Goal: Task Accomplishment & Management: Manage account settings

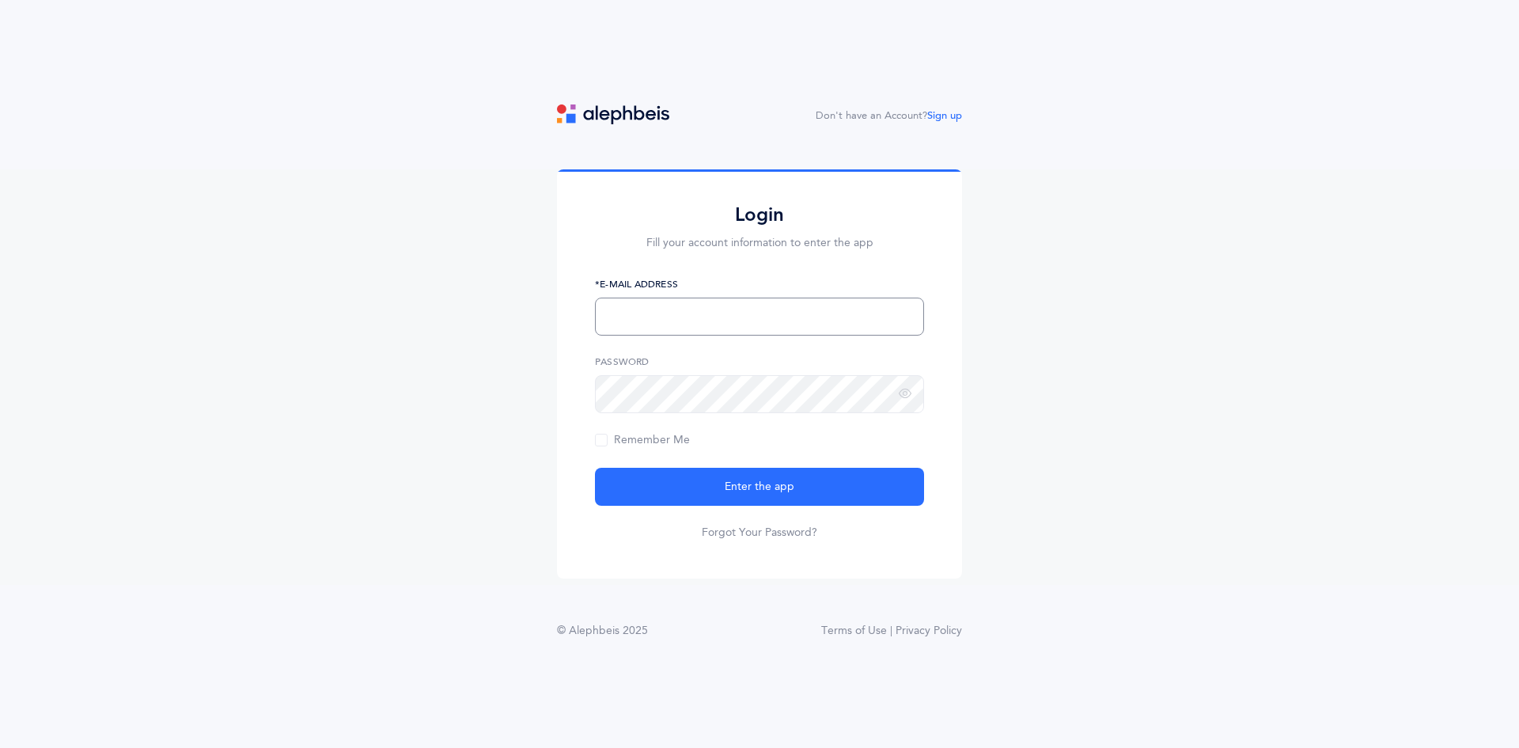
click at [801, 313] on input "text" at bounding box center [759, 317] width 329 height 38
type input "[EMAIL_ADDRESS][DOMAIN_NAME]"
click at [904, 396] on icon at bounding box center [905, 394] width 13 height 14
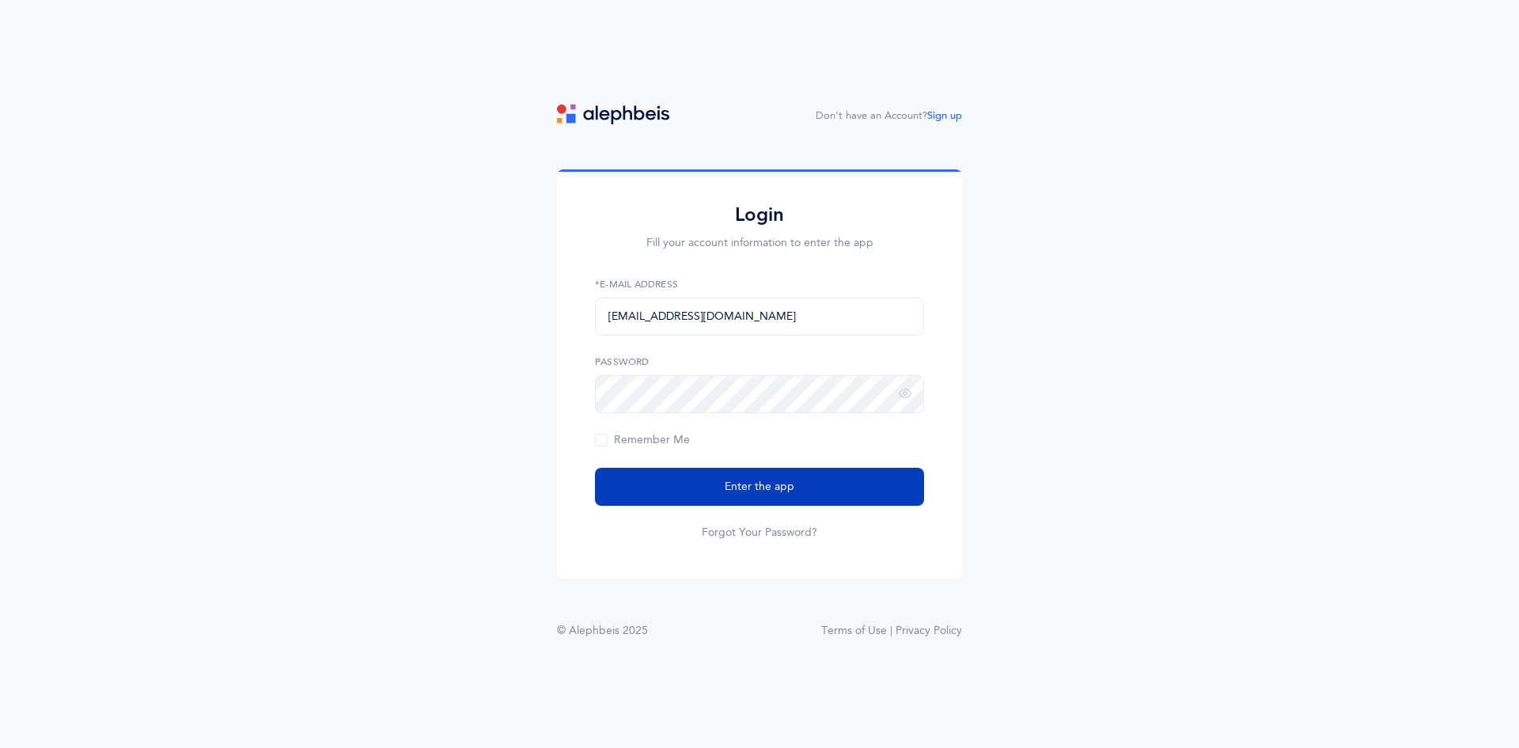
click at [883, 471] on button "Enter the app" at bounding box center [759, 487] width 329 height 38
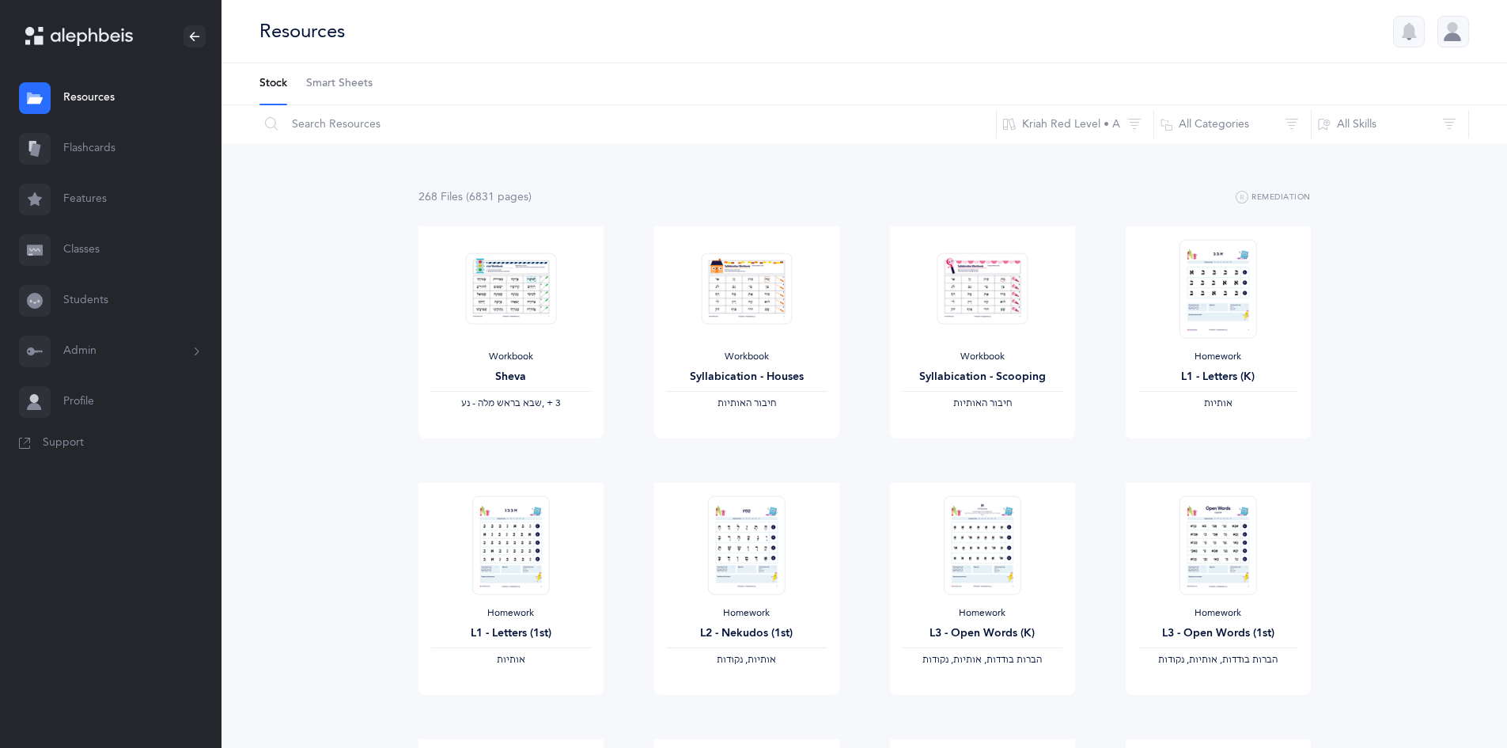
click at [358, 81] on span "Smart Sheets" at bounding box center [339, 84] width 66 height 16
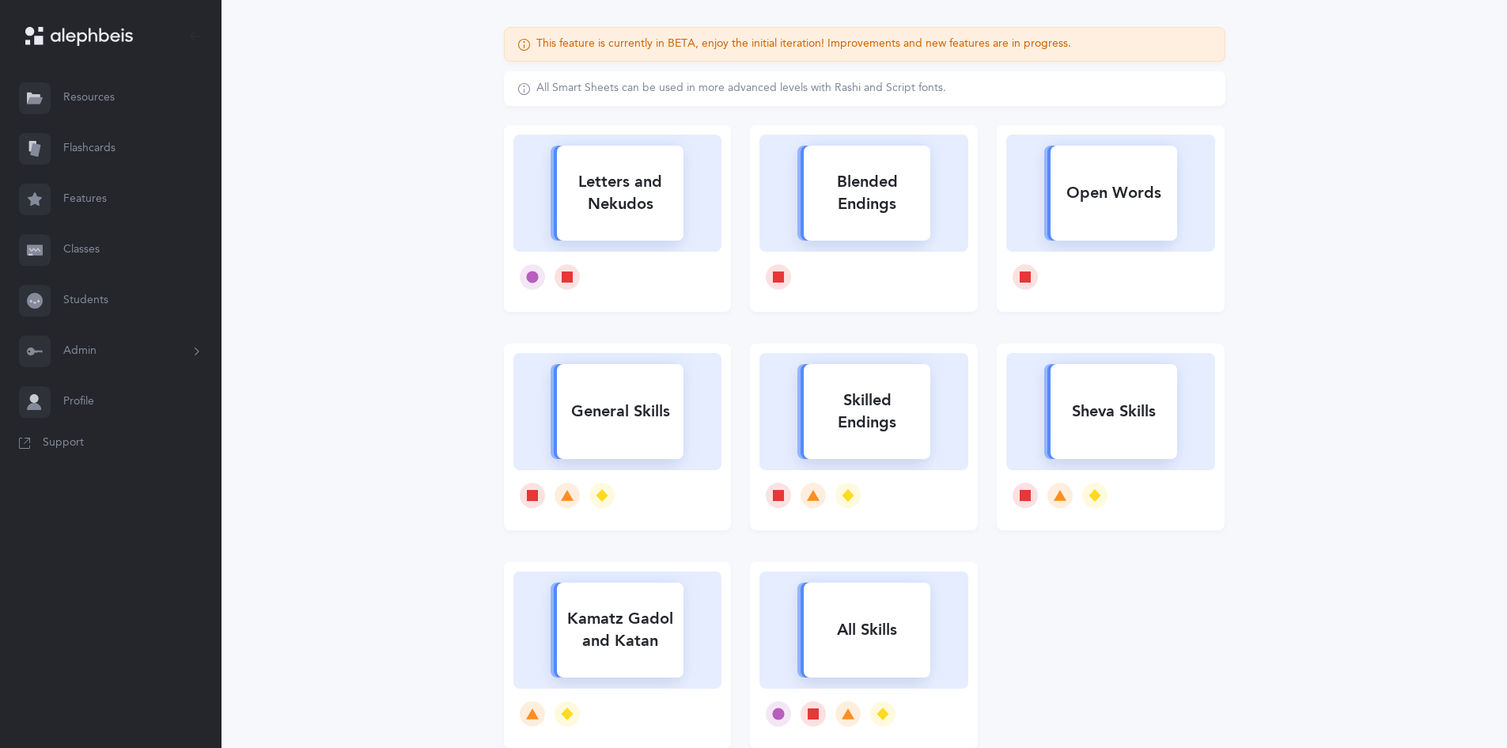
scroll to position [218, 0]
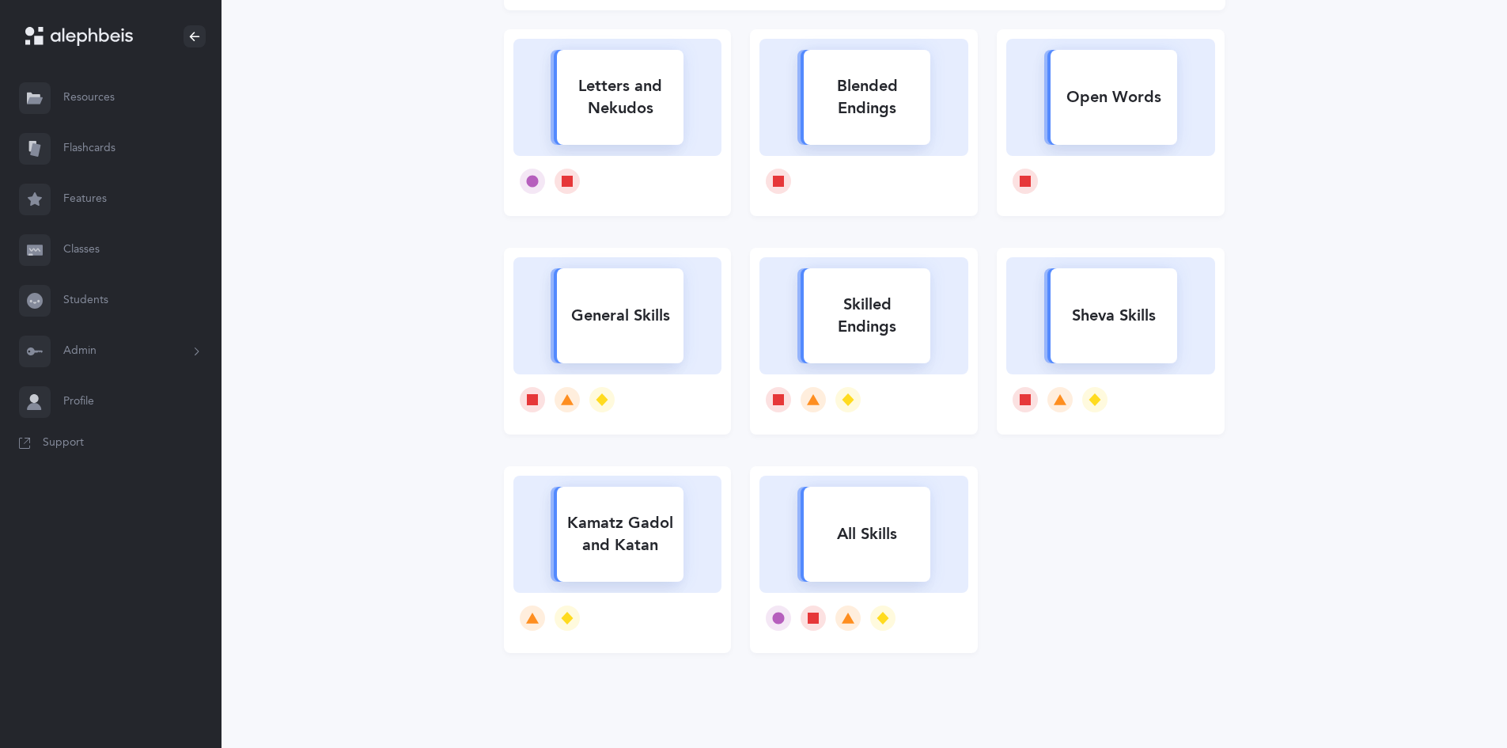
click at [1135, 96] on div "Open Words" at bounding box center [1114, 97] width 127 height 41
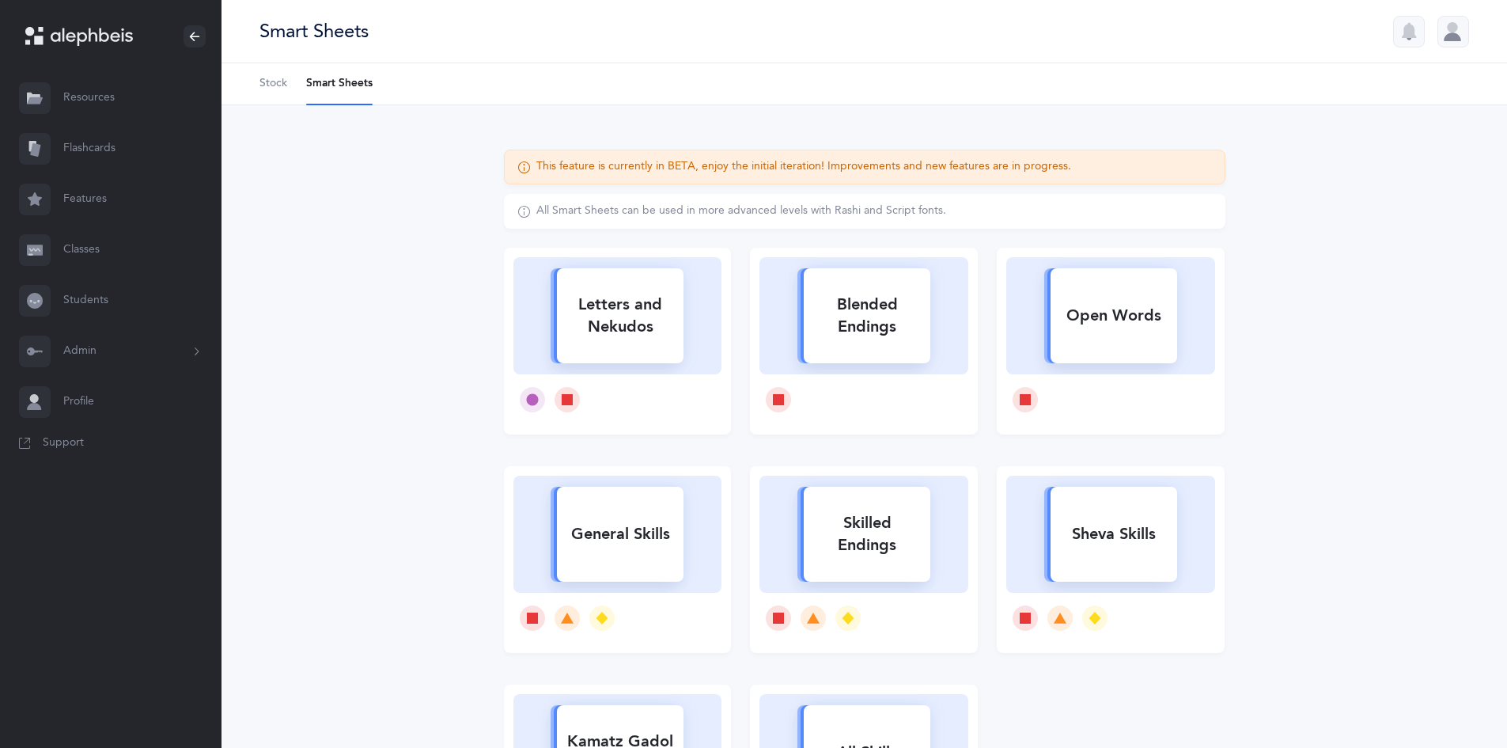
select select
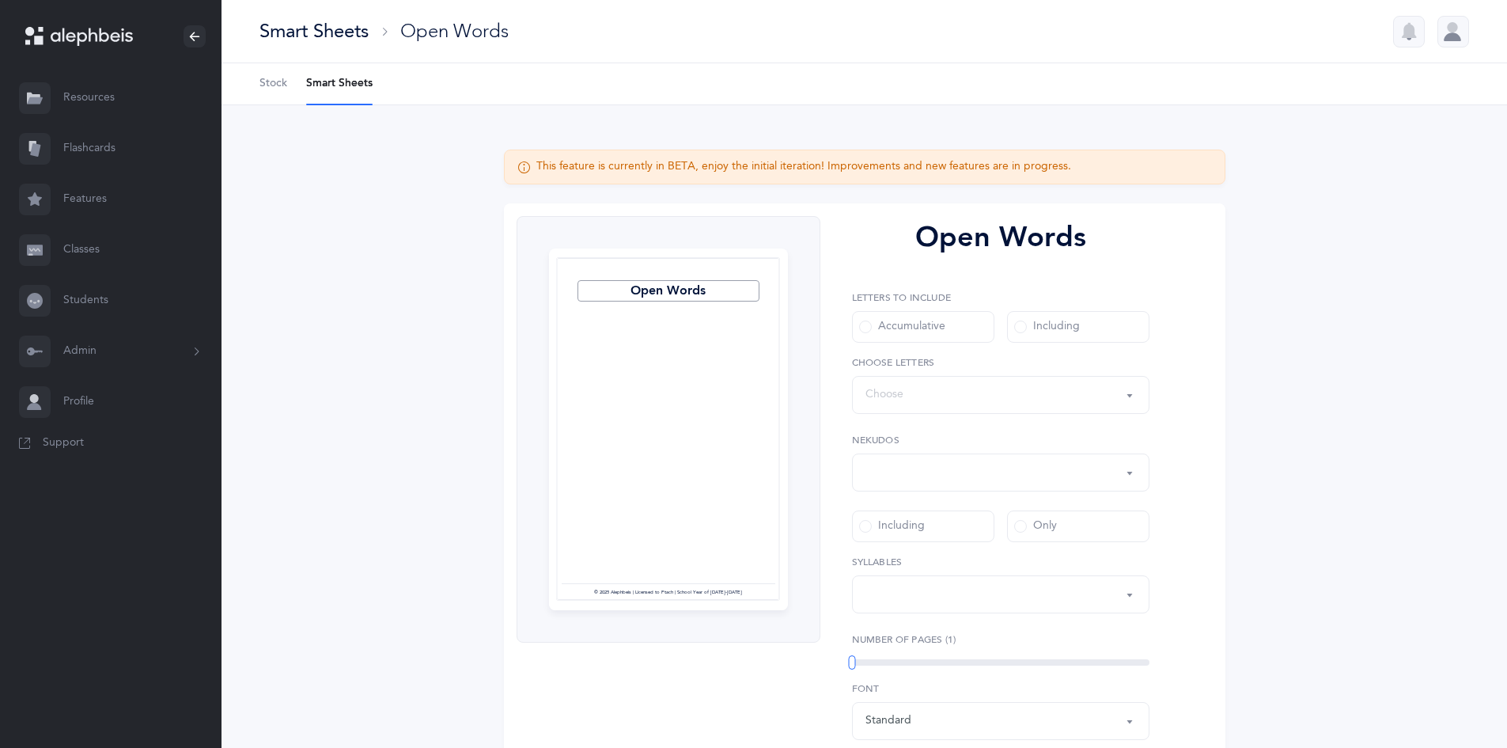
select select "all"
click at [1033, 324] on div "Including" at bounding box center [1047, 327] width 66 height 16
click at [0, 0] on input "Including" at bounding box center [0, 0] width 0 height 0
click at [1026, 400] on div "Words including: All Letters" at bounding box center [1001, 394] width 271 height 27
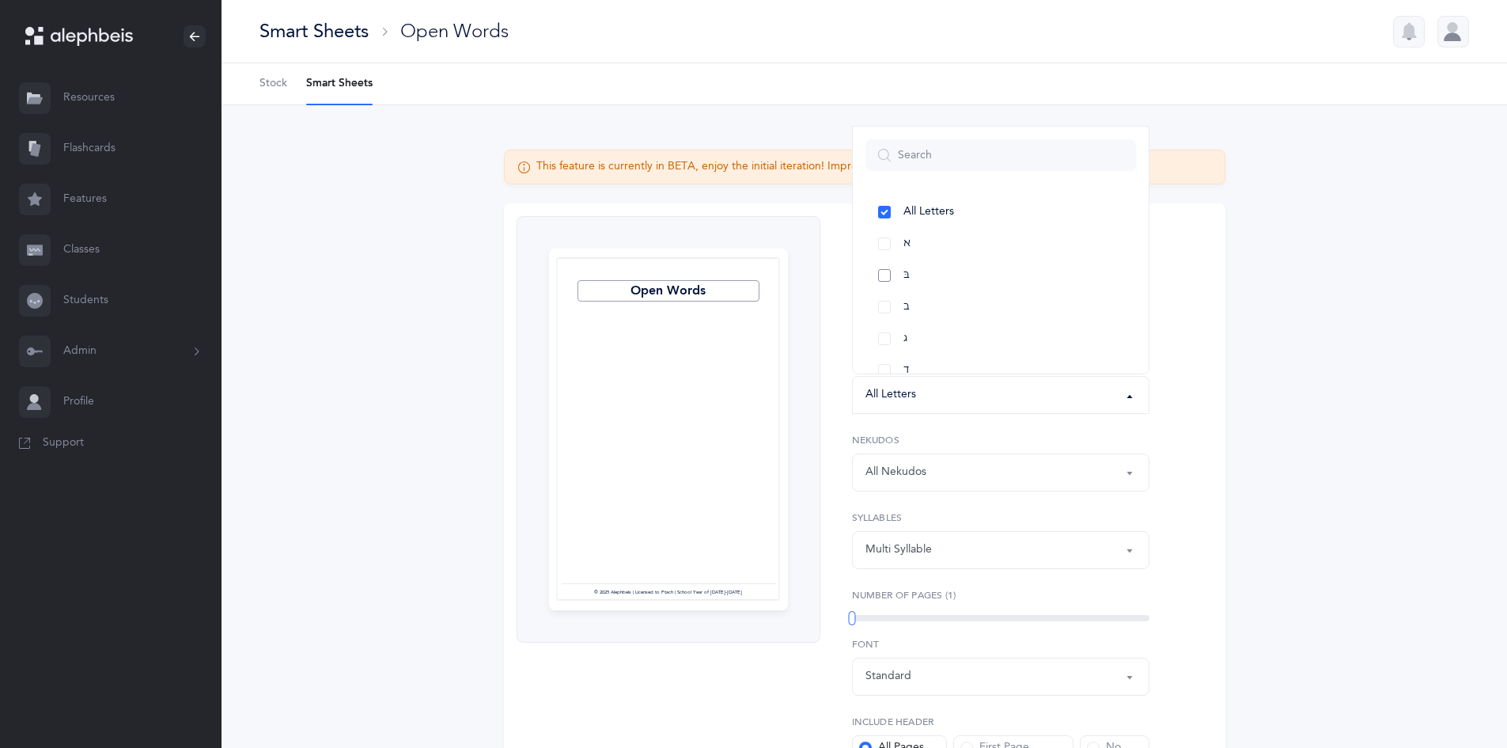
click at [885, 282] on link "בּ" at bounding box center [1001, 276] width 271 height 32
select select "81"
click at [882, 298] on link "ב" at bounding box center [1001, 307] width 271 height 32
click at [890, 286] on link "כּ" at bounding box center [1001, 276] width 271 height 32
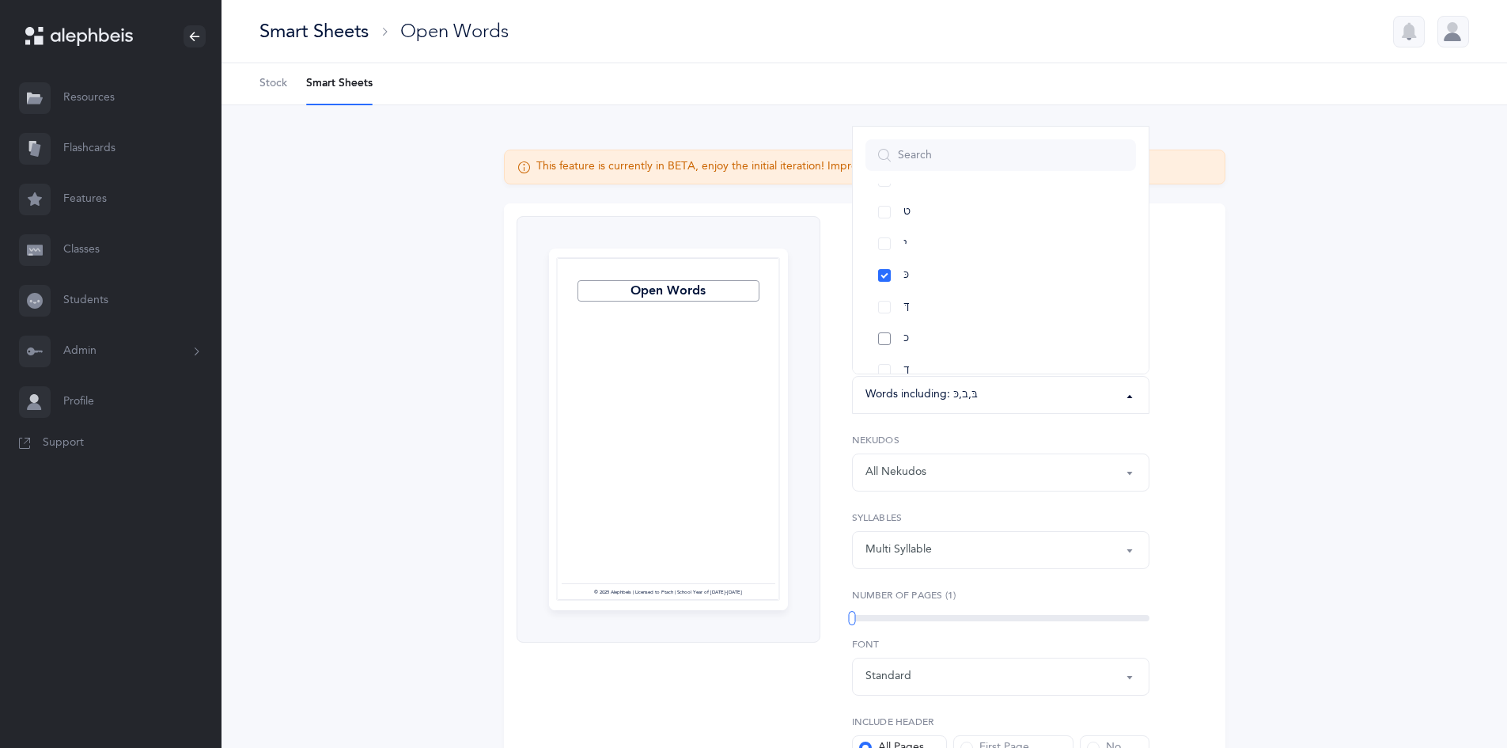
click at [887, 338] on link "כ" at bounding box center [1001, 339] width 271 height 32
click at [881, 287] on link "פּ" at bounding box center [1001, 284] width 271 height 32
click at [886, 310] on link "פ" at bounding box center [1001, 316] width 271 height 32
click at [1031, 469] on div "All Nekudos" at bounding box center [1001, 472] width 271 height 27
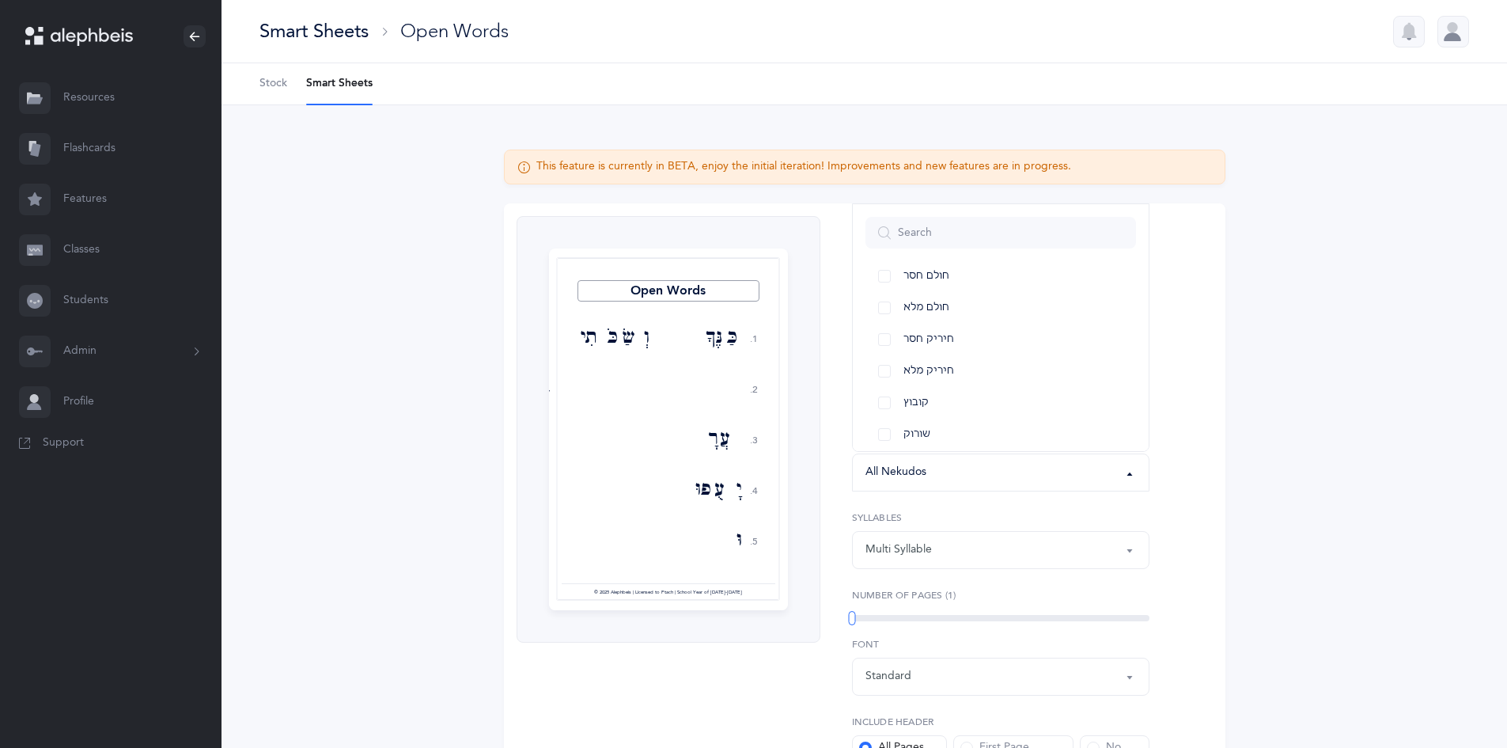
scroll to position [215, 0]
click at [978, 351] on link "חיריק מלא" at bounding box center [1001, 359] width 271 height 32
click at [1048, 427] on link "שורוק" at bounding box center [1001, 423] width 271 height 32
click at [881, 331] on link "צירי" at bounding box center [1001, 331] width 271 height 32
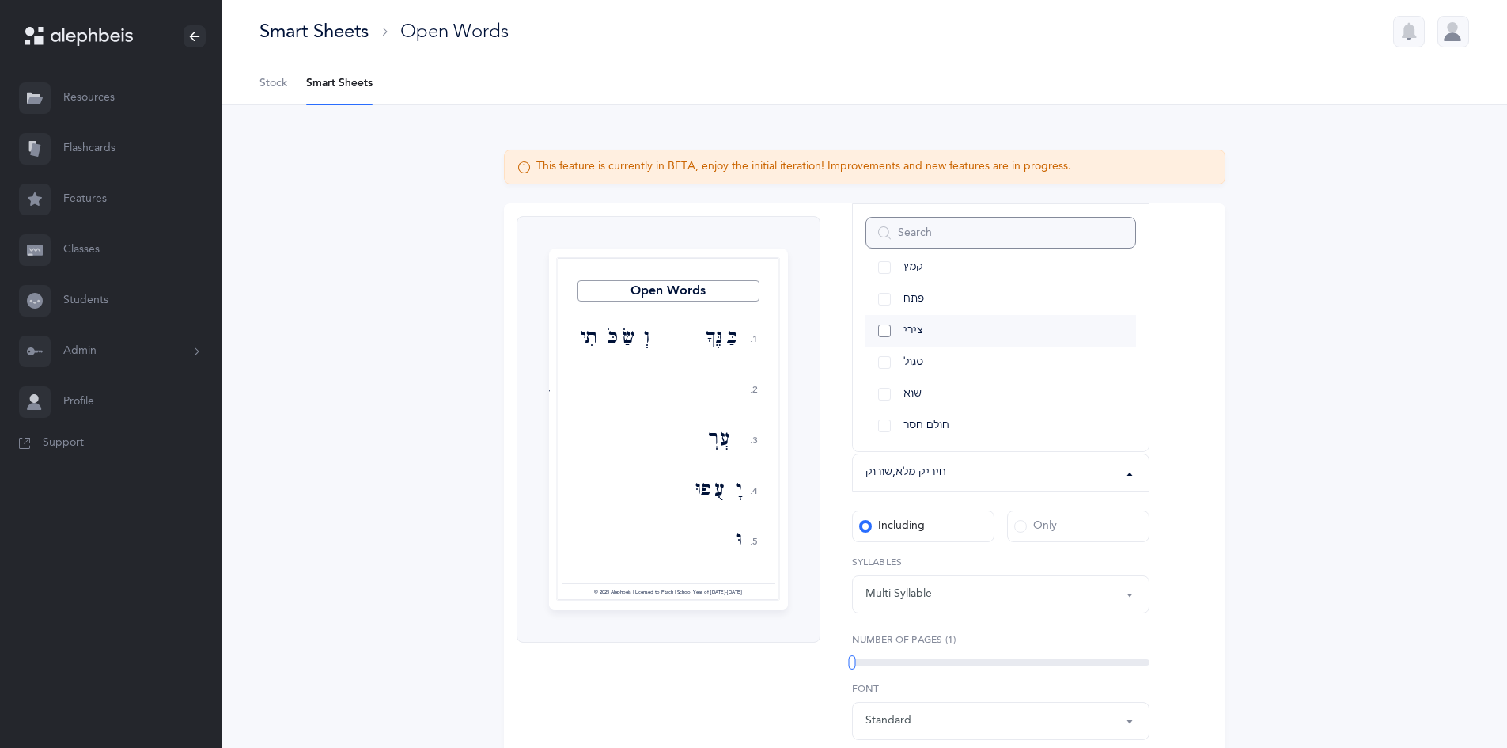
select select "30"
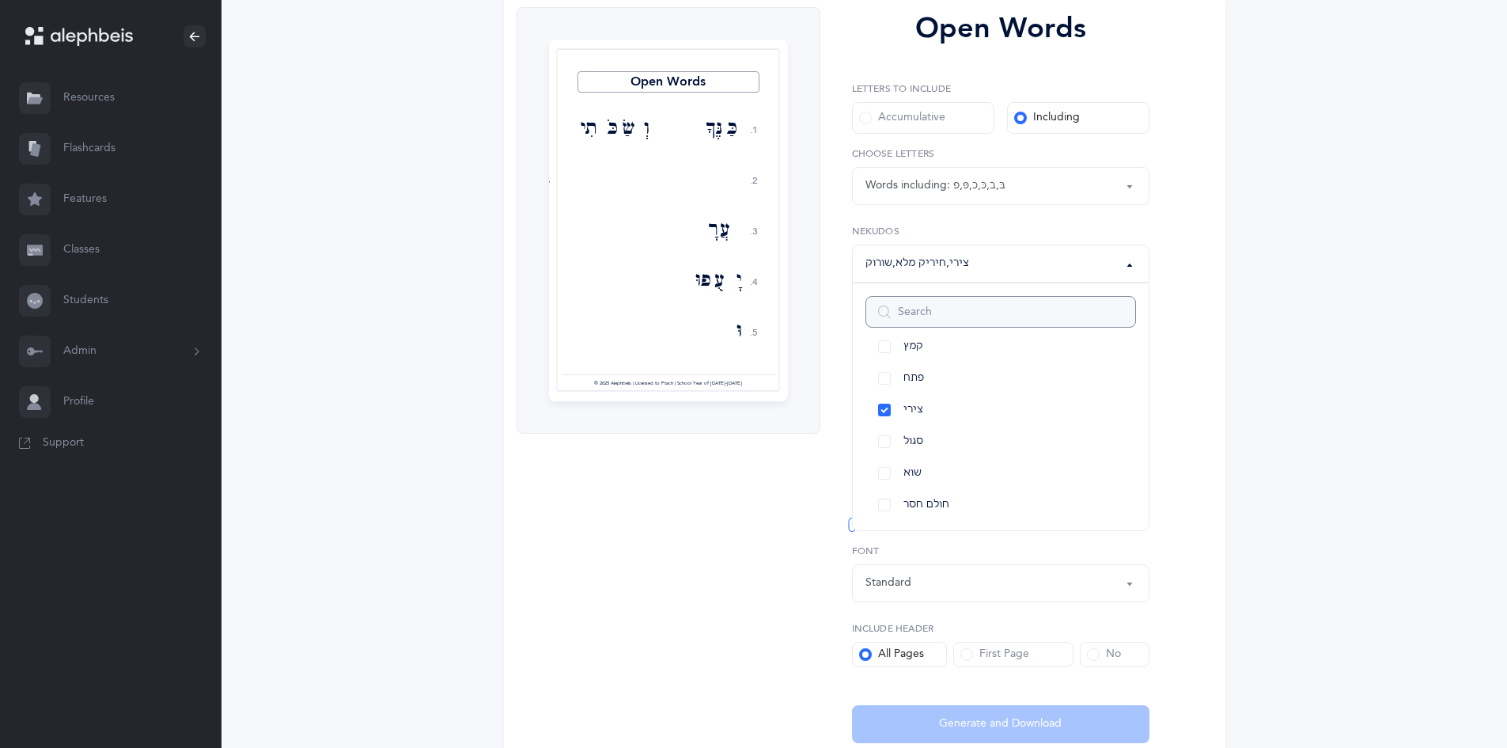
scroll to position [214, 0]
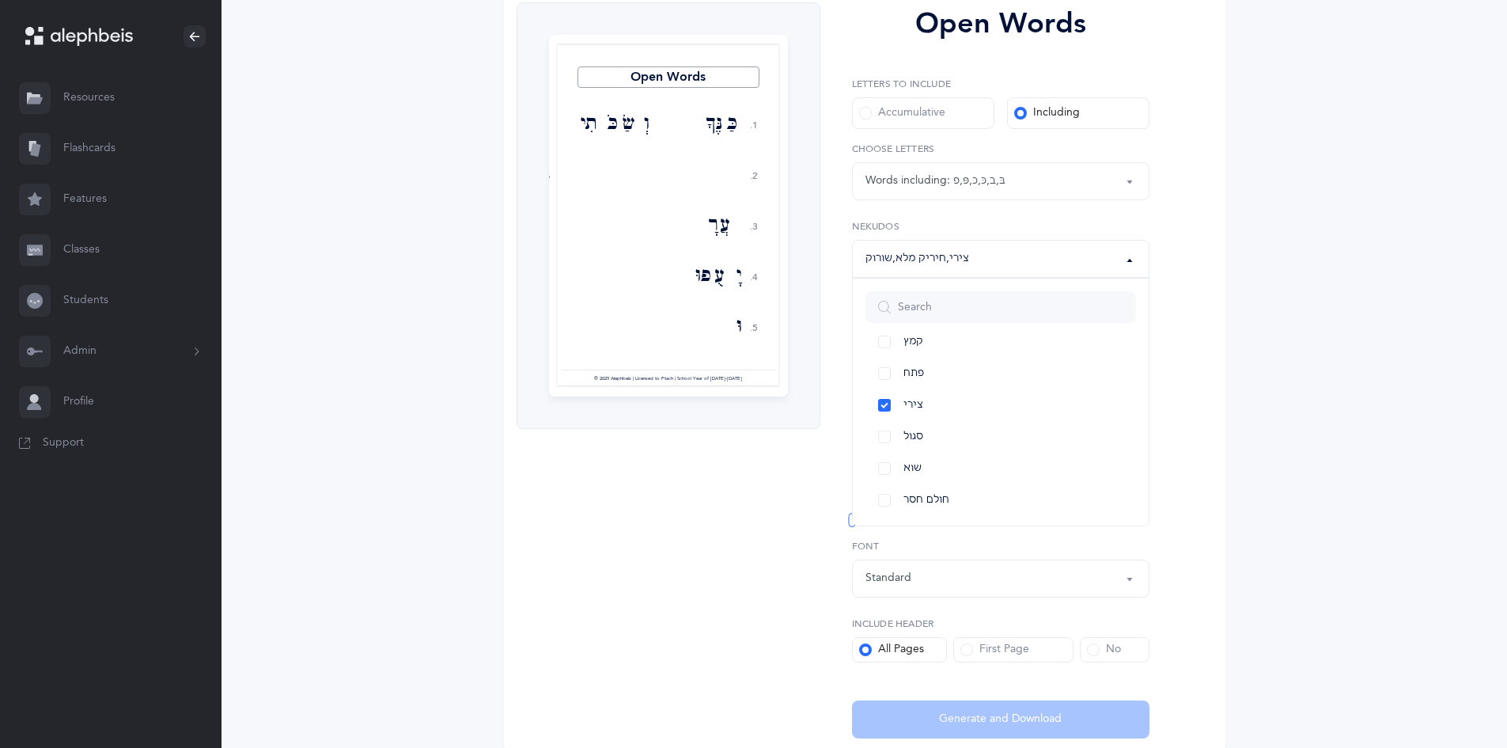
click at [1256, 486] on div "This feature is currently in BETA, enjoy the initial iteration! Improvements an…" at bounding box center [864, 343] width 823 height 815
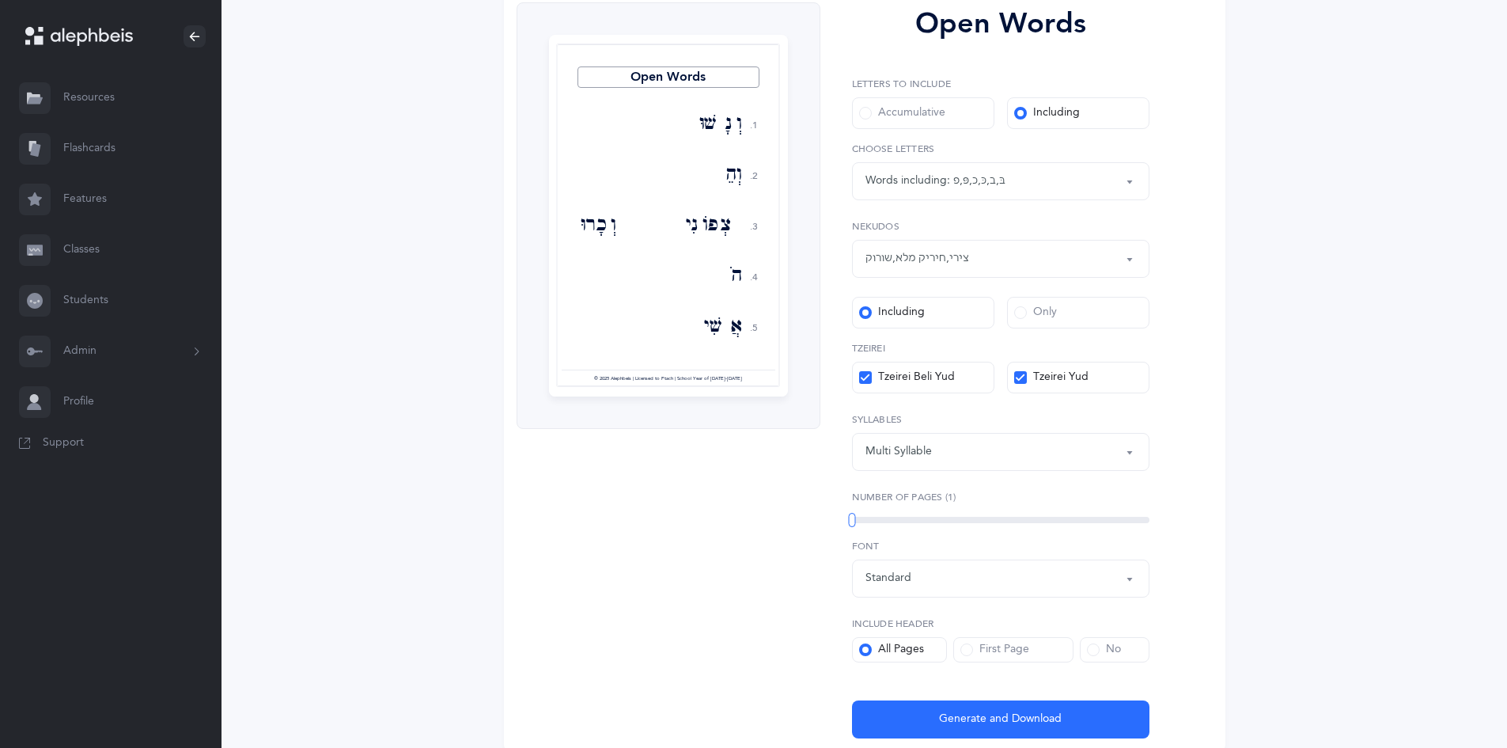
click at [1017, 309] on span at bounding box center [1020, 312] width 13 height 13
click at [0, 0] on input "Only" at bounding box center [0, 0] width 0 height 0
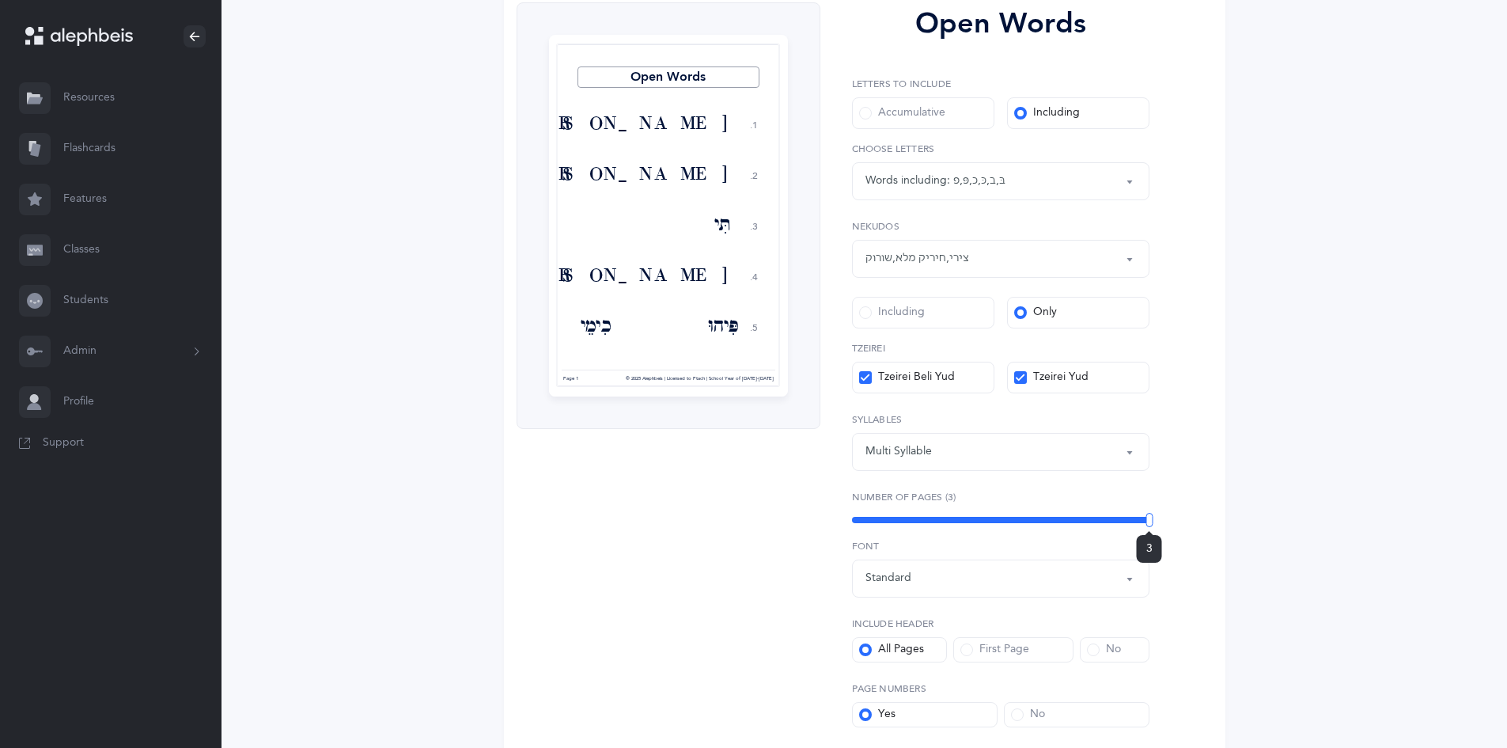
drag, startPoint x: 852, startPoint y: 518, endPoint x: 1257, endPoint y: 494, distance: 405.9
click at [1253, 494] on div "This feature is currently in BETA, enjoy the initial iteration! Improvements an…" at bounding box center [864, 376] width 823 height 880
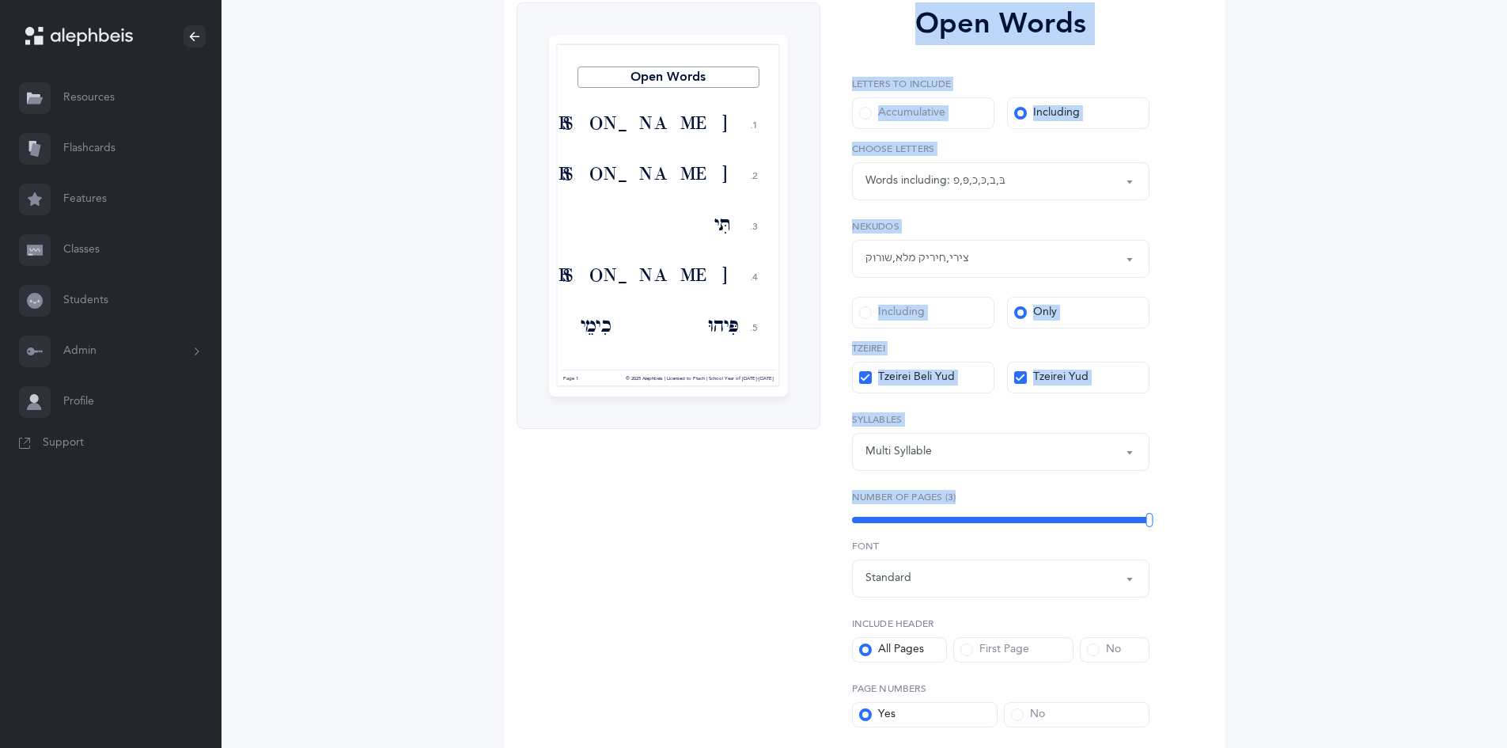
drag, startPoint x: 1155, startPoint y: 521, endPoint x: 770, endPoint y: 529, distance: 385.4
click at [770, 529] on div "Open Words 1. 2. 3. 4. 5. רִיבִי נִיבִי תִּיבוּ בּוּזִי פִּיהוּ כִימֵי שׁוּבִי …" at bounding box center [865, 403] width 722 height 826
click at [866, 523] on div "3" at bounding box center [1001, 520] width 298 height 13
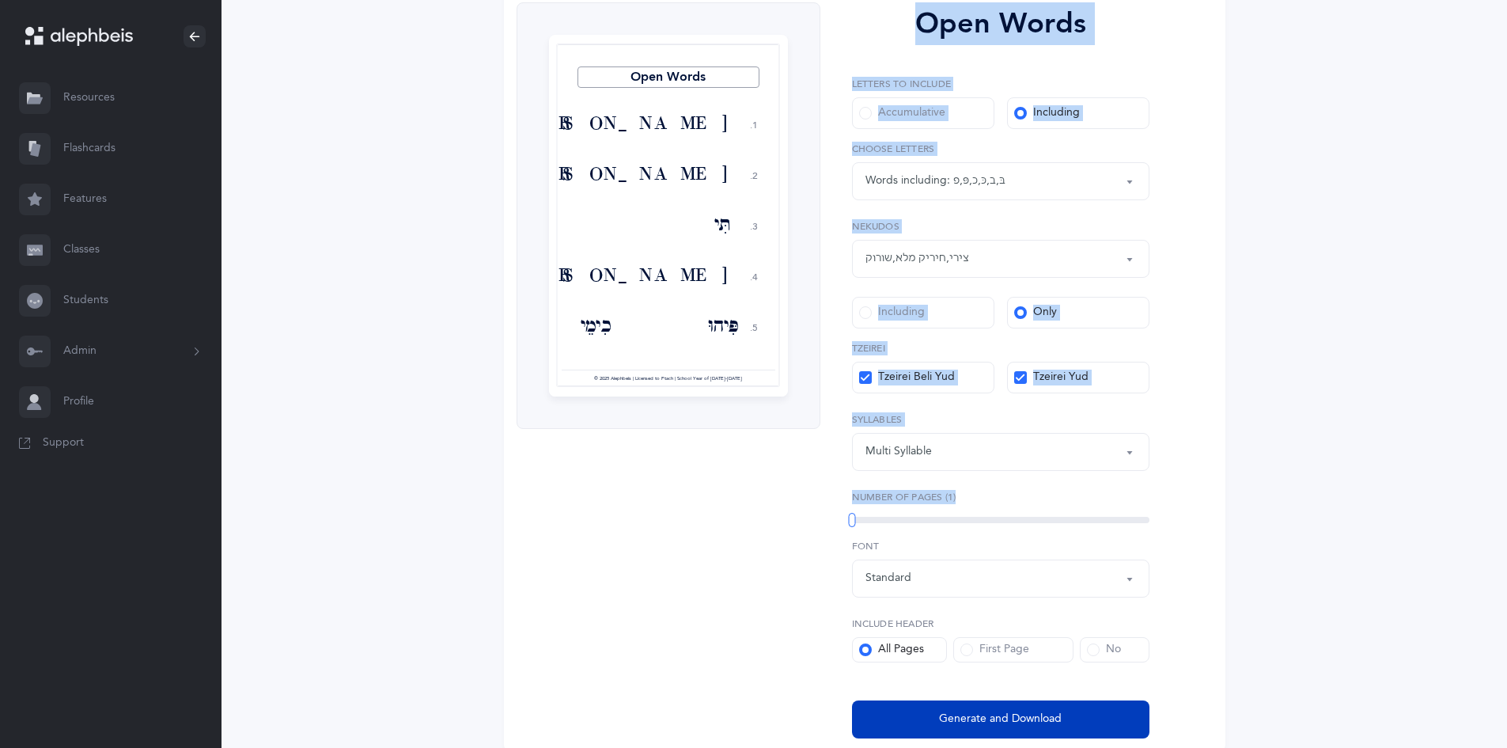
click at [1071, 716] on button "Generate and Download" at bounding box center [1001, 719] width 298 height 38
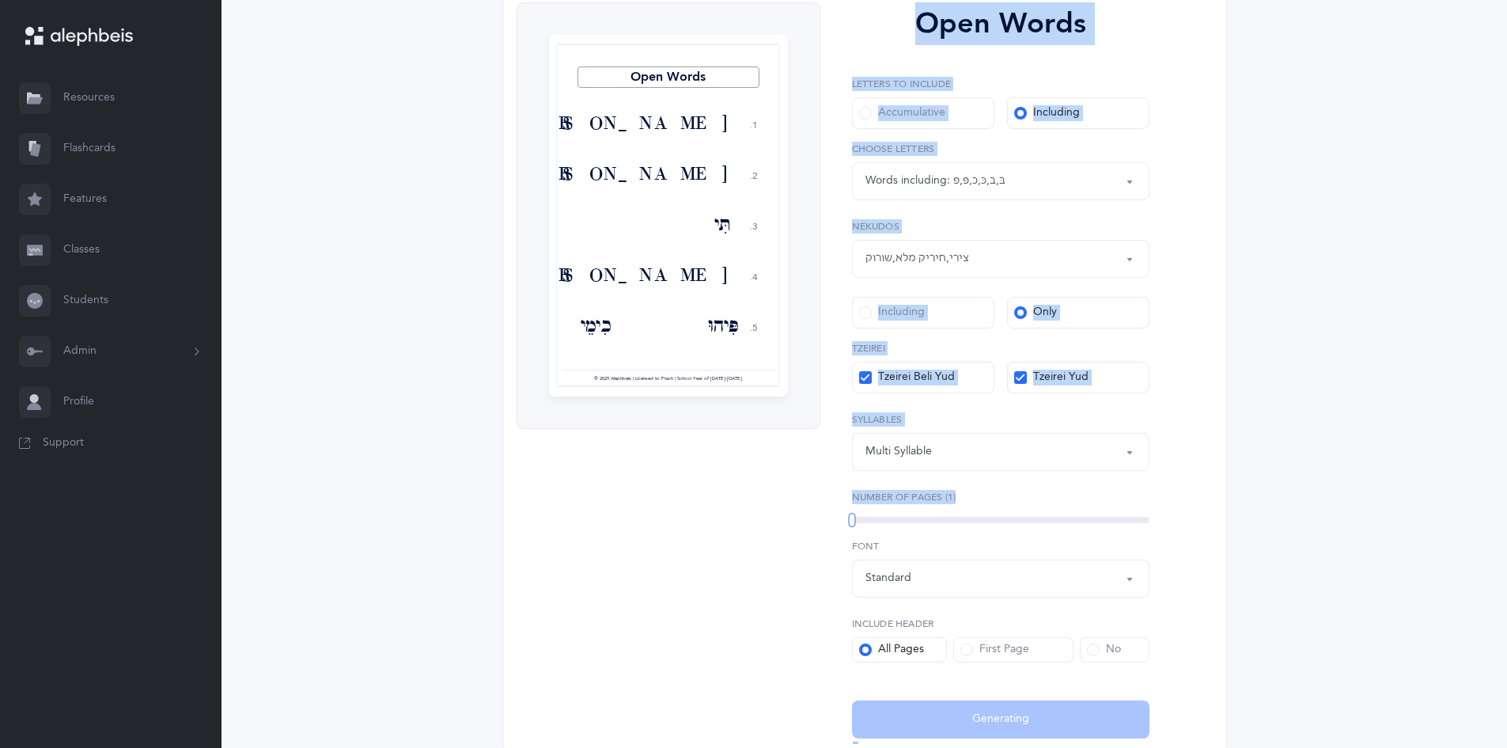
select select "81"
select select "30"
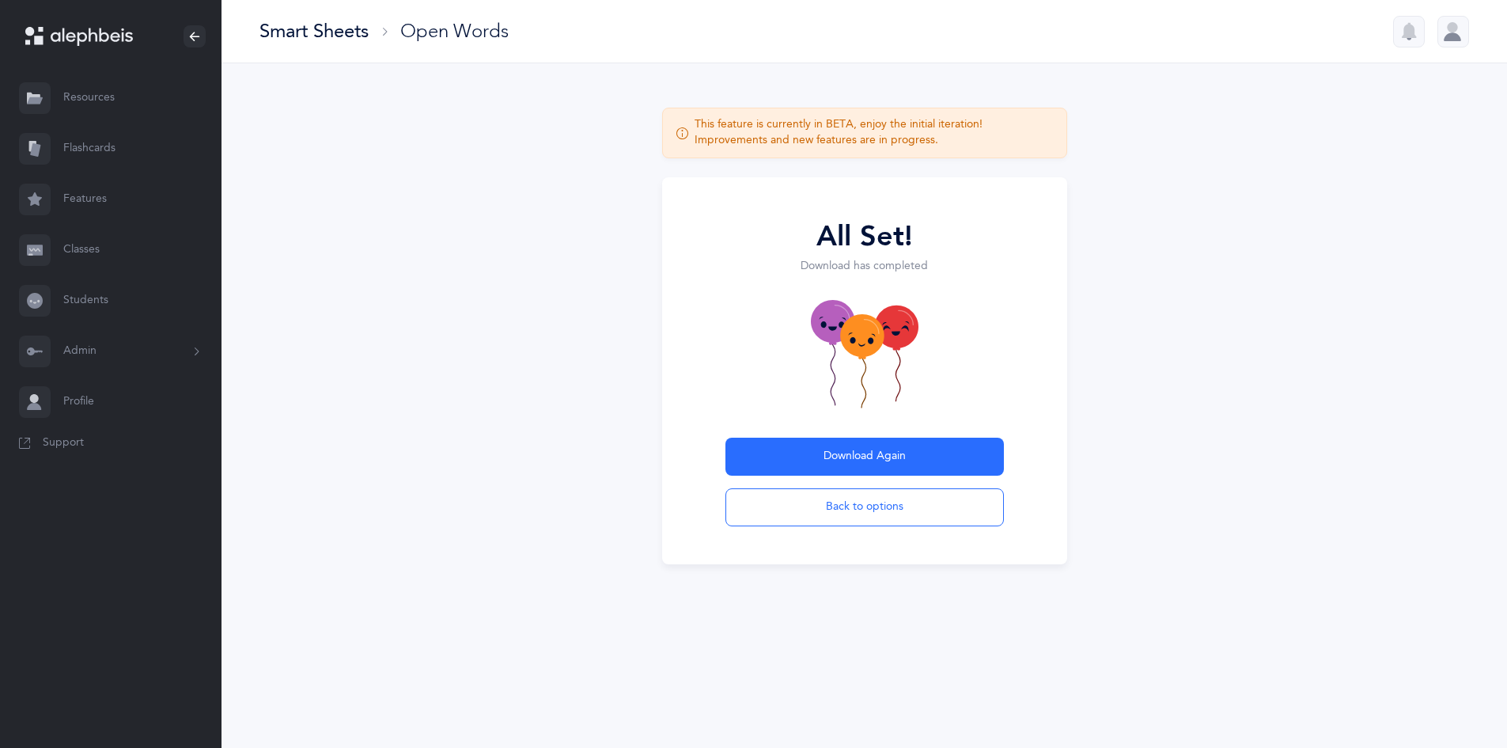
scroll to position [0, 0]
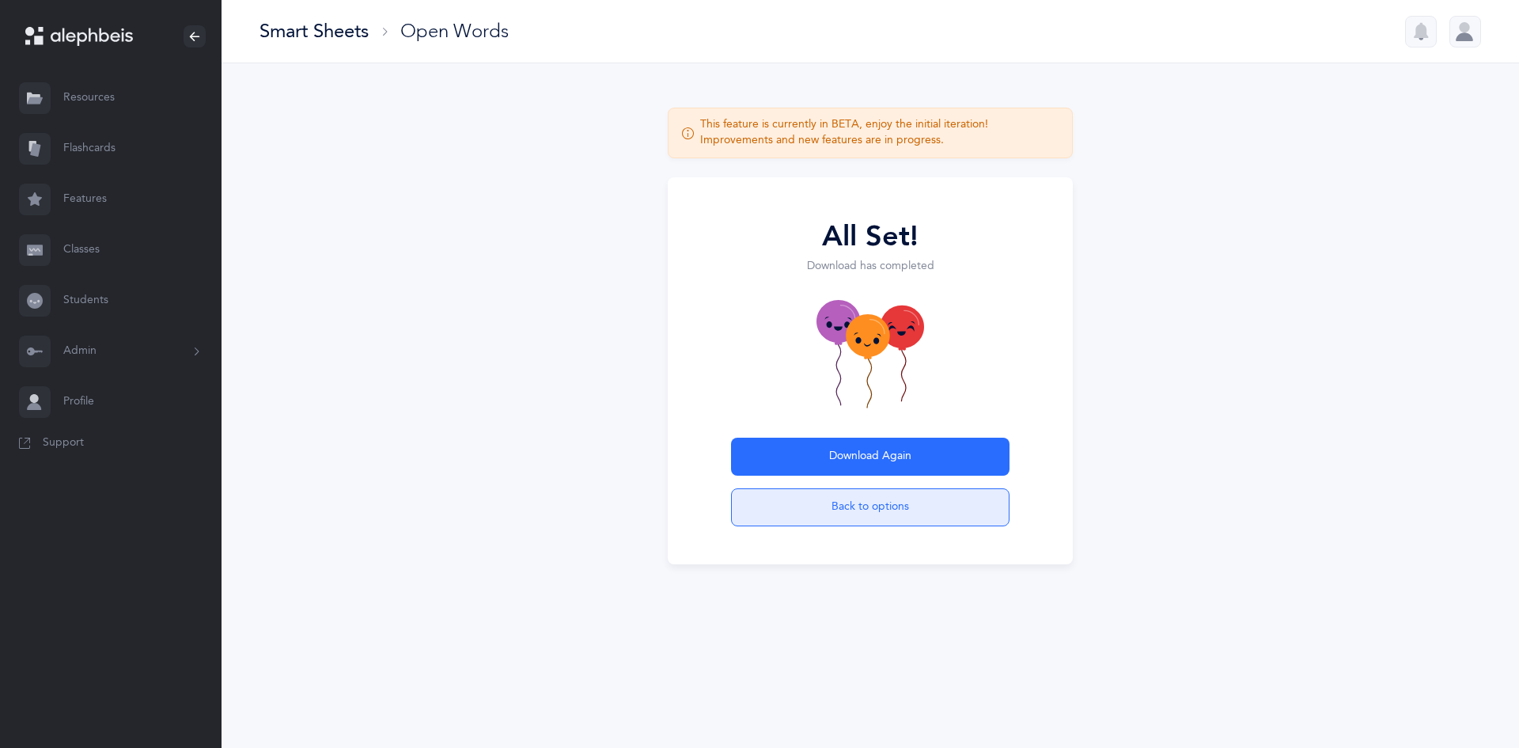
click at [868, 505] on button "Back to options" at bounding box center [870, 507] width 279 height 38
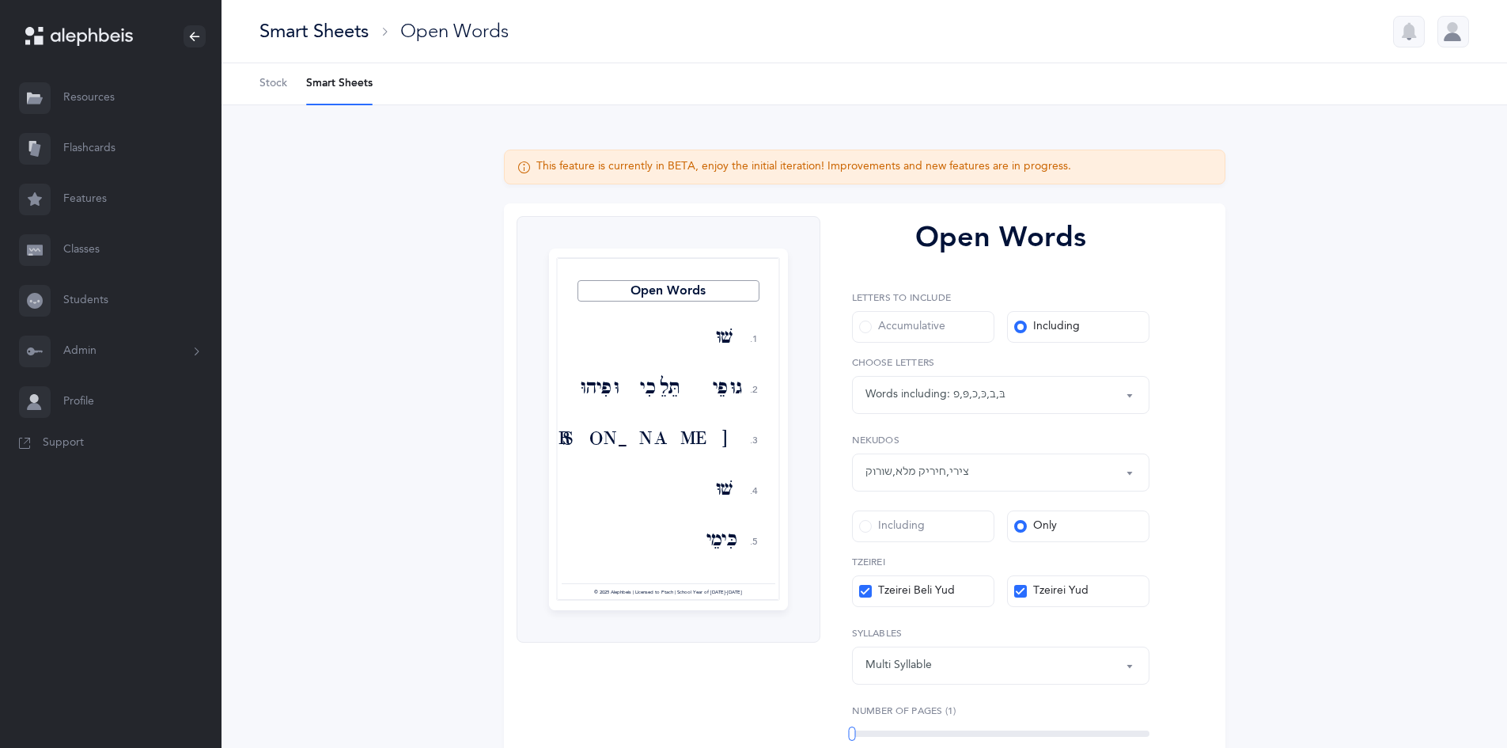
click at [367, 34] on div "Smart Sheets" at bounding box center [314, 31] width 109 height 26
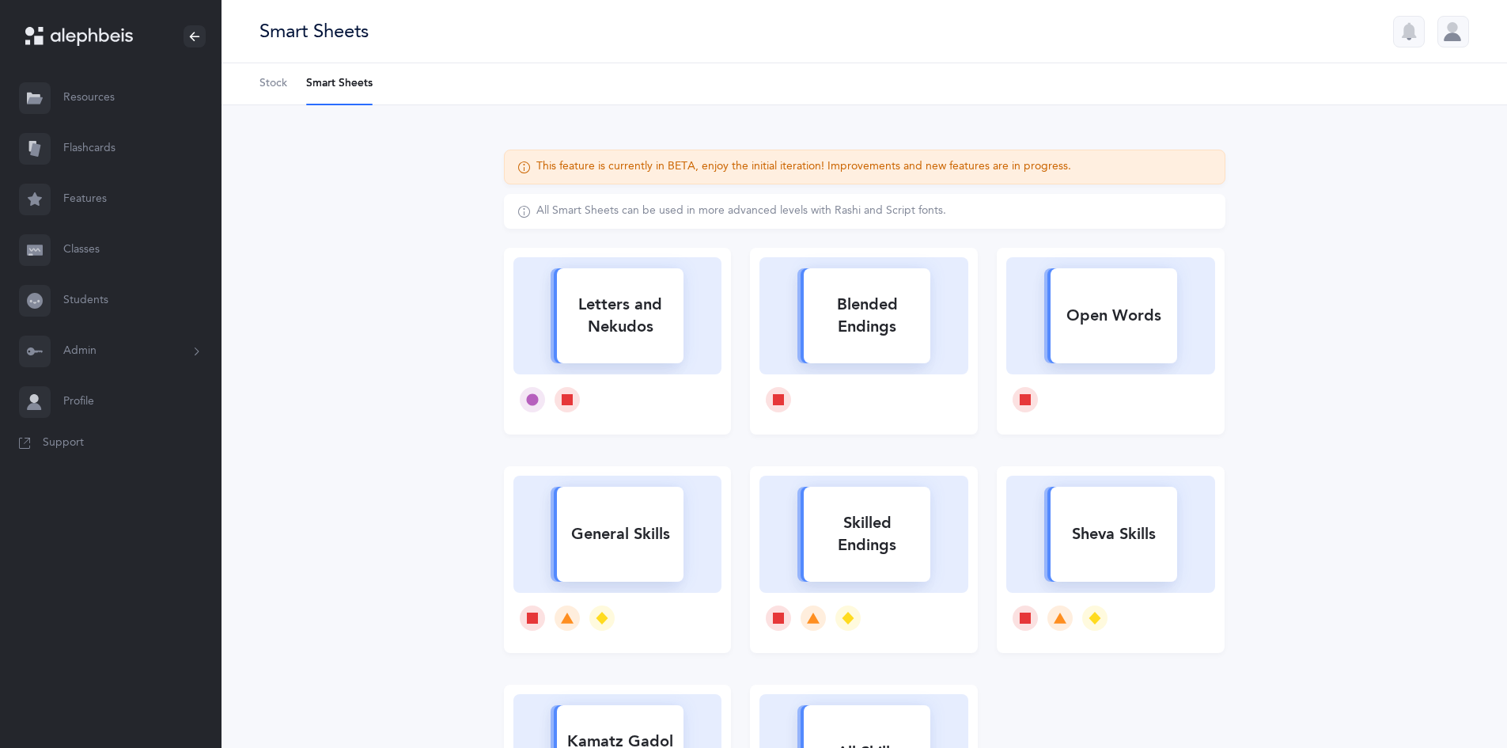
click at [563, 300] on div "Letters and Nekudos" at bounding box center [620, 315] width 127 height 63
select select
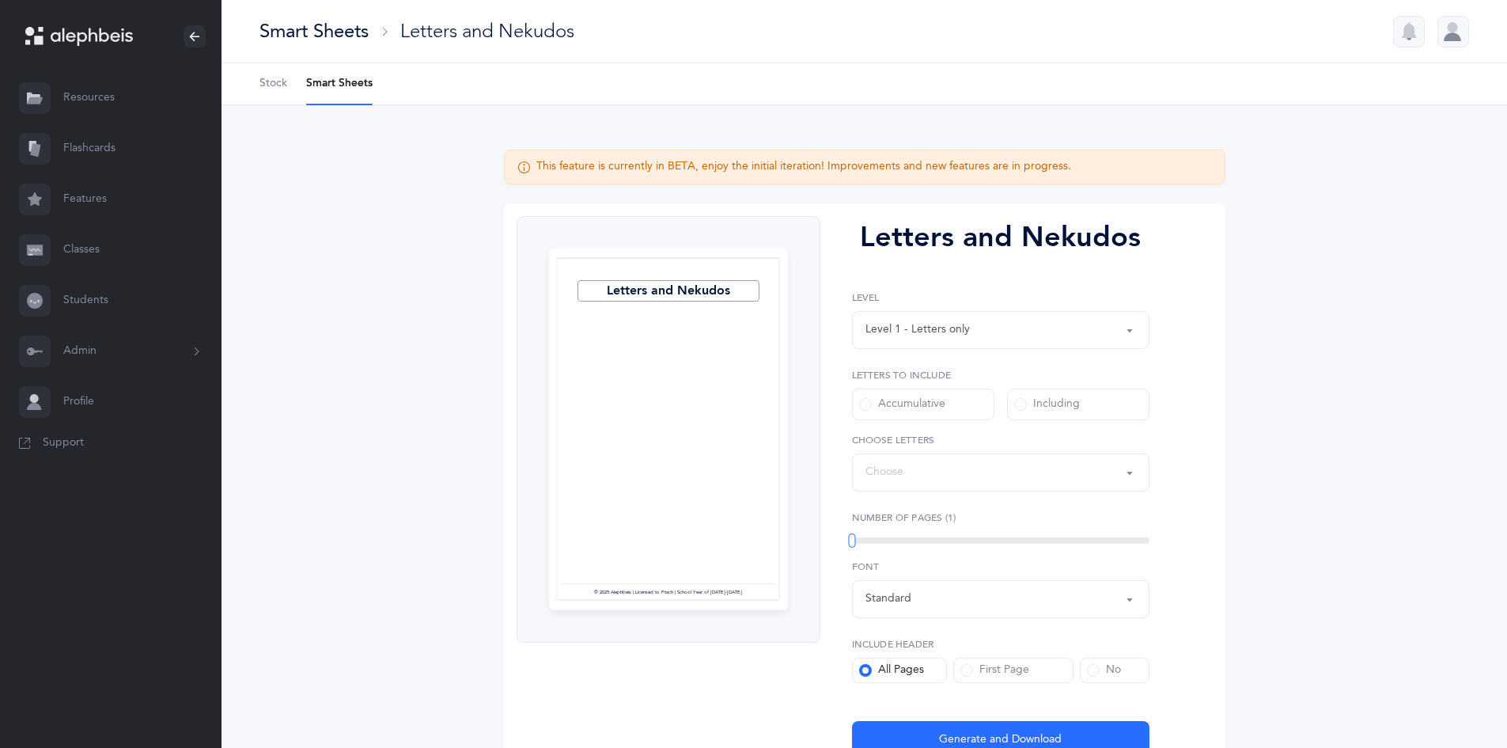
select select "27"
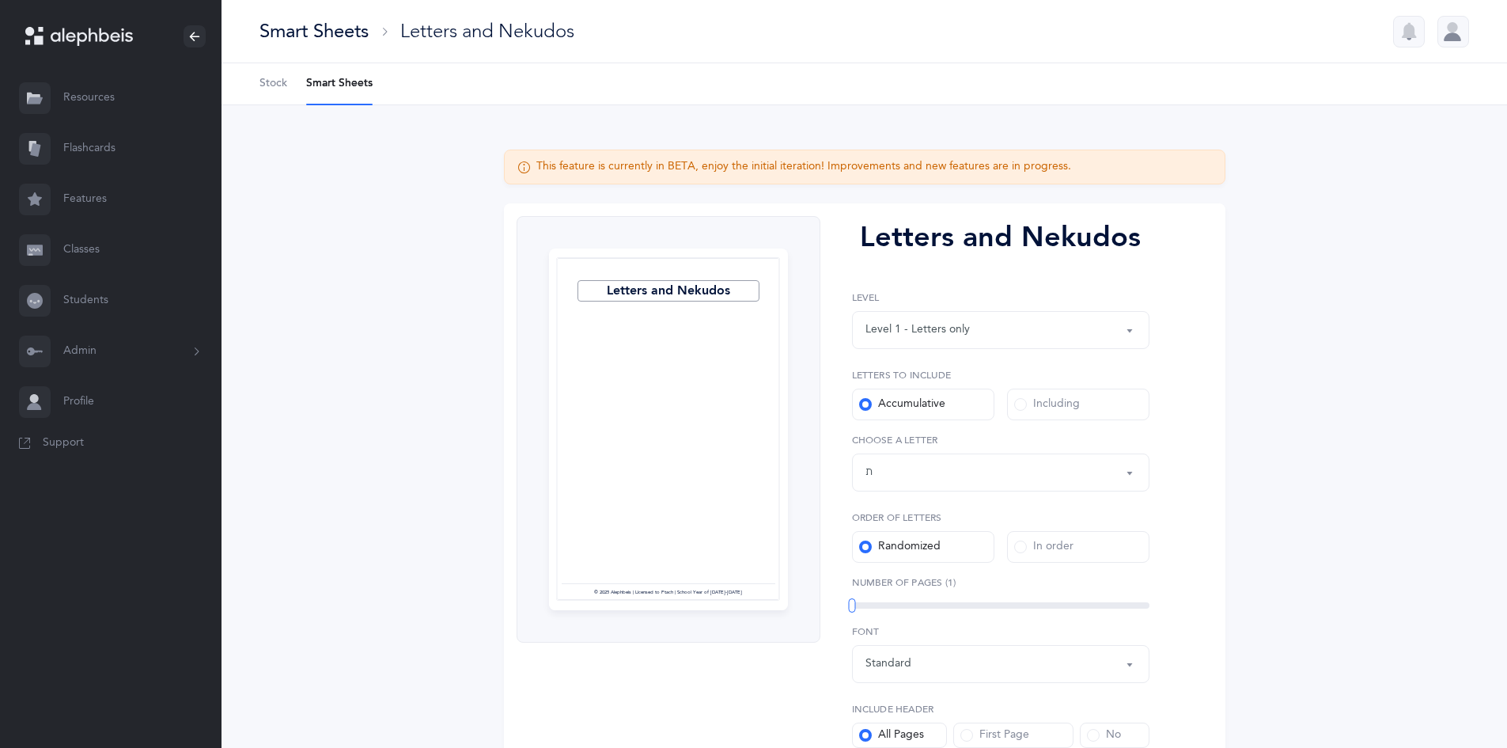
click at [1031, 330] on div "Level 1 - Letters only" at bounding box center [1001, 329] width 271 height 27
click at [1000, 467] on span "Level 4 - Letters with Nekudos" at bounding box center [975, 472] width 197 height 14
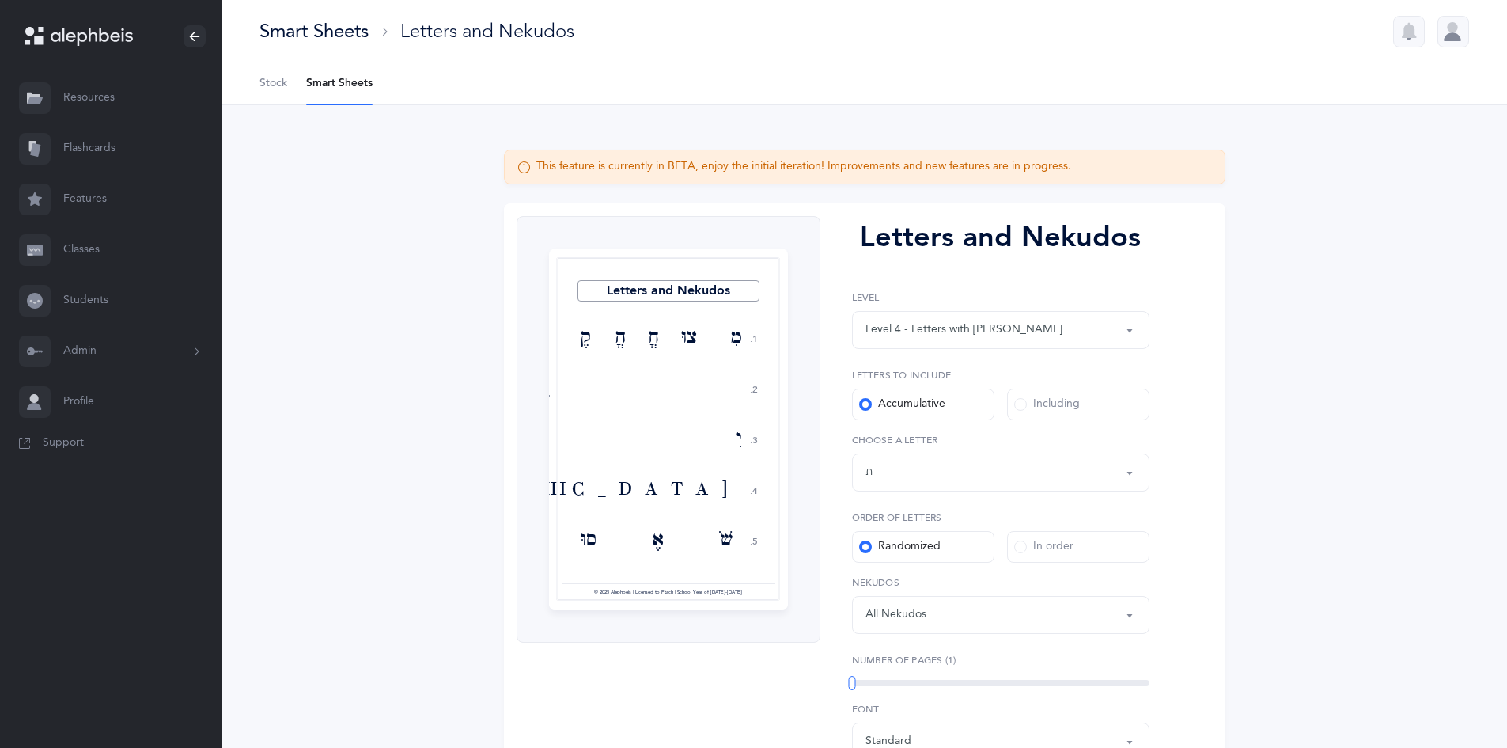
click at [967, 338] on div "Level 4 - Letters with Nekudos" at bounding box center [964, 329] width 197 height 17
click at [974, 445] on span "Level 3 - Letters and Nekudos" at bounding box center [974, 441] width 195 height 14
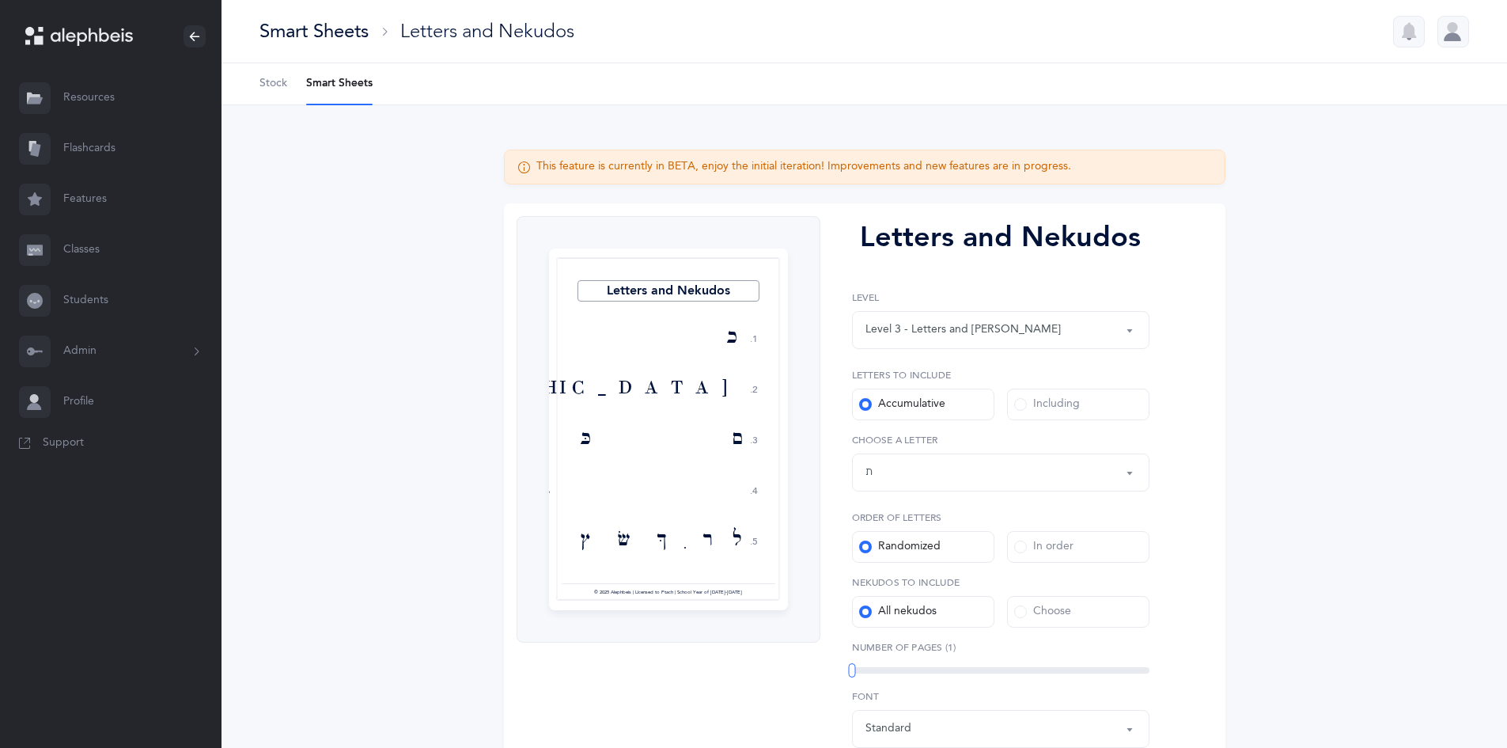
click at [980, 335] on div "Level 3 - Letters and Nekudos" at bounding box center [963, 329] width 195 height 17
click at [999, 472] on span "Level 4 - Letters with Nekudos" at bounding box center [975, 472] width 197 height 14
select select "4"
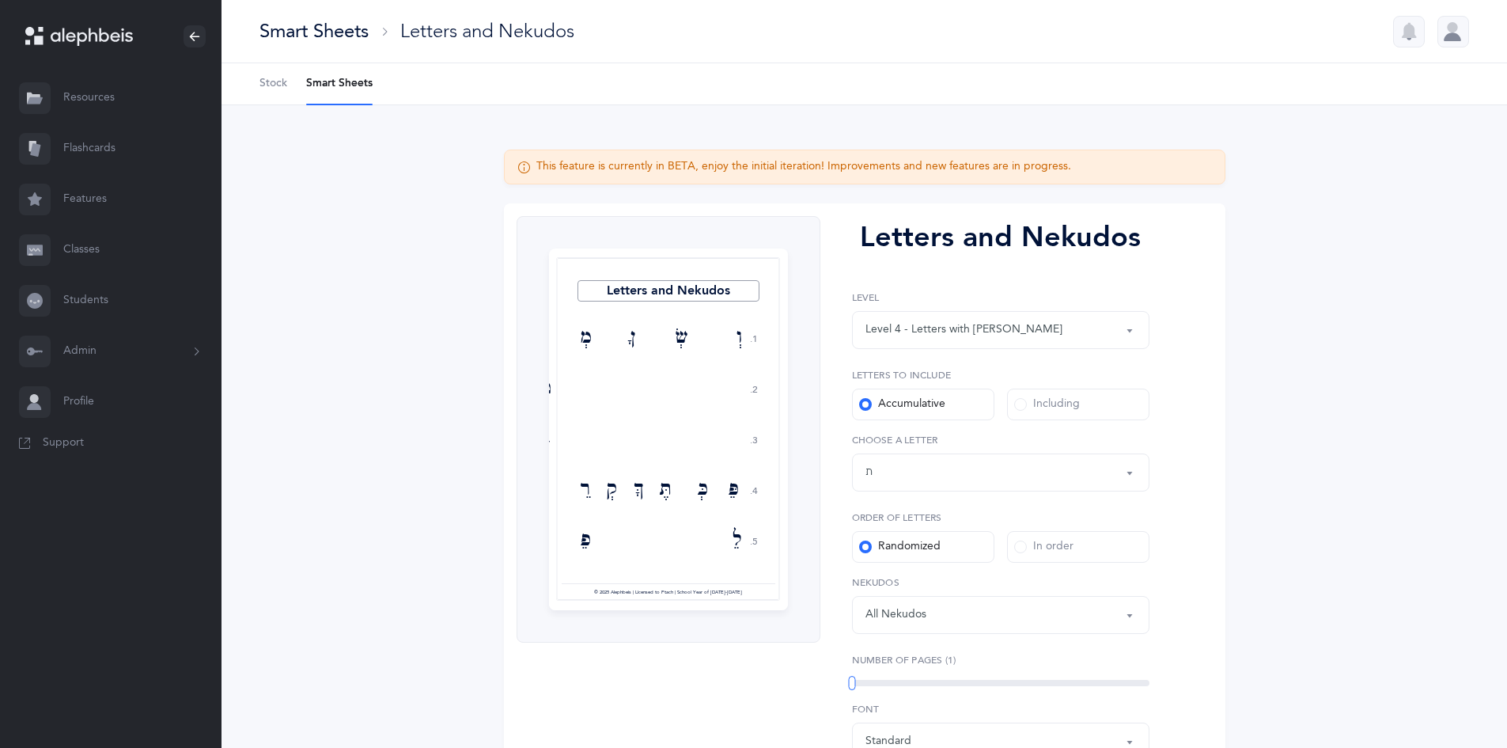
click at [1029, 404] on div "Including" at bounding box center [1047, 404] width 66 height 16
click at [0, 0] on input "Including" at bounding box center [0, 0] width 0 height 0
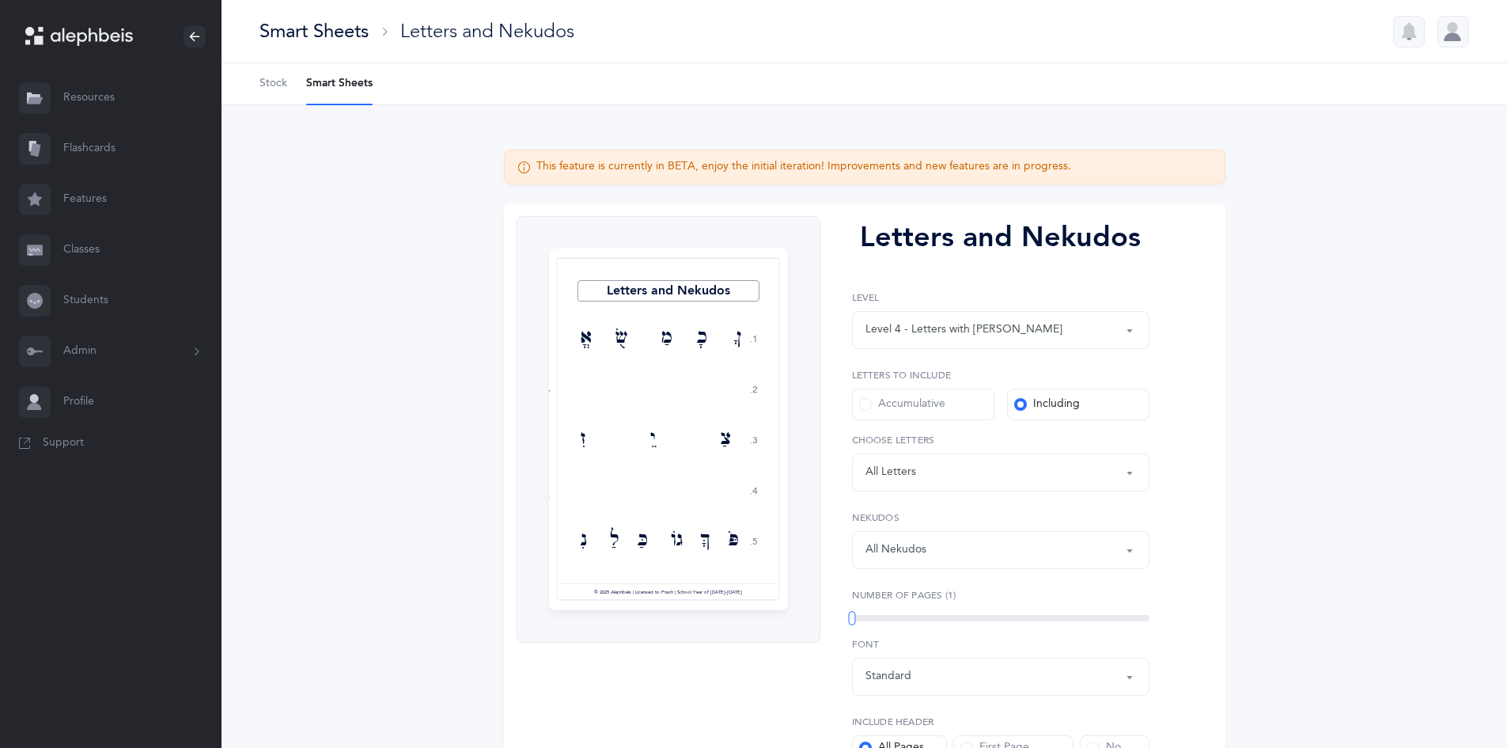
click at [1002, 476] on div "Letters: All Letters" at bounding box center [1001, 472] width 271 height 27
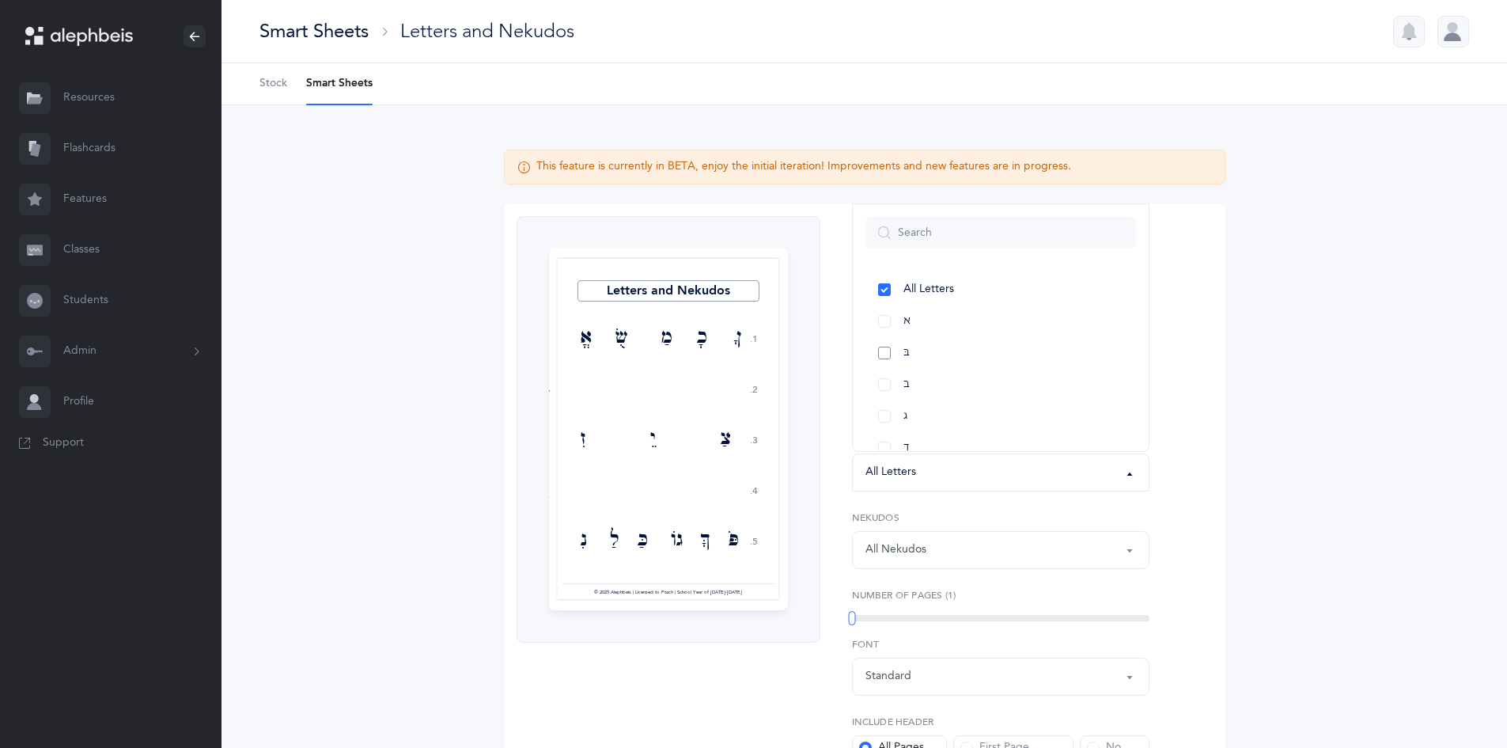
click at [885, 356] on link "בּ" at bounding box center [1001, 353] width 271 height 32
select select "81"
click at [880, 388] on link "ב" at bounding box center [1001, 385] width 271 height 32
click at [887, 448] on link "ס" at bounding box center [1001, 448] width 271 height 32
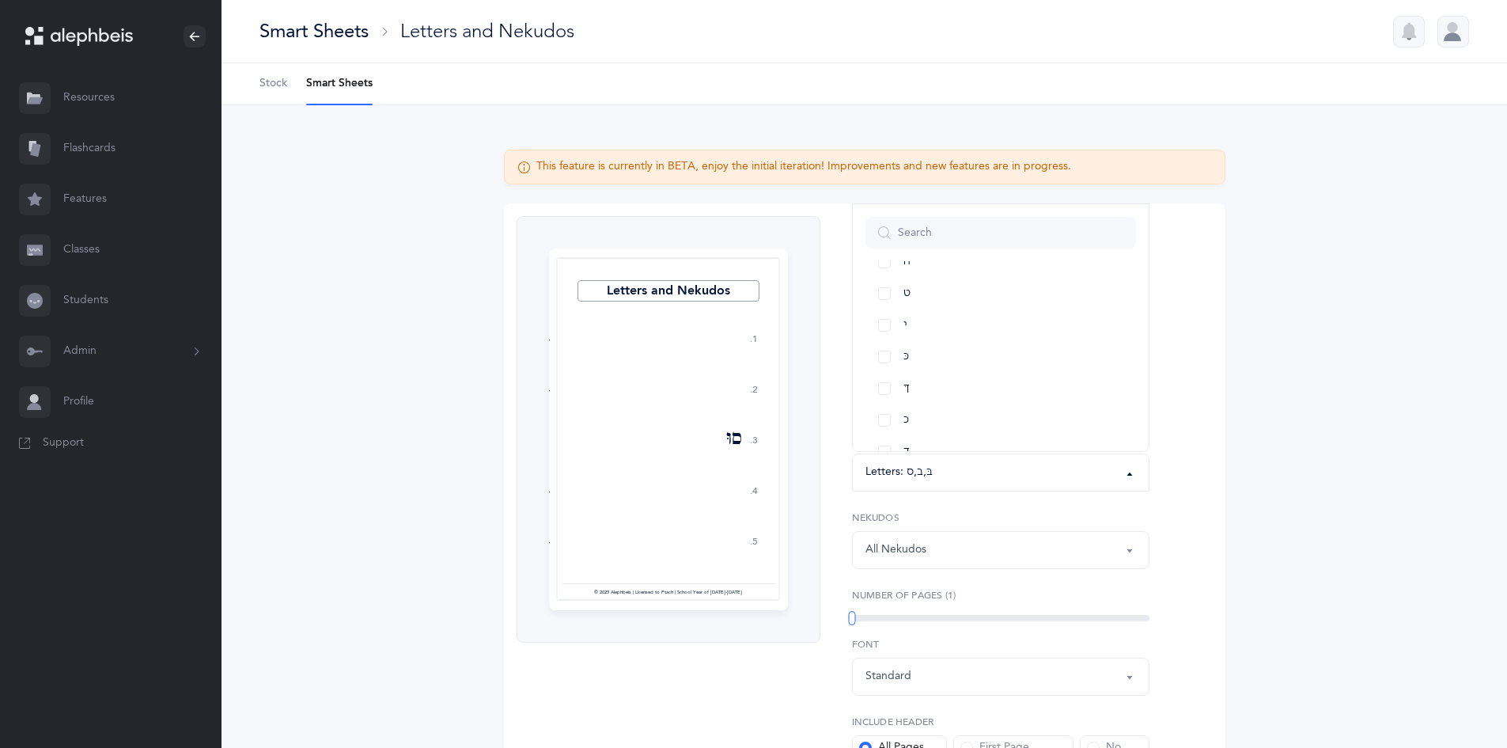
scroll to position [347, 0]
click at [883, 326] on link "כּ" at bounding box center [1001, 323] width 271 height 32
click at [885, 383] on link "כ" at bounding box center [1001, 386] width 271 height 32
click at [882, 383] on link "ב" at bounding box center [1001, 385] width 271 height 32
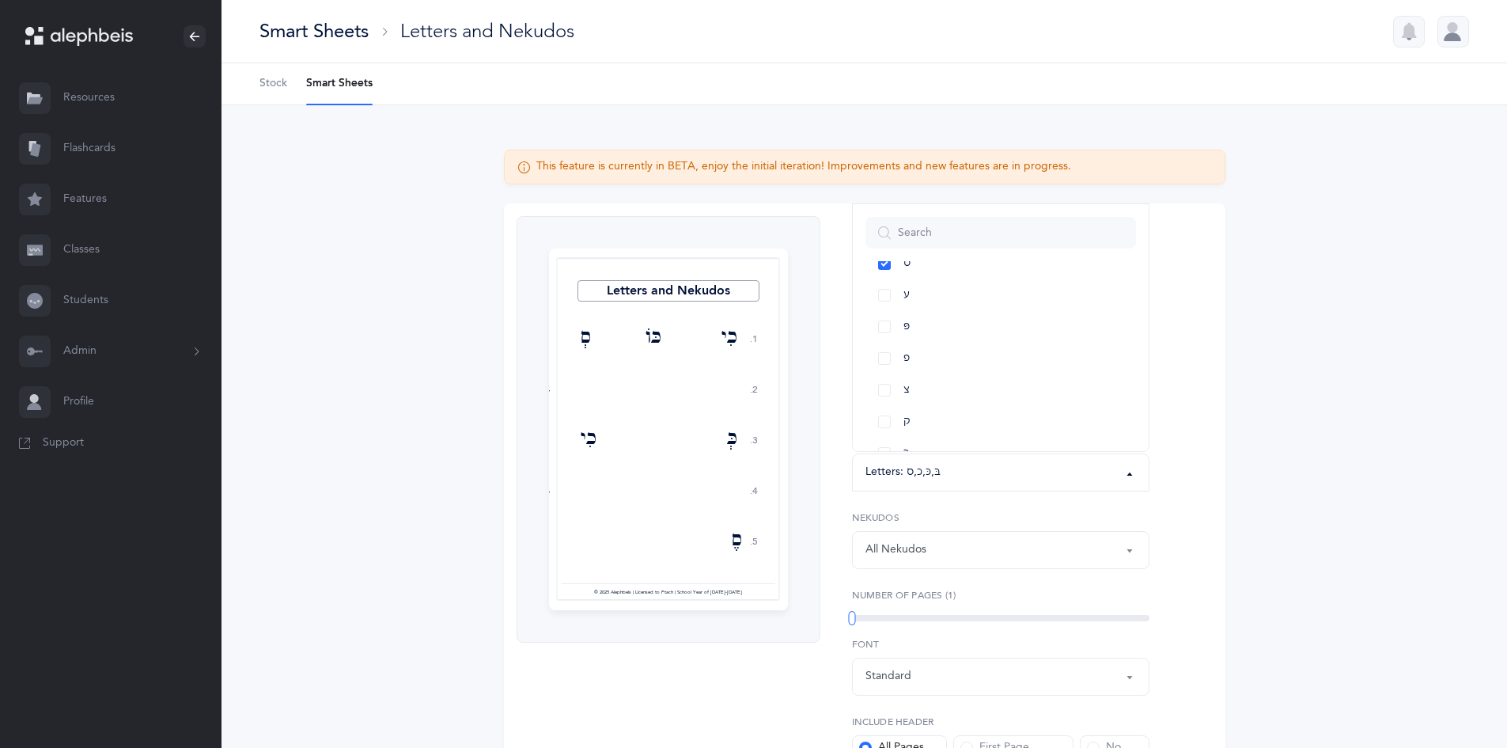
scroll to position [669, 0]
click at [880, 313] on link "פּ" at bounding box center [1001, 317] width 271 height 32
click at [893, 359] on link "פ" at bounding box center [1001, 349] width 271 height 32
drag, startPoint x: 1129, startPoint y: 554, endPoint x: 1126, endPoint y: 539, distance: 15.4
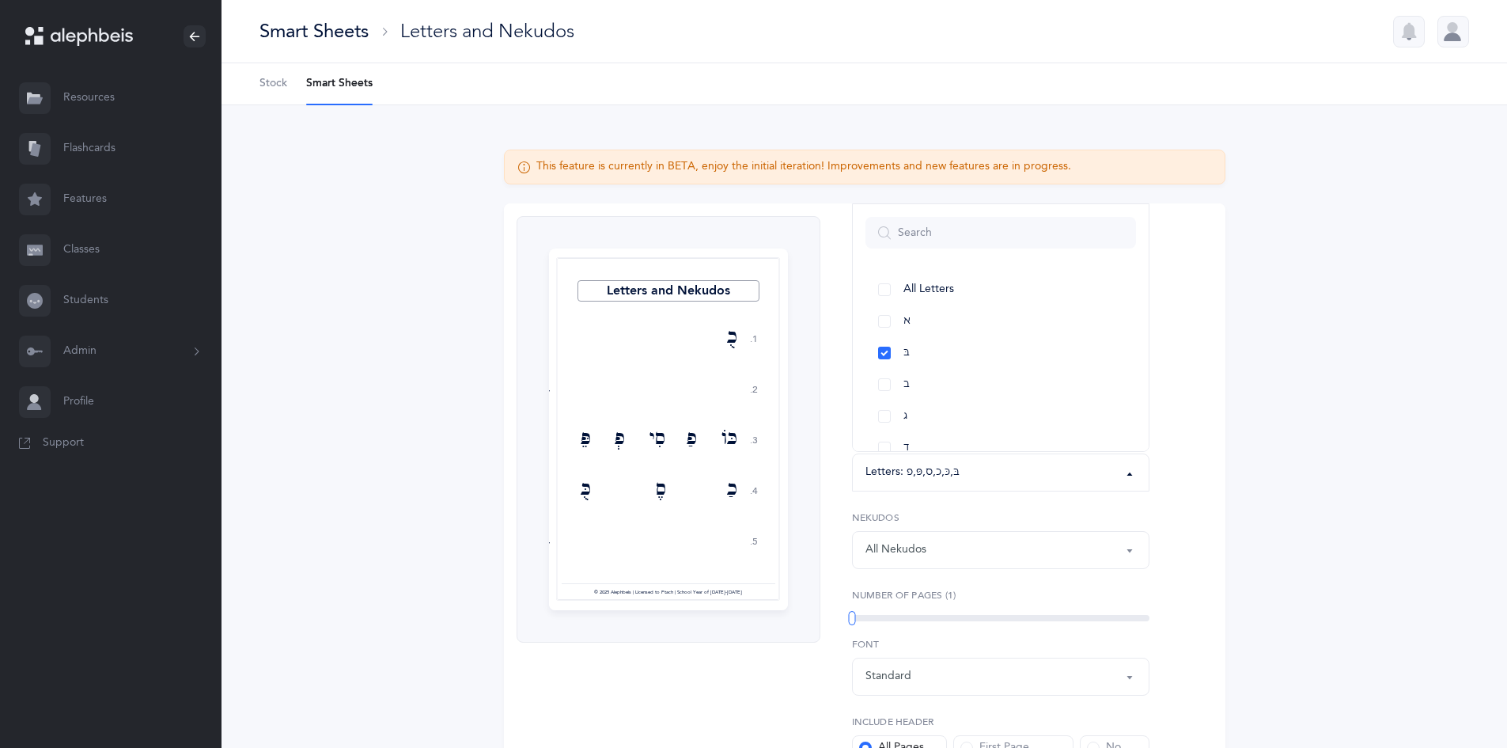
click at [1128, 555] on button "All Nekudos" at bounding box center [1001, 550] width 298 height 38
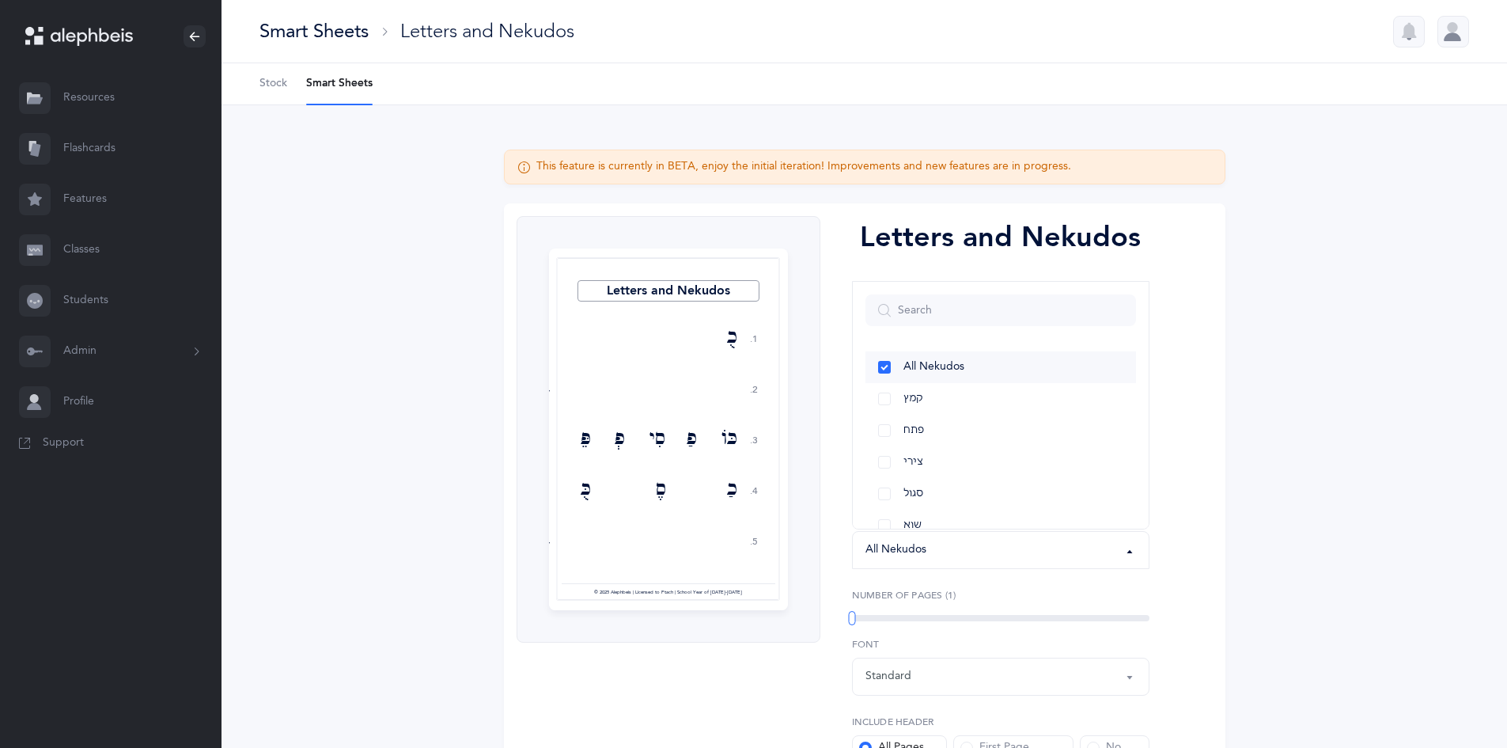
click at [1010, 362] on link "All Nekudos" at bounding box center [1001, 367] width 271 height 32
select select "all"
click at [1224, 496] on div "Letters and Nekudos 1. 2. 3. 4. 5. בְּ סֹ כָּ כְ פְ פְּ סִי כֵ בֹּ כַּ פְ פַּ פ…" at bounding box center [865, 526] width 722 height 646
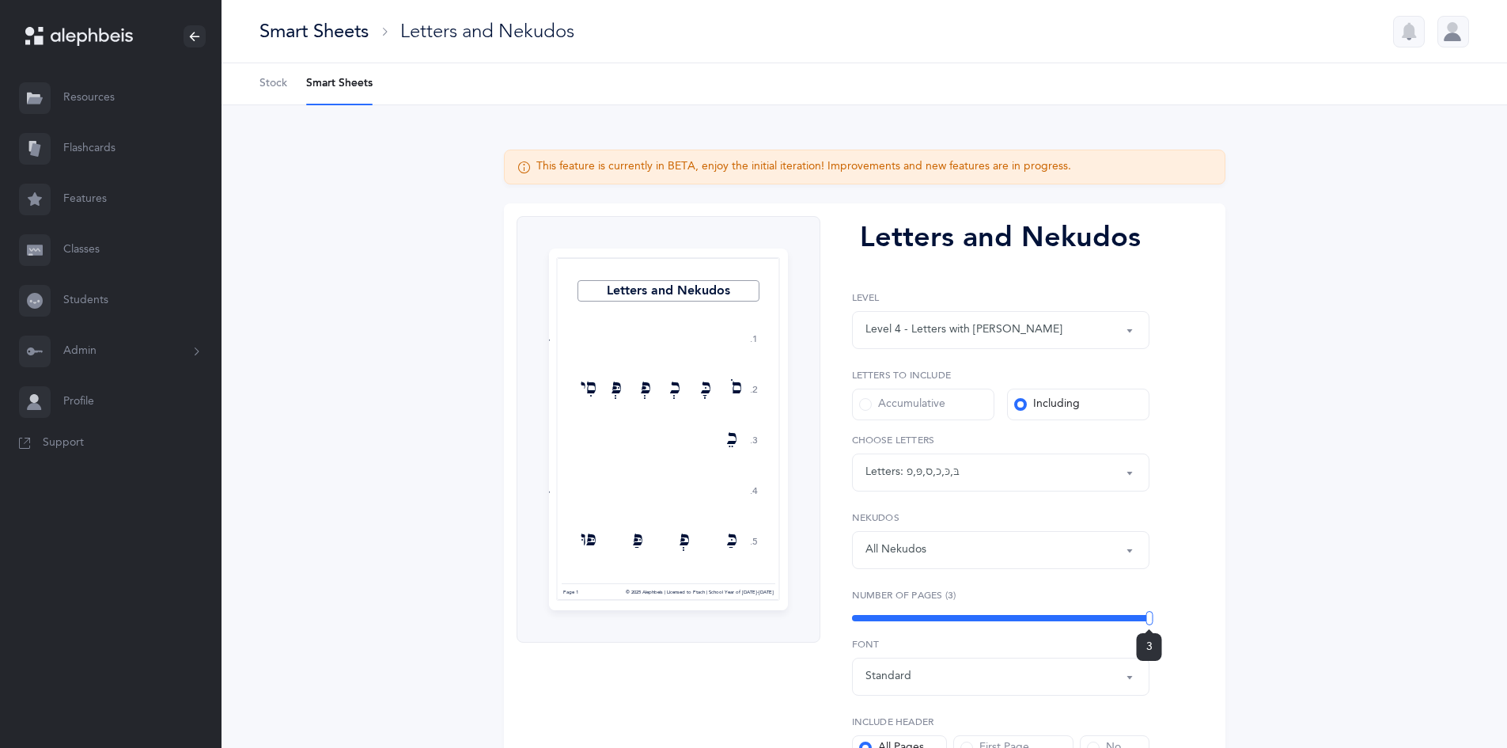
drag, startPoint x: 851, startPoint y: 619, endPoint x: 1518, endPoint y: 578, distance: 668.2
click at [1507, 578] on html "Gitty Berenbaum Resources Resources Flashcards Flashcards Features Features Cla…" at bounding box center [753, 488] width 1507 height 977
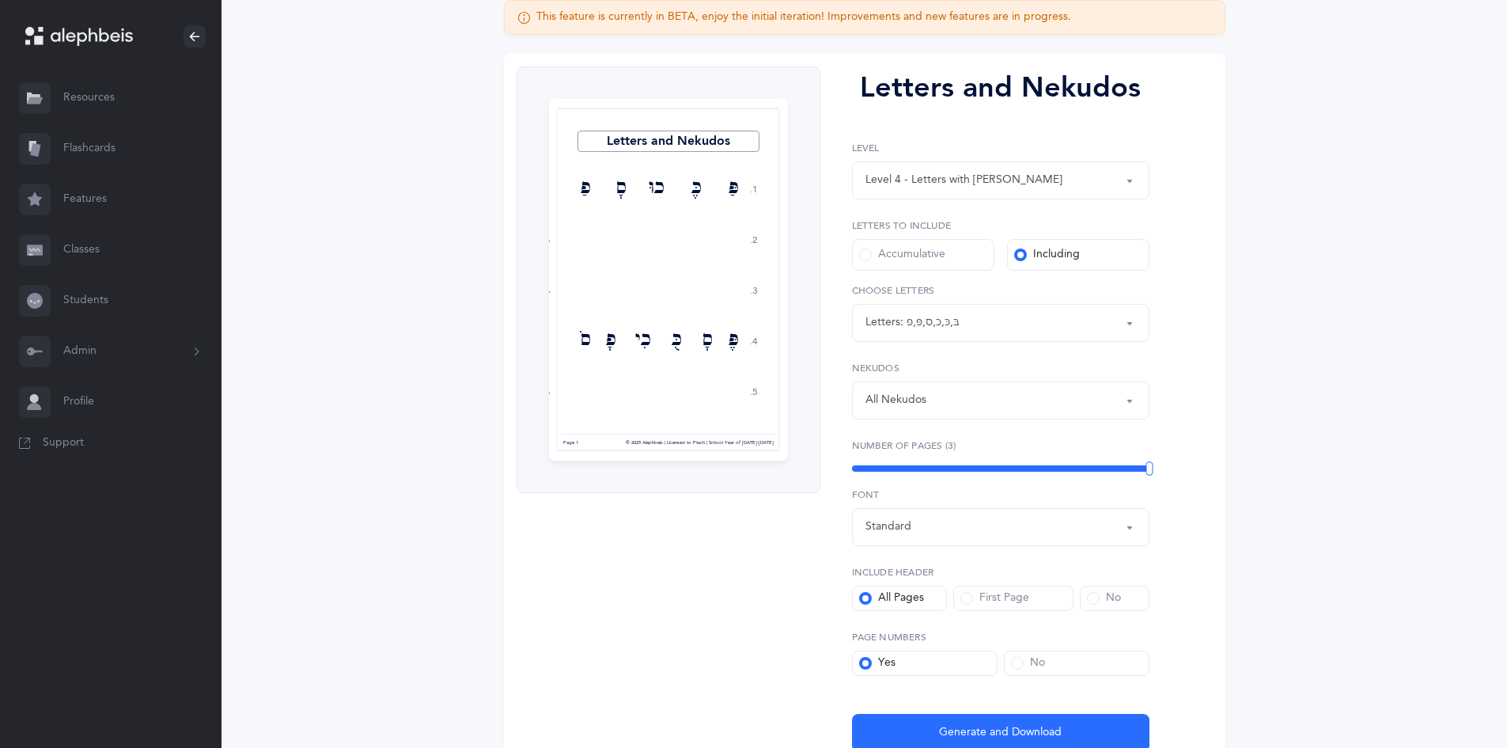
scroll to position [158, 0]
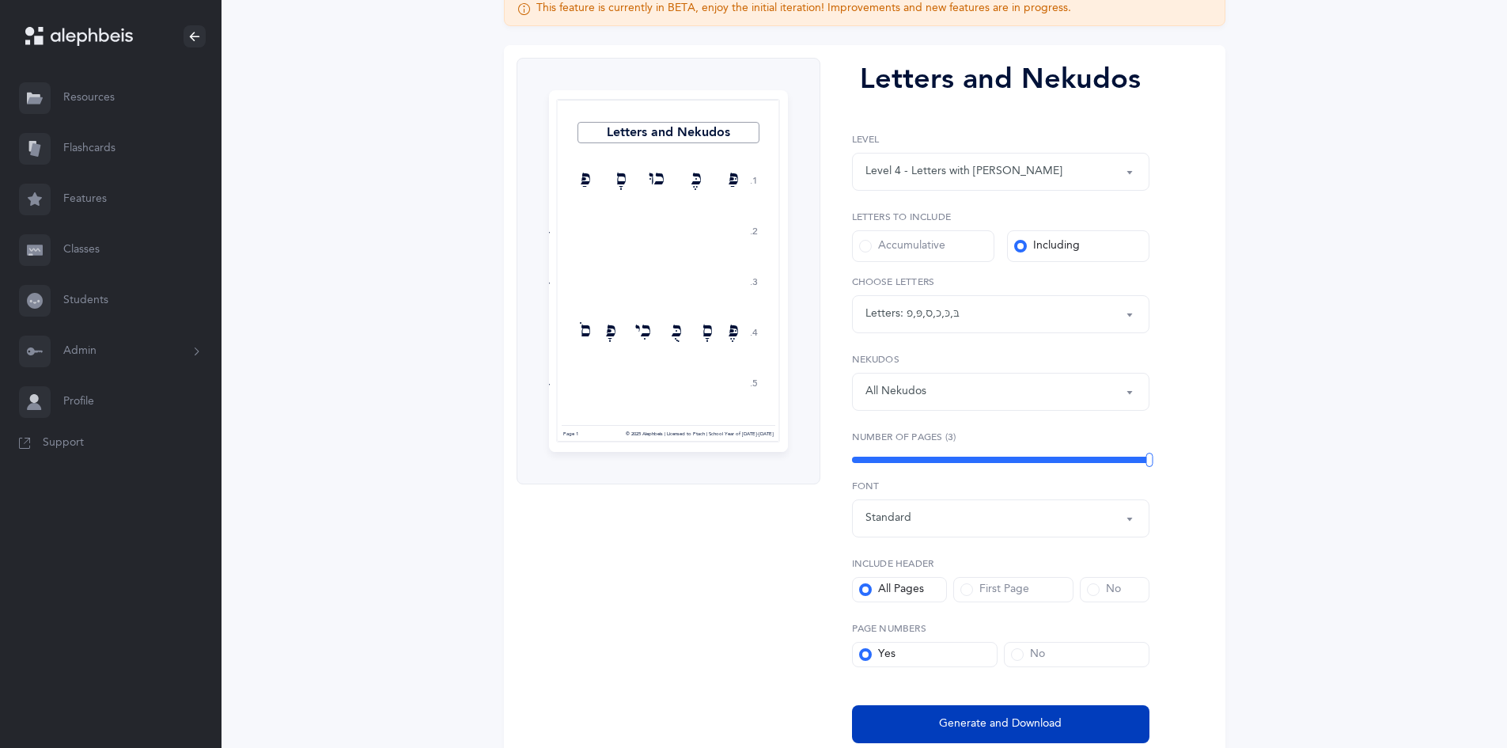
click at [974, 727] on span "Generate and Download" at bounding box center [1000, 723] width 123 height 17
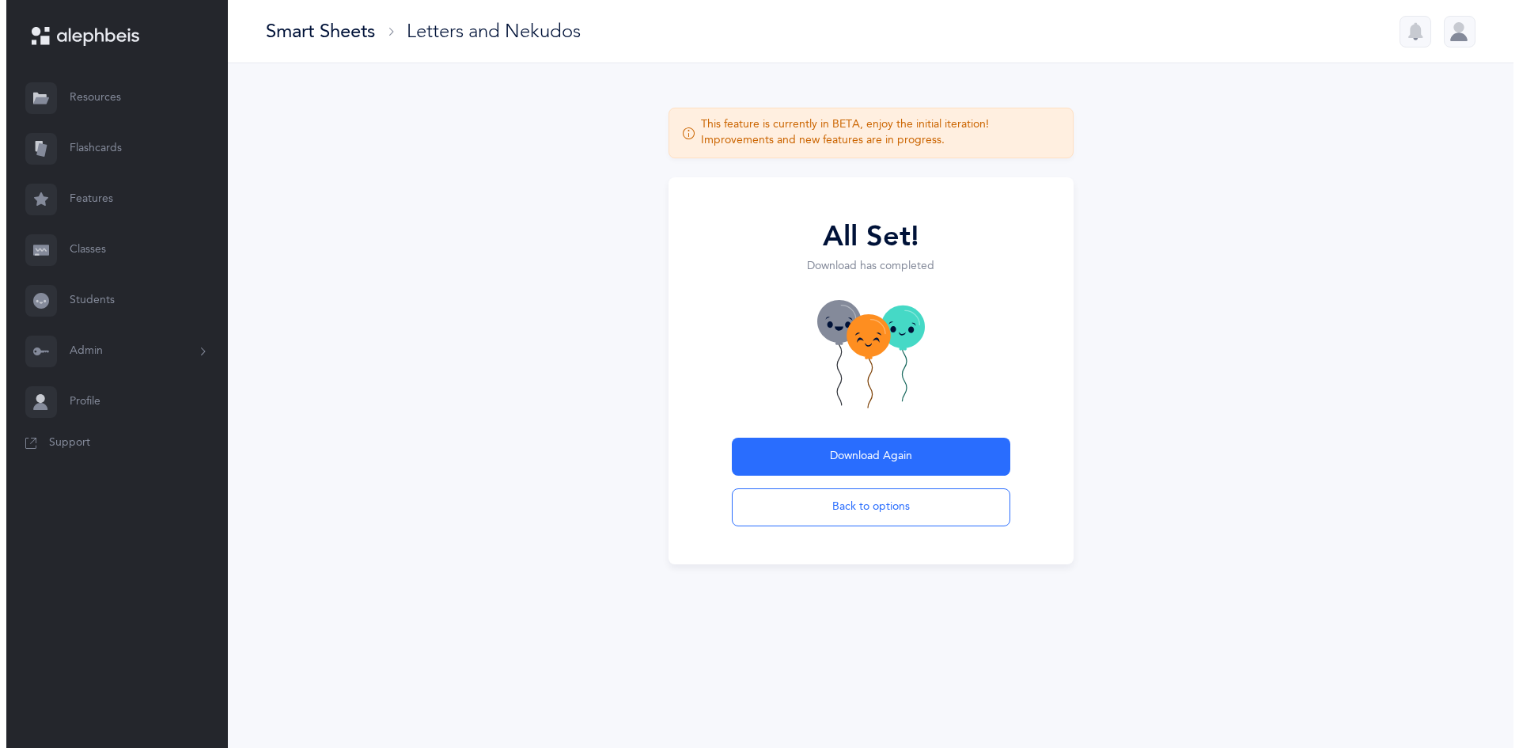
scroll to position [0, 0]
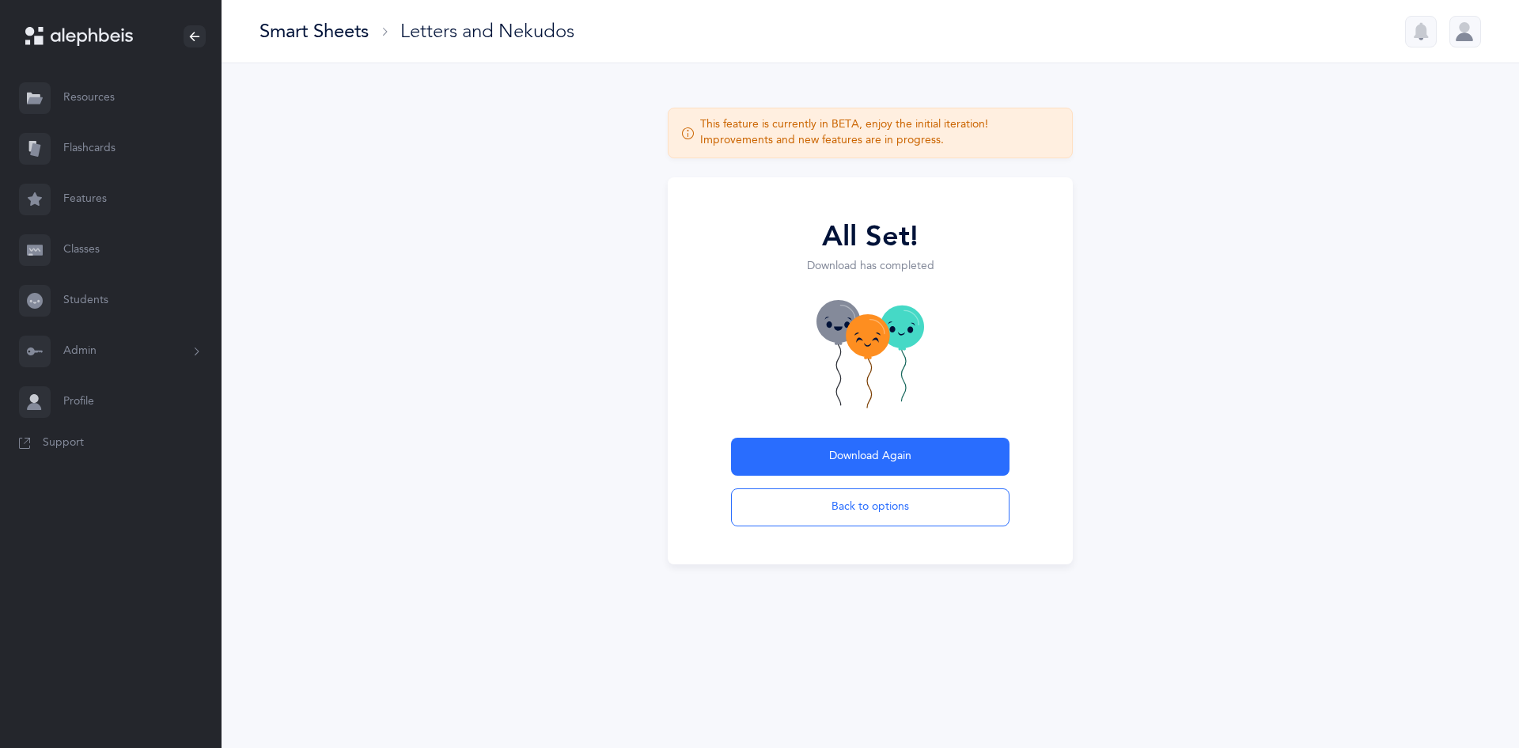
drag, startPoint x: 973, startPoint y: 125, endPoint x: 960, endPoint y: 135, distance: 16.9
click at [958, 146] on div "This feature is currently in BETA, enjoy the initial iteration! Improvements an…" at bounding box center [879, 133] width 359 height 32
drag, startPoint x: 1381, startPoint y: 452, endPoint x: 1383, endPoint y: 465, distance: 13.5
click at [1383, 464] on div "This feature is currently in BETA, enjoy the initial iteration! Improvements an…" at bounding box center [871, 345] width 1298 height 564
click at [1466, 26] on div at bounding box center [1466, 32] width 32 height 32
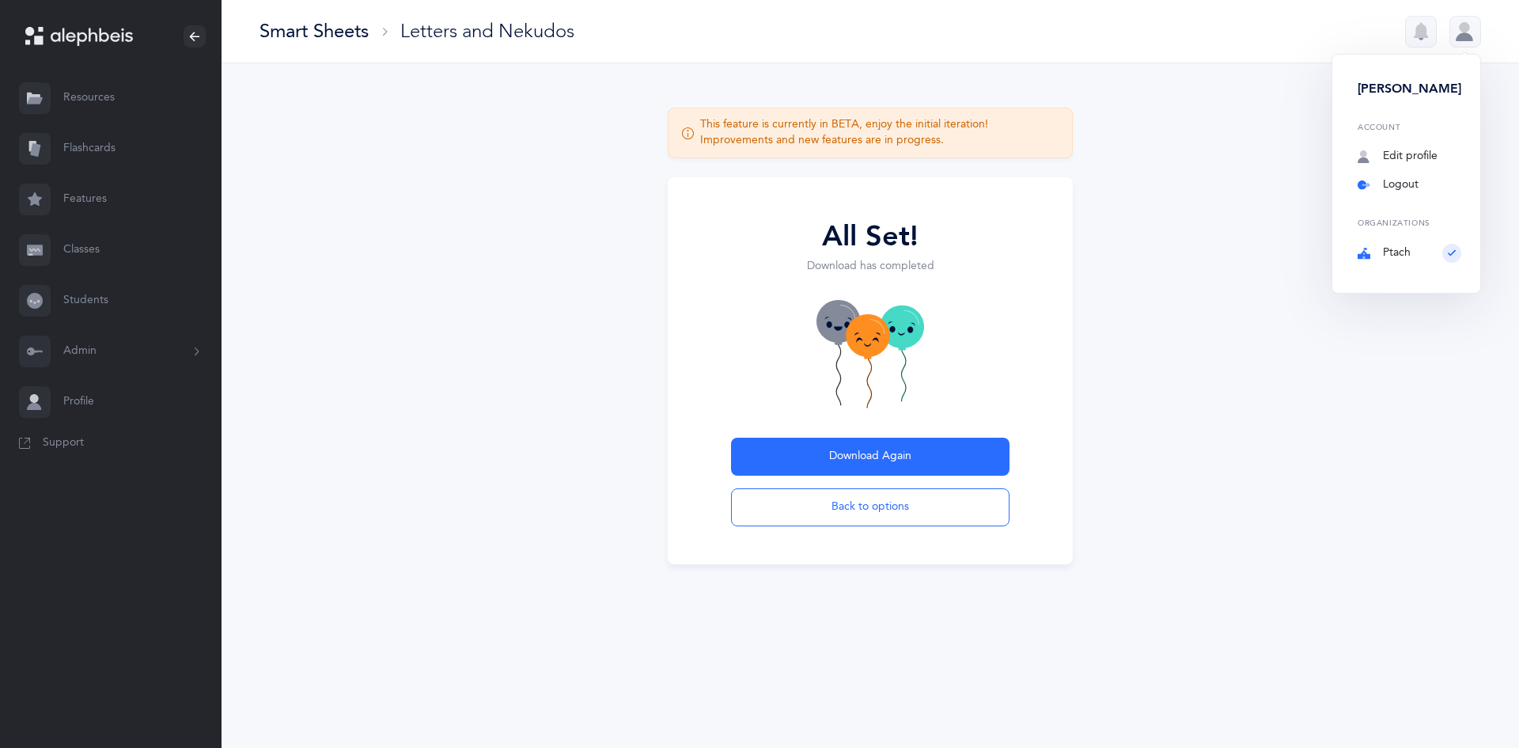
click at [1402, 181] on link "Logout" at bounding box center [1410, 185] width 104 height 16
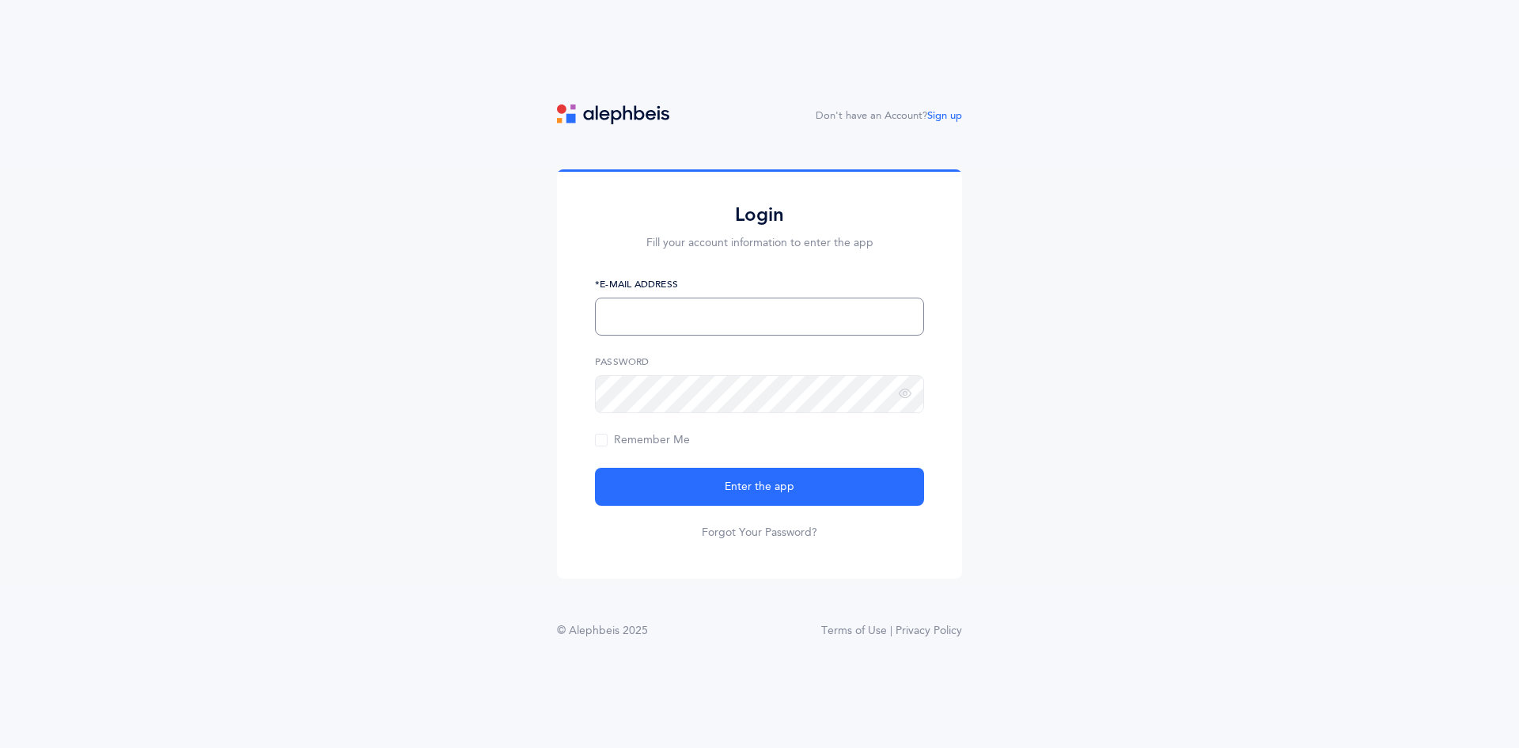
drag, startPoint x: 718, startPoint y: 325, endPoint x: 722, endPoint y: 316, distance: 10.3
click at [722, 319] on input "text" at bounding box center [759, 317] width 329 height 38
type input "gittyberenbaum@gmail.com"
click at [904, 390] on icon at bounding box center [905, 394] width 13 height 14
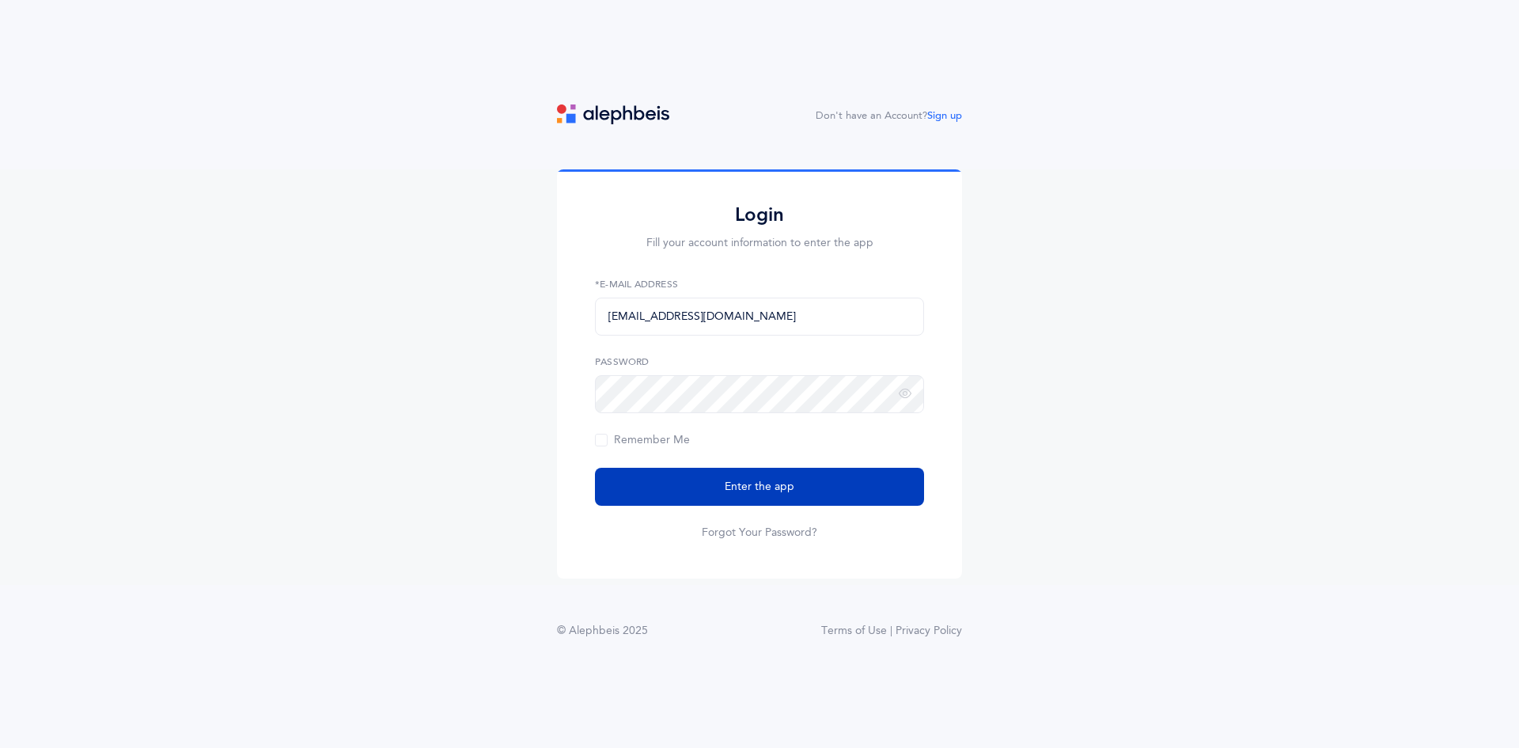
click at [760, 471] on button "Enter the app" at bounding box center [759, 487] width 329 height 38
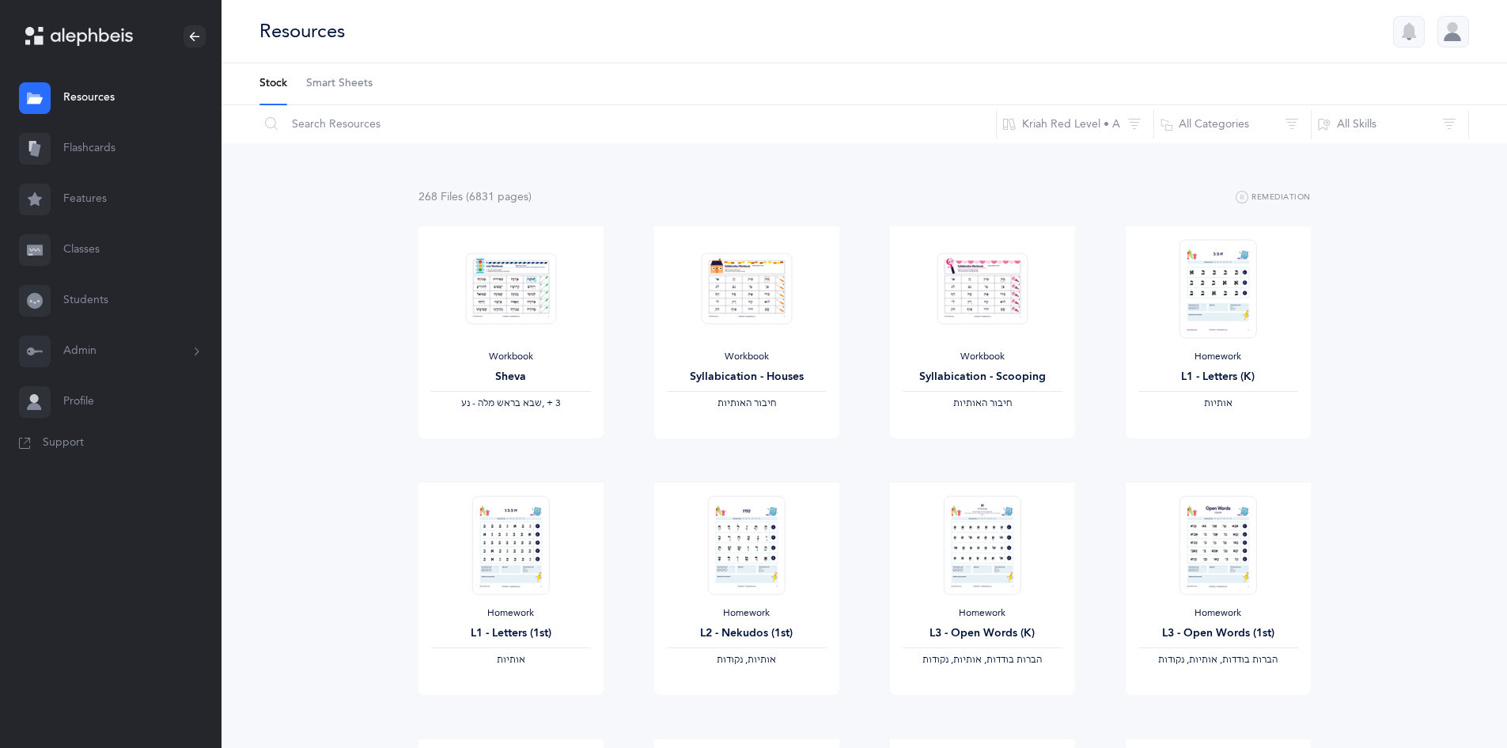
click at [83, 341] on button "Admin" at bounding box center [111, 351] width 222 height 51
click at [122, 464] on link "Classrooms" at bounding box center [142, 463] width 158 height 35
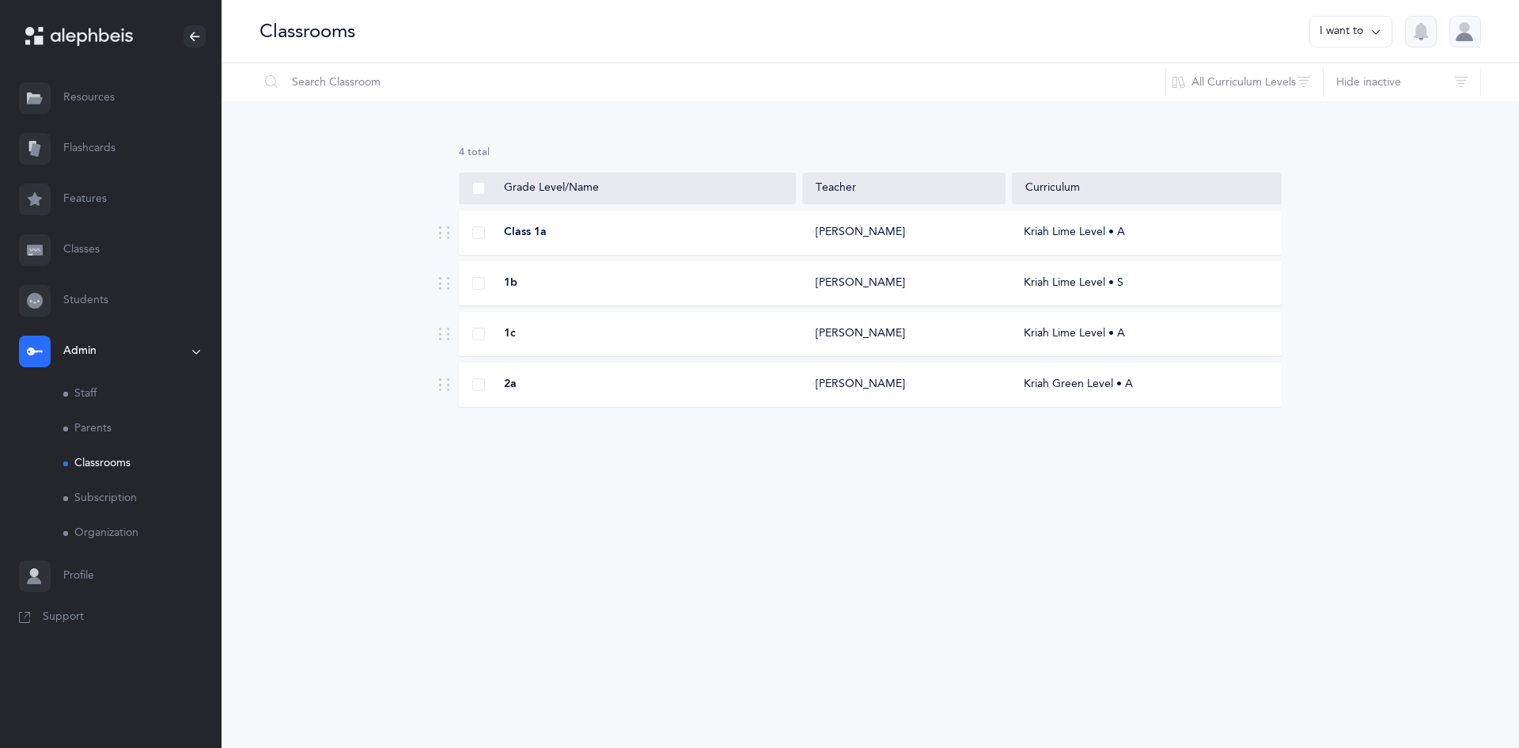
click at [950, 379] on div "Mordechai Tesser" at bounding box center [904, 385] width 203 height 16
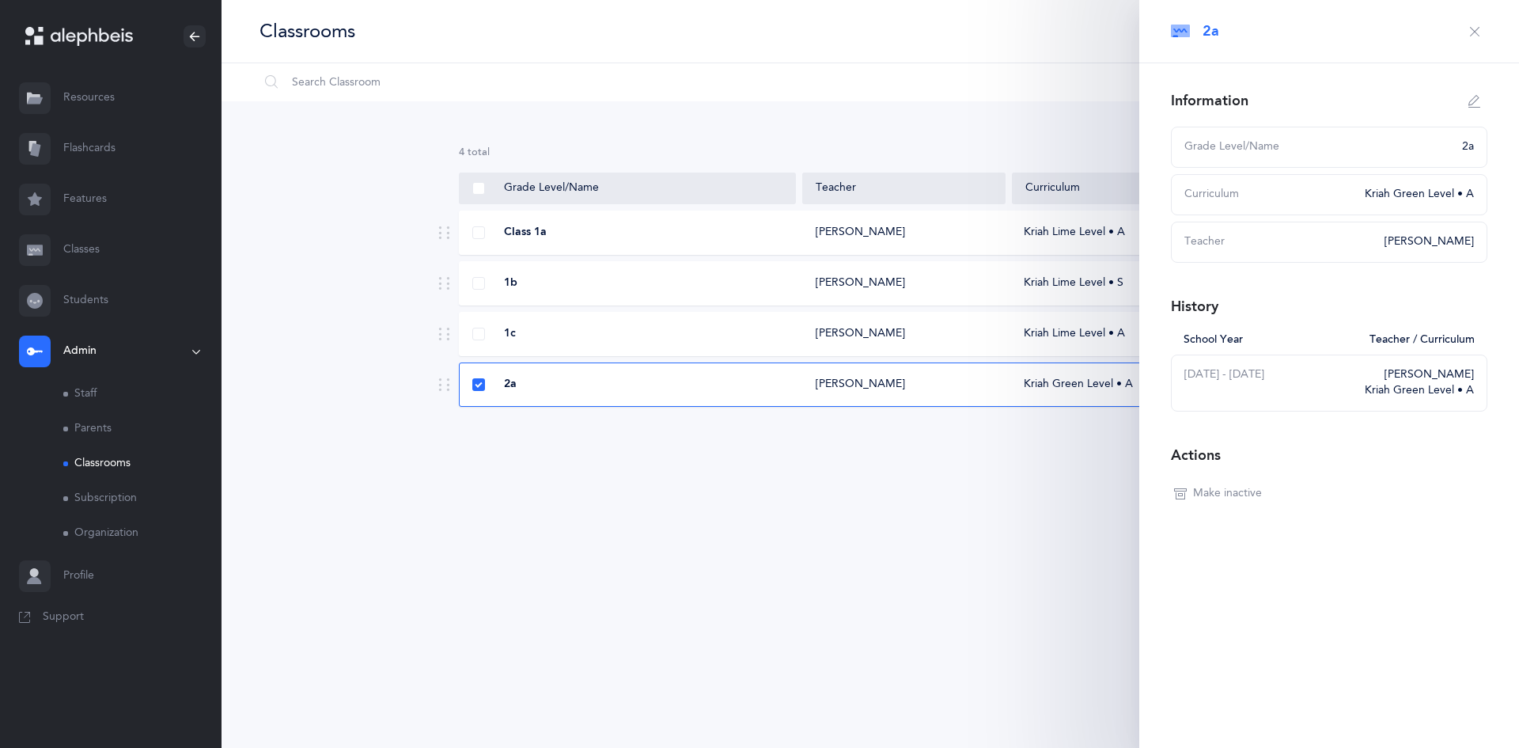
click at [848, 399] on div "2a Mordechai Tesser Kriah Green Level • A" at bounding box center [870, 384] width 823 height 44
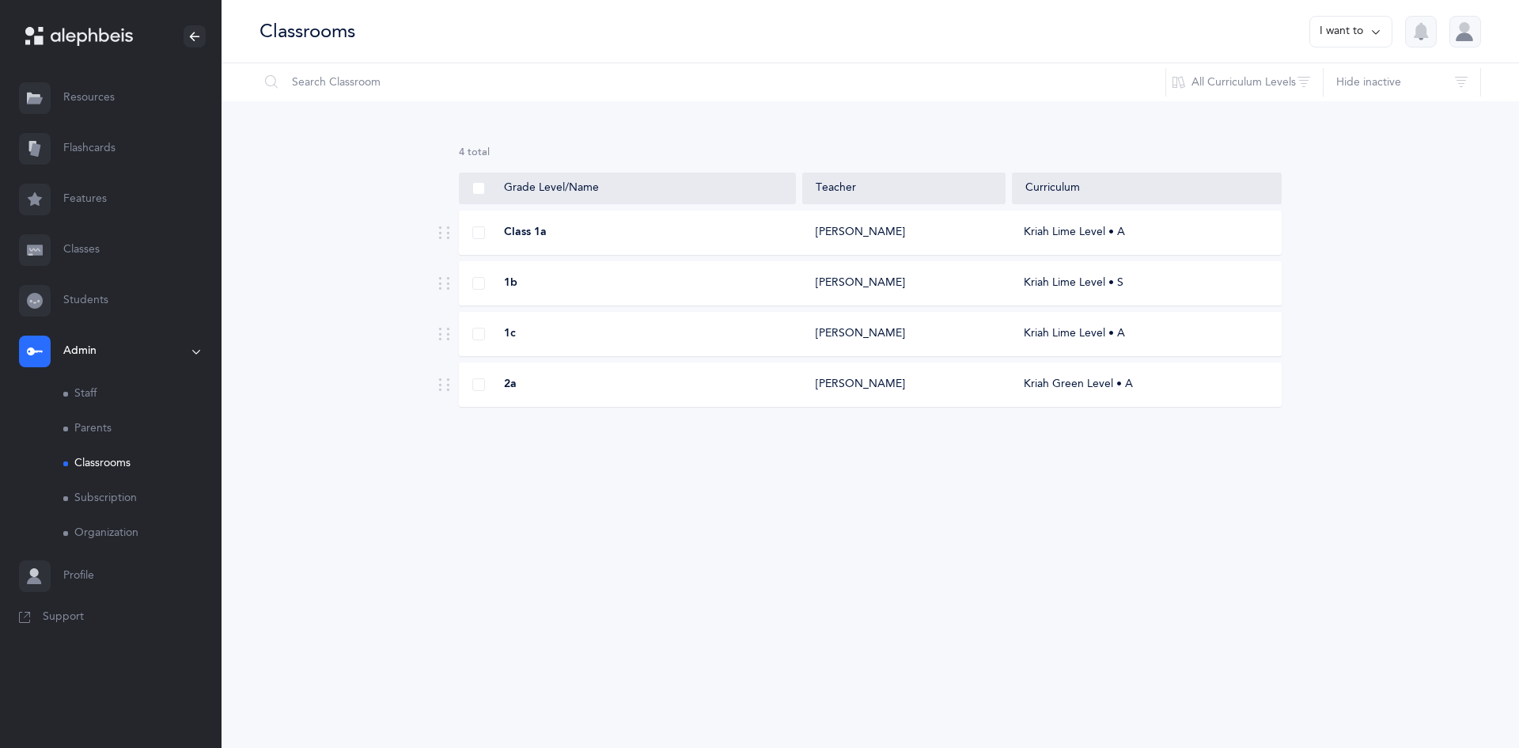
click at [883, 387] on div "[PERSON_NAME]" at bounding box center [860, 385] width 89 height 16
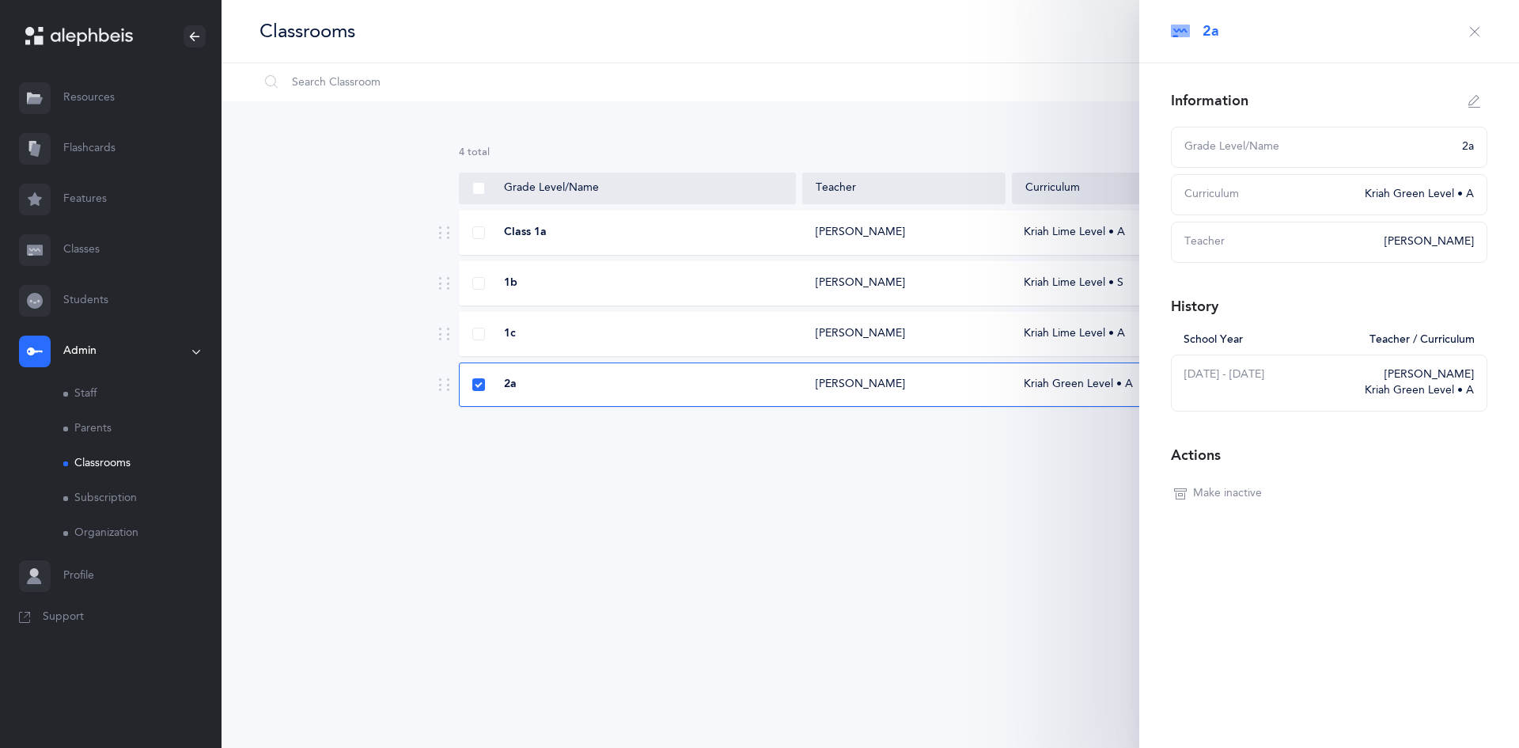
click at [995, 643] on div "Classrooms I want to Information Settings Grade Levels Ptach *Organization Name…" at bounding box center [871, 374] width 1298 height 748
click at [1052, 468] on div "4 results total Grade Level/Name Teacher Curriculum Class 1a [PERSON_NAME] Kria…" at bounding box center [871, 288] width 1298 height 375
click at [1480, 33] on icon "button" at bounding box center [1475, 31] width 13 height 13
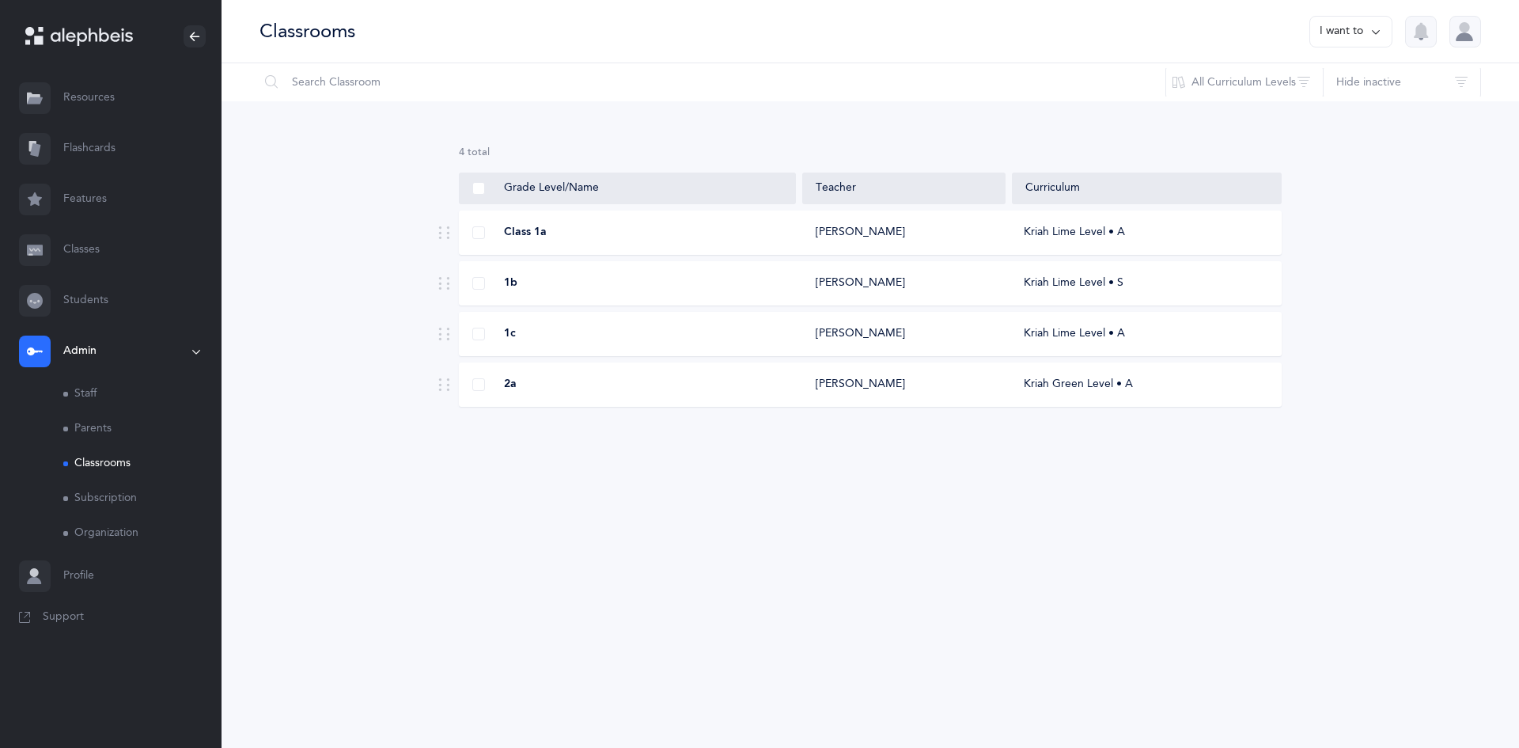
click at [1366, 35] on button "I want to" at bounding box center [1350, 32] width 83 height 32
click at [1362, 548] on div "Classrooms I want to Add new classroom Information Settings Grade Levels Ptach …" at bounding box center [871, 374] width 1298 height 748
click at [80, 245] on link "Classes" at bounding box center [111, 250] width 222 height 51
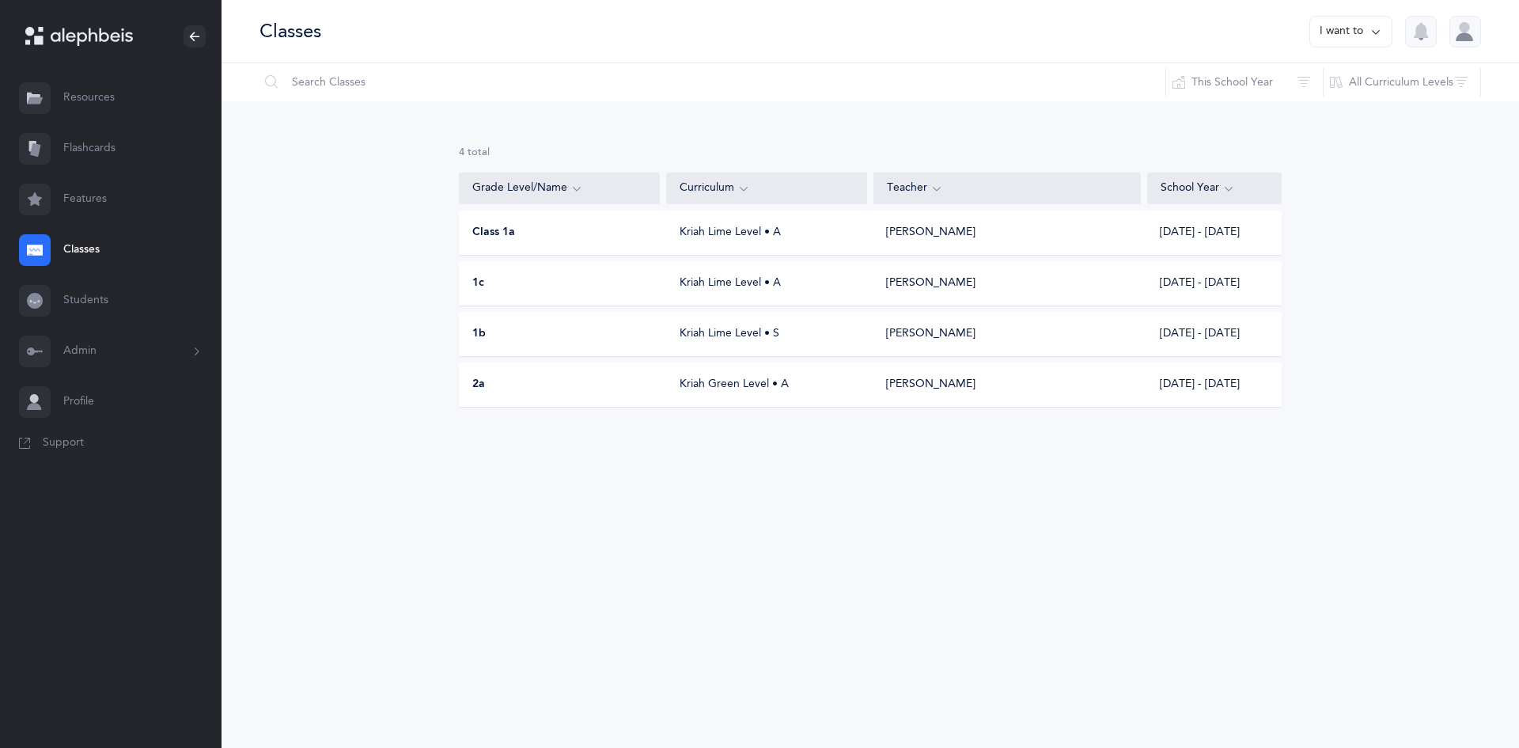
click at [631, 385] on div "2a" at bounding box center [560, 385] width 201 height 16
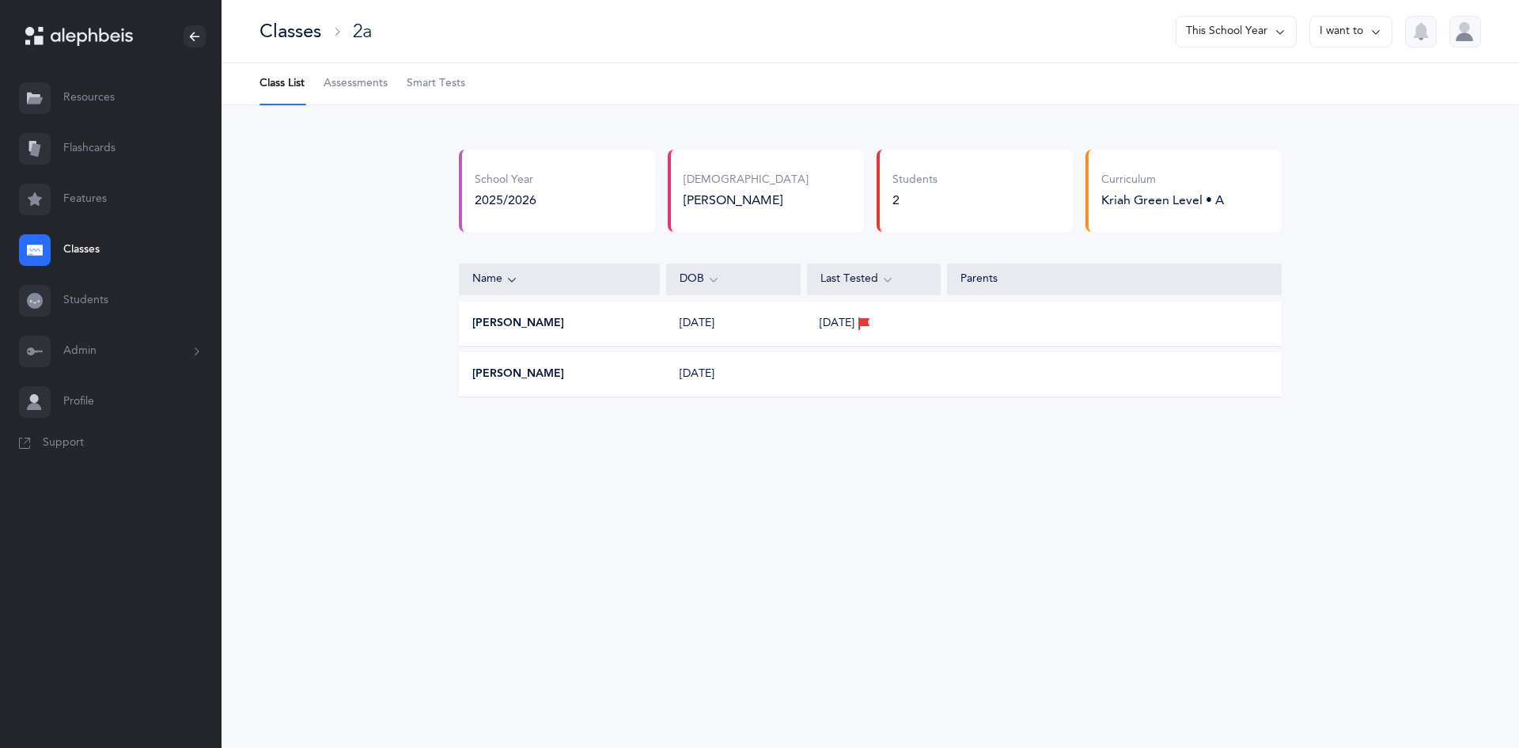
click at [1337, 34] on button "I want to" at bounding box center [1350, 32] width 83 height 32
click at [1387, 247] on div "School Year 2025/2026 Rabbi Mordechai Tesser Rabbi Mordechai Tesser Rabbi Morde…" at bounding box center [871, 285] width 1298 height 361
click at [101, 301] on link "Students" at bounding box center [111, 300] width 222 height 51
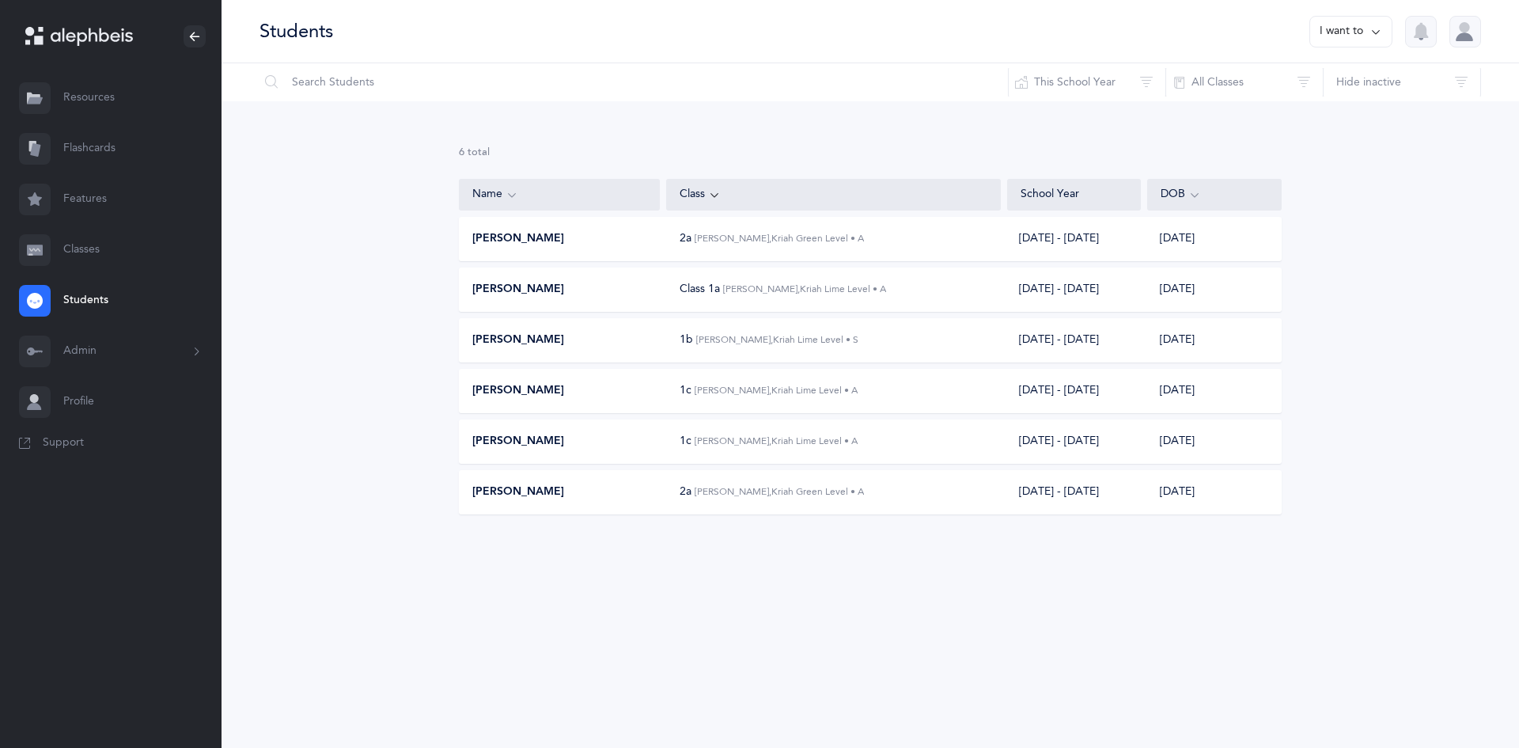
click at [1350, 25] on button "I want to" at bounding box center [1350, 32] width 83 height 32
click at [1339, 107] on button "Add student" at bounding box center [1334, 109] width 89 height 28
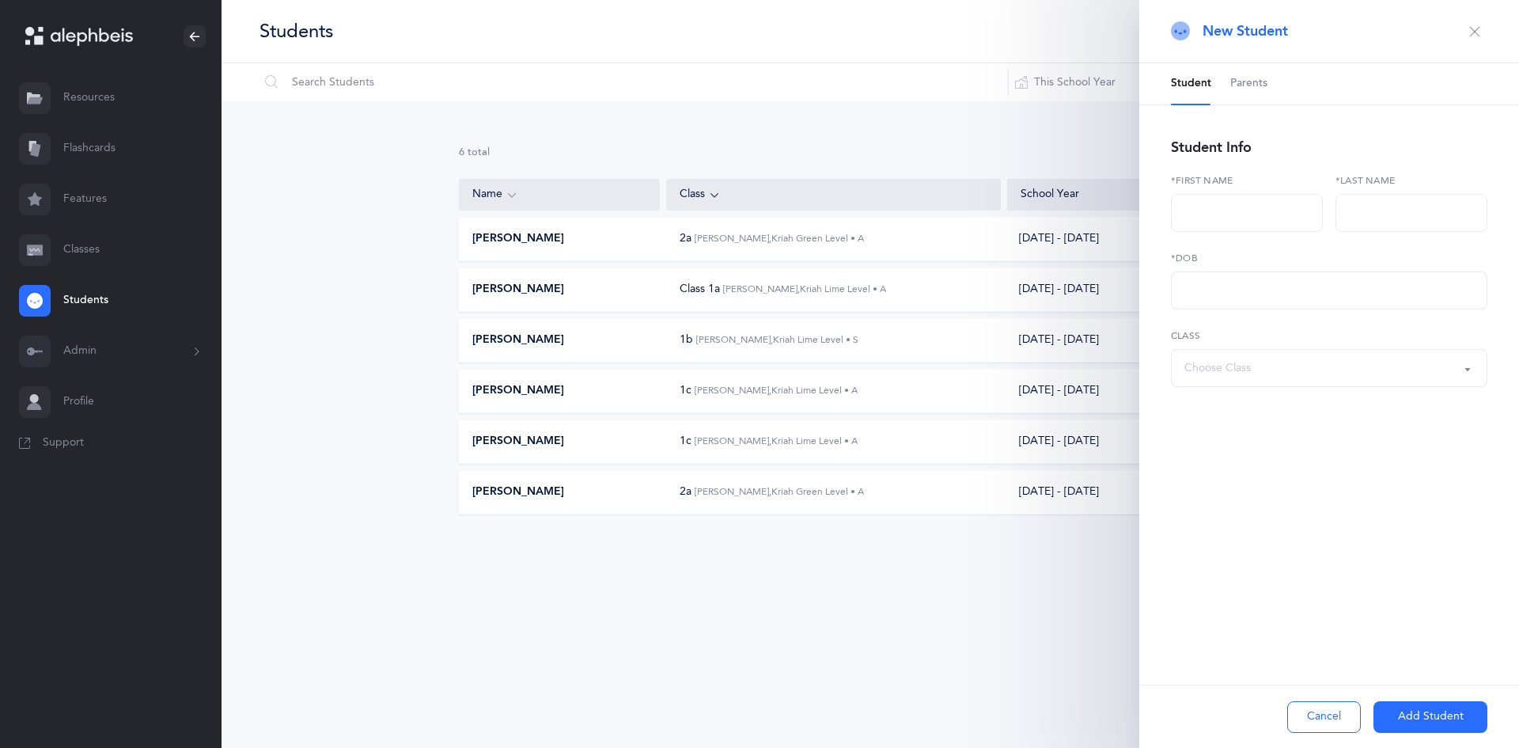
click at [1312, 372] on div "Choose Class" at bounding box center [1329, 367] width 290 height 27
click at [1340, 498] on link "2a Mordechai Tesser, Kriah Green Level • A" at bounding box center [1329, 511] width 290 height 32
select select "1934"
click at [1260, 288] on input "text" at bounding box center [1329, 290] width 316 height 38
drag, startPoint x: 1292, startPoint y: 297, endPoint x: 1134, endPoint y: 286, distance: 158.6
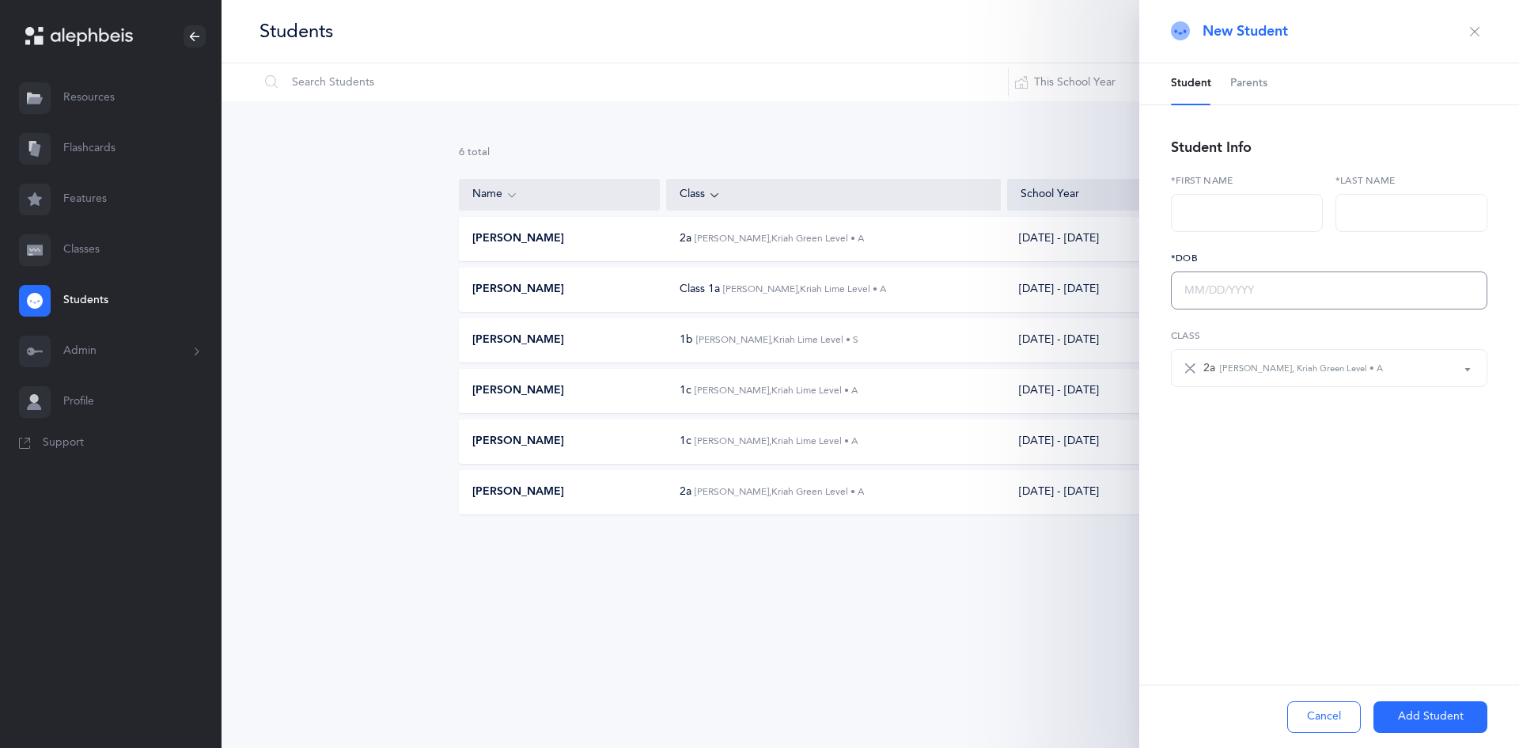
click at [1134, 286] on div "Students I want to Reset Filter This School Year All School Years This School Y…" at bounding box center [871, 292] width 1298 height 584
click at [563, 332] on div "[PERSON_NAME]" at bounding box center [560, 340] width 201 height 16
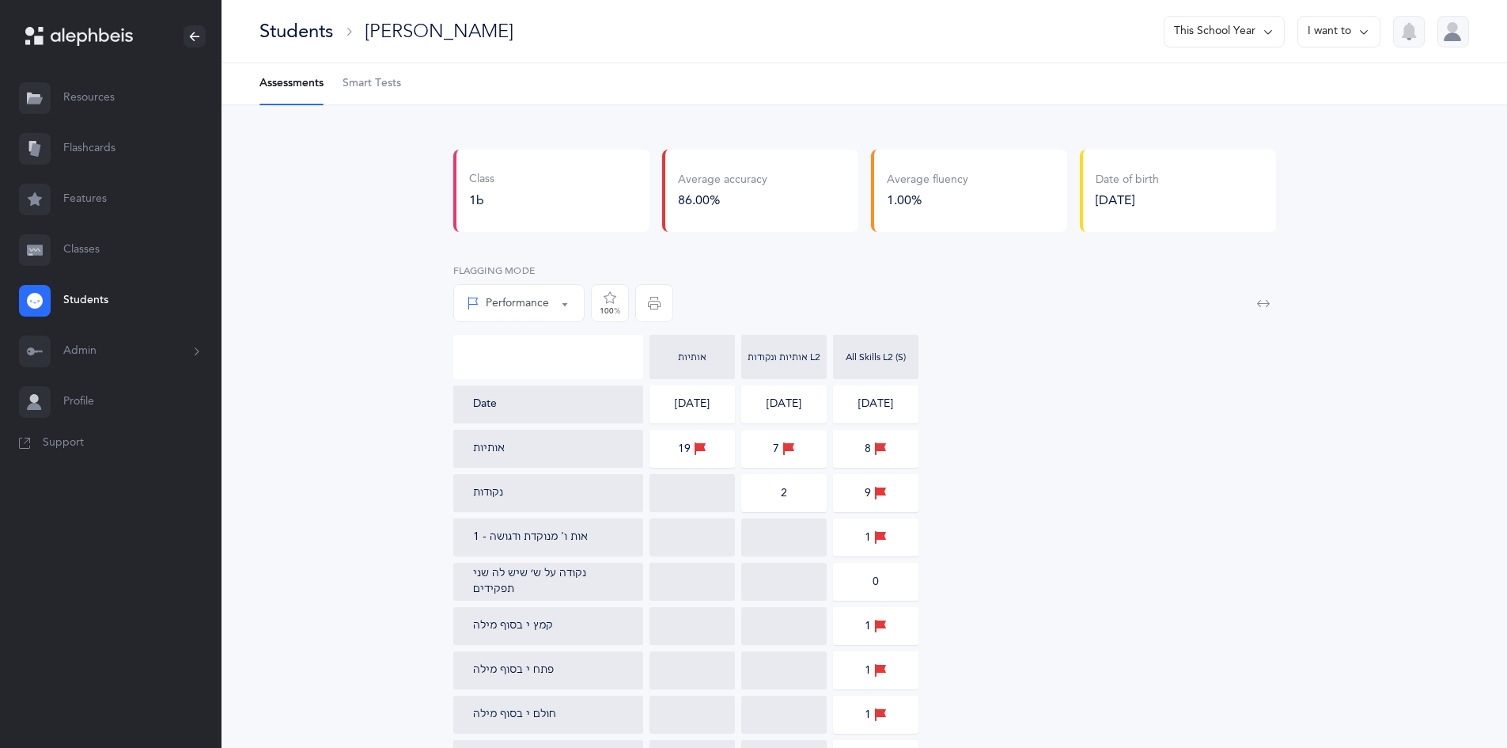
drag, startPoint x: 1174, startPoint y: 200, endPoint x: 1235, endPoint y: 201, distance: 60.9
click at [1235, 201] on div "Date of birth 07/12/2015" at bounding box center [1178, 191] width 196 height 82
click at [198, 27] on div at bounding box center [195, 36] width 22 height 22
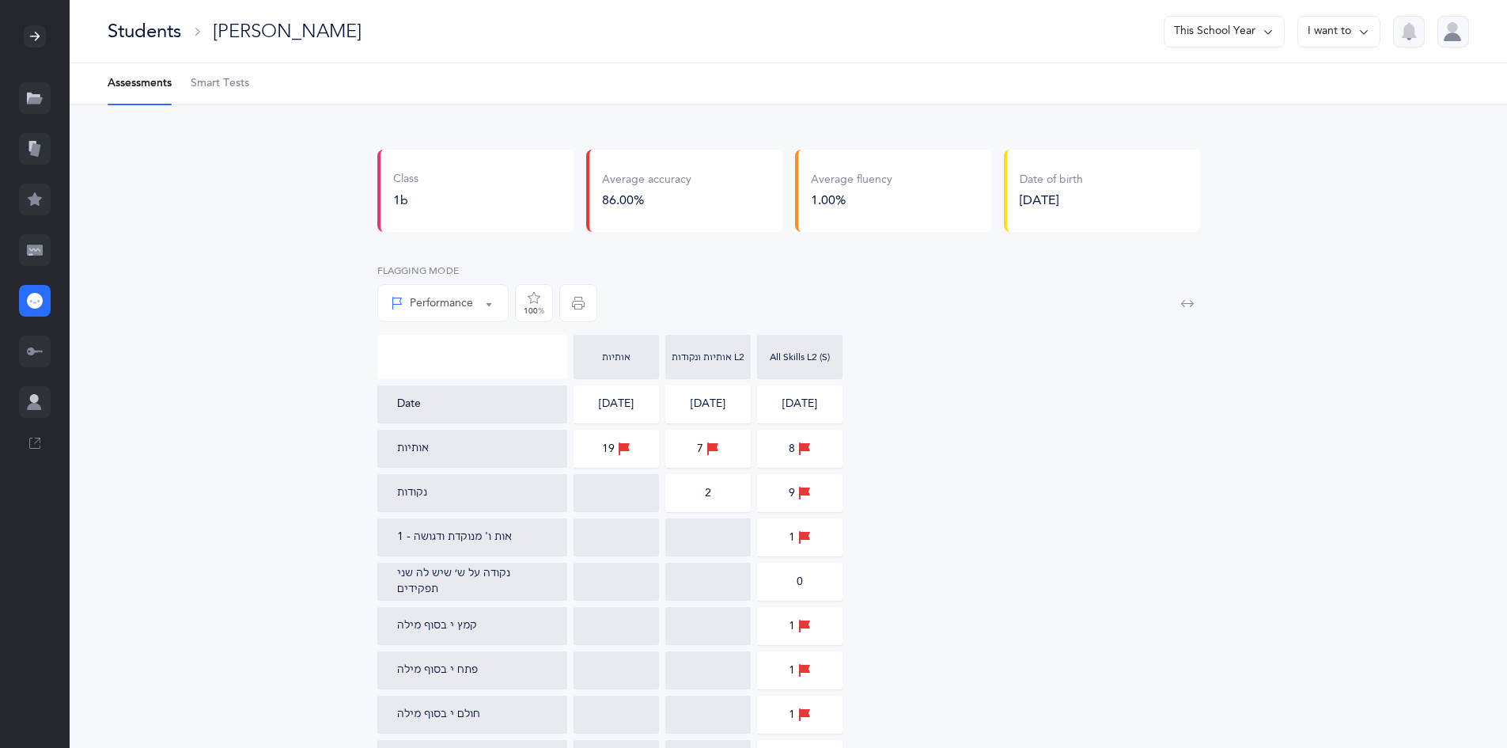
click at [1333, 34] on button "I want to" at bounding box center [1339, 32] width 83 height 32
click at [150, 40] on div "Students" at bounding box center [145, 31] width 74 height 26
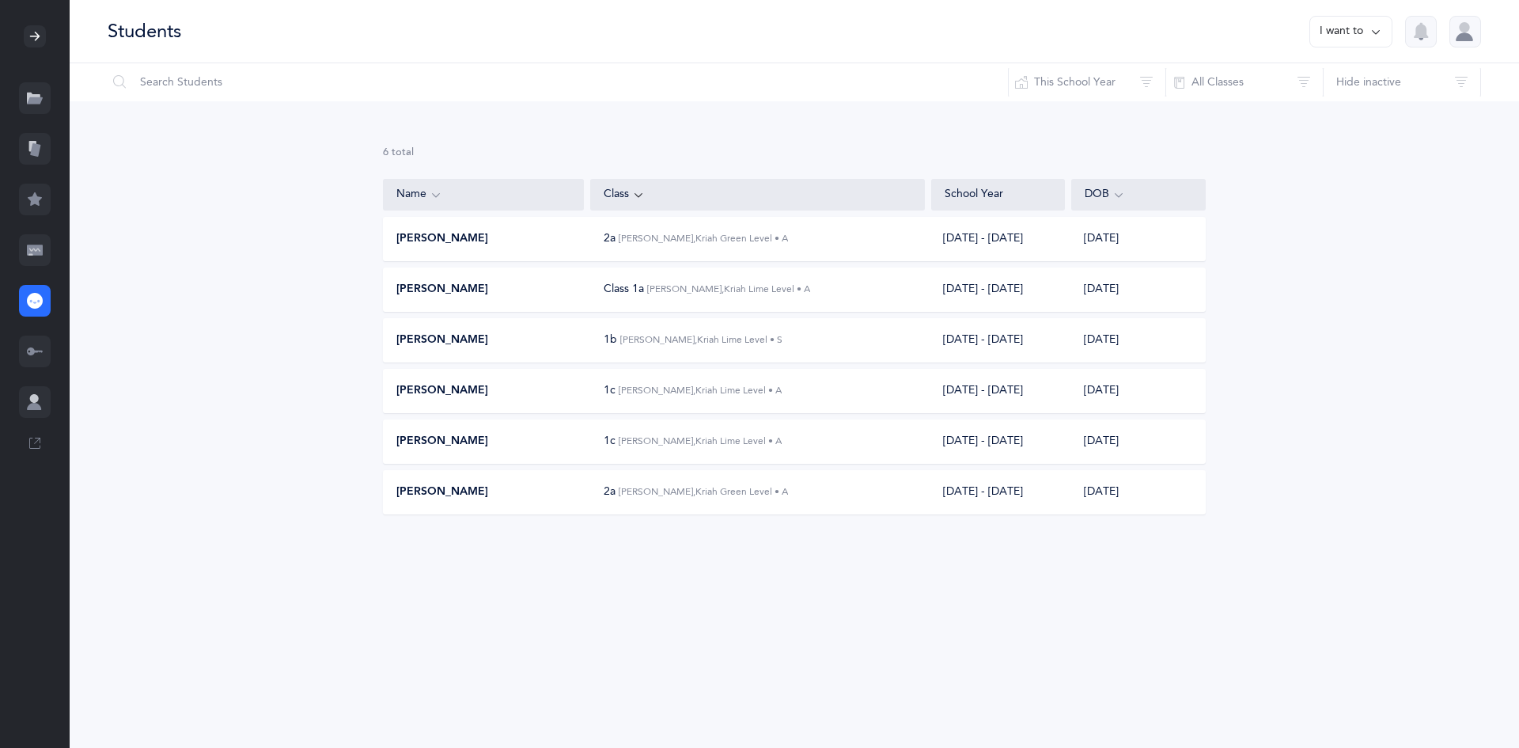
click at [1348, 28] on button "I want to" at bounding box center [1350, 32] width 83 height 32
click at [1342, 112] on button "Add student" at bounding box center [1334, 109] width 89 height 28
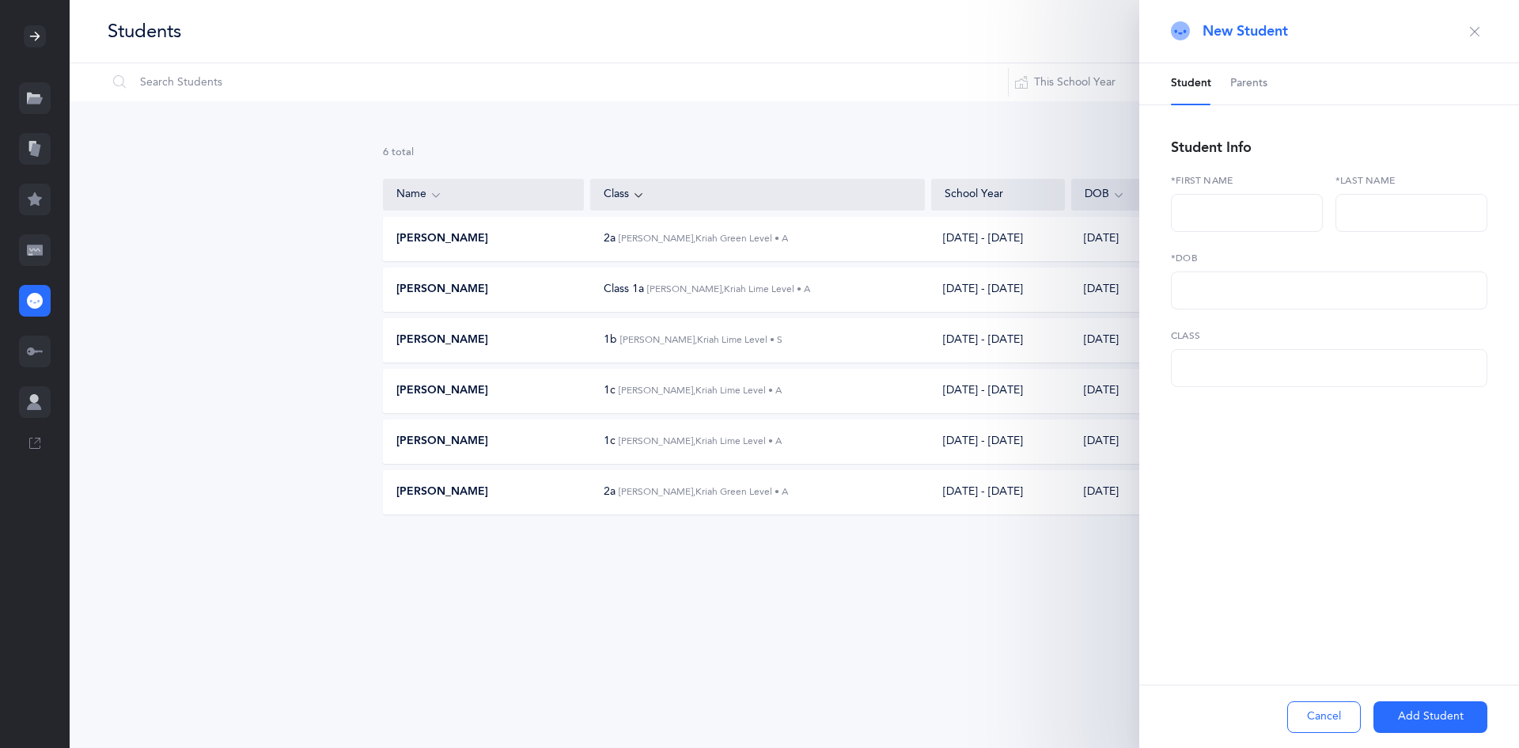
select select
click at [1295, 210] on input "text" at bounding box center [1247, 213] width 152 height 38
type input "Baruch Simcha"
click at [1457, 217] on input "text" at bounding box center [1412, 213] width 152 height 38
type input "Simon"
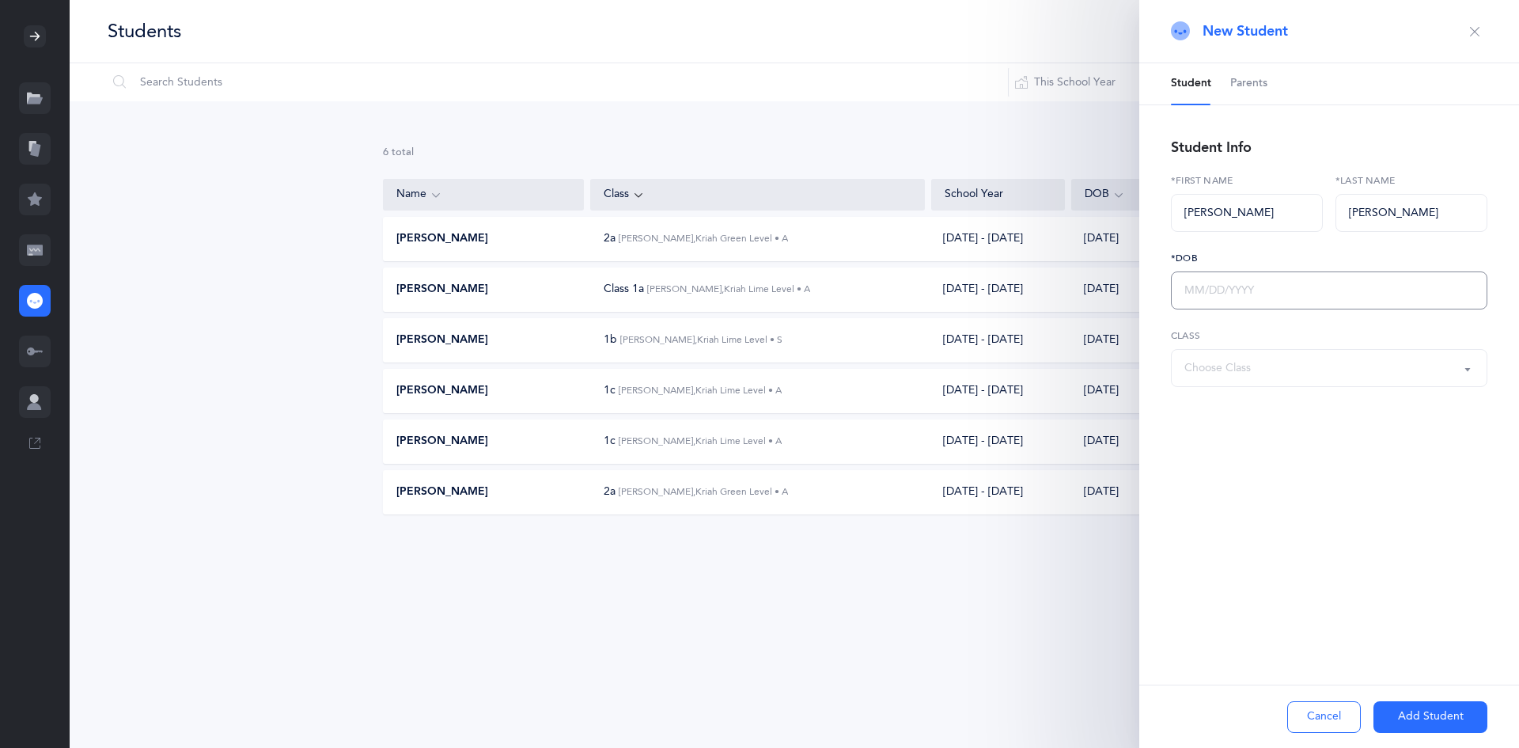
click at [1354, 279] on input "text" at bounding box center [1329, 290] width 316 height 38
click at [1267, 360] on div "Choose Class" at bounding box center [1329, 367] width 290 height 27
click at [1281, 512] on small "Mordechai Tesser, Kriah Green Level • A" at bounding box center [1291, 510] width 168 height 10
select select "1934"
click at [1294, 290] on input "text" at bounding box center [1329, 290] width 316 height 38
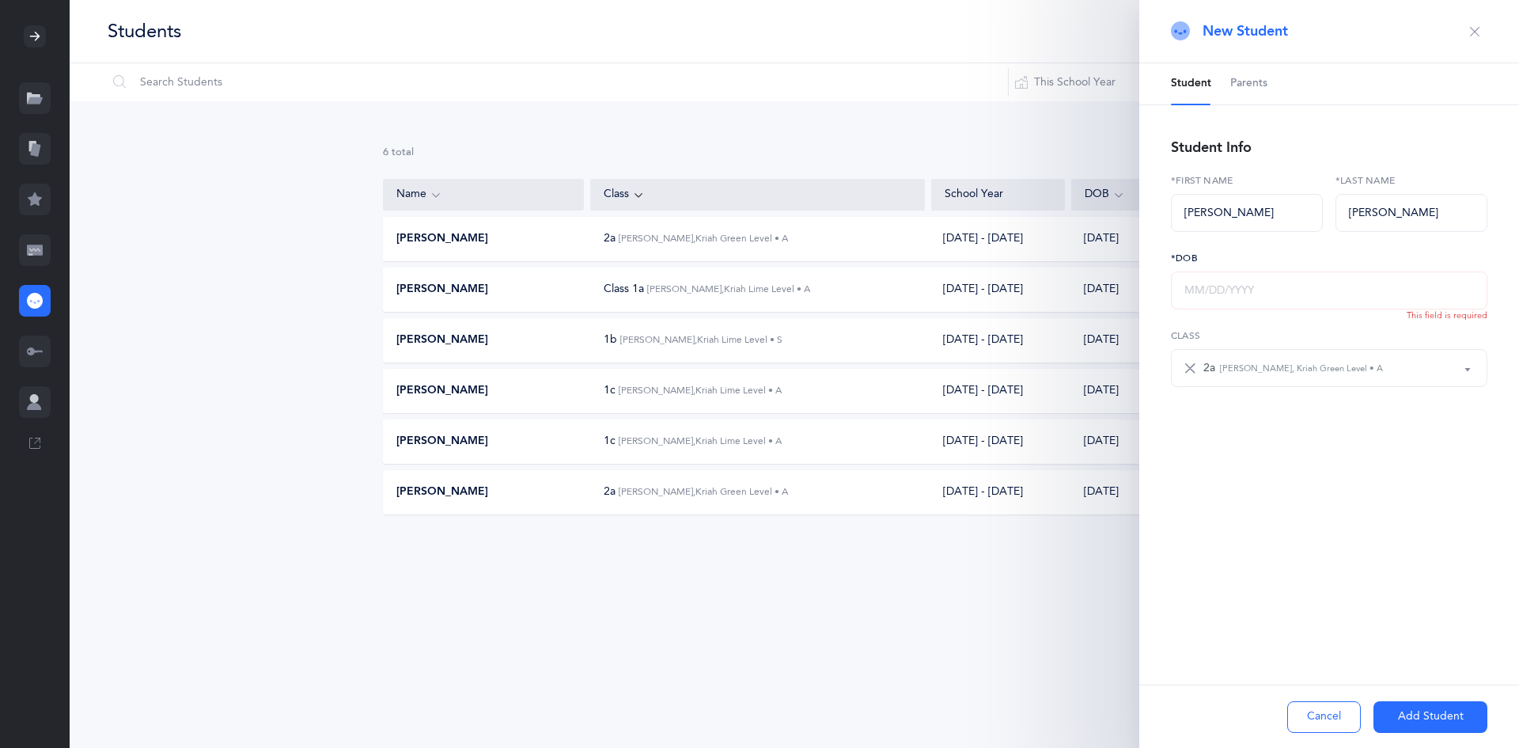
drag, startPoint x: 1294, startPoint y: 290, endPoint x: 1148, endPoint y: 309, distance: 147.6
click at [1148, 309] on div "Student Parents Student Info Baruch Simcha *First name Simon *Last name *DOB Th…" at bounding box center [1329, 278] width 380 height 431
click at [1269, 90] on ul "Student Parents" at bounding box center [1329, 84] width 380 height 42
click at [1257, 70] on link "Parents" at bounding box center [1248, 83] width 37 height 41
click at [1192, 85] on span "Student" at bounding box center [1191, 84] width 40 height 16
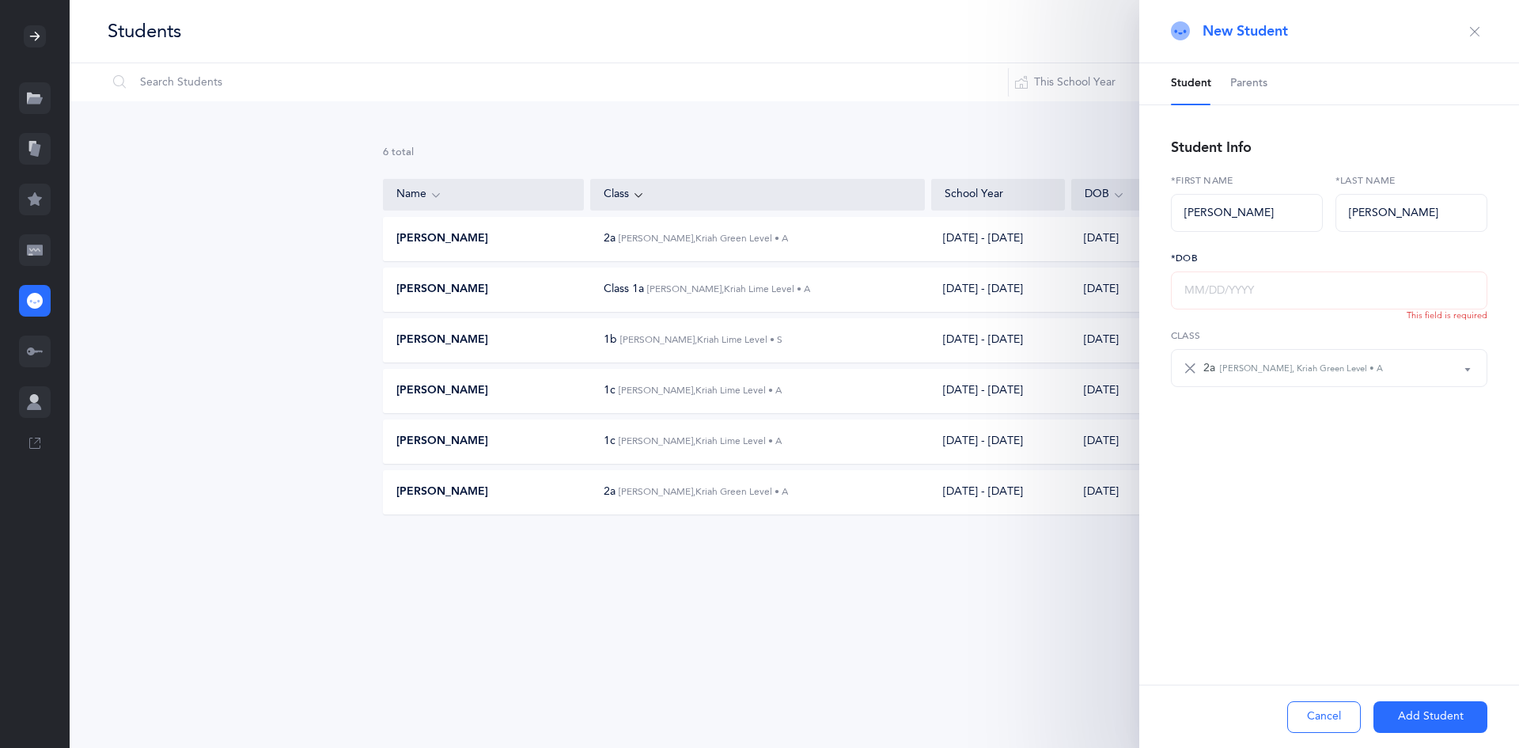
click at [1264, 286] on input "text" at bounding box center [1329, 290] width 316 height 38
drag, startPoint x: 1272, startPoint y: 288, endPoint x: 1099, endPoint y: 299, distance: 172.8
click at [1099, 299] on div "Students I want to Reset Filter This School Year All School Years This School Y…" at bounding box center [795, 292] width 1450 height 584
type input "[DATE]"
click at [1427, 717] on button "Add Student" at bounding box center [1431, 717] width 114 height 32
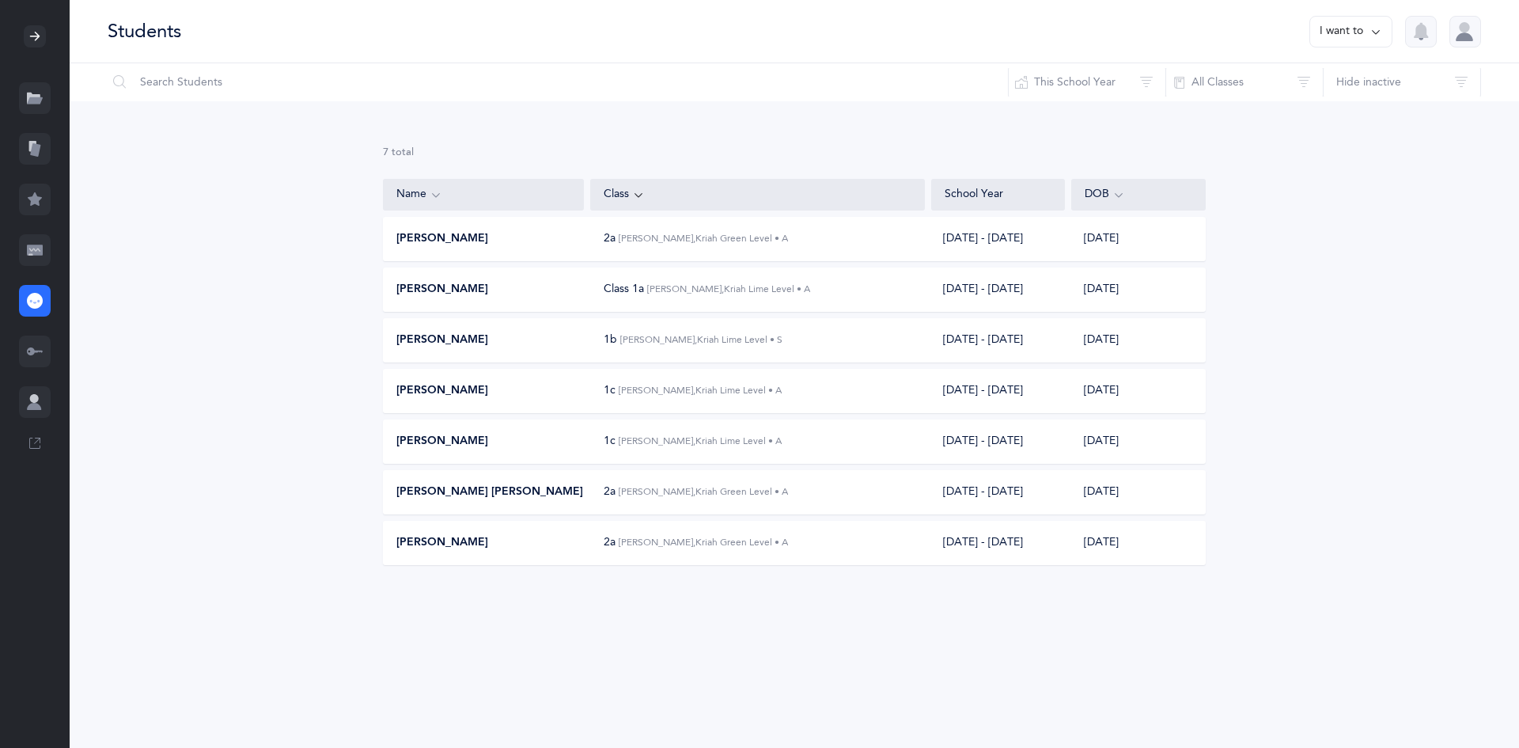
click at [1332, 22] on button "I want to" at bounding box center [1350, 32] width 83 height 32
click at [1354, 107] on button "Add student" at bounding box center [1334, 109] width 89 height 28
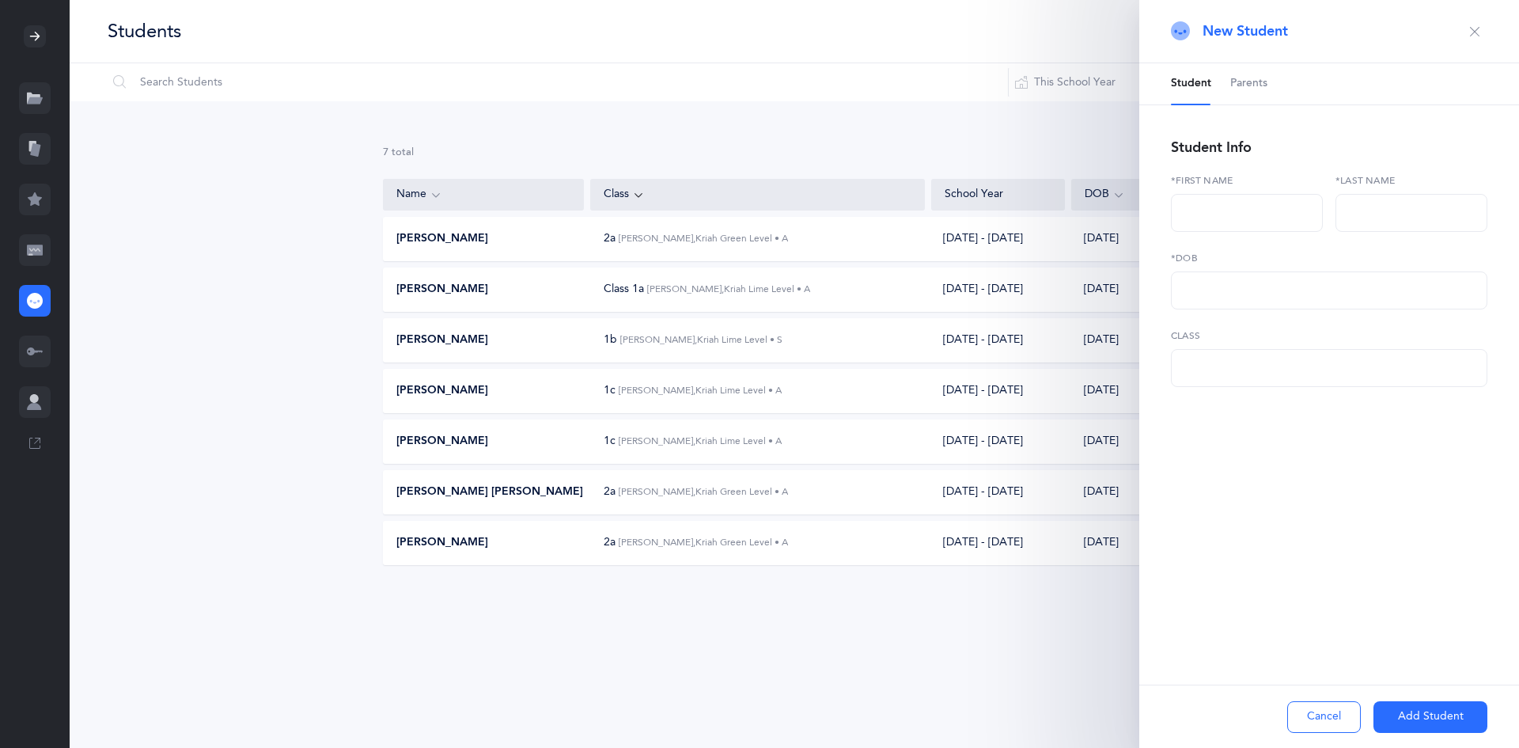
select select
click at [1226, 203] on input "text" at bounding box center [1247, 213] width 152 height 38
type input "Meir"
click at [1462, 214] on input "text" at bounding box center [1412, 213] width 152 height 38
type input "Serebryanski"
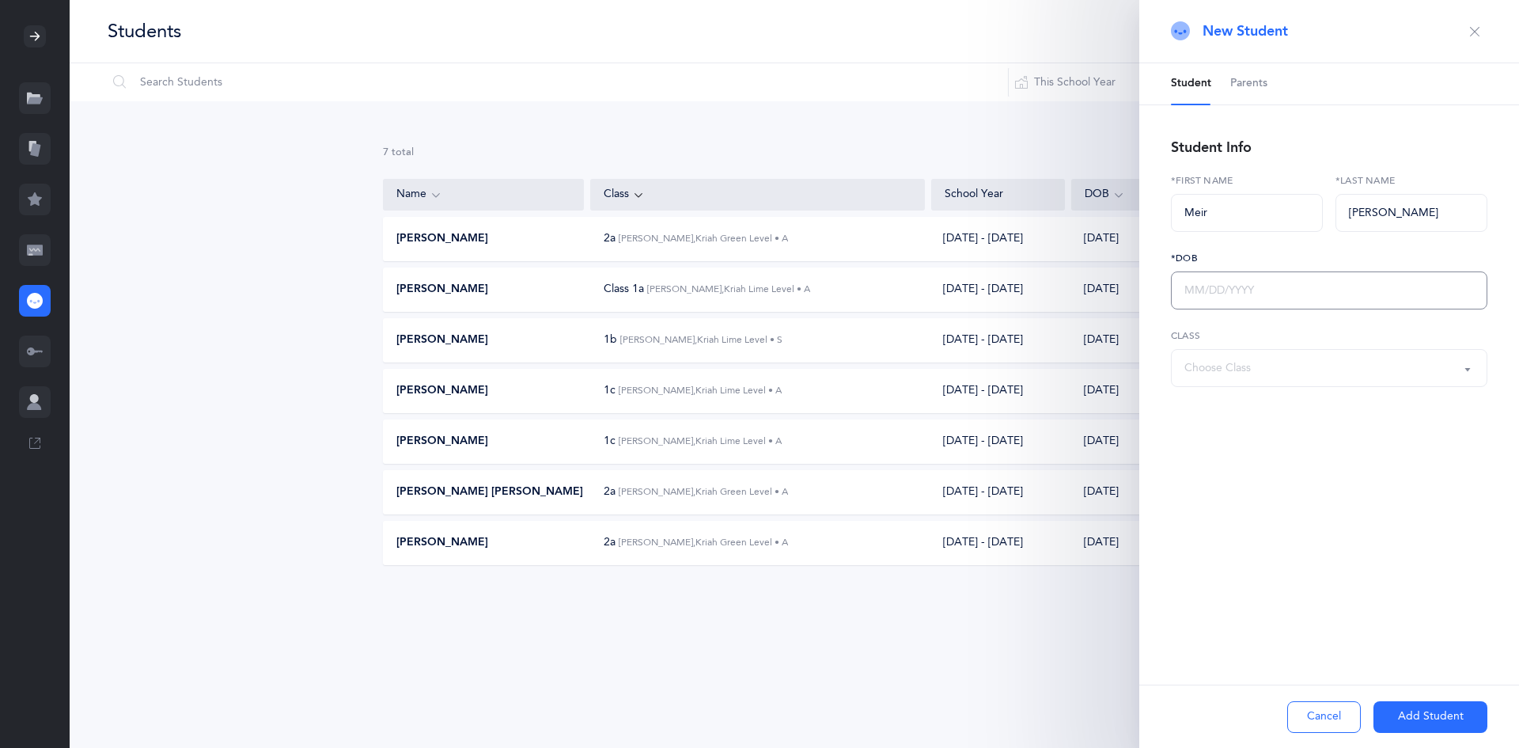
click at [1461, 290] on input "text" at bounding box center [1329, 290] width 316 height 38
type input "1M/DD/YYYY"
type input "[DATE]"
click at [1328, 361] on div "Choose Class" at bounding box center [1329, 367] width 290 height 27
click at [1358, 516] on span "2a Mordechai Tesser, Kriah Green Level • A" at bounding box center [1286, 510] width 180 height 14
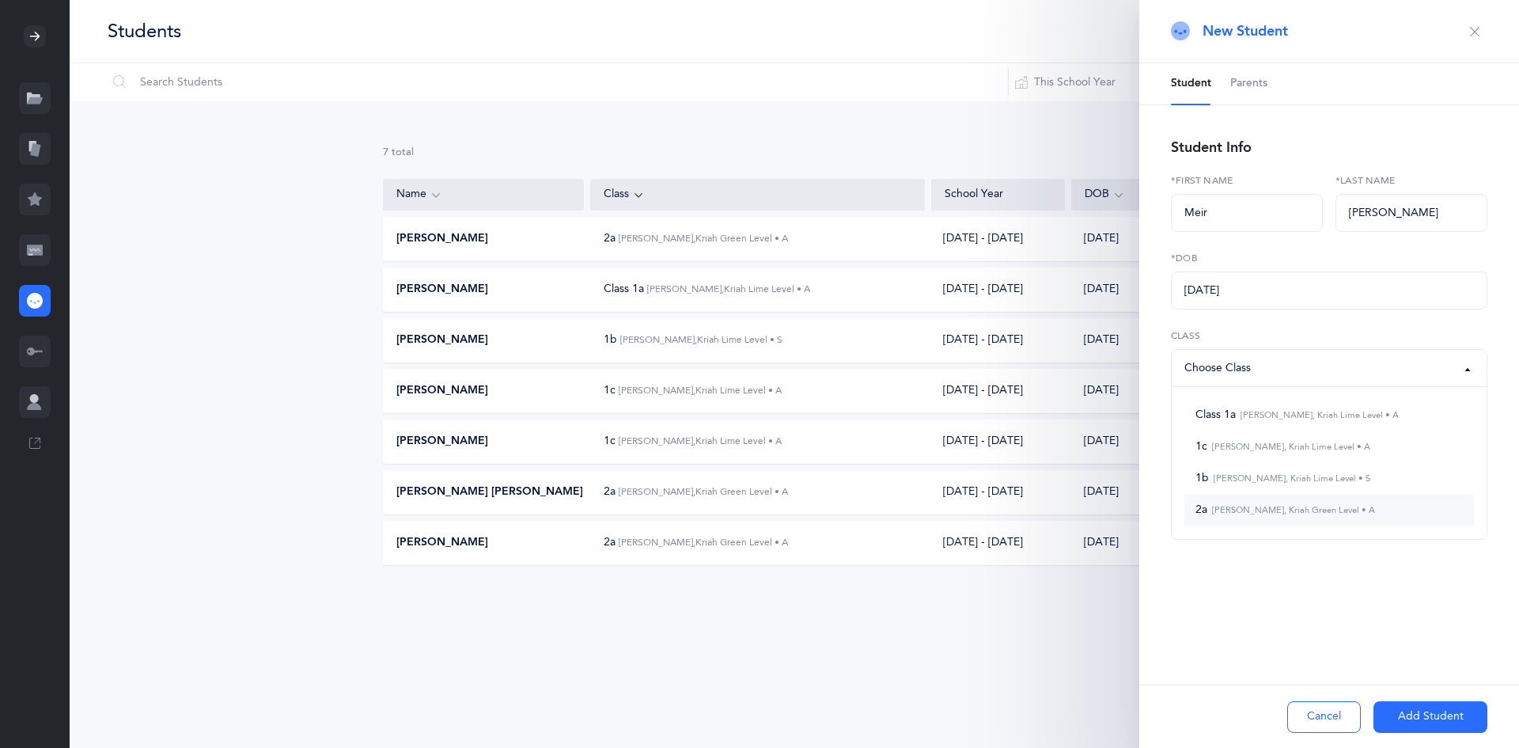
select select "1934"
click at [1432, 718] on button "Add Student" at bounding box center [1431, 717] width 114 height 32
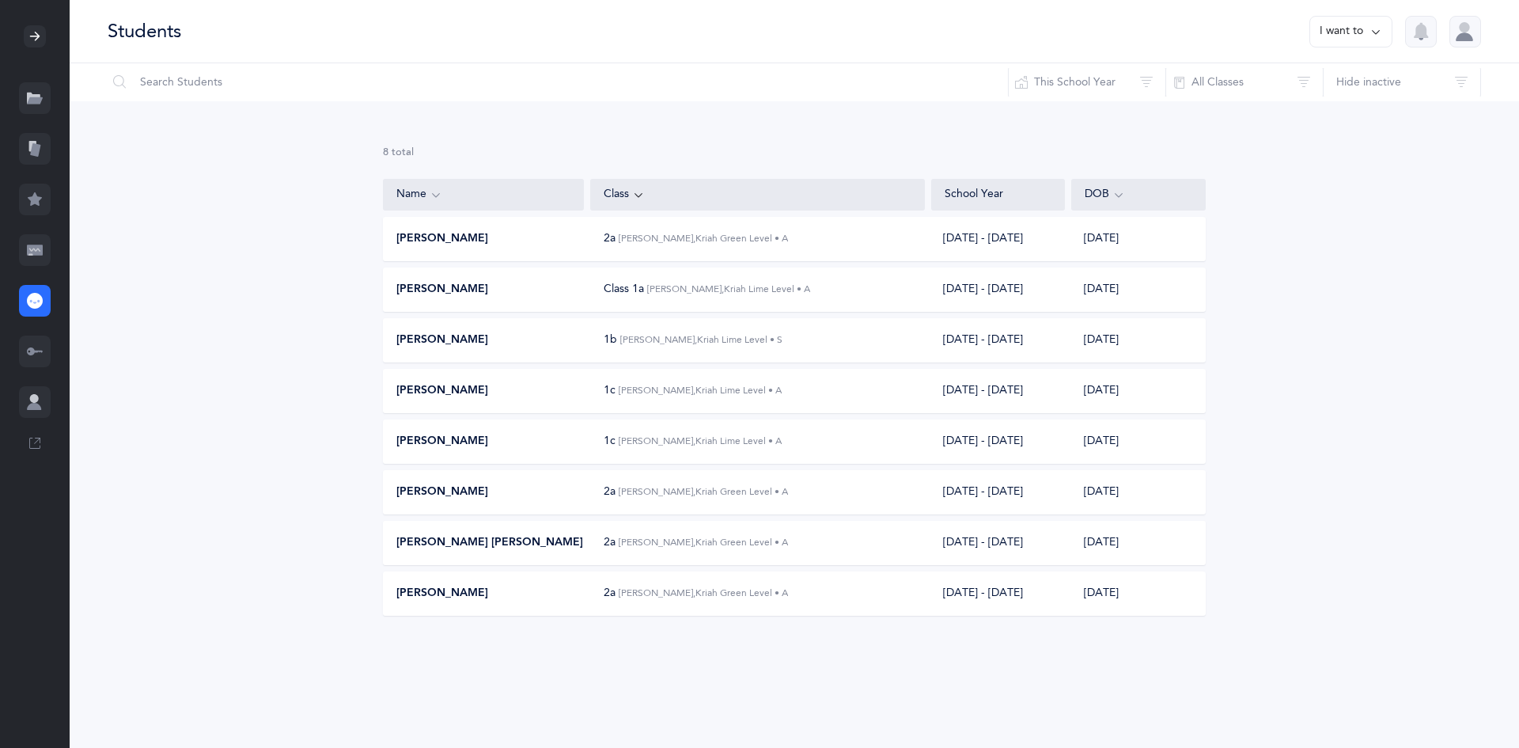
click at [36, 252] on icon at bounding box center [35, 249] width 16 height 10
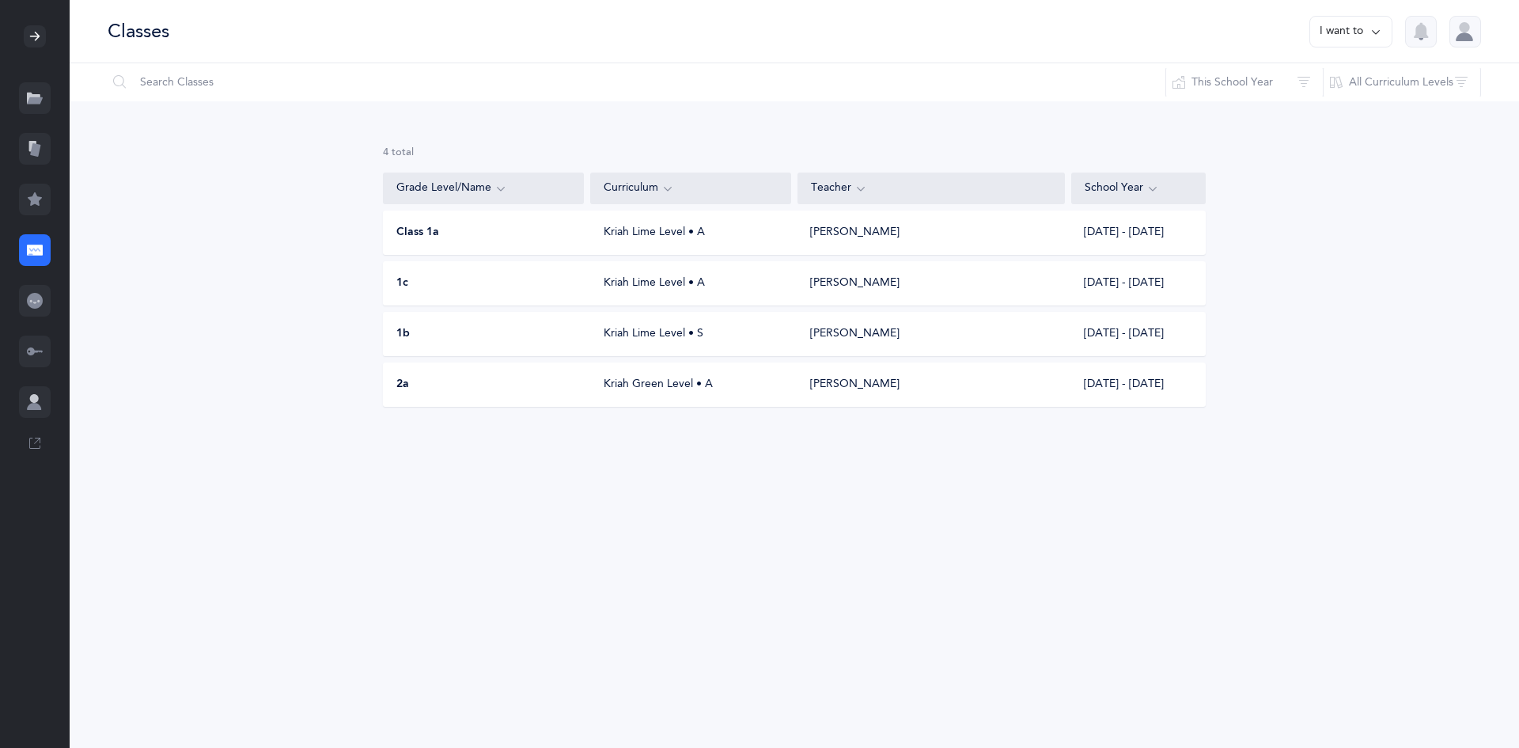
click at [571, 393] on div "2a Kriah Green Level • A Mordechai Tesser 2025 - 2026" at bounding box center [794, 384] width 823 height 44
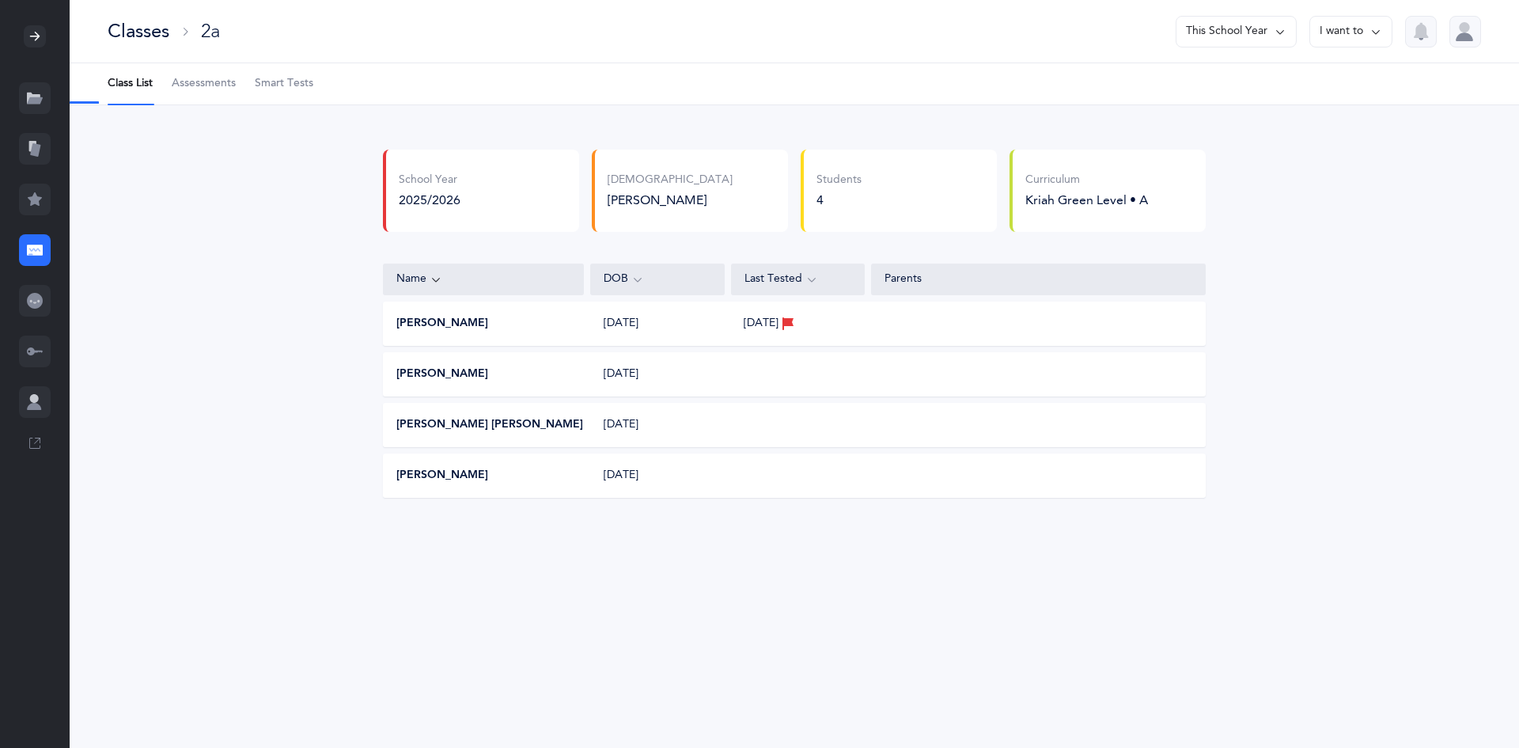
select select "2"
click at [213, 81] on span "Assessments" at bounding box center [204, 84] width 64 height 16
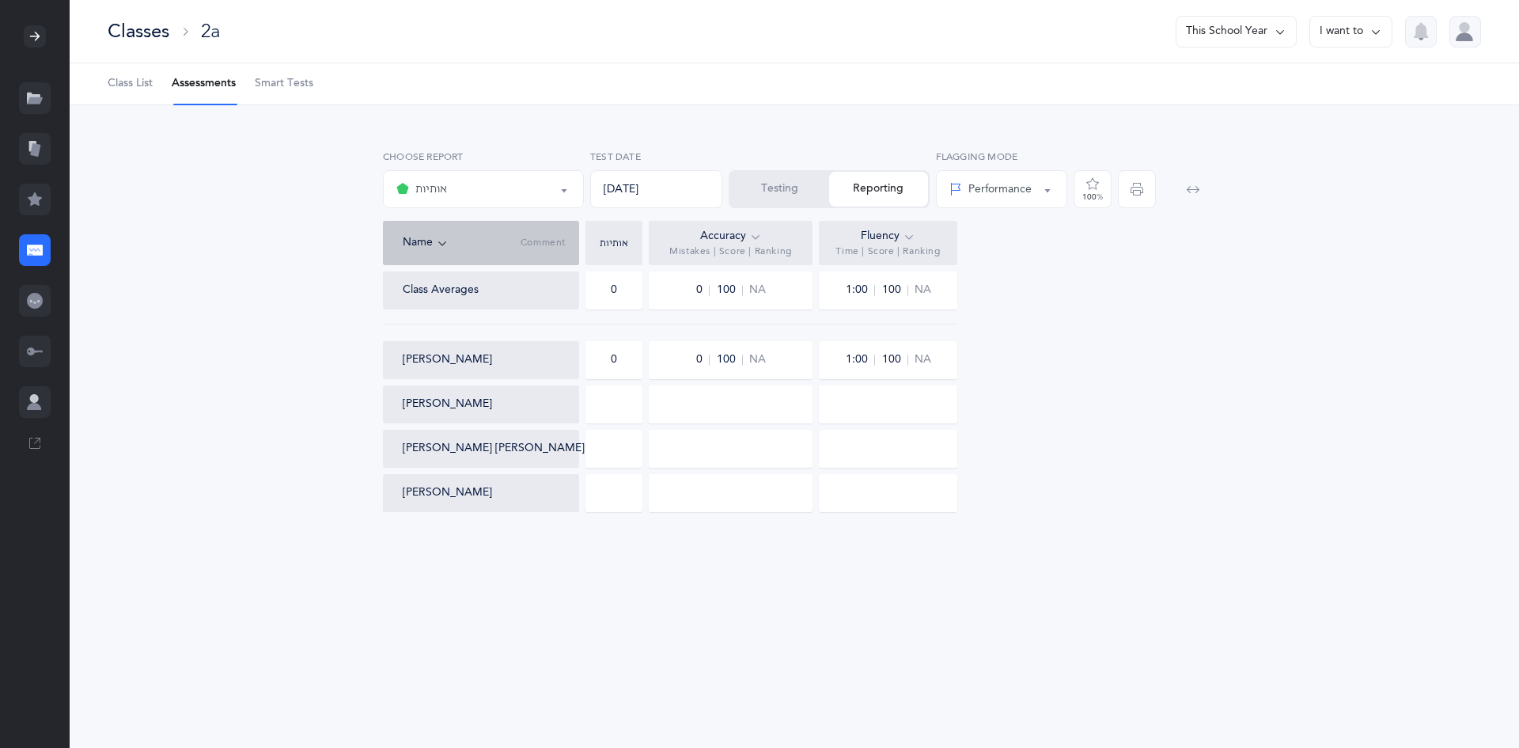
click at [758, 187] on button "Testing" at bounding box center [779, 189] width 99 height 35
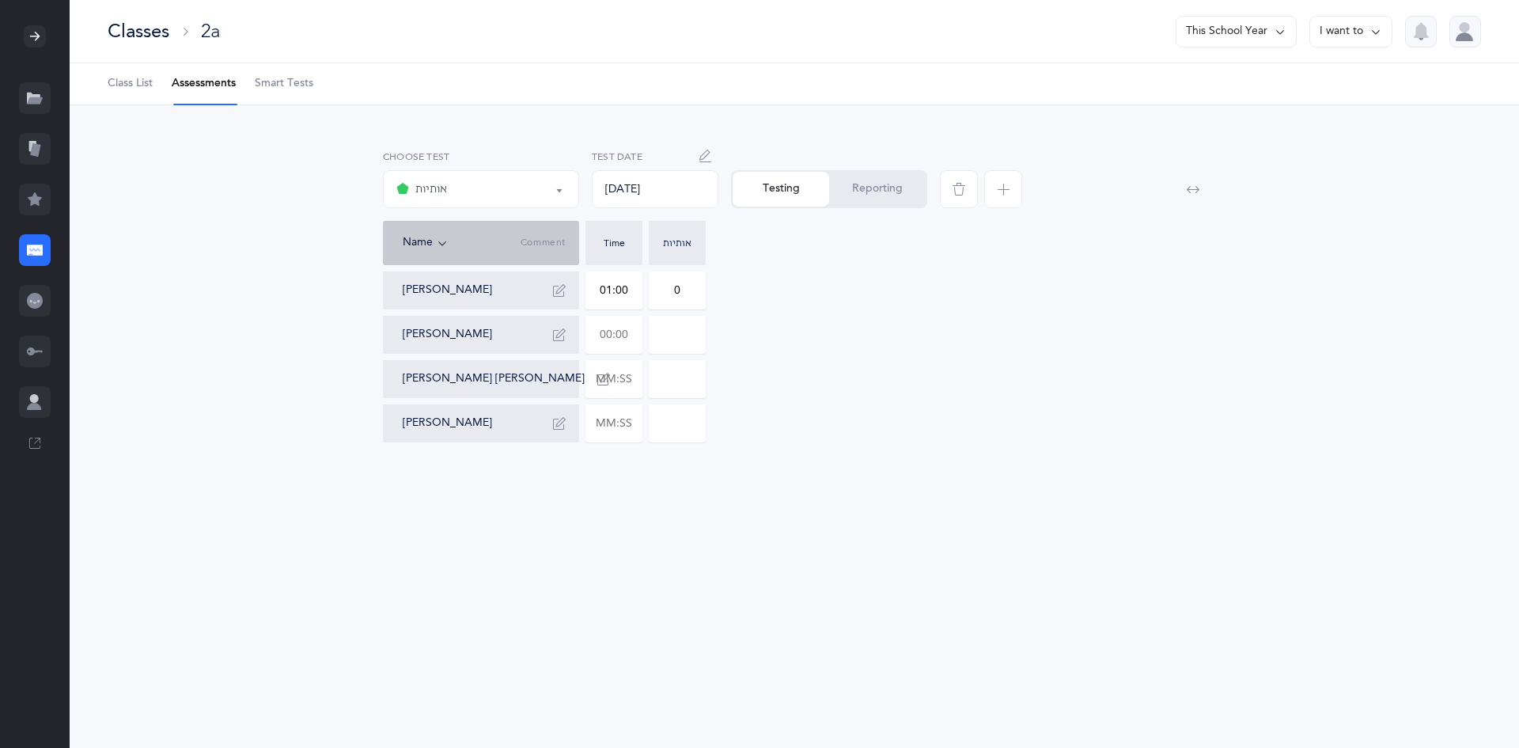
drag, startPoint x: 605, startPoint y: 334, endPoint x: 650, endPoint y: 338, distance: 44.5
click at [650, 338] on div "Pinchas Eliyahu Barber 01:00 0 Meir Serebryanski Baruch Simcha Simon Gavriel St…" at bounding box center [794, 356] width 823 height 171
type input "02:38"
click at [680, 332] on input "0" at bounding box center [677, 334] width 55 height 36
click at [660, 396] on input at bounding box center [677, 379] width 55 height 36
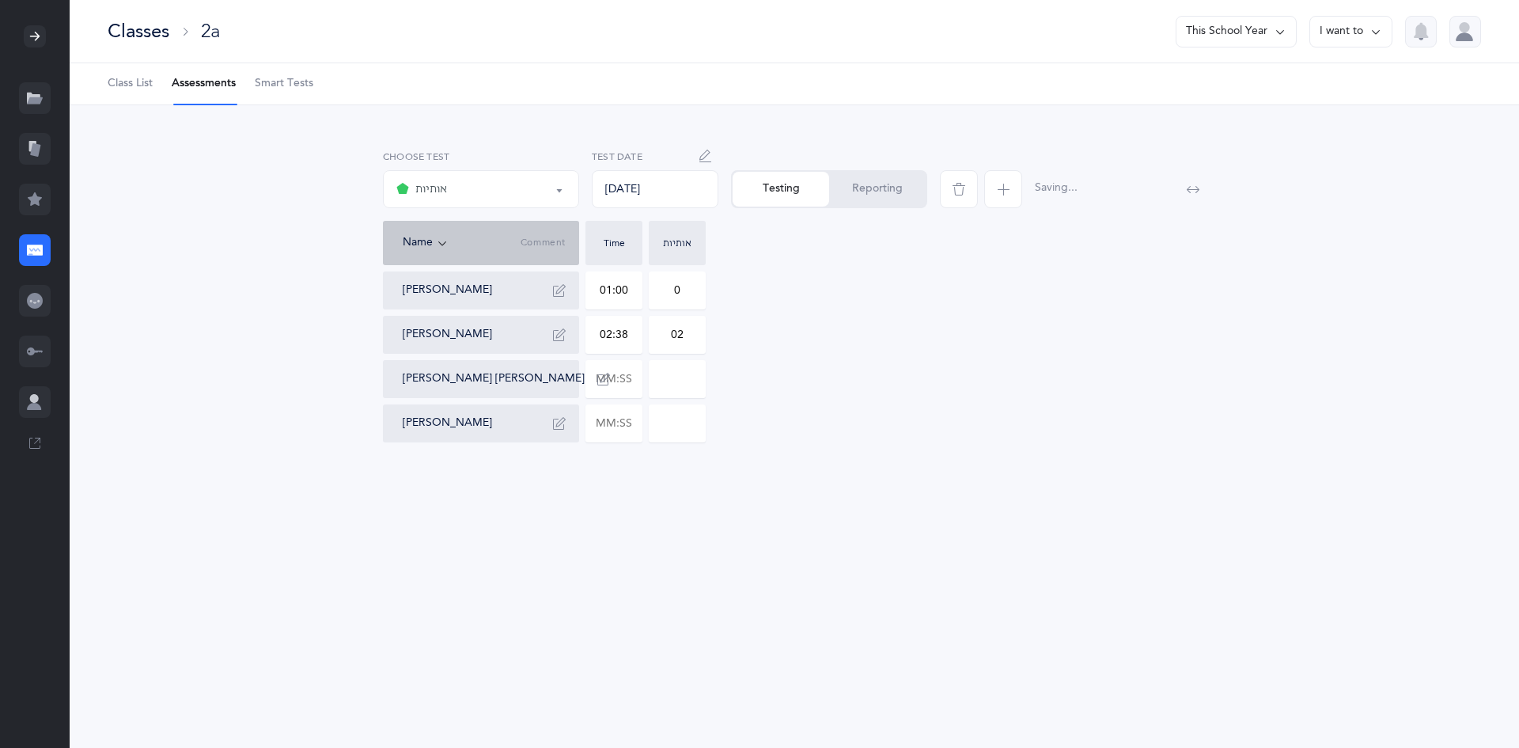
drag, startPoint x: 694, startPoint y: 329, endPoint x: 631, endPoint y: 339, distance: 64.0
click at [631, 339] on div "Pinchas Eliyahu Barber 01:00 0 Meir Serebryanski 02:38 02 Baruch Simcha Simon G…" at bounding box center [794, 356] width 823 height 171
type input "2"
drag, startPoint x: 597, startPoint y: 332, endPoint x: 629, endPoint y: 332, distance: 32.4
click at [629, 332] on input "02:38" at bounding box center [613, 334] width 55 height 36
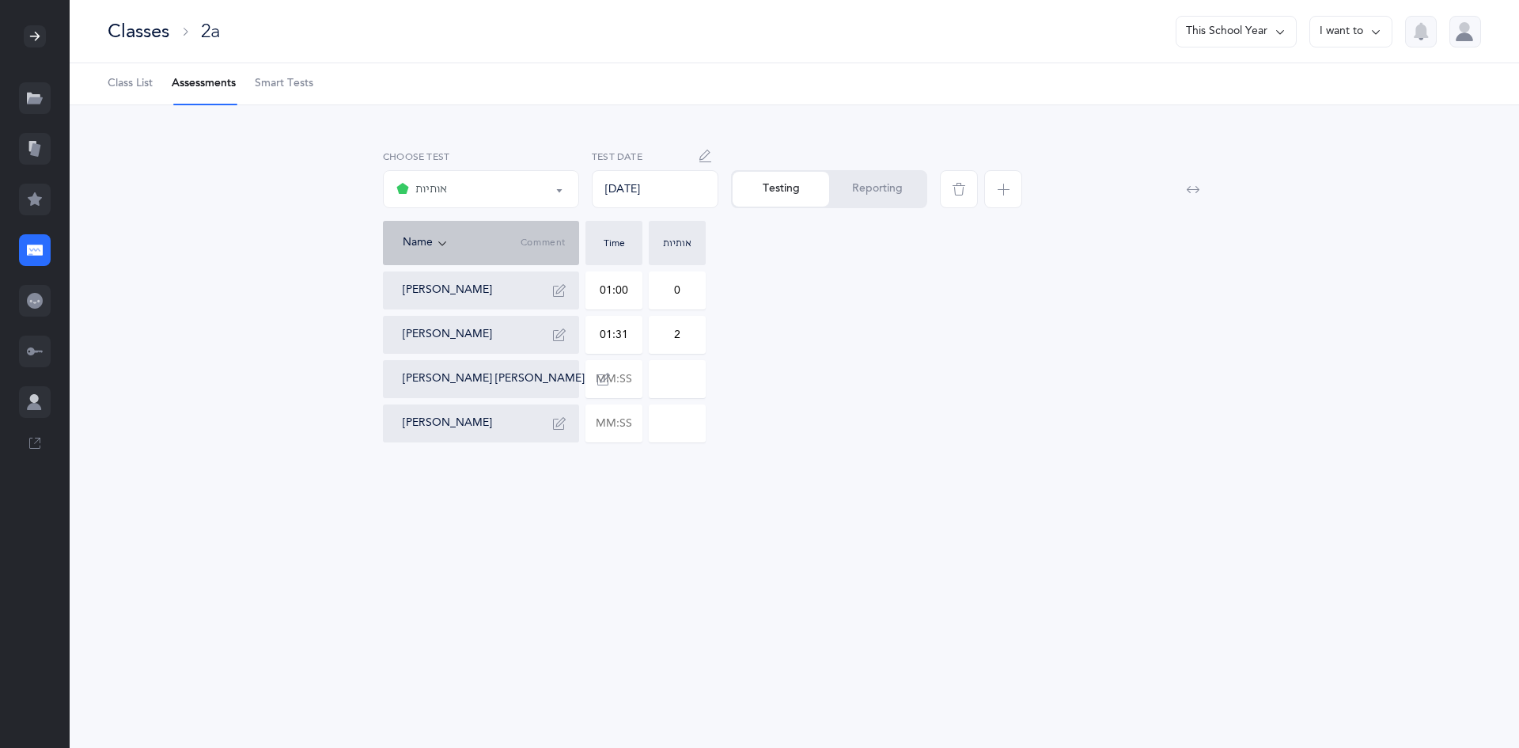
type input "01:31"
drag, startPoint x: 684, startPoint y: 335, endPoint x: 665, endPoint y: 333, distance: 18.3
click at [665, 333] on input "2" at bounding box center [677, 334] width 55 height 36
click at [683, 396] on input at bounding box center [677, 379] width 55 height 36
type input "2"
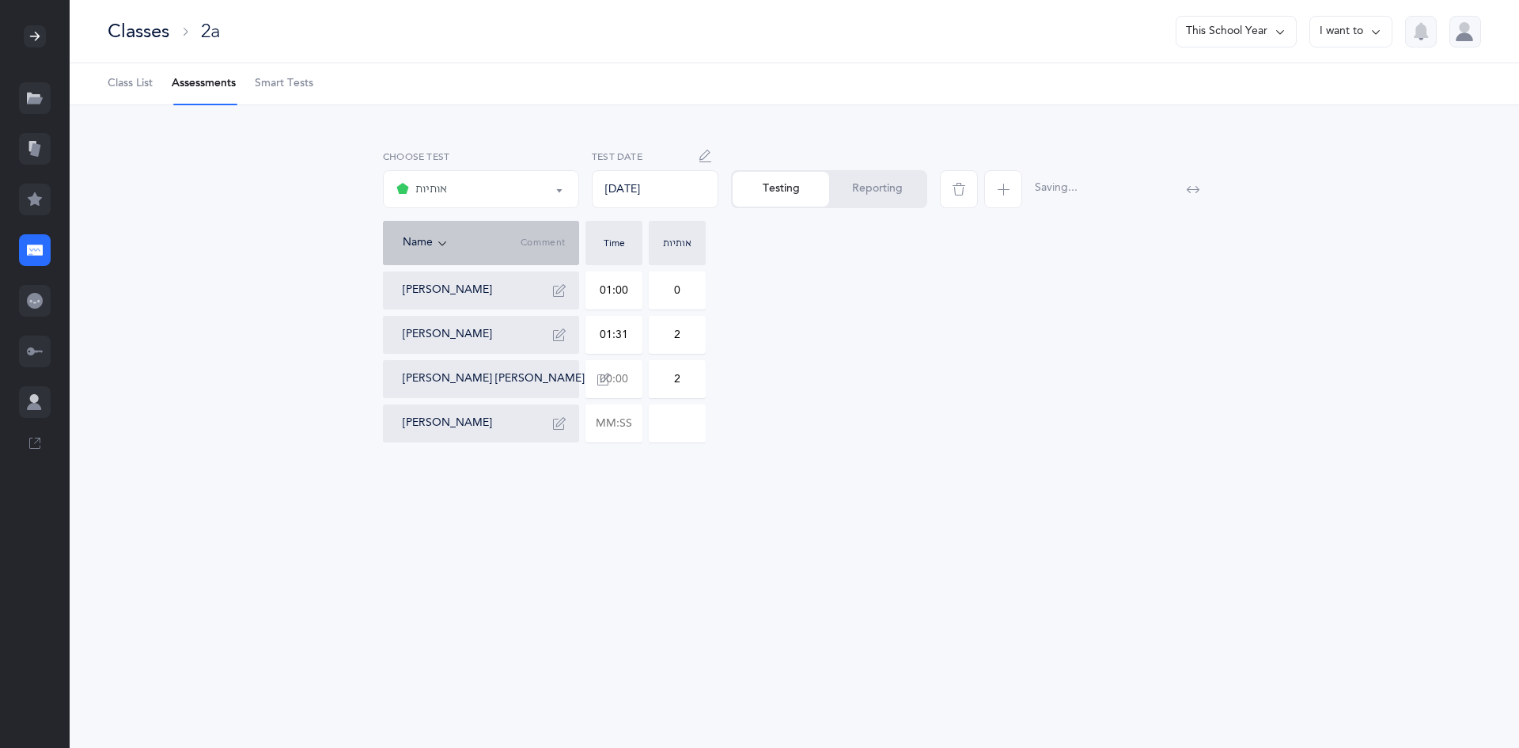
drag, startPoint x: 595, startPoint y: 377, endPoint x: 677, endPoint y: 381, distance: 82.4
click at [677, 381] on div "Pinchas Eliyahu Barber 01:00 0 Meir Serebryanski 01:31 2 Baruch Simcha Simon 2 …" at bounding box center [794, 356] width 823 height 171
type input "00:02"
type input "02:38"
type input "0"
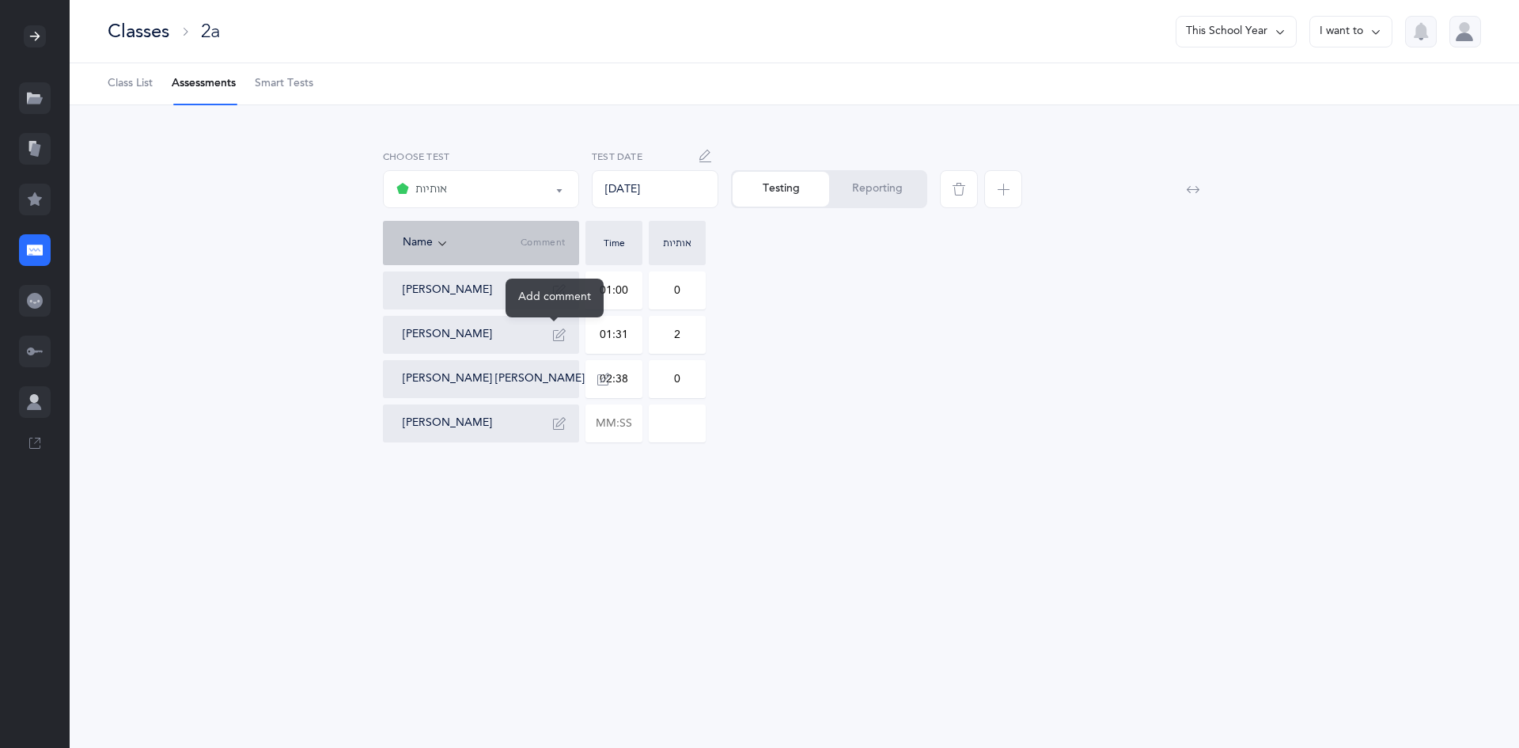
click at [562, 332] on icon "button" at bounding box center [559, 334] width 13 height 13
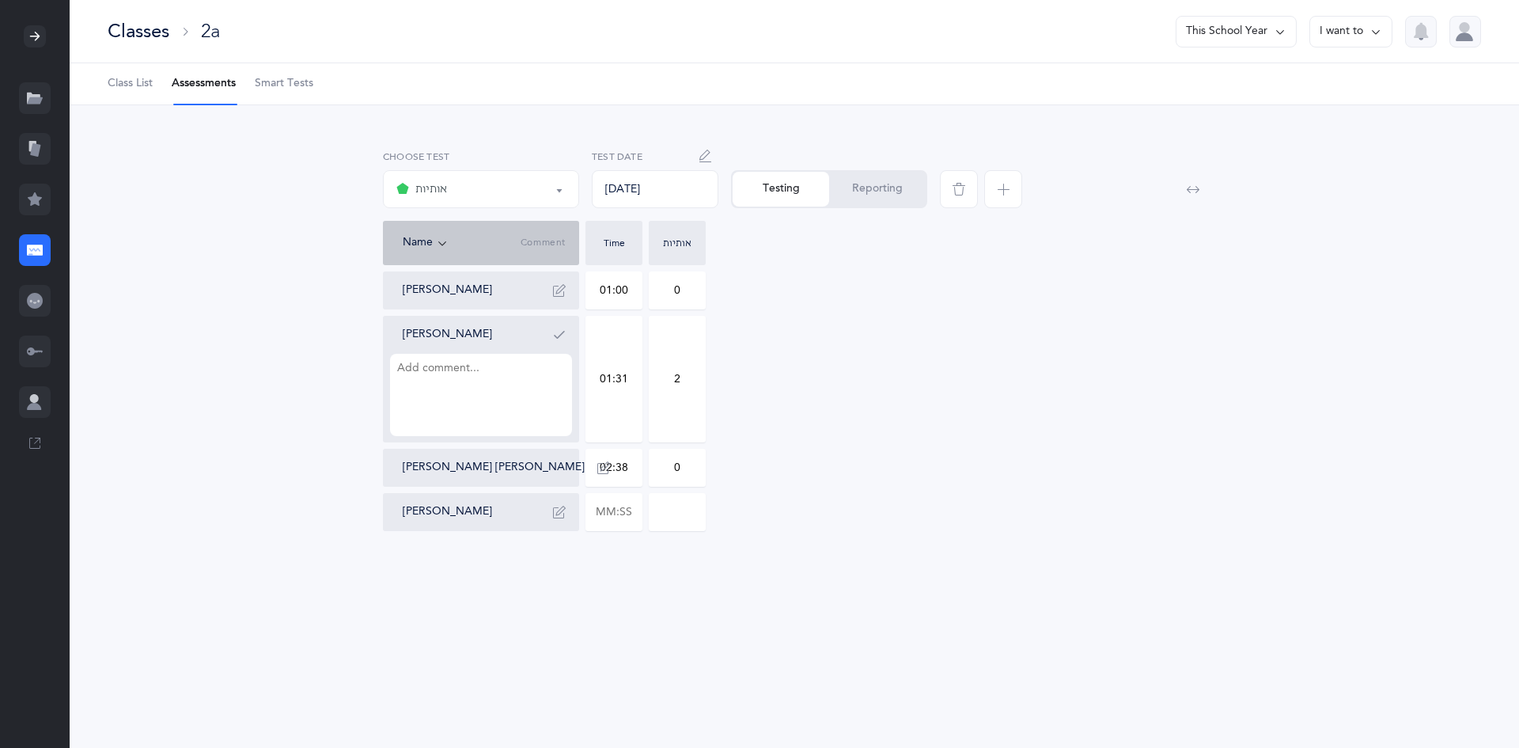
click at [411, 389] on textarea at bounding box center [481, 395] width 182 height 82
type textarea "כּ פ"
click at [558, 335] on icon "button" at bounding box center [559, 334] width 13 height 13
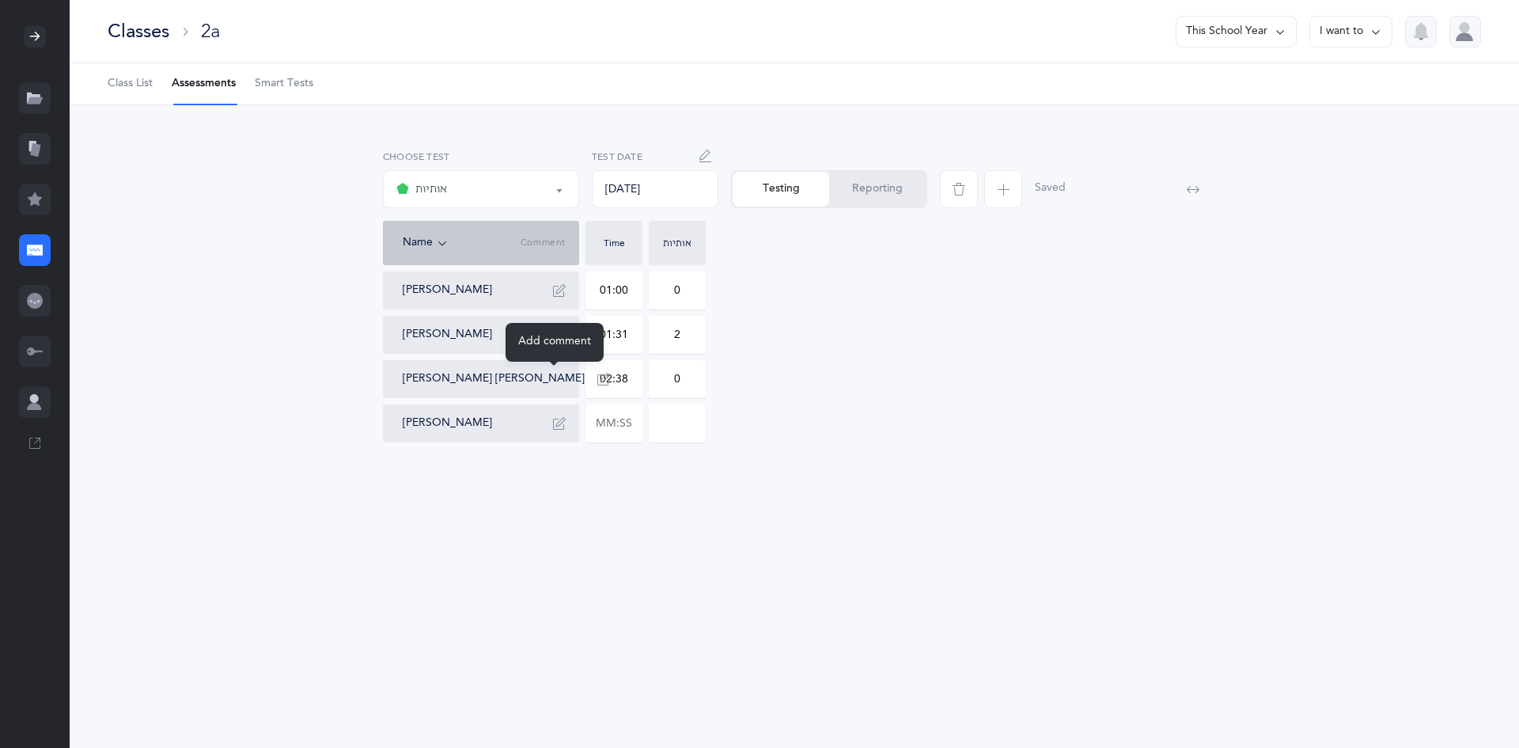
click at [597, 380] on icon "button" at bounding box center [603, 379] width 13 height 13
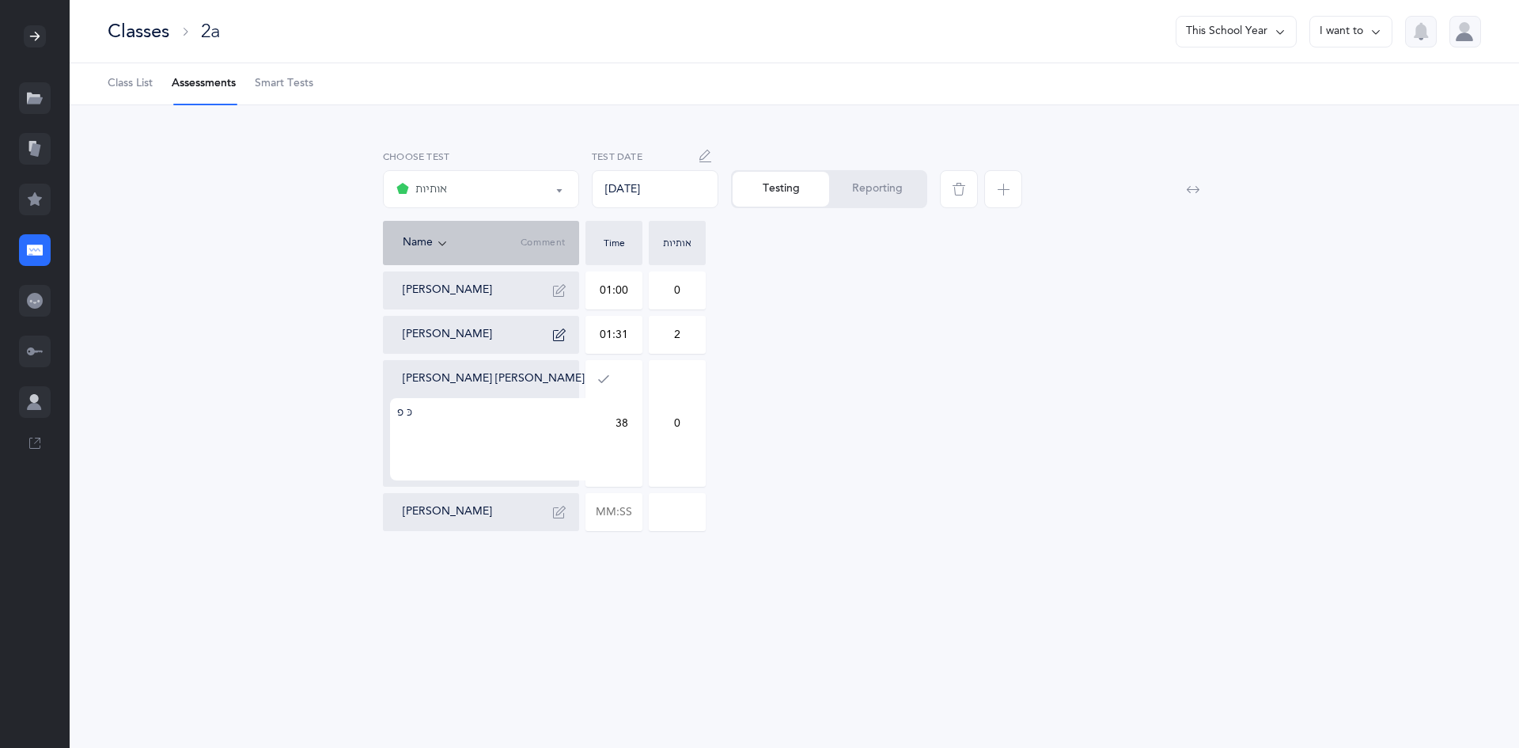
type textarea "כּ פ"
click at [916, 438] on div "Pinchas Eliyahu Barber 01:00 0 Meir Serebryanski 01:31 2 Baruch Simcha Simon כּ…" at bounding box center [794, 401] width 823 height 260
click at [597, 376] on icon "button" at bounding box center [603, 379] width 13 height 13
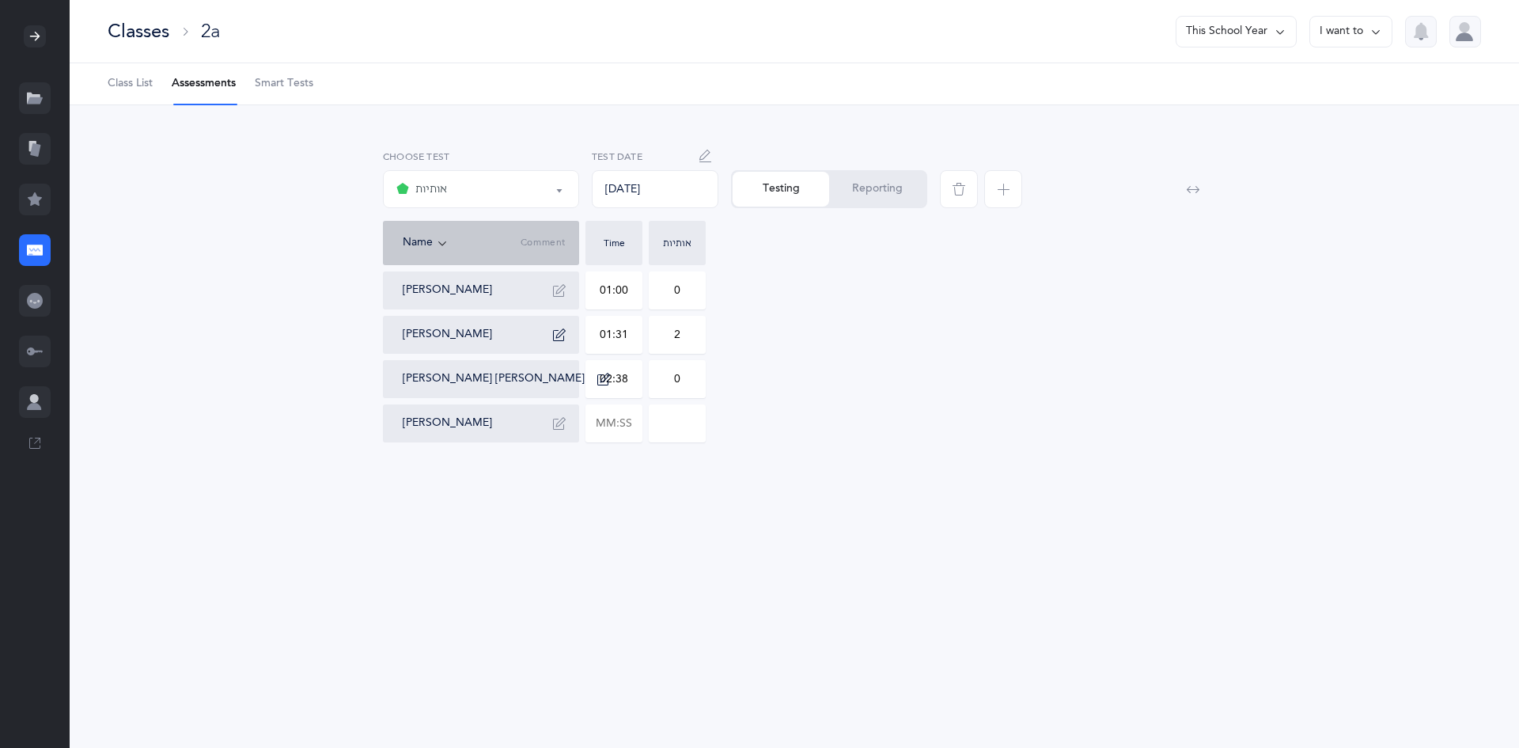
click at [855, 190] on button "Reporting" at bounding box center [877, 189] width 97 height 35
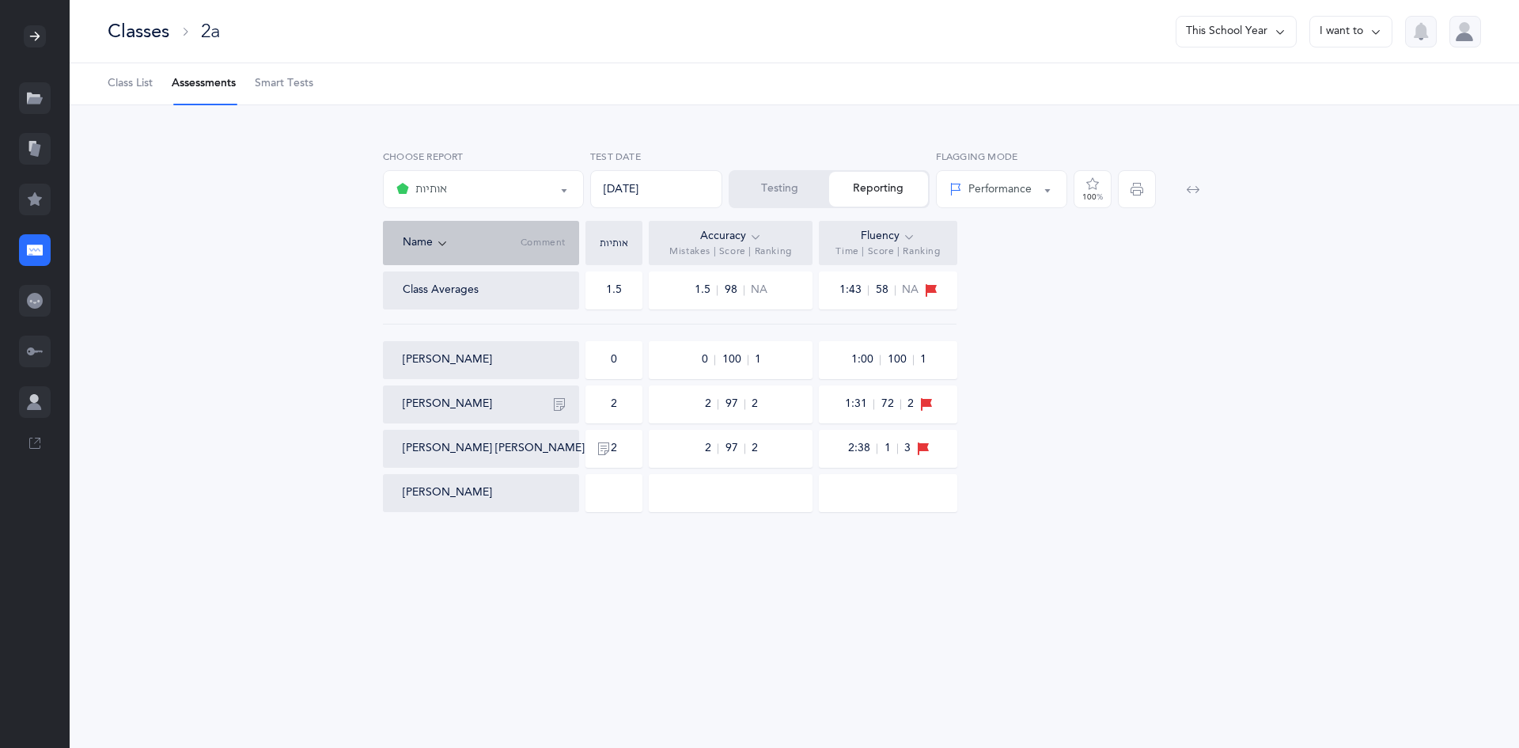
click at [503, 188] on div "אותיות" at bounding box center [483, 189] width 174 height 27
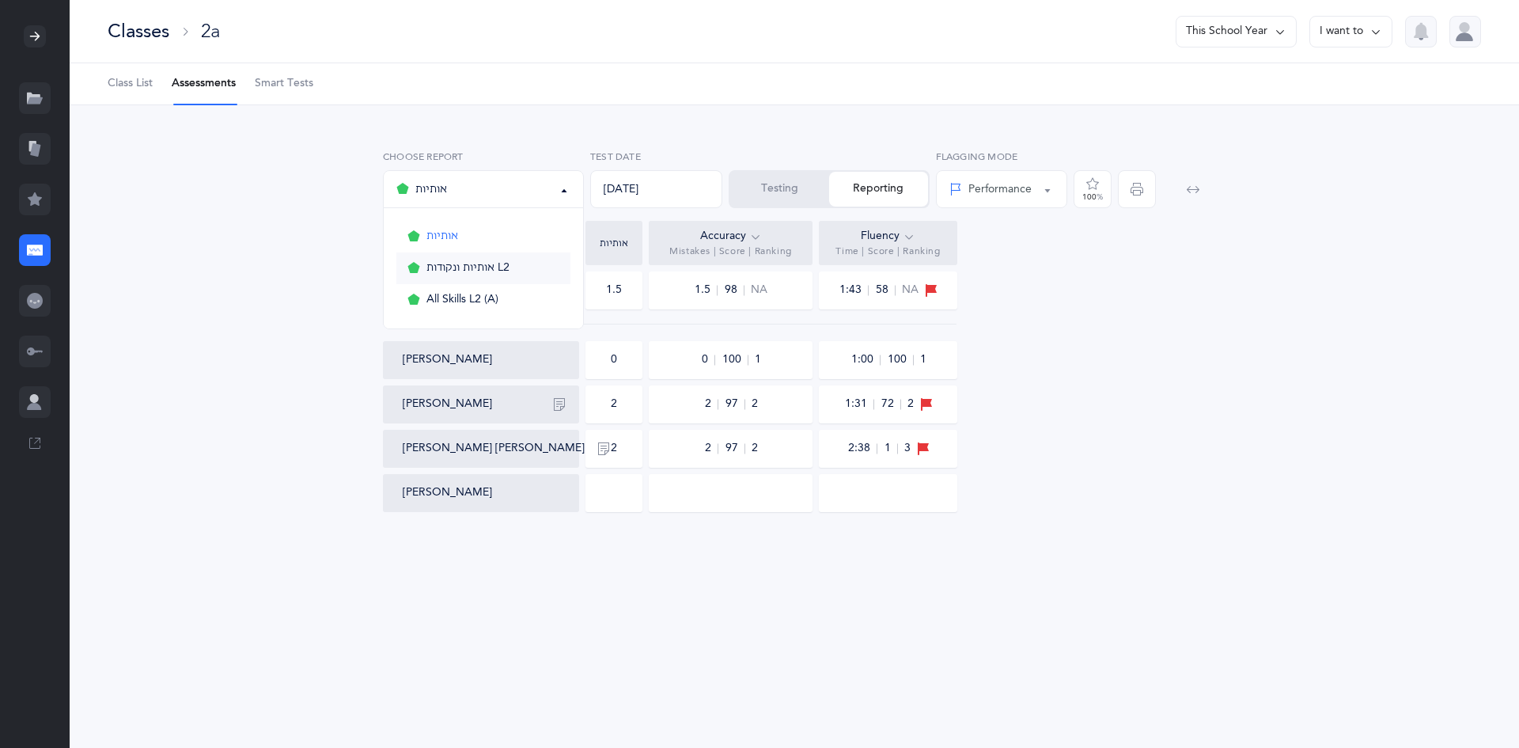
click at [505, 266] on span "אותיות ונקודות L2" at bounding box center [467, 268] width 83 height 14
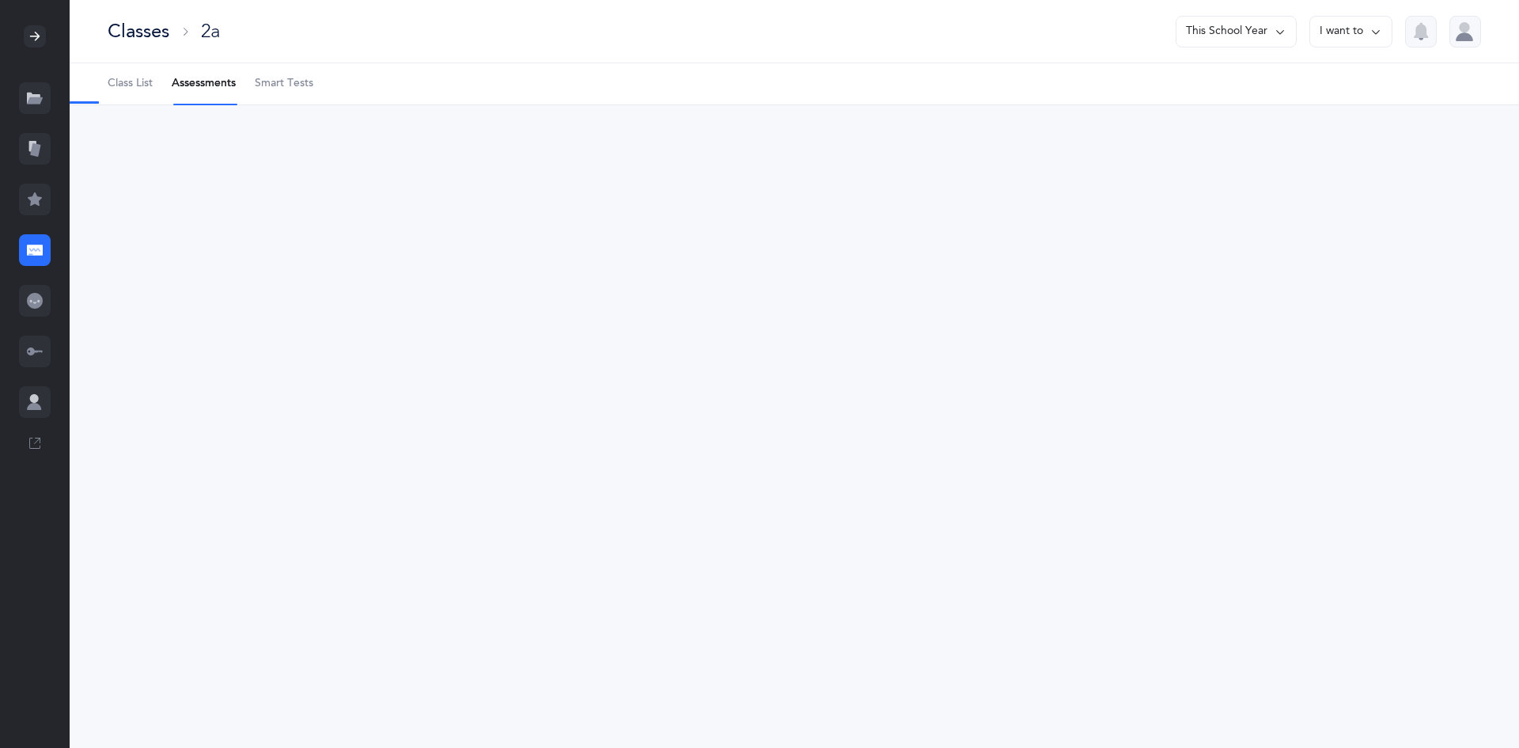
select select "9"
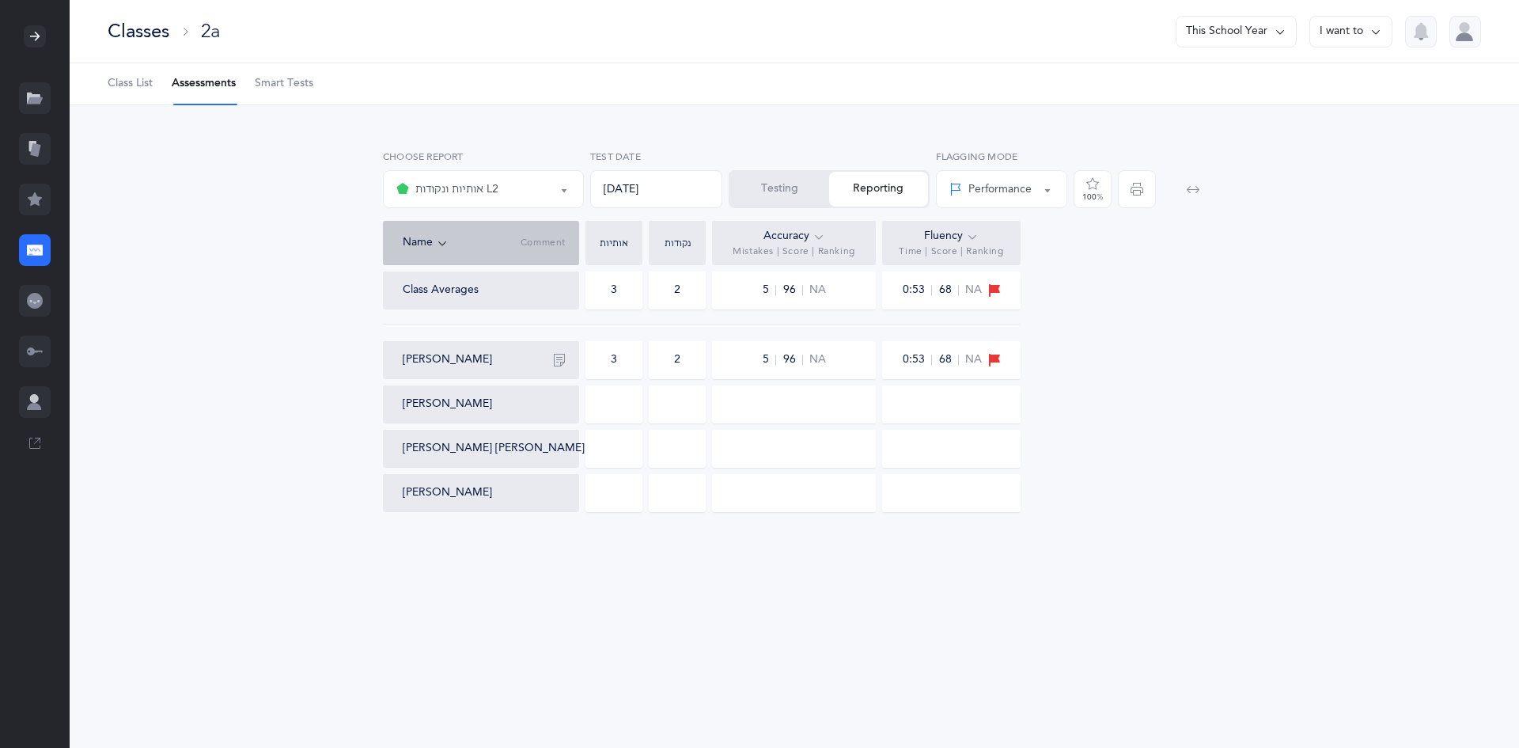
click at [786, 188] on button "Testing" at bounding box center [779, 189] width 99 height 35
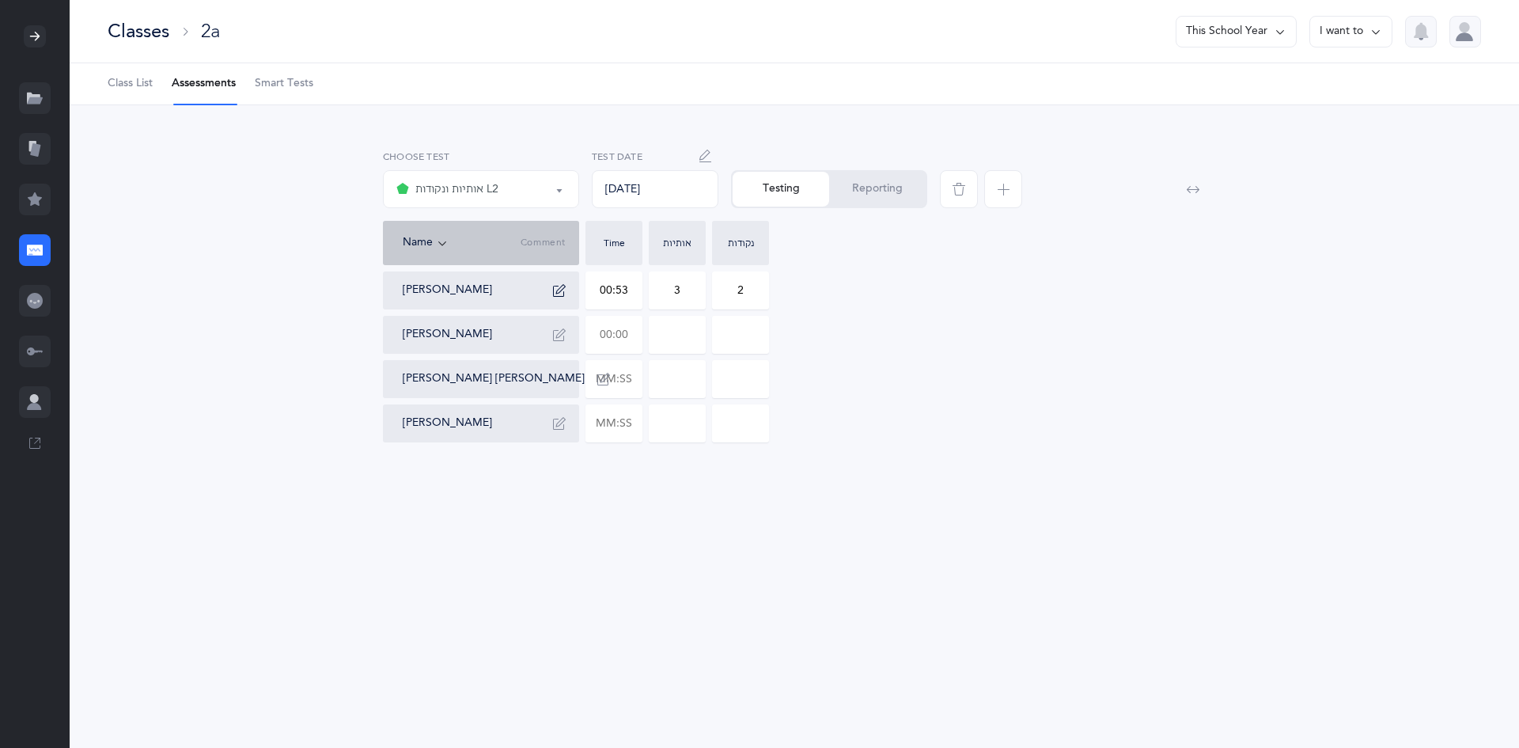
drag, startPoint x: 598, startPoint y: 332, endPoint x: 648, endPoint y: 332, distance: 49.9
click at [648, 332] on div "Pinchas Eliyahu Barber 00:53 3 2 Meir Serebryanski Baruch Simcha Simon Gavriel …" at bounding box center [794, 356] width 823 height 171
type input "01:10"
type input "0"
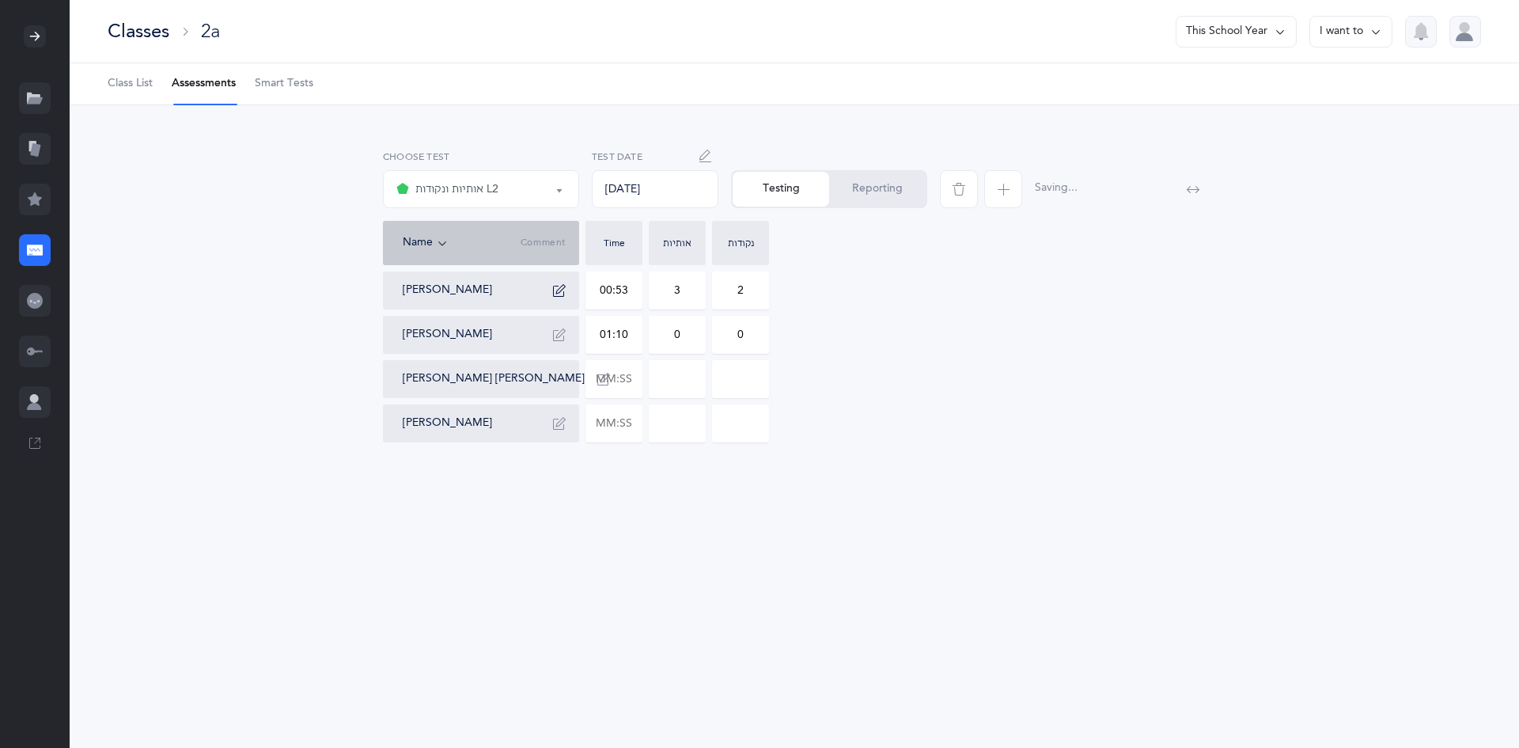
click at [686, 338] on input "0" at bounding box center [677, 334] width 55 height 36
drag, startPoint x: 682, startPoint y: 335, endPoint x: 633, endPoint y: 337, distance: 49.1
click at [633, 337] on div "Pinchas Eliyahu Barber 00:53 3 2 Meir Serebryanski 01:10 0 0 Baruch Simcha Simo…" at bounding box center [794, 356] width 823 height 171
type input "6"
drag, startPoint x: 752, startPoint y: 331, endPoint x: 690, endPoint y: 332, distance: 62.5
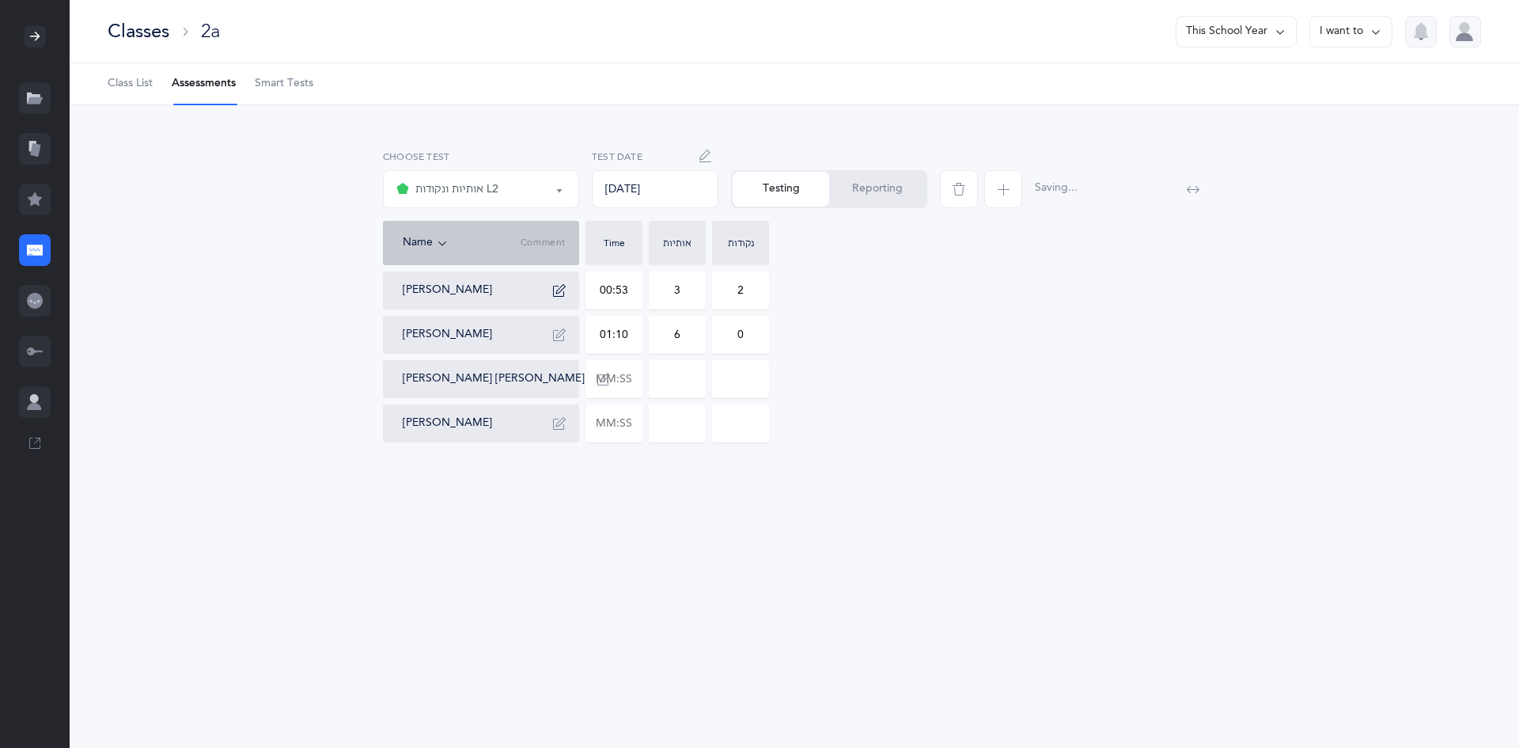
click at [690, 332] on div "Pinchas Eliyahu Barber 00:53 3 2 Meir Serebryanski 01:10 6 0 Baruch Simcha Simo…" at bounding box center [794, 356] width 823 height 171
type input "1"
drag, startPoint x: 588, startPoint y: 377, endPoint x: 655, endPoint y: 381, distance: 67.4
click at [655, 381] on div "Pinchas Eliyahu Barber 00:53 3 2 Meir Serebryanski 01:10 6 1 Baruch Simcha Simo…" at bounding box center [794, 356] width 823 height 171
type input "02:34"
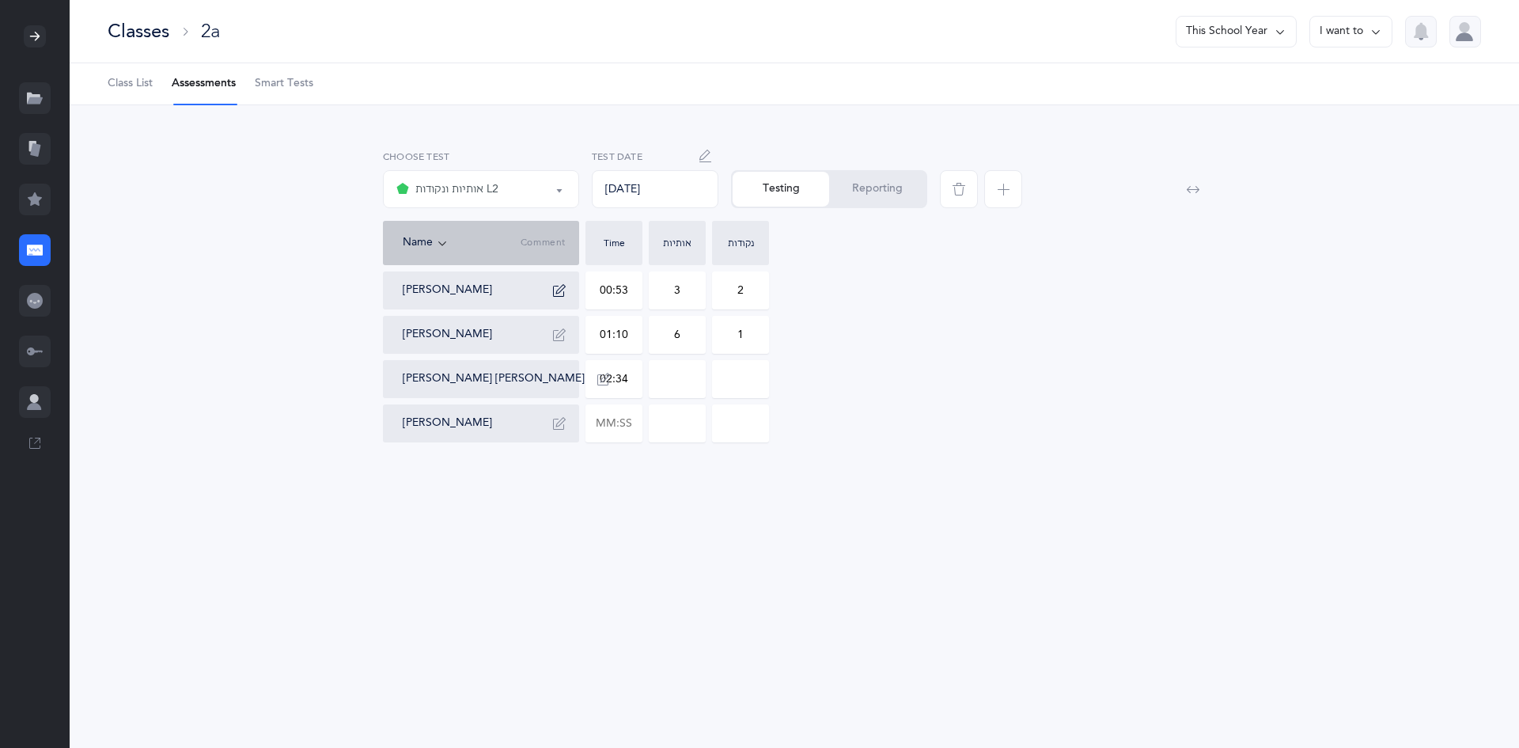
type input "0"
click at [695, 380] on input "0" at bounding box center [677, 379] width 55 height 36
drag, startPoint x: 680, startPoint y: 380, endPoint x: 667, endPoint y: 376, distance: 14.0
click at [667, 376] on input "0" at bounding box center [677, 379] width 55 height 36
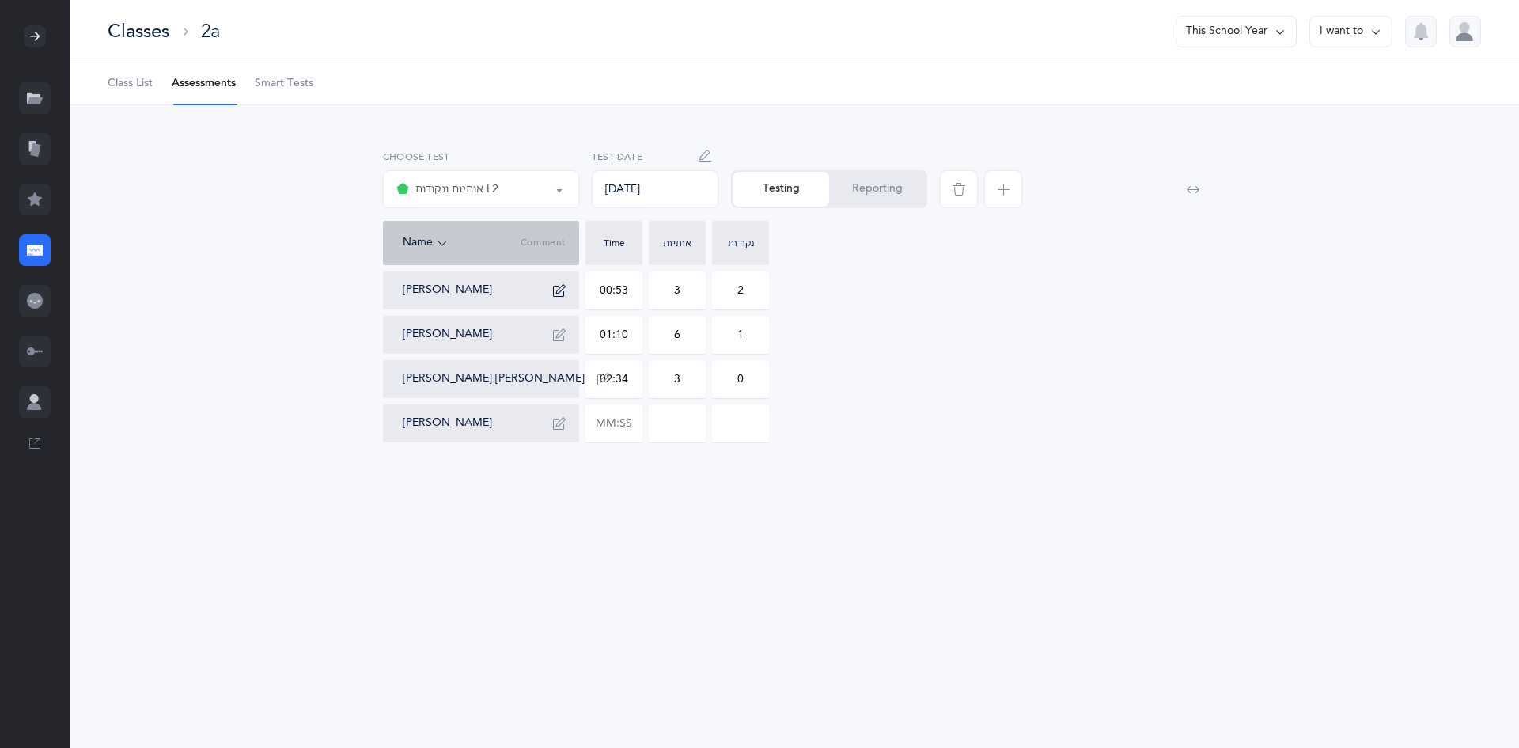
type input "3"
drag, startPoint x: 758, startPoint y: 383, endPoint x: 690, endPoint y: 380, distance: 68.1
click at [690, 380] on div "Pinchas Eliyahu Barber 00:53 3 2 Meir Serebryanski 01:10 6 1 Baruch Simcha Simo…" at bounding box center [794, 356] width 823 height 171
type input "2"
click at [597, 379] on icon "button" at bounding box center [603, 379] width 13 height 13
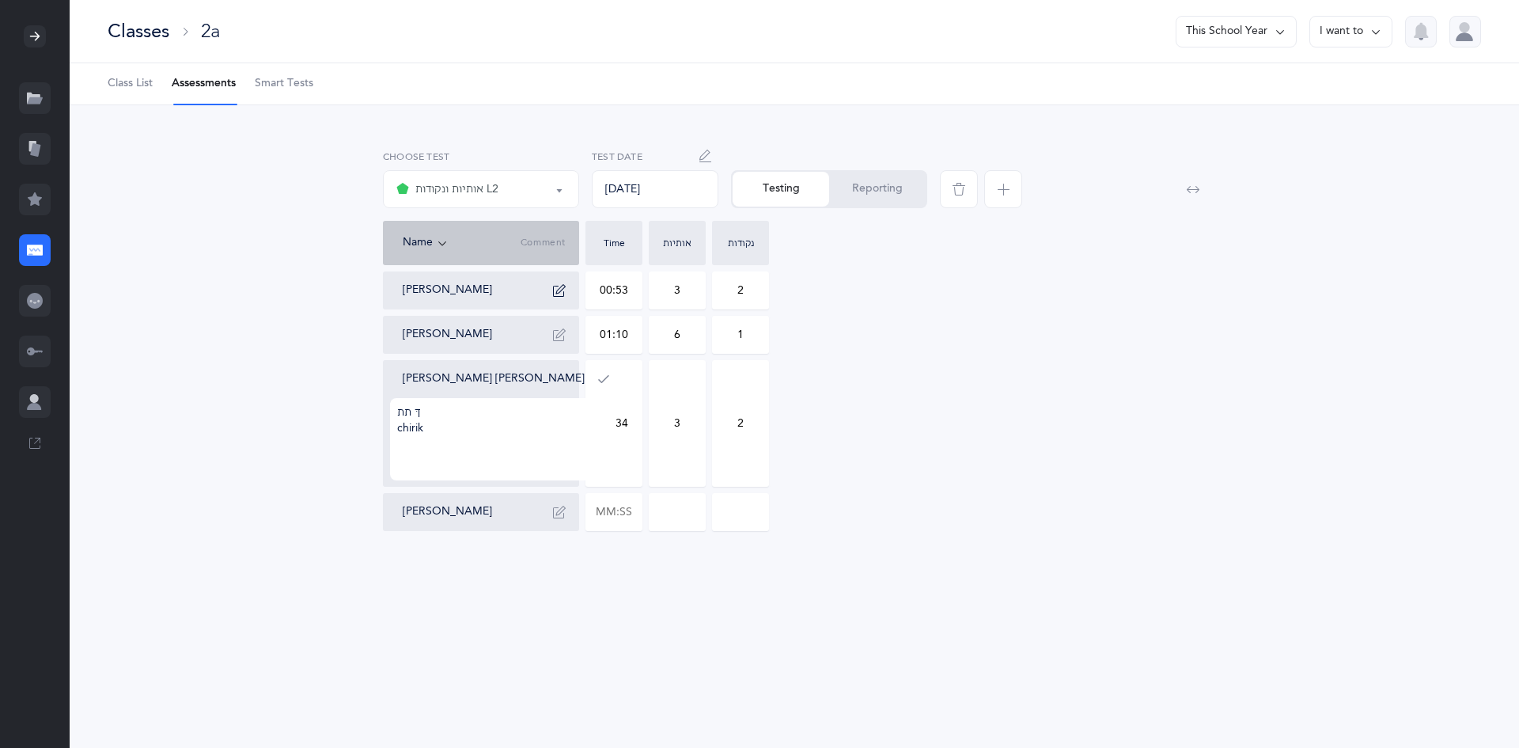
drag, startPoint x: 434, startPoint y: 428, endPoint x: 395, endPoint y: 430, distance: 39.6
click at [395, 430] on textarea "ךּ תת chirik" at bounding box center [503, 439] width 226 height 82
click at [490, 437] on textarea "ךּ תת" at bounding box center [503, 439] width 226 height 82
type textarea "ךּ תת pasach shva, shuruk"
click at [597, 381] on icon "button" at bounding box center [603, 379] width 13 height 13
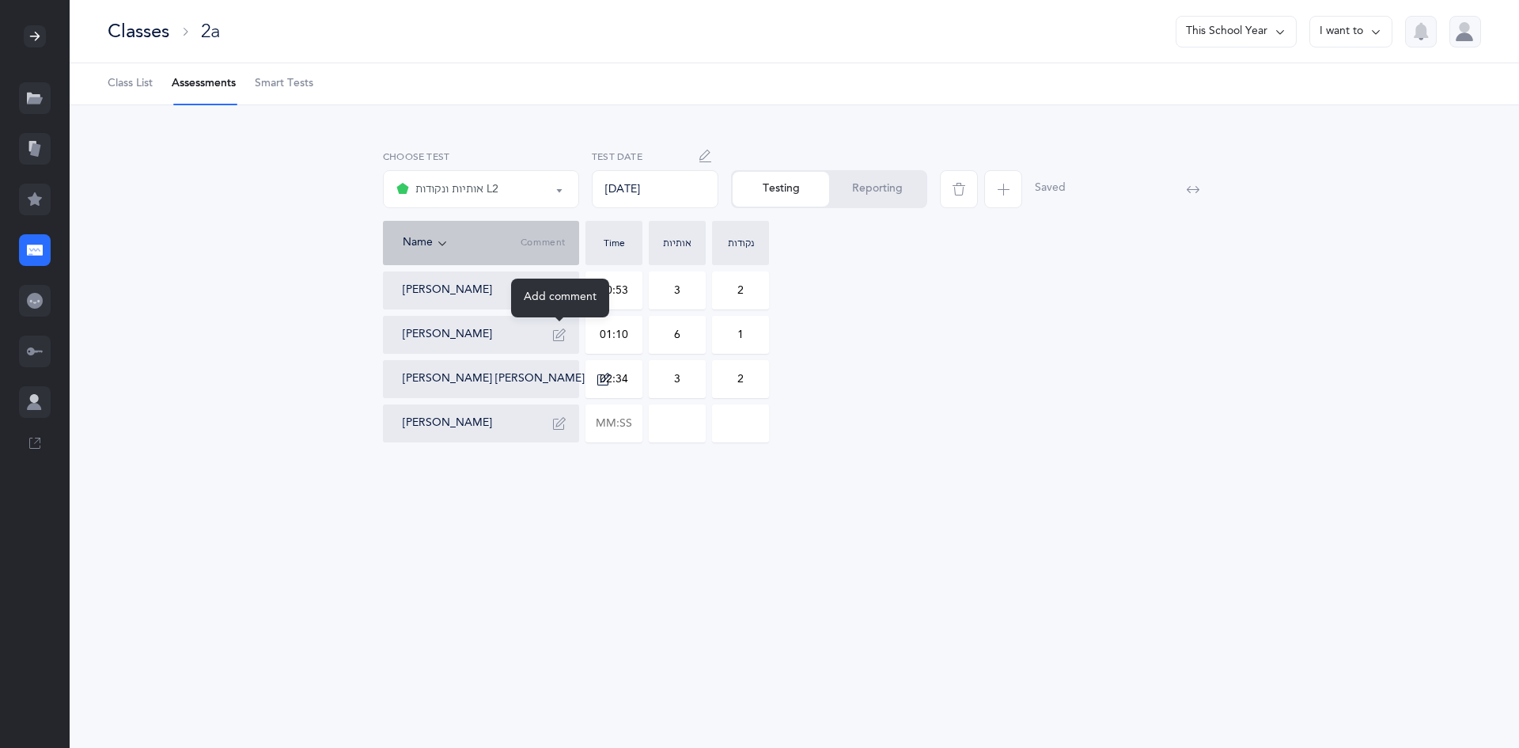
click at [556, 343] on button "button" at bounding box center [559, 334] width 25 height 25
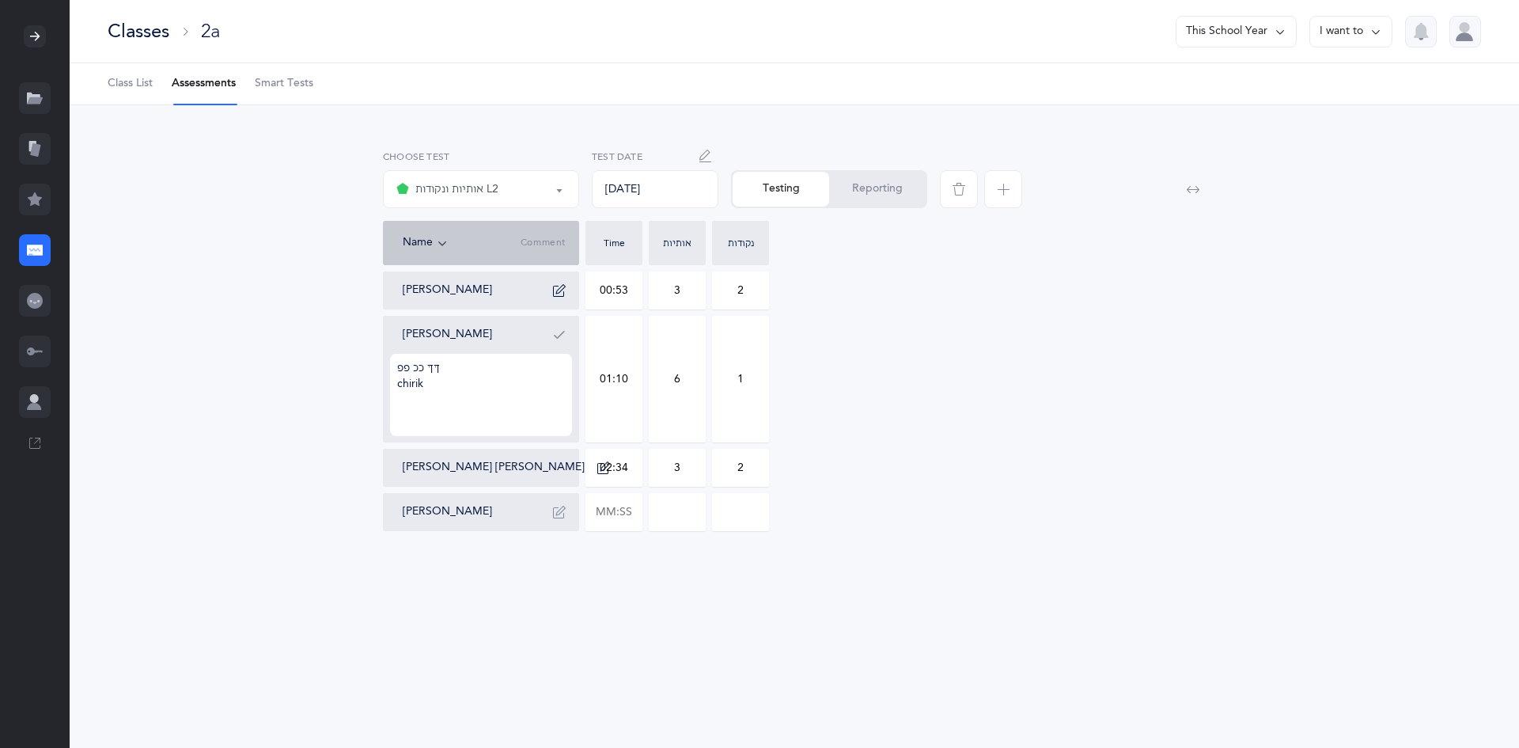
type textarea "ךּךּ ככ פפ chirik"
click at [552, 334] on button "button" at bounding box center [559, 334] width 25 height 25
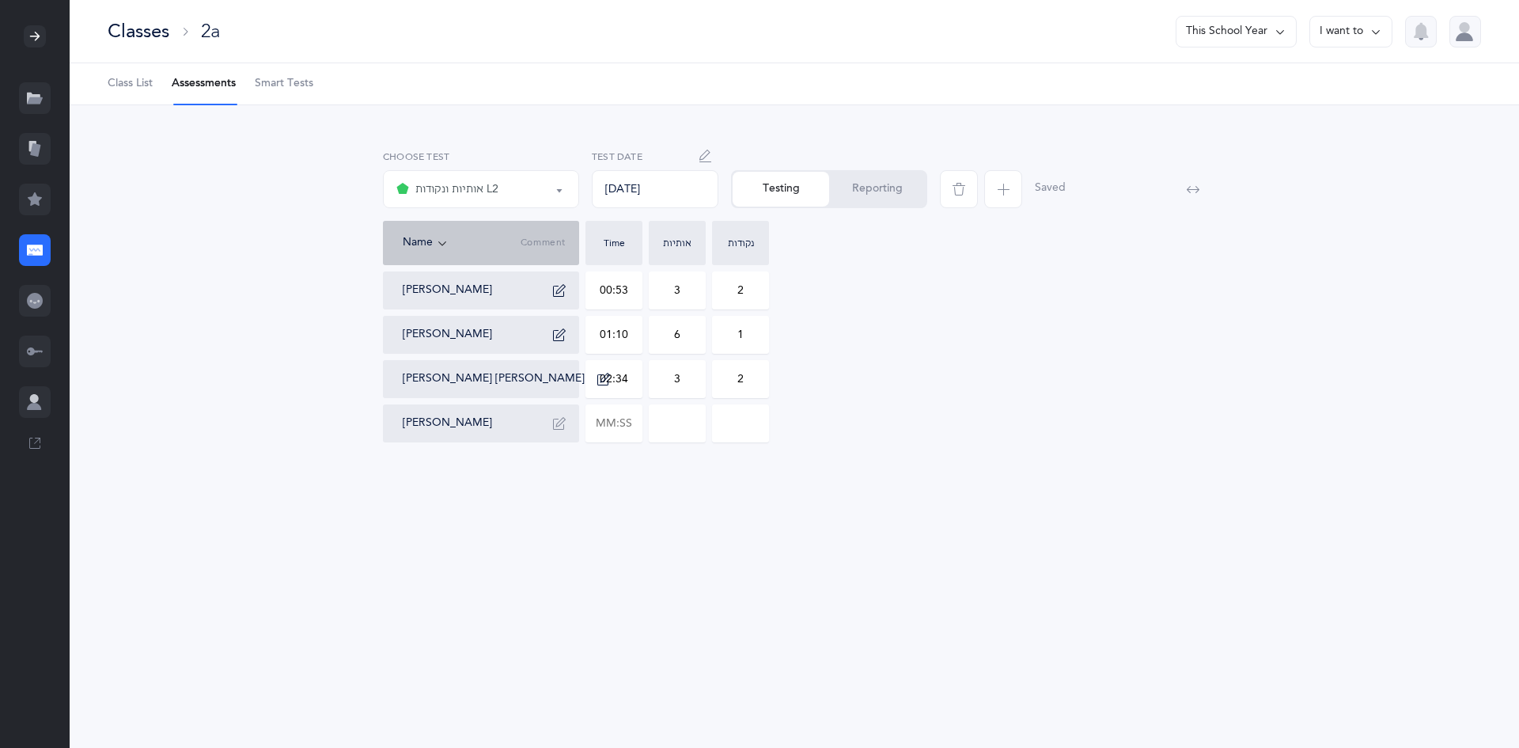
click at [870, 180] on button "Reporting" at bounding box center [877, 189] width 97 height 35
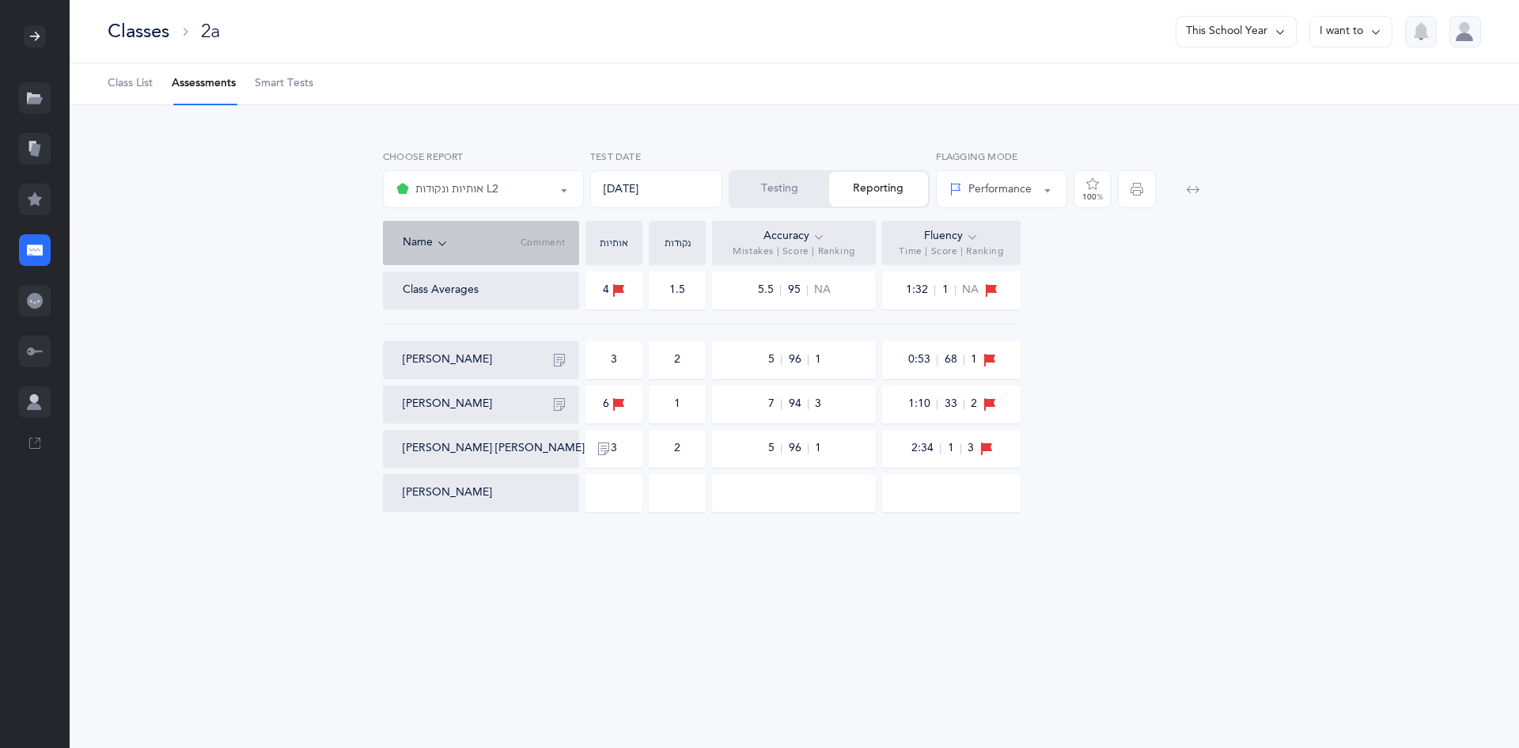
click at [533, 180] on div "אותיות ונקודות L2" at bounding box center [483, 189] width 174 height 27
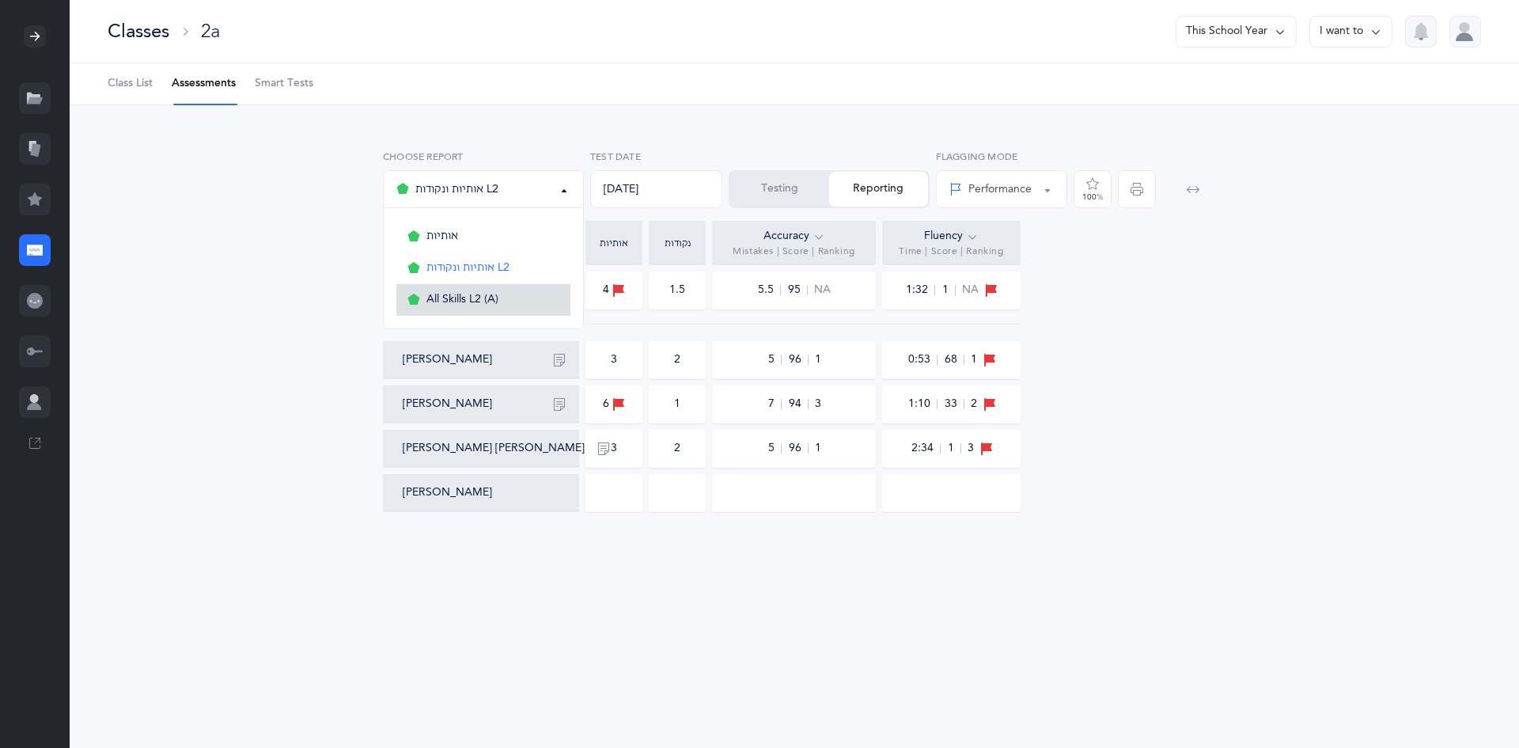
click at [481, 295] on span "All Skills L2 (A)" at bounding box center [462, 300] width 72 height 14
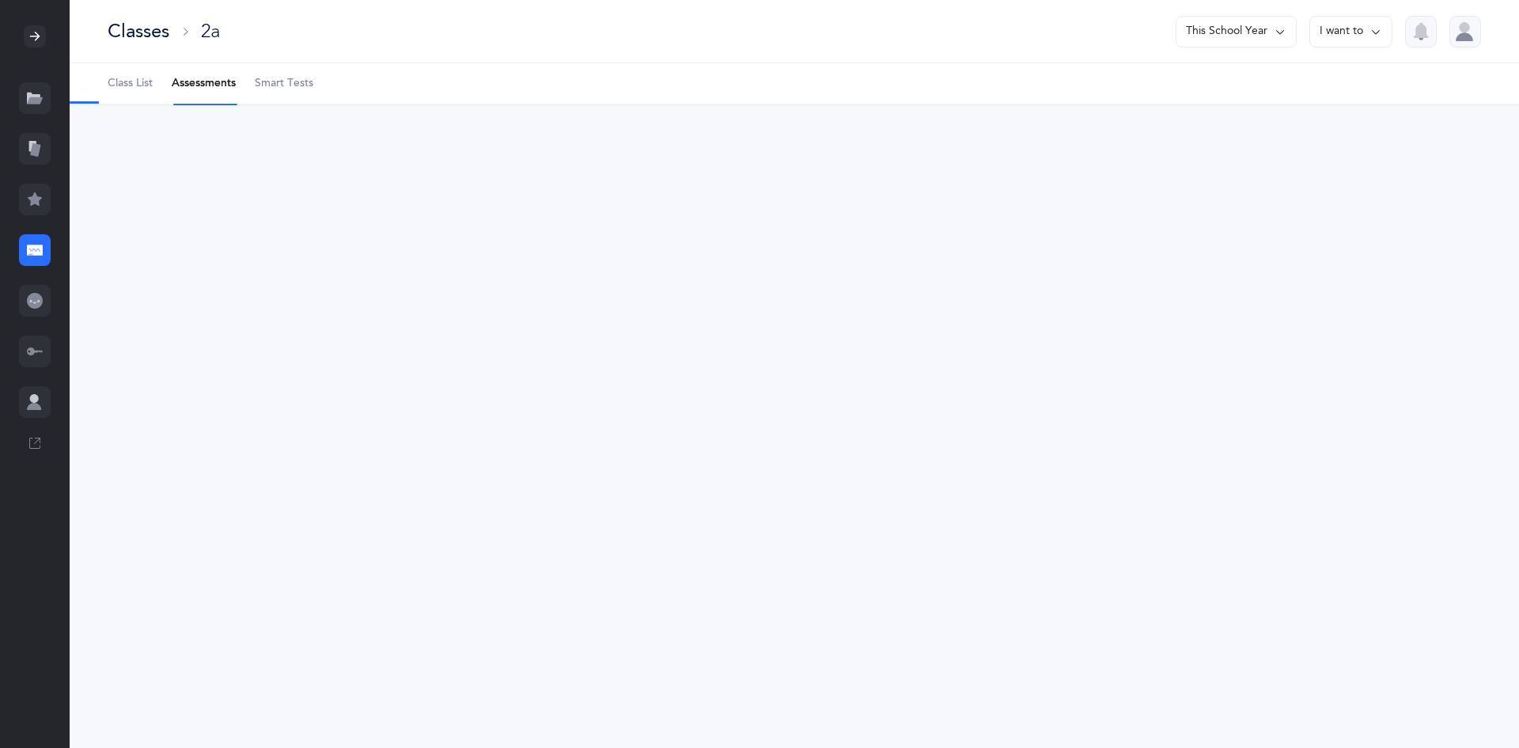
select select "13"
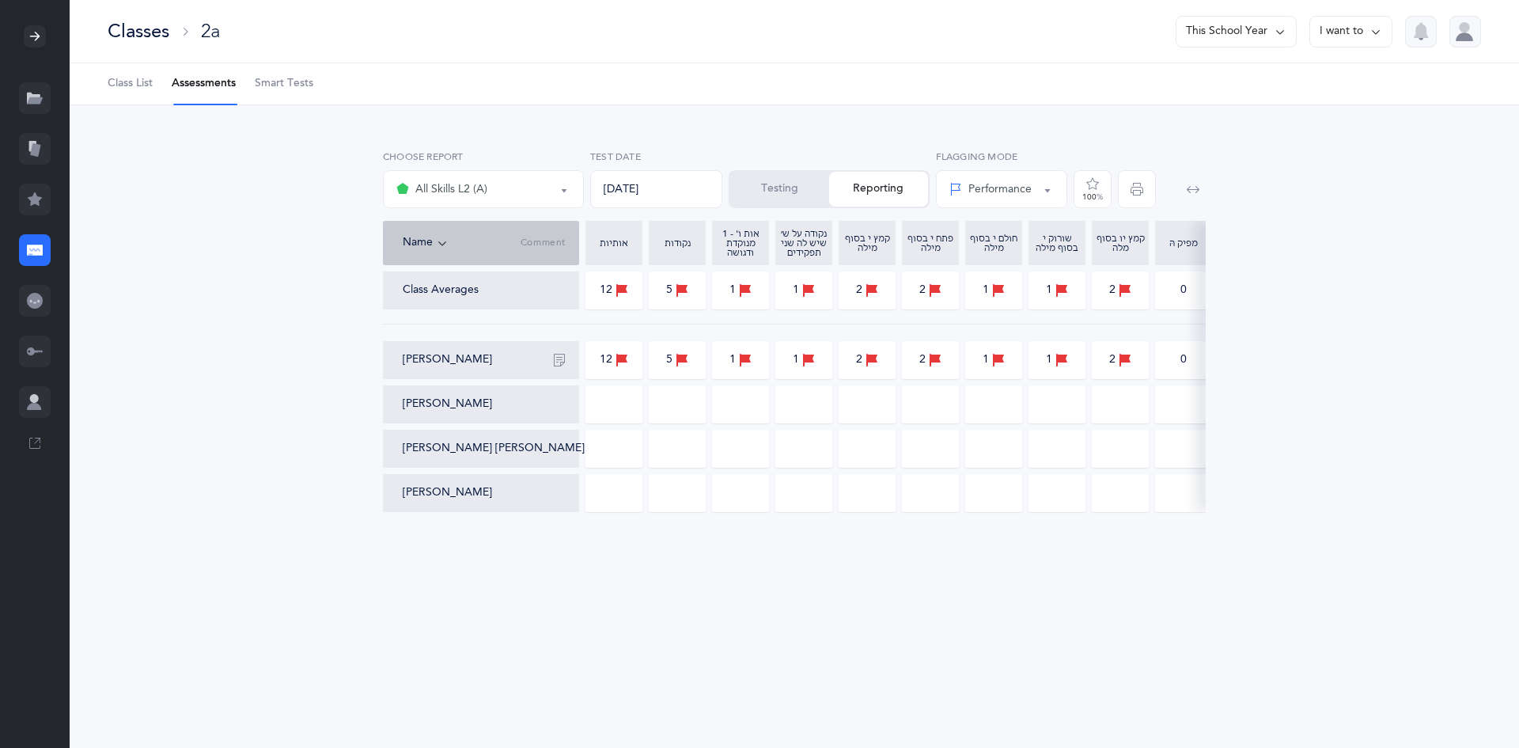
click at [788, 191] on button "Testing" at bounding box center [779, 189] width 99 height 35
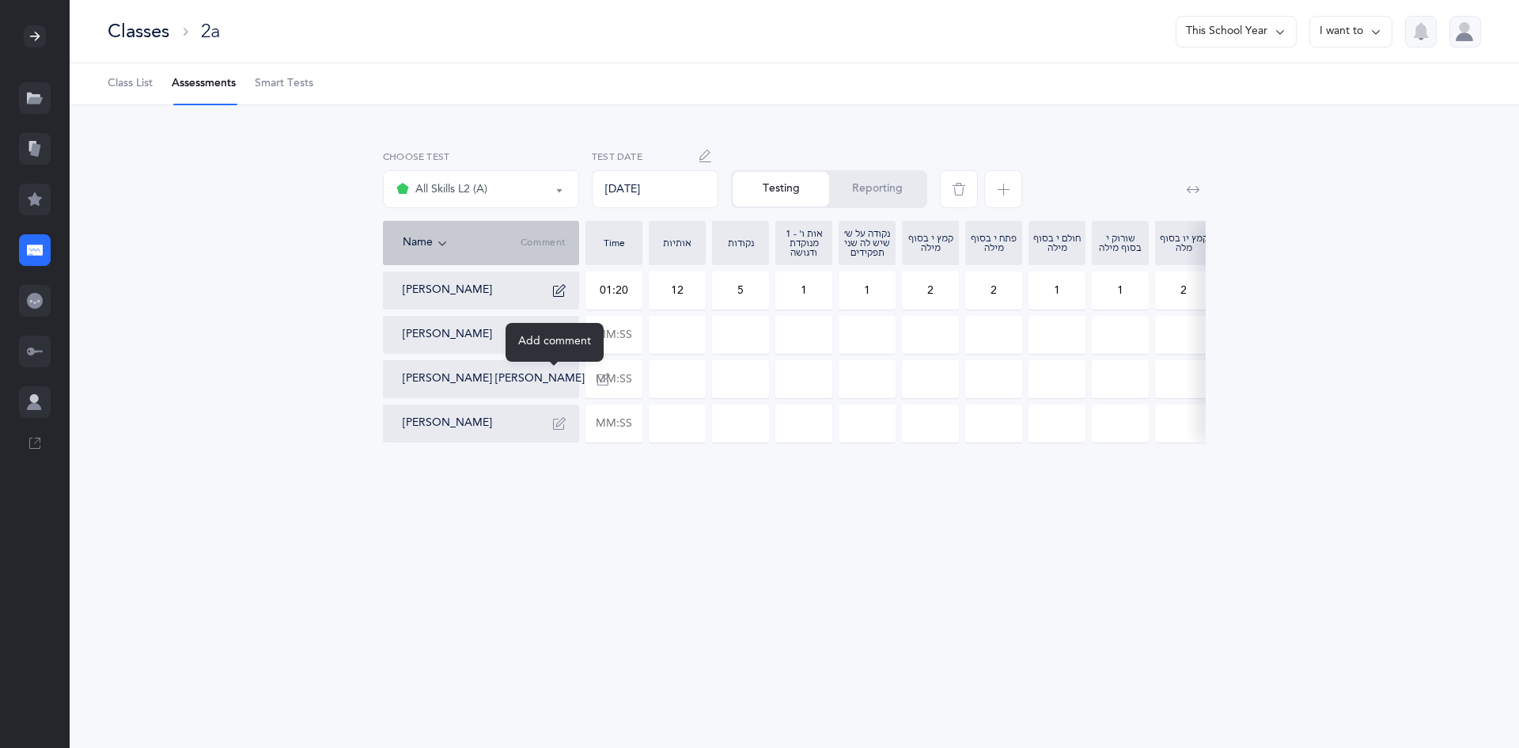
click at [597, 377] on icon "button" at bounding box center [603, 379] width 13 height 13
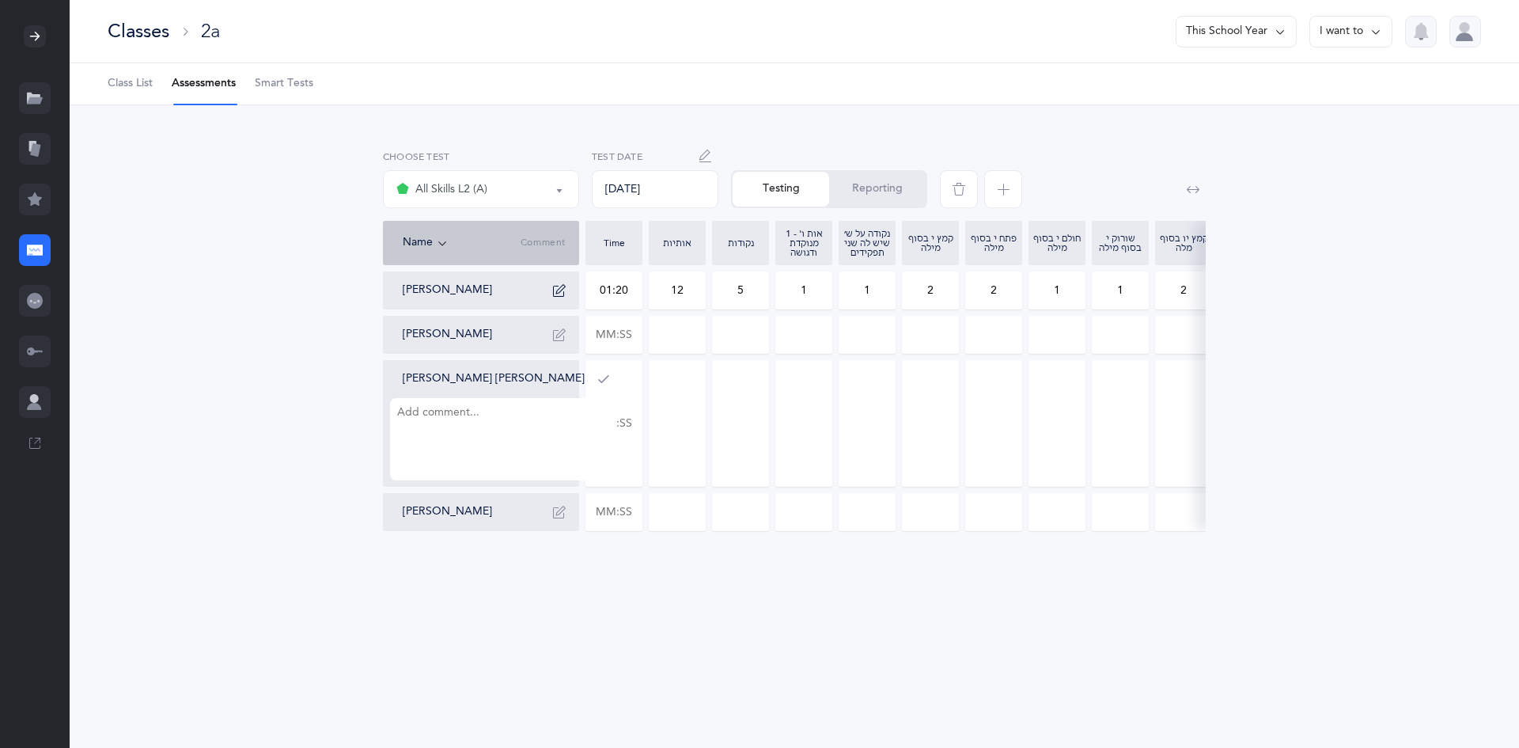
click at [214, 309] on div "אותיות אותיות ונקודות L2 All Skills L2 (A) All Skills L2 (A) Choose test 09/12/…" at bounding box center [794, 343] width 1361 height 400
drag, startPoint x: 588, startPoint y: 332, endPoint x: 637, endPoint y: 343, distance: 50.1
click at [637, 343] on input "text" at bounding box center [613, 334] width 55 height 36
type input "05:38"
type input "0"
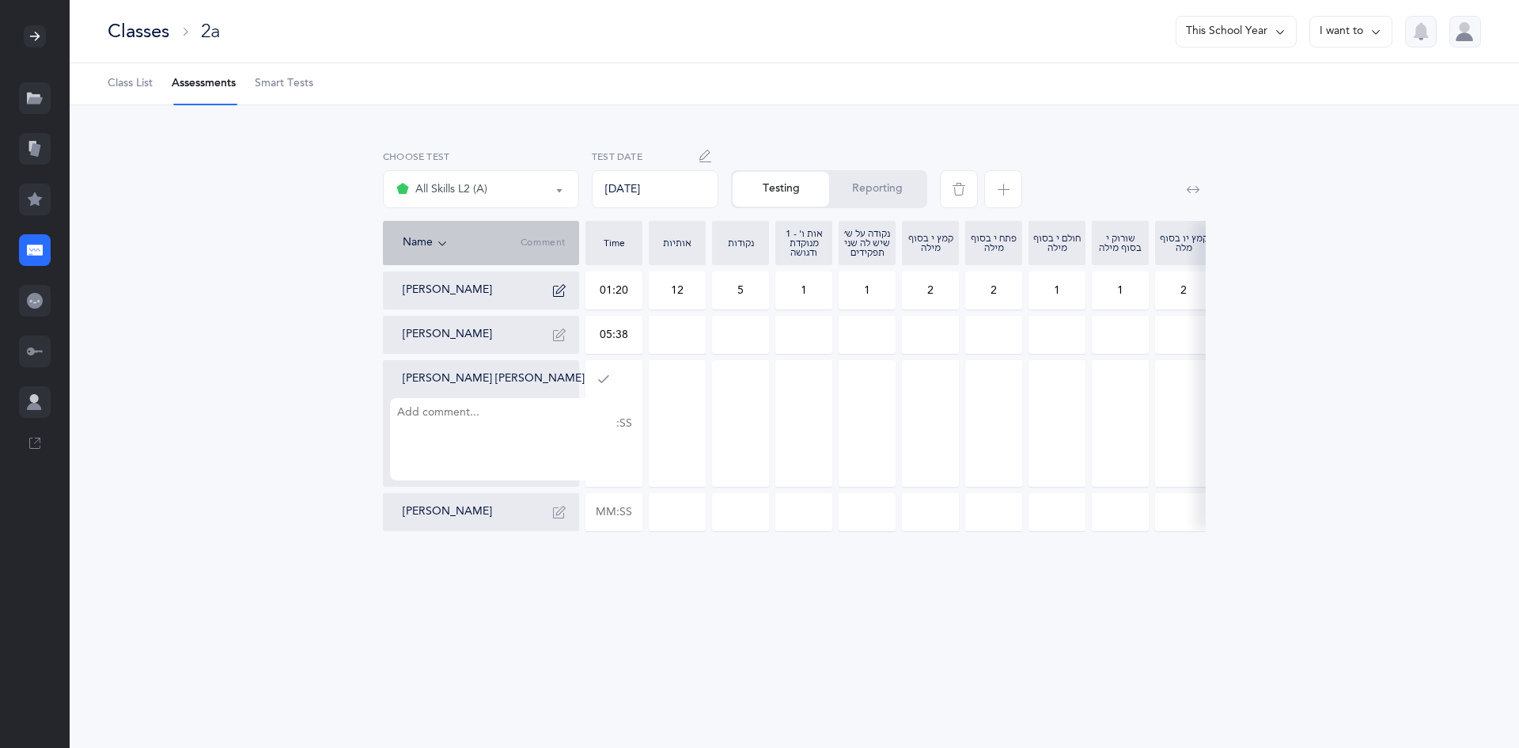
type input "0"
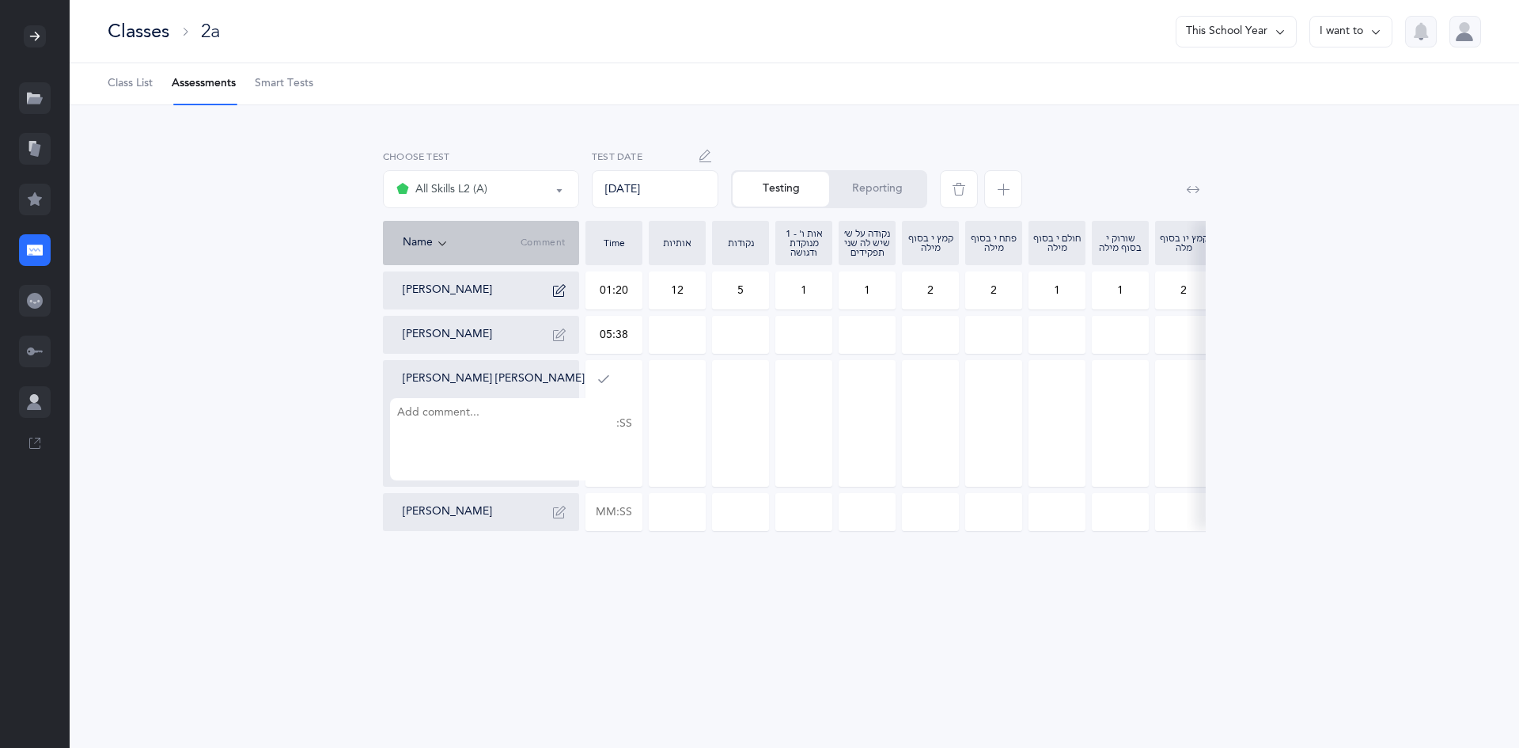
type input "0"
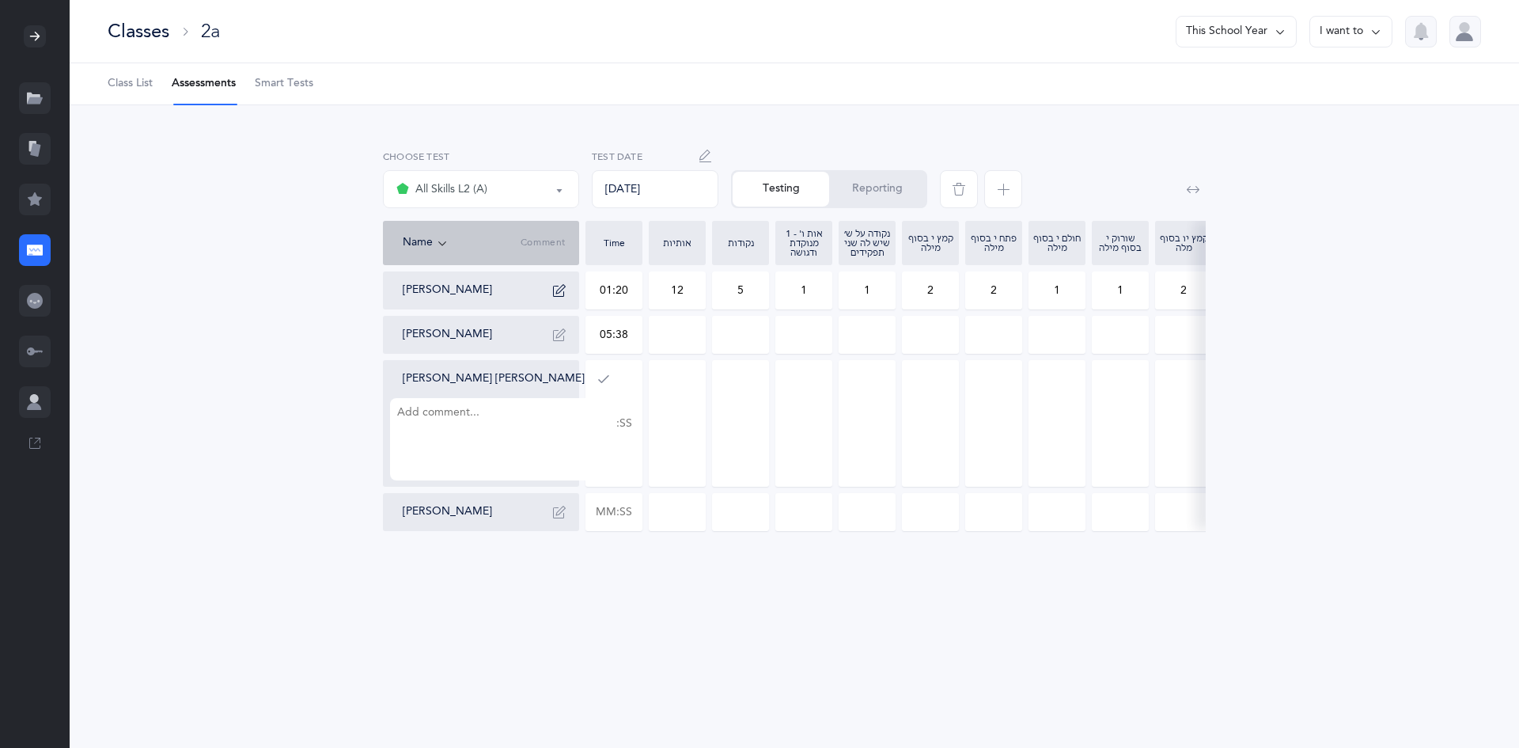
type input "0"
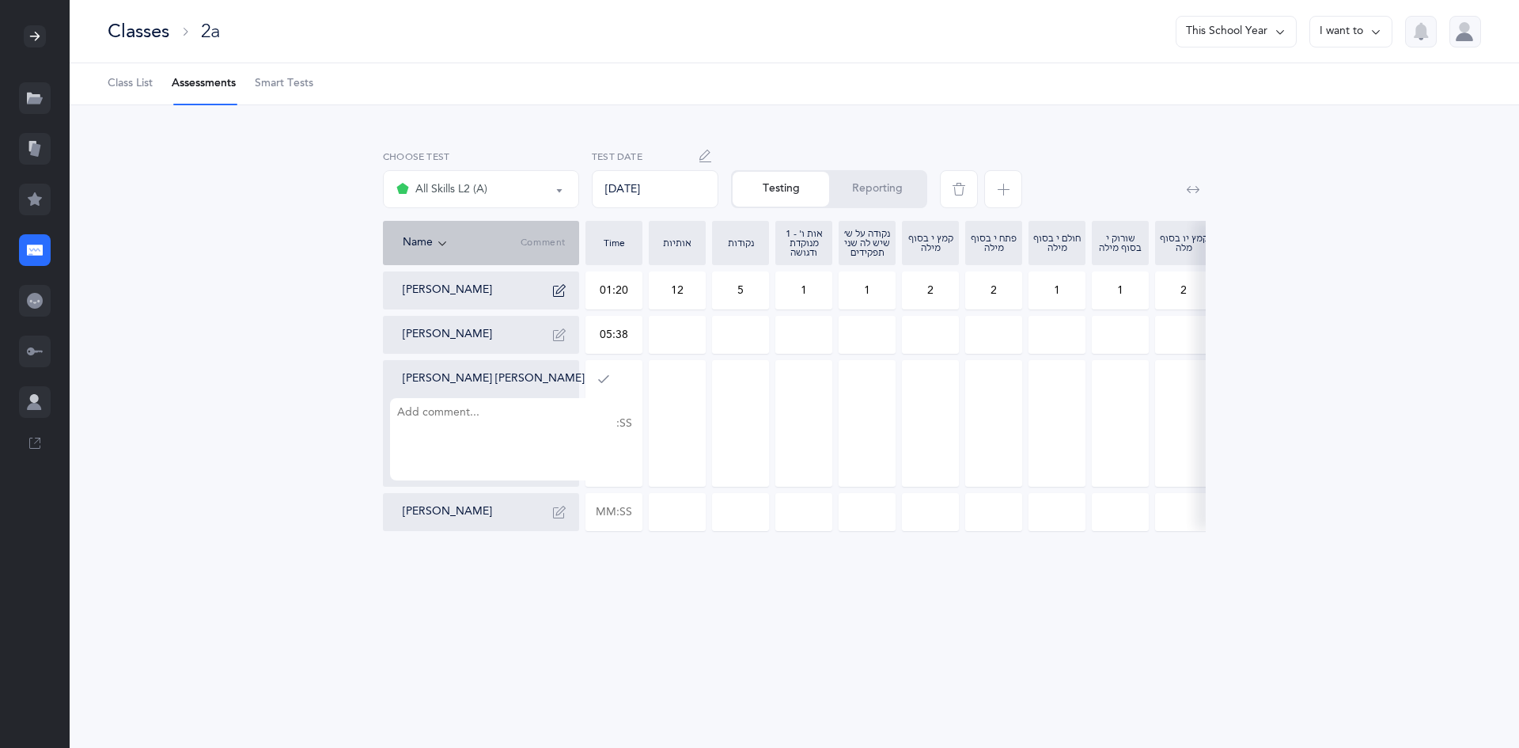
type input "0"
click at [675, 329] on input "0" at bounding box center [677, 334] width 55 height 36
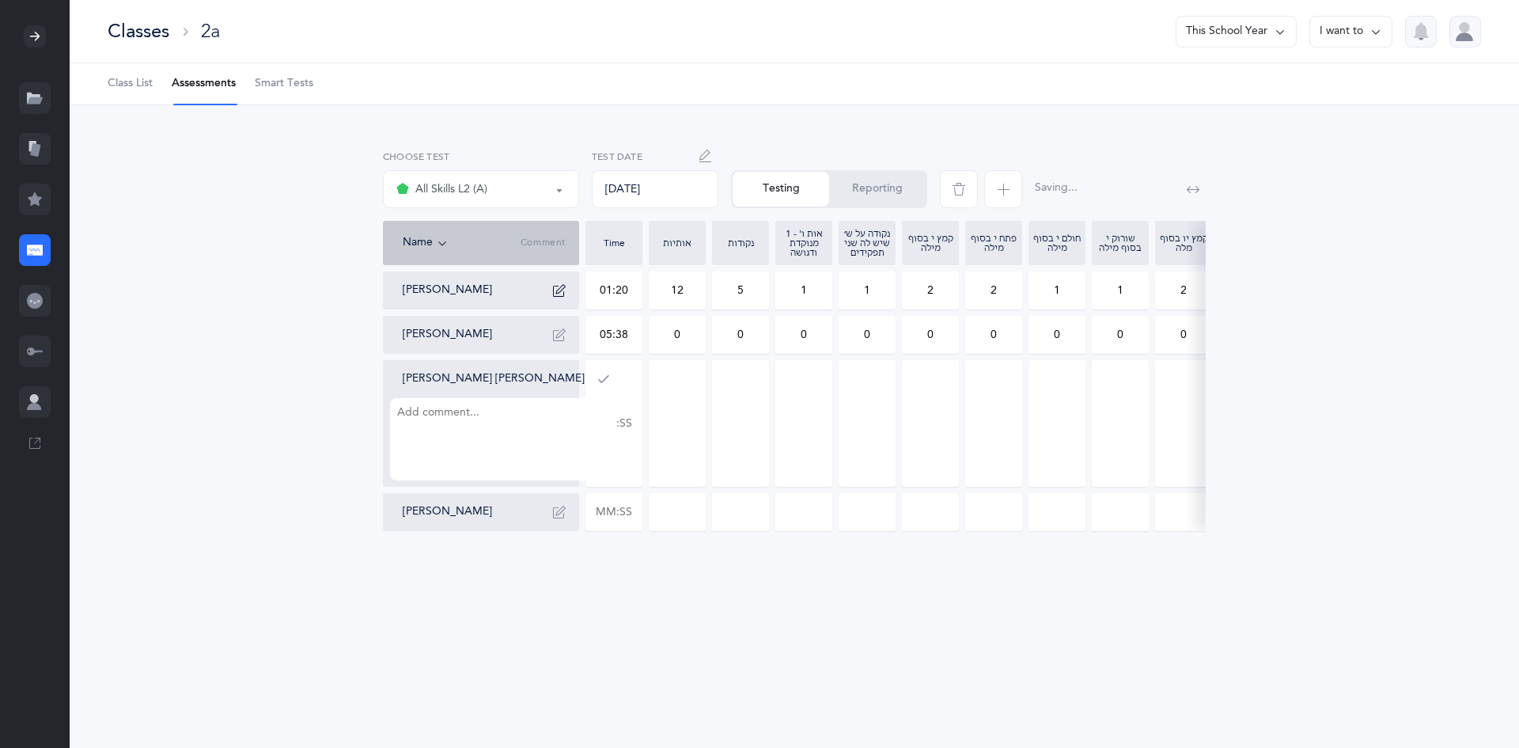
drag, startPoint x: 675, startPoint y: 329, endPoint x: 707, endPoint y: 343, distance: 35.1
click at [707, 343] on div "Pinchas Eliyahu Barber 01:20 12 5 1 1 2 2 1 1 2 0 1 0 0 1 0 0 0 3 1 0 Meir Sere…" at bounding box center [1145, 401] width 1525 height 260
type input "4"
drag, startPoint x: 756, startPoint y: 332, endPoint x: 710, endPoint y: 345, distance: 48.4
click at [710, 345] on div "Pinchas Eliyahu Barber 01:20 12 5 1 1 2 2 1 1 2 0 1 0 0 1 0 0 0 3 1 0 Meir Sere…" at bounding box center [1145, 401] width 1525 height 260
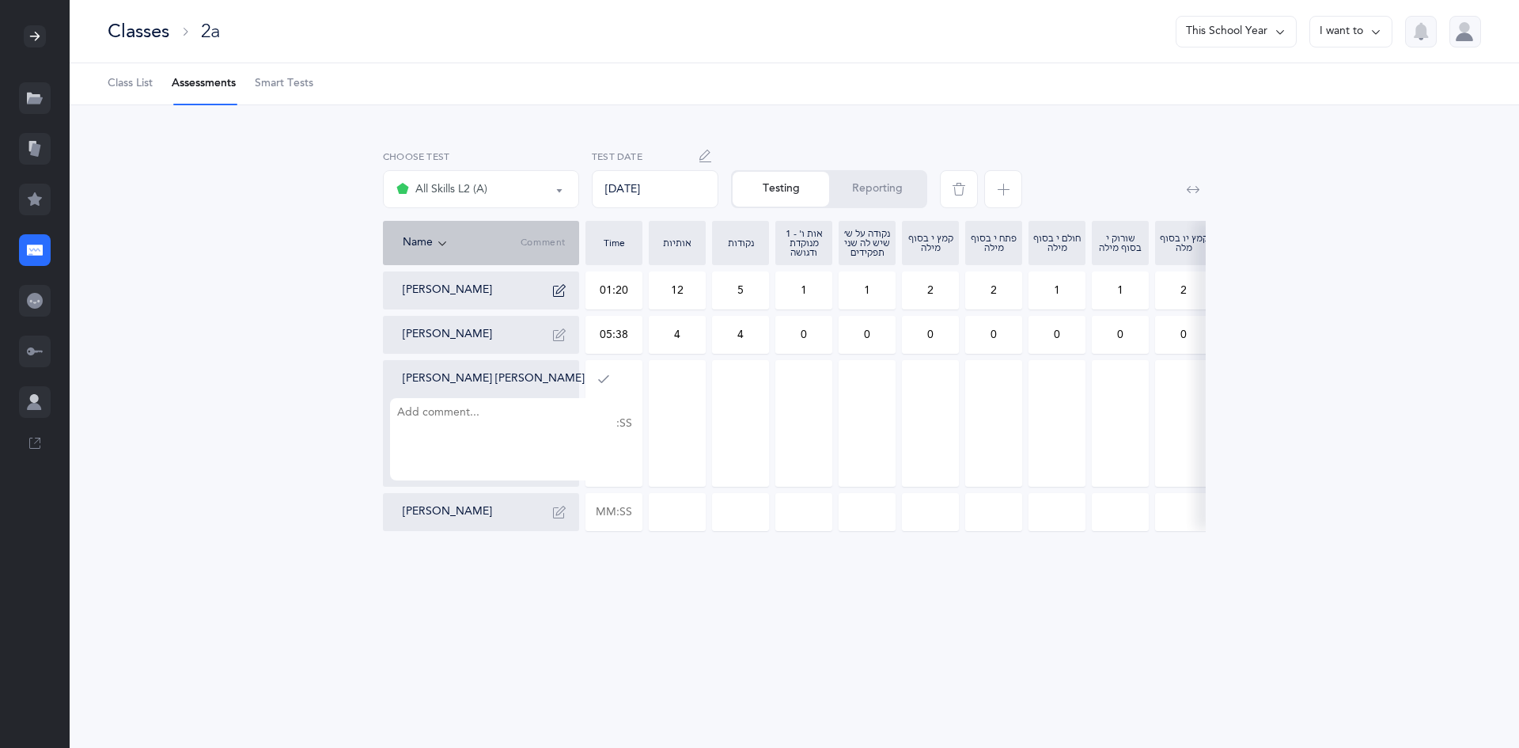
type input "4"
drag, startPoint x: 849, startPoint y: 336, endPoint x: 905, endPoint y: 339, distance: 56.2
click at [905, 339] on div "Pinchas Eliyahu Barber 01:20 12 5 1 1 2 2 1 1 2 0 1 0 0 1 0 0 0 3 1 0 Meir Sere…" at bounding box center [1145, 401] width 1525 height 260
type input "1"
drag, startPoint x: 796, startPoint y: 332, endPoint x: 815, endPoint y: 335, distance: 19.1
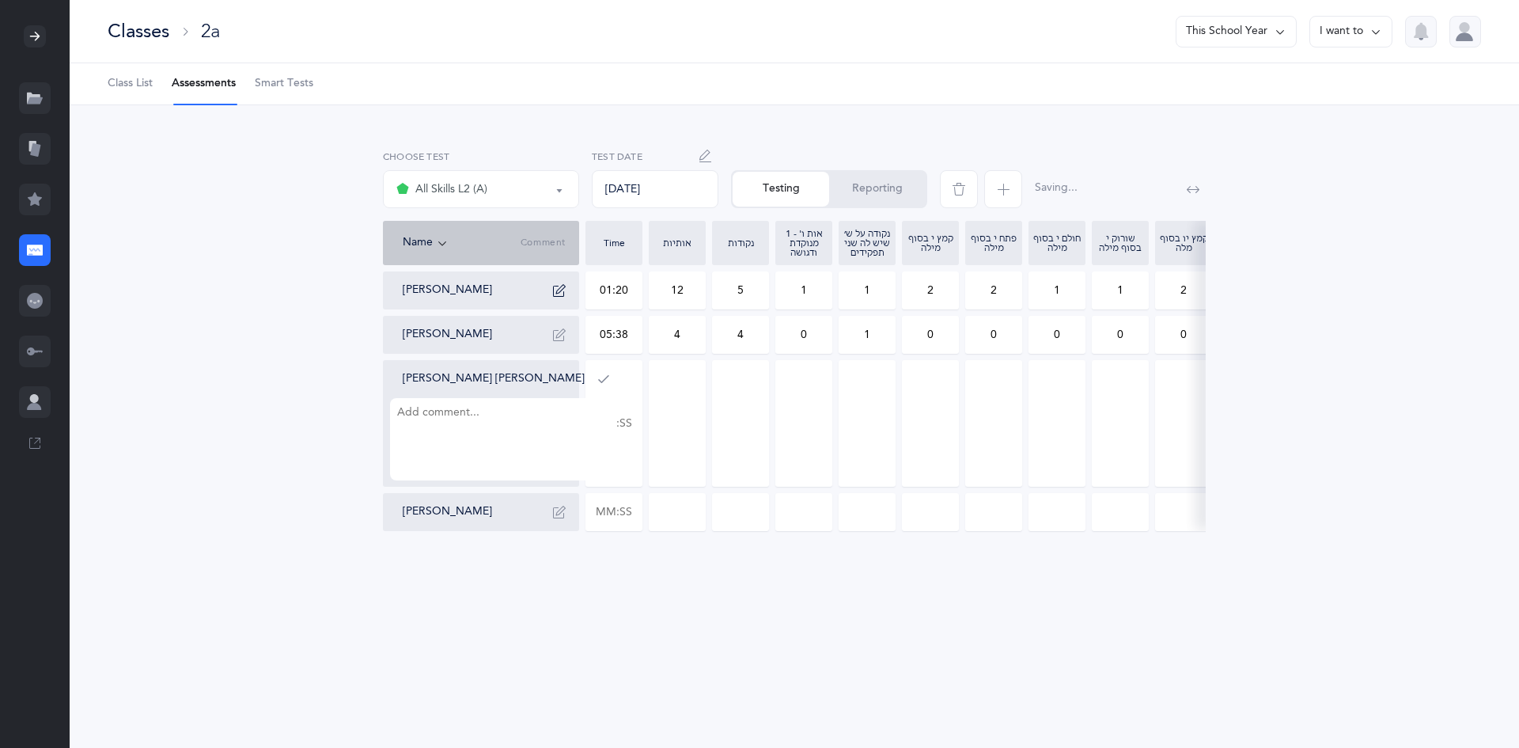
click at [815, 335] on input "0" at bounding box center [803, 334] width 55 height 36
type input "1"
drag, startPoint x: 942, startPoint y: 337, endPoint x: 862, endPoint y: 340, distance: 80.0
click at [862, 340] on div "Pinchas Eliyahu Barber 01:20 12 5 1 1 2 2 1 1 2 0 1 0 0 1 0 0 0 3 1 0 Meir Sere…" at bounding box center [1145, 401] width 1525 height 260
type input "2"
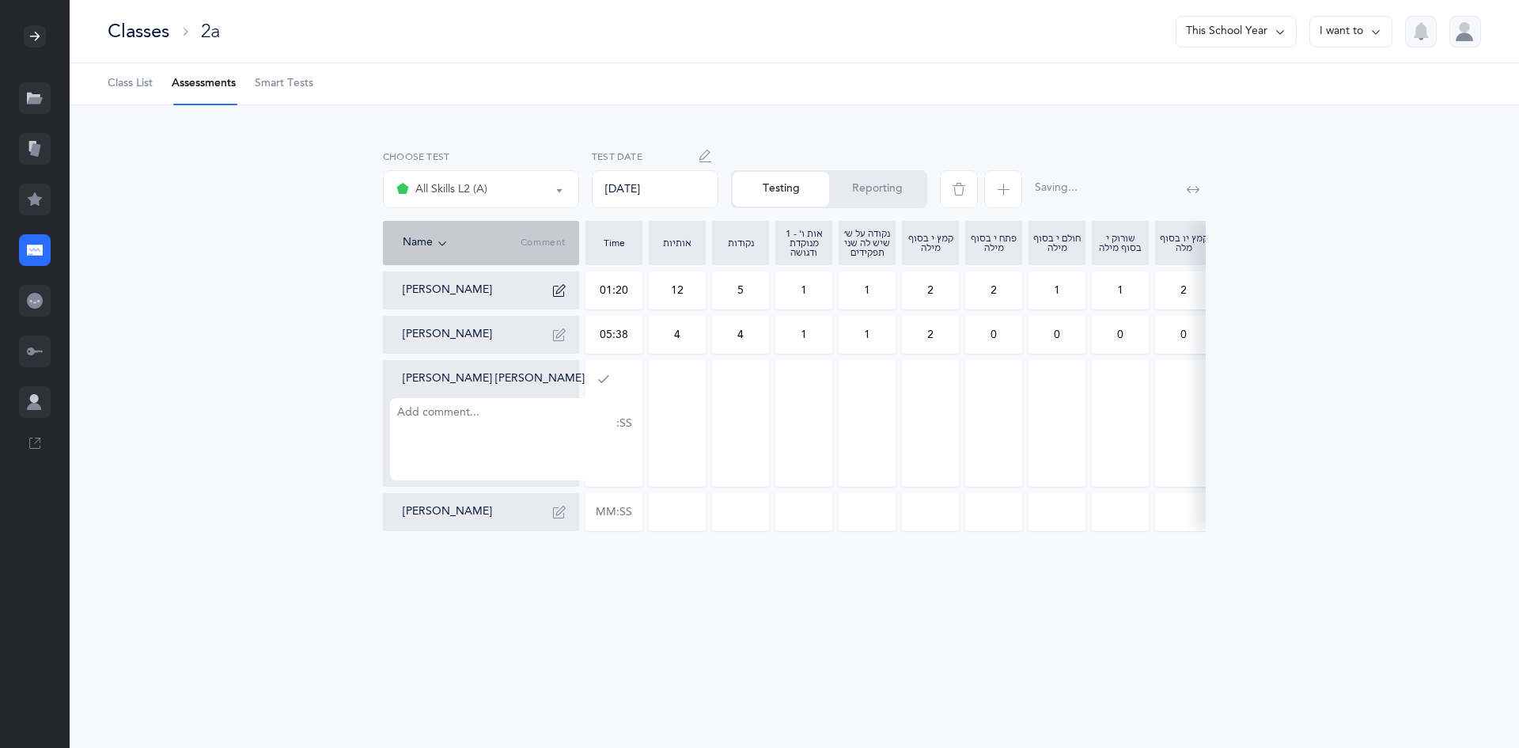
drag, startPoint x: 1131, startPoint y: 328, endPoint x: 1074, endPoint y: 345, distance: 60.1
click at [1074, 345] on div "Pinchas Eliyahu Barber 01:20 12 5 1 1 2 2 1 1 2 0 1 0 0 1 0 0 0 3 1 0 Meir Sere…" at bounding box center [1145, 401] width 1525 height 260
type input "2"
drag, startPoint x: 637, startPoint y: 337, endPoint x: 613, endPoint y: 335, distance: 23.9
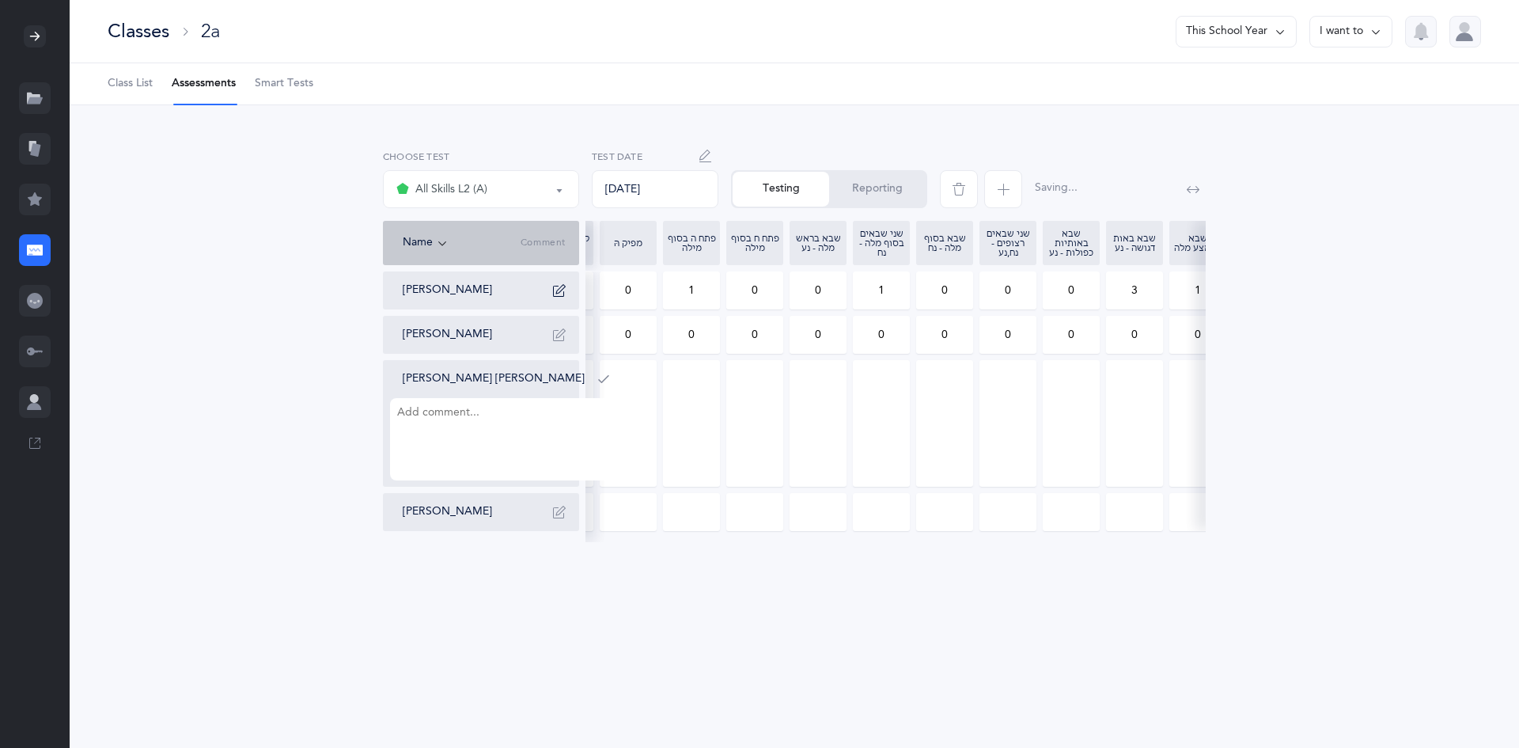
click at [613, 335] on input "0" at bounding box center [628, 334] width 55 height 36
type input "1"
drag, startPoint x: 680, startPoint y: 338, endPoint x: 784, endPoint y: 343, distance: 104.6
click at [784, 343] on div "Pinchas Eliyahu Barber 01:20 12 5 1 1 2 2 1 1 2 0 1 0 0 1 0 0 0 3 1 0 Meir Sere…" at bounding box center [526, 401] width 1525 height 260
type input "2"
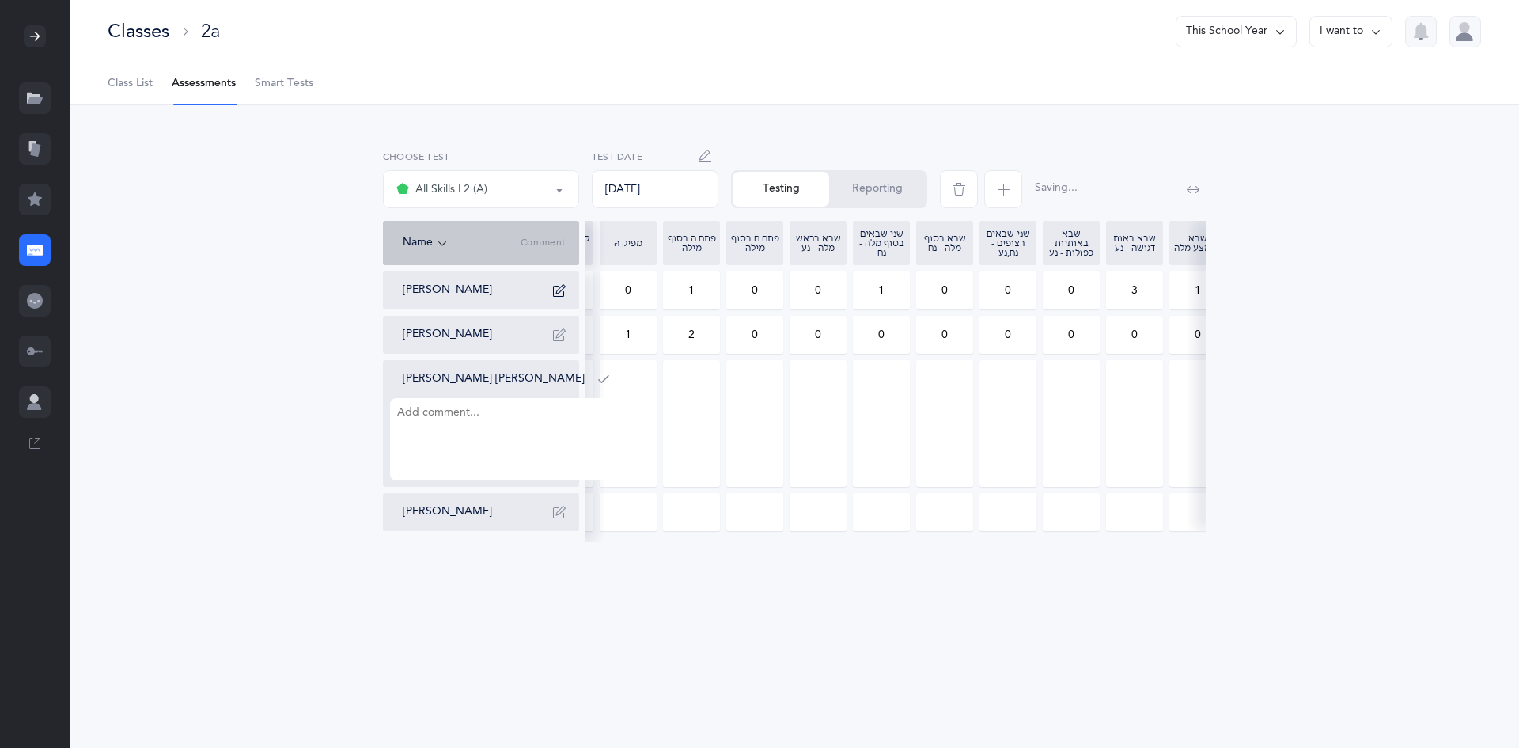
drag, startPoint x: 1125, startPoint y: 329, endPoint x: 1183, endPoint y: 326, distance: 57.8
click at [1183, 326] on div "Pinchas Eliyahu Barber 01:20 12 5 1 1 2 2 1 1 2 0 1 0 0 1 0 0 0 3 1 0 Meir Sere…" at bounding box center [526, 401] width 1525 height 260
type input "3"
drag, startPoint x: 999, startPoint y: 331, endPoint x: 1027, endPoint y: 335, distance: 28.1
click at [1027, 335] on input "0" at bounding box center [1007, 334] width 55 height 36
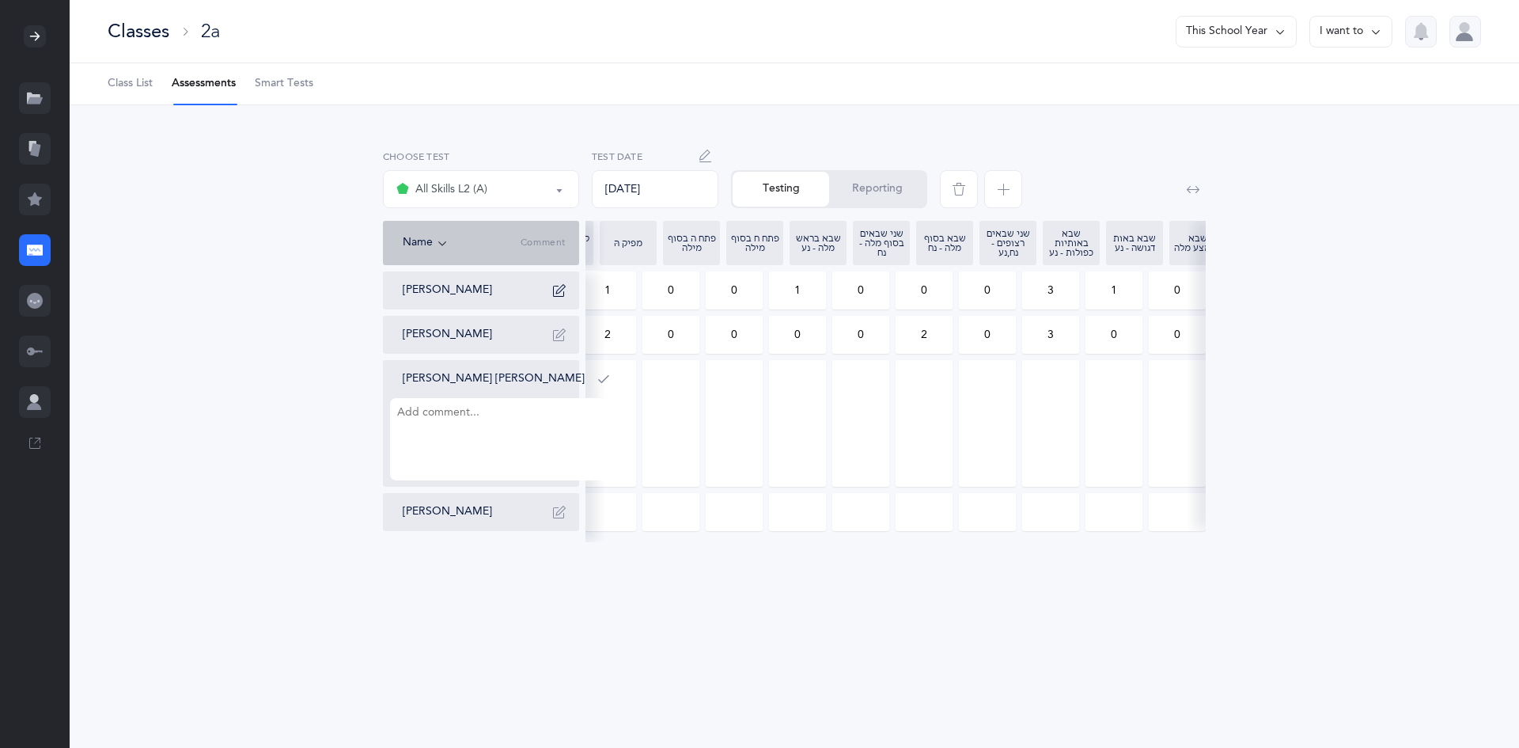
scroll to position [0, 703]
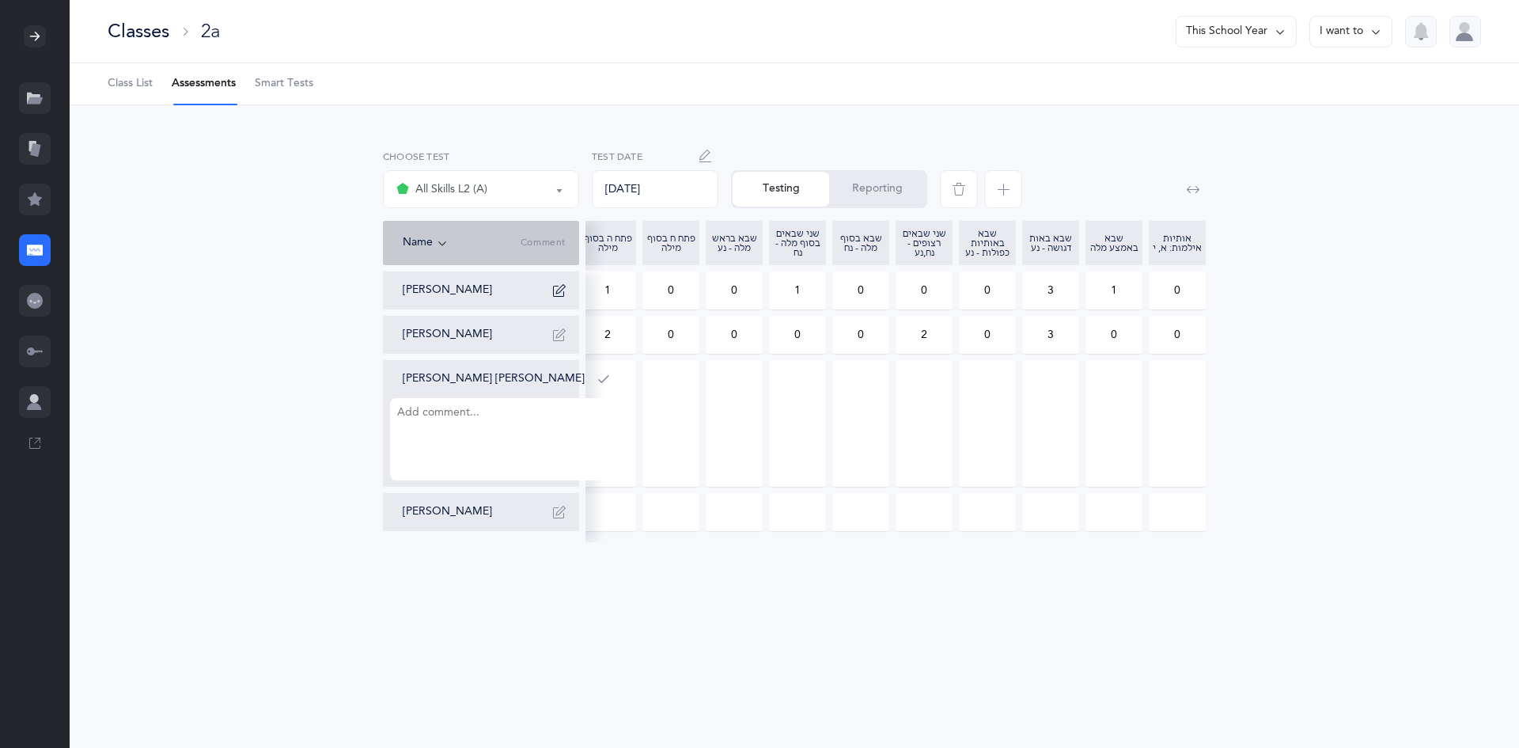
type input "2"
drag, startPoint x: 1130, startPoint y: 337, endPoint x: 1109, endPoint y: 342, distance: 21.1
click at [1109, 342] on input "0" at bounding box center [1113, 334] width 55 height 36
type input "3"
click at [553, 333] on icon "button" at bounding box center [559, 334] width 13 height 13
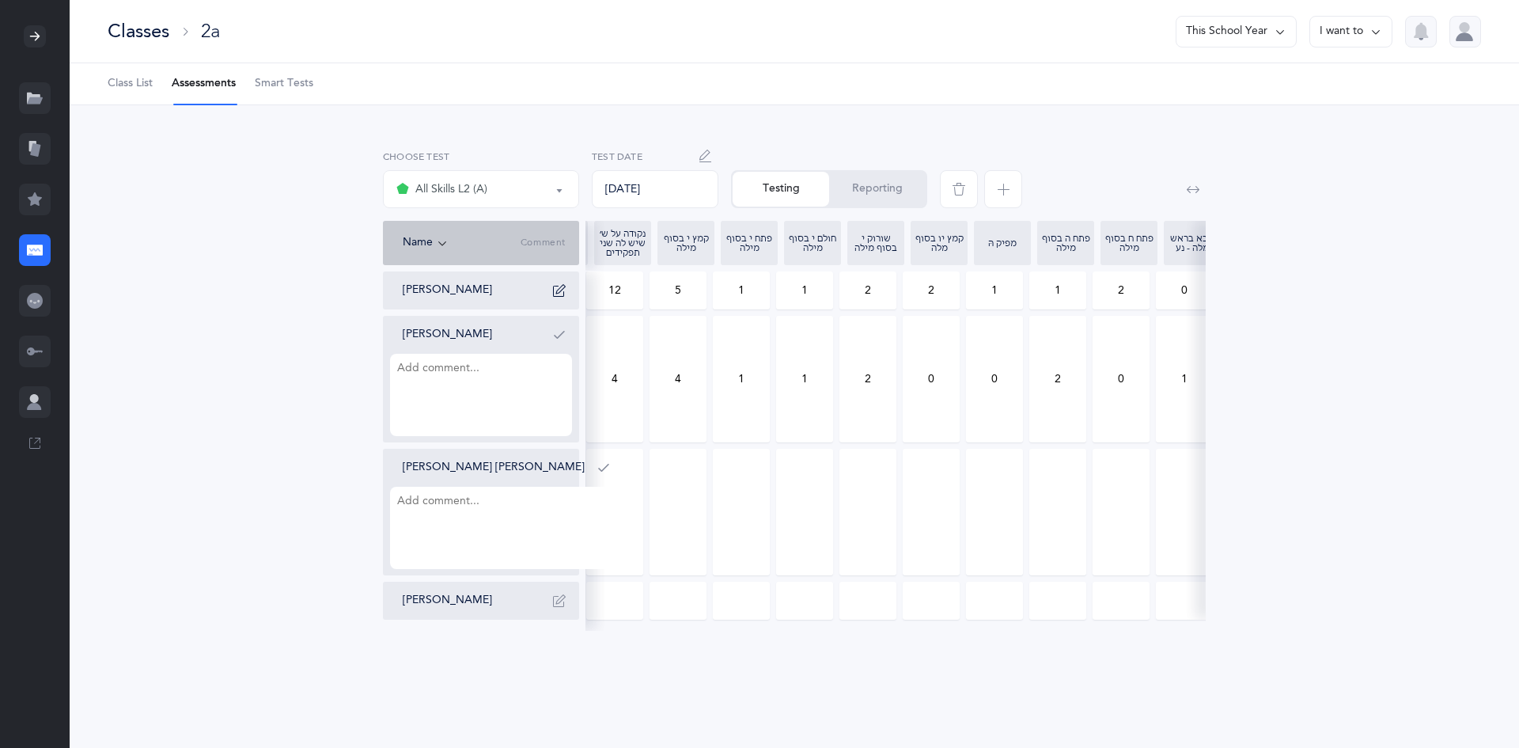
scroll to position [0, 0]
drag, startPoint x: 597, startPoint y: 385, endPoint x: 634, endPoint y: 389, distance: 37.4
click at [634, 389] on input "05:38" at bounding box center [613, 378] width 55 height 125
drag, startPoint x: 600, startPoint y: 502, endPoint x: 650, endPoint y: 520, distance: 52.8
click at [650, 520] on div "Pinchas Eliyahu Barber 01:20 12 5 1 1 2 2 1 1 2 0 1 0 0 1 0 0 0 3 1 0 Meir Sere…" at bounding box center [1145, 445] width 1525 height 348
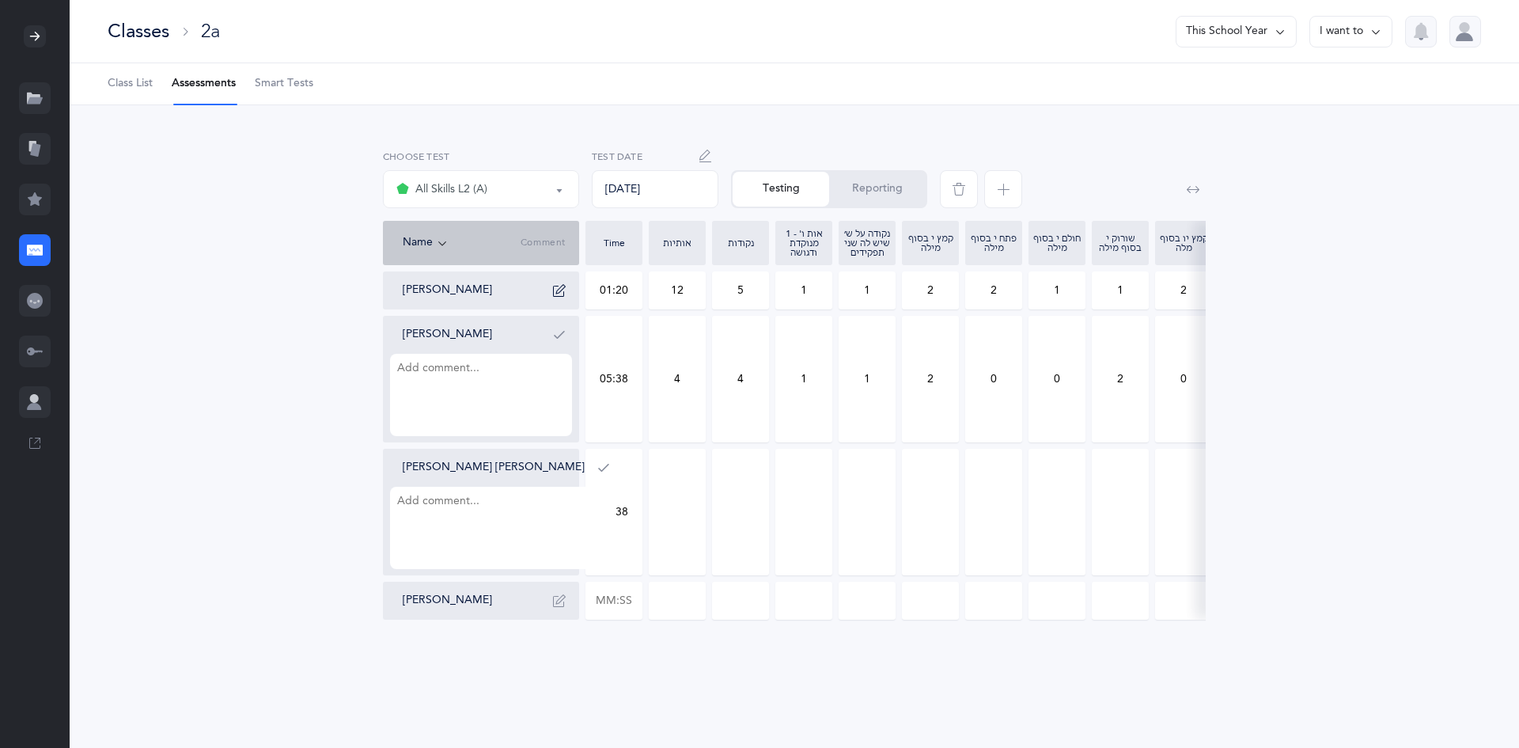
type input "05:38"
type input "0"
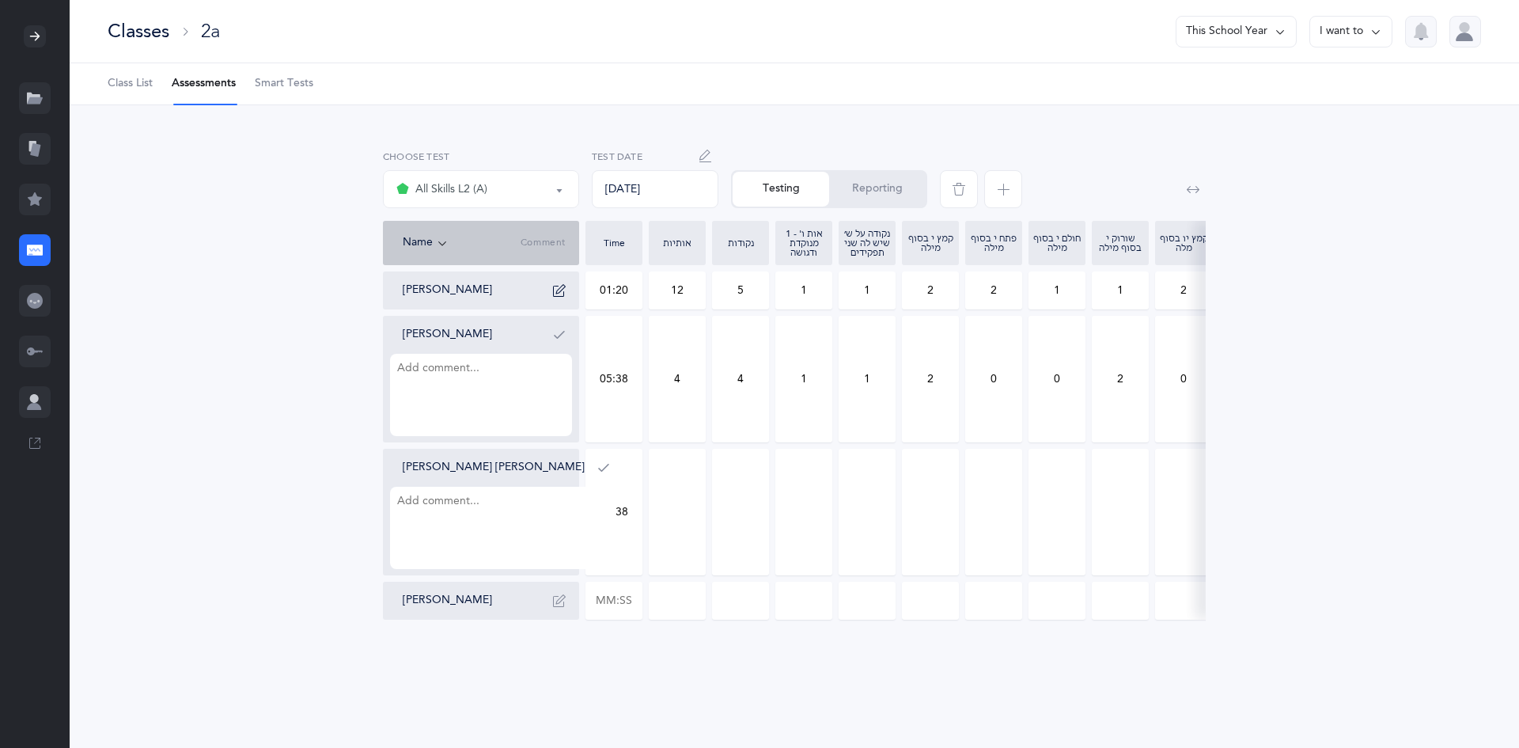
type input "0"
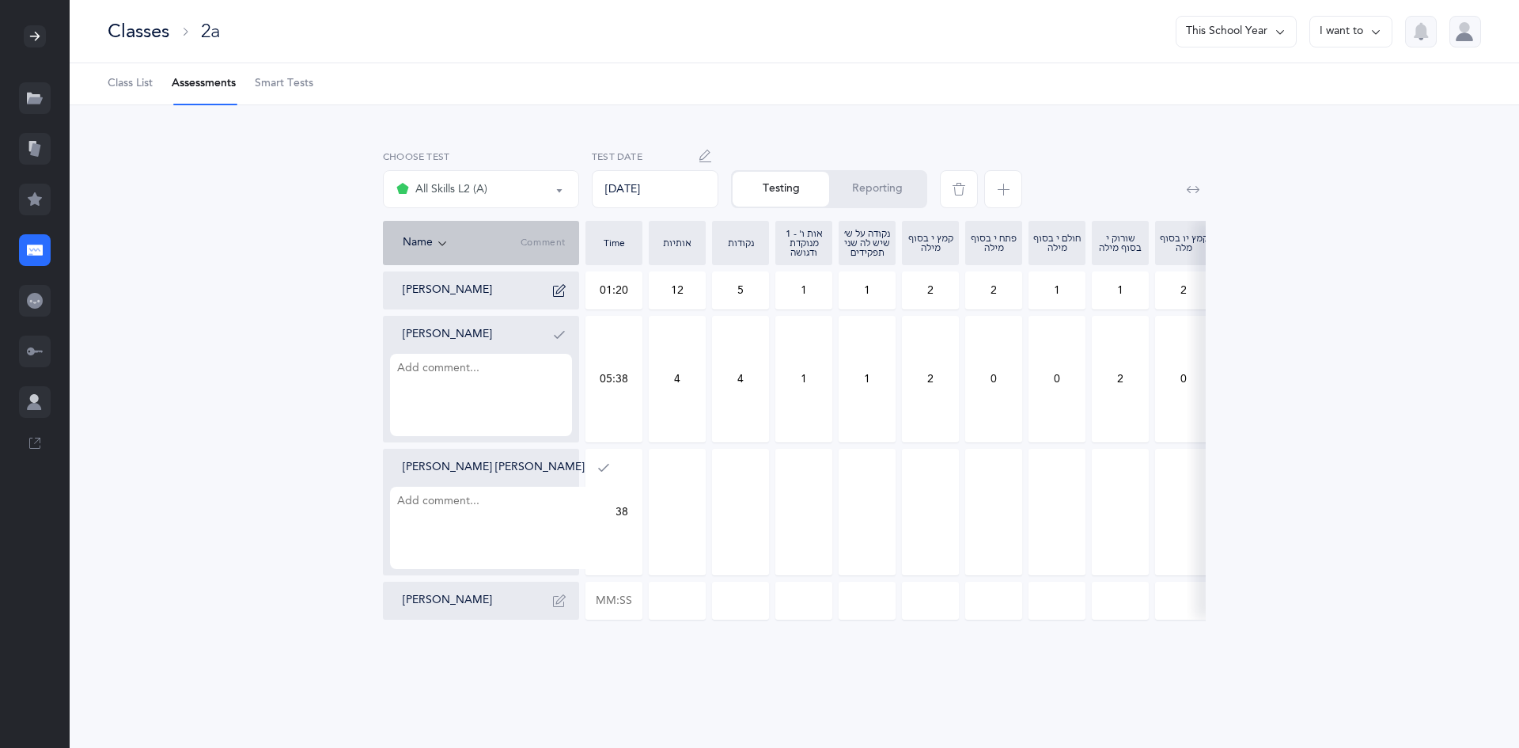
type input "0"
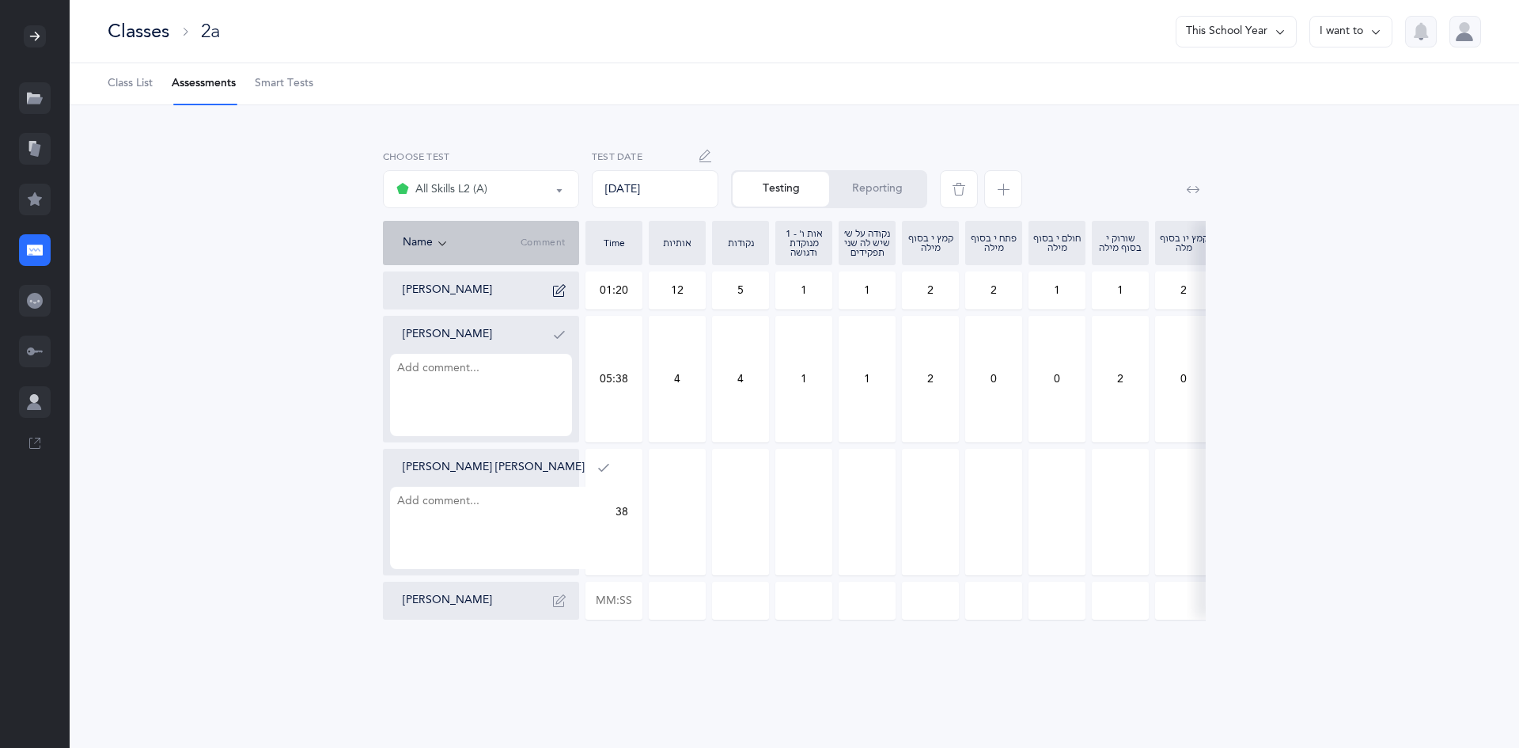
type input "0"
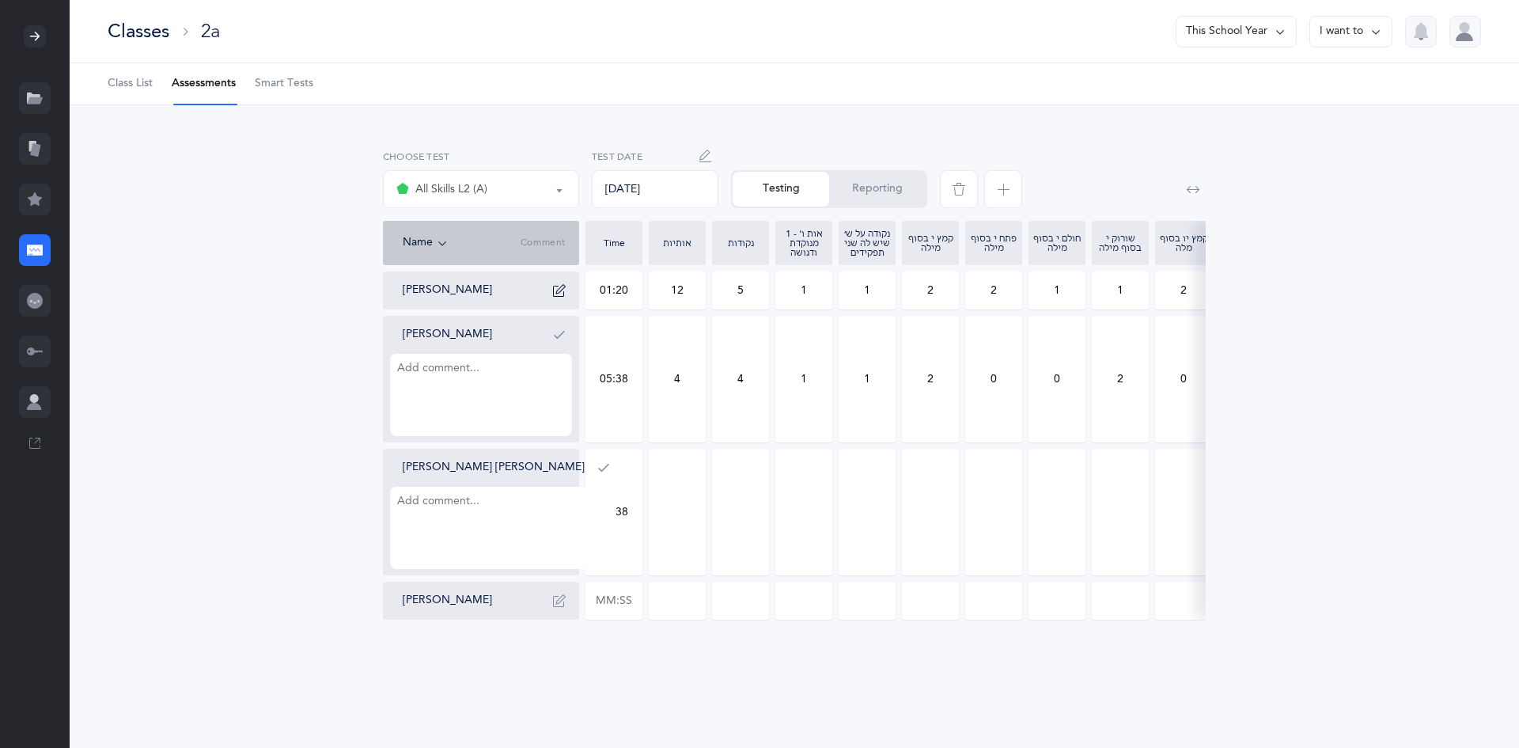
type input "0"
click at [665, 506] on input "0" at bounding box center [677, 511] width 55 height 125
drag, startPoint x: 665, startPoint y: 506, endPoint x: 684, endPoint y: 514, distance: 19.5
click at [684, 514] on input "0" at bounding box center [677, 511] width 55 height 125
type input "4"
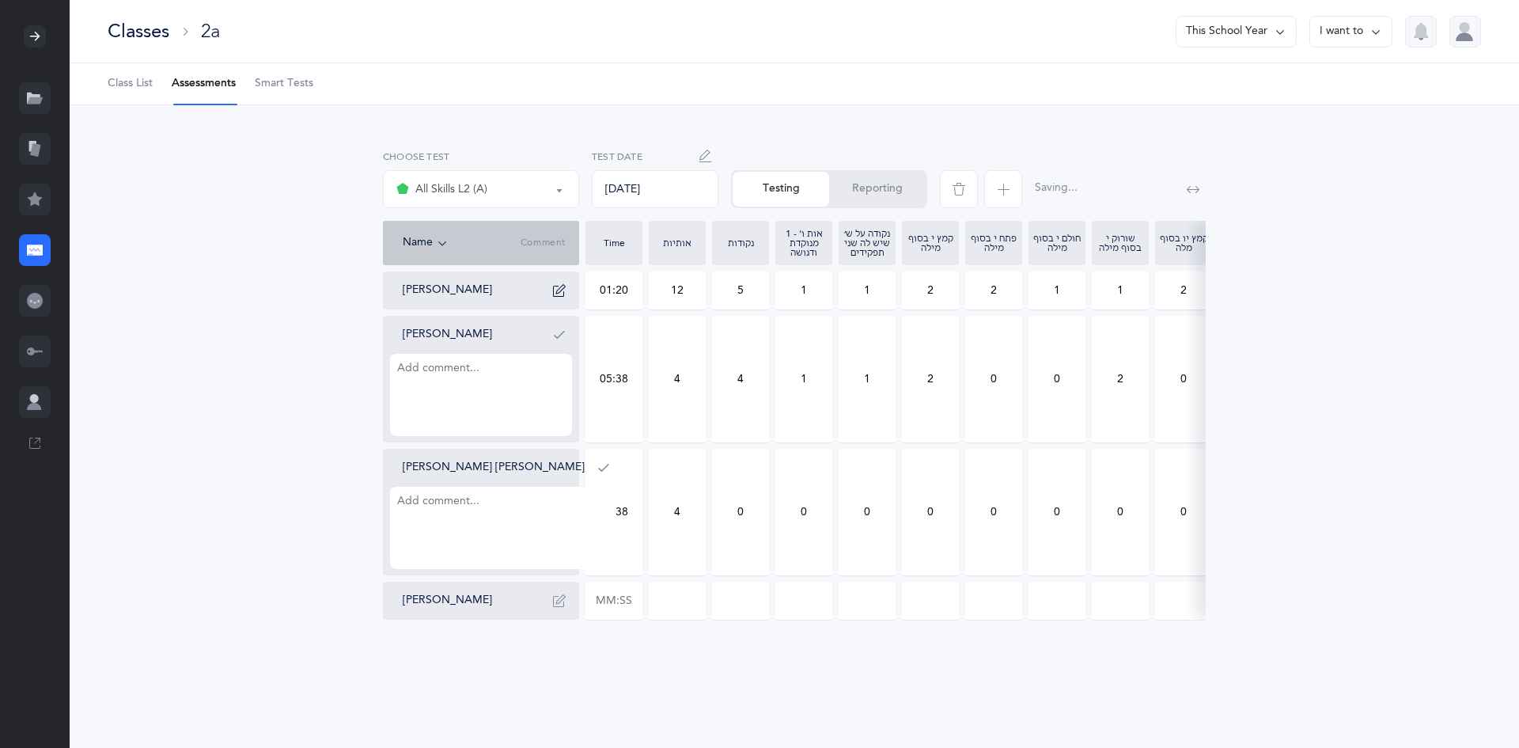
drag, startPoint x: 721, startPoint y: 491, endPoint x: 789, endPoint y: 523, distance: 75.0
click at [763, 510] on input "0" at bounding box center [740, 511] width 55 height 125
type input "4"
drag, startPoint x: 790, startPoint y: 524, endPoint x: 821, endPoint y: 510, distance: 33.7
click at [819, 514] on input "0" at bounding box center [803, 511] width 55 height 125
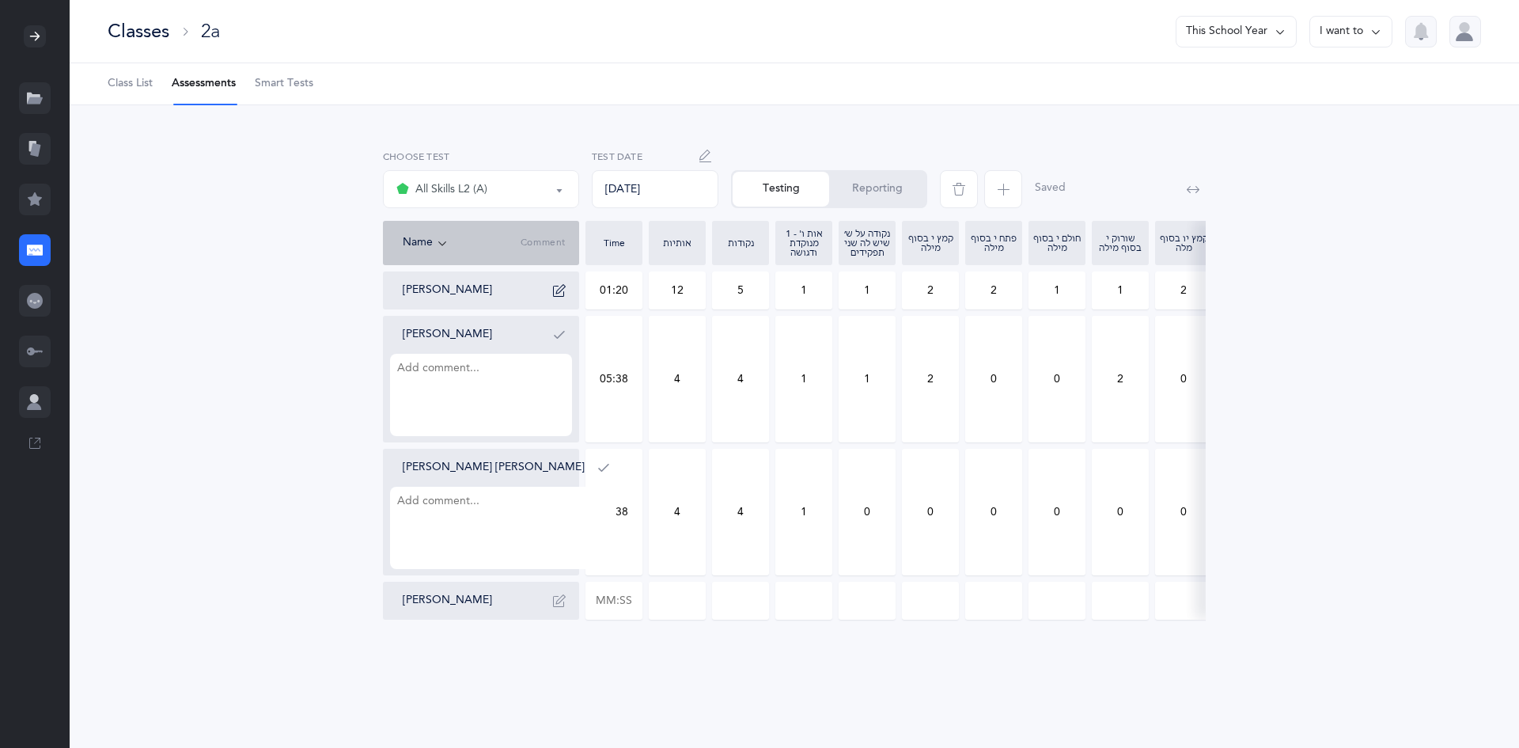
type input "1"
drag, startPoint x: 862, startPoint y: 511, endPoint x: 885, endPoint y: 522, distance: 25.5
click at [885, 522] on input "0" at bounding box center [866, 511] width 55 height 125
type input "1"
drag, startPoint x: 937, startPoint y: 497, endPoint x: 911, endPoint y: 534, distance: 45.4
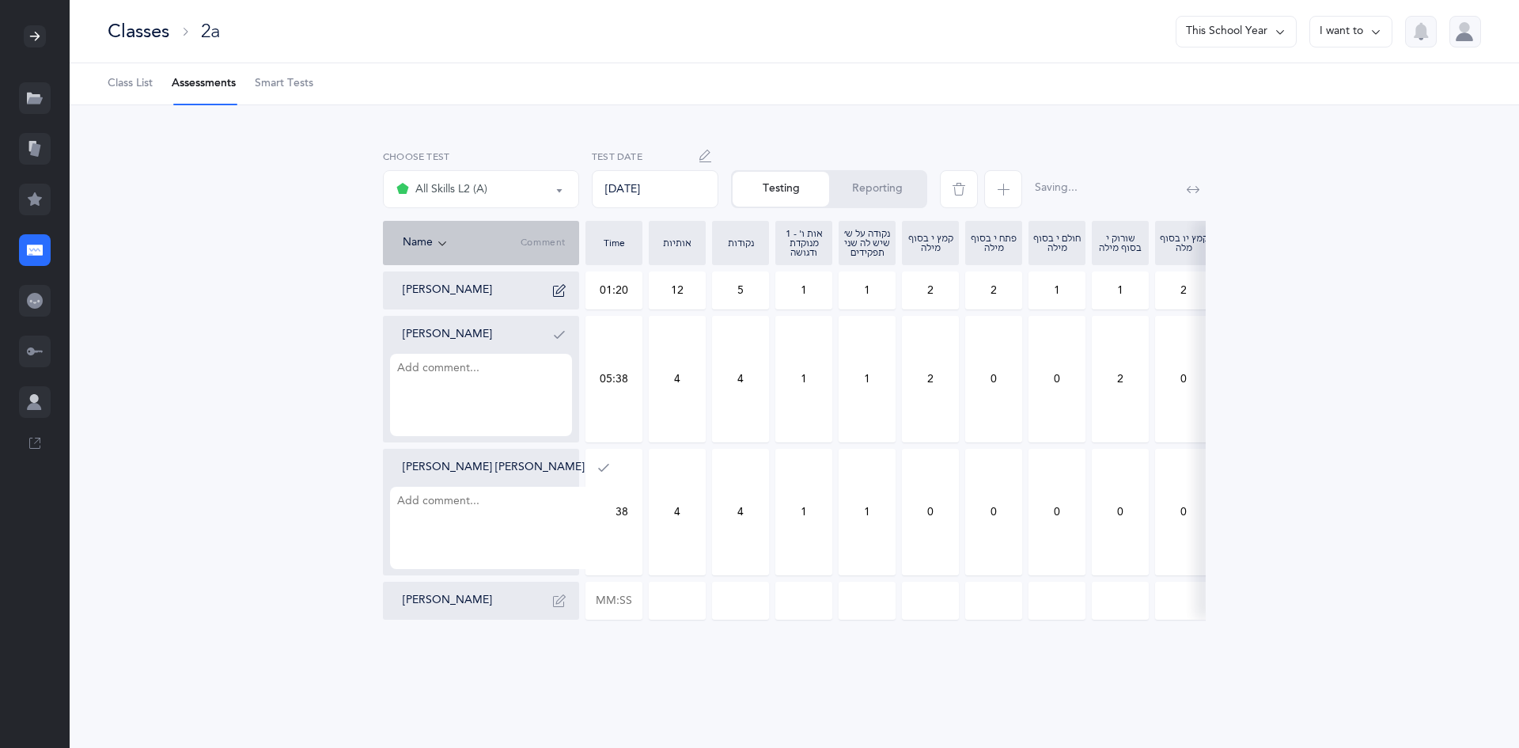
click at [911, 534] on input "0" at bounding box center [930, 511] width 55 height 125
type input "2"
drag, startPoint x: 1116, startPoint y: 477, endPoint x: 1135, endPoint y: 548, distance: 72.7
click at [1135, 548] on input "0" at bounding box center [1120, 511] width 55 height 125
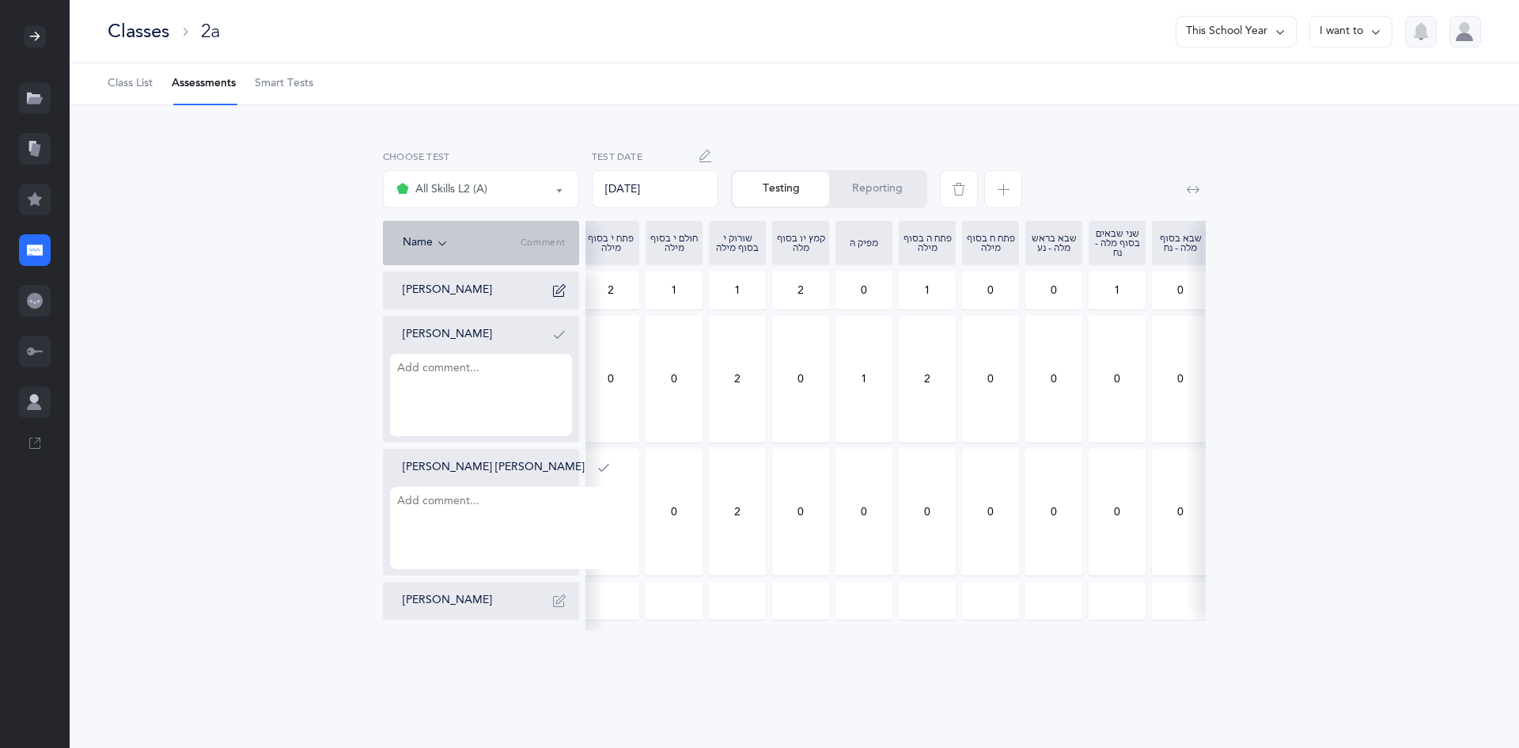
type input "2"
drag, startPoint x: 874, startPoint y: 510, endPoint x: 826, endPoint y: 509, distance: 48.3
click at [826, 509] on div "Pinchas Eliyahu Barber 01:20 12 5 1 1 2 2 1 1 2 0 1 0 0 1 0 0 0 3 1 0 Meir Sere…" at bounding box center [762, 445] width 1525 height 348
type input "1"
drag, startPoint x: 910, startPoint y: 492, endPoint x: 952, endPoint y: 537, distance: 61.6
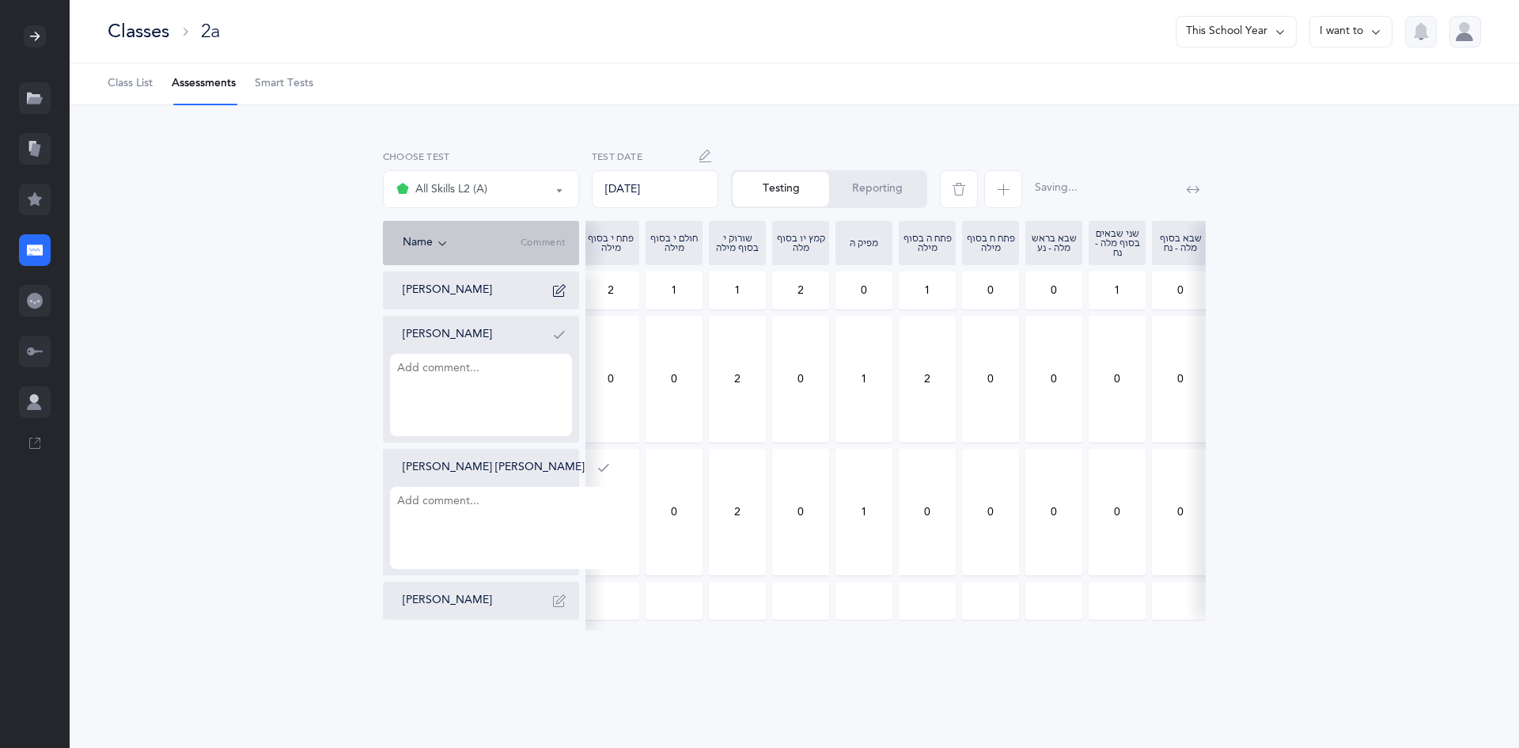
click at [952, 537] on input "0" at bounding box center [927, 511] width 55 height 125
type input "2"
drag, startPoint x: 937, startPoint y: 520, endPoint x: 979, endPoint y: 542, distance: 47.4
click at [979, 542] on div "Pinchas Eliyahu Barber 01:20 12 5 1 1 2 2 1 1 2 0 1 0 0 1 0 0 0 3 1 0 Meir Sere…" at bounding box center [442, 445] width 1525 height 348
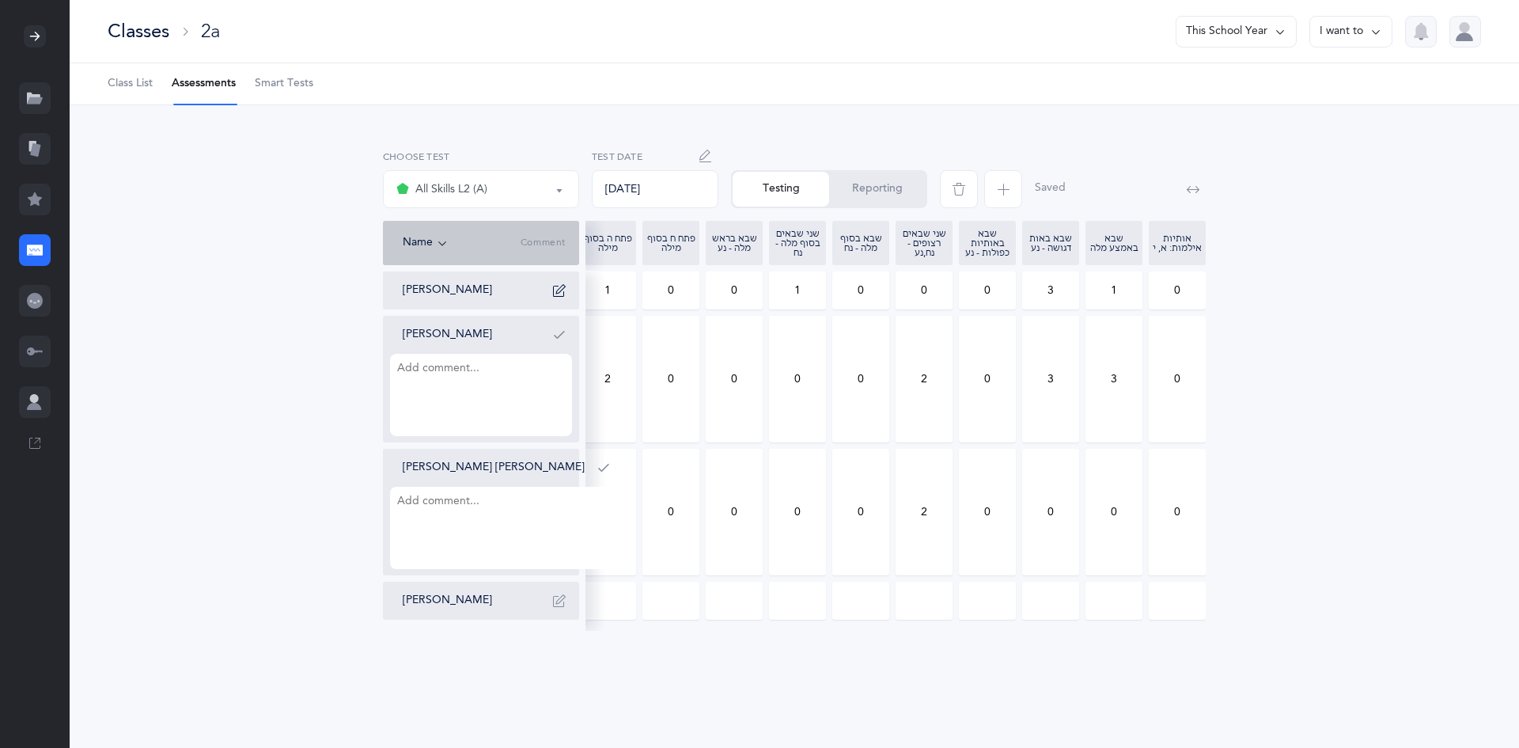
type input "2"
drag, startPoint x: 1042, startPoint y: 510, endPoint x: 1079, endPoint y: 514, distance: 37.4
click at [1079, 514] on div "Pinchas Eliyahu Barber 01:20 12 5 1 1 2 2 1 1 2 0 1 0 0 1 0 0 0 3 1 0 Meir Sere…" at bounding box center [442, 445] width 1525 height 348
type input "3"
drag, startPoint x: 1101, startPoint y: 525, endPoint x: 1143, endPoint y: 525, distance: 41.1
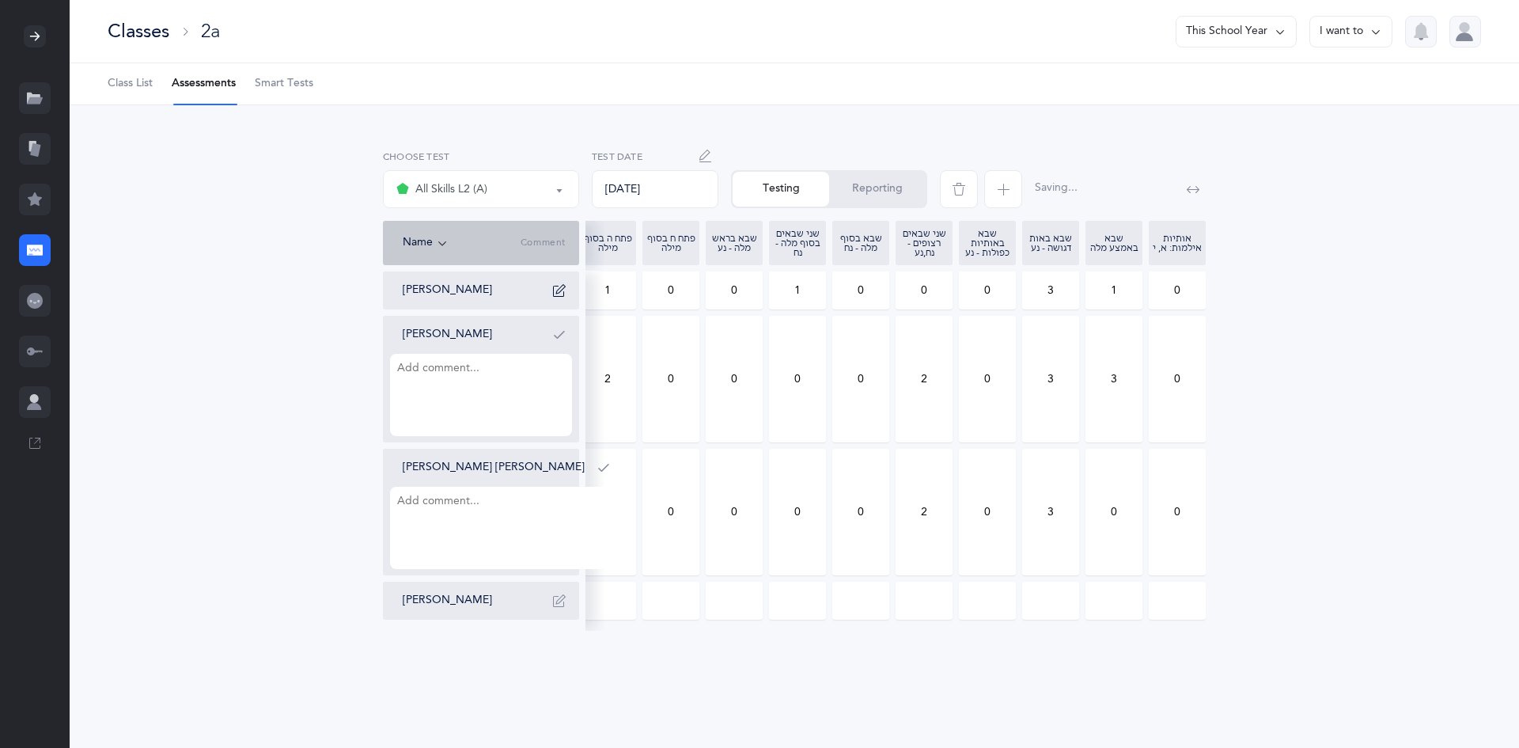
click at [1143, 525] on div "Pinchas Eliyahu Barber 01:20 12 5 1 1 2 2 1 1 2 0 1 0 0 1 0 0 0 3 1 0 Meir Sere…" at bounding box center [442, 445] width 1525 height 348
type input "3"
click at [877, 192] on button "Reporting" at bounding box center [877, 189] width 97 height 35
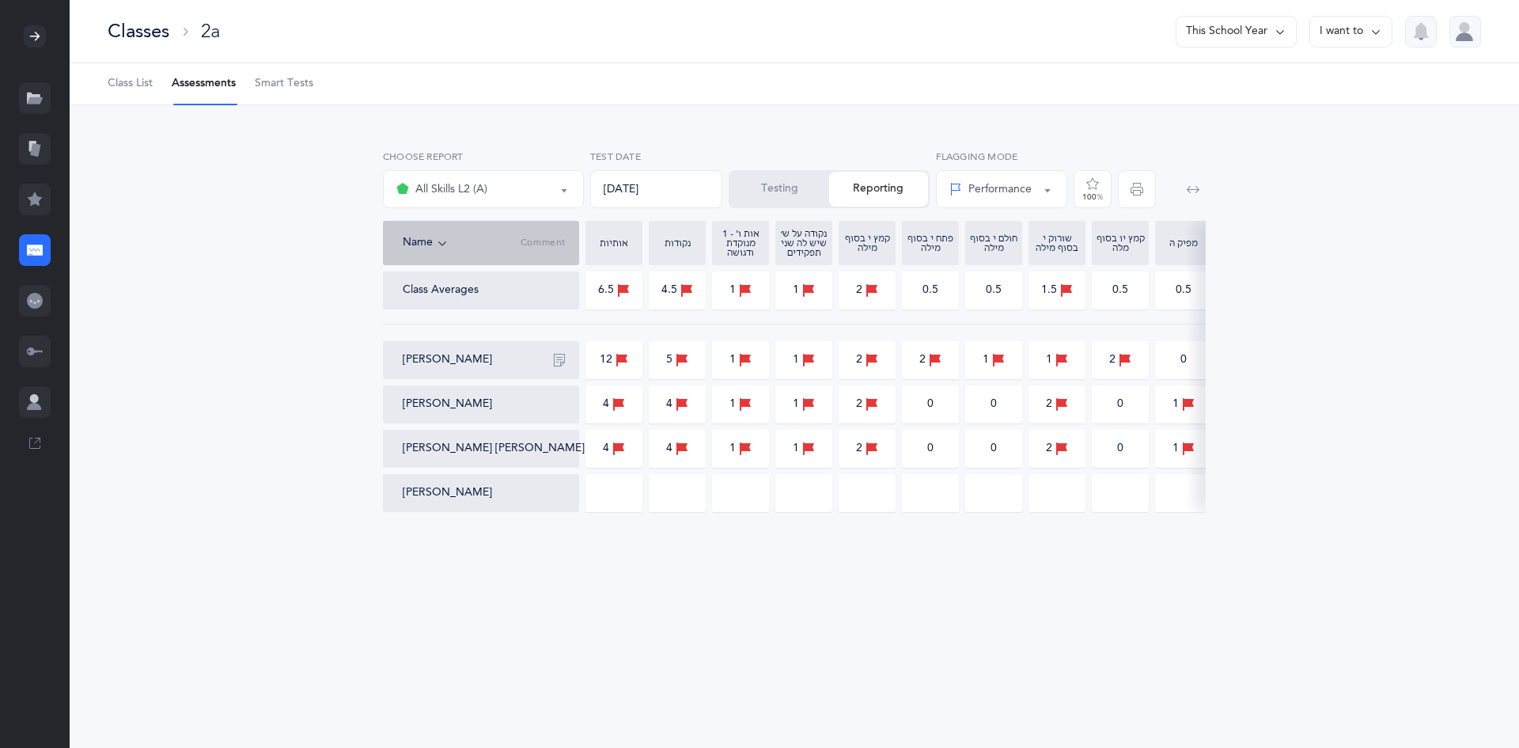
click at [557, 400] on div "Meir Serebryanski" at bounding box center [487, 404] width 169 height 16
click at [531, 396] on div "Meir Serebryanski" at bounding box center [481, 404] width 196 height 38
click at [474, 390] on div "Meir Serebryanski" at bounding box center [481, 404] width 196 height 38
click at [532, 402] on div "Meir Serebryanski" at bounding box center [487, 404] width 169 height 16
click at [732, 153] on div "אותיות אותיות ונקודות L2 All Skills L2 (A) All Skills L2 (A) Choose report 09/1…" at bounding box center [794, 182] width 829 height 78
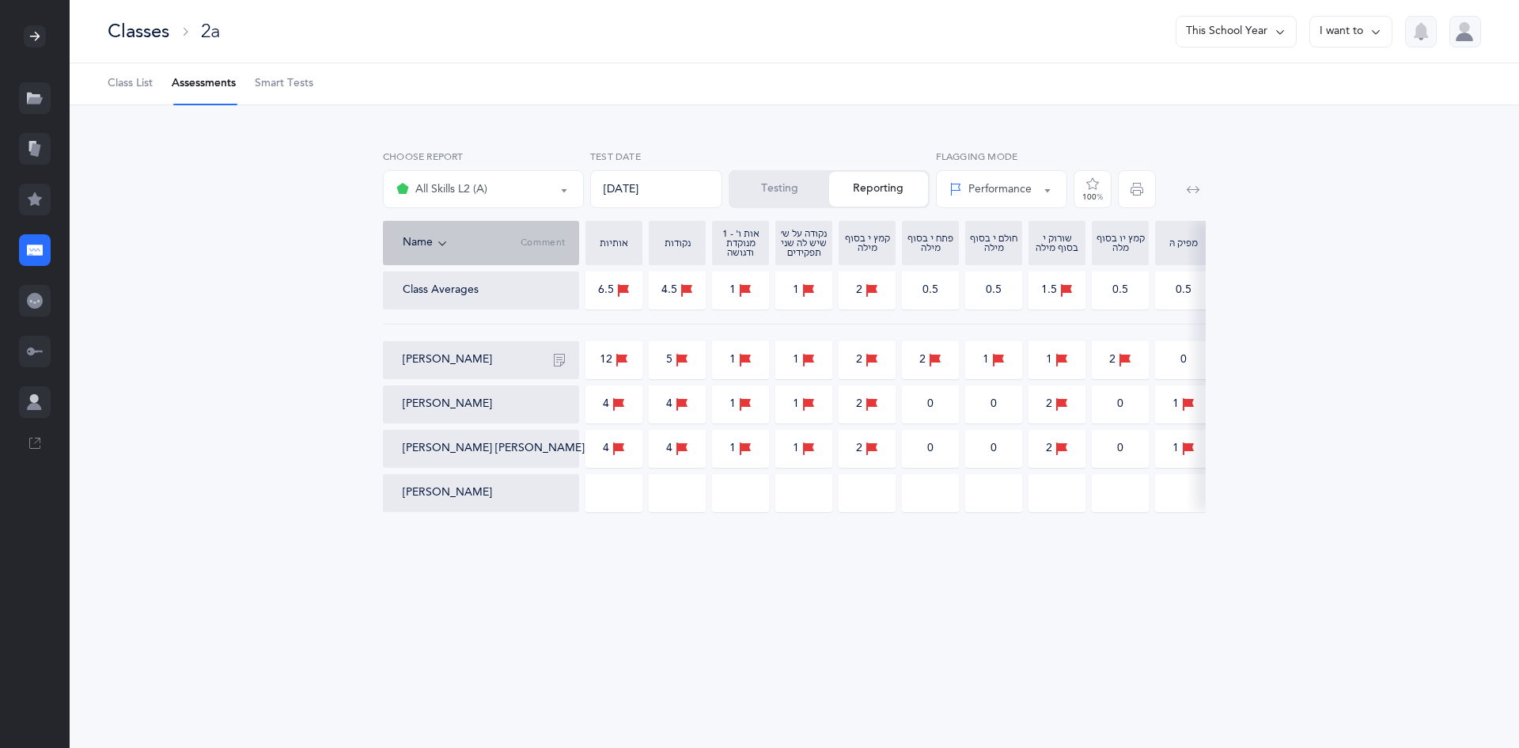
click at [800, 200] on button "Testing" at bounding box center [779, 189] width 99 height 35
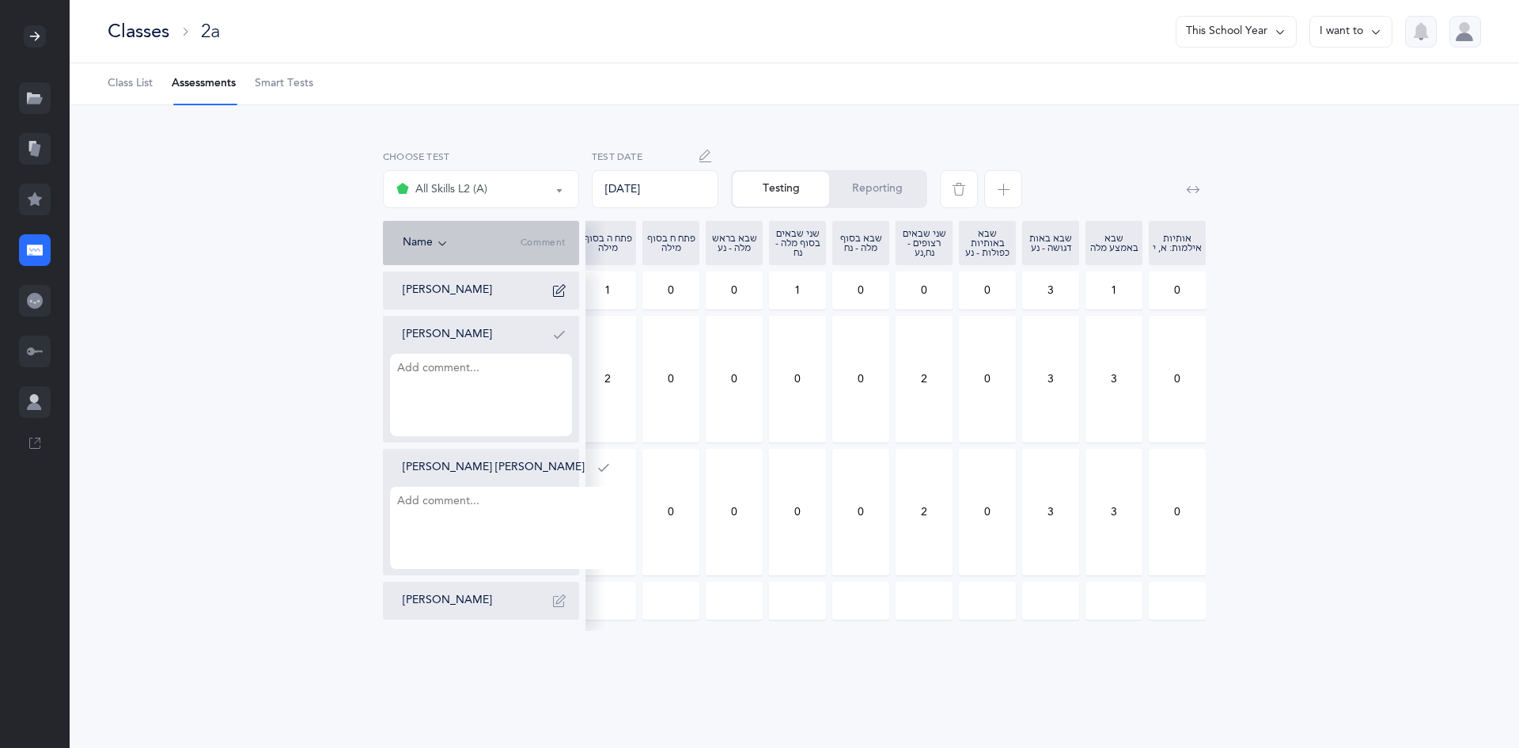
click at [1359, 484] on div "אותיות אותיות ונקודות L2 All Skills L2 (A) All Skills L2 (A) Choose test 09/12/…" at bounding box center [794, 387] width 1361 height 489
click at [286, 316] on div "אותיות אותיות ונקודות L2 All Skills L2 (A) All Skills L2 (A) Choose test 09/12/…" at bounding box center [794, 387] width 1361 height 489
drag, startPoint x: 605, startPoint y: 379, endPoint x: 745, endPoint y: 409, distance: 143.2
click at [725, 405] on div "Pinchas Eliyahu Barber 01:20 12 5 1 1 2 2 1 1 2 0 1 0 0 1 0 0 0 3 1 0 Meir Sere…" at bounding box center [1145, 445] width 1525 height 348
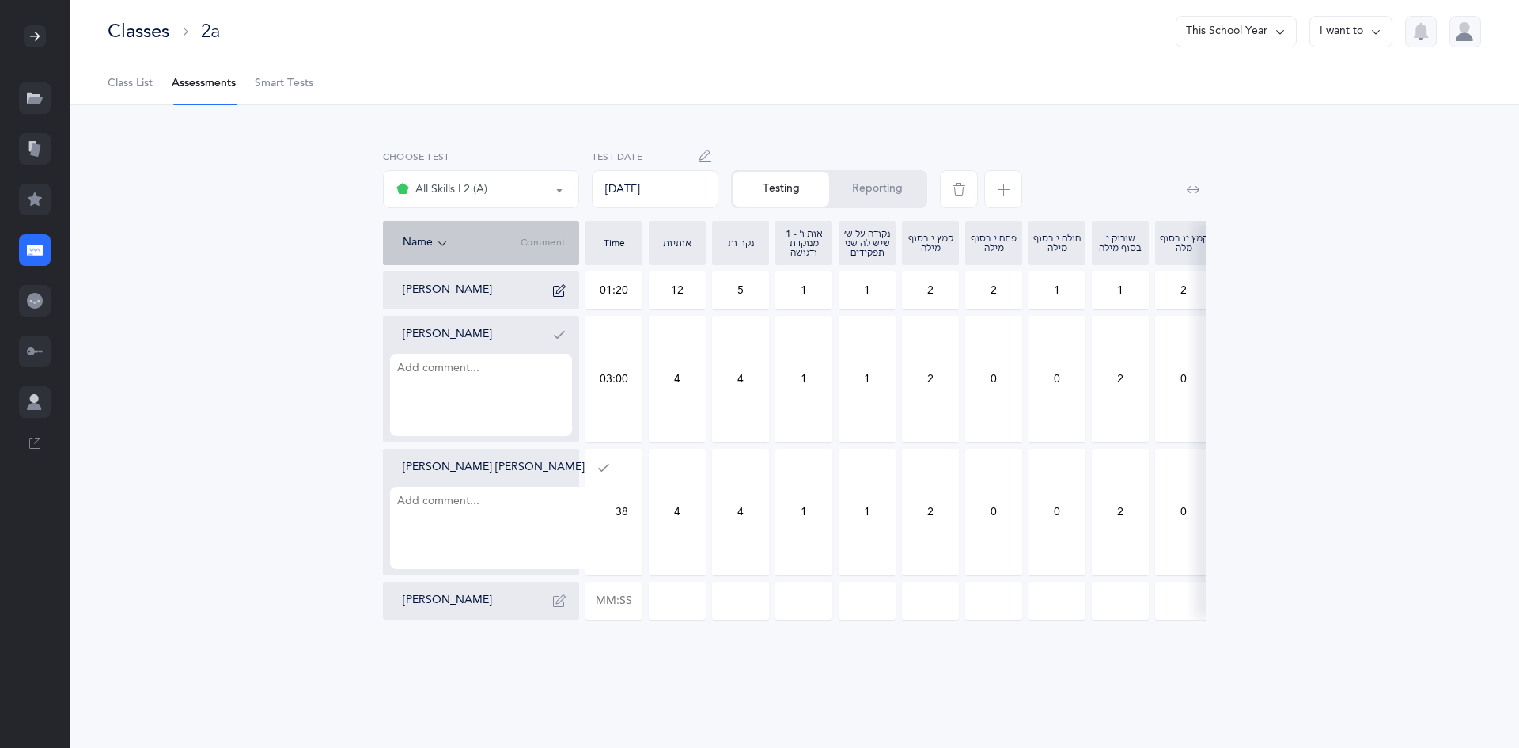
type input "03:00"
drag, startPoint x: 665, startPoint y: 367, endPoint x: 701, endPoint y: 407, distance: 53.8
click at [701, 407] on input "4" at bounding box center [677, 378] width 55 height 125
type input "3"
drag, startPoint x: 749, startPoint y: 381, endPoint x: 729, endPoint y: 392, distance: 23.1
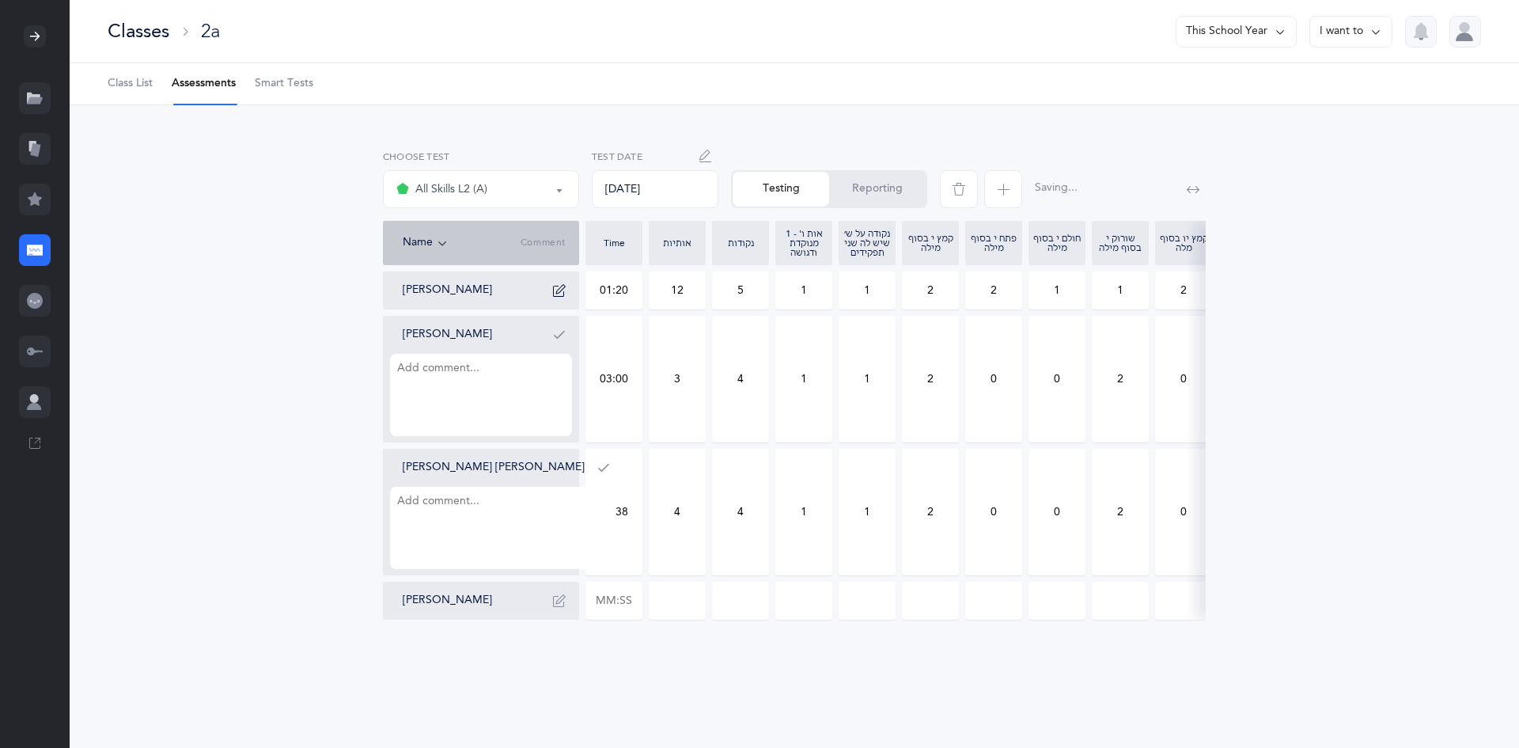
click at [729, 392] on input "4" at bounding box center [740, 378] width 55 height 125
click at [760, 387] on input "3" at bounding box center [740, 378] width 55 height 125
type input "3"
drag, startPoint x: 793, startPoint y: 360, endPoint x: 809, endPoint y: 384, distance: 29.0
click at [809, 384] on input "1" at bounding box center [803, 378] width 55 height 125
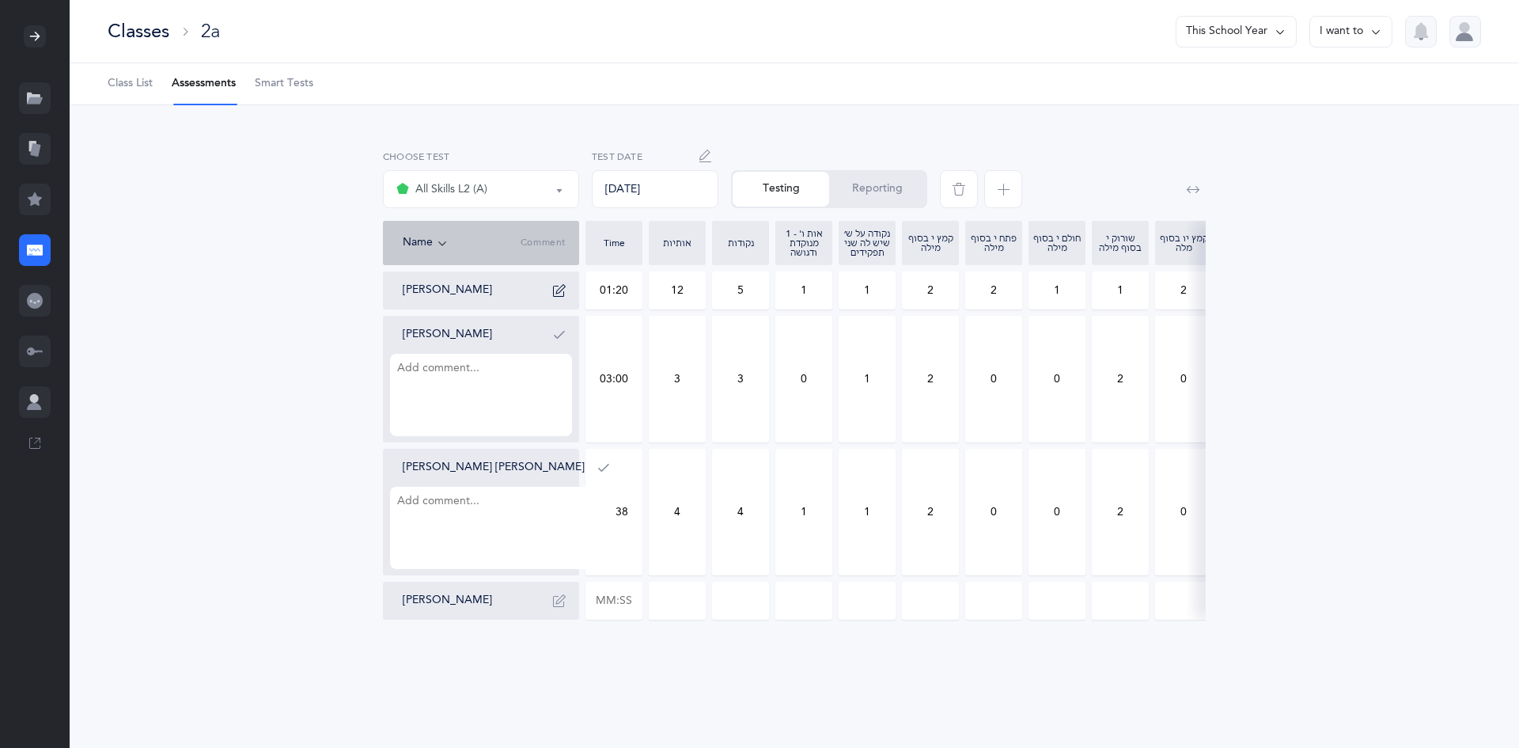
type input "0"
drag, startPoint x: 859, startPoint y: 364, endPoint x: 886, endPoint y: 407, distance: 50.5
click at [886, 407] on input "1" at bounding box center [866, 378] width 55 height 125
drag, startPoint x: 919, startPoint y: 373, endPoint x: 956, endPoint y: 408, distance: 50.9
click at [956, 408] on input "2" at bounding box center [930, 378] width 55 height 125
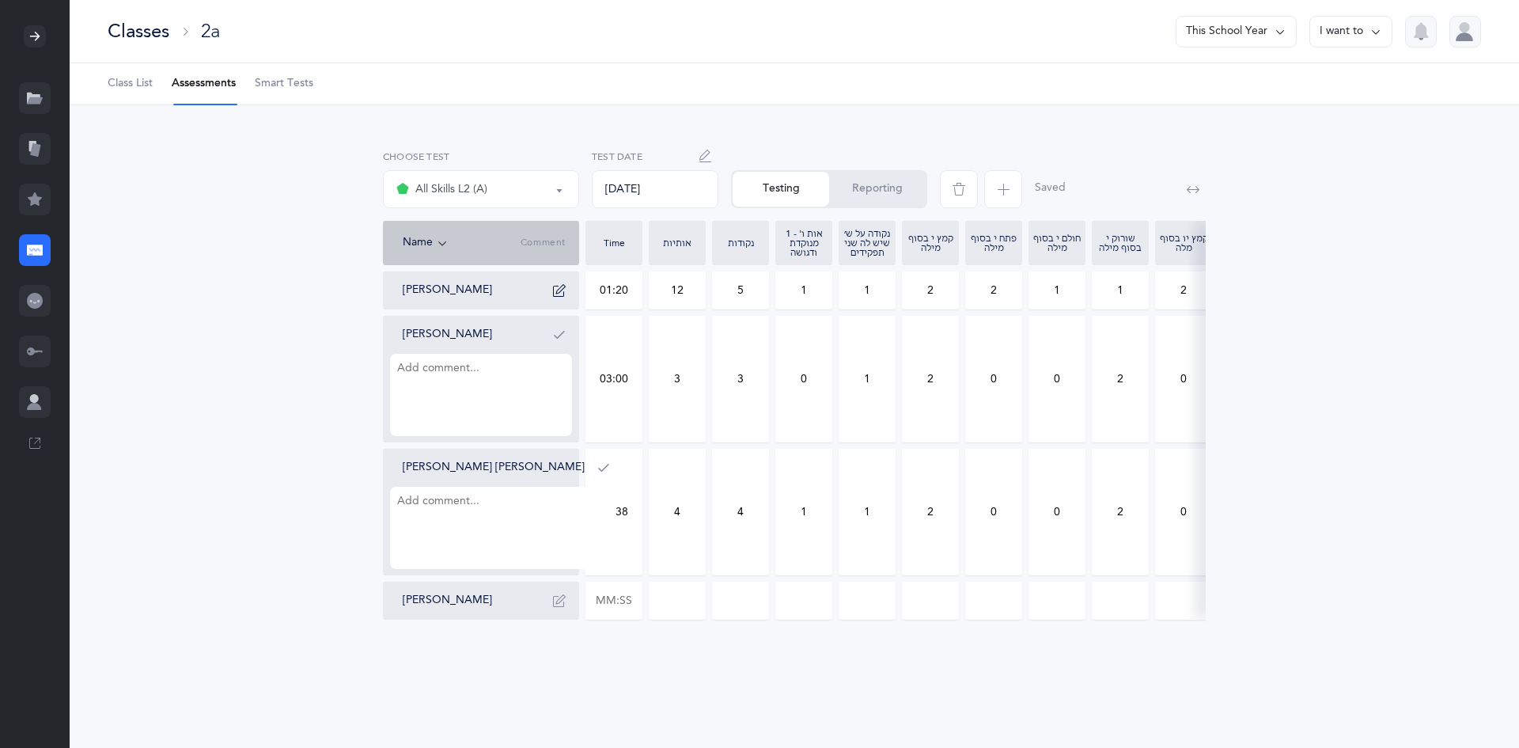
drag, startPoint x: 1014, startPoint y: 379, endPoint x: 980, endPoint y: 379, distance: 34.0
click at [983, 379] on input "0" at bounding box center [993, 378] width 55 height 125
type input "1"
click at [989, 501] on input "0" at bounding box center [993, 511] width 55 height 125
click at [982, 388] on input "1" at bounding box center [993, 378] width 55 height 125
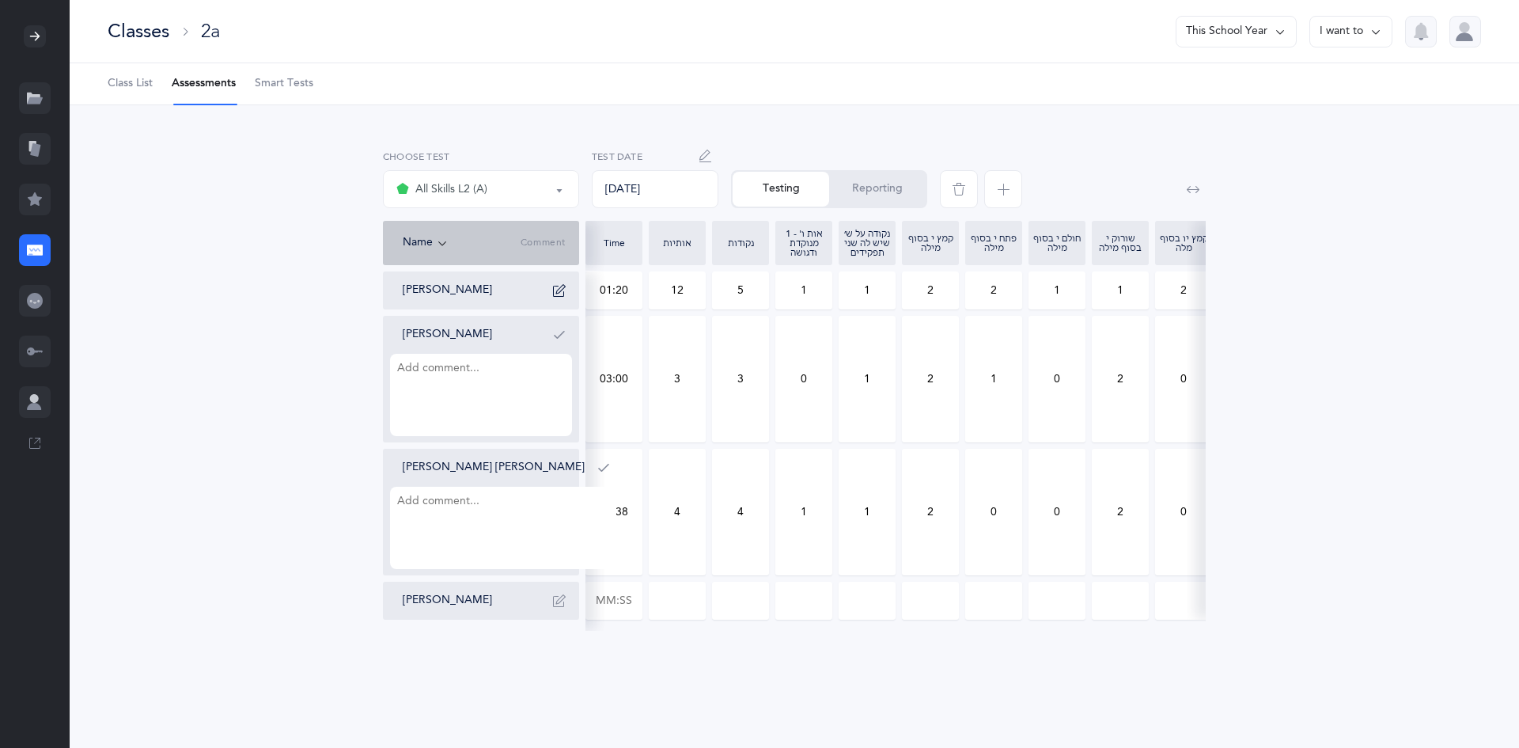
scroll to position [0, 703]
drag, startPoint x: 927, startPoint y: 376, endPoint x: 915, endPoint y: 377, distance: 11.9
click at [915, 377] on input "2" at bounding box center [923, 378] width 55 height 125
drag, startPoint x: 669, startPoint y: 388, endPoint x: 697, endPoint y: 402, distance: 30.8
click at [697, 402] on input "0" at bounding box center [670, 378] width 55 height 125
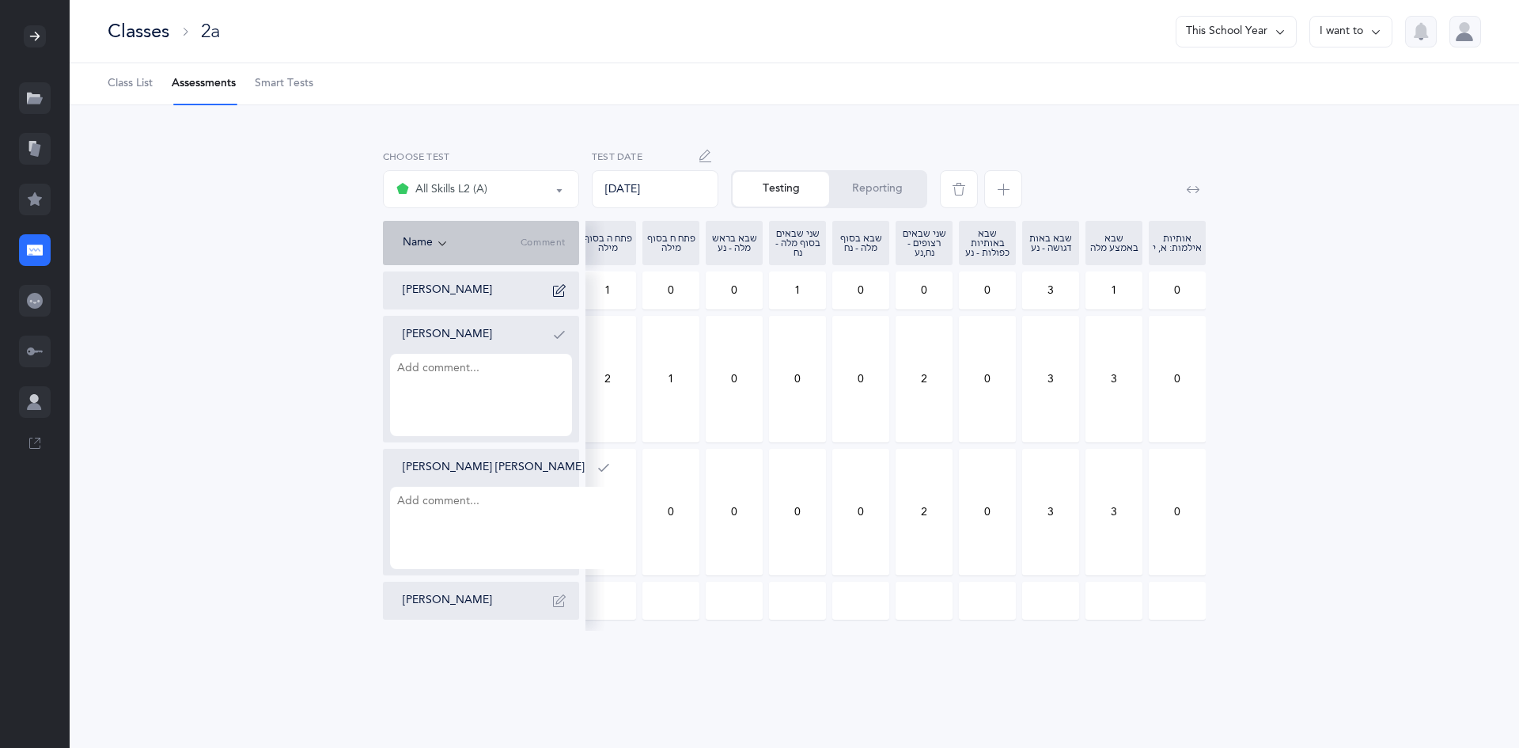
type input "1"
drag, startPoint x: 611, startPoint y: 392, endPoint x: 494, endPoint y: 358, distance: 122.2
click at [494, 358] on div "Pinchas Eliyahu Barber 01:20 12 5 1 1 2 2 1 1 2 0 1 0 0 1 0 0 0 3 1 0 Meir Sere…" at bounding box center [442, 445] width 1525 height 348
type input "0"
drag, startPoint x: 1126, startPoint y: 628, endPoint x: 1048, endPoint y: 626, distance: 78.4
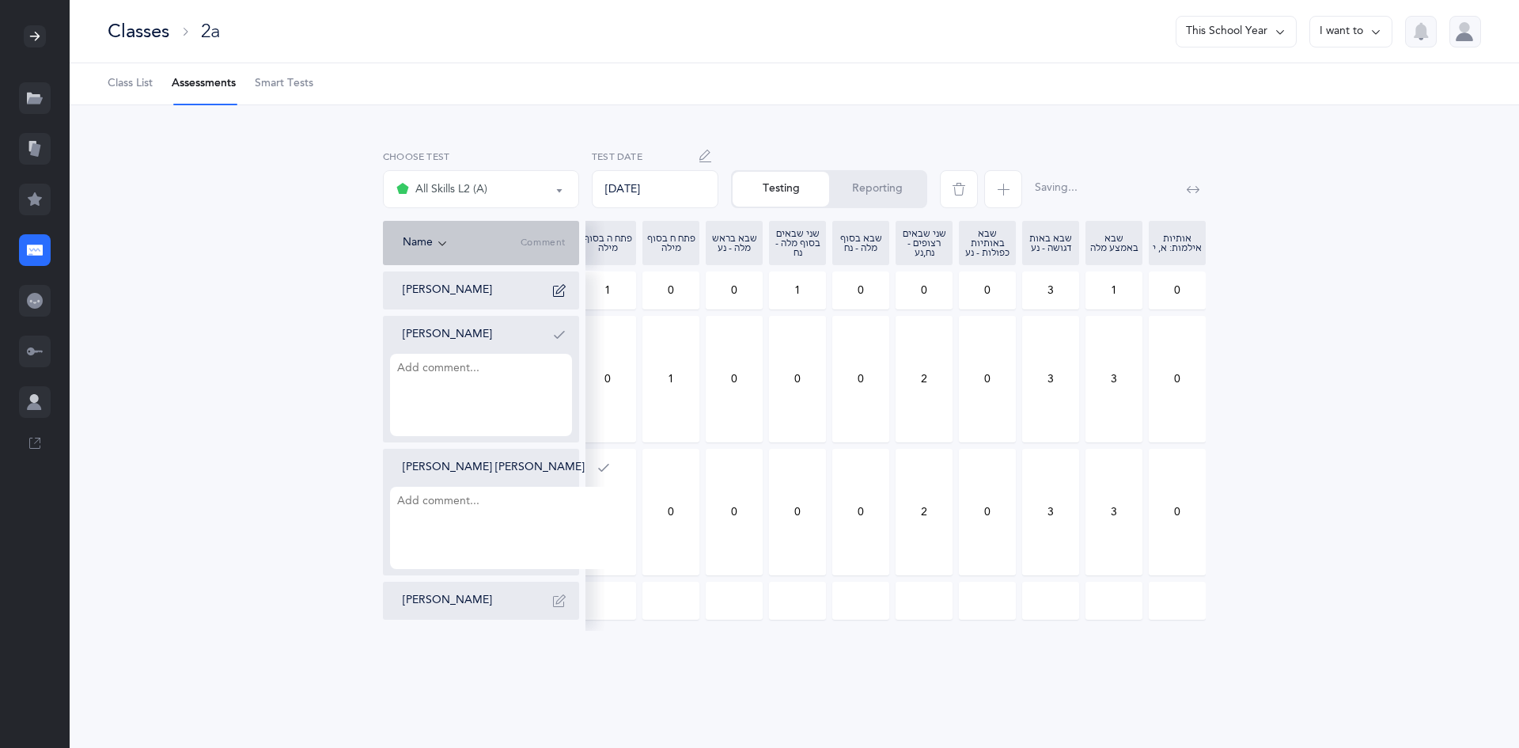
click at [1048, 626] on div "Pinchas Eliyahu Barber 01:20 12 5 1 1 2 2 1 1 2 0 1 0 0 1 0 0 0 3 1 0 Meir Sere…" at bounding box center [794, 451] width 823 height 361
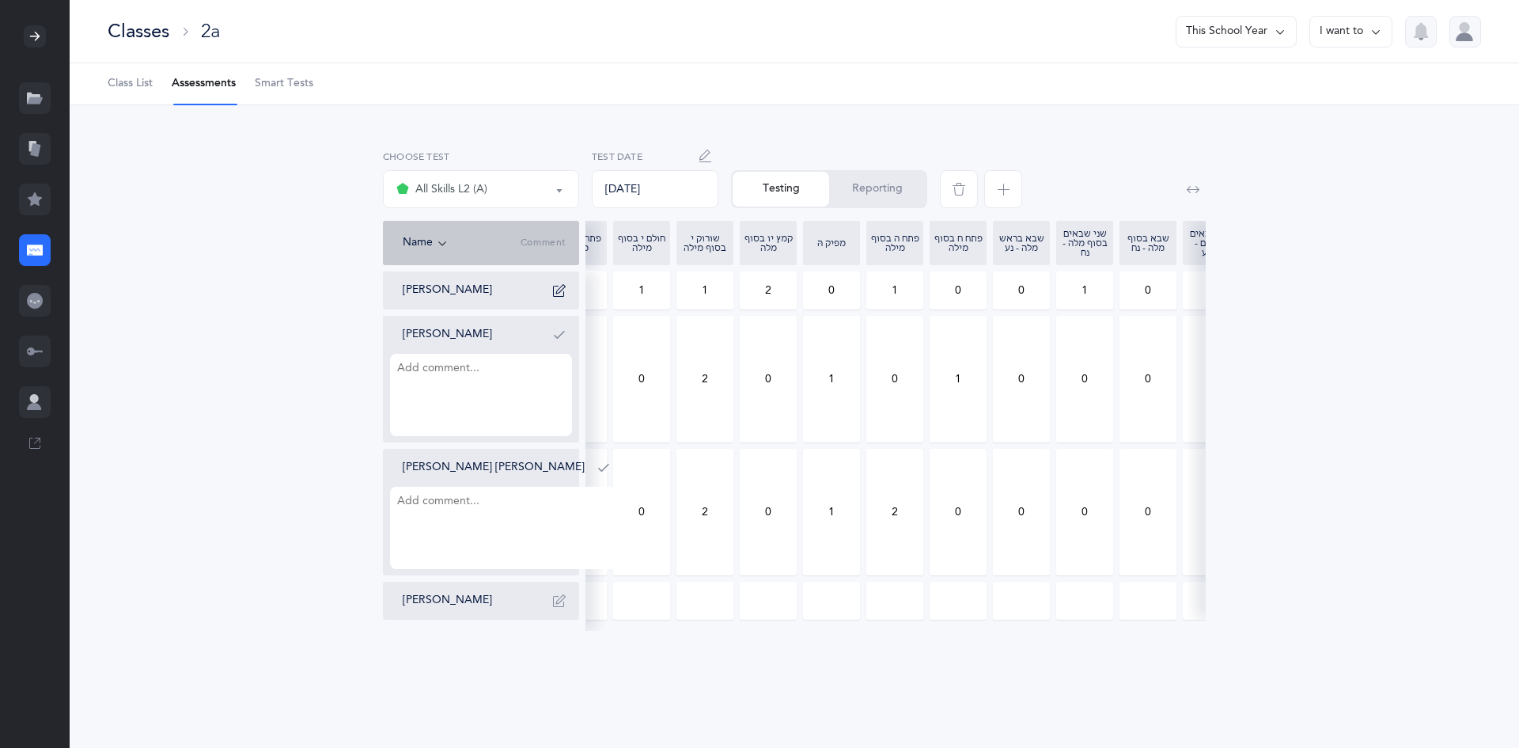
scroll to position [0, 0]
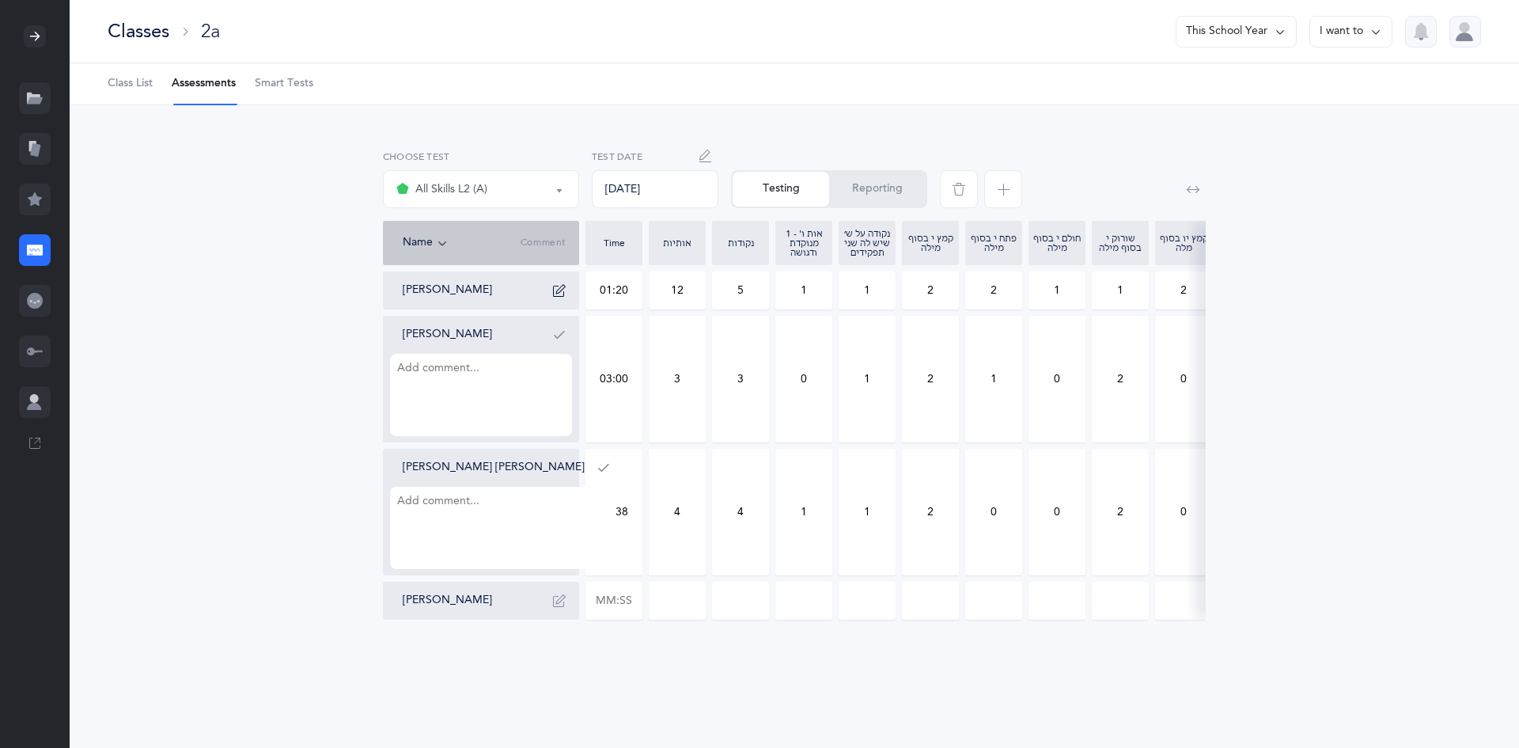
click at [458, 189] on div "All Skills L2 (A)" at bounding box center [441, 189] width 91 height 19
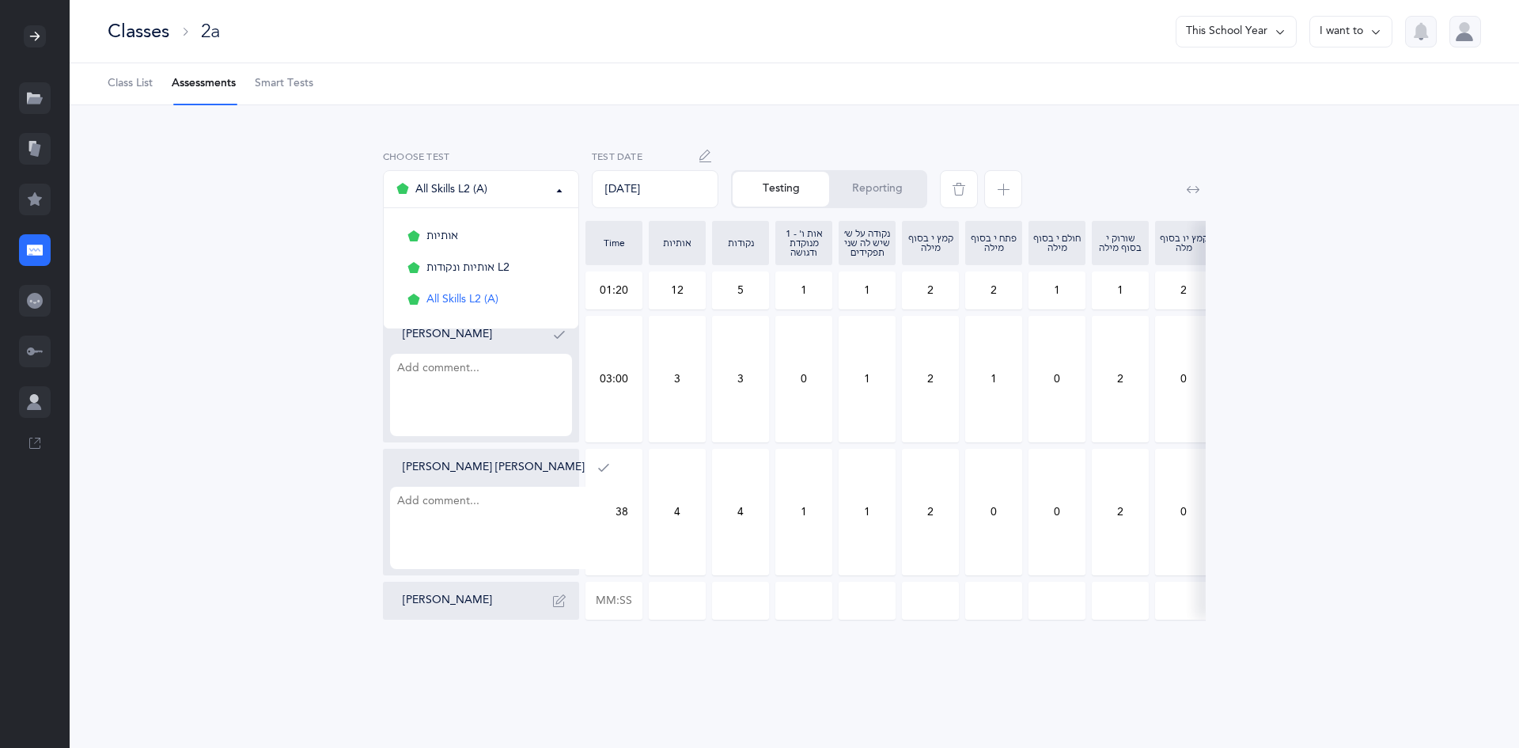
click at [282, 165] on div "אותיות אותיות ונקודות L2 All Skills L2 (A) All Skills L2 (A) אותיות אותיות ונקו…" at bounding box center [794, 387] width 1361 height 489
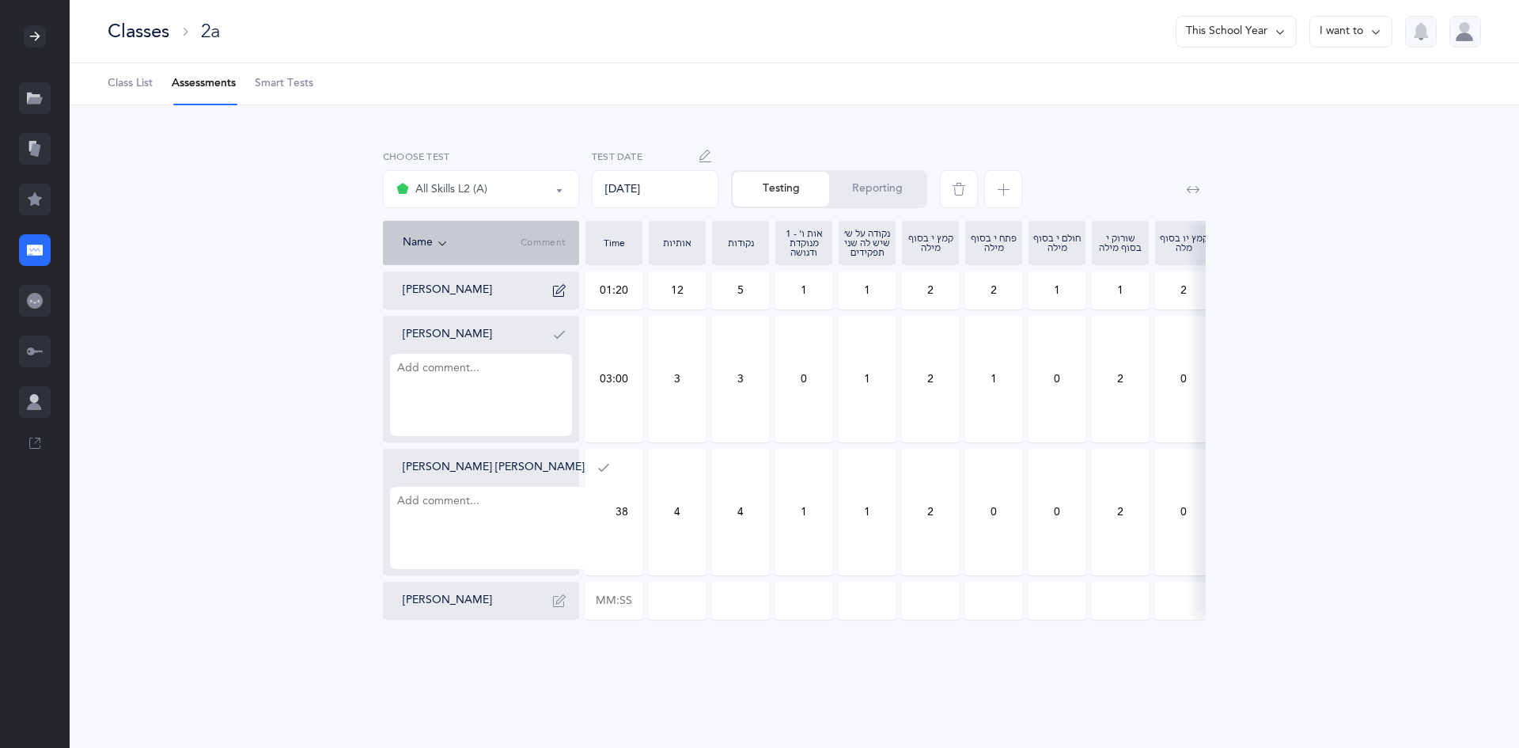
click at [567, 175] on button "All Skills L2 (A)" at bounding box center [481, 189] width 196 height 38
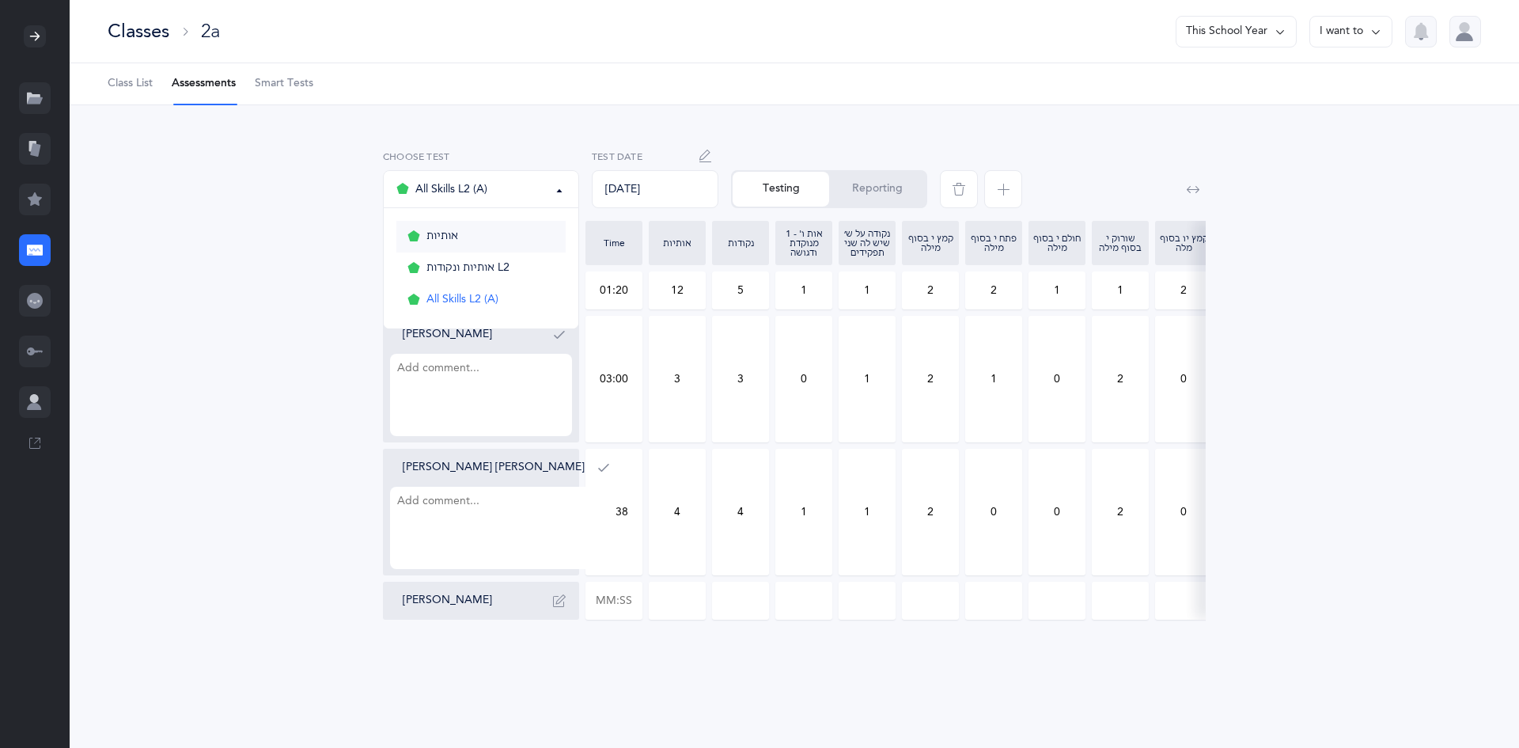
click at [518, 251] on link "אותיות" at bounding box center [480, 237] width 169 height 32
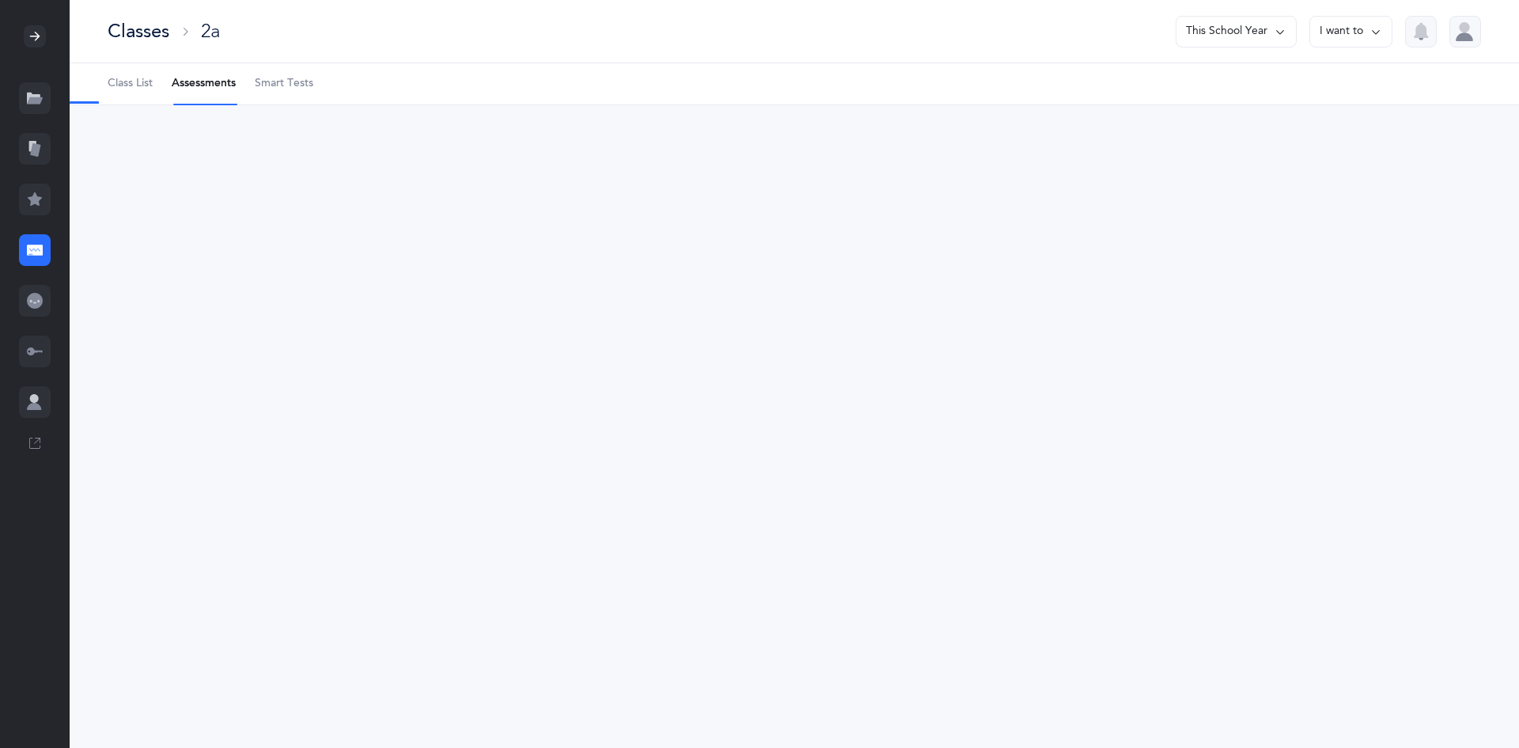
select select "2"
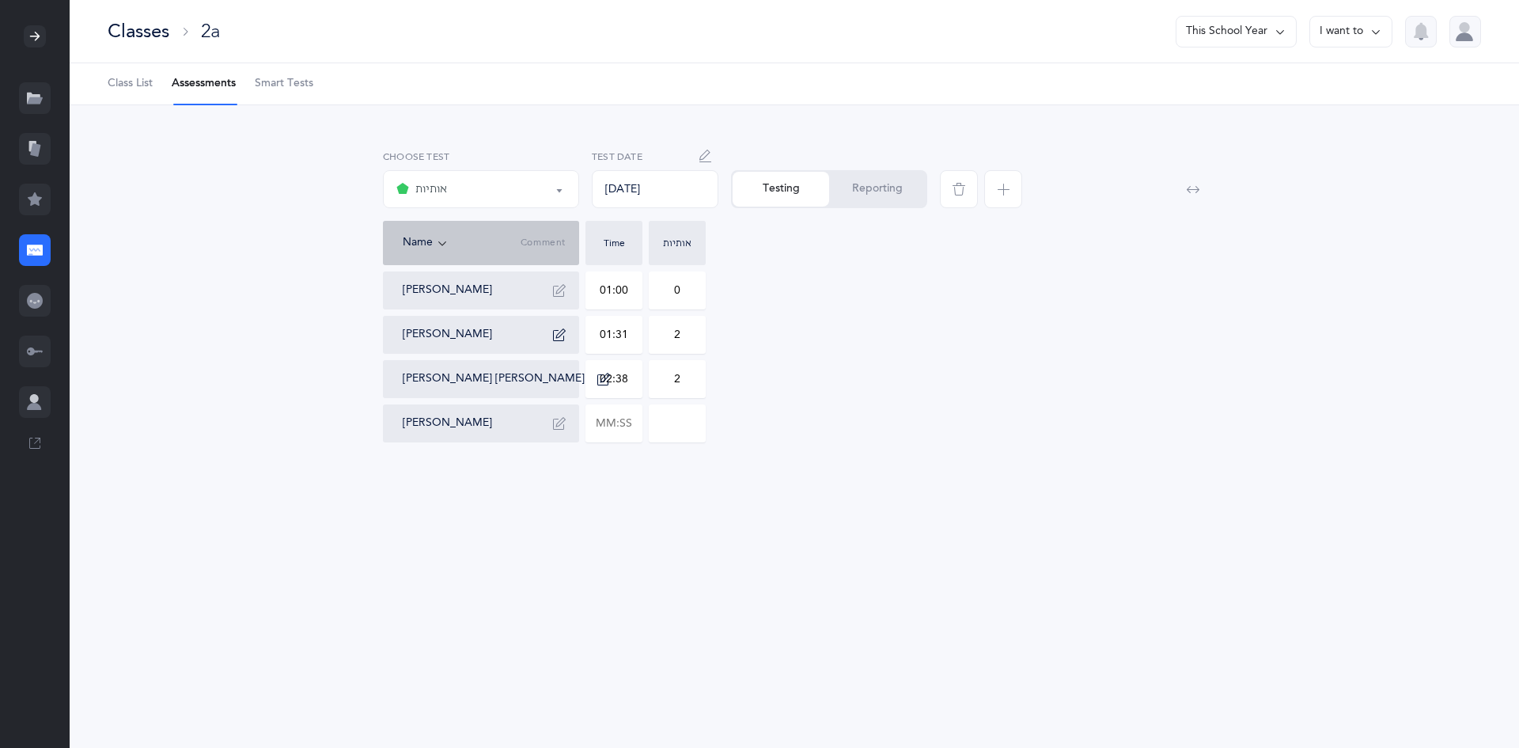
click at [847, 179] on button "Reporting" at bounding box center [877, 189] width 97 height 35
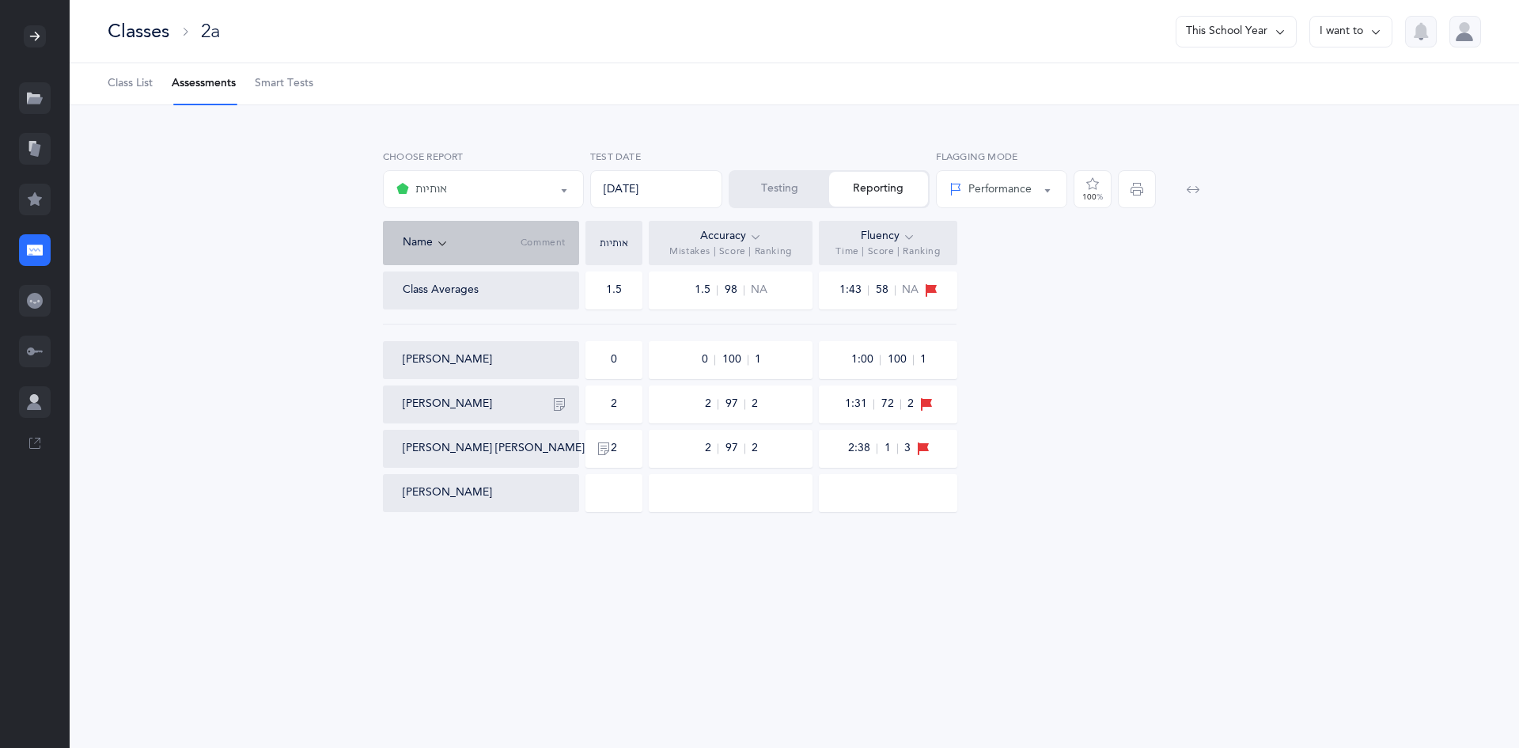
click at [750, 198] on button "Testing" at bounding box center [779, 189] width 99 height 35
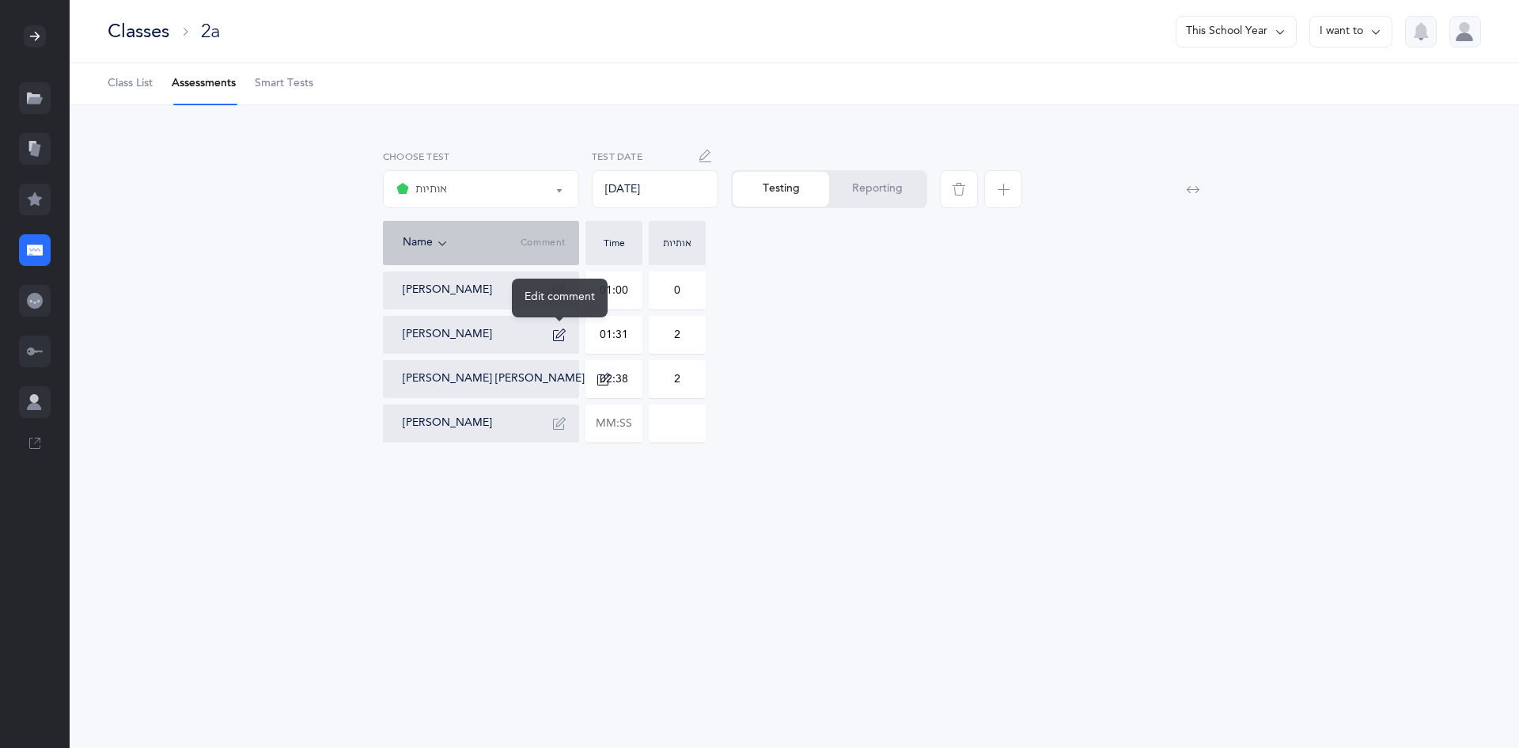
click at [546, 332] on div "Meir Serebryanski" at bounding box center [487, 334] width 169 height 25
click at [551, 334] on button "button" at bounding box center [559, 334] width 25 height 25
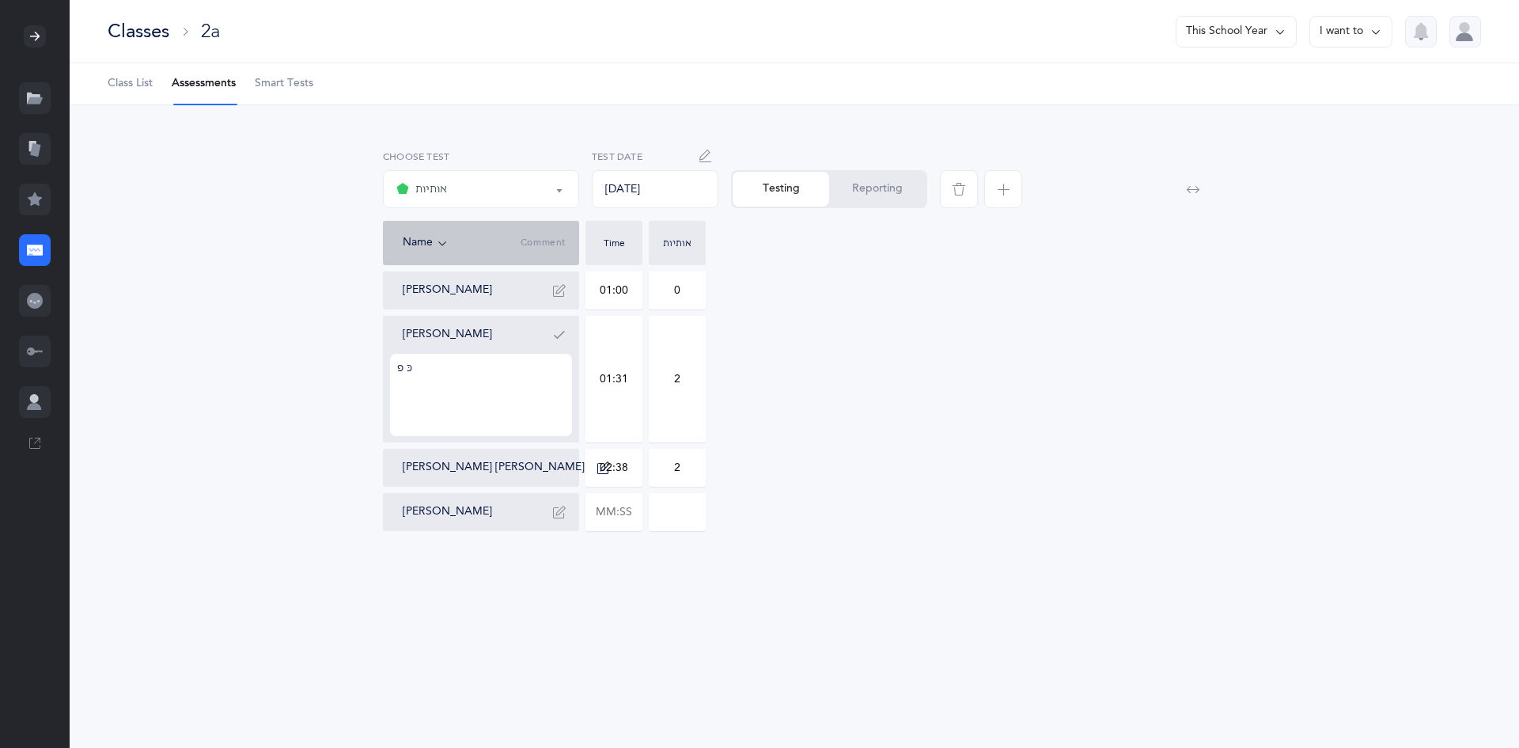
click at [551, 332] on button "button" at bounding box center [559, 334] width 25 height 25
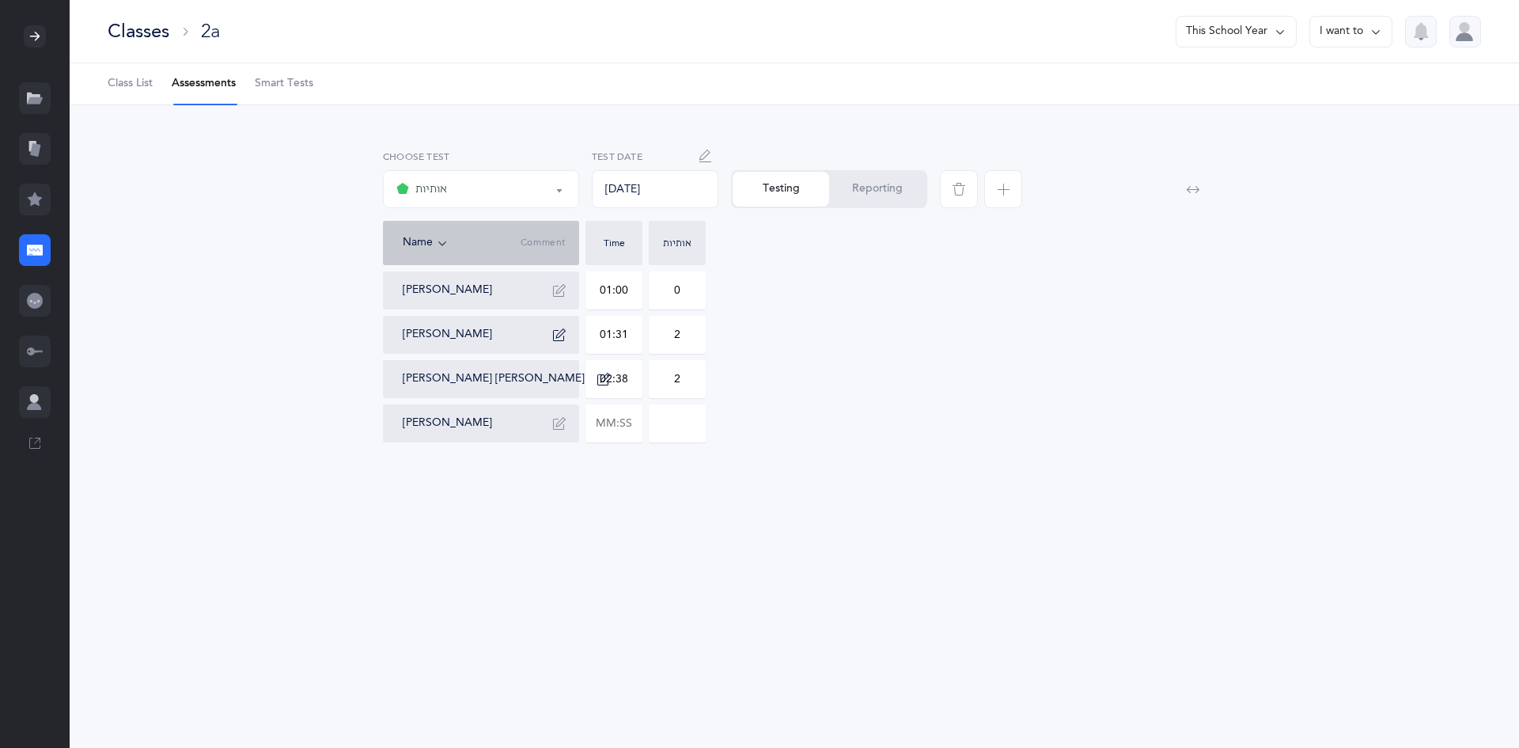
click at [872, 196] on button "Reporting" at bounding box center [877, 189] width 97 height 35
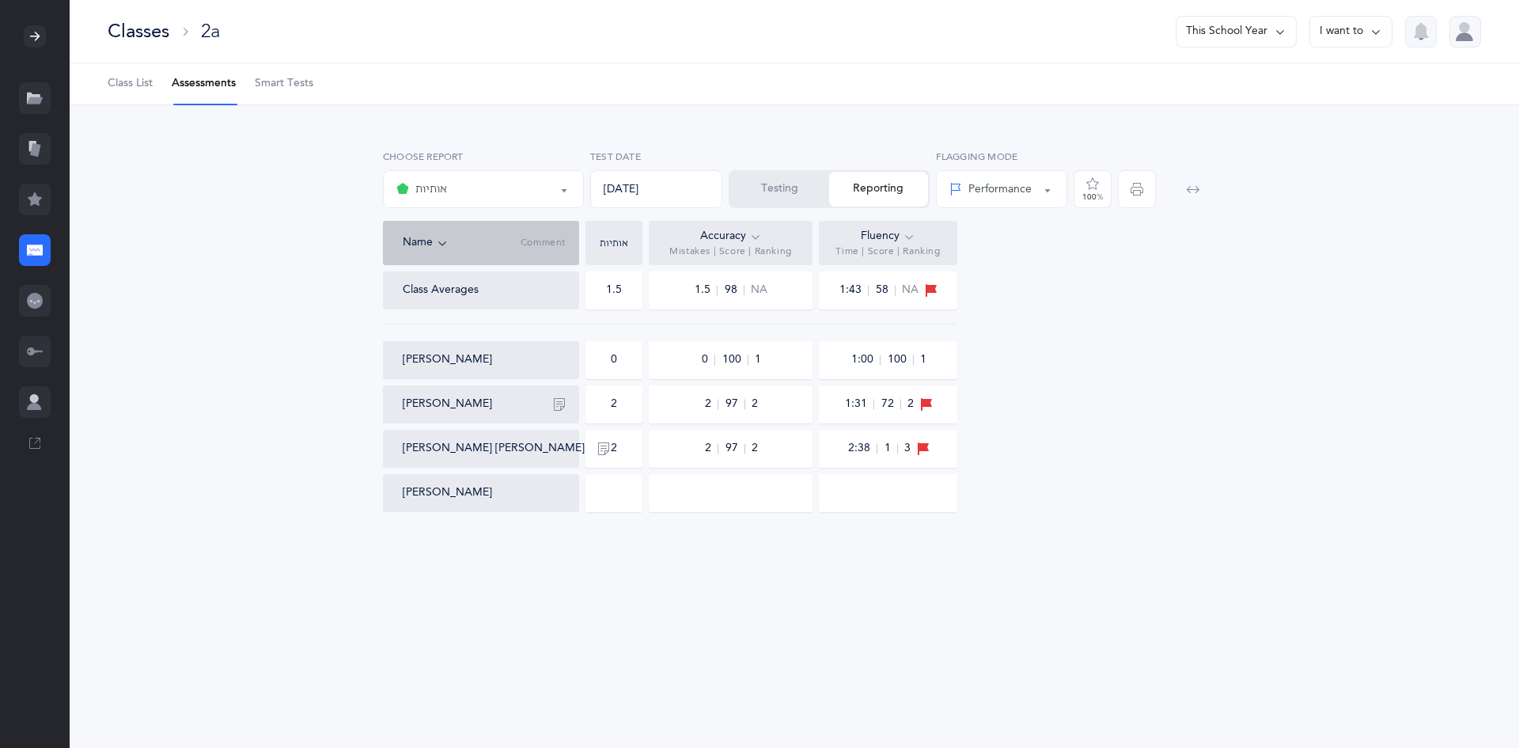
click at [459, 197] on div "אותיות" at bounding box center [483, 189] width 174 height 27
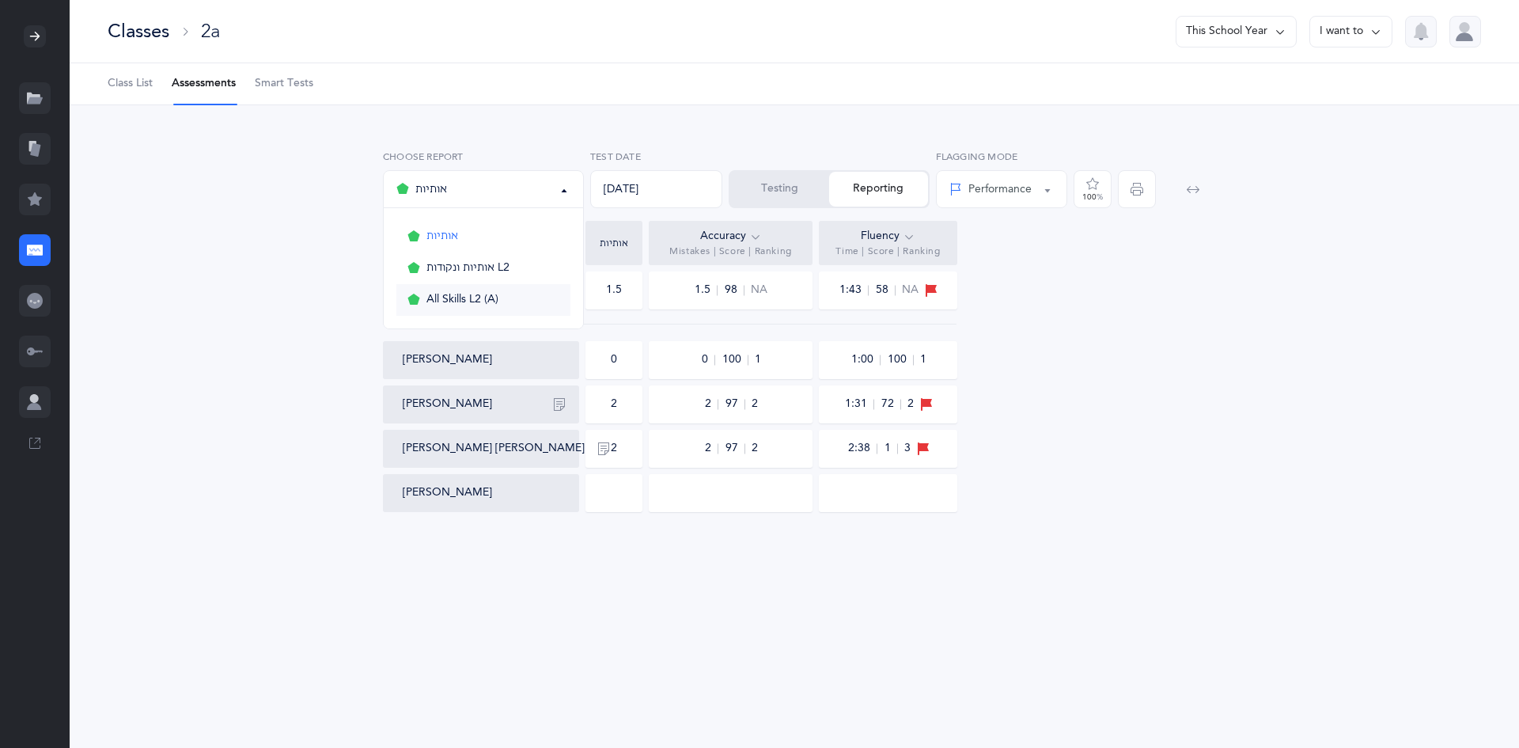
click at [477, 289] on link "All Skills L2 (A)" at bounding box center [483, 300] width 174 height 32
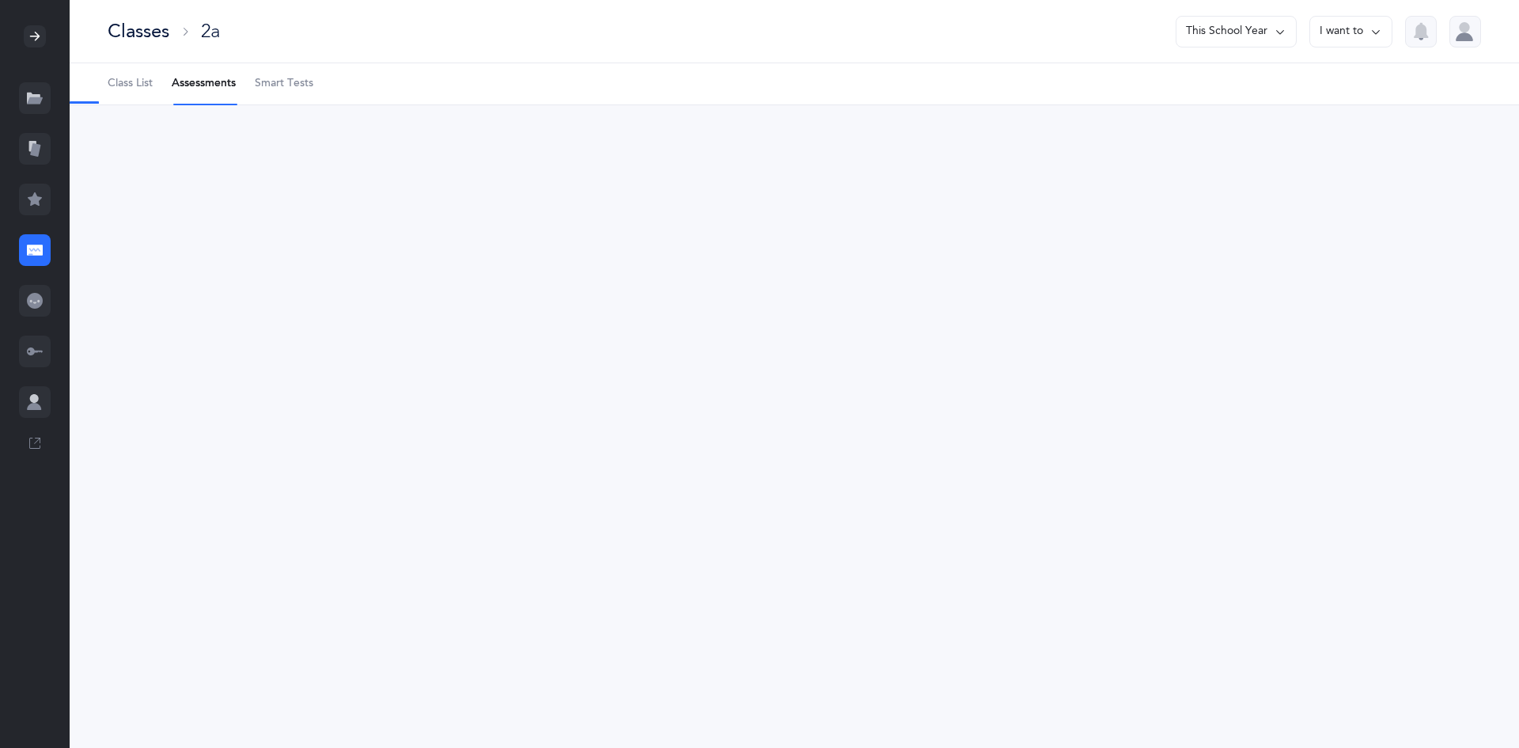
select select "13"
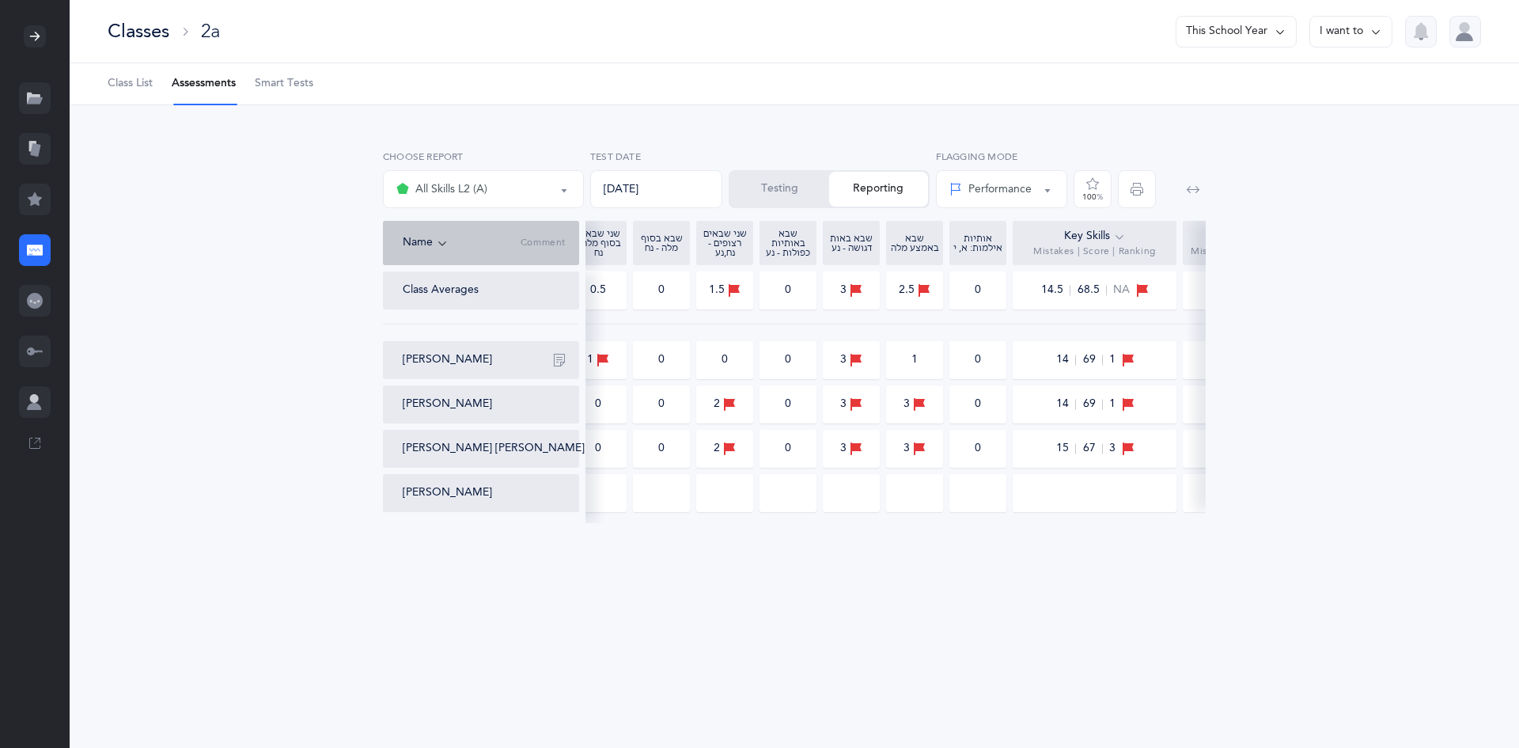
scroll to position [0, 877]
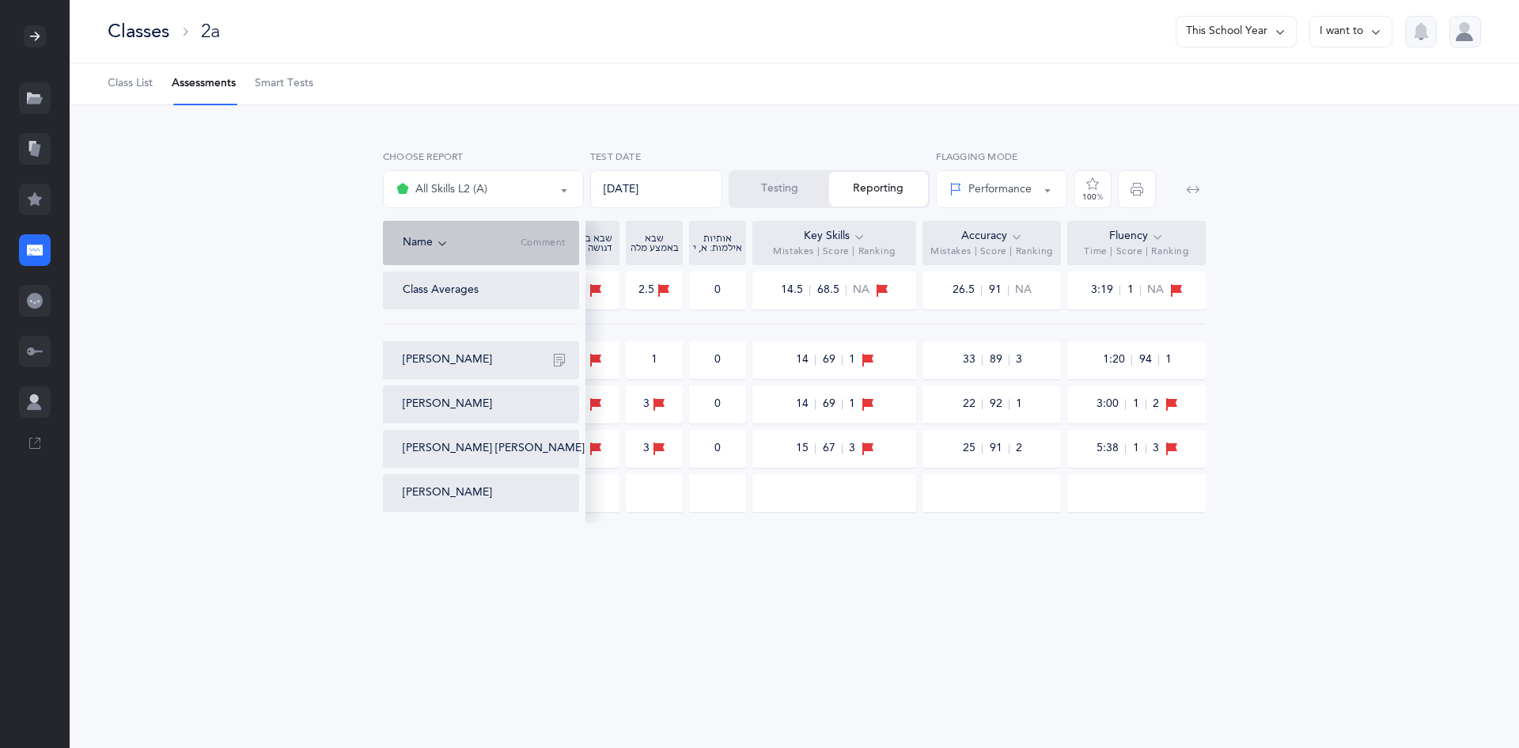
click at [510, 191] on div "All Skills L2 (A)" at bounding box center [483, 189] width 174 height 27
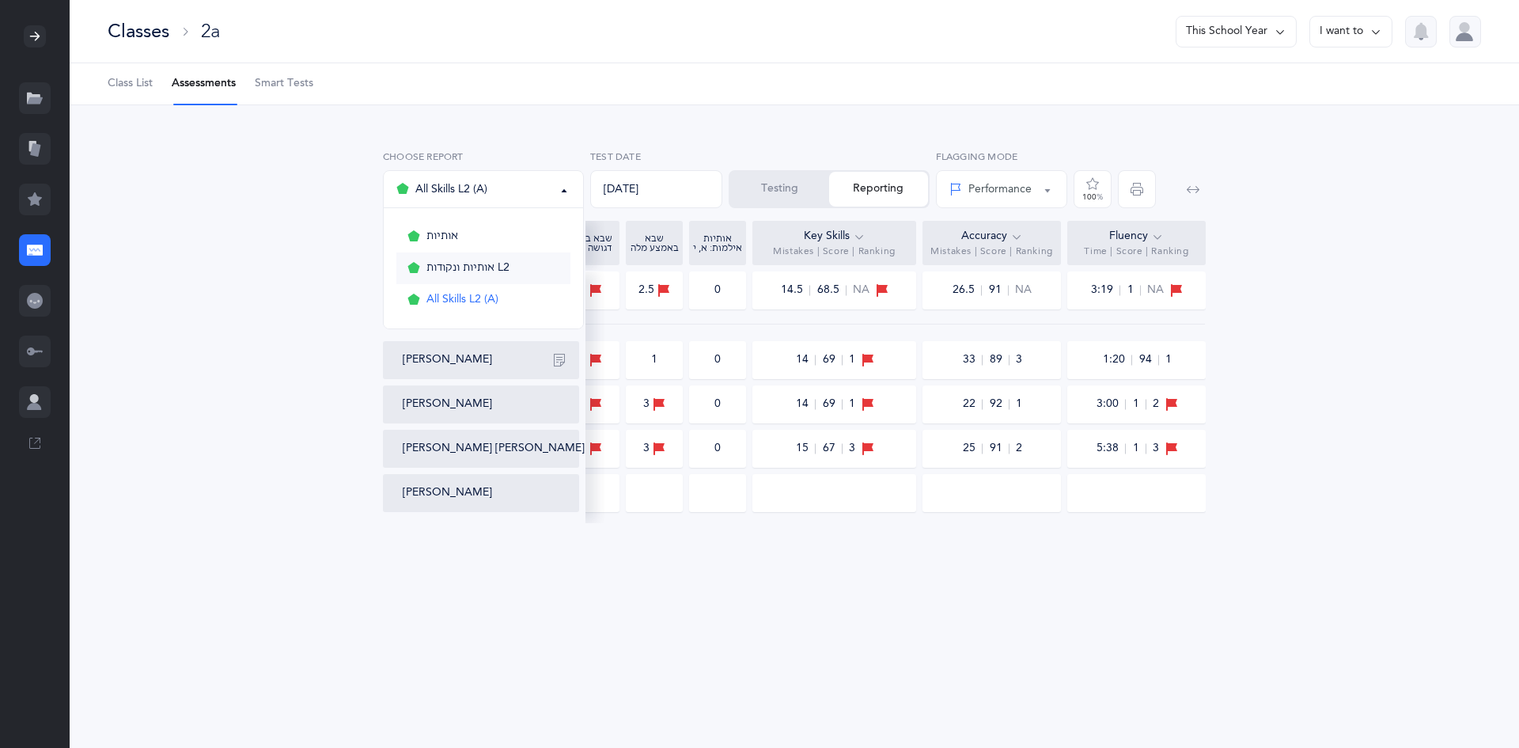
click at [503, 259] on link "אותיות ונקודות L2" at bounding box center [483, 268] width 174 height 32
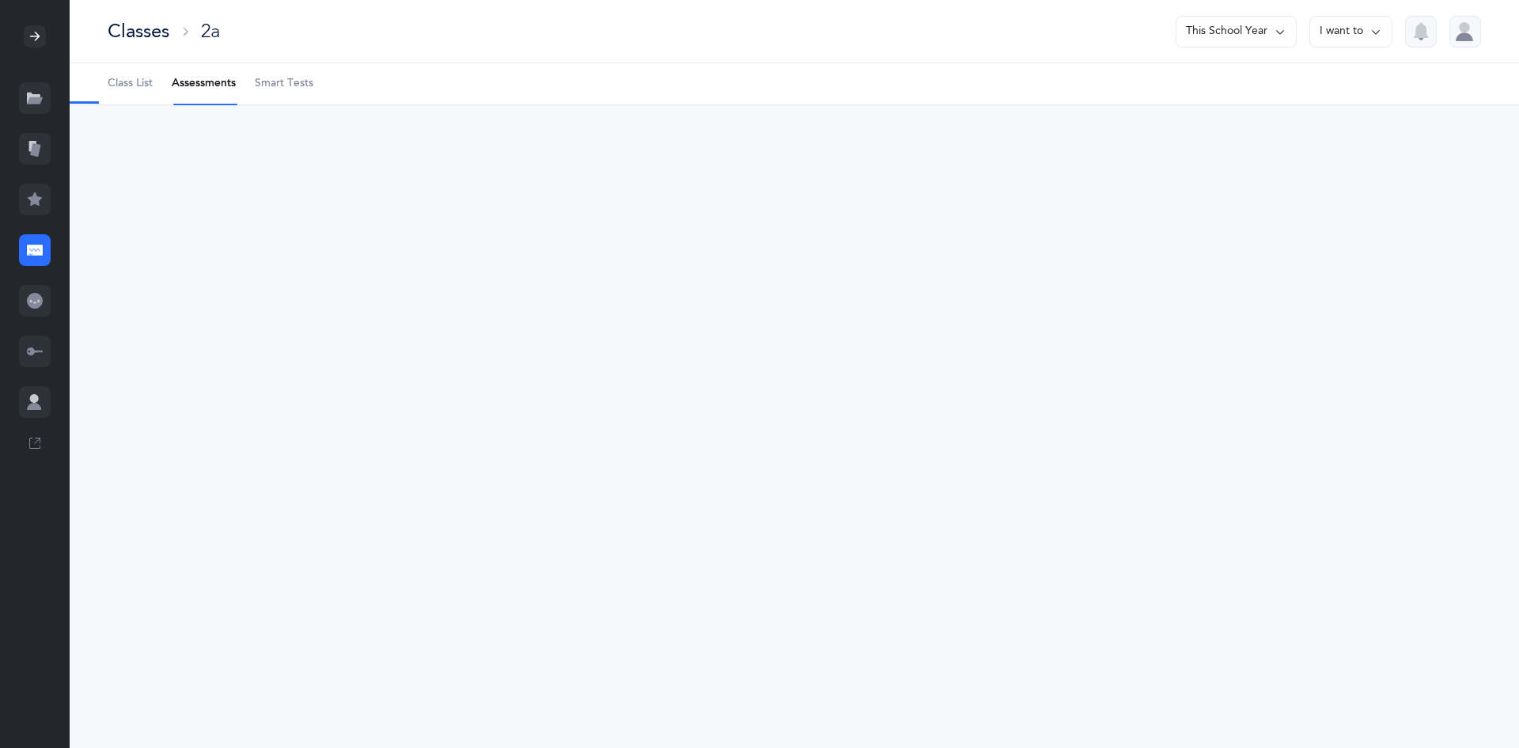
select select "9"
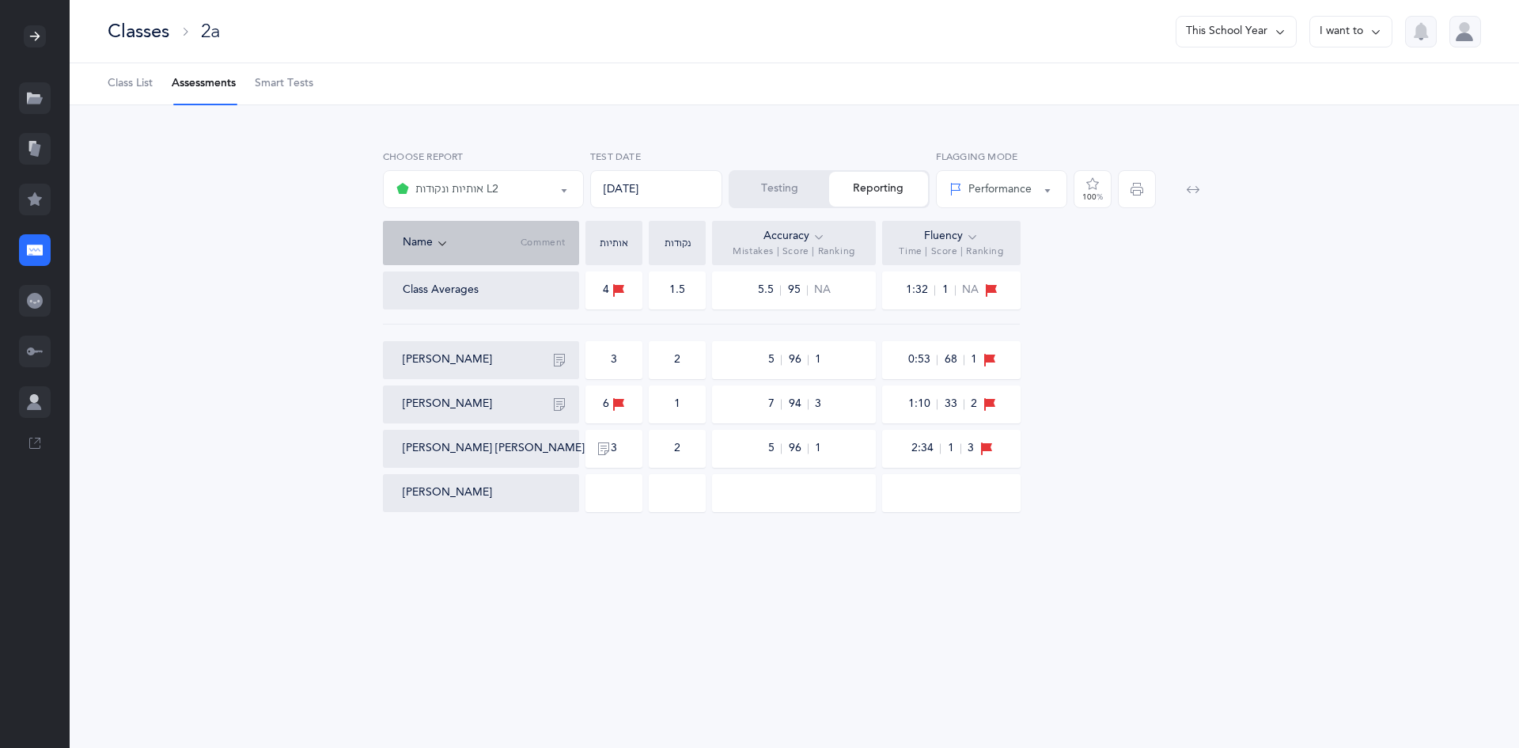
click at [442, 176] on button "אותיות ונקודות L2" at bounding box center [483, 189] width 201 height 38
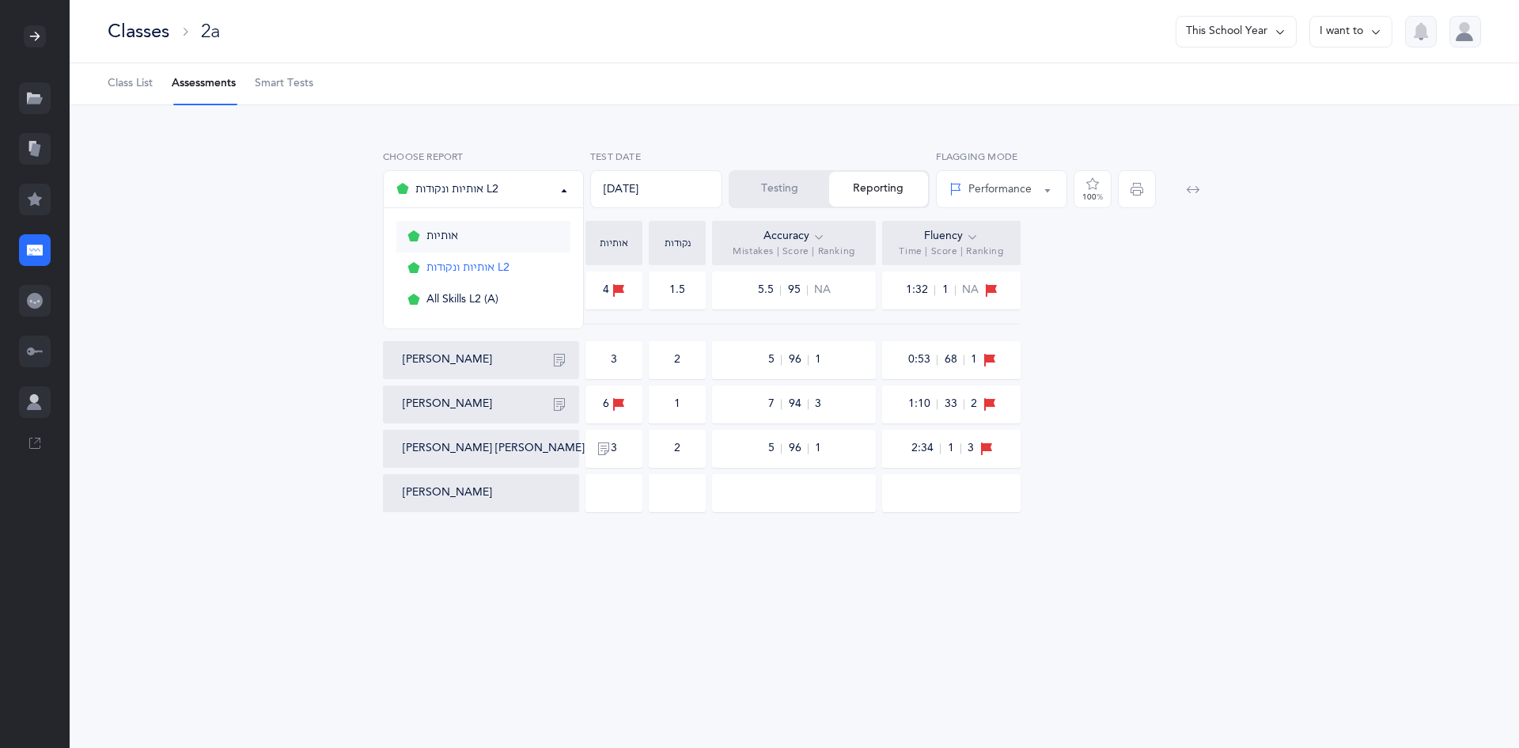
click at [443, 243] on span "אותיות" at bounding box center [442, 236] width 32 height 14
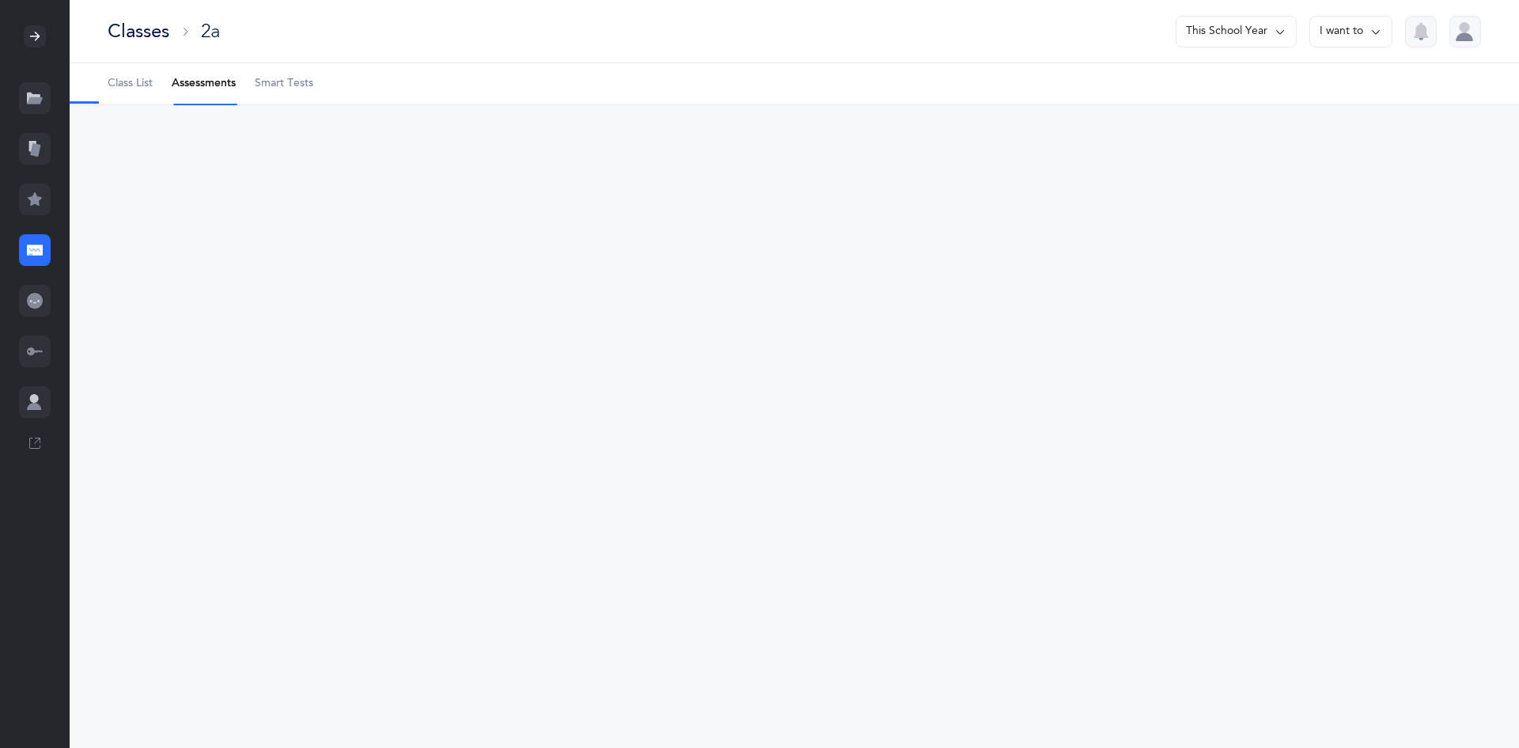
select select "2"
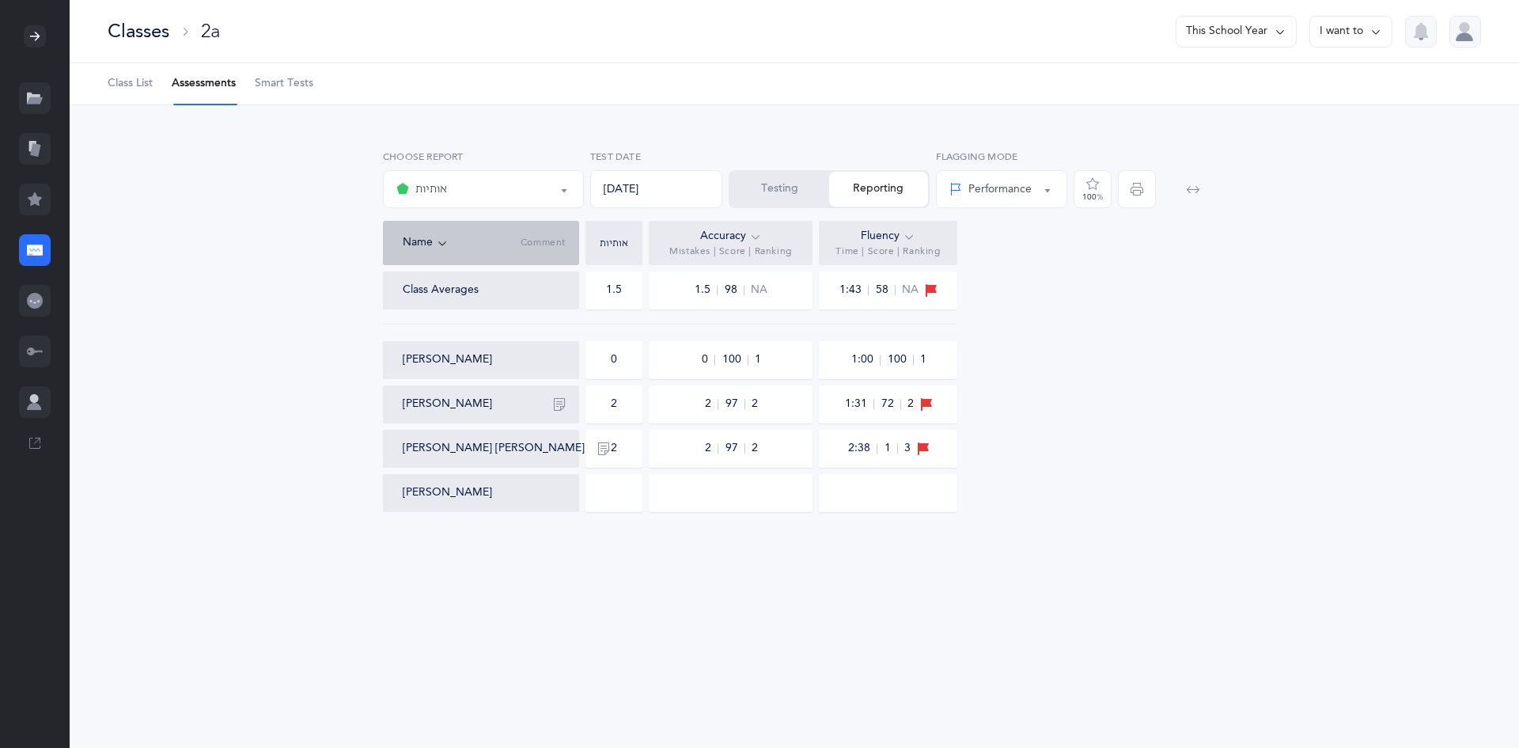
drag, startPoint x: 11, startPoint y: 116, endPoint x: 9, endPoint y: 108, distance: 8.3
click at [9, 116] on link at bounding box center [35, 98] width 70 height 51
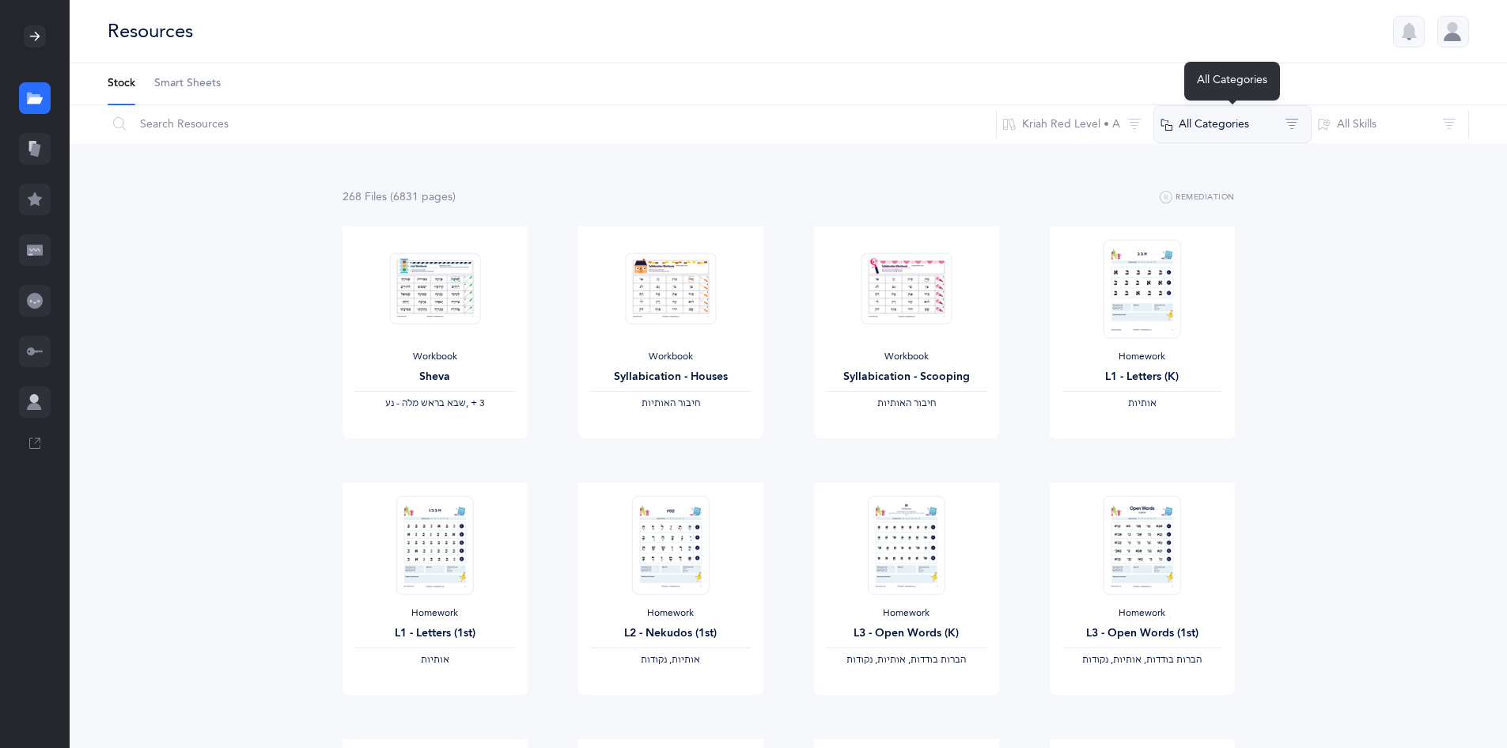
click at [1196, 131] on button "All Categories" at bounding box center [1233, 124] width 158 height 38
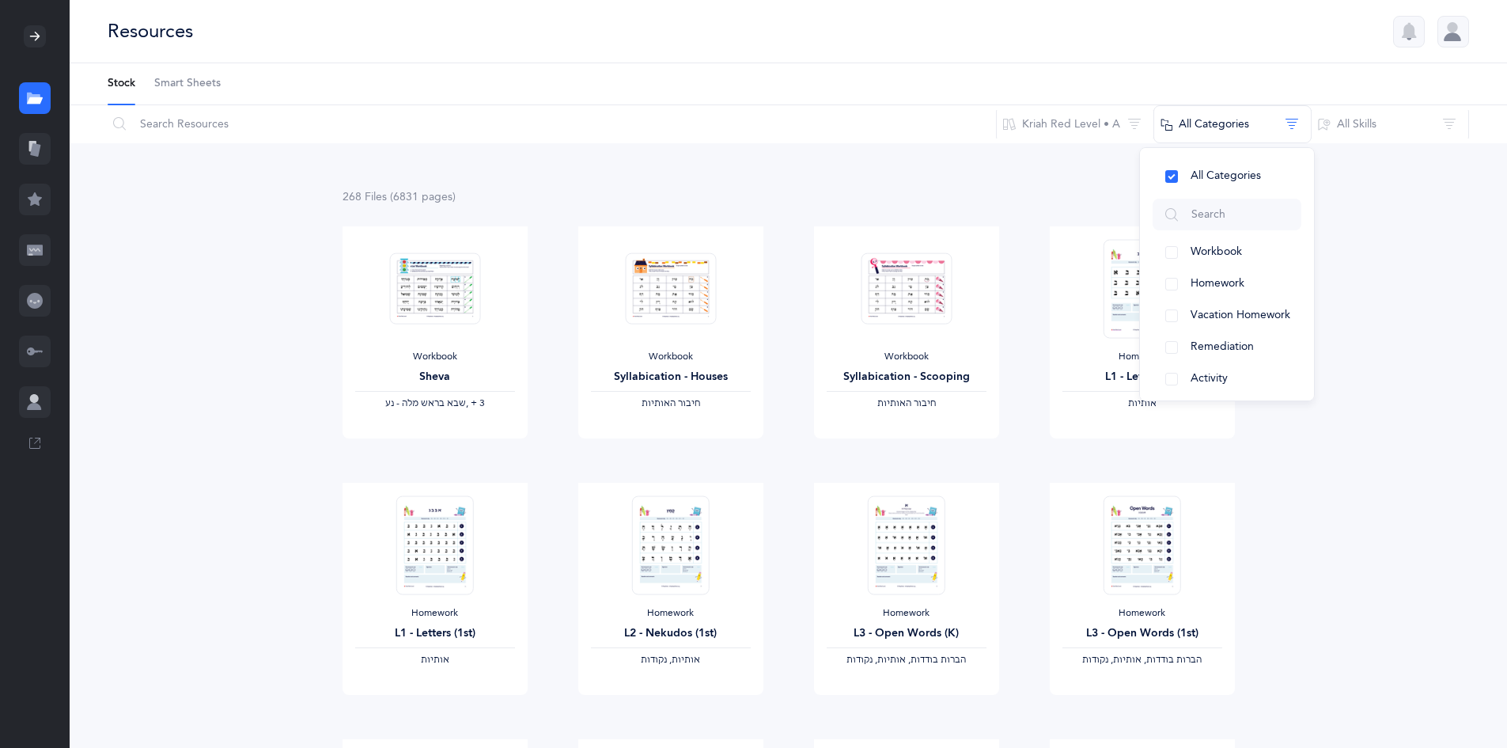
click at [172, 90] on span "Smart Sheets" at bounding box center [187, 84] width 66 height 16
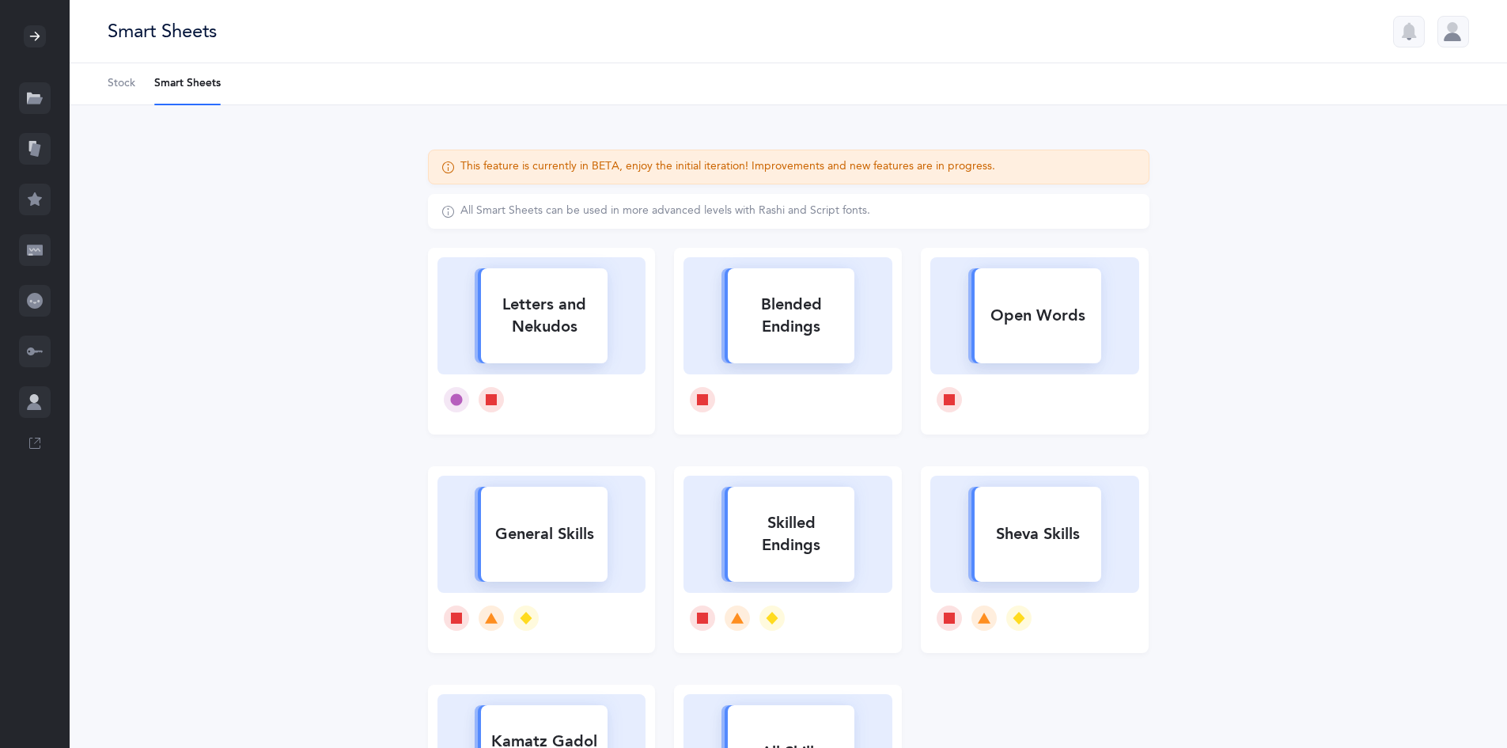
click at [553, 326] on div "Letters and Nekudos" at bounding box center [544, 315] width 127 height 63
select select
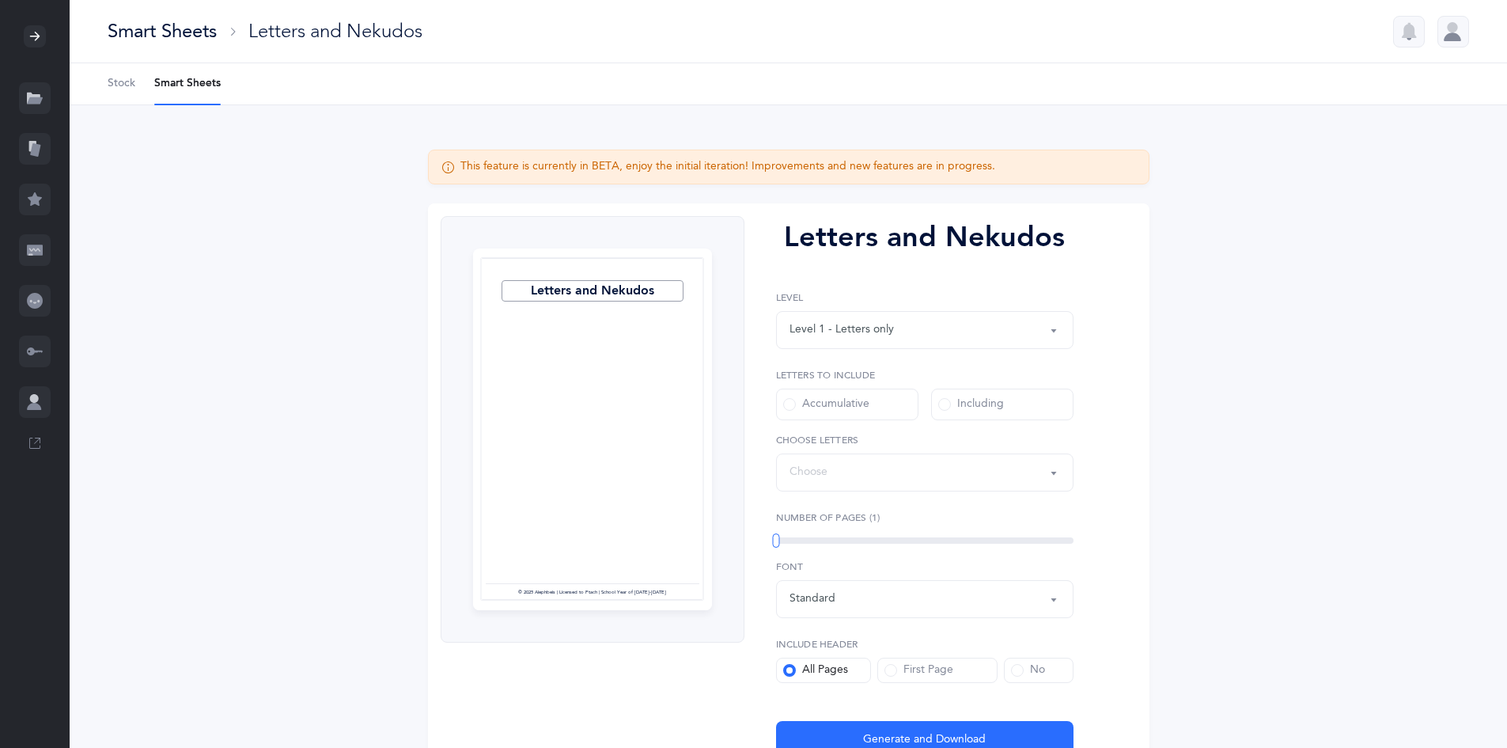
select select "27"
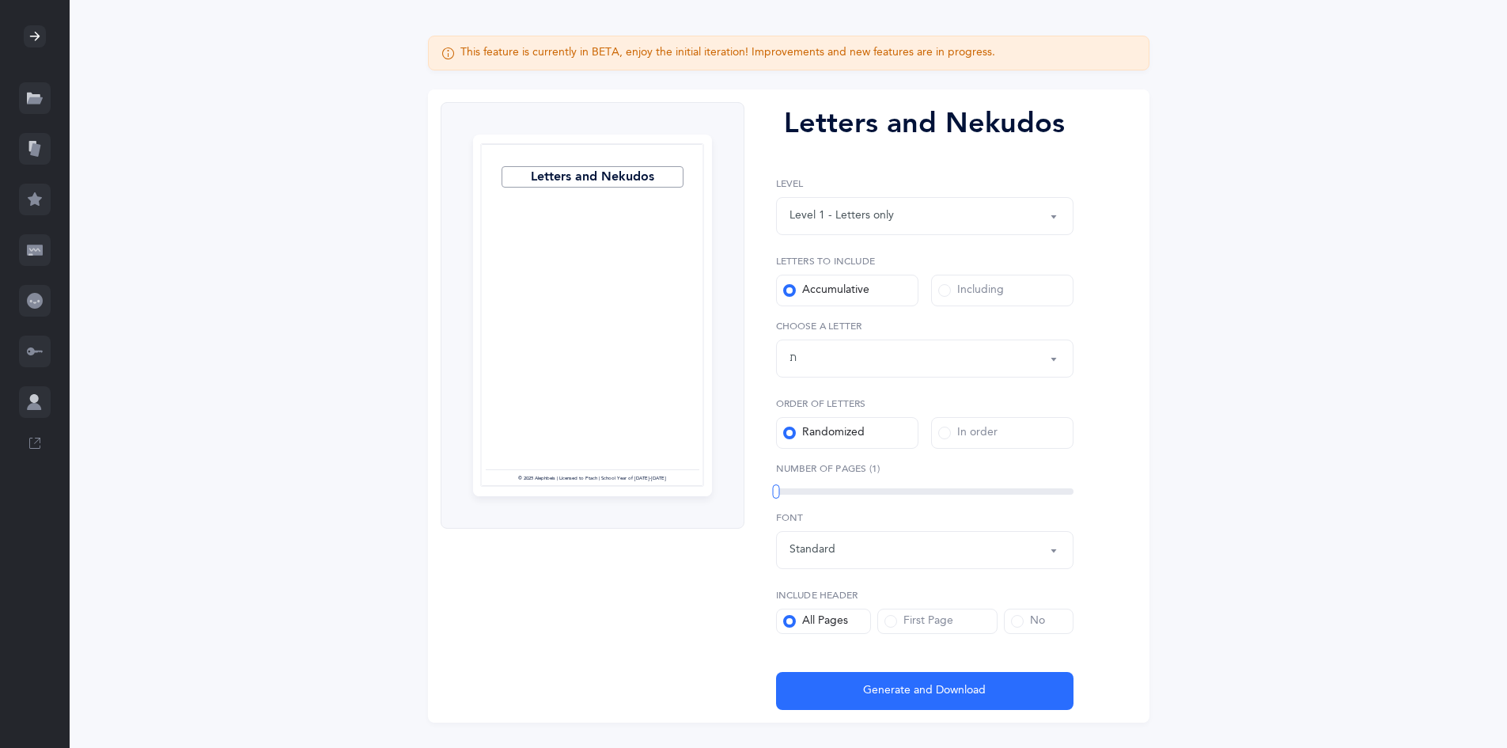
scroll to position [152, 0]
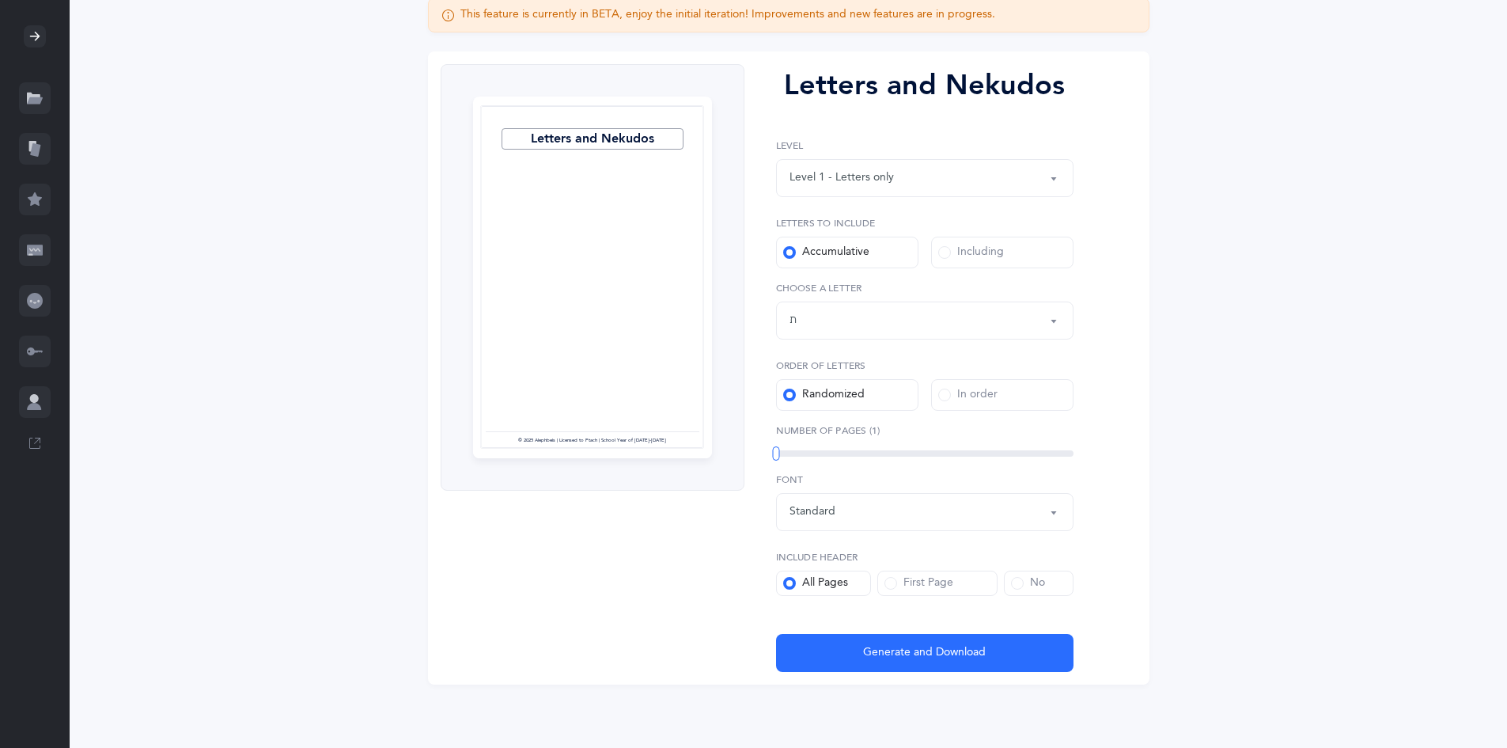
click at [1024, 170] on div "Level 1 - Letters only" at bounding box center [925, 178] width 271 height 27
click at [900, 303] on link "Level 3 - Letters and Nekudos" at bounding box center [925, 289] width 271 height 32
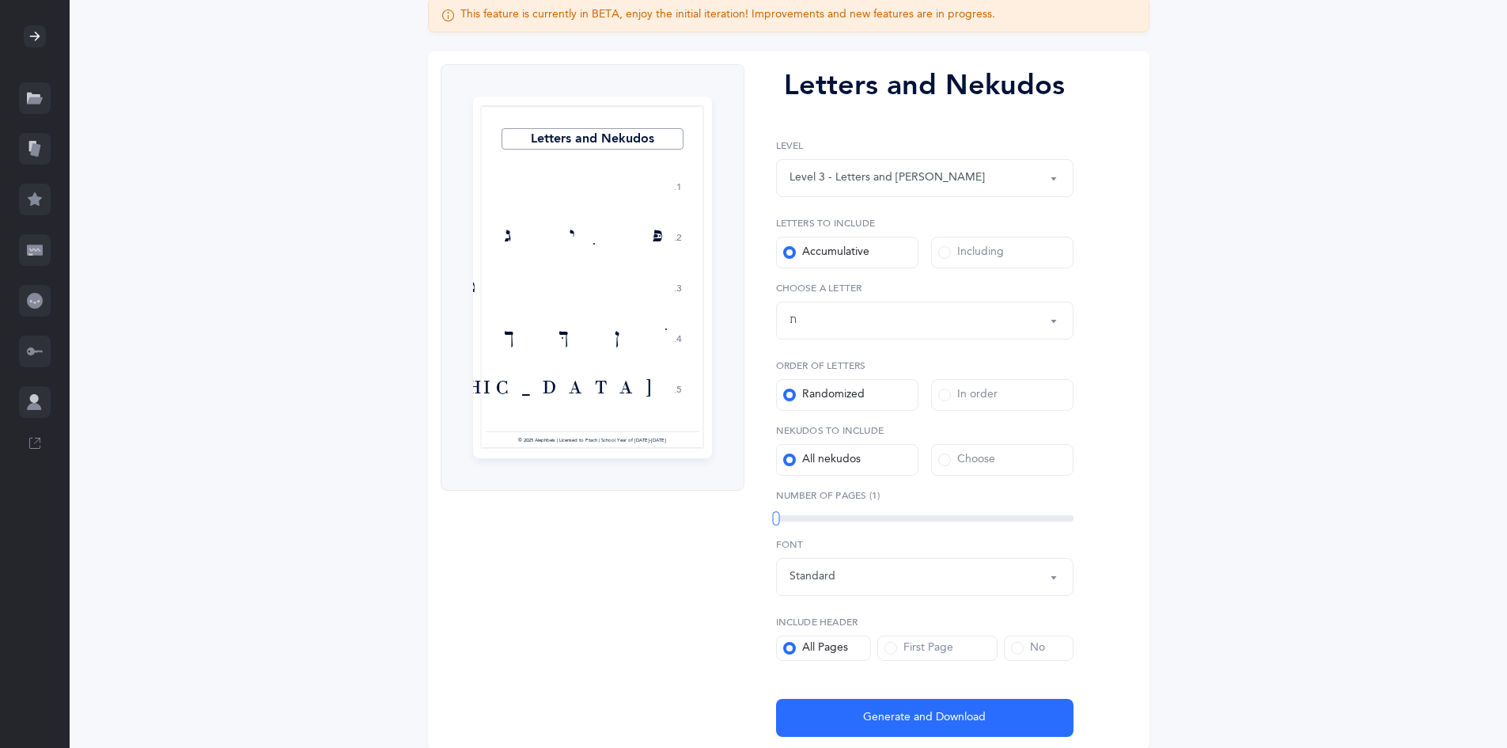
click at [867, 191] on button "Level 3 - Letters and Nekudos" at bounding box center [925, 178] width 298 height 38
click at [860, 316] on span "Level 4 - Letters with Nekudos" at bounding box center [899, 320] width 197 height 14
select select "4"
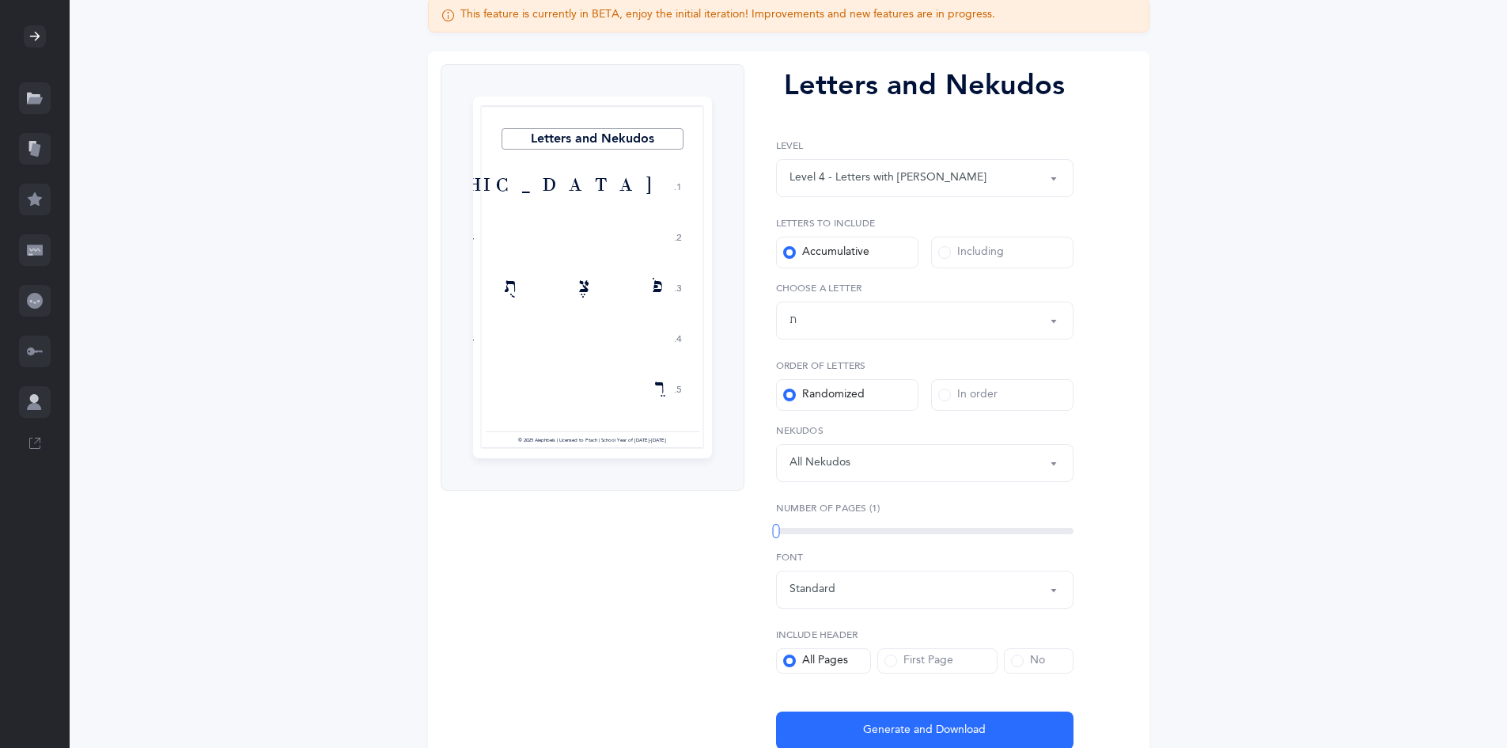
click at [979, 254] on div "Including" at bounding box center [971, 252] width 66 height 16
click at [0, 0] on input "Including" at bounding box center [0, 0] width 0 height 0
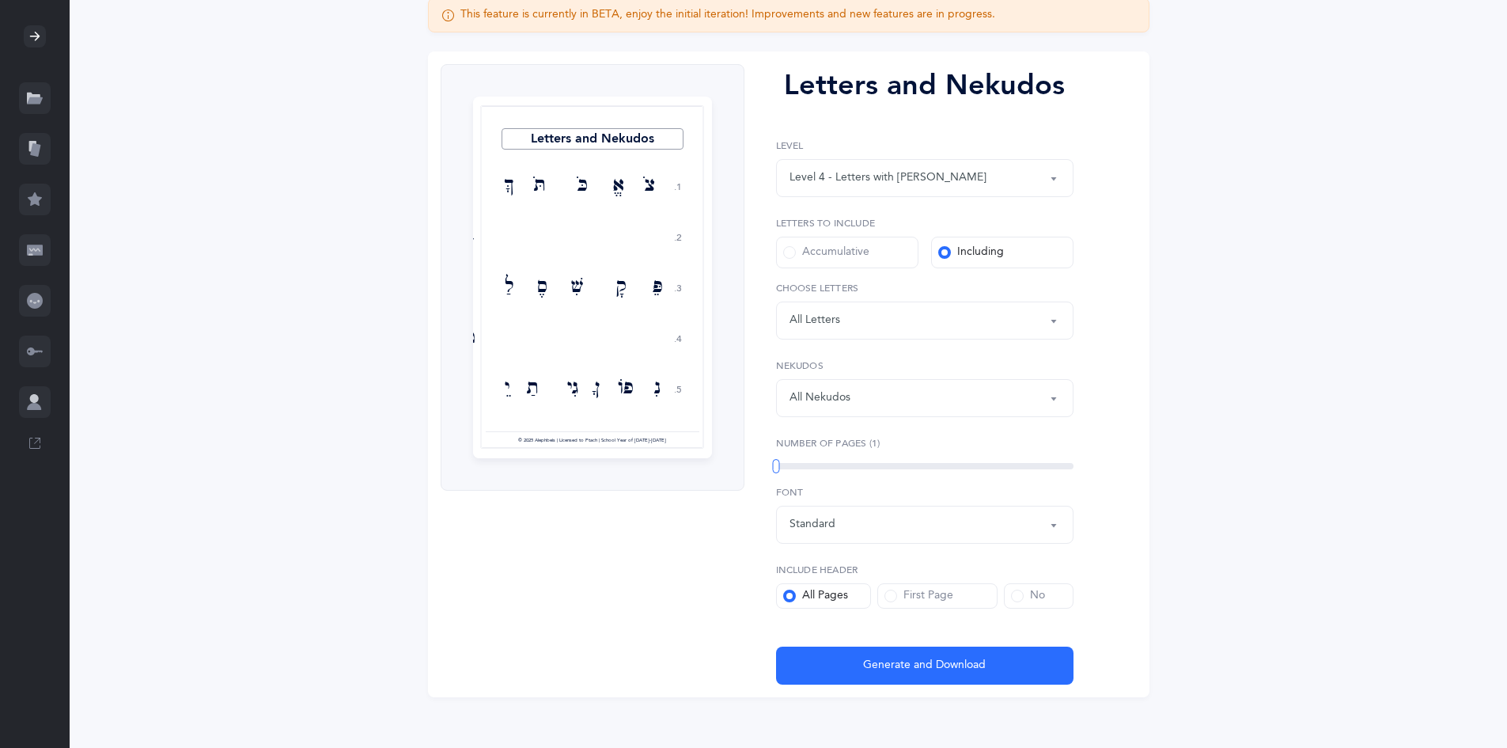
click at [887, 329] on div "Letters: All Letters" at bounding box center [925, 320] width 271 height 27
click at [862, 476] on link "שׁ" at bounding box center [925, 463] width 271 height 32
select select "86"
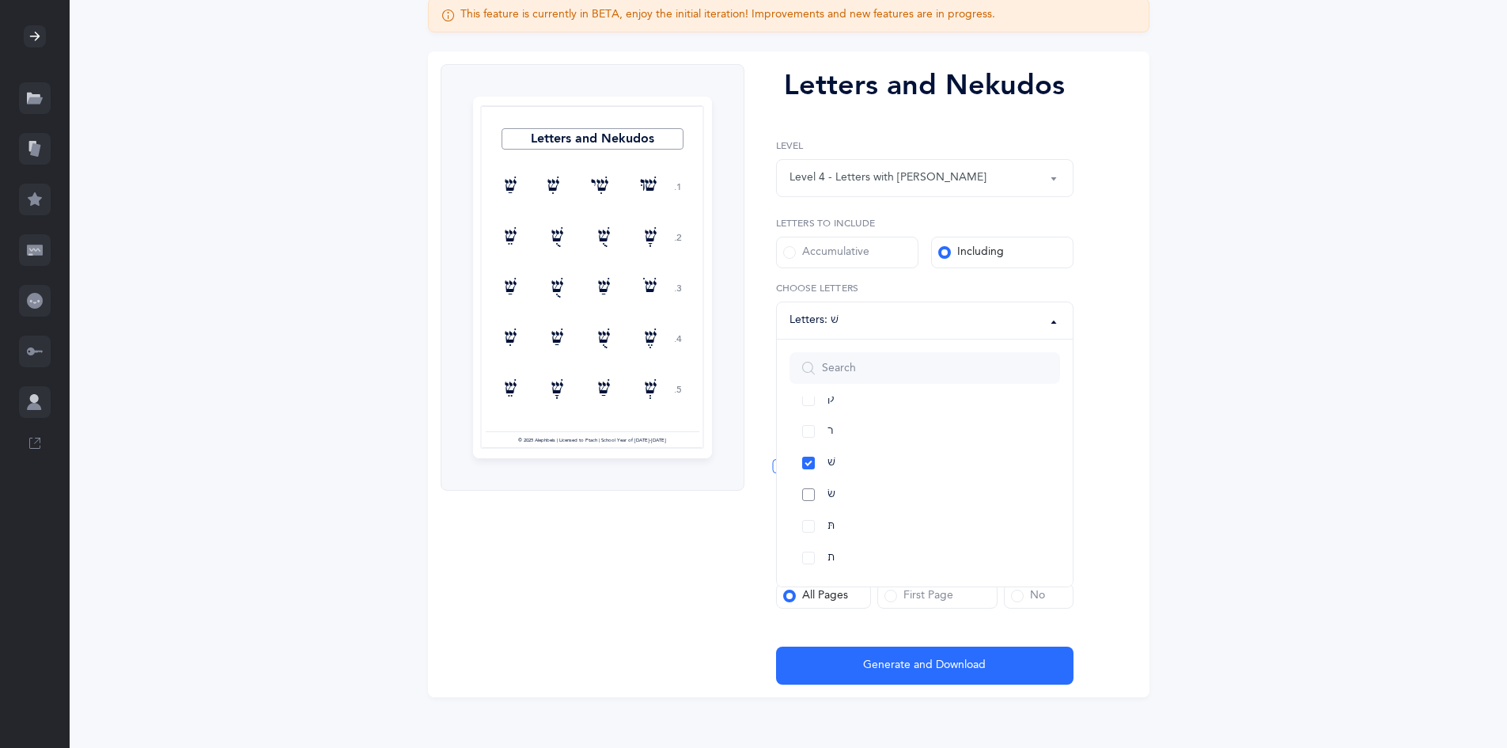
click at [875, 498] on link "שׂ" at bounding box center [925, 495] width 271 height 32
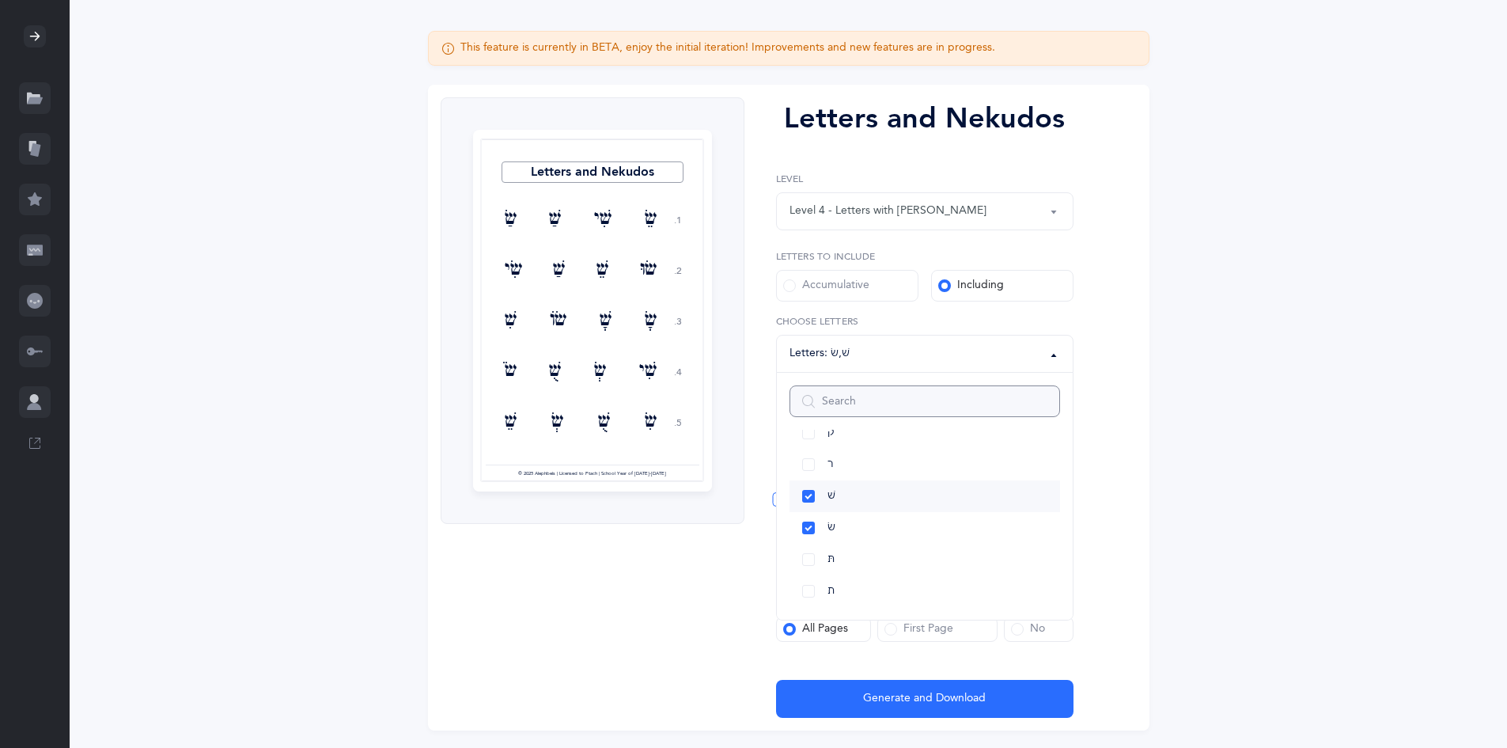
scroll to position [165, 0]
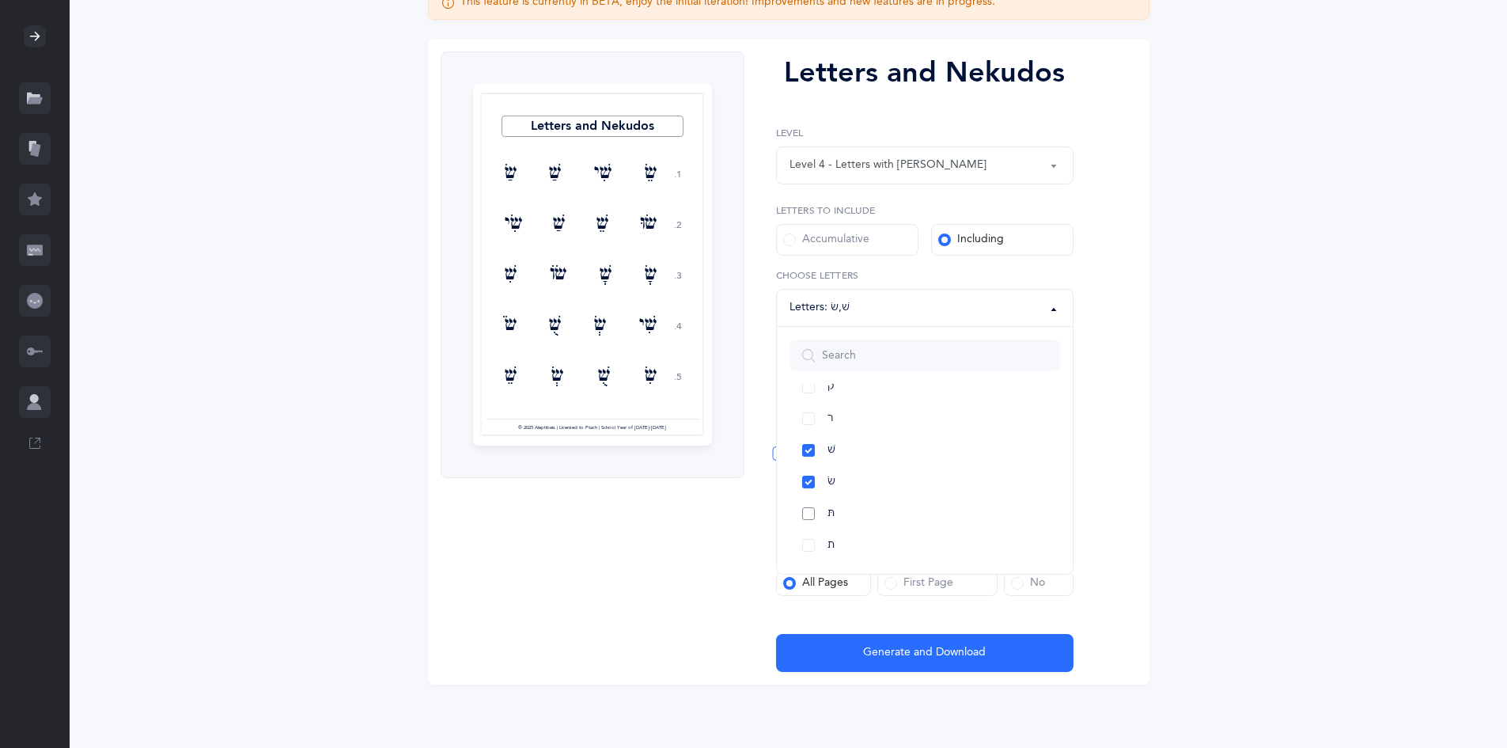
click at [863, 515] on link "תּ" at bounding box center [925, 514] width 271 height 32
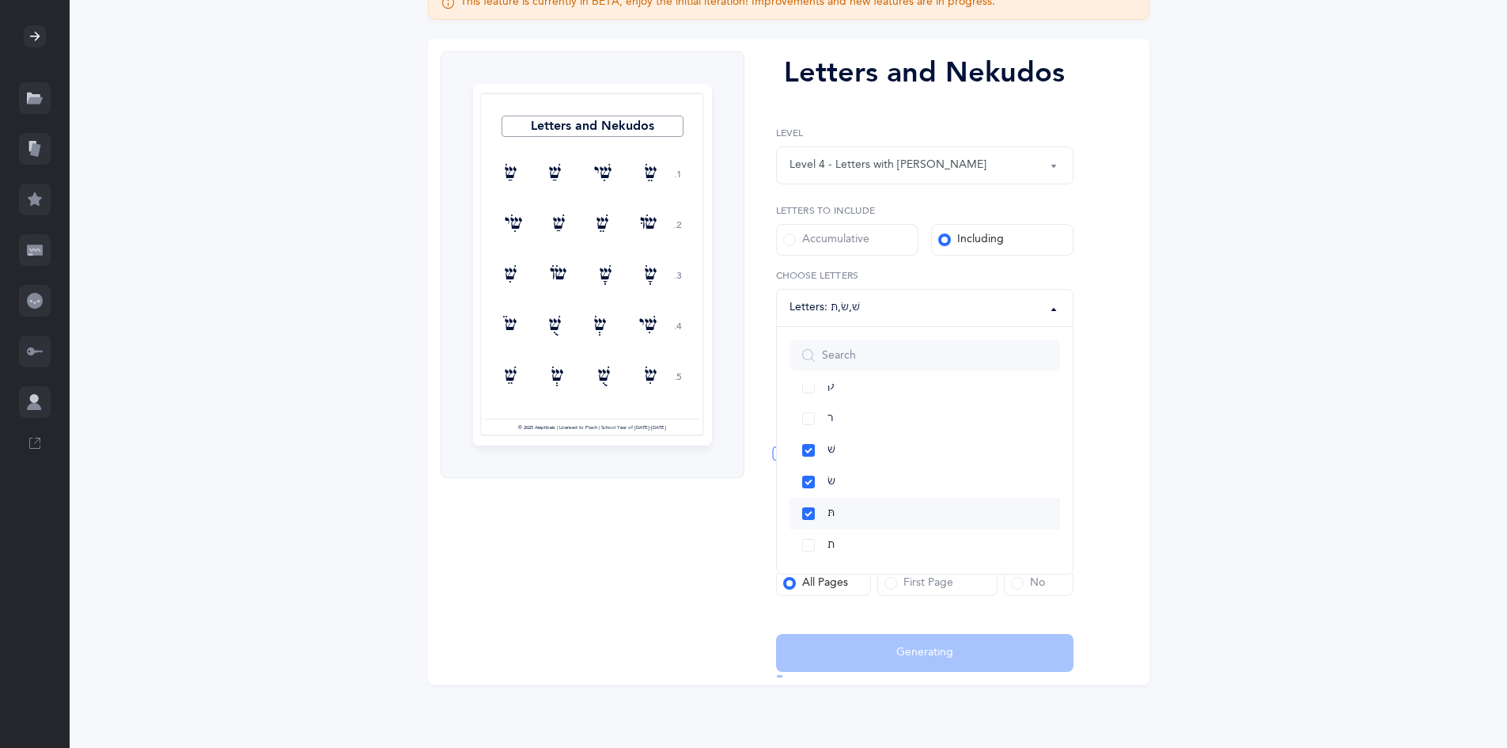
click at [869, 529] on link "תּ" at bounding box center [925, 514] width 271 height 32
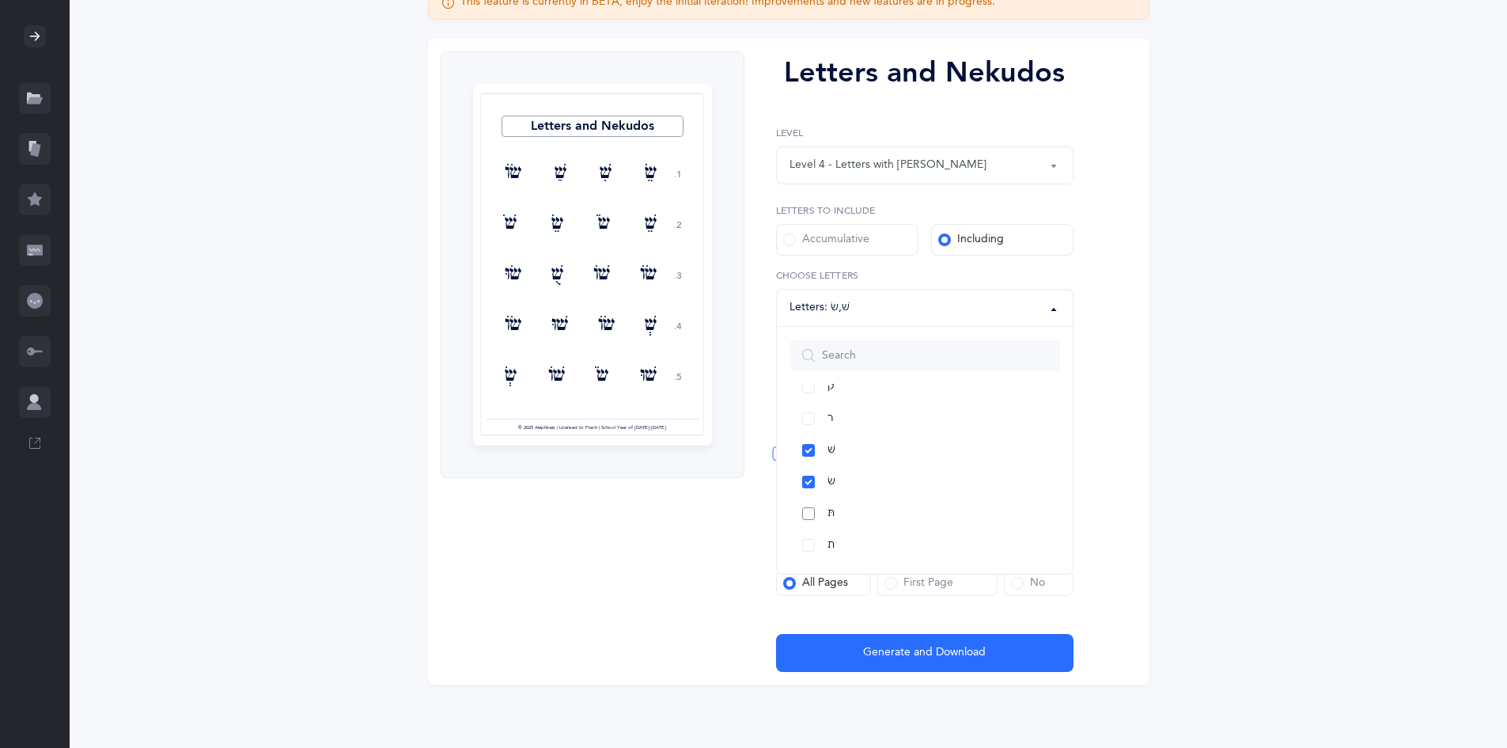
click at [805, 522] on link "תּ" at bounding box center [925, 514] width 271 height 32
click at [821, 544] on link "ת" at bounding box center [925, 545] width 271 height 32
click at [1101, 417] on div "Letters and Nekudos 1. 2. 3. 4. 5. שֹׁ תּוֹ שִׂי תוֹ שְׂ תֻּ שָׁ תָ שִׁי שָׂ תּ…" at bounding box center [789, 362] width 722 height 646
click at [966, 388] on div "All Nekudos" at bounding box center [925, 385] width 271 height 27
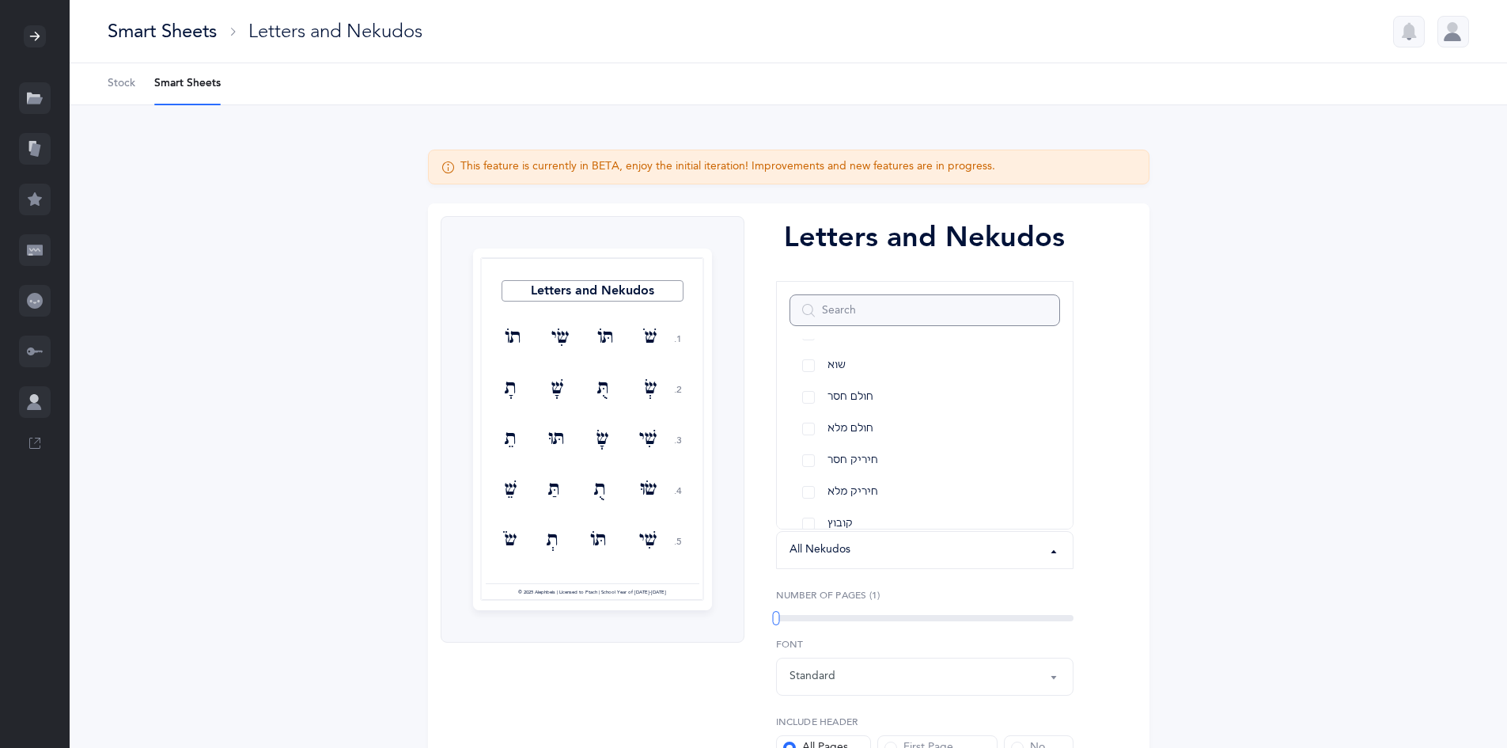
scroll to position [310, 0]
click at [948, 444] on link "חטף קמץ" at bounding box center [925, 437] width 271 height 32
select select
click at [947, 463] on link "חטף פתח" at bounding box center [925, 469] width 271 height 32
click at [932, 498] on link "חטף סגול" at bounding box center [925, 500] width 271 height 32
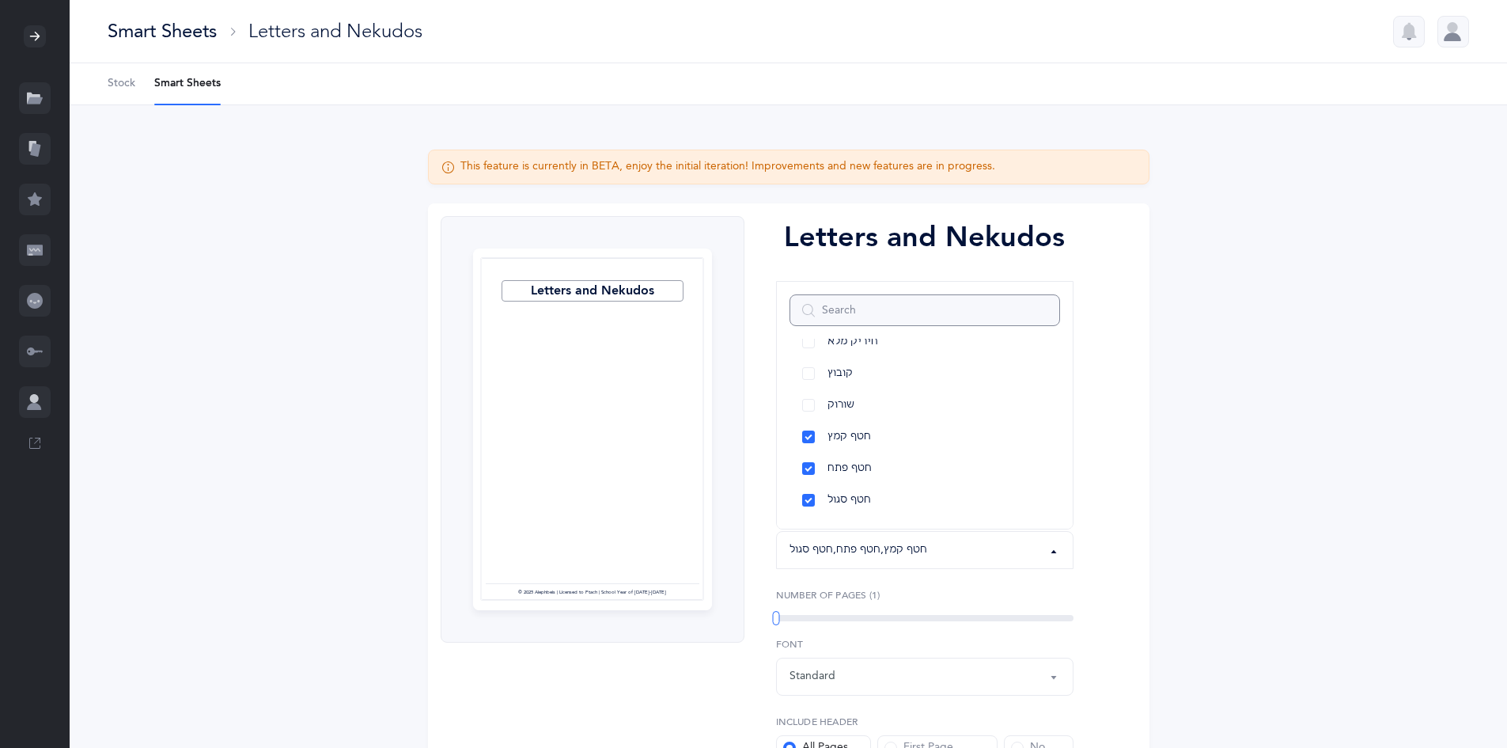
scroll to position [165, 0]
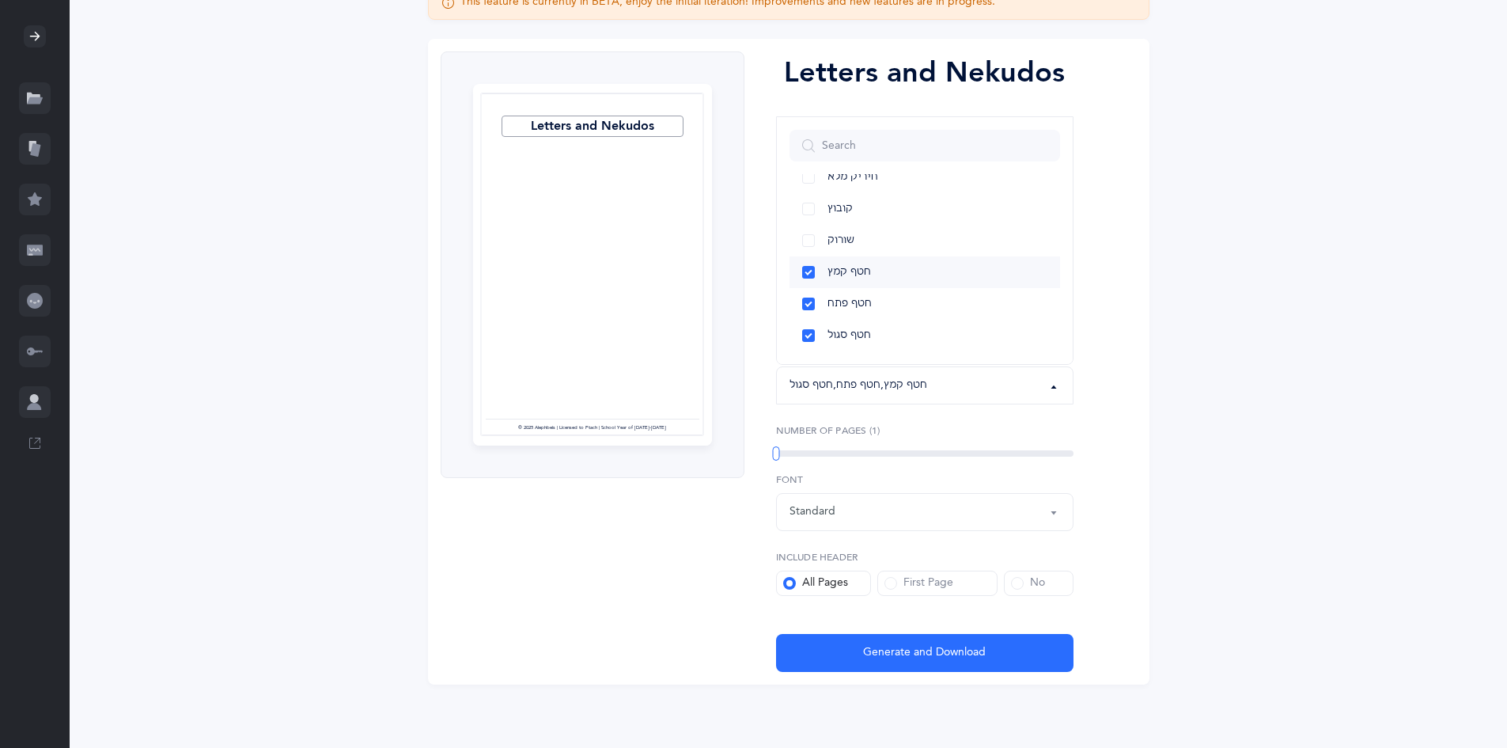
click at [839, 279] on span "חטף קמץ" at bounding box center [850, 272] width 44 height 14
click at [835, 294] on link "חטף פתח" at bounding box center [925, 304] width 271 height 32
select select "41"
click at [833, 329] on span "חטף סגול" at bounding box center [850, 335] width 44 height 14
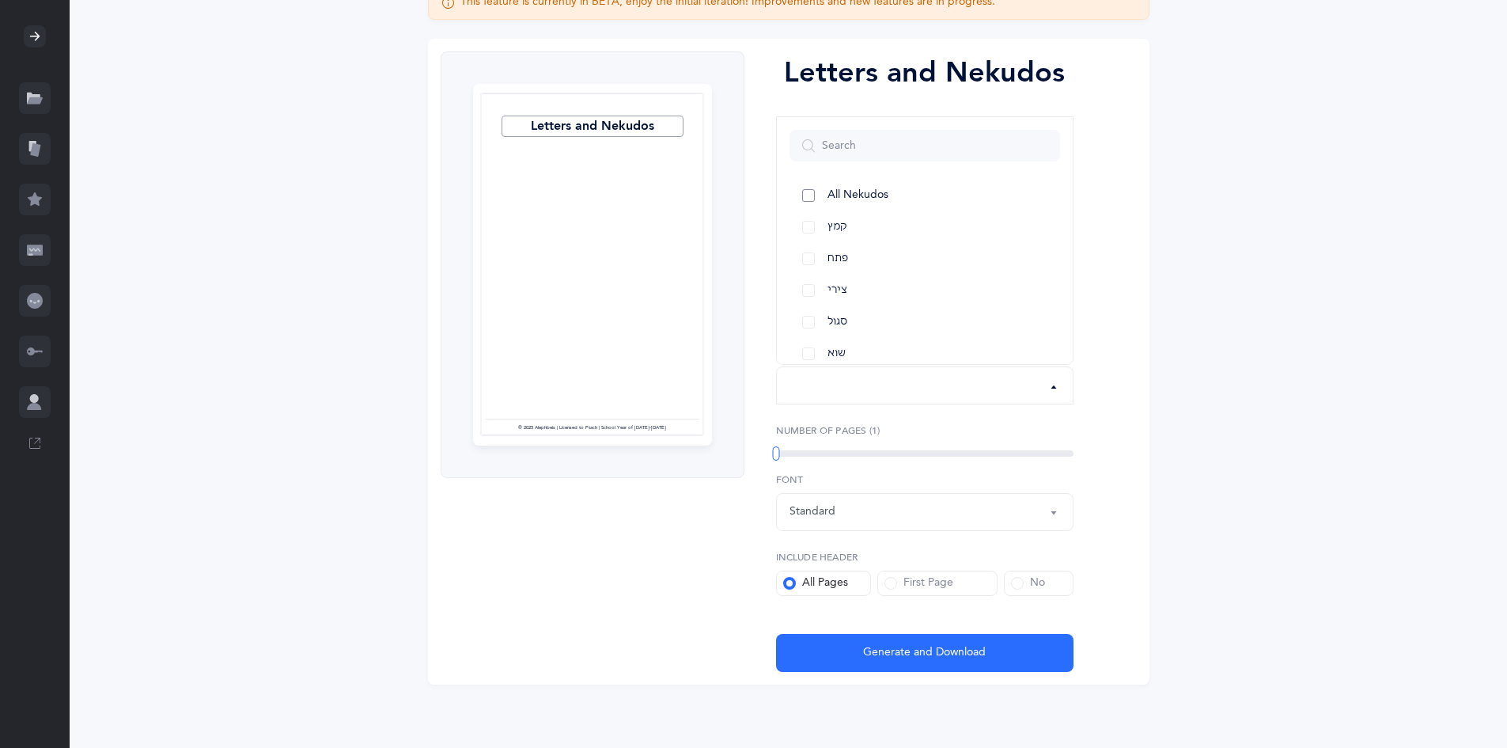
click at [954, 200] on link "All Nekudos" at bounding box center [925, 196] width 271 height 32
select select "all"
click at [810, 451] on div "1" at bounding box center [925, 453] width 298 height 6
click at [904, 471] on div "Letters and Nekudos Level 1 - Letters only Level 2 - Nekudos only Level 3 - Let…" at bounding box center [919, 361] width 348 height 620
click at [919, 466] on div "Letters and Nekudos Level 1 - Letters only Level 2 - Nekudos only Level 3 - Let…" at bounding box center [919, 361] width 348 height 620
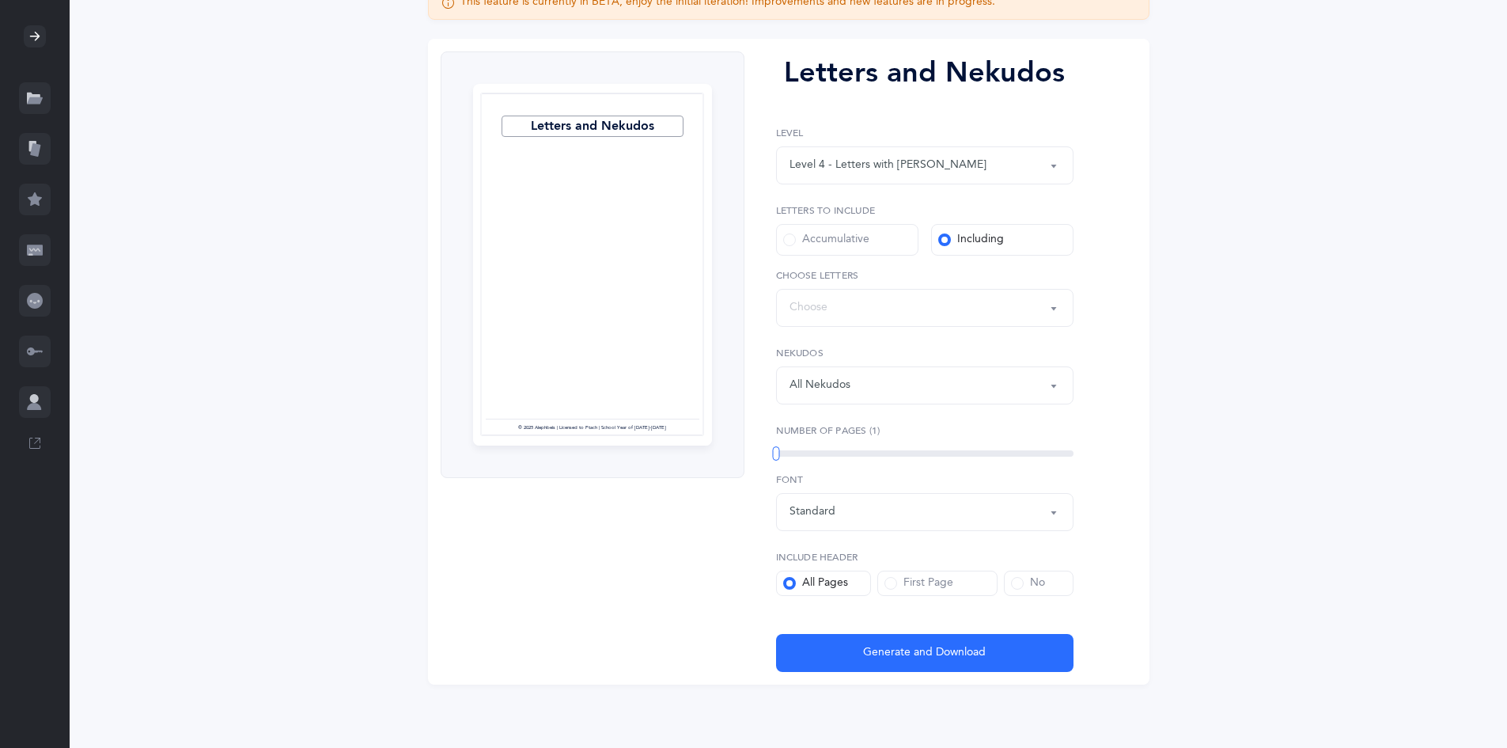
click at [915, 450] on div "1" at bounding box center [925, 453] width 298 height 6
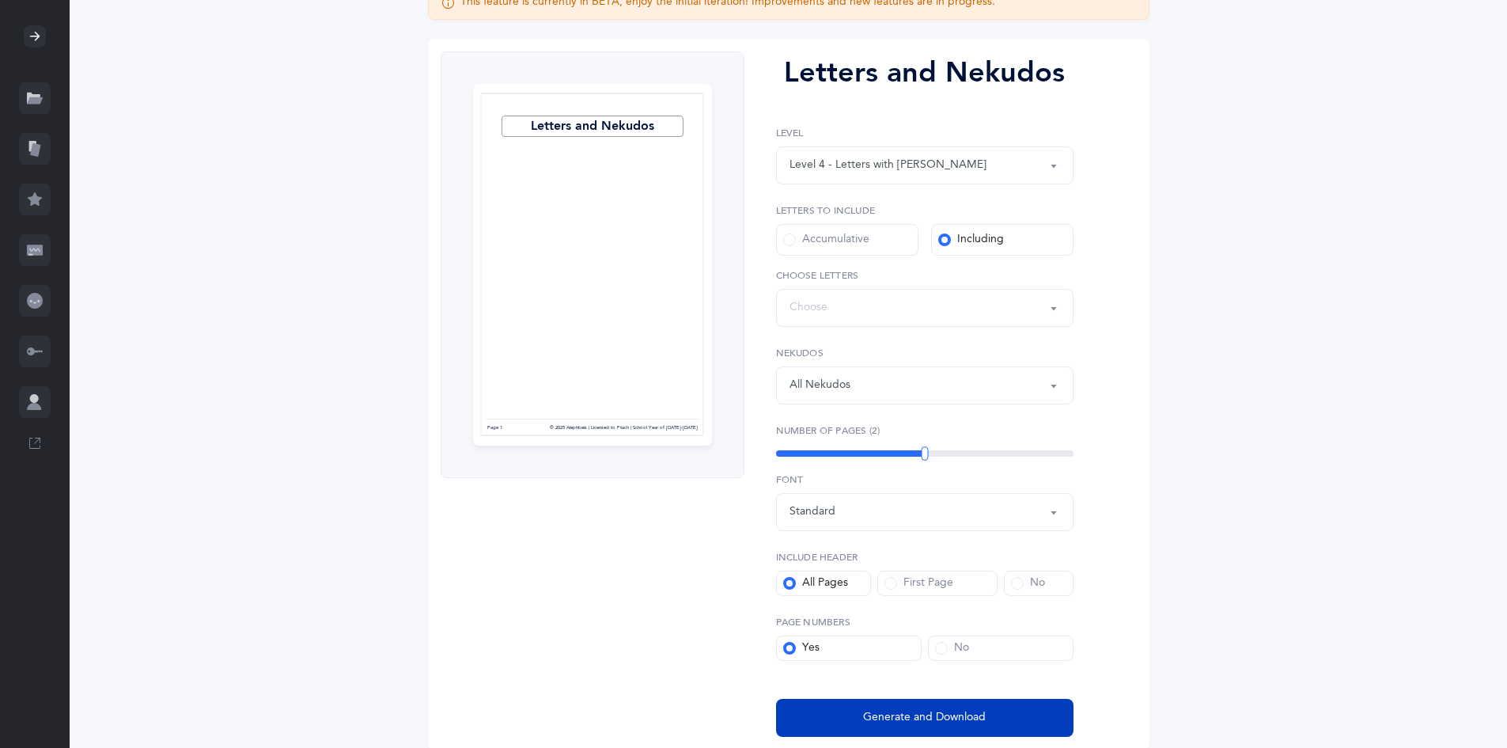
click at [953, 721] on span "Generate and Download" at bounding box center [924, 717] width 123 height 17
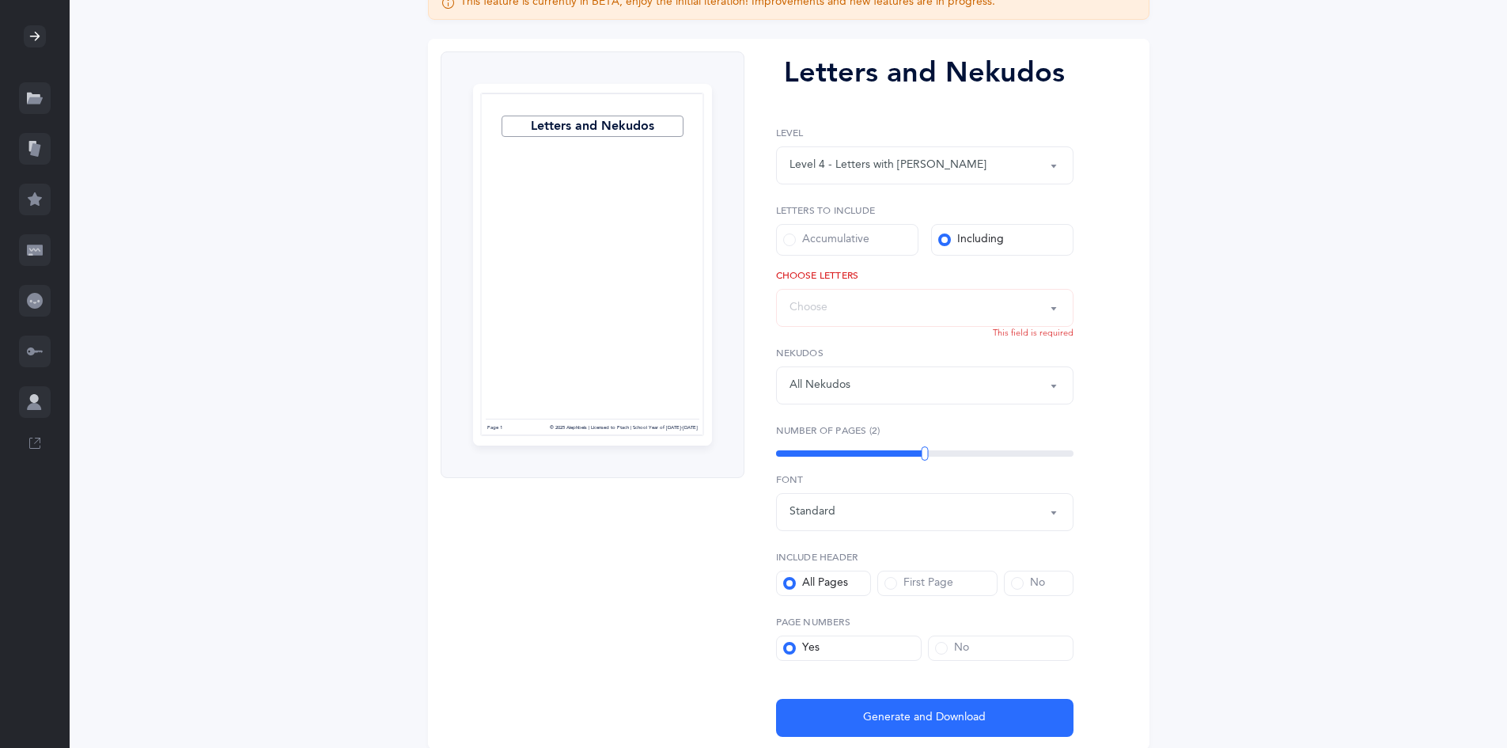
click at [893, 320] on div "Letters: Choose" at bounding box center [925, 307] width 271 height 27
click at [809, 446] on link "שׁ" at bounding box center [925, 450] width 271 height 32
select select "86"
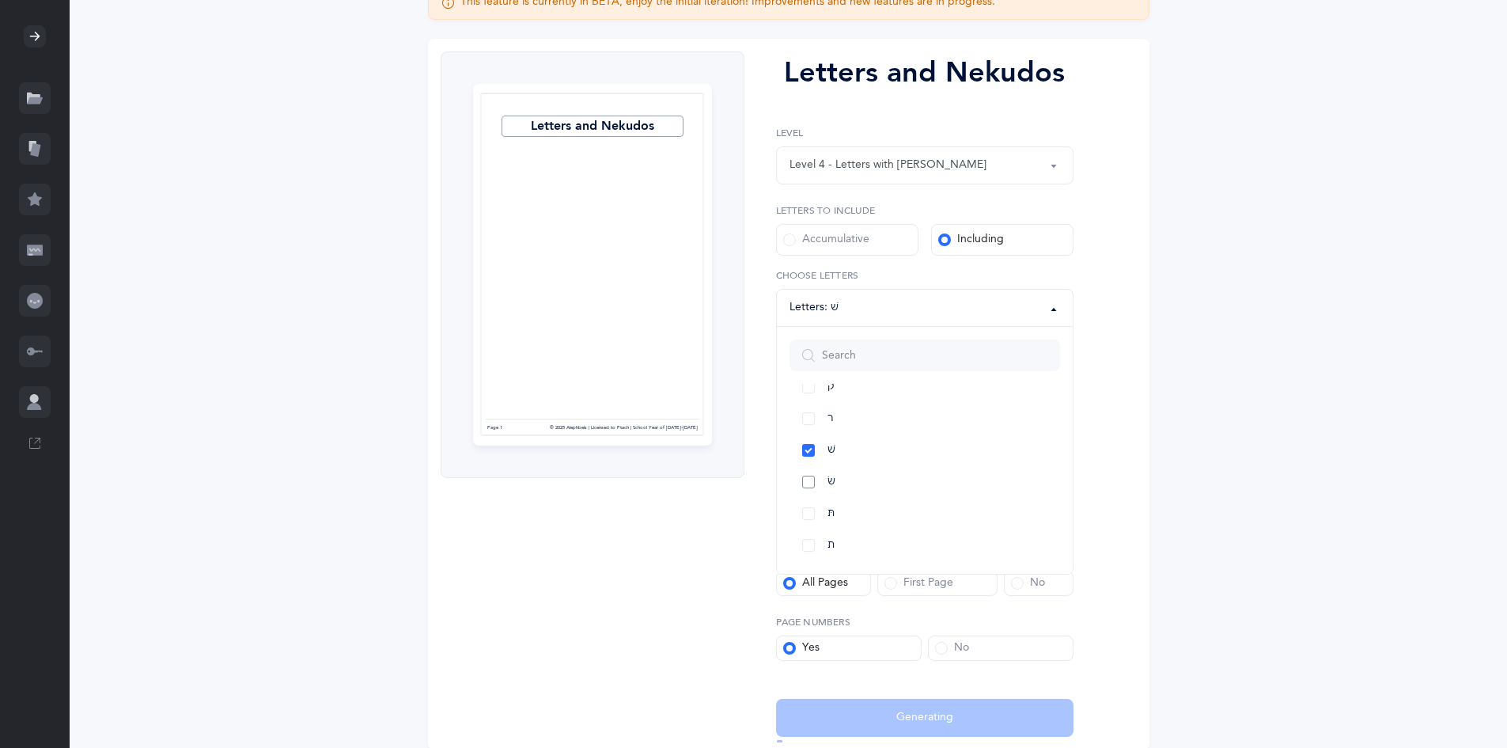
click at [805, 474] on link "שׂ" at bounding box center [925, 482] width 271 height 32
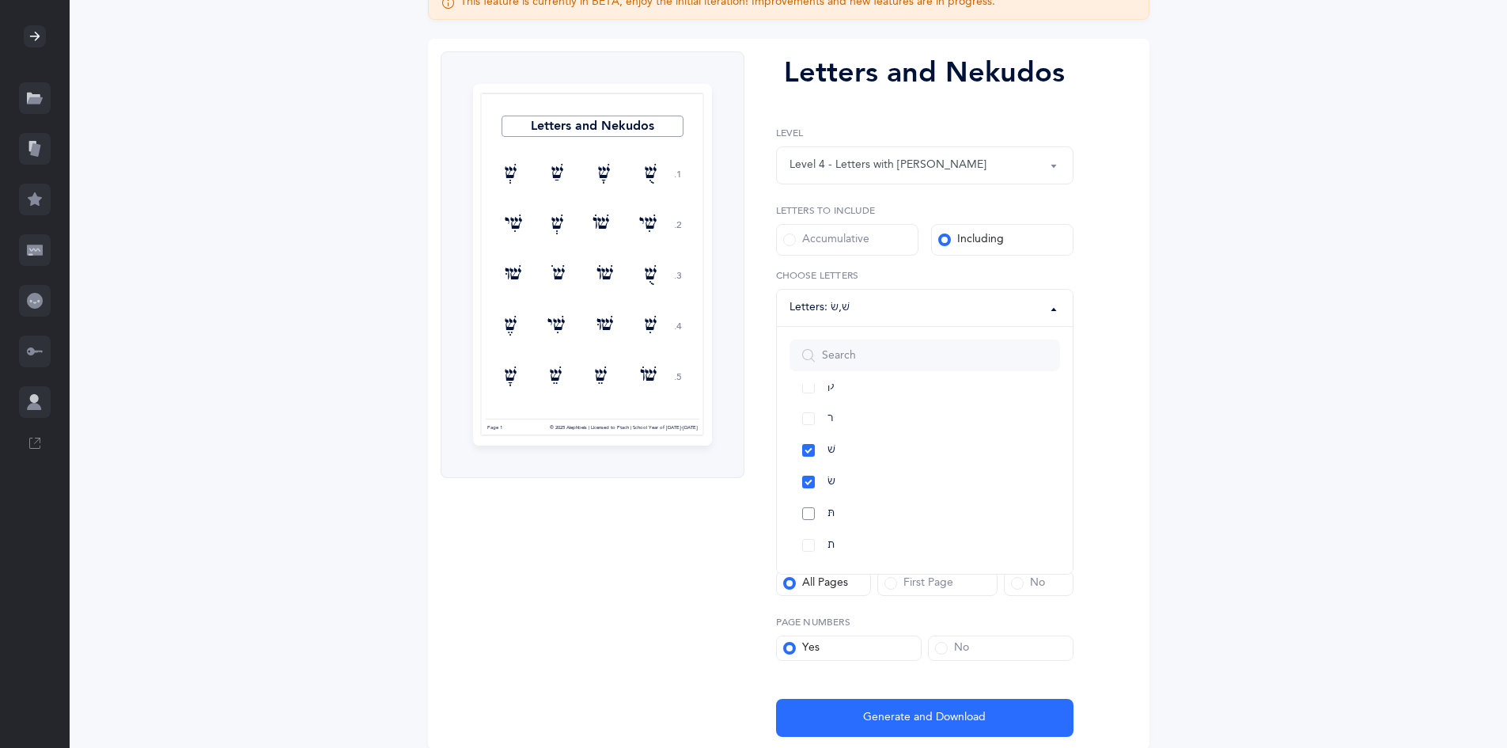
drag, startPoint x: 806, startPoint y: 502, endPoint x: 809, endPoint y: 516, distance: 13.7
click at [806, 505] on link "תּ" at bounding box center [925, 514] width 271 height 32
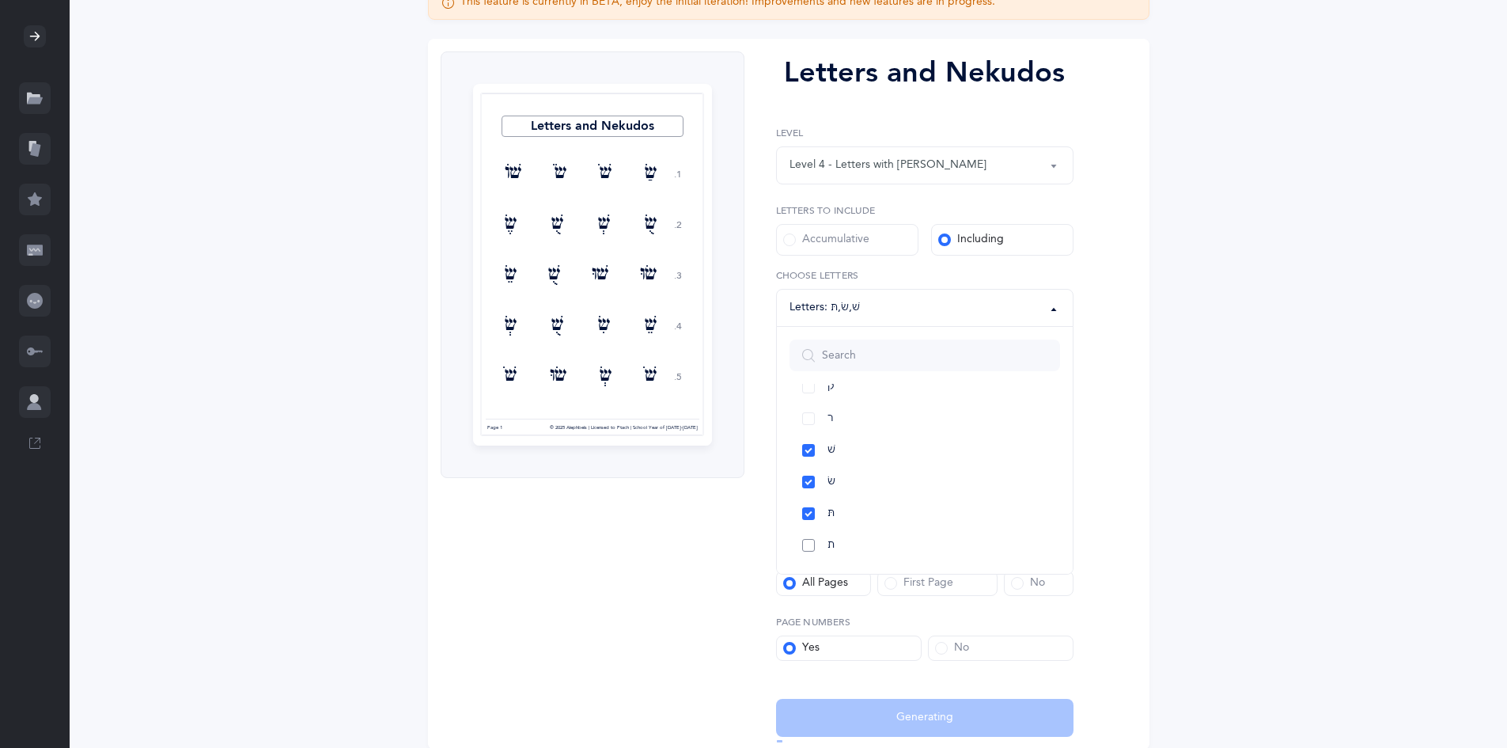
click at [812, 536] on link "ת" at bounding box center [925, 545] width 271 height 32
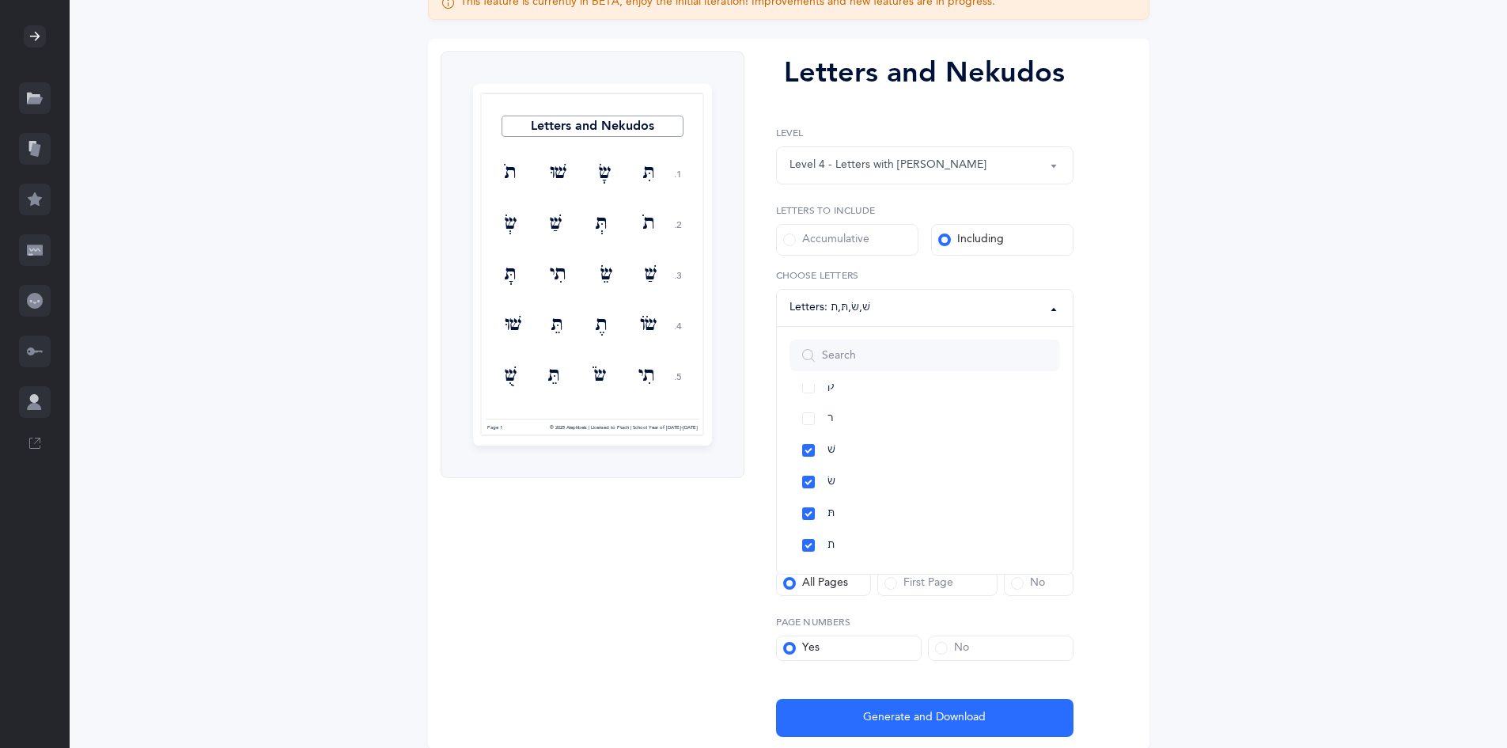
click at [1128, 568] on div "Letters and Nekudos 1. 2. 3. 4. 5. תִּ שָׂ שׁוּ תֹ תֹ תְּ שַׁ שְׂ שַׁ שֵׂ תִי ת…" at bounding box center [789, 394] width 722 height 711
click at [862, 514] on div "Standard" at bounding box center [925, 511] width 271 height 27
click at [855, 340] on link "Rashi" at bounding box center [925, 336] width 271 height 32
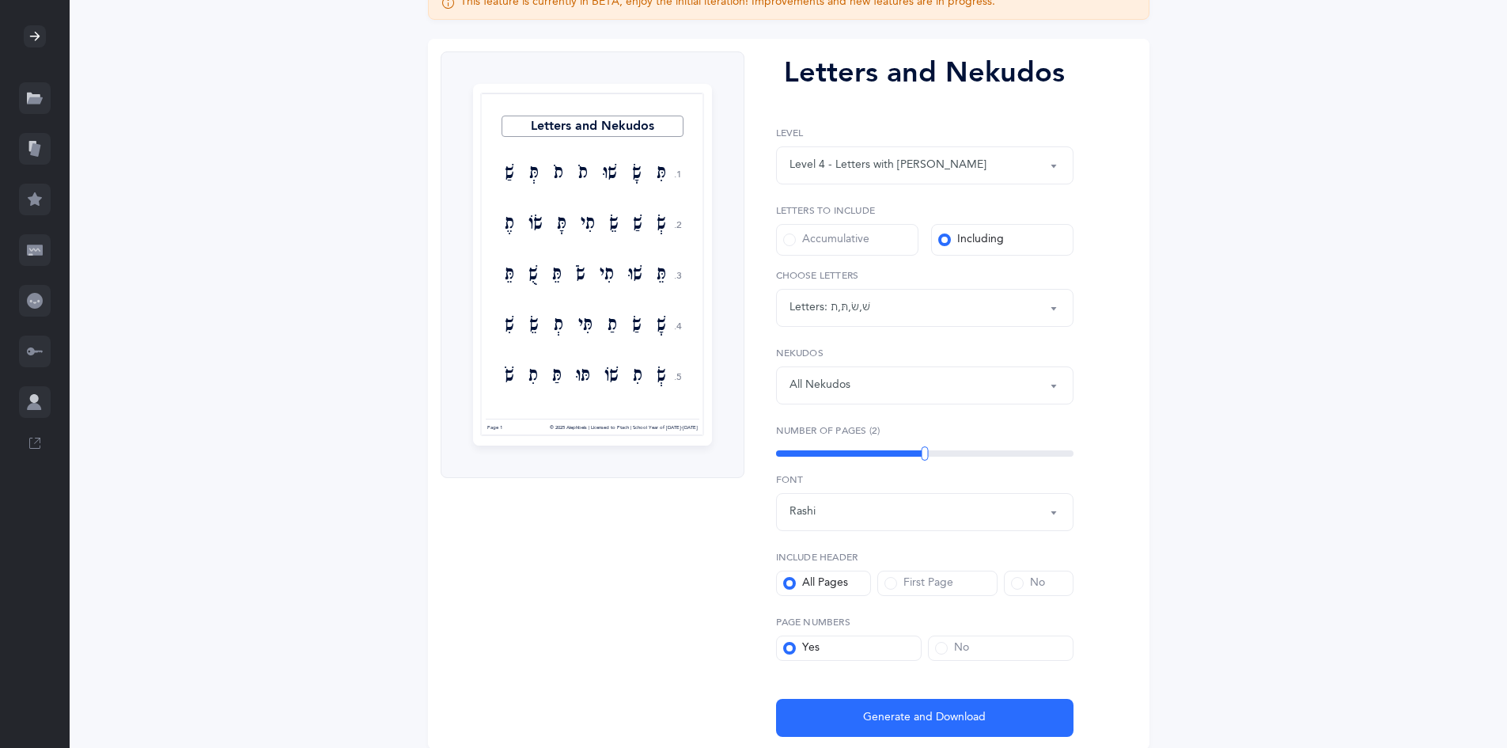
click at [885, 507] on div "Rashi" at bounding box center [925, 511] width 271 height 27
click at [888, 309] on link "Standard" at bounding box center [925, 304] width 271 height 32
select select "vilna"
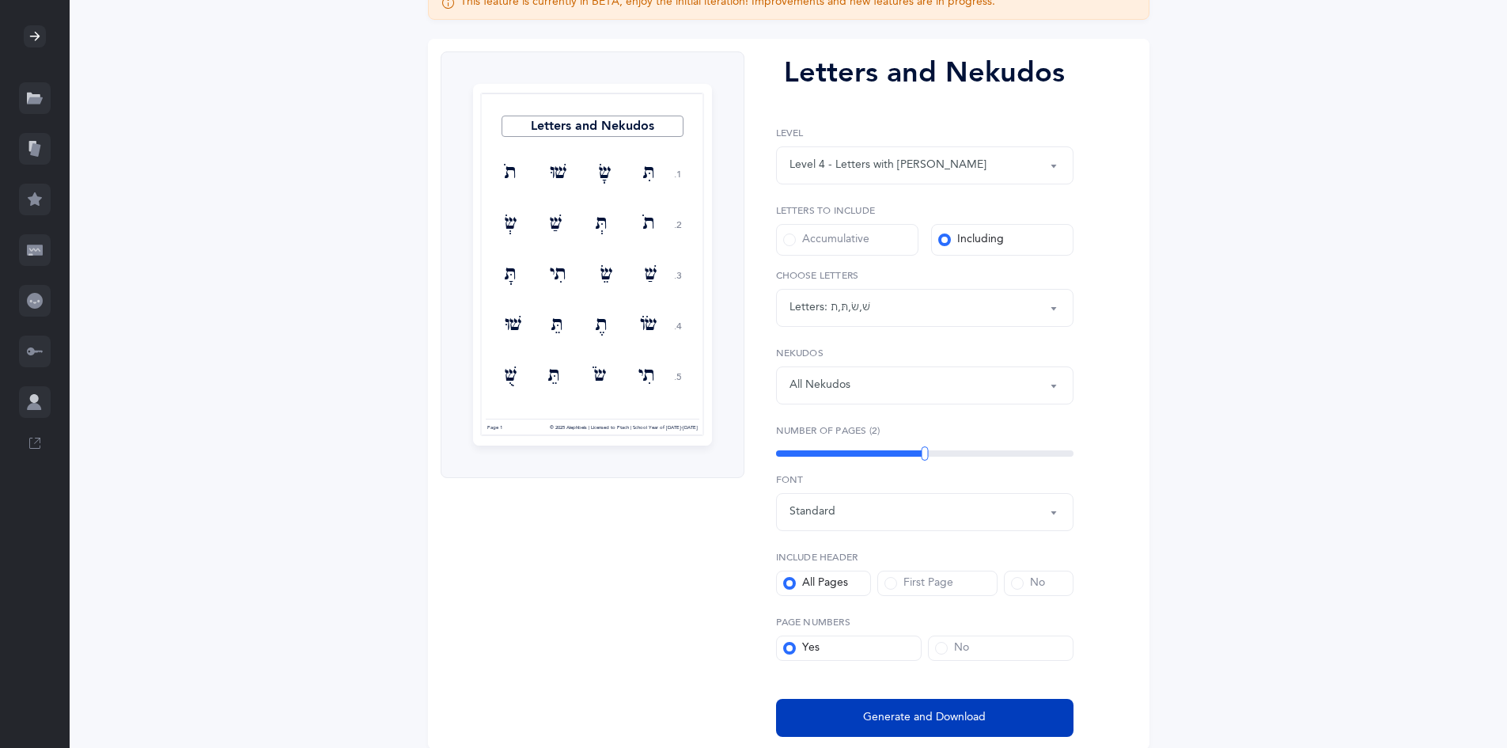
click at [942, 713] on span "Generate and Download" at bounding box center [924, 717] width 123 height 17
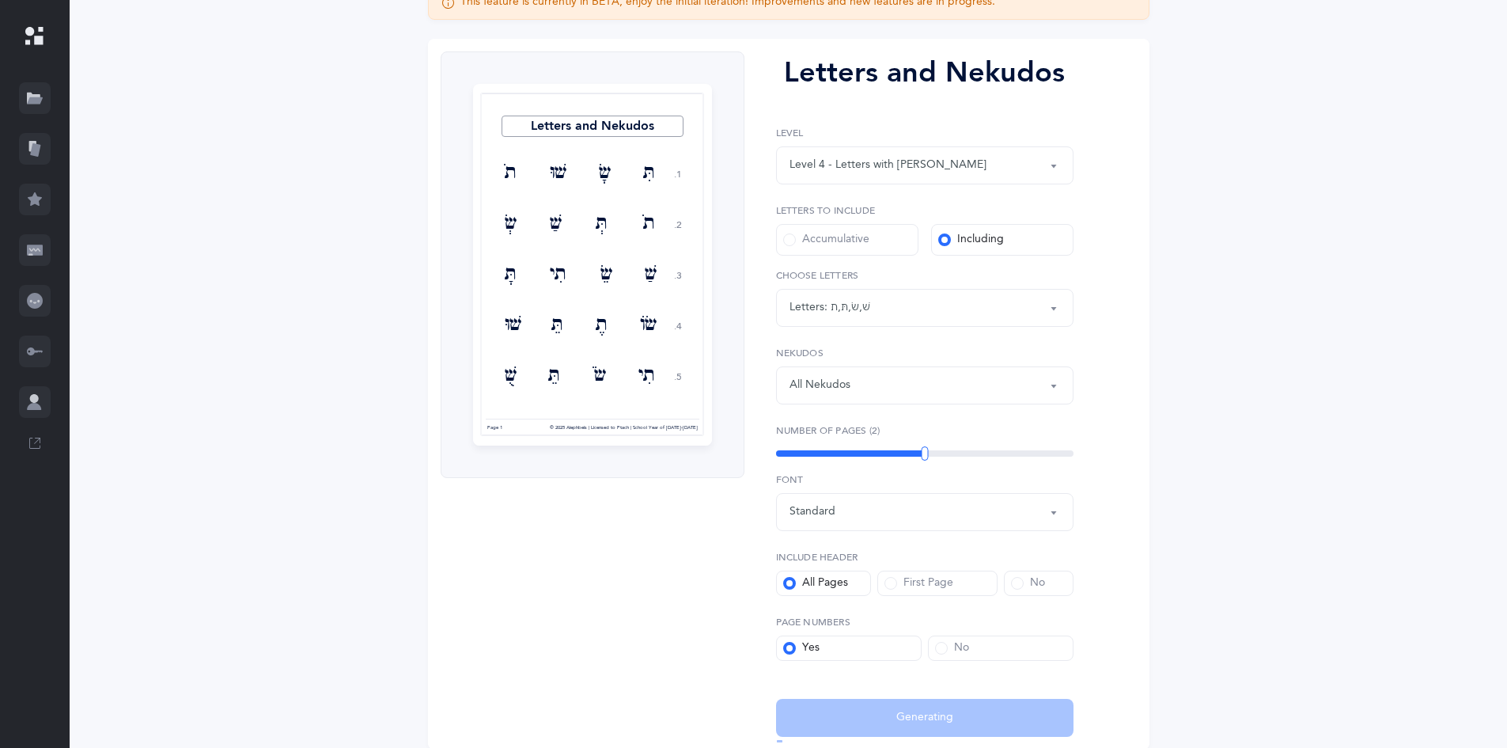
select select "4"
select select "86"
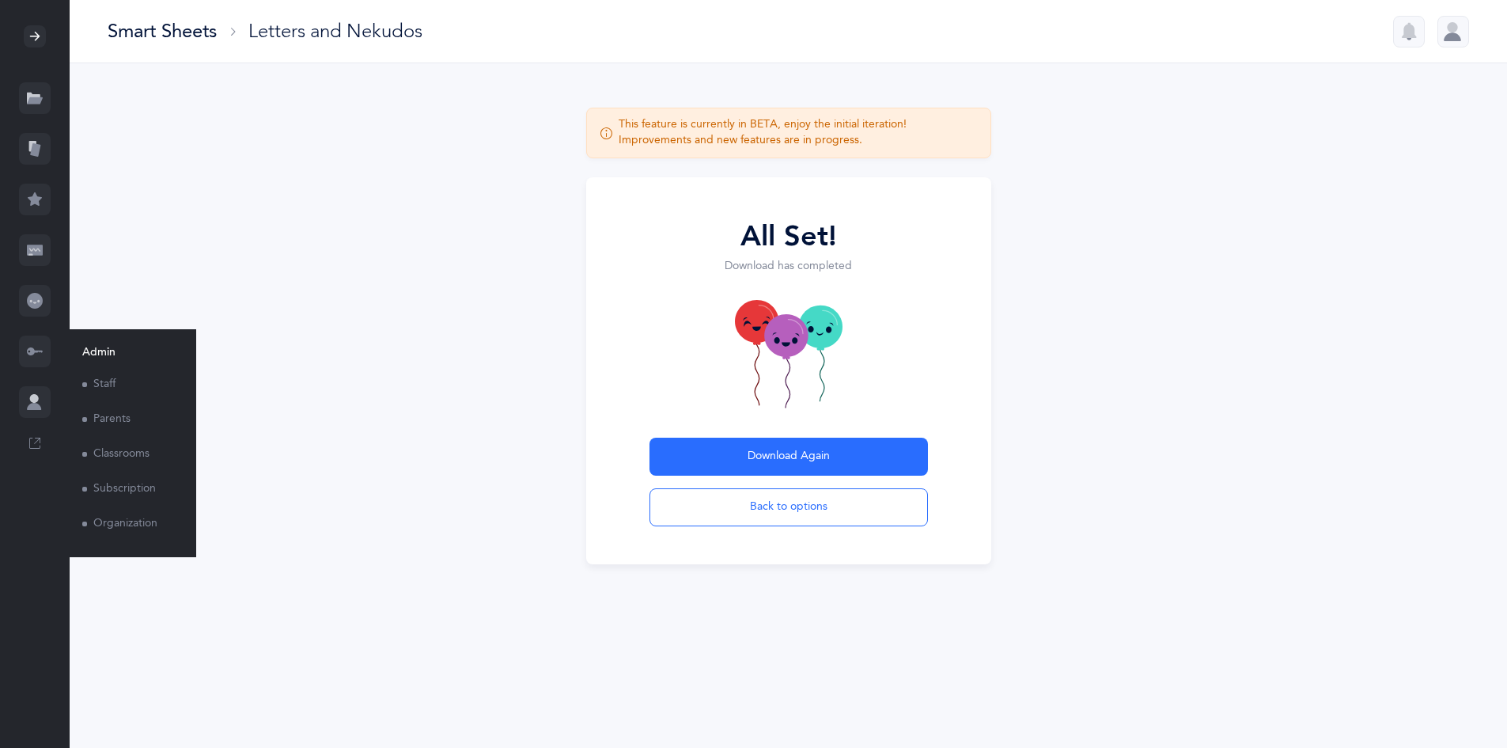
scroll to position [0, 0]
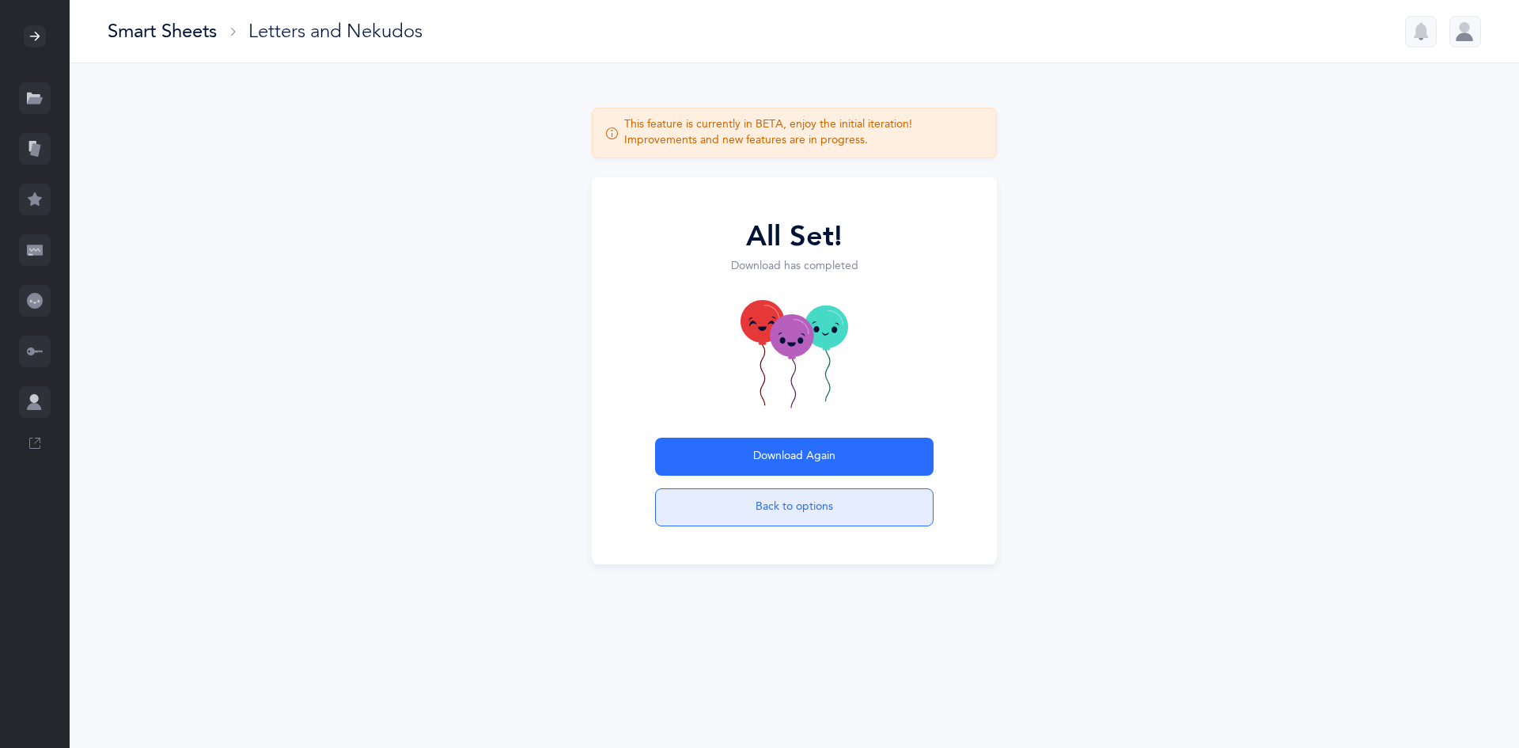
click at [746, 500] on button "Back to options" at bounding box center [794, 507] width 279 height 38
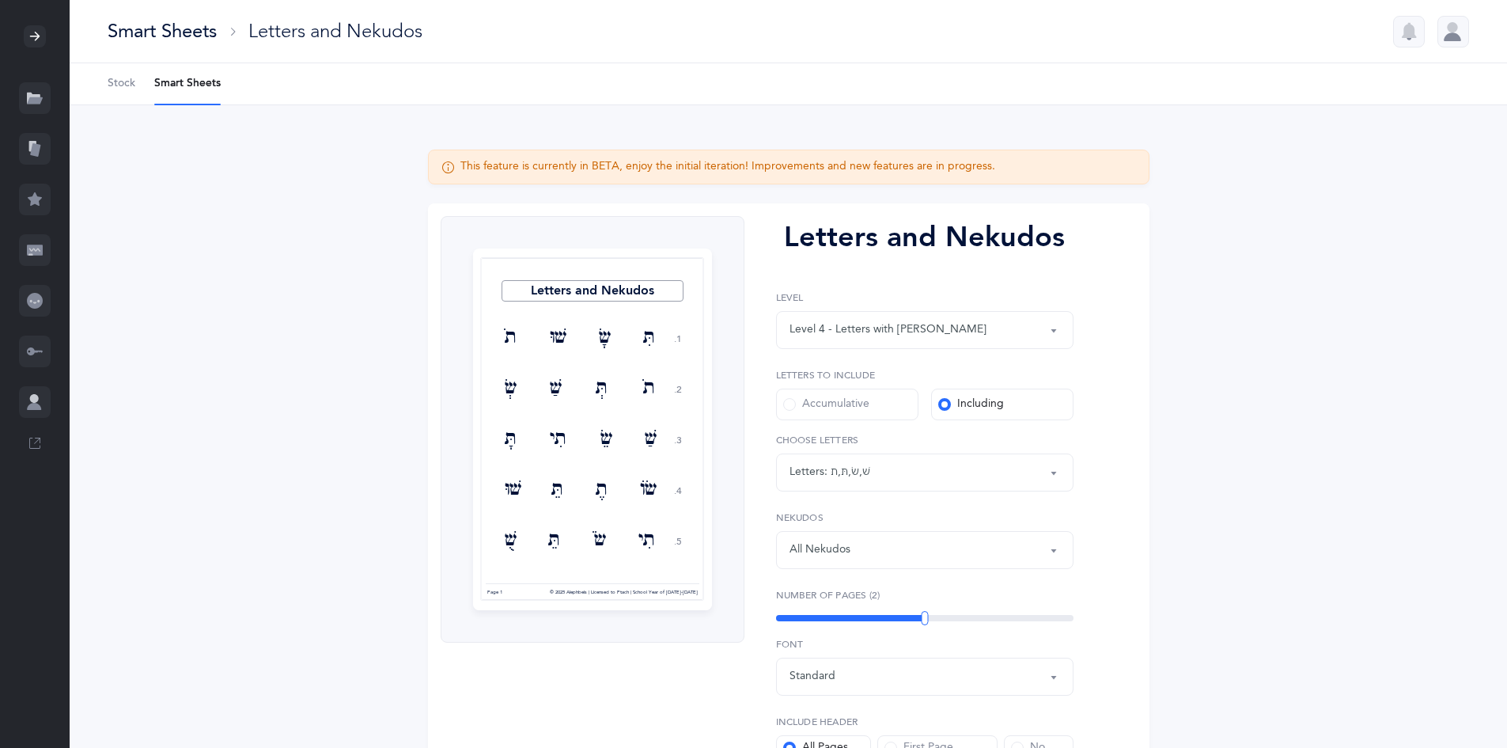
click at [888, 555] on div "All Nekudos" at bounding box center [925, 549] width 271 height 27
click at [172, 90] on li "Smart Sheets" at bounding box center [187, 83] width 66 height 41
click at [175, 36] on div "Smart Sheets" at bounding box center [162, 31] width 109 height 26
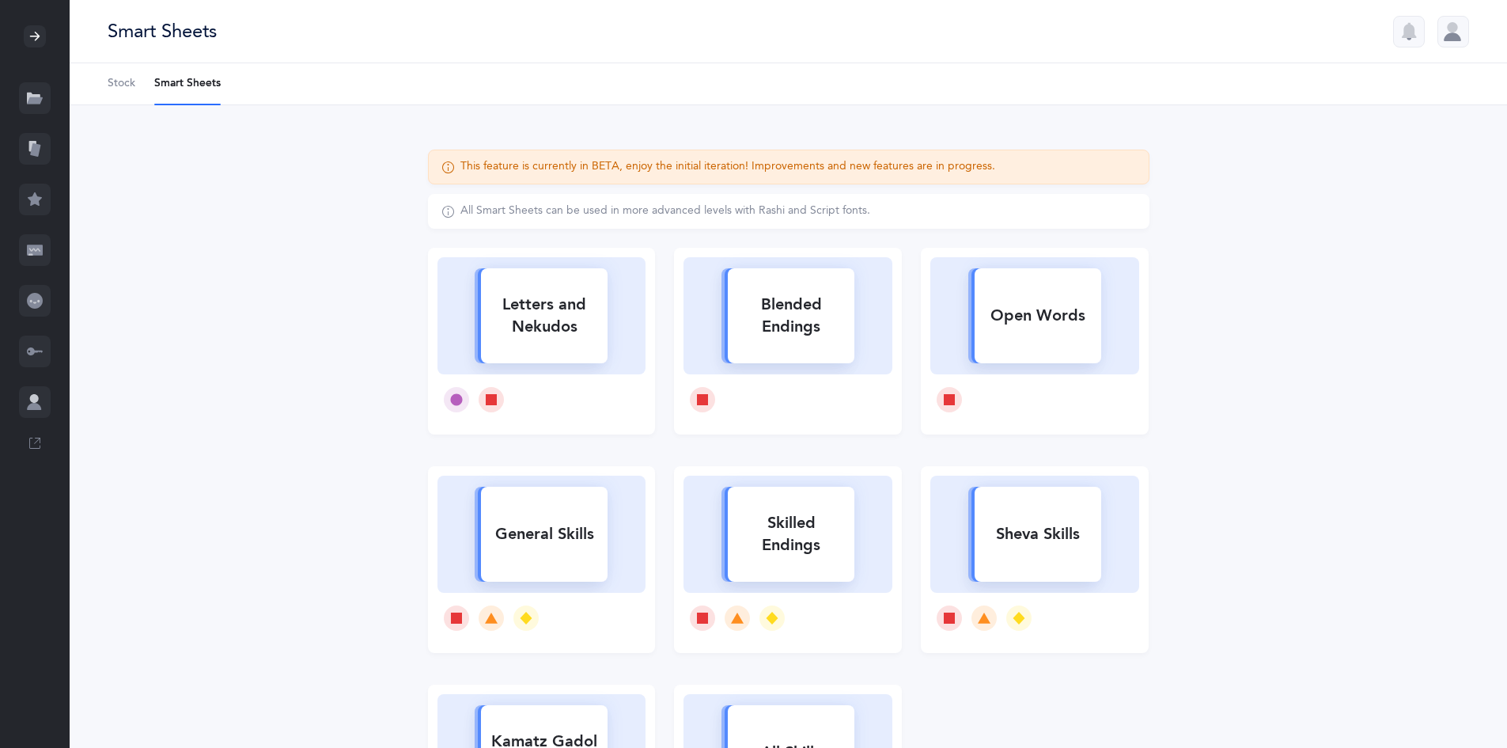
click at [822, 530] on div "Skilled Endings" at bounding box center [791, 533] width 127 height 63
select select
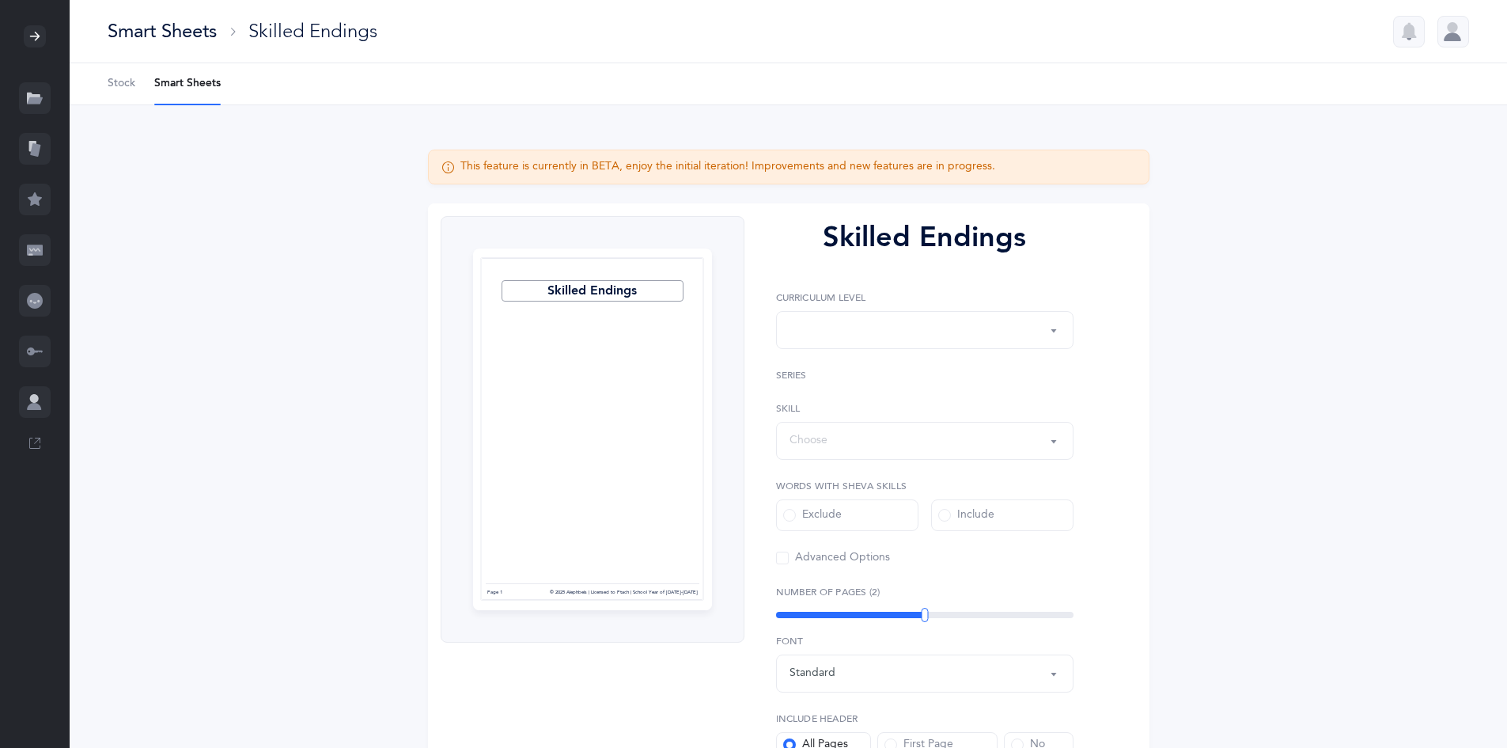
select select "1"
select select "28"
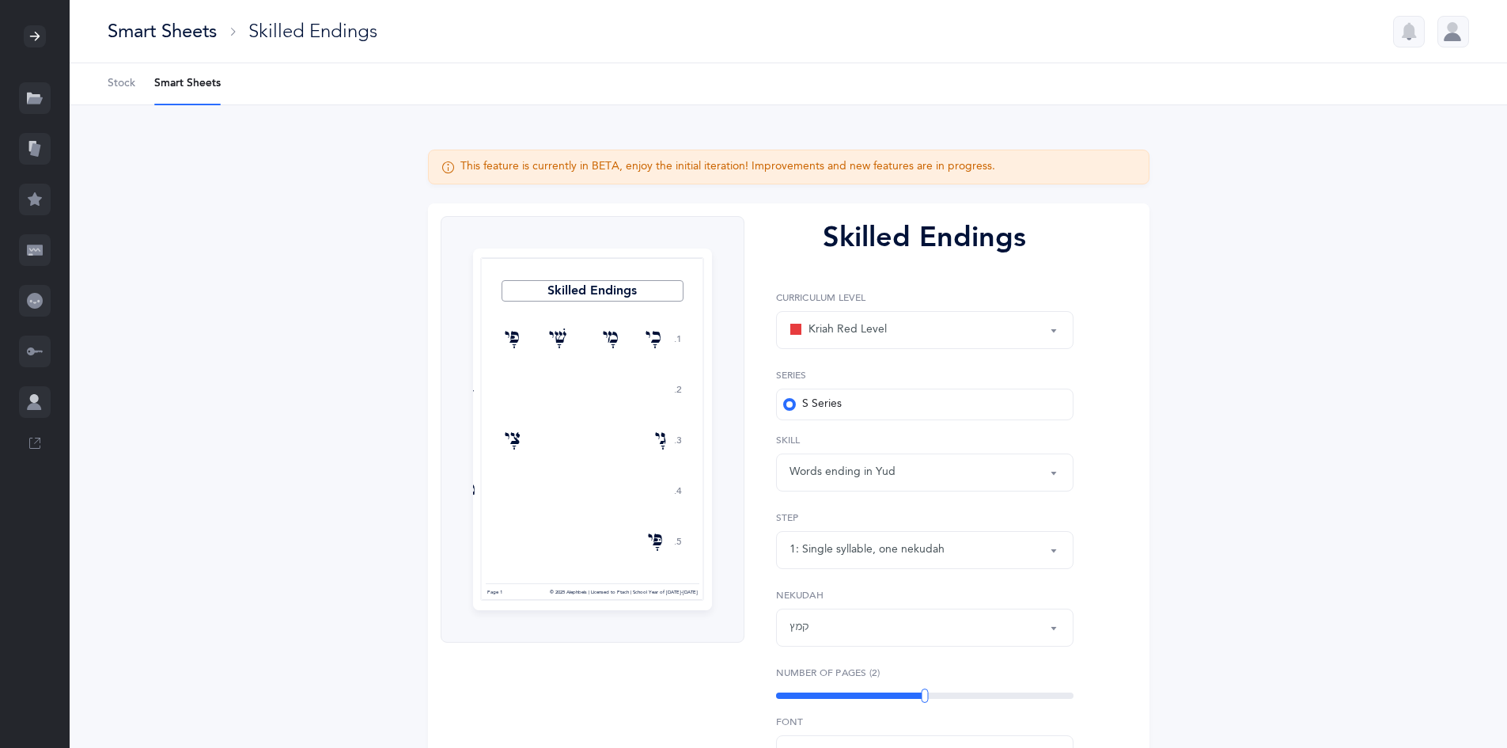
click at [926, 483] on div "Words ending in Yud" at bounding box center [925, 472] width 271 height 27
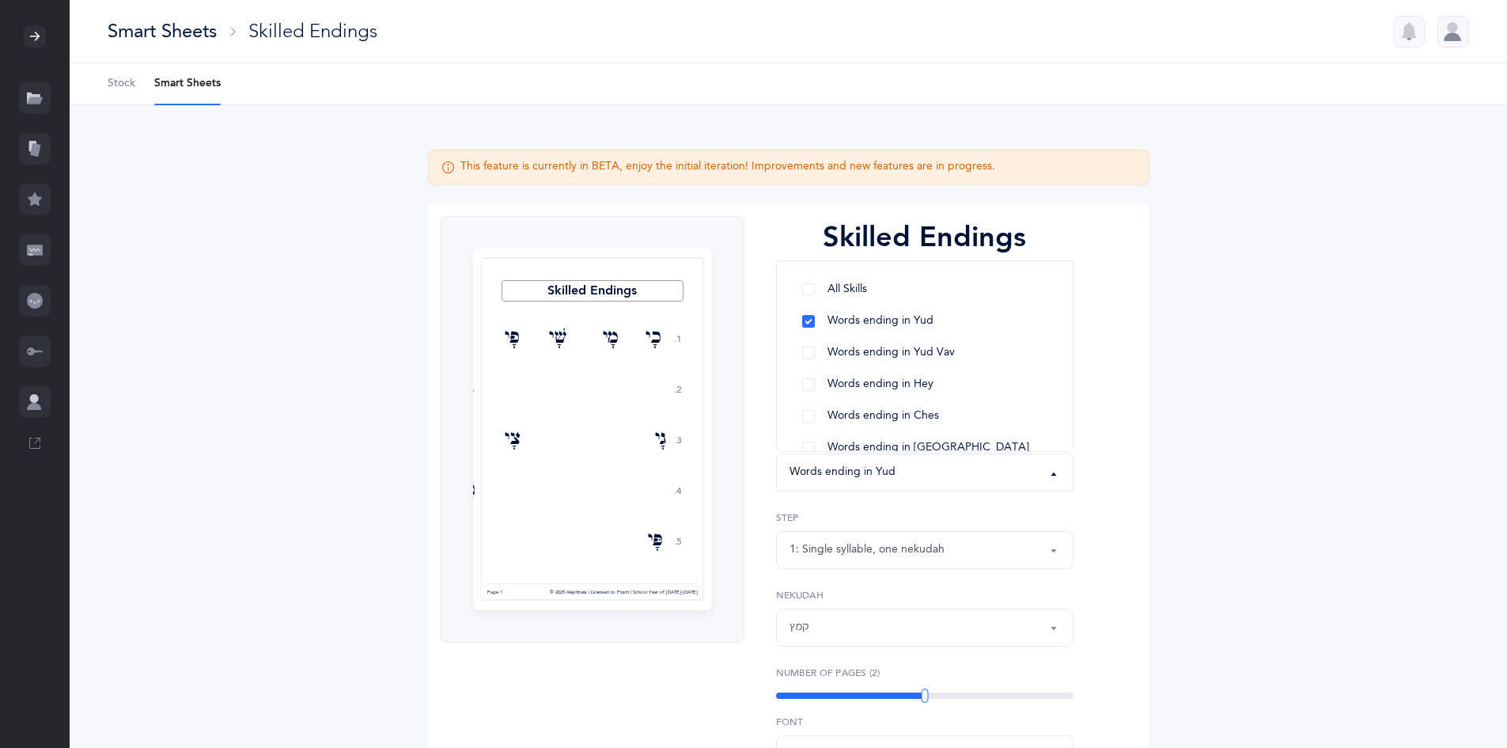
click at [1097, 504] on div "Skilled Endings 1. 2. 3. 4. 5. כָי מָי שָׁי פָי בָי גָי צָי טָי פָּי דָי תָּי ס…" at bounding box center [789, 597] width 722 height 788
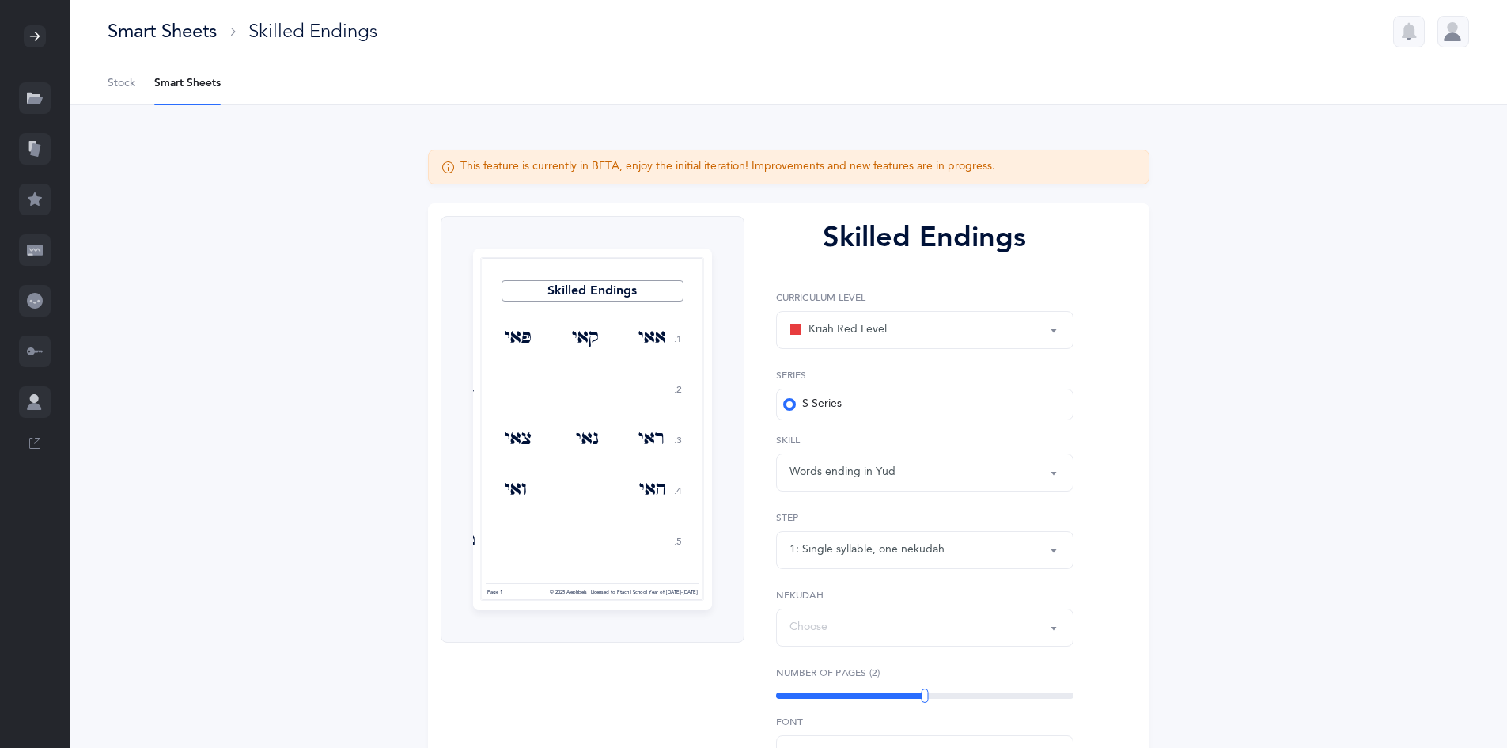
click at [897, 615] on div "Choose" at bounding box center [925, 627] width 271 height 27
click at [851, 508] on link "פתח" at bounding box center [925, 514] width 271 height 32
click at [880, 610] on button "פתח" at bounding box center [925, 627] width 298 height 38
click at [880, 628] on div "פתח" at bounding box center [925, 627] width 271 height 27
click at [869, 612] on button "פתח" at bounding box center [925, 627] width 298 height 38
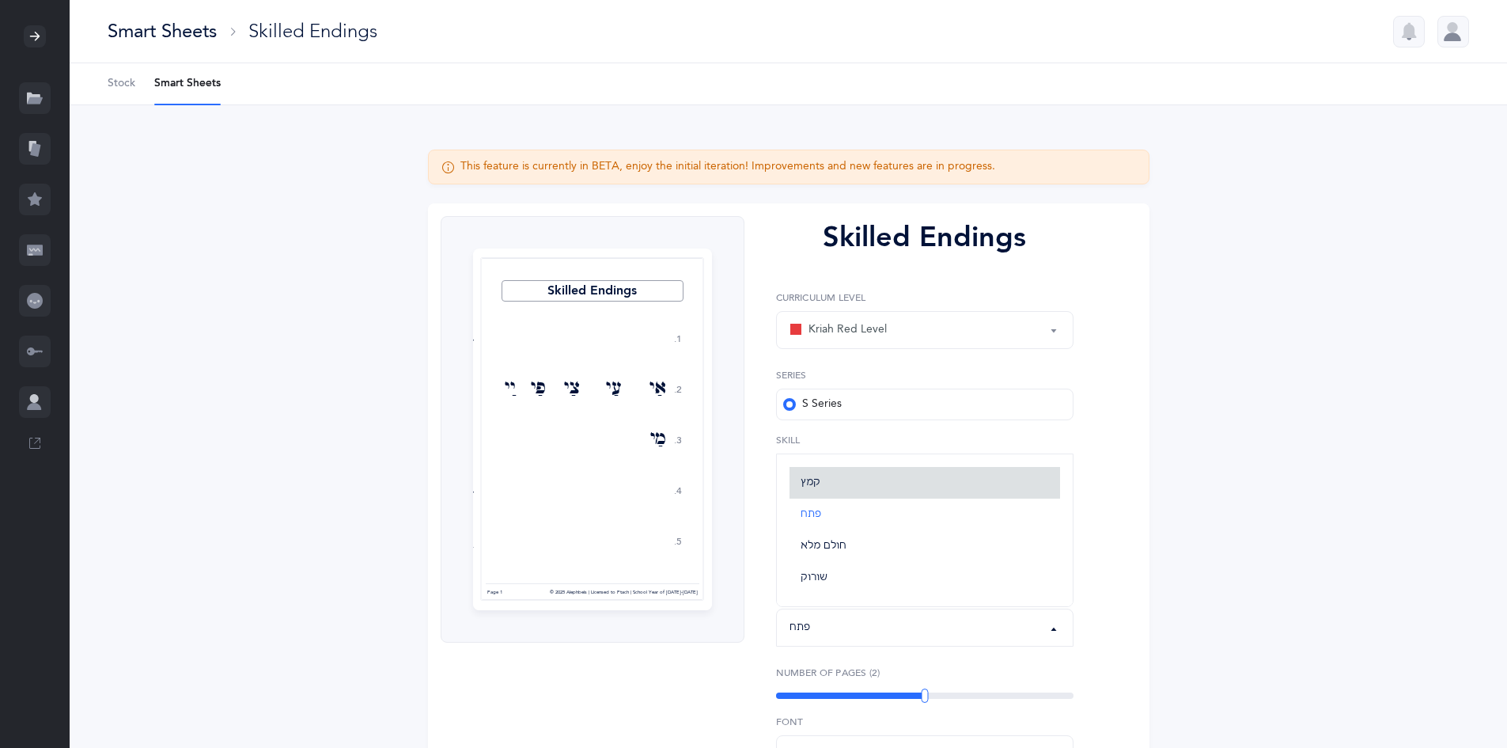
click at [826, 478] on link "קמץ" at bounding box center [925, 483] width 271 height 32
select select "28"
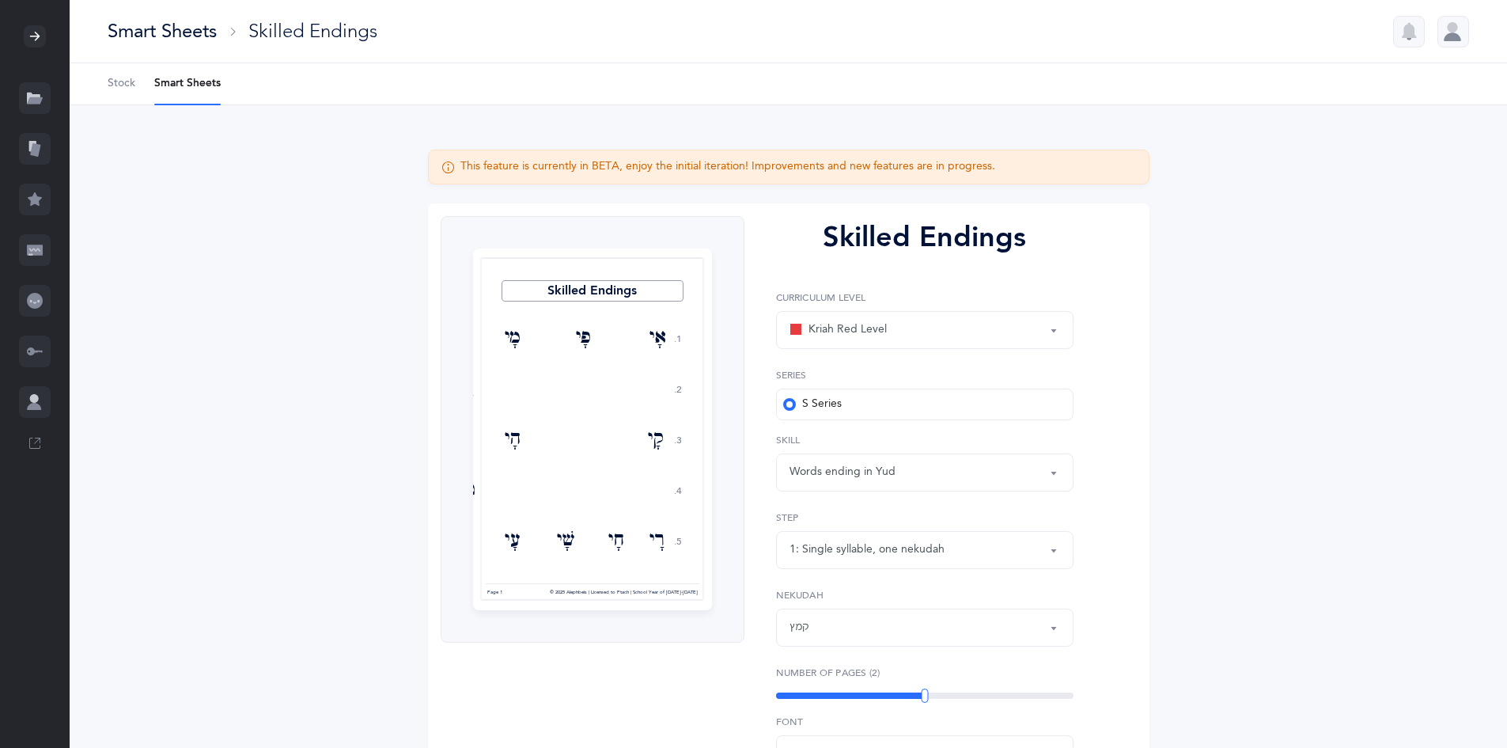
click at [896, 634] on div "קמץ" at bounding box center [925, 627] width 271 height 27
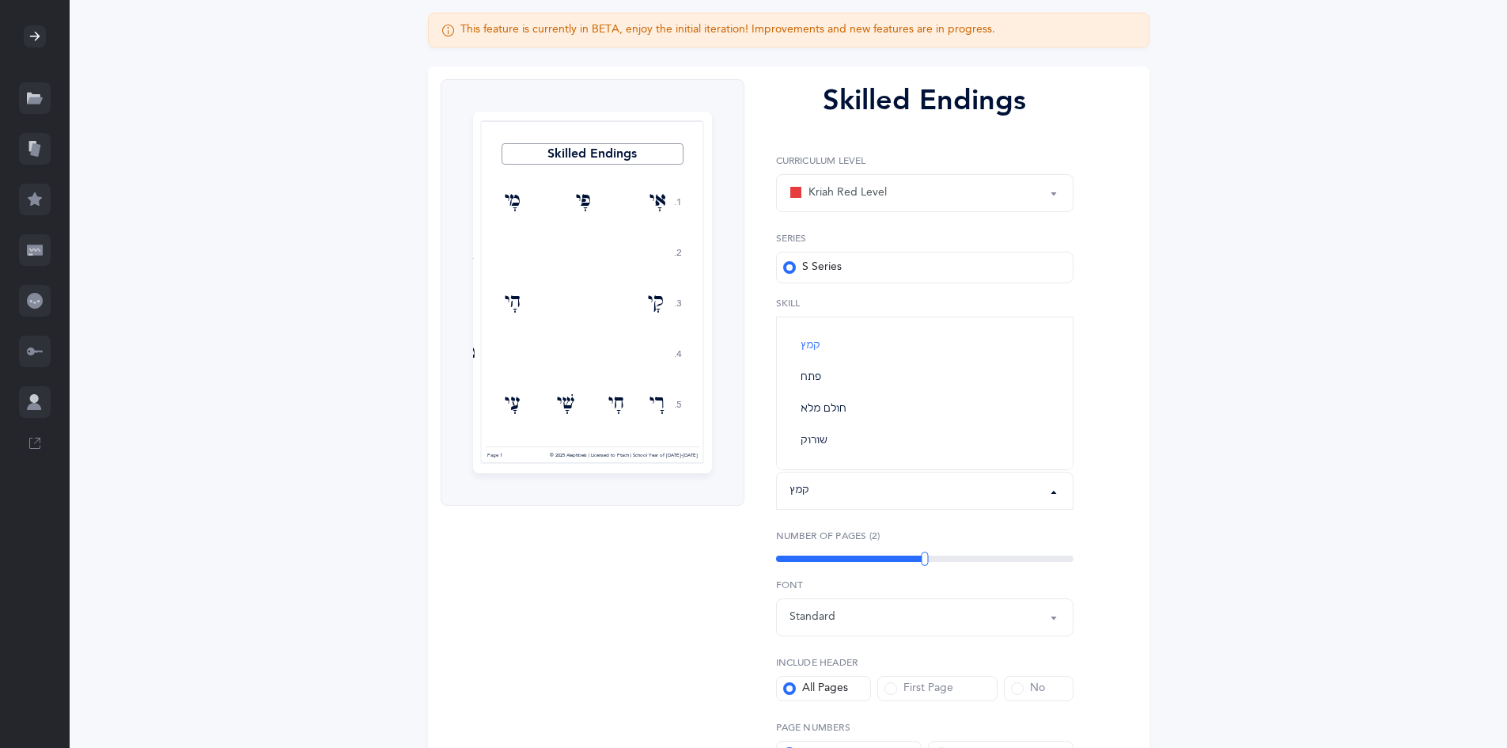
scroll to position [142, 0]
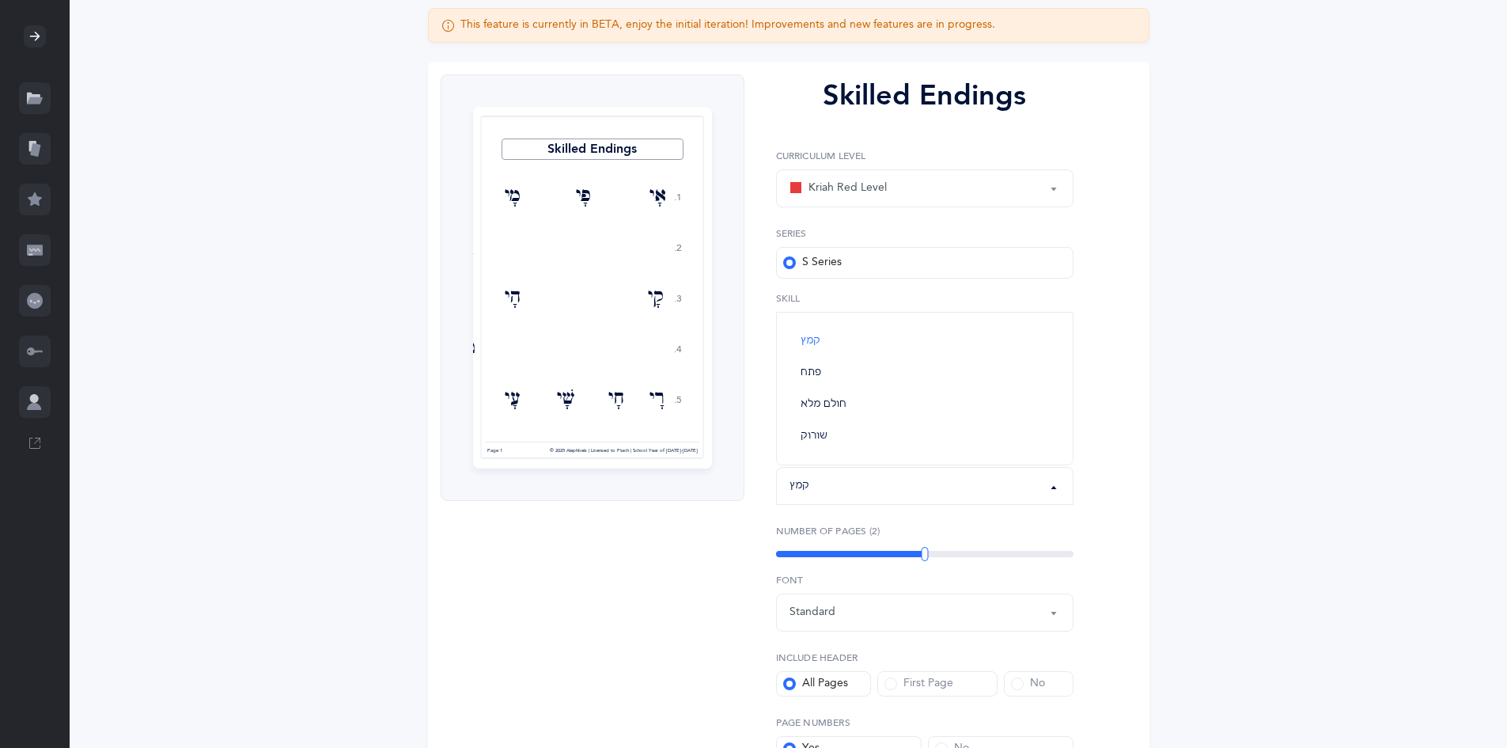
click at [832, 247] on label "S Series" at bounding box center [925, 263] width 298 height 32
click at [0, 0] on input "S Series" at bounding box center [0, 0] width 0 height 0
click at [859, 260] on label "S Series" at bounding box center [925, 263] width 298 height 32
click at [0, 0] on input "S Series" at bounding box center [0, 0] width 0 height 0
click at [792, 263] on span at bounding box center [789, 262] width 13 height 13
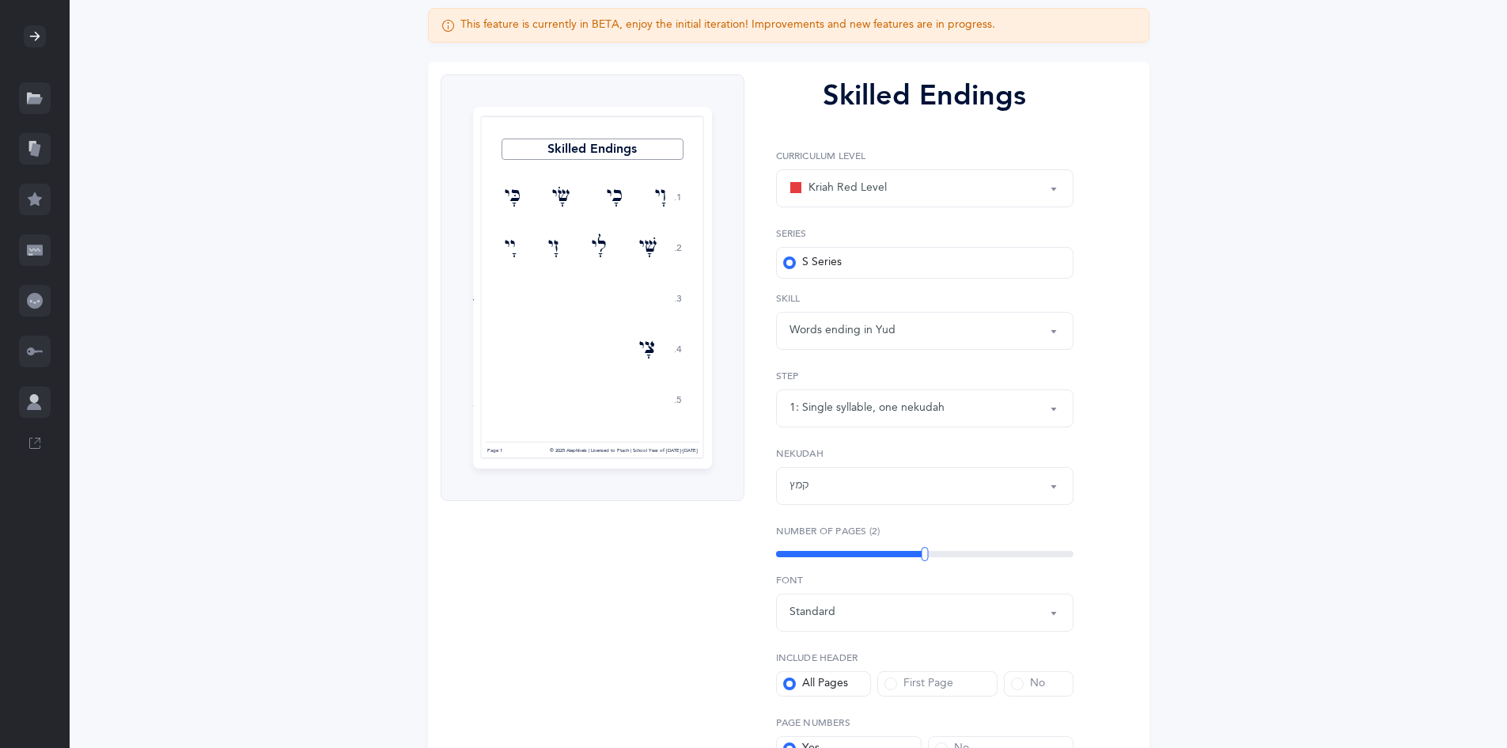
click at [0, 0] on input "S Series" at bounding box center [0, 0] width 0 height 0
click at [860, 258] on label "S Series" at bounding box center [925, 263] width 298 height 32
click at [0, 0] on input "S Series" at bounding box center [0, 0] width 0 height 0
click at [860, 258] on label "S Series" at bounding box center [925, 263] width 298 height 32
click at [0, 0] on input "S Series" at bounding box center [0, 0] width 0 height 0
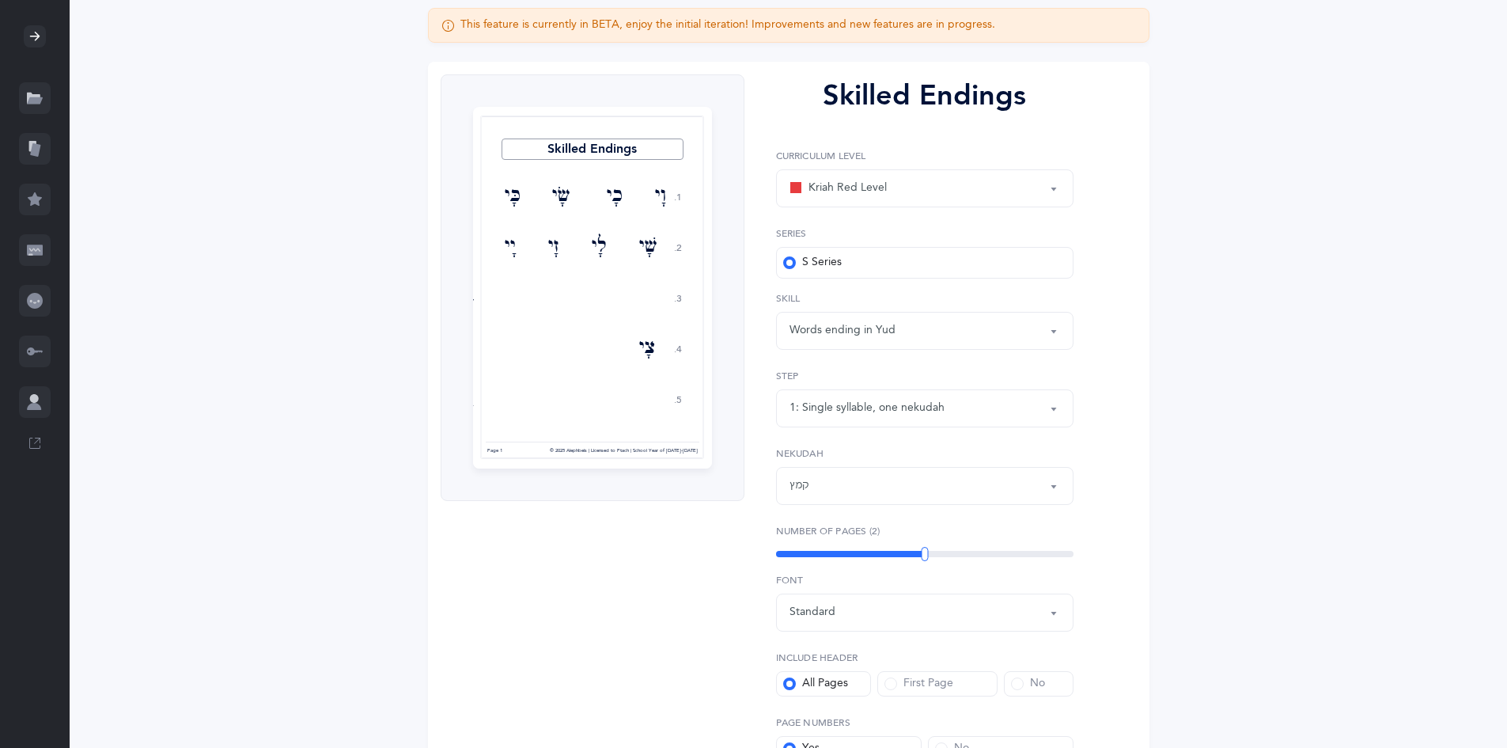
click at [881, 262] on label "S Series" at bounding box center [925, 263] width 298 height 32
click at [0, 0] on input "S Series" at bounding box center [0, 0] width 0 height 0
click at [881, 255] on label "S Series" at bounding box center [925, 263] width 298 height 32
click at [0, 0] on input "S Series" at bounding box center [0, 0] width 0 height 0
click at [849, 336] on div "Words ending in Yud" at bounding box center [843, 330] width 106 height 17
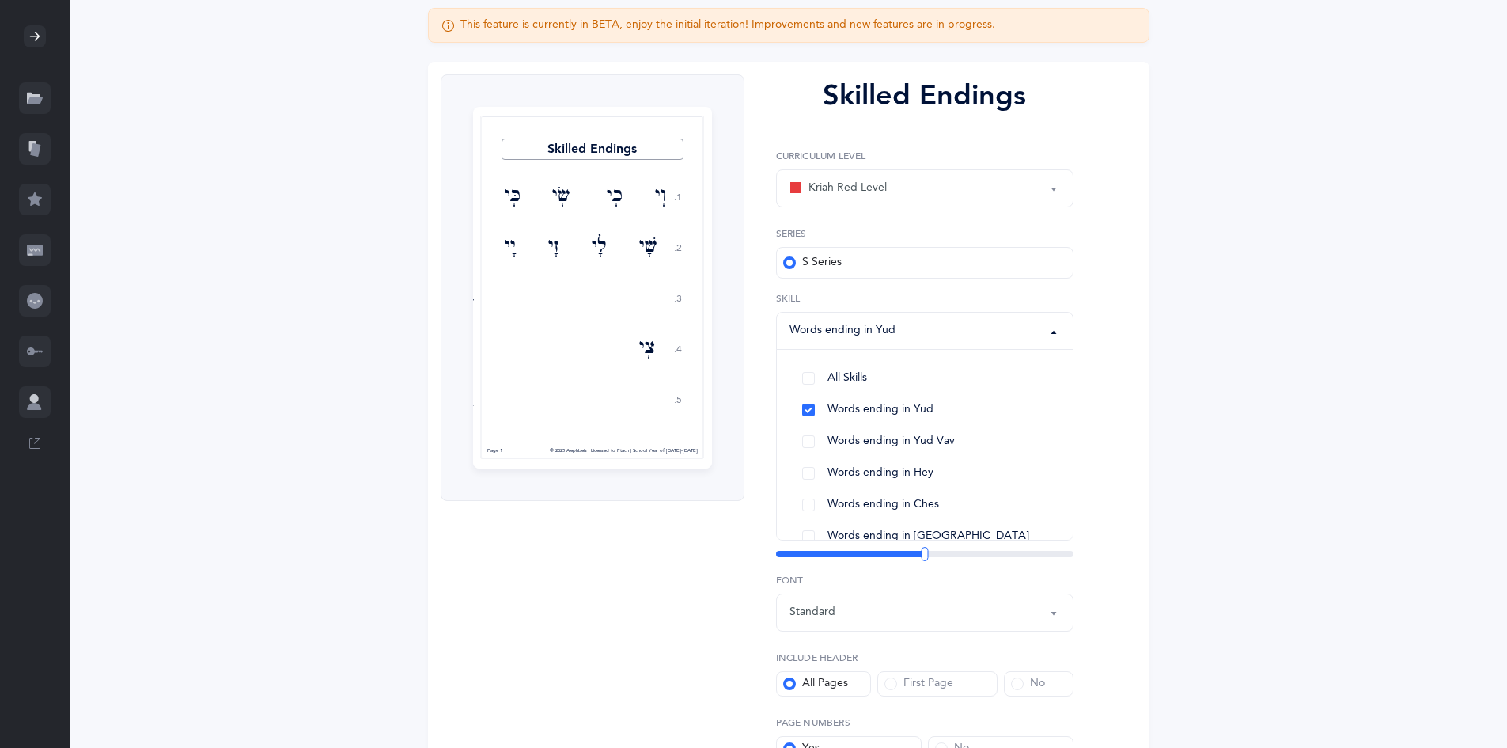
click at [1128, 313] on div "Skilled Endings 1. 2. 3. 4. 5. וָי כָי שָׂי כָּי שָׁי לָי זָי יָי בָי צָי דָי פ…" at bounding box center [789, 456] width 722 height 788
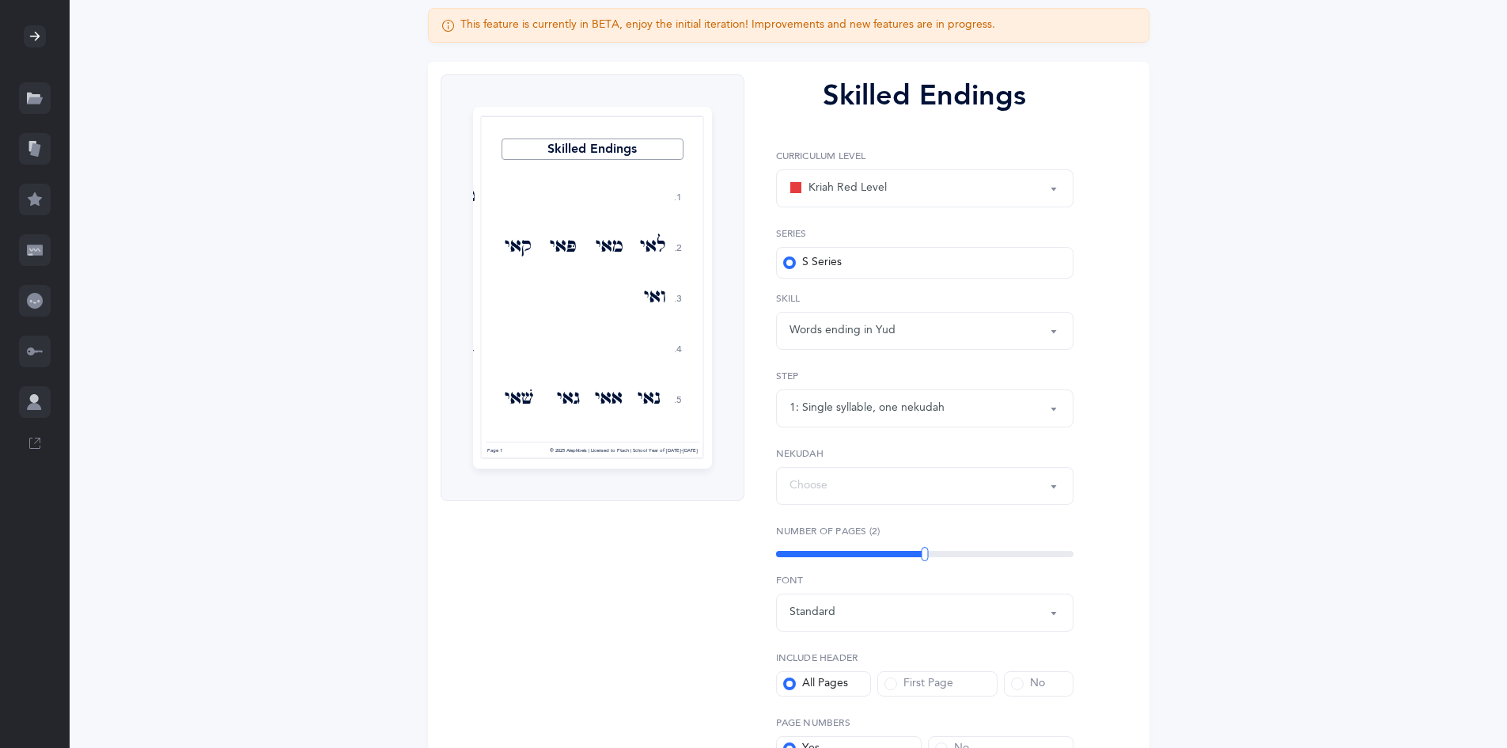
click at [996, 478] on div "Choose" at bounding box center [925, 485] width 271 height 27
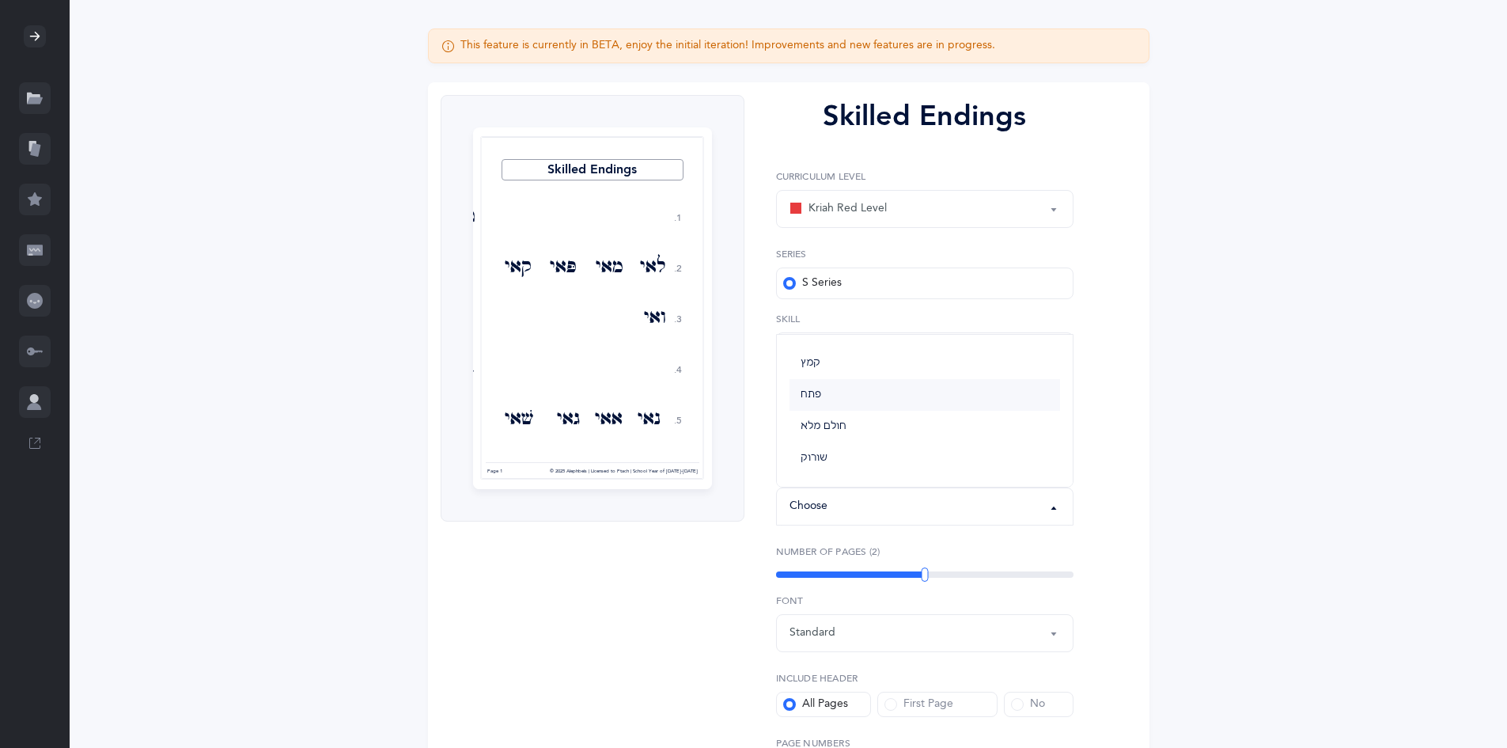
scroll to position [158, 0]
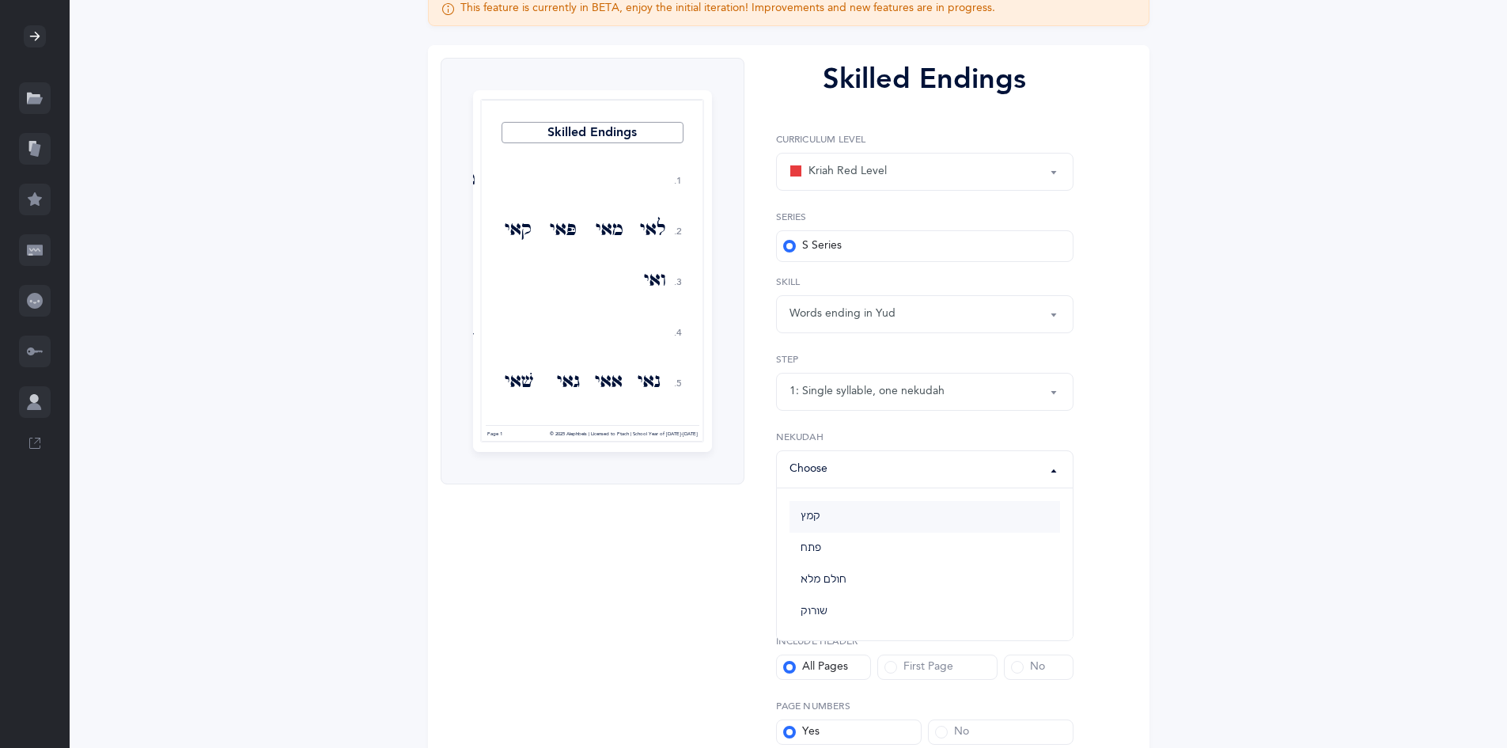
click at [794, 519] on link "קמץ" at bounding box center [925, 517] width 271 height 32
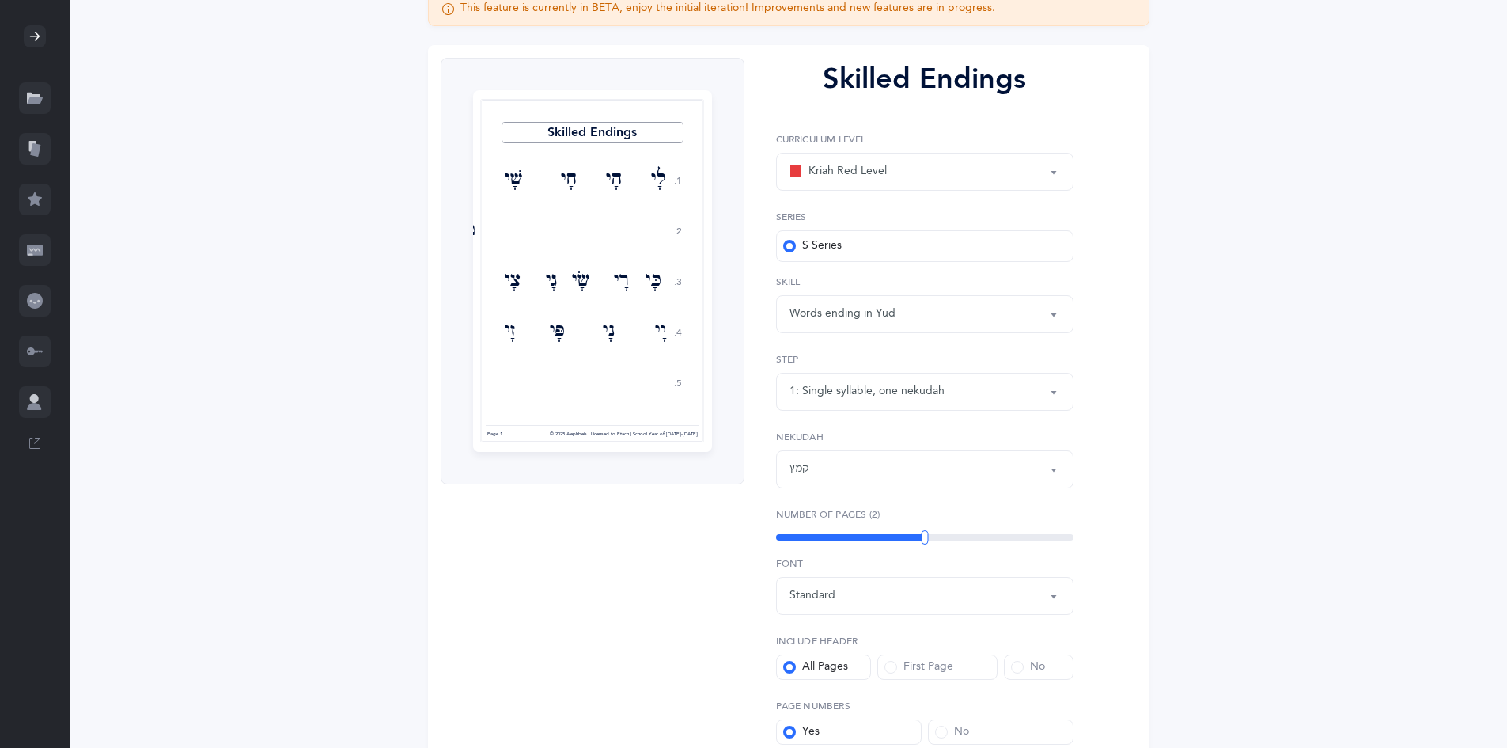
click at [853, 472] on div "קמץ" at bounding box center [925, 469] width 271 height 27
click at [852, 511] on link "קמץ" at bounding box center [925, 517] width 271 height 32
select select "28"
click at [1107, 422] on div "Skilled Endings 1. 2. 3. 4. 5. יָי שָׂי וָי כָּי מָי חָי כָי תָּי עָי אָי בָי פ…" at bounding box center [789, 439] width 722 height 788
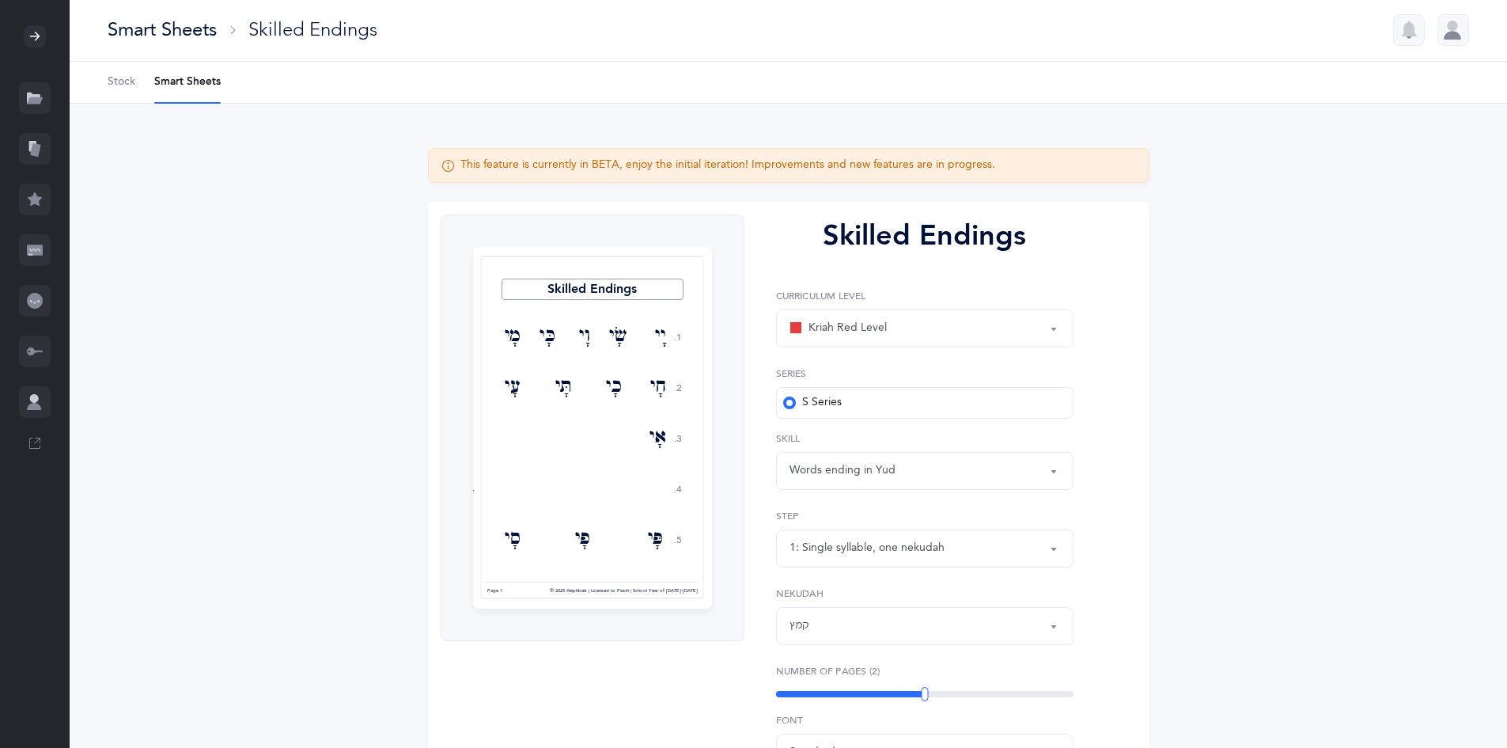
scroll to position [0, 0]
click at [113, 29] on div "Smart Sheets" at bounding box center [162, 31] width 109 height 26
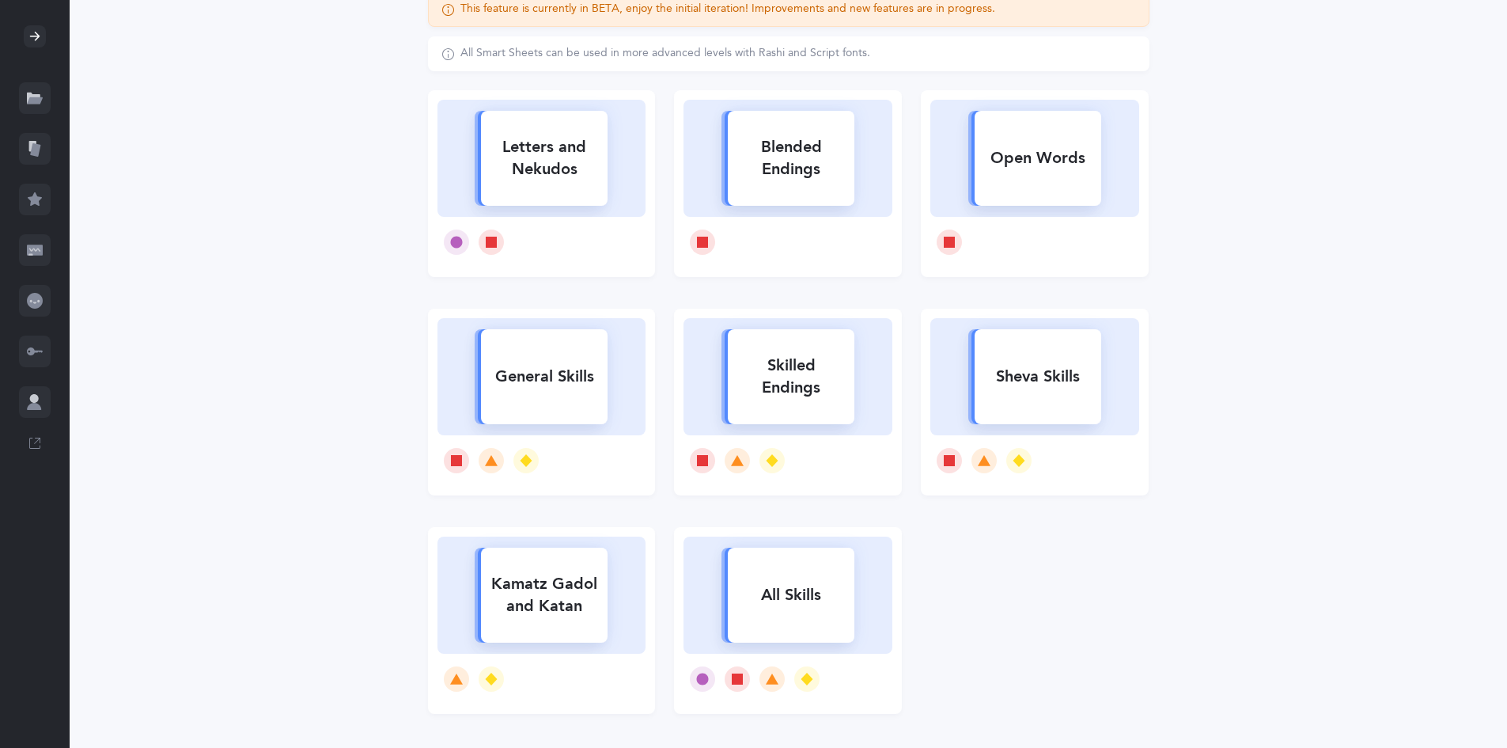
scroll to position [158, 0]
click at [838, 570] on rect at bounding box center [791, 594] width 127 height 95
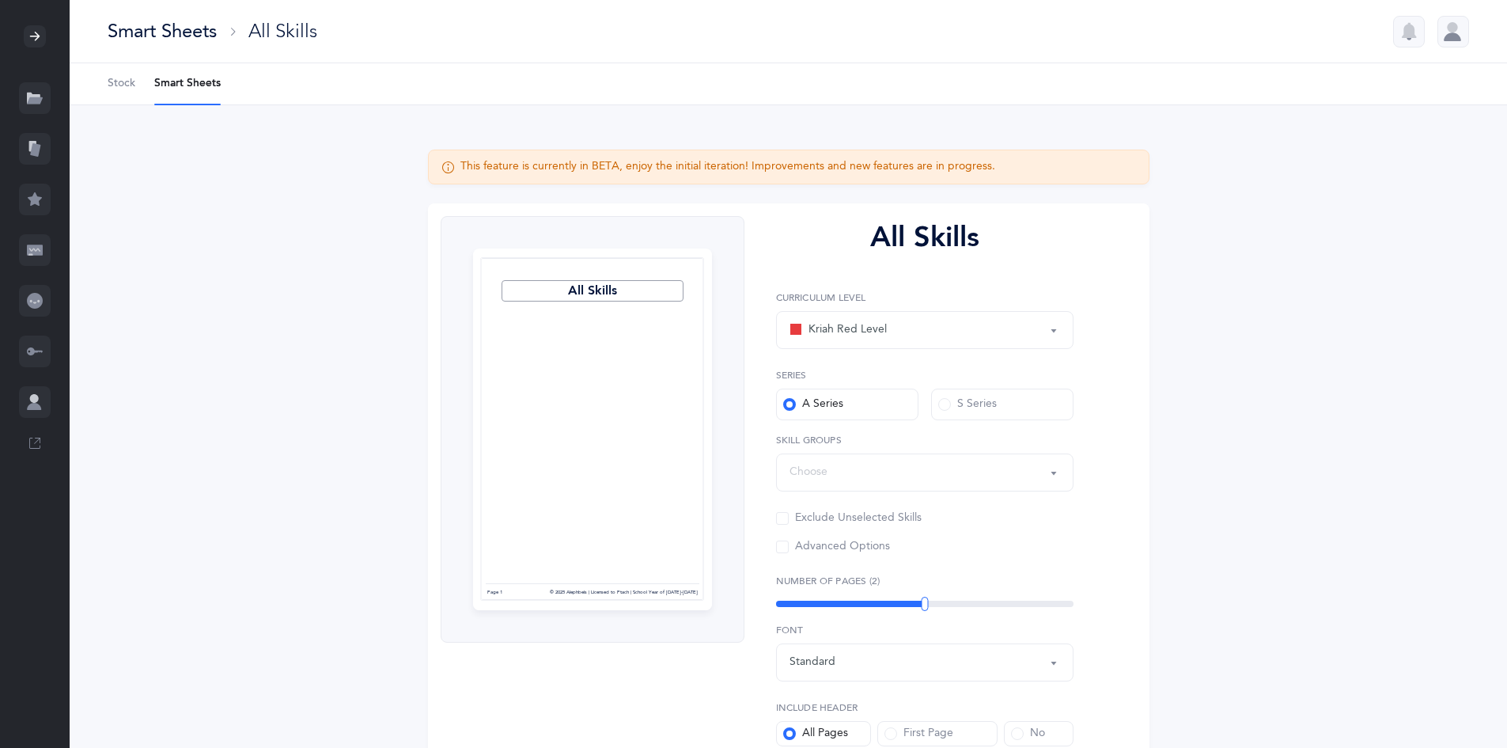
click at [891, 486] on button "Choose" at bounding box center [925, 472] width 298 height 38
click at [844, 555] on span "Skilled Endings" at bounding box center [866, 551] width 76 height 14
select select "Skilled Endings"
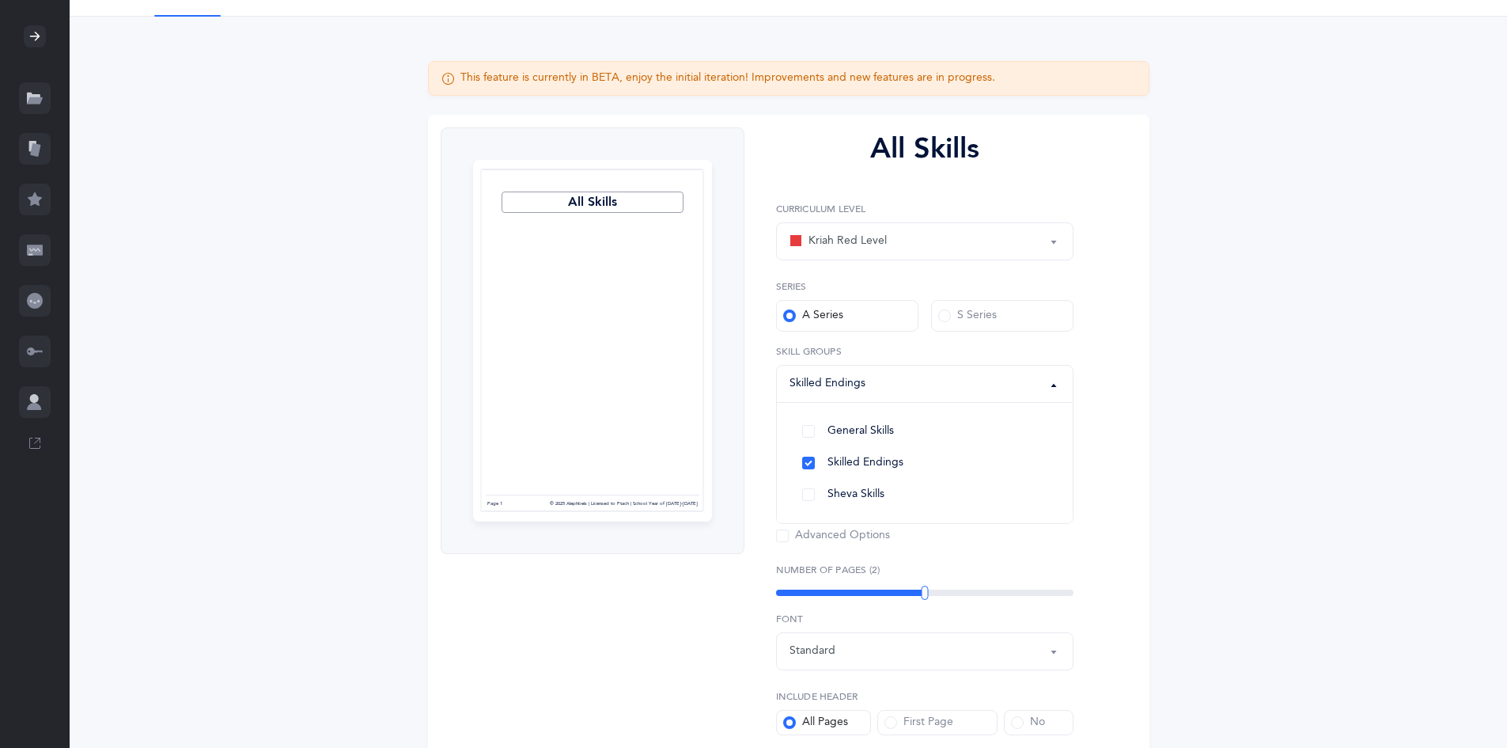
scroll to position [293, 0]
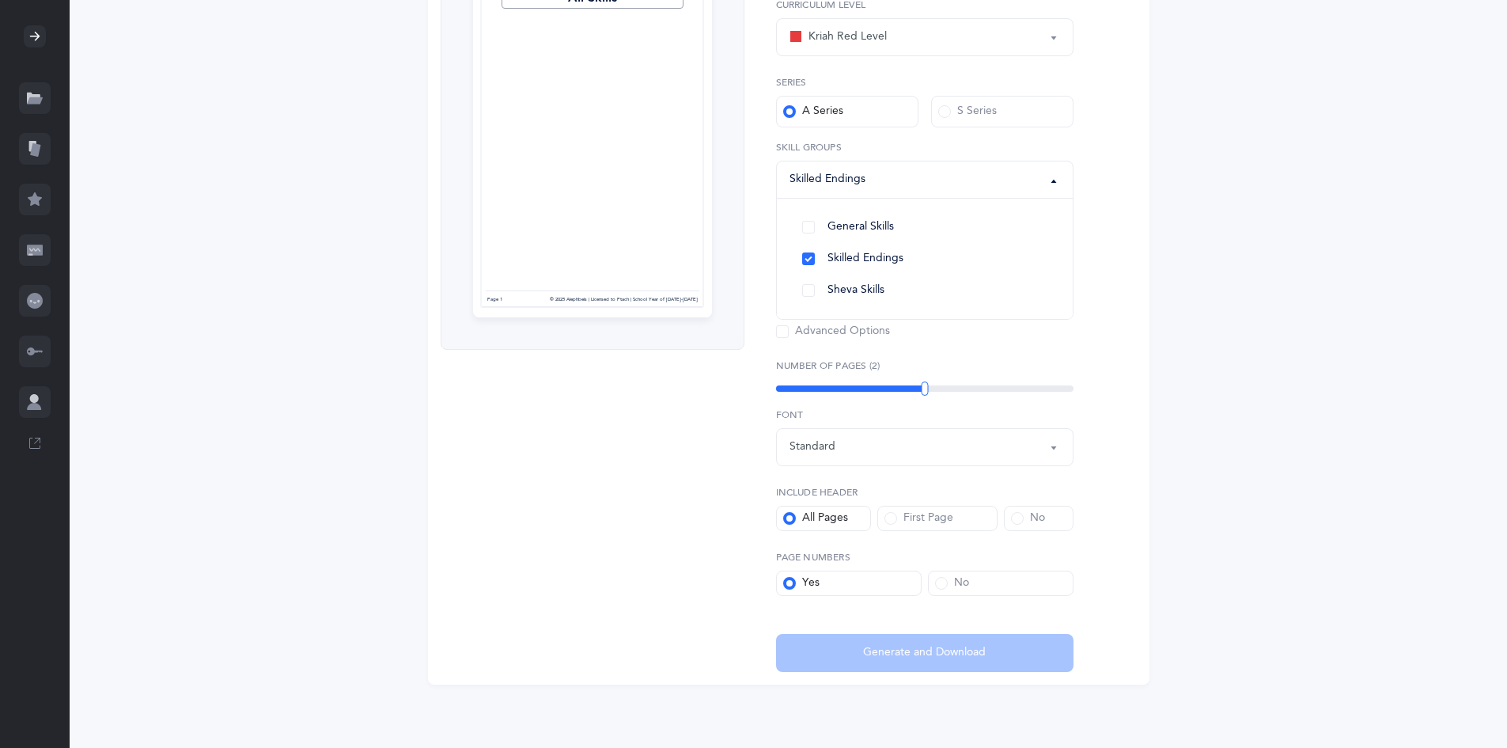
click at [1097, 258] on div "All Skills Page 1 © 2025 Alephbeis | Licensed to Ptach | School Year of 2025-20…" at bounding box center [789, 298] width 722 height 774
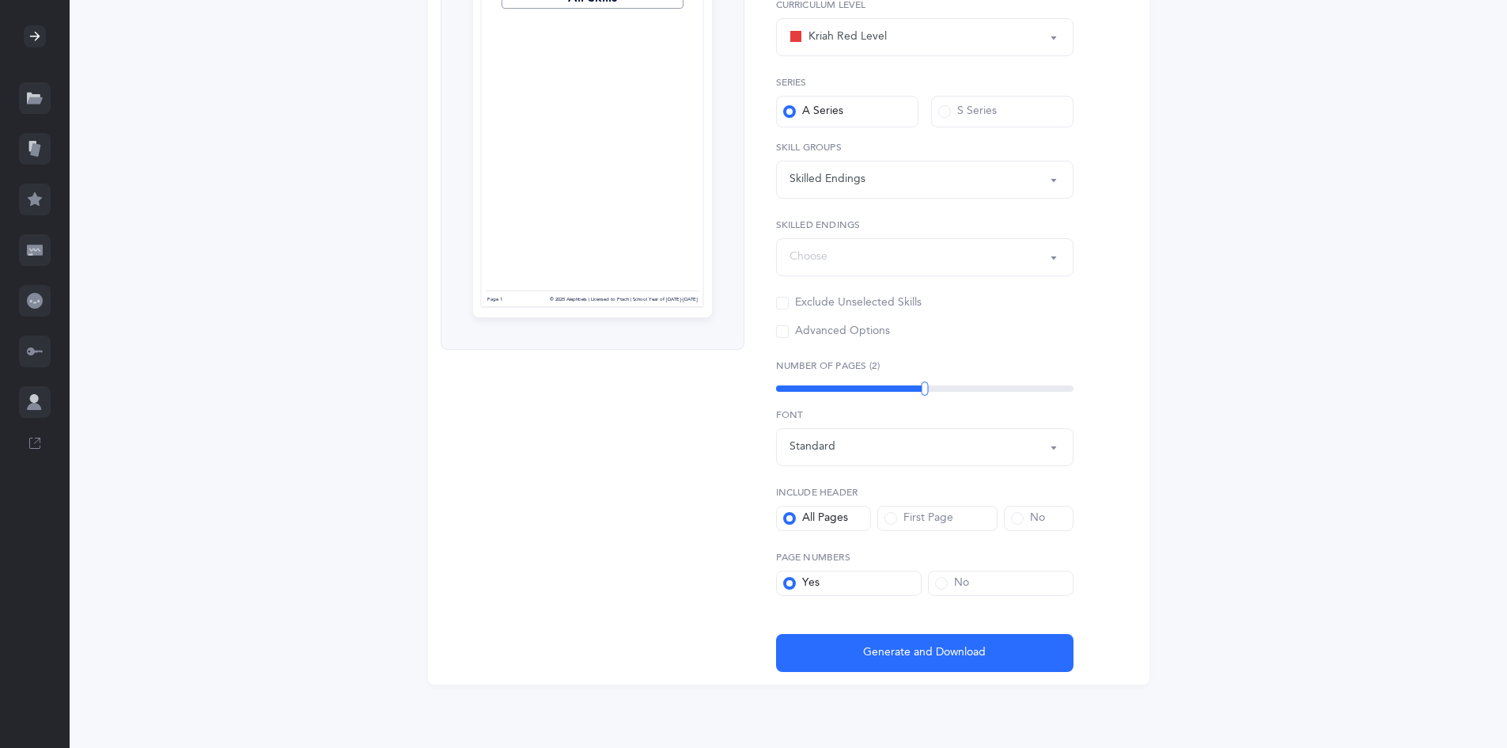
click at [829, 252] on div "Choose" at bounding box center [925, 257] width 271 height 27
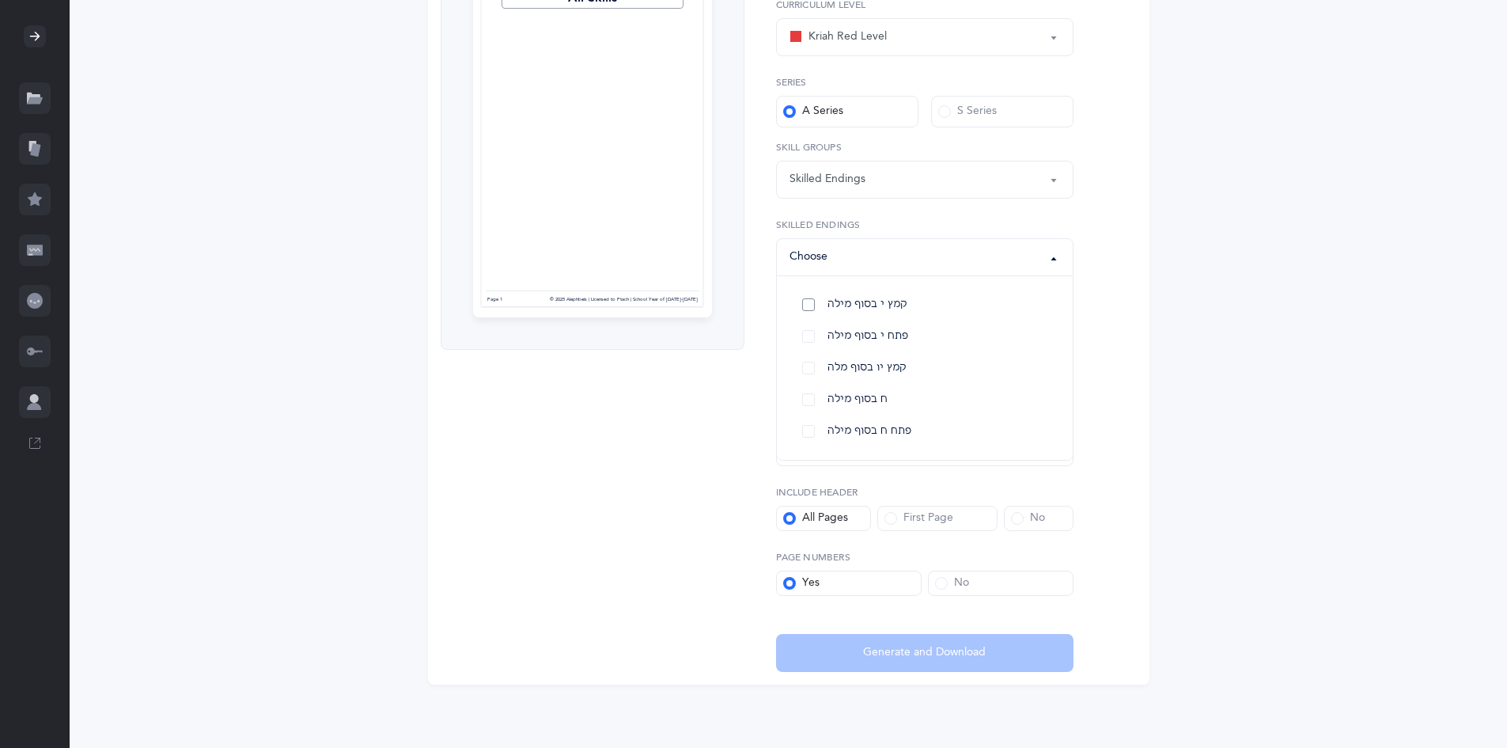
click at [884, 312] on link "קמץ י בסוף מילה" at bounding box center [925, 305] width 271 height 32
select select "19"
click at [1137, 267] on div "All Skills Page 1 © 2025 Alephbeis | Licensed to Ptach | School Year of 2025-20…" at bounding box center [789, 298] width 722 height 774
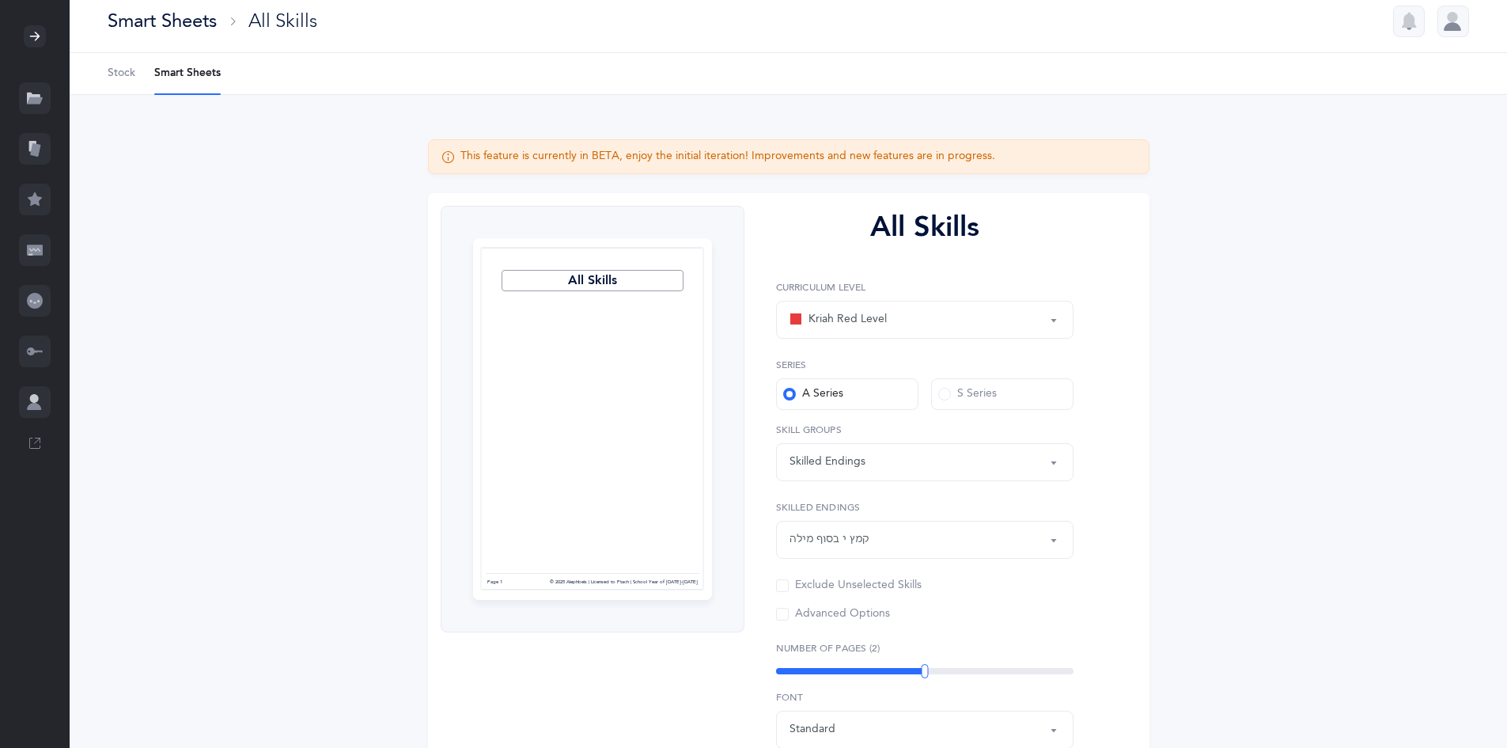
scroll to position [0, 0]
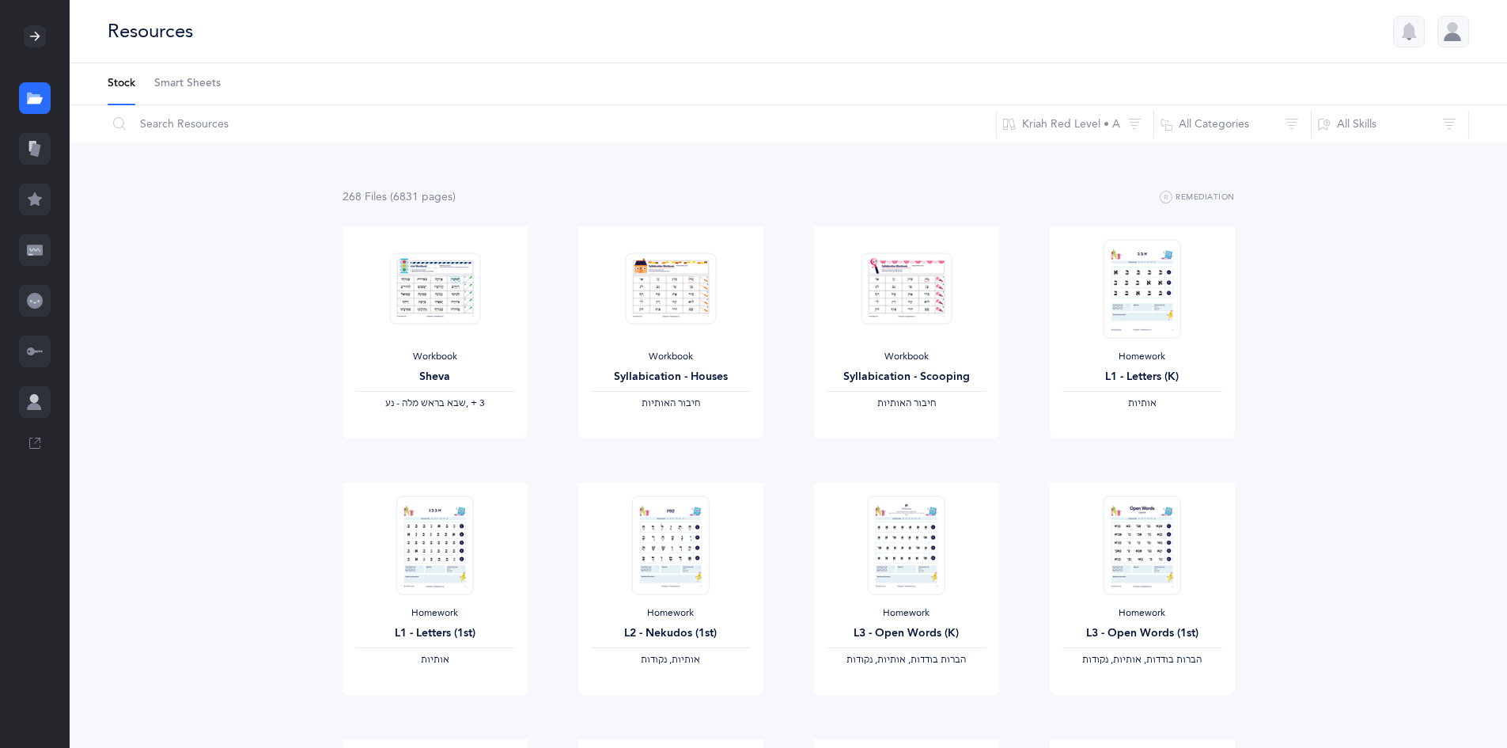
click at [40, 238] on div at bounding box center [35, 250] width 32 height 32
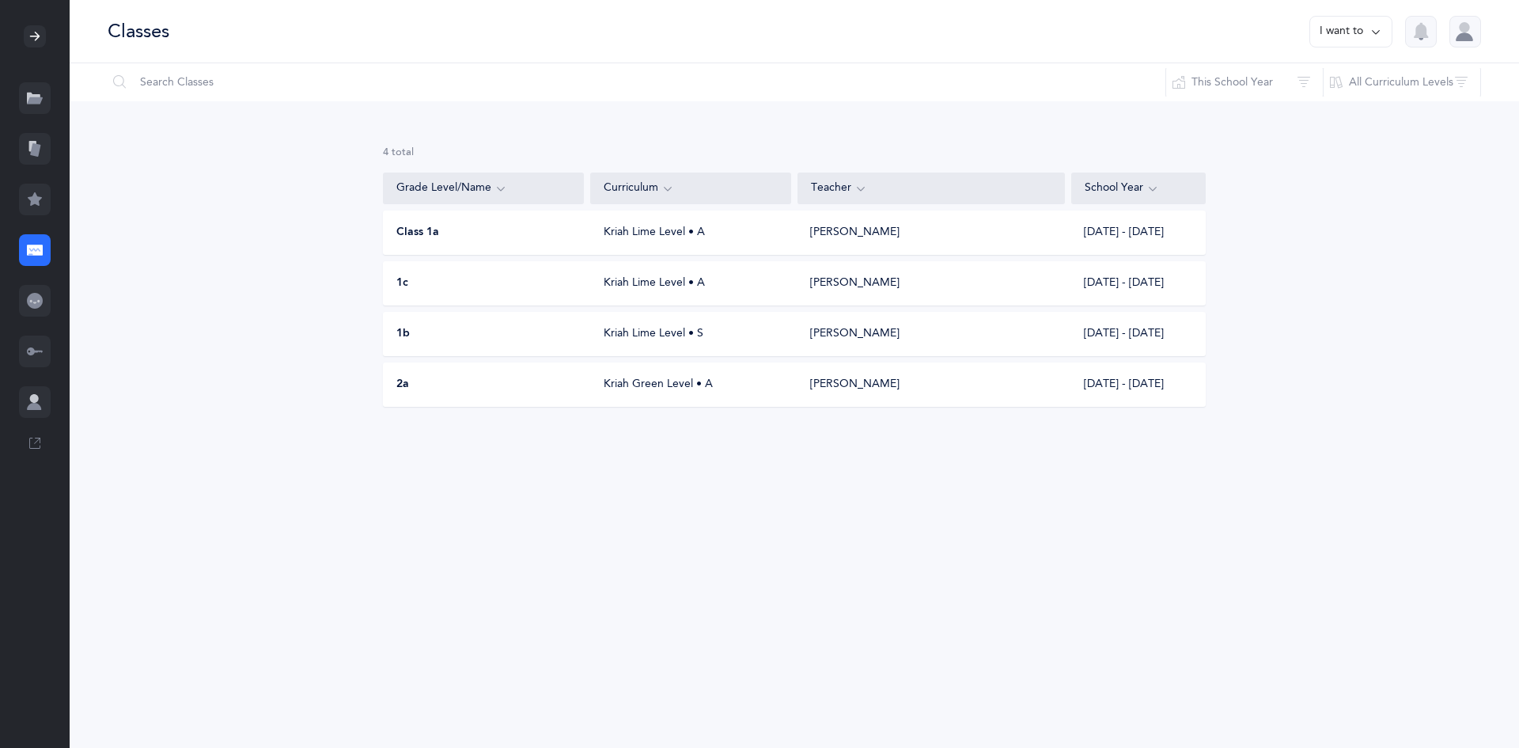
click at [1381, 29] on icon at bounding box center [1376, 31] width 13 height 17
click at [1412, 165] on div "4 results total Grade Level/Name Curriculum Teacher School Year Class 1a Kriah …" at bounding box center [795, 288] width 1450 height 375
click at [32, 286] on div at bounding box center [35, 301] width 32 height 32
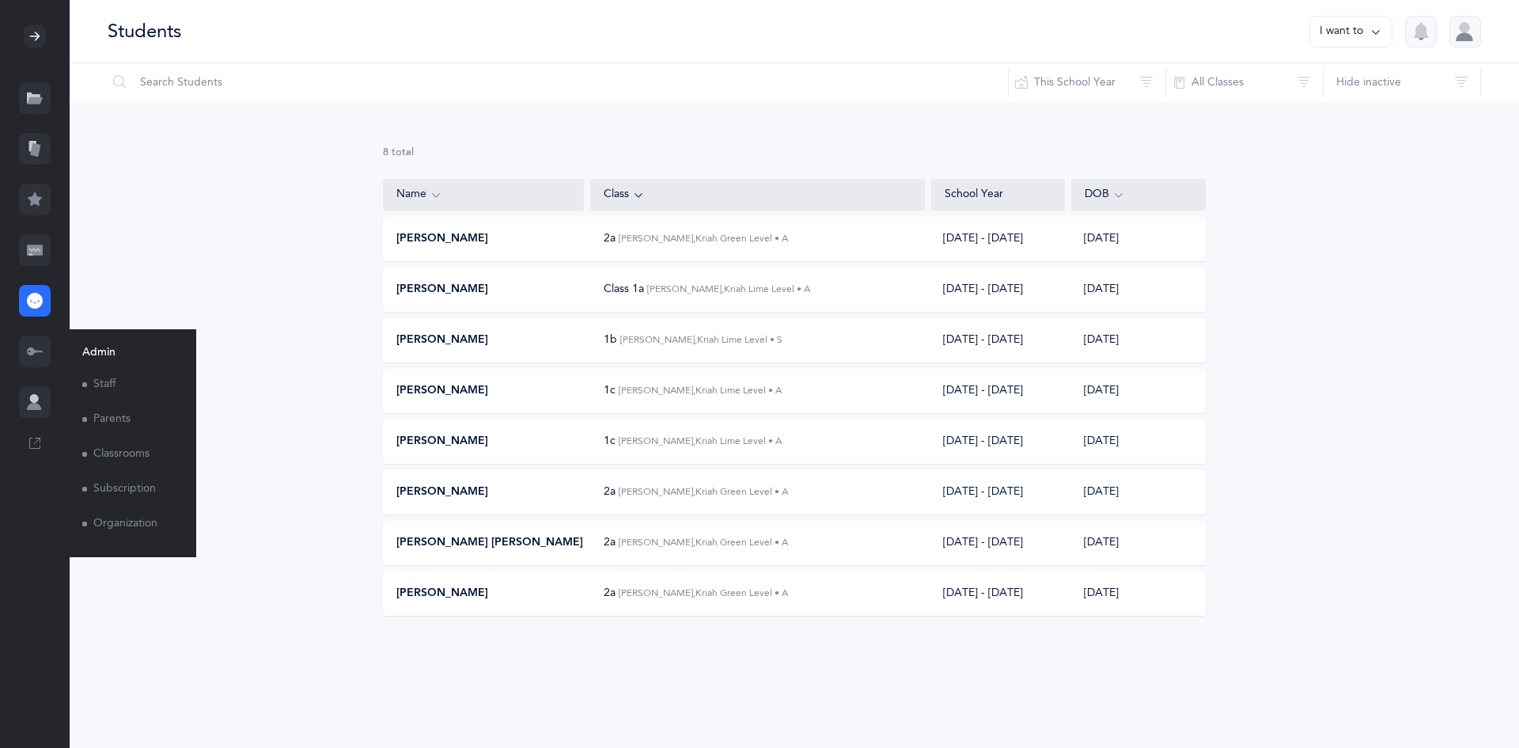
click at [135, 447] on link "Classrooms" at bounding box center [126, 454] width 89 height 35
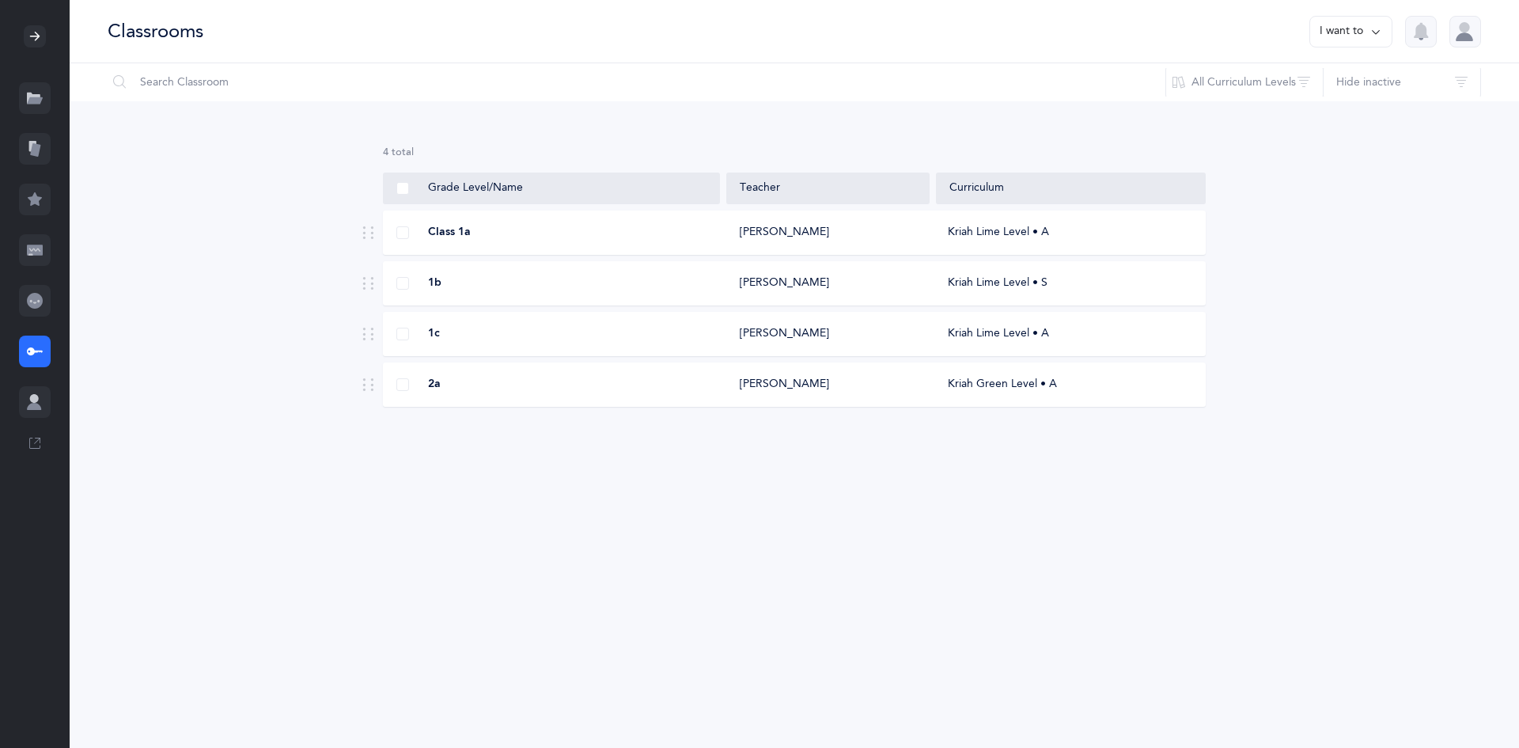
click at [701, 594] on div "Classrooms I want to Information Settings Grade Levels Ptach *Organization Name…" at bounding box center [795, 374] width 1450 height 748
click at [1360, 48] on div "Classrooms I want to" at bounding box center [795, 31] width 1450 height 63
click at [1360, 21] on button "I want to" at bounding box center [1350, 32] width 83 height 32
click at [1367, 127] on div "4 results total Grade Level/Name Teacher Curriculum Class 1a [PERSON_NAME] Kria…" at bounding box center [795, 288] width 1450 height 375
click at [42, 35] on div at bounding box center [35, 36] width 22 height 22
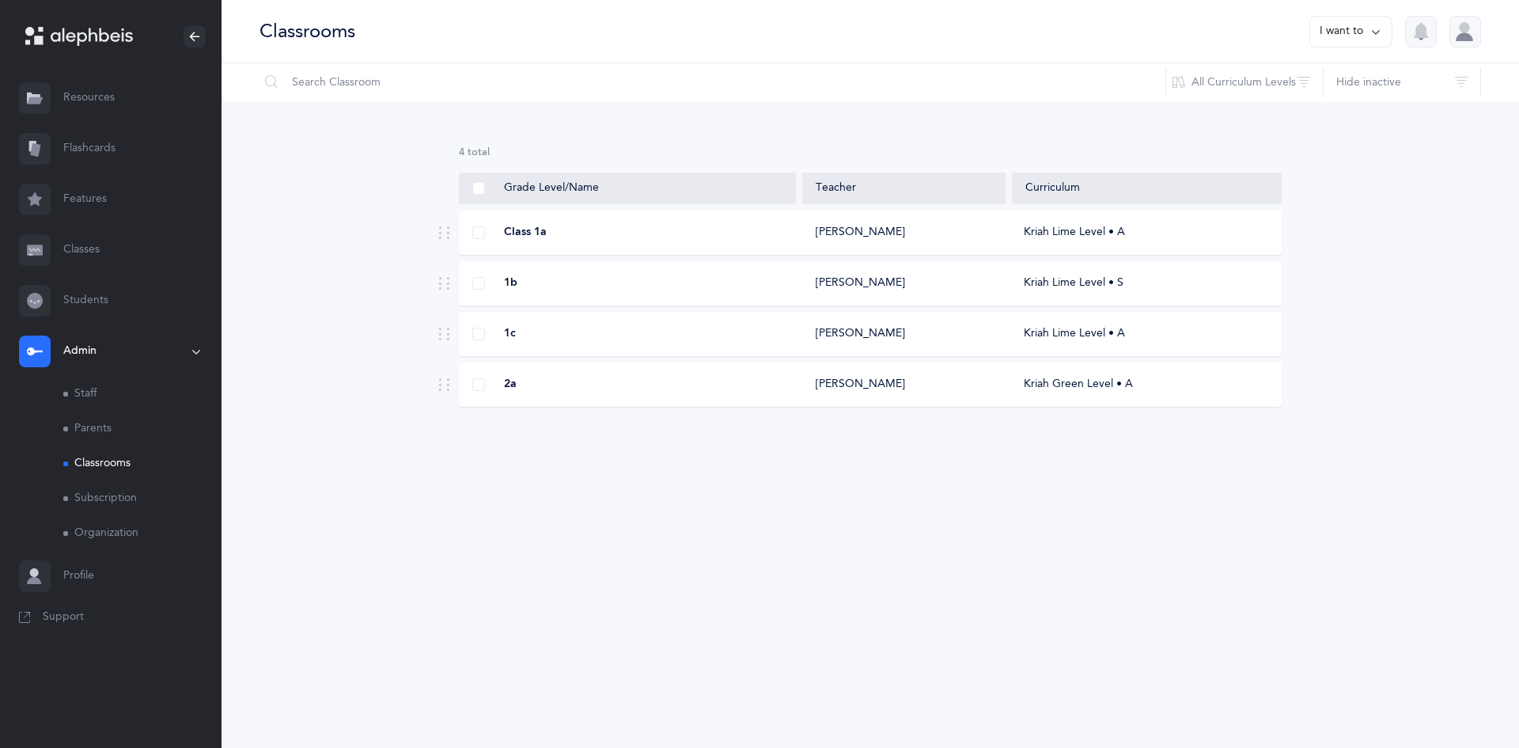
click at [93, 245] on link "Classes" at bounding box center [111, 250] width 222 height 51
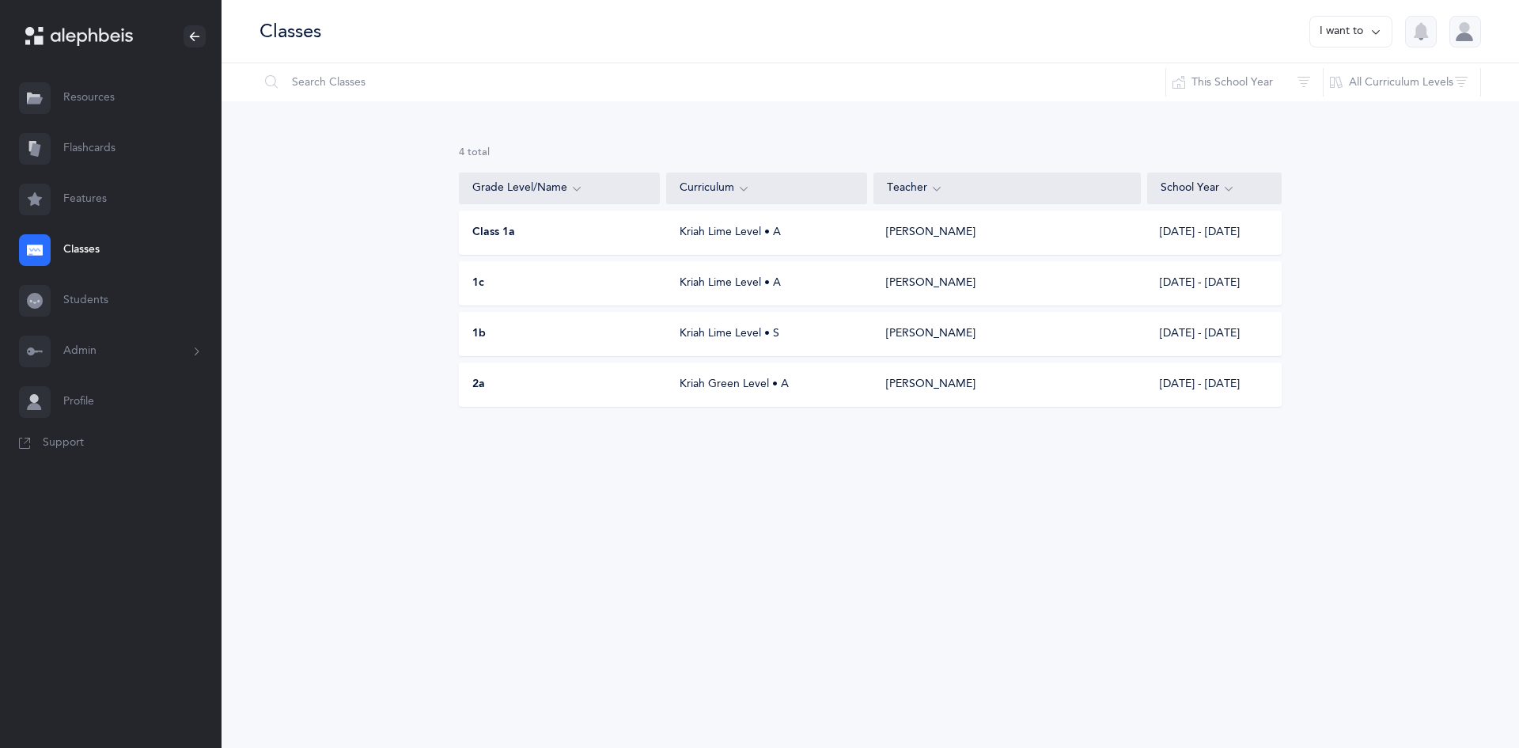
click at [631, 380] on div "2a" at bounding box center [560, 385] width 201 height 16
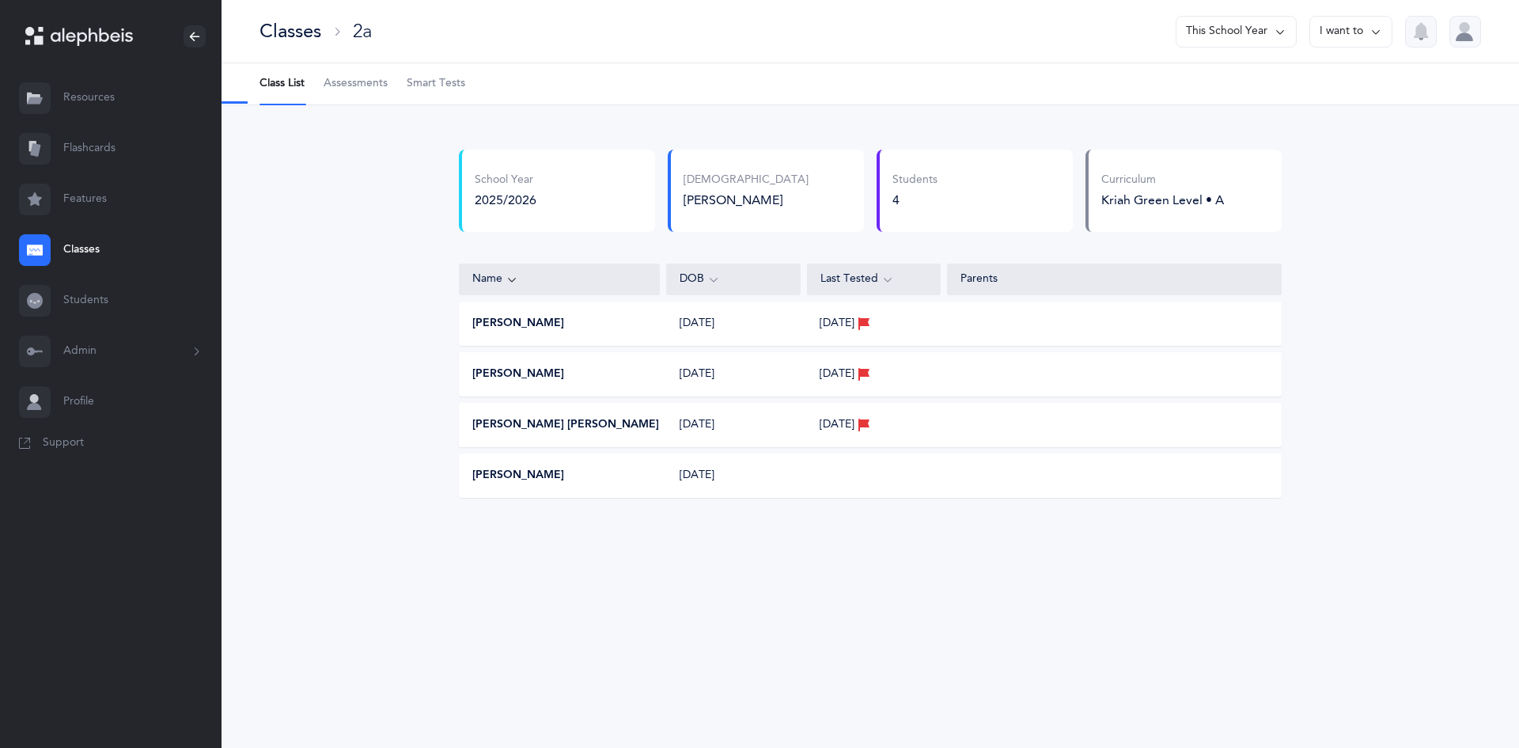
select select "13"
click at [359, 78] on span "Assessments" at bounding box center [356, 84] width 64 height 16
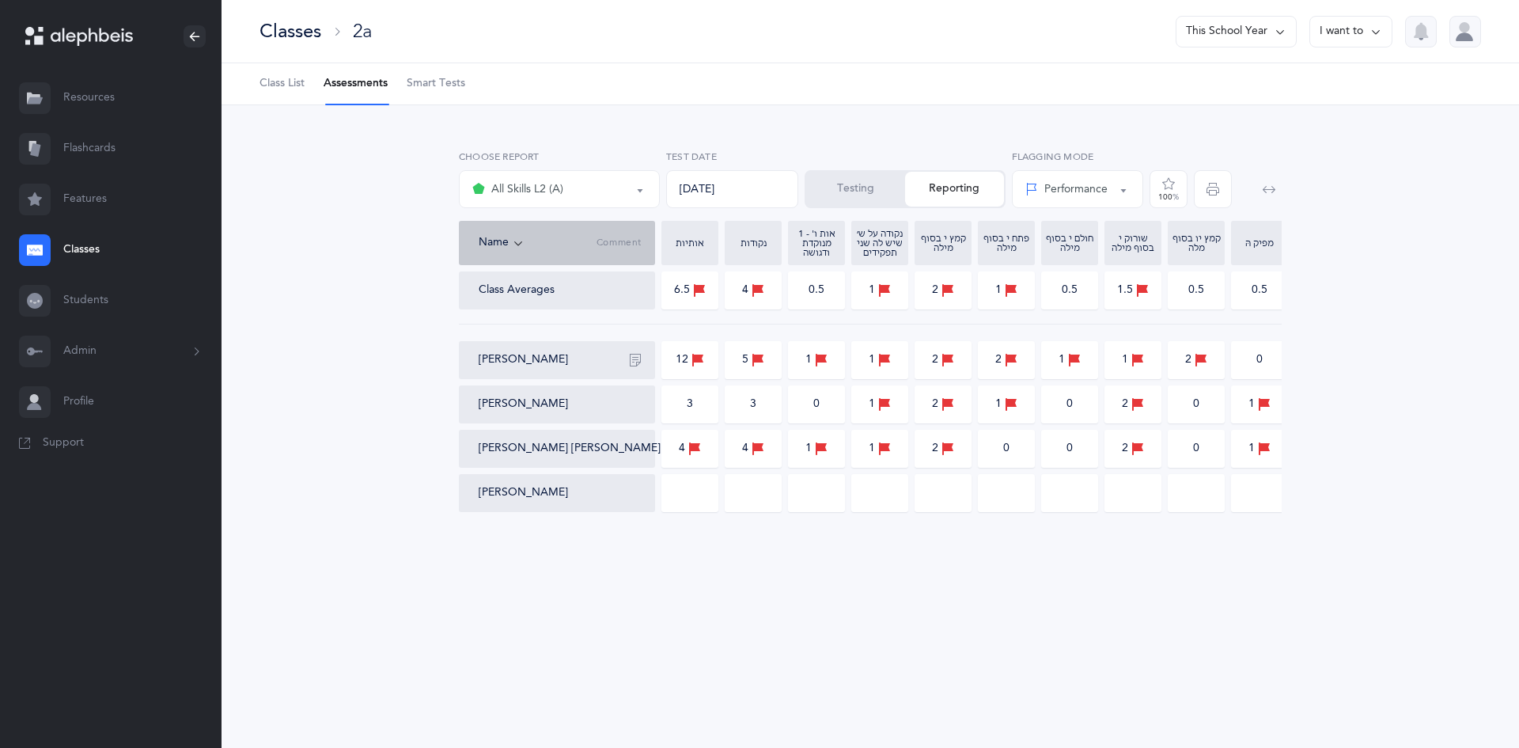
click at [878, 193] on button "Testing" at bounding box center [855, 189] width 99 height 35
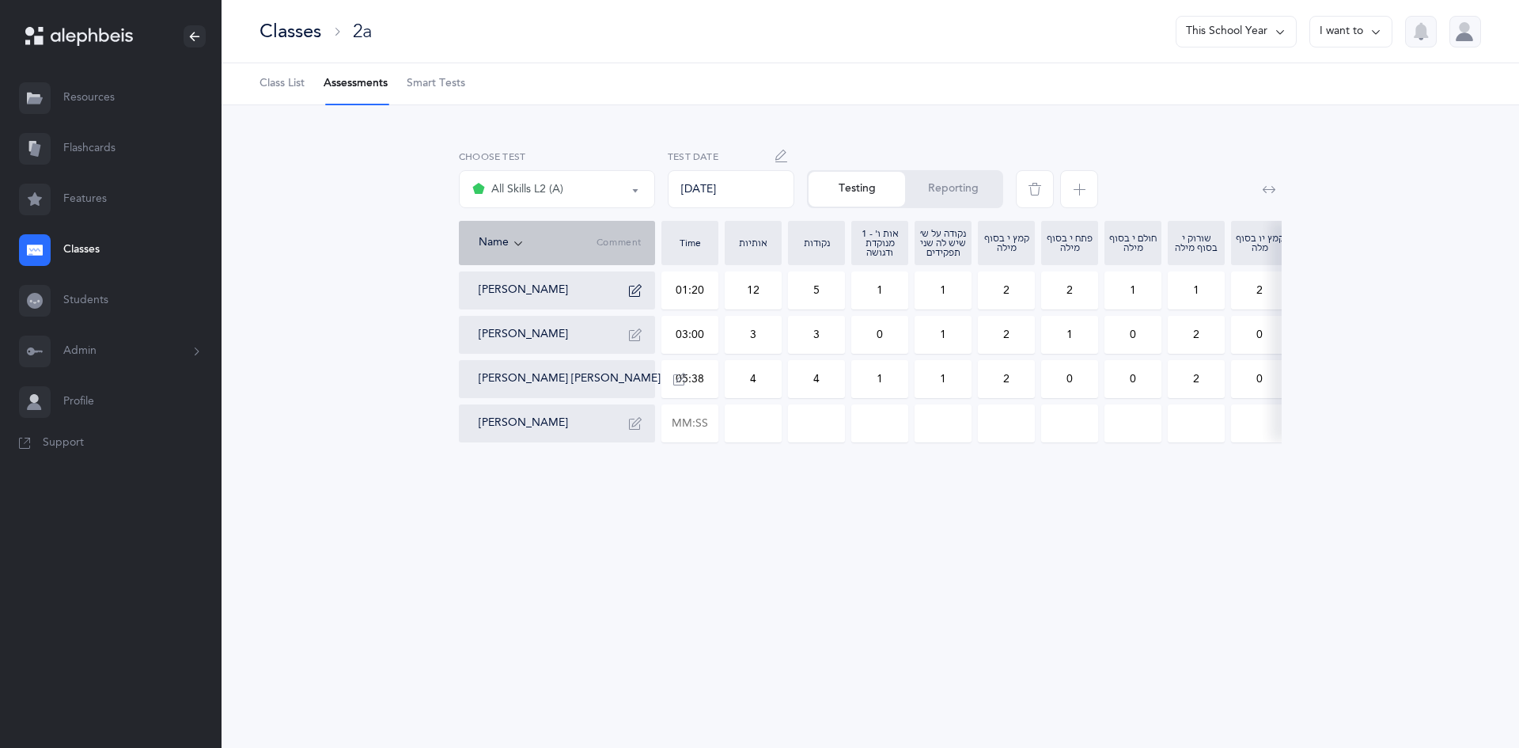
scroll to position [0, 703]
drag, startPoint x: 1120, startPoint y: 385, endPoint x: 1146, endPoint y: 387, distance: 26.2
click at [1146, 387] on input "3" at bounding box center [1126, 379] width 55 height 36
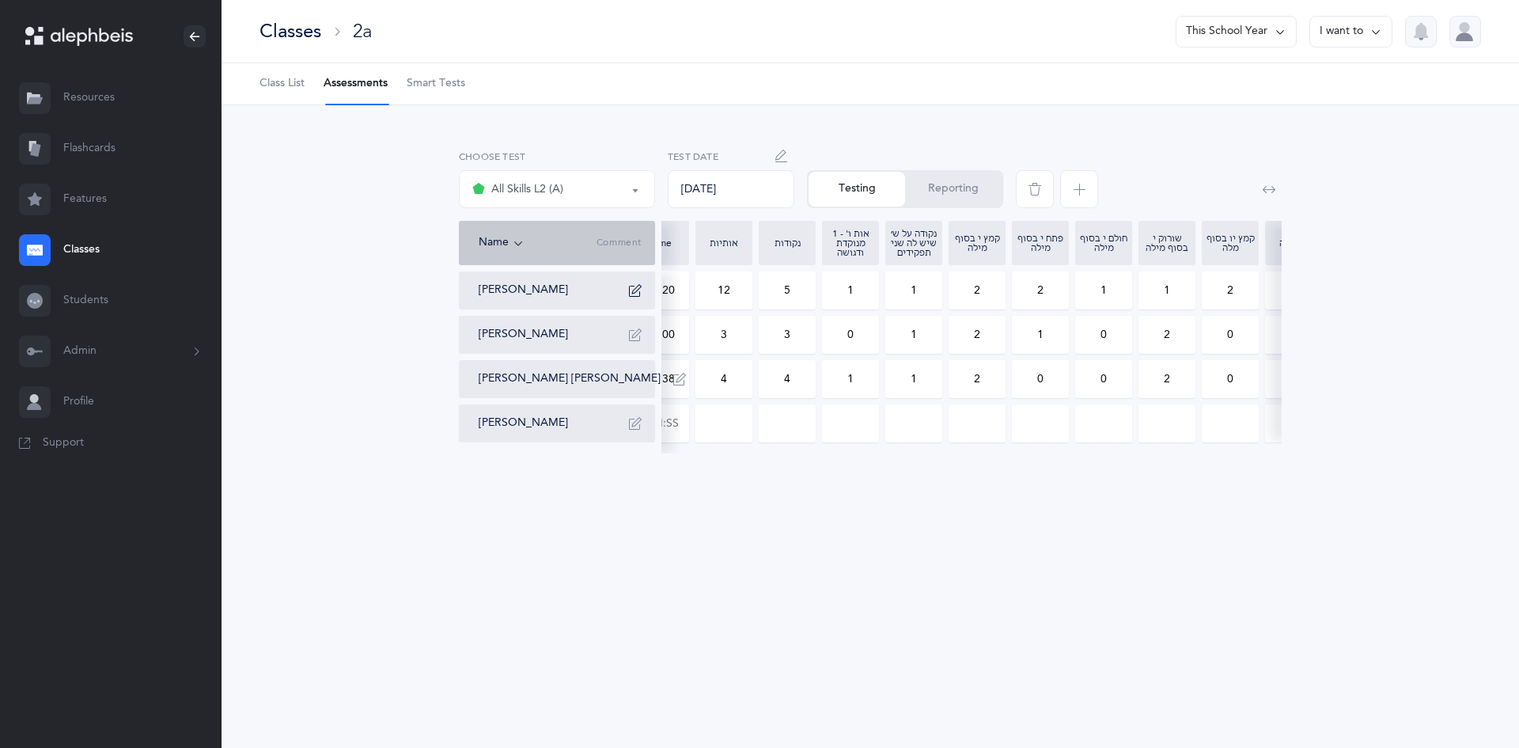
scroll to position [0, 0]
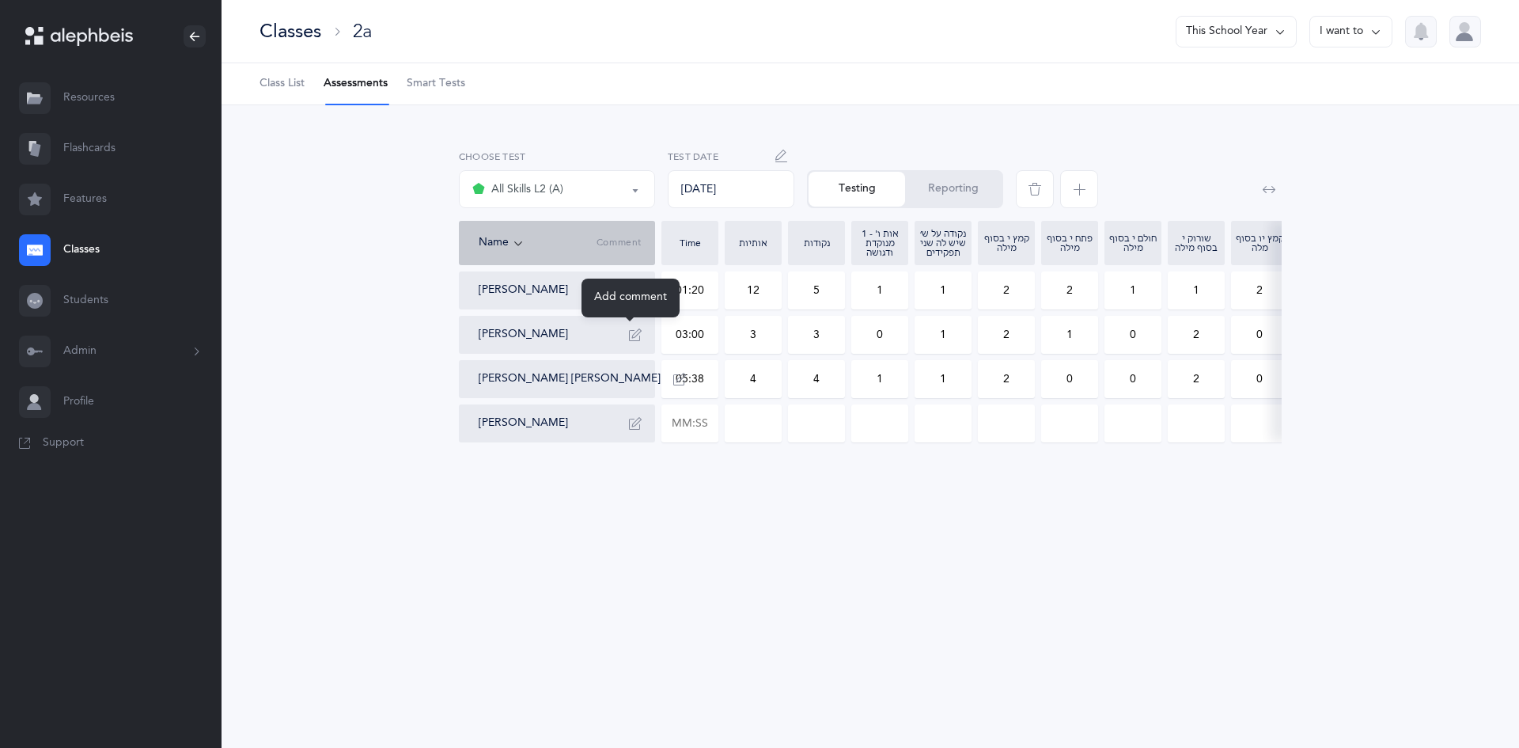
type input "2"
click at [629, 336] on icon "button" at bounding box center [635, 334] width 13 height 13
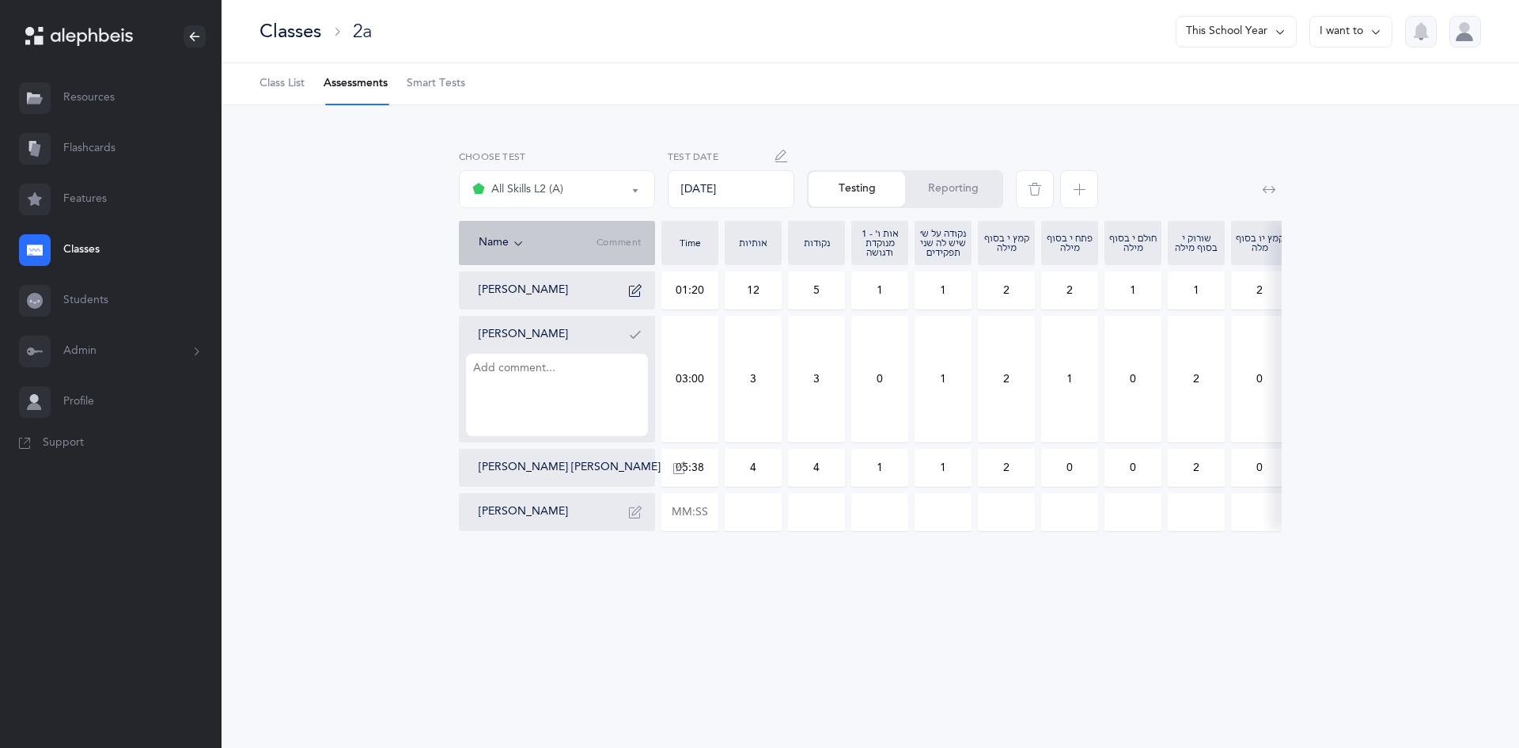
click at [558, 395] on textarea at bounding box center [557, 395] width 182 height 82
type textarea "ט ךּ ל pasach, chirik"
click at [633, 341] on button "button" at bounding box center [635, 334] width 25 height 25
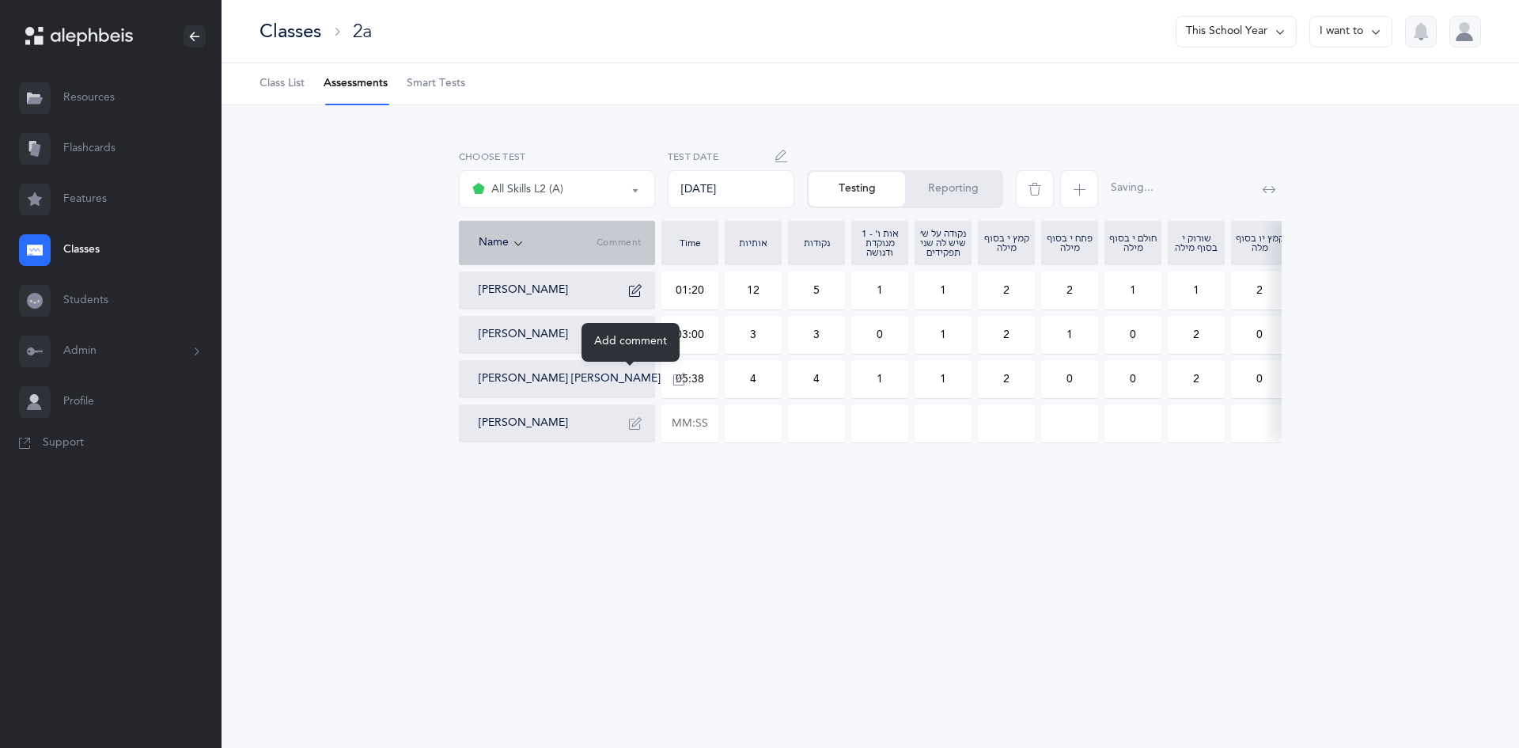
click at [667, 370] on button "button" at bounding box center [679, 378] width 25 height 25
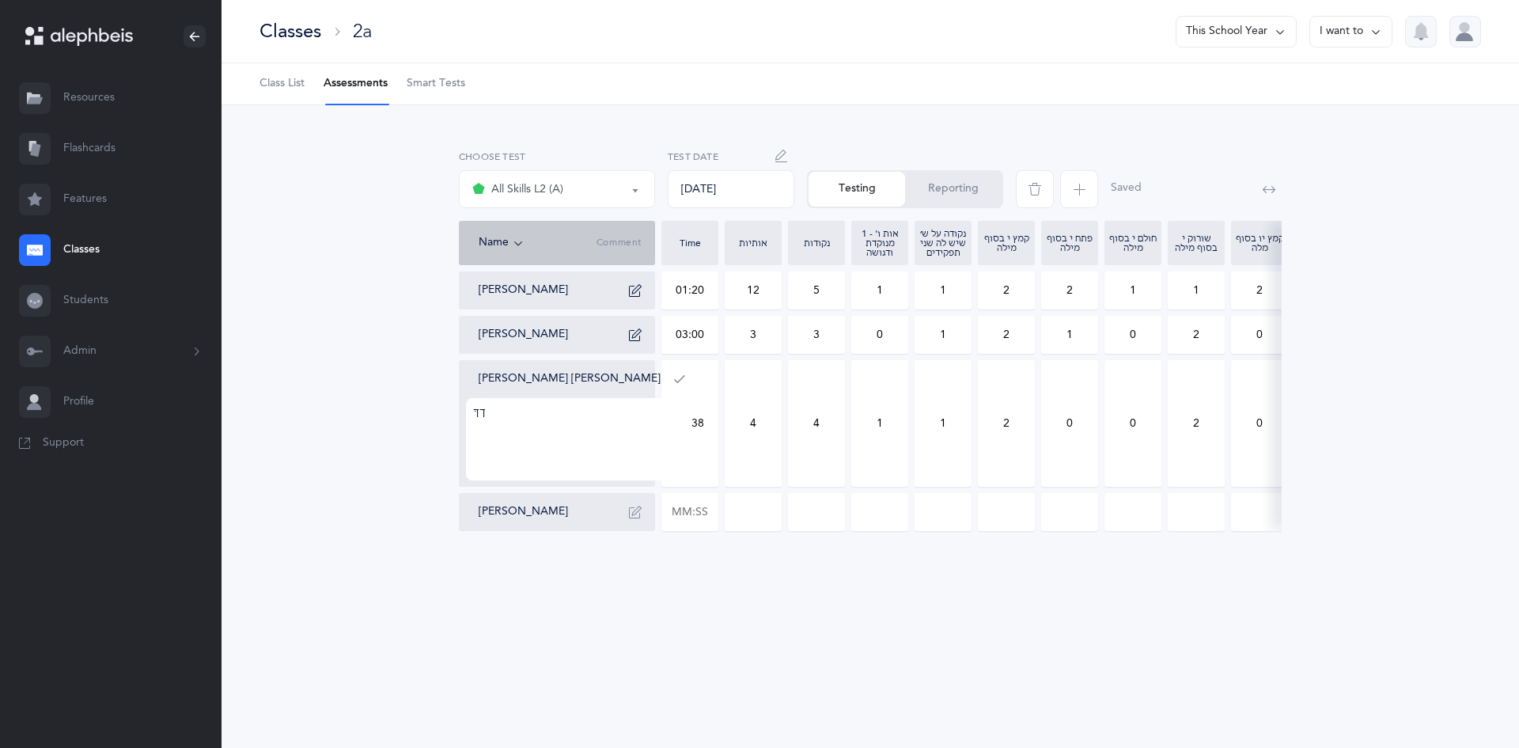
click at [484, 407] on textarea "ךךּּ" at bounding box center [579, 439] width 226 height 82
click at [479, 413] on textarea "ךךּּ" at bounding box center [579, 439] width 226 height 82
click at [555, 460] on textarea "ךּךּּ" at bounding box center [579, 439] width 226 height 82
drag, startPoint x: 589, startPoint y: 424, endPoint x: 615, endPoint y: 479, distance: 60.5
click at [615, 479] on textarea "ךּךּּ" at bounding box center [579, 439] width 226 height 82
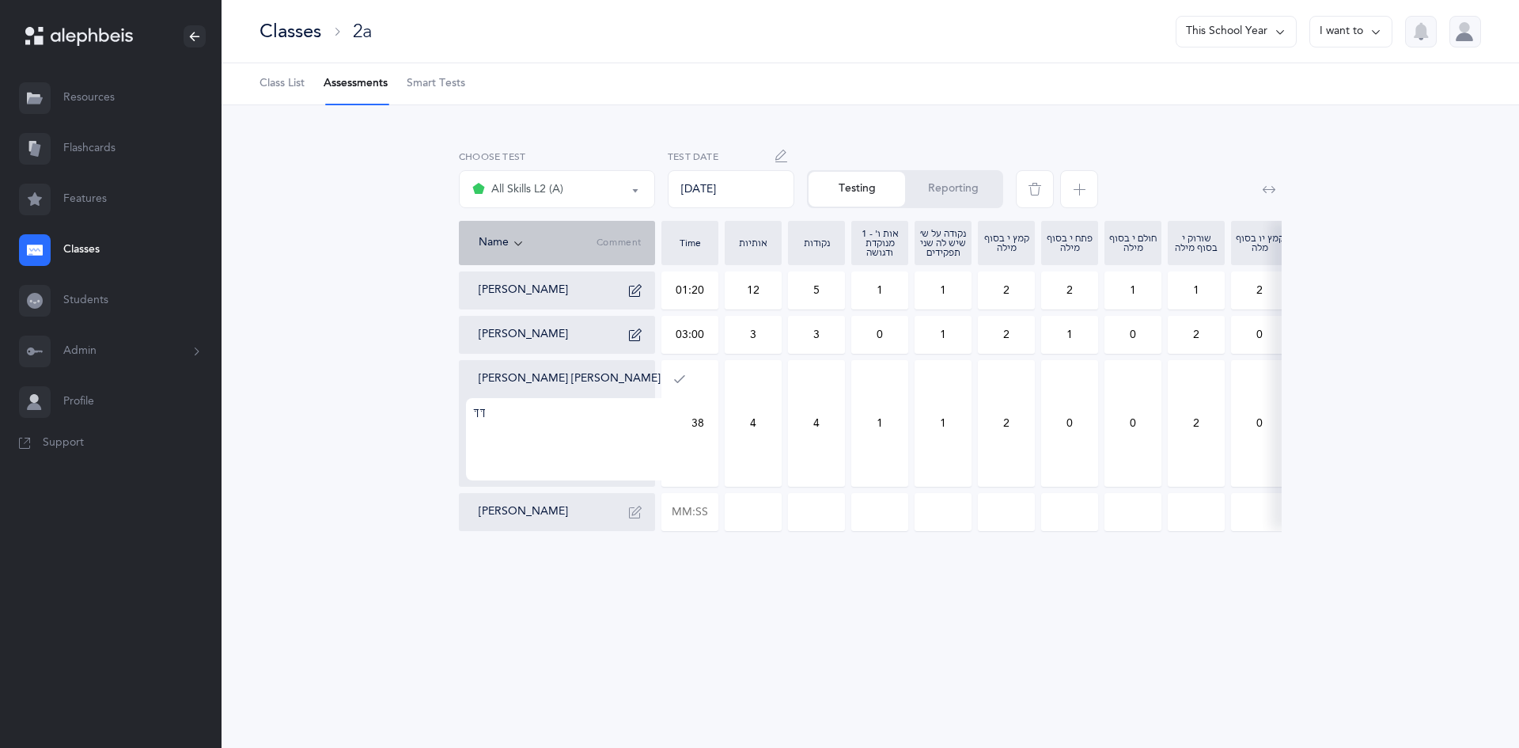
click at [608, 441] on textarea "ךּךּּ" at bounding box center [579, 439] width 226 height 82
drag, startPoint x: 568, startPoint y: 429, endPoint x: 568, endPoint y: 443, distance: 14.2
click at [568, 443] on textarea "ךּךּּ פּ שׂ" at bounding box center [579, 439] width 226 height 82
click at [442, 442] on div "אותיות אותיות ונקודות L2 All Skills L2 (A) All Skills L2 (A) Choose test 09/12/…" at bounding box center [870, 343] width 1209 height 400
click at [500, 423] on textarea "ךּךּּ פּ שׂ" at bounding box center [579, 439] width 226 height 82
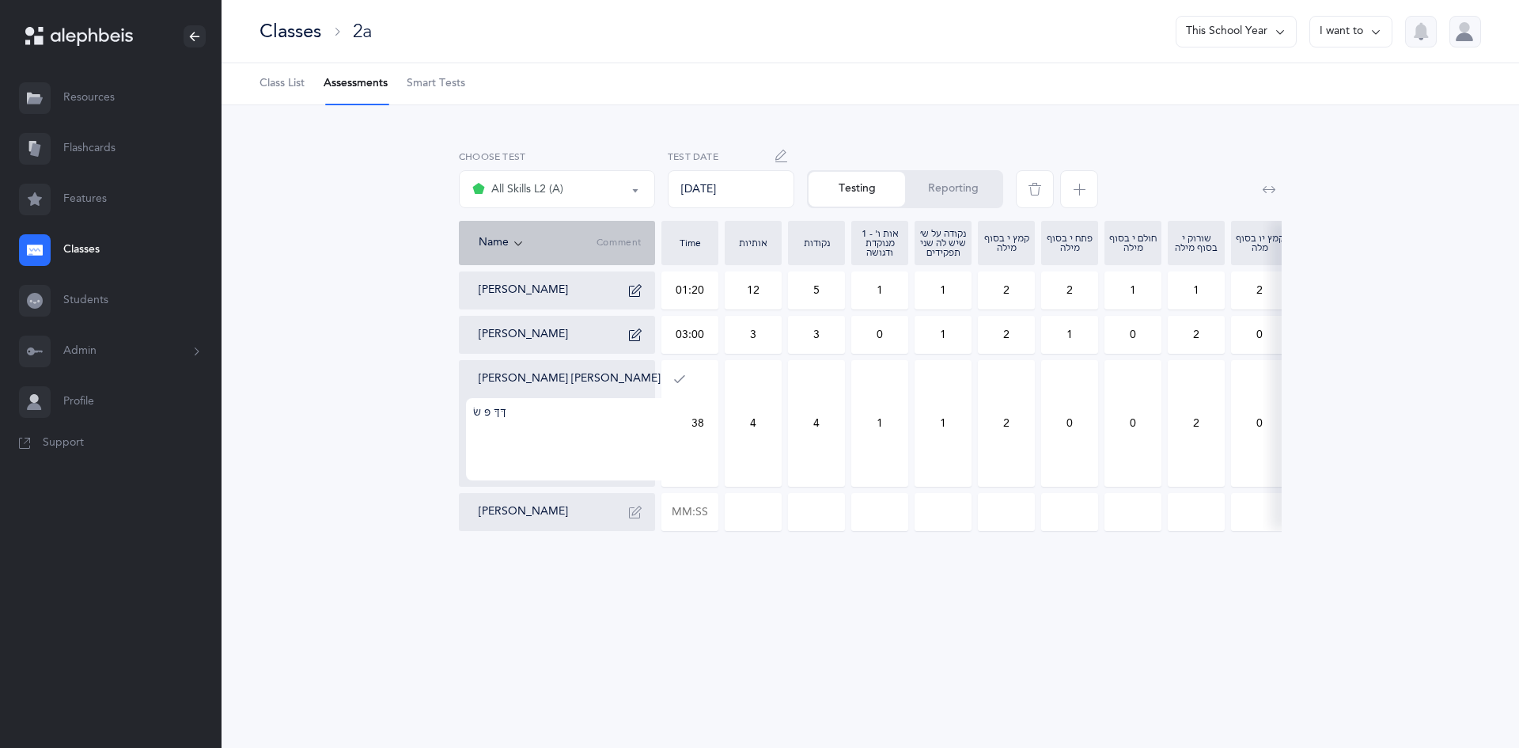
drag, startPoint x: 514, startPoint y: 419, endPoint x: 321, endPoint y: 436, distance: 193.8
click at [321, 436] on div "אותיות אותיות ונקודות L2 All Skills L2 (A) All Skills L2 (A) Choose test 09/12/…" at bounding box center [870, 343] width 1209 height 400
click at [562, 416] on textarea "ךּךּּ פּ שׂ" at bounding box center [579, 439] width 226 height 82
click at [557, 406] on textarea "ךּךּּ פּ שׂ" at bounding box center [579, 439] width 226 height 82
drag, startPoint x: 588, startPoint y: 445, endPoint x: 453, endPoint y: 393, distance: 144.0
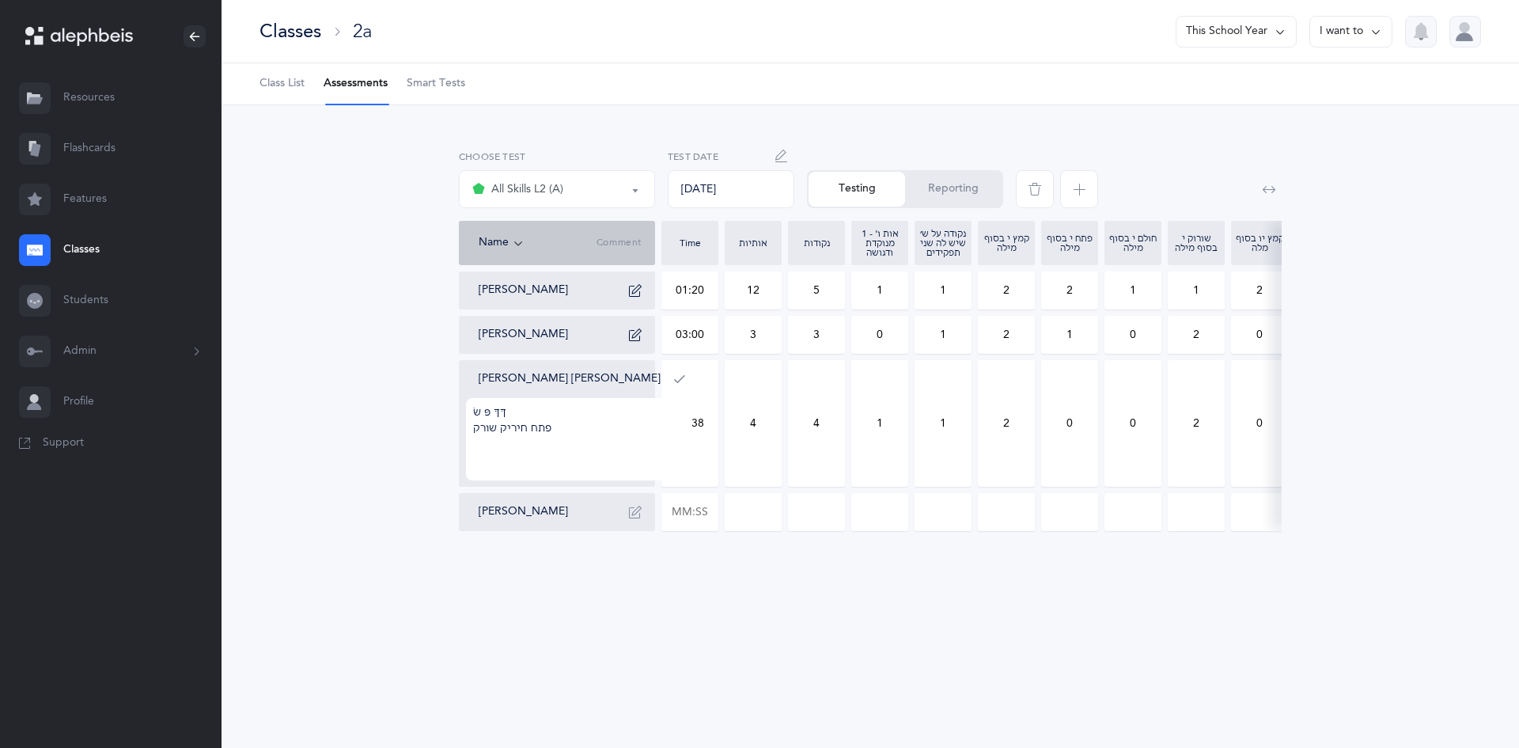
click at [453, 393] on div "אותיות אותיות ונקודות L2 All Skills L2 (A) All Skills L2 (A) Choose test 09/12/…" at bounding box center [870, 343] width 1209 height 400
click at [586, 459] on textarea "ךּךּּ פּ שׂ פתח חיריק שורק" at bounding box center [579, 439] width 226 height 82
drag, startPoint x: 618, startPoint y: 427, endPoint x: 464, endPoint y: 365, distance: 165.7
click at [466, 359] on div "Pinchas Eliyahu Barber 01:20 12 5 1 1 2 2 1 1 2 0 1 0 0 1 0 0 0 3 1 0 Meir Sere…" at bounding box center [1221, 401] width 1525 height 260
click at [574, 448] on textarea "ךּךּּ פּ שׂ פתח חיריק שורק" at bounding box center [579, 439] width 226 height 82
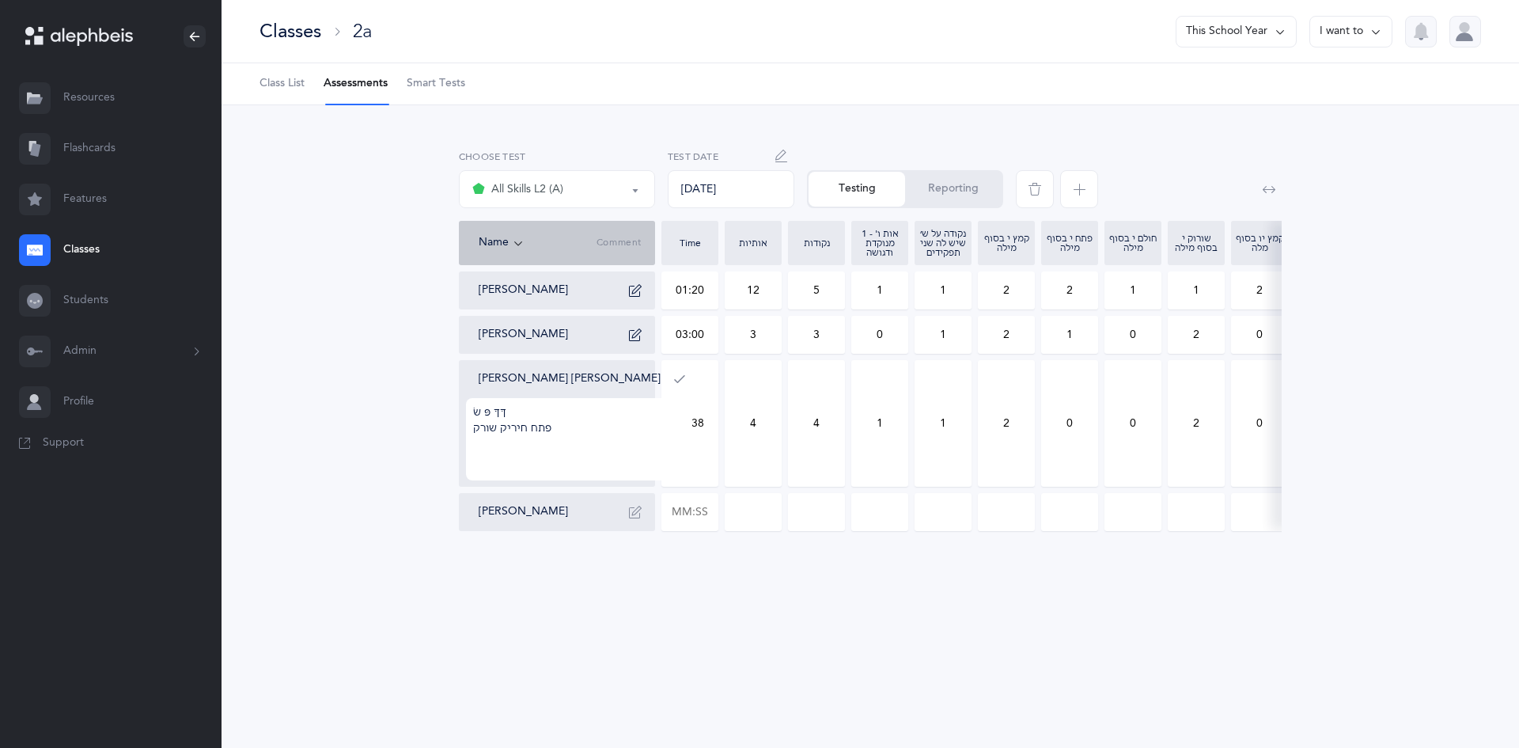
type textarea "ךּךּּ פּ שׂ פתח חיריק שורק"
click at [673, 373] on icon "button" at bounding box center [679, 379] width 13 height 13
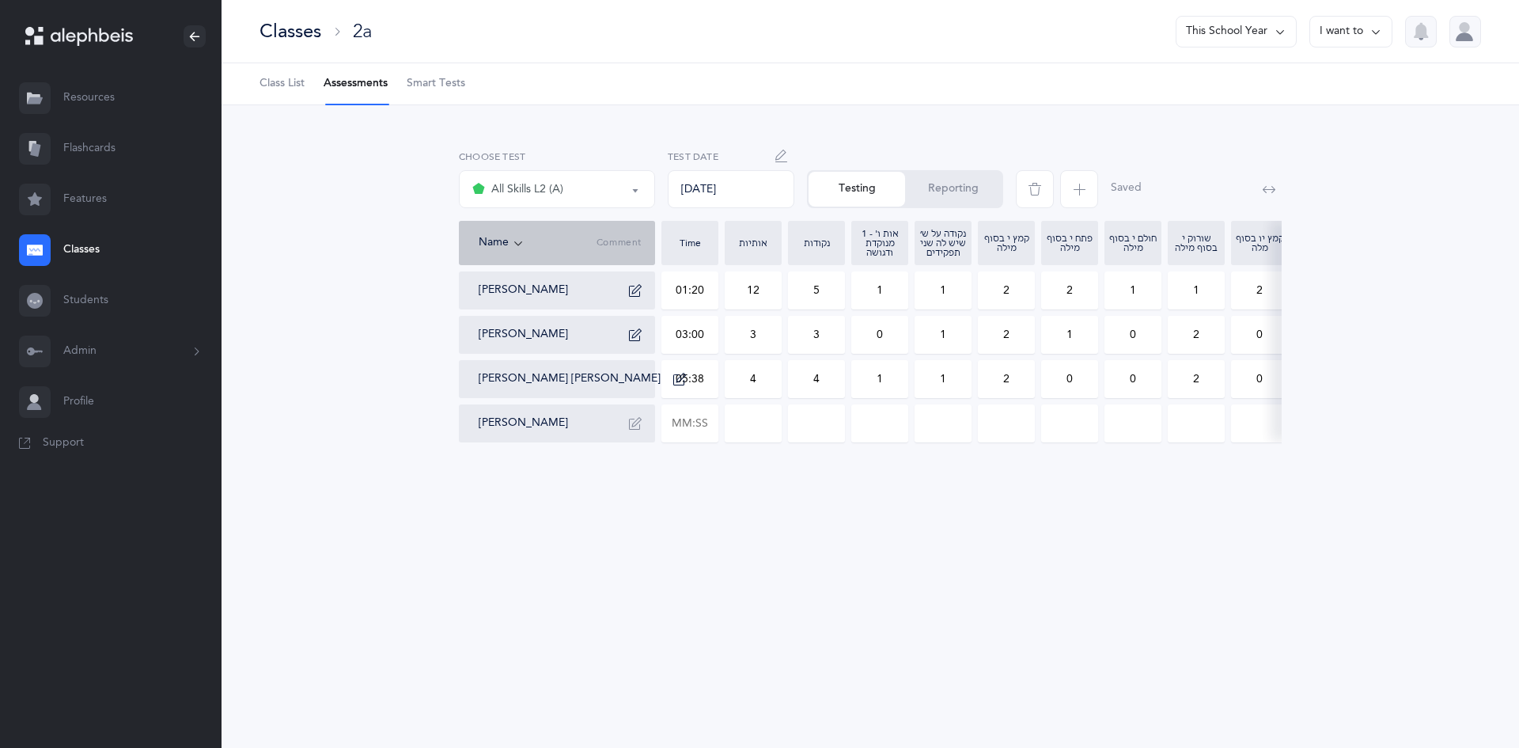
click at [934, 192] on button "Reporting" at bounding box center [953, 189] width 97 height 35
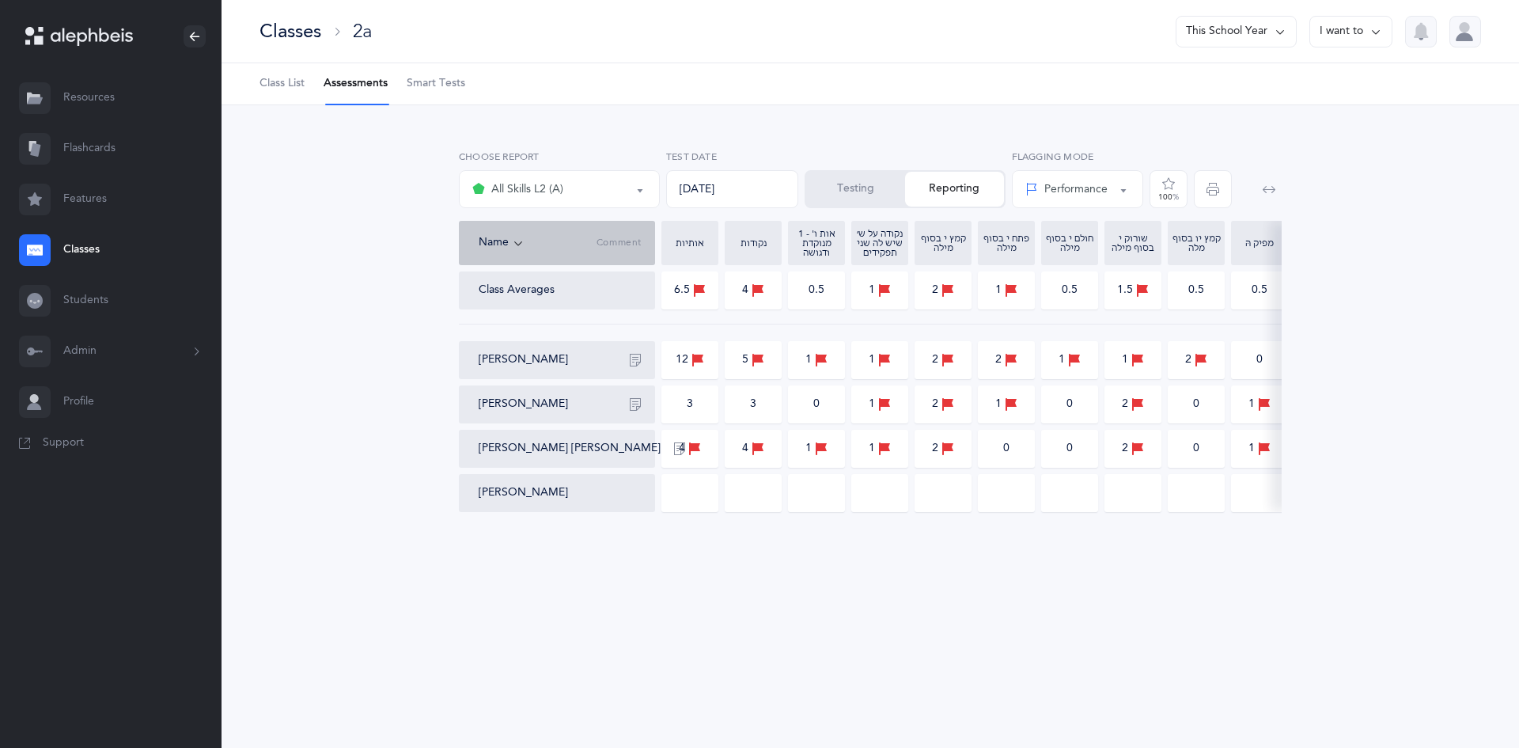
click at [869, 192] on button "Testing" at bounding box center [855, 189] width 99 height 35
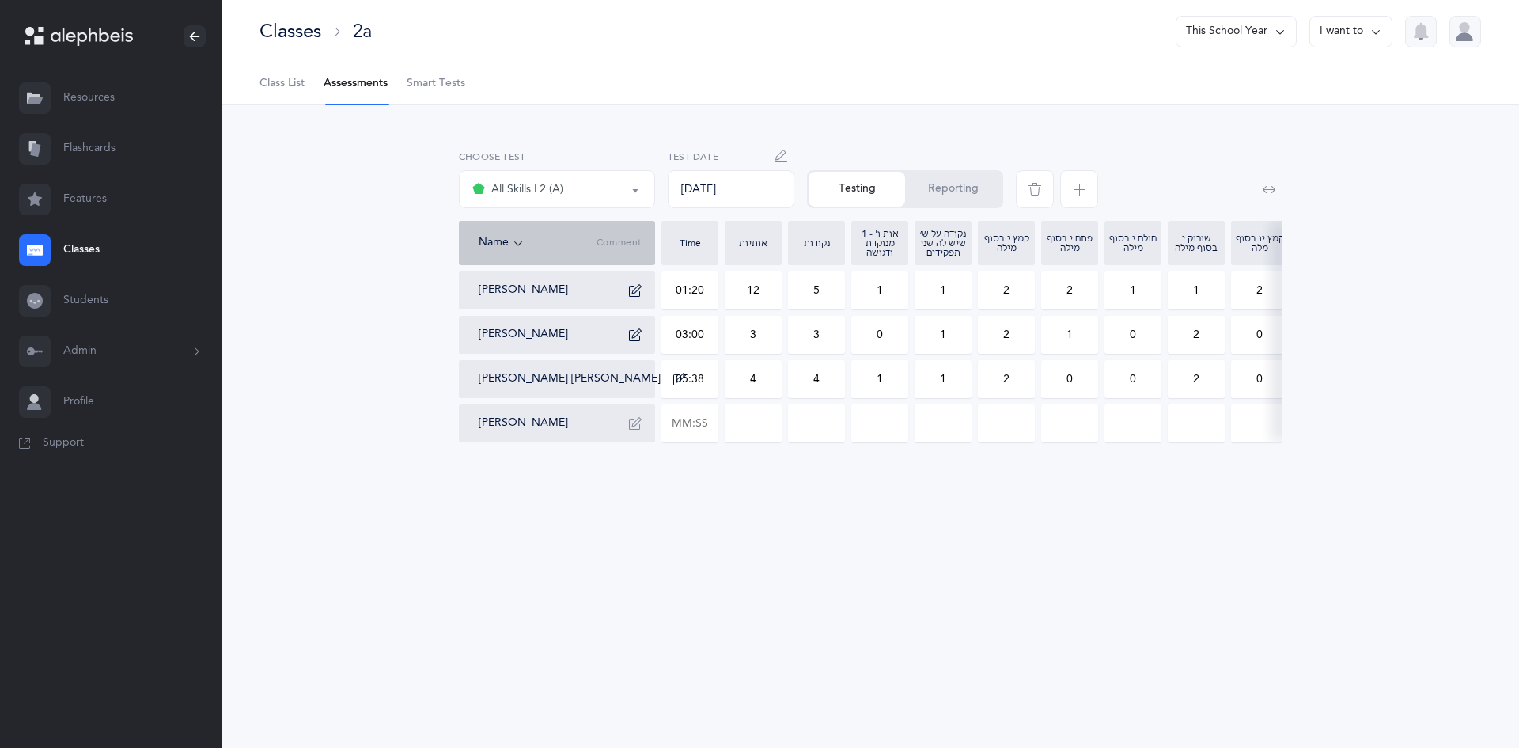
click at [642, 184] on button "All Skills L2 (A)" at bounding box center [557, 189] width 196 height 38
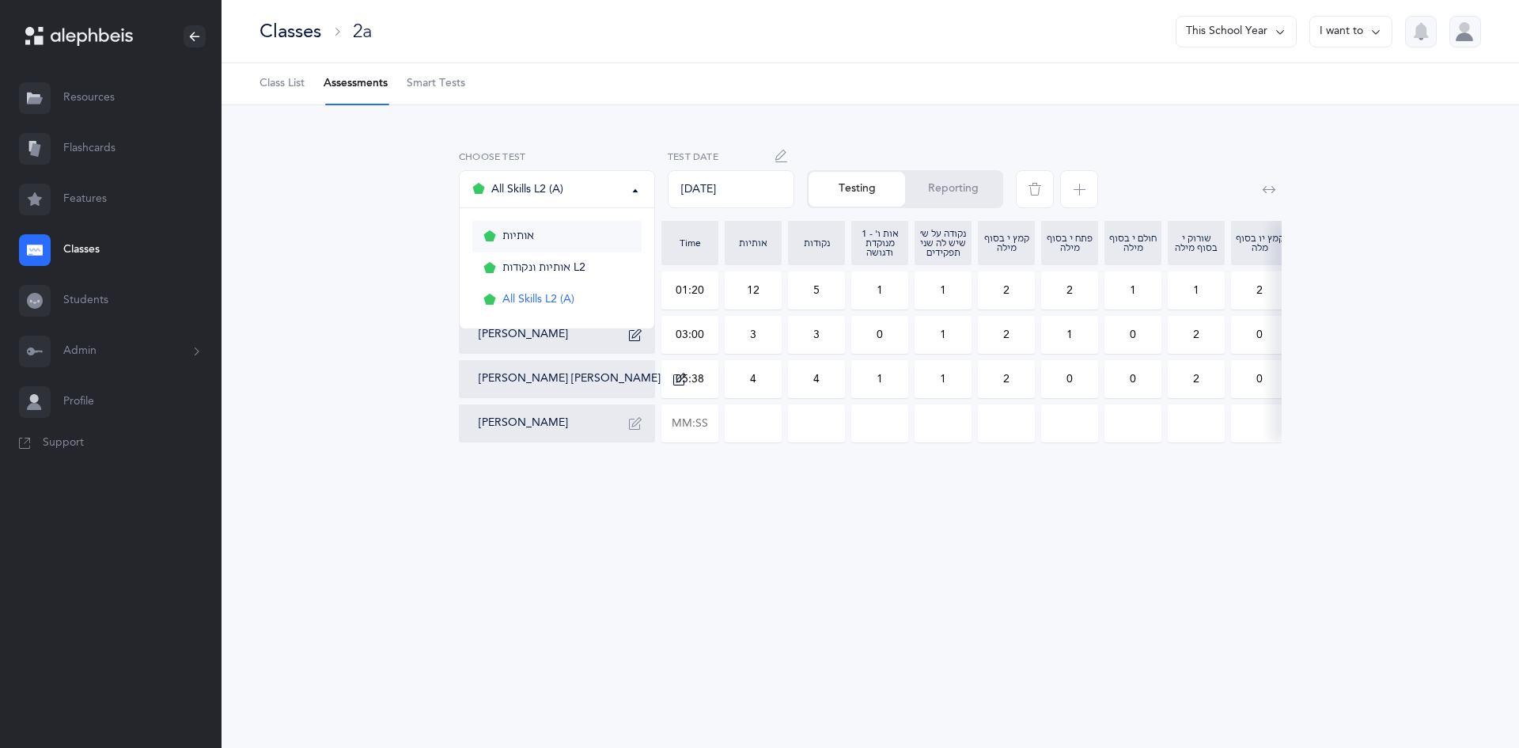
click at [600, 238] on link "אותיות" at bounding box center [556, 237] width 169 height 32
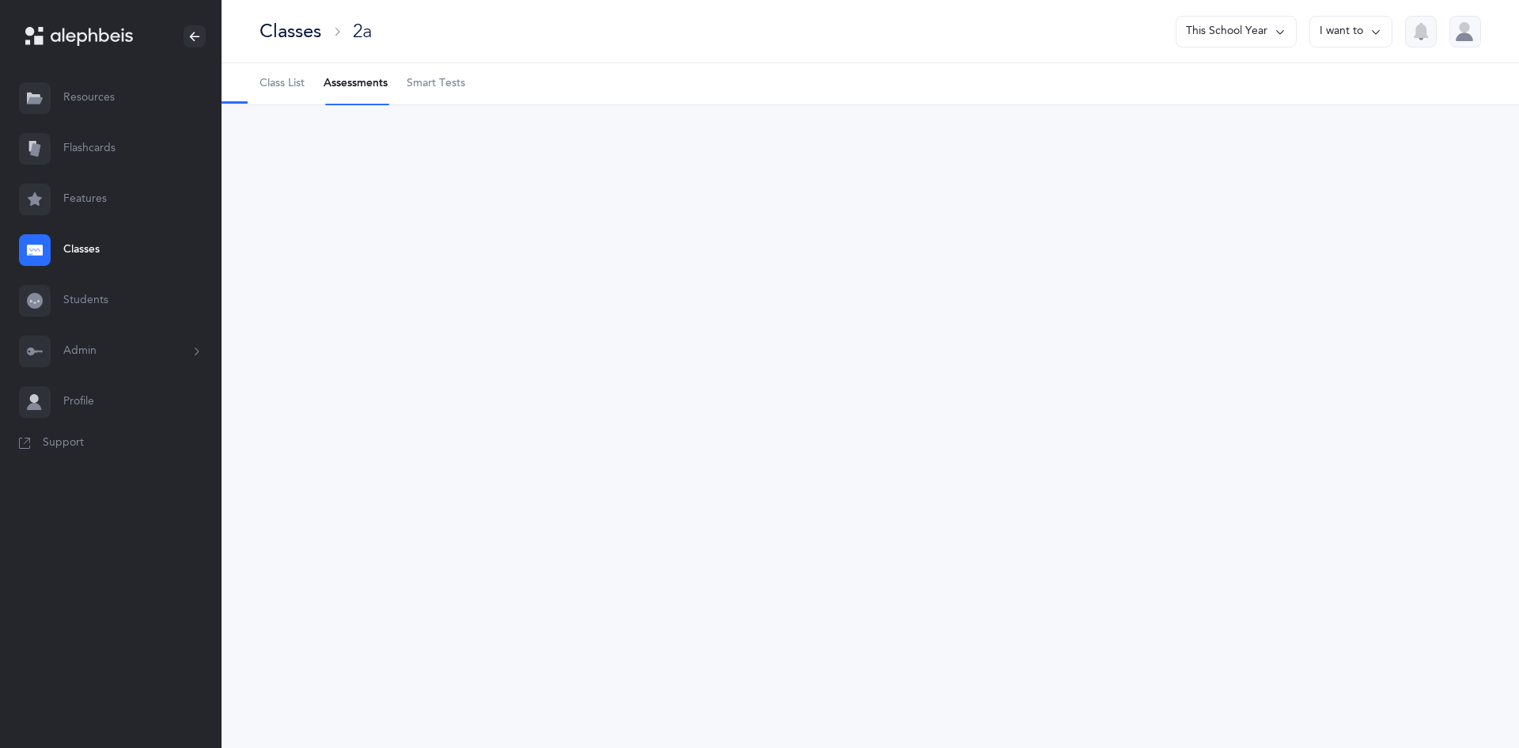
select select "2"
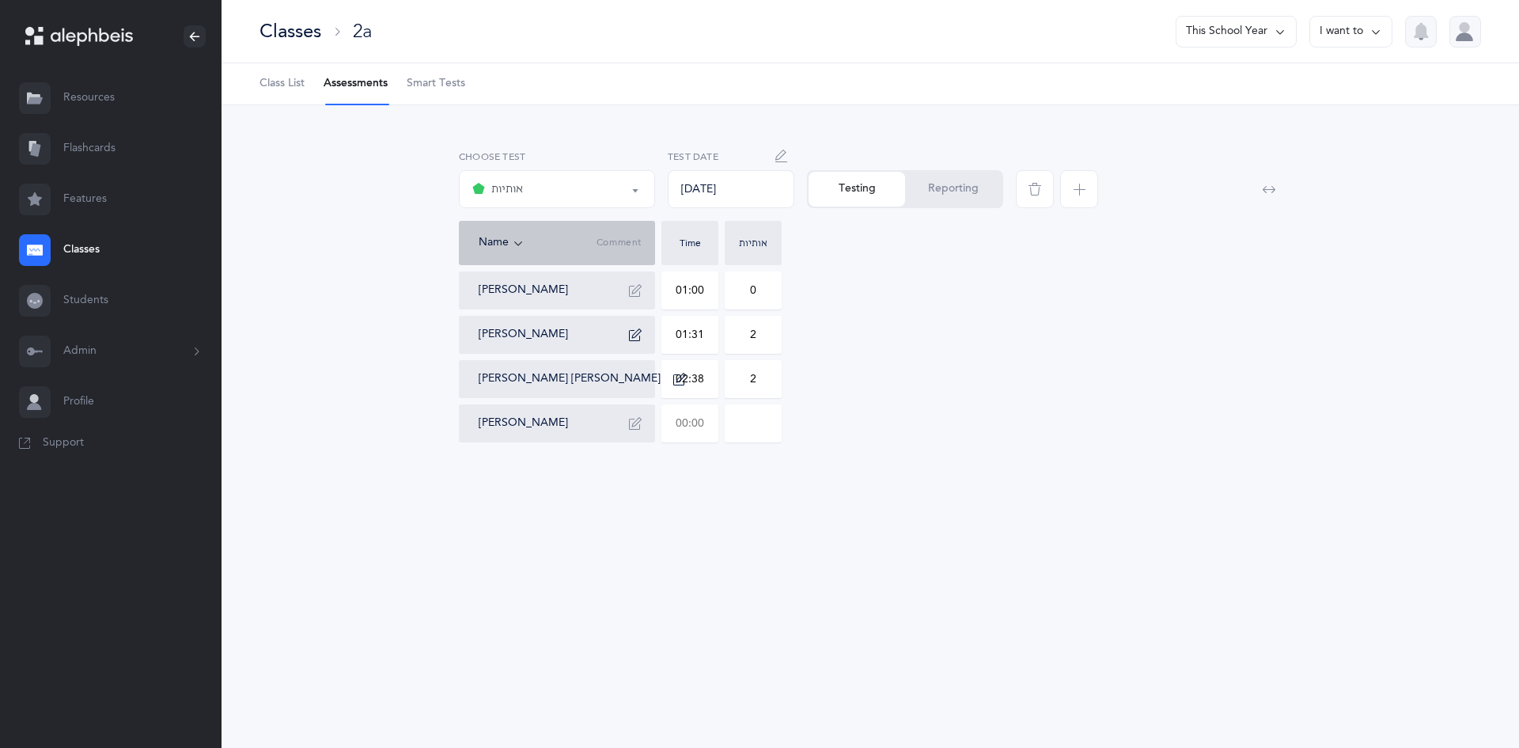
drag, startPoint x: 674, startPoint y: 432, endPoint x: 713, endPoint y: 436, distance: 39.0
click at [713, 436] on input "text" at bounding box center [689, 423] width 55 height 36
type input "01:20"
click at [763, 409] on input "0" at bounding box center [753, 423] width 55 height 36
type input "06"
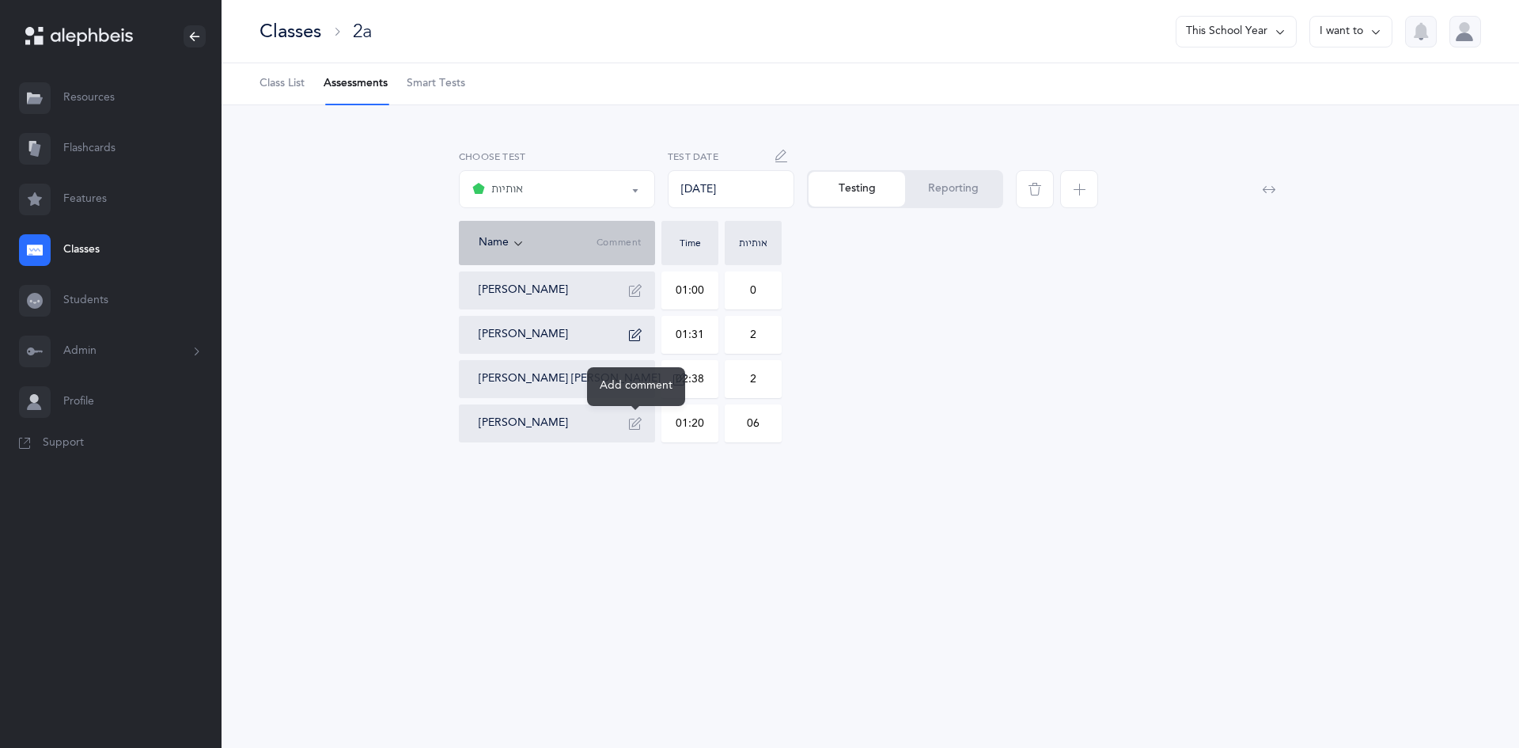
click at [639, 434] on button "button" at bounding box center [635, 423] width 25 height 25
type textarea "חח ט ךּ סס"
click at [636, 422] on icon "button" at bounding box center [635, 423] width 13 height 13
click at [633, 194] on button "אותיות" at bounding box center [557, 189] width 196 height 38
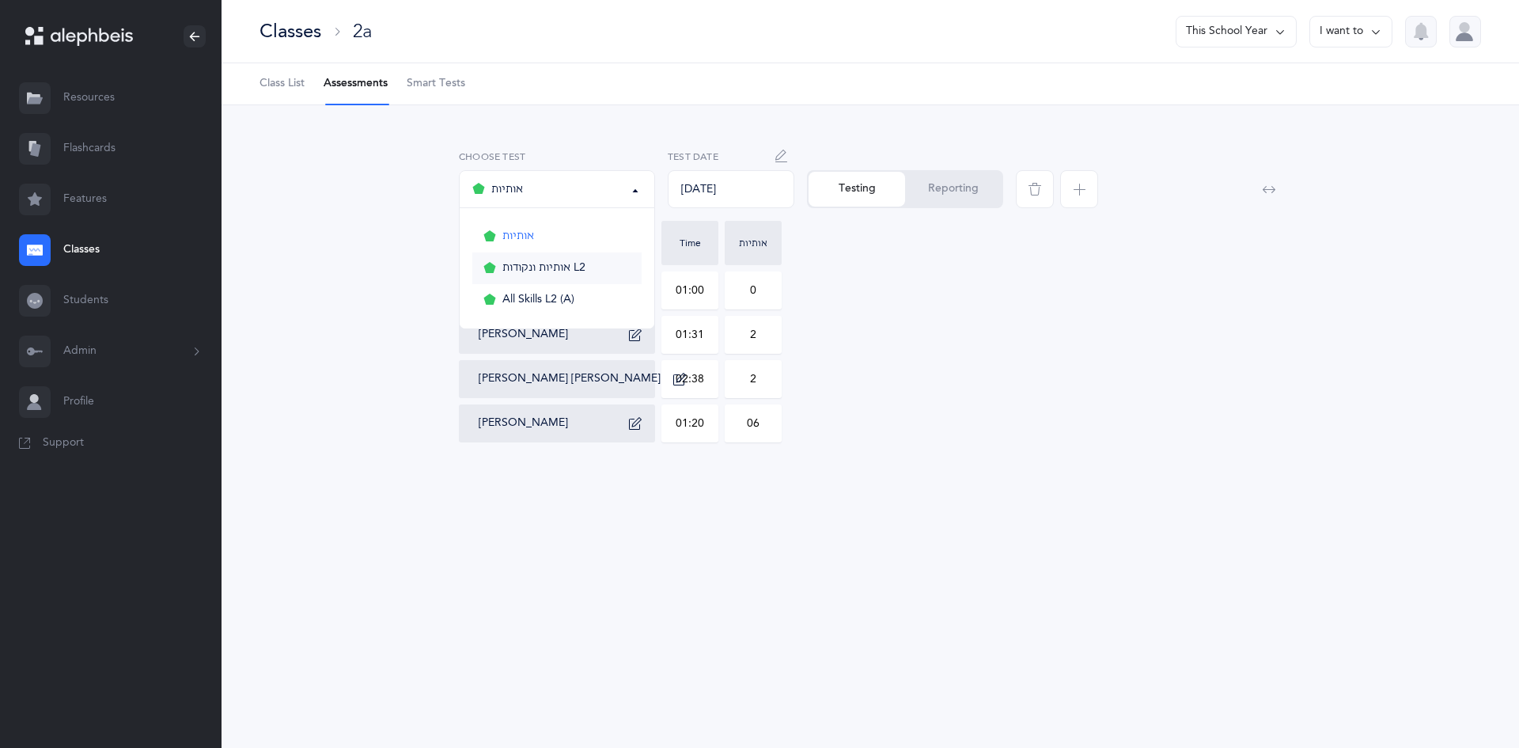
click at [612, 267] on link "אותיות ונקודות L2" at bounding box center [556, 268] width 169 height 32
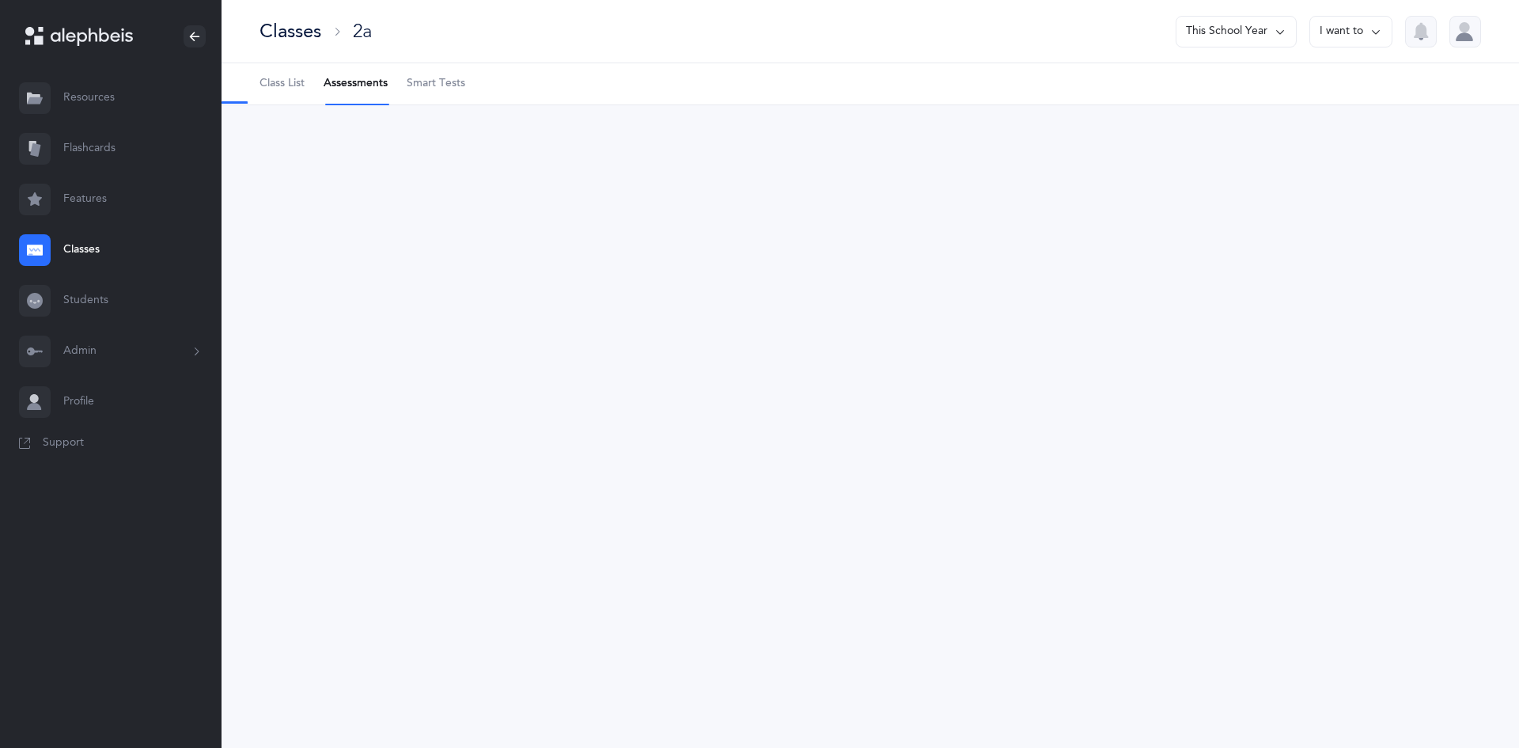
select select "9"
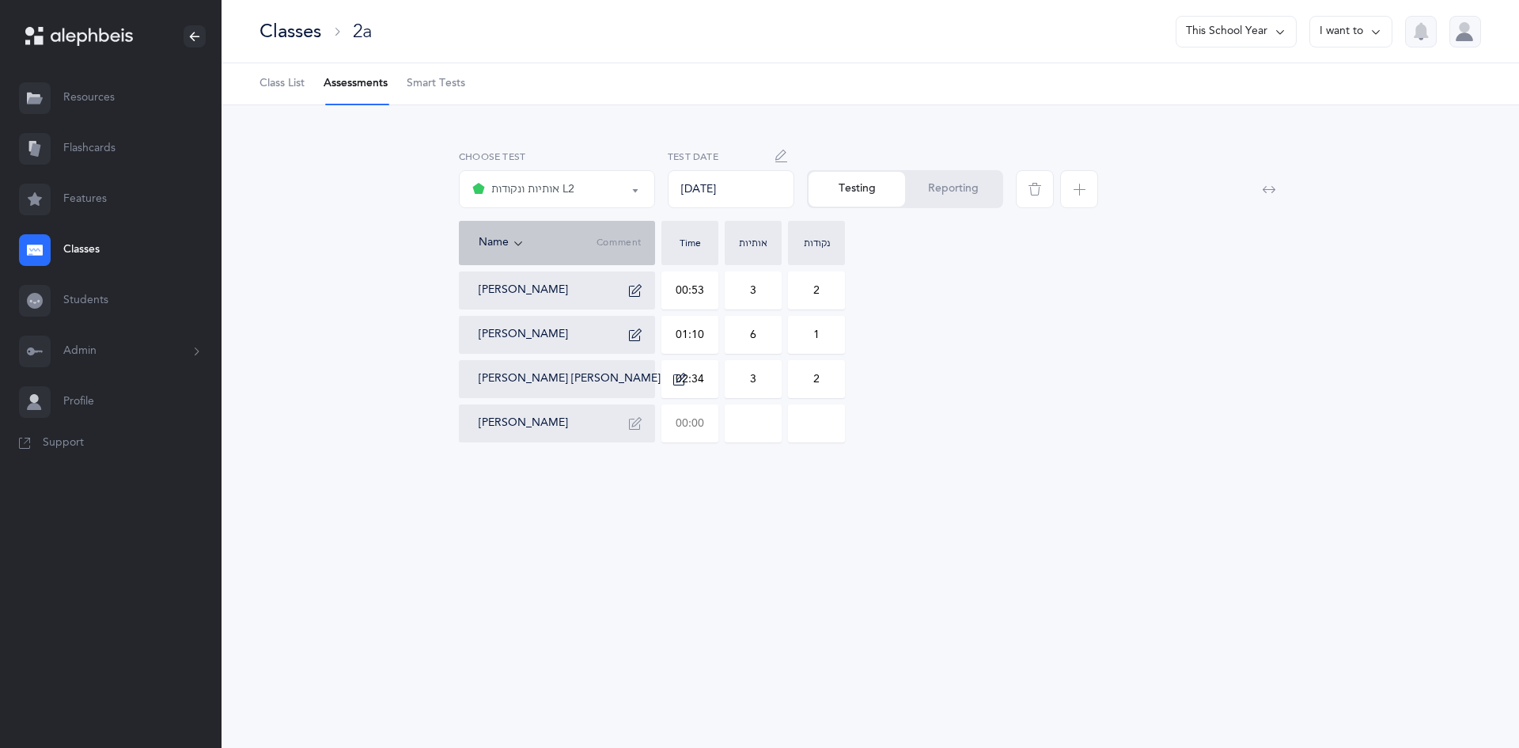
drag, startPoint x: 669, startPoint y: 421, endPoint x: 733, endPoint y: 410, distance: 65.0
click at [733, 410] on div "Pinchas Eliyahu Barber 00:53 3 2 Meir Serebryanski 01:10 6 1 Baruch Simcha Simo…" at bounding box center [870, 356] width 823 height 171
type input "00:49"
type input "0"
click at [769, 421] on input "0" at bounding box center [753, 423] width 55 height 36
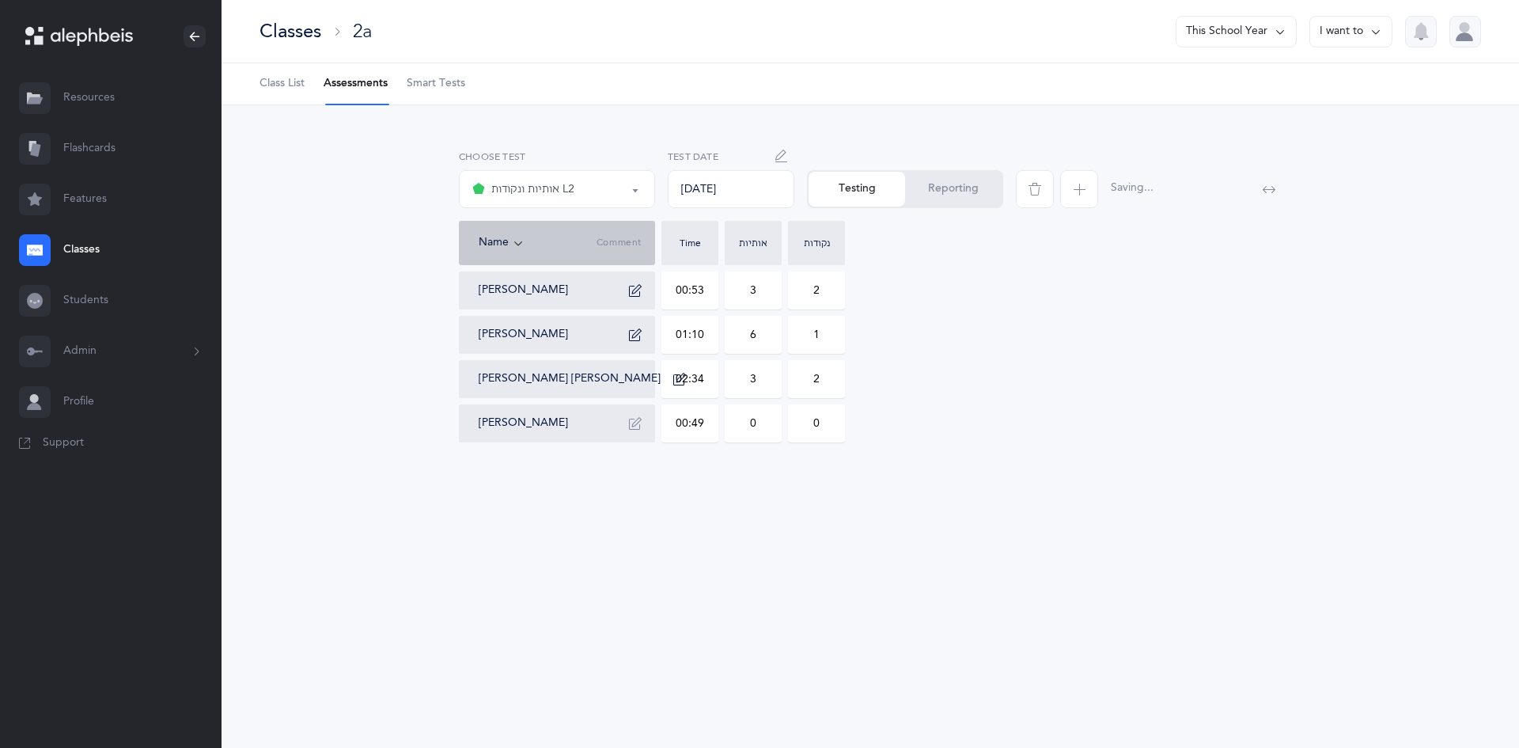
click at [794, 420] on input "0" at bounding box center [816, 423] width 55 height 36
drag, startPoint x: 794, startPoint y: 420, endPoint x: 847, endPoint y: 417, distance: 53.1
click at [847, 417] on div "Pinchas Eliyahu Barber 00:53 3 2 Meir Serebryanski 01:10 6 1 Baruch Simcha Simo…" at bounding box center [870, 356] width 823 height 171
type input "1"
click at [646, 415] on button "button" at bounding box center [635, 423] width 25 height 25
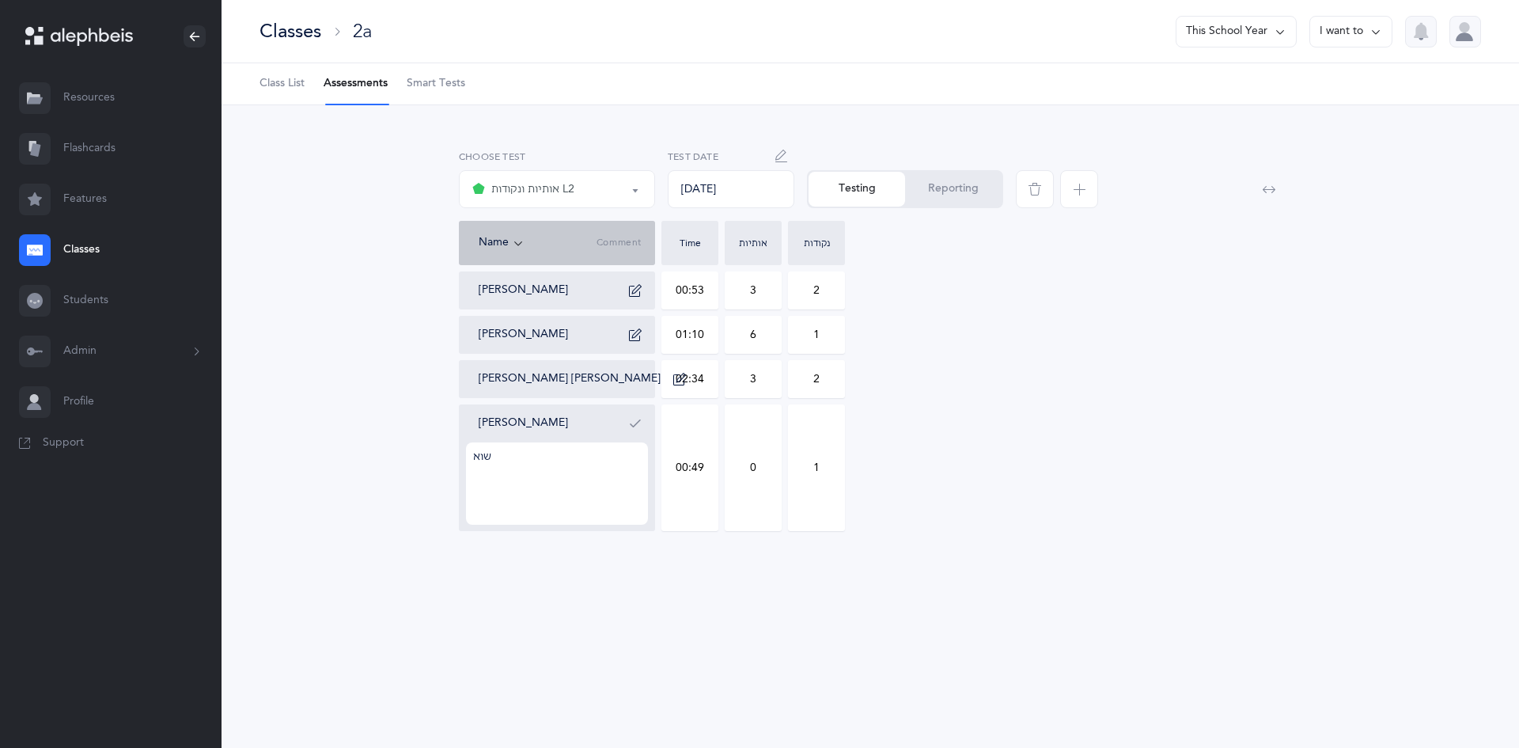
type textarea "שוא"
click at [643, 422] on button "button" at bounding box center [635, 423] width 25 height 25
click at [590, 172] on button "אותיות ונקודות L2" at bounding box center [557, 189] width 196 height 38
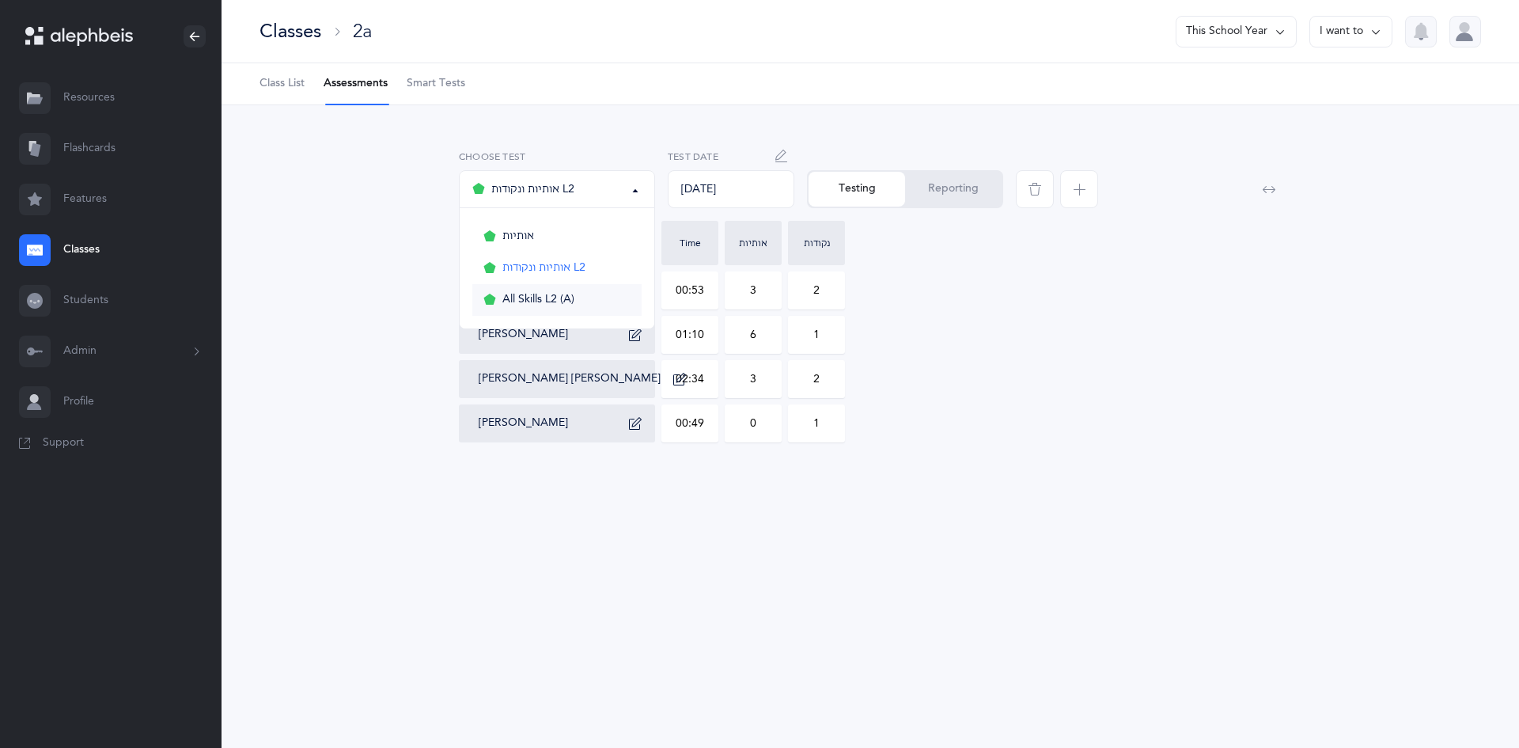
click at [547, 290] on link "All Skills L2 (A)" at bounding box center [556, 300] width 169 height 32
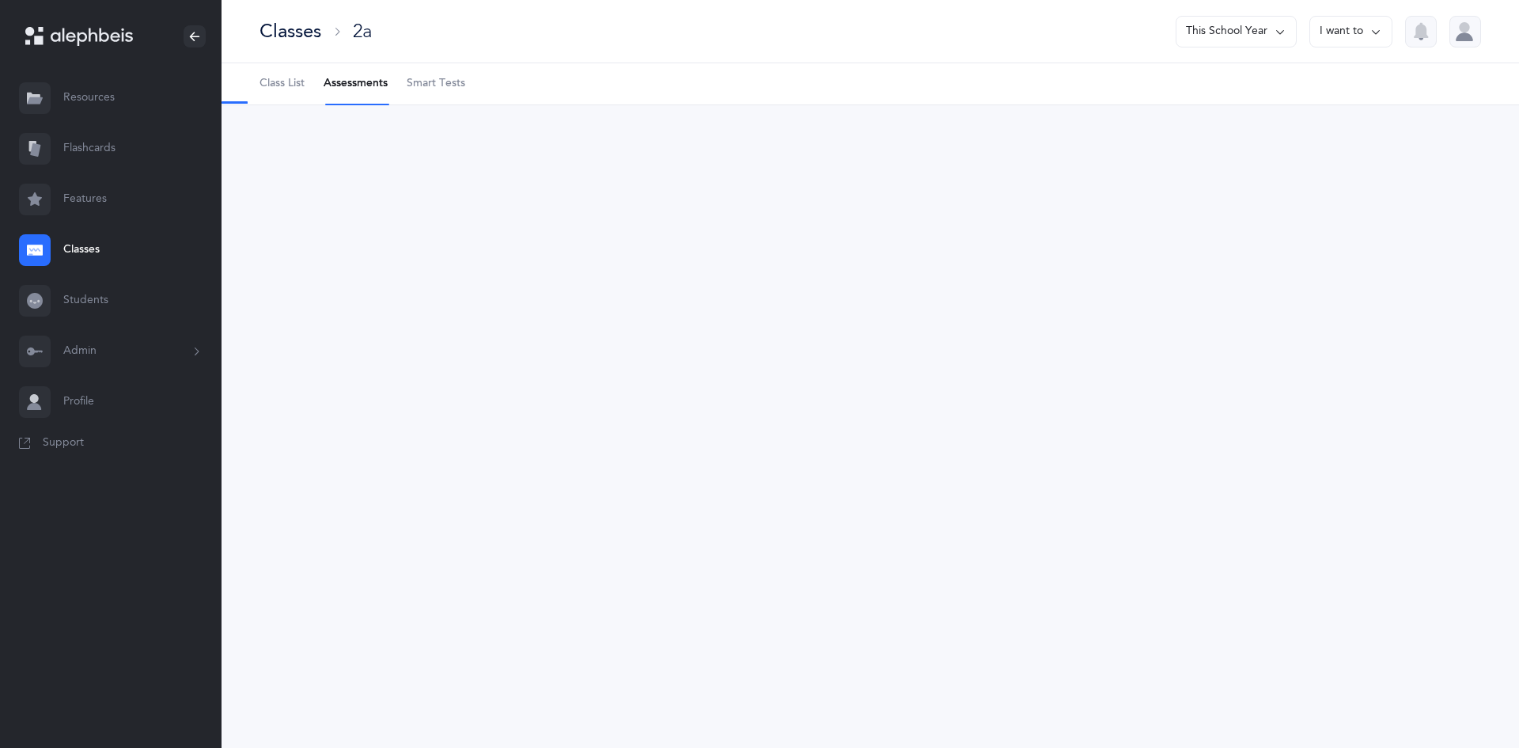
select select "13"
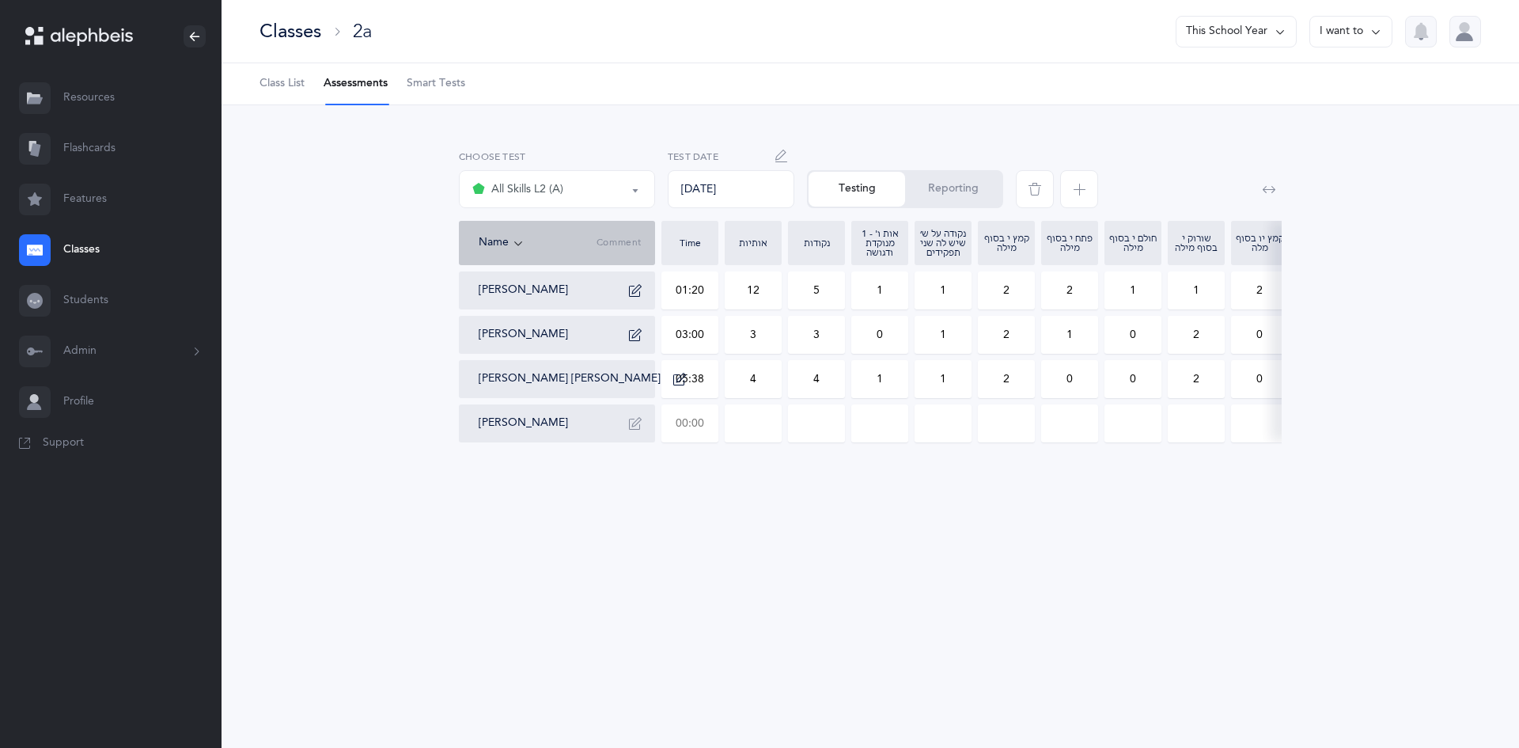
drag, startPoint x: 679, startPoint y: 419, endPoint x: 817, endPoint y: 432, distance: 138.3
click at [817, 432] on div "Pinchas Eliyahu Barber 01:20 12 5 1 1 2 2 1 1 2 0 1 0 0 1 0 0 0 3 1 0 Meir Sere…" at bounding box center [1221, 356] width 1525 height 171
type input "01:43"
type input "0"
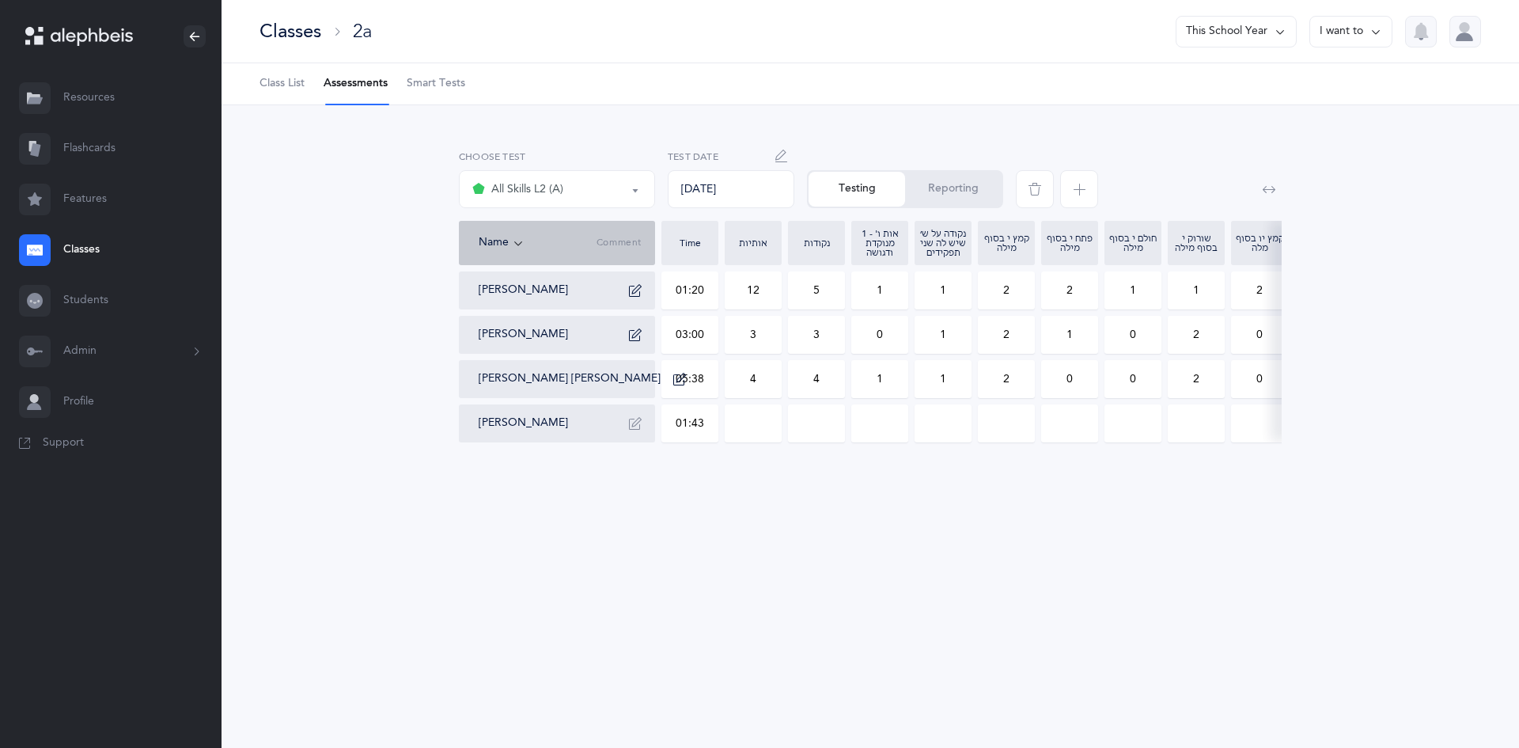
type input "0"
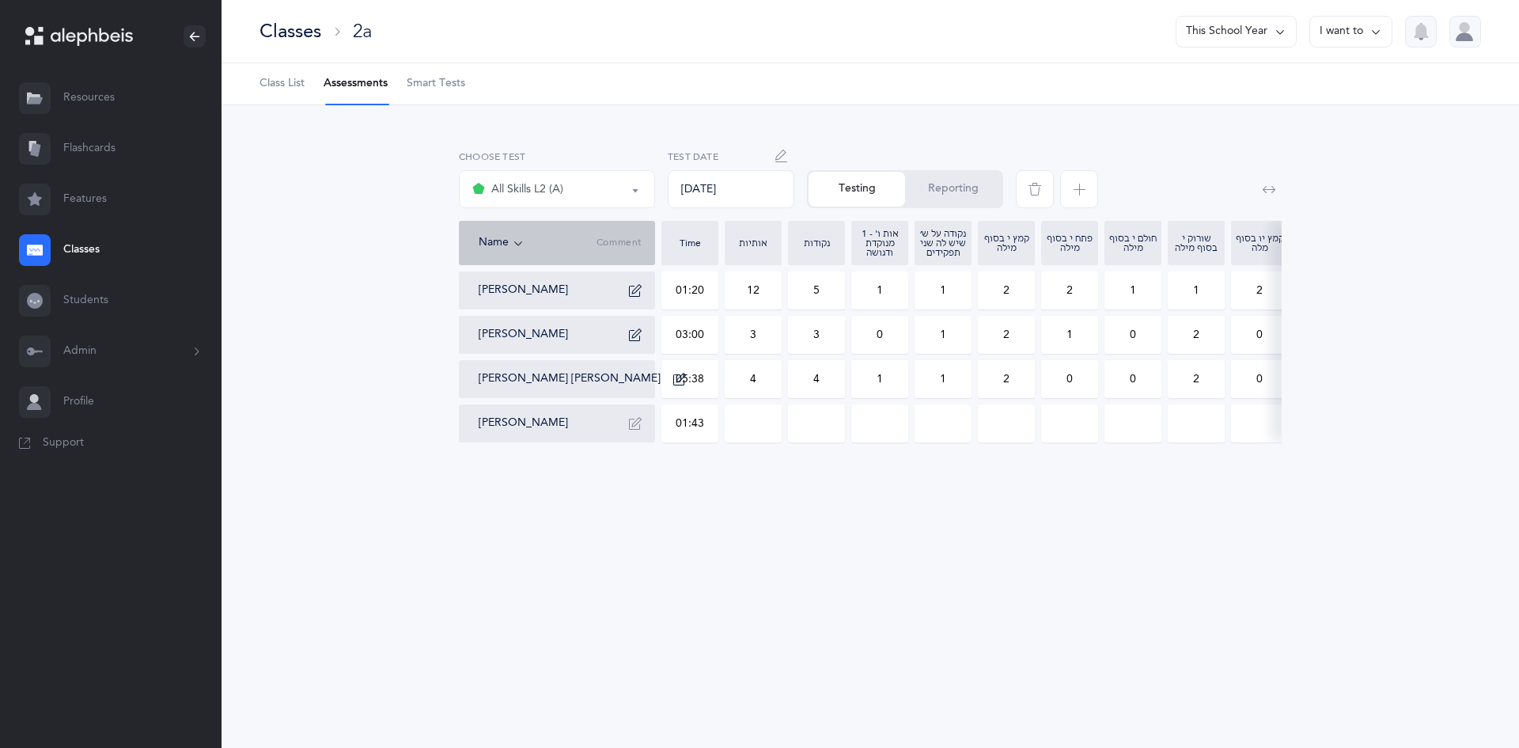
type input "0"
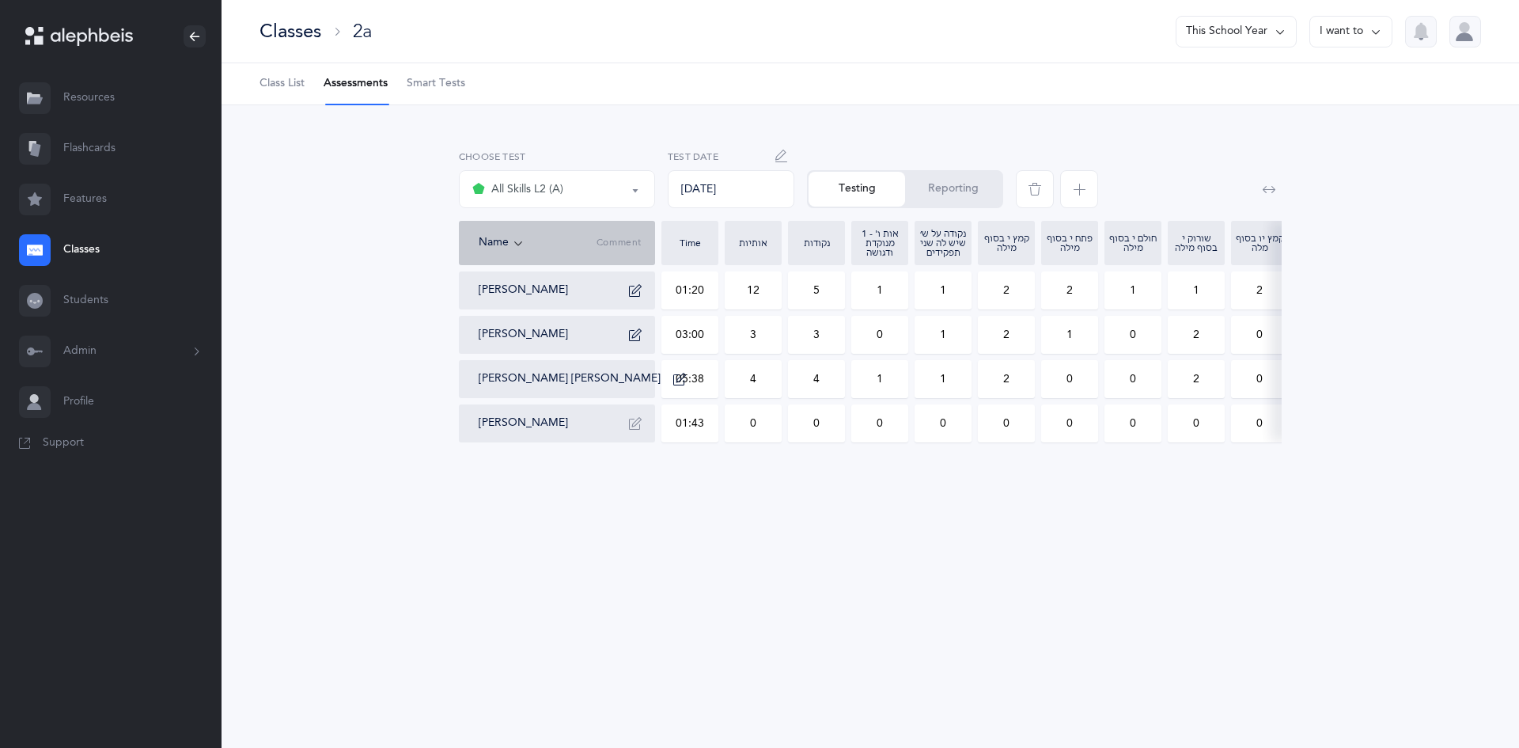
type input "0"
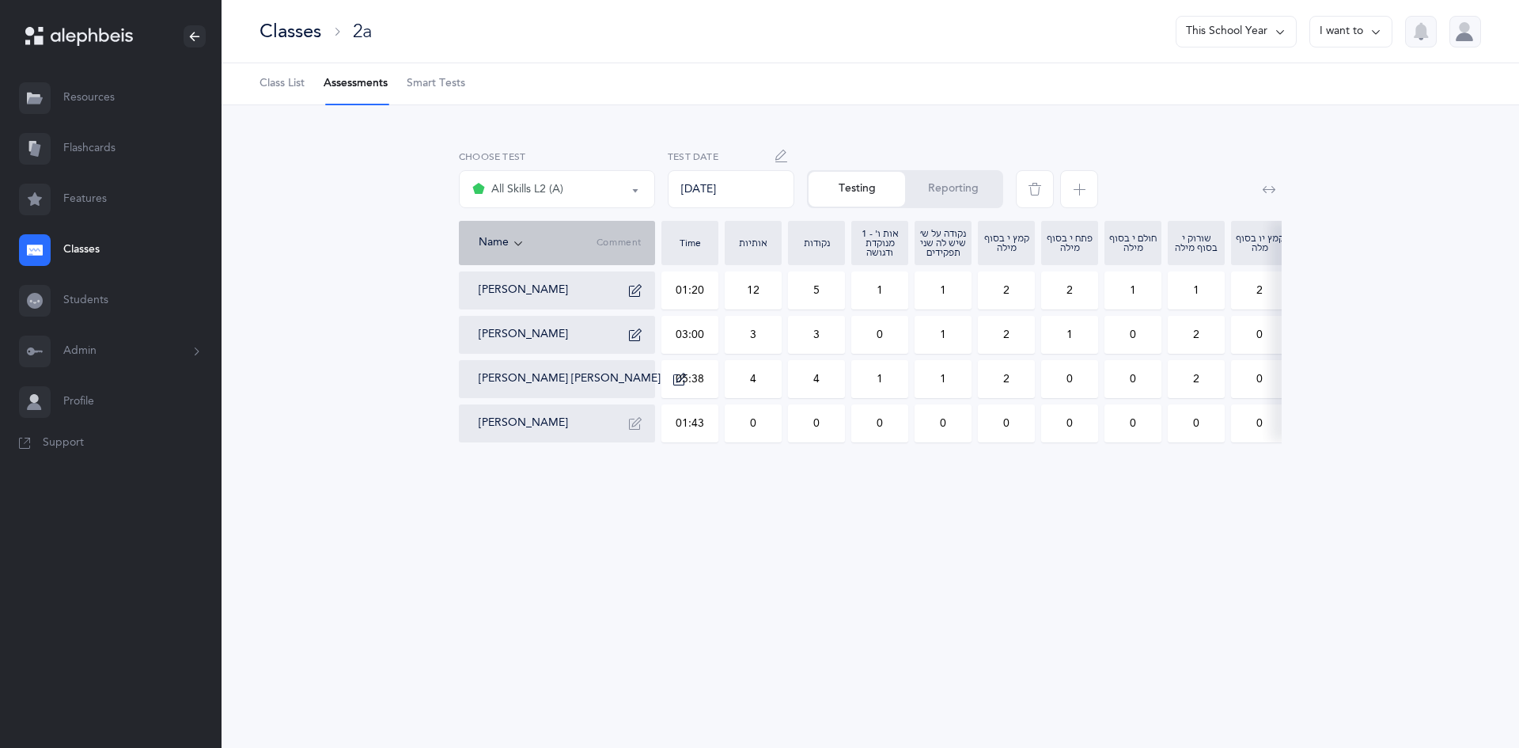
type input "0"
click at [758, 414] on input "0" at bounding box center [753, 423] width 55 height 36
drag, startPoint x: 757, startPoint y: 415, endPoint x: 733, endPoint y: 426, distance: 26.6
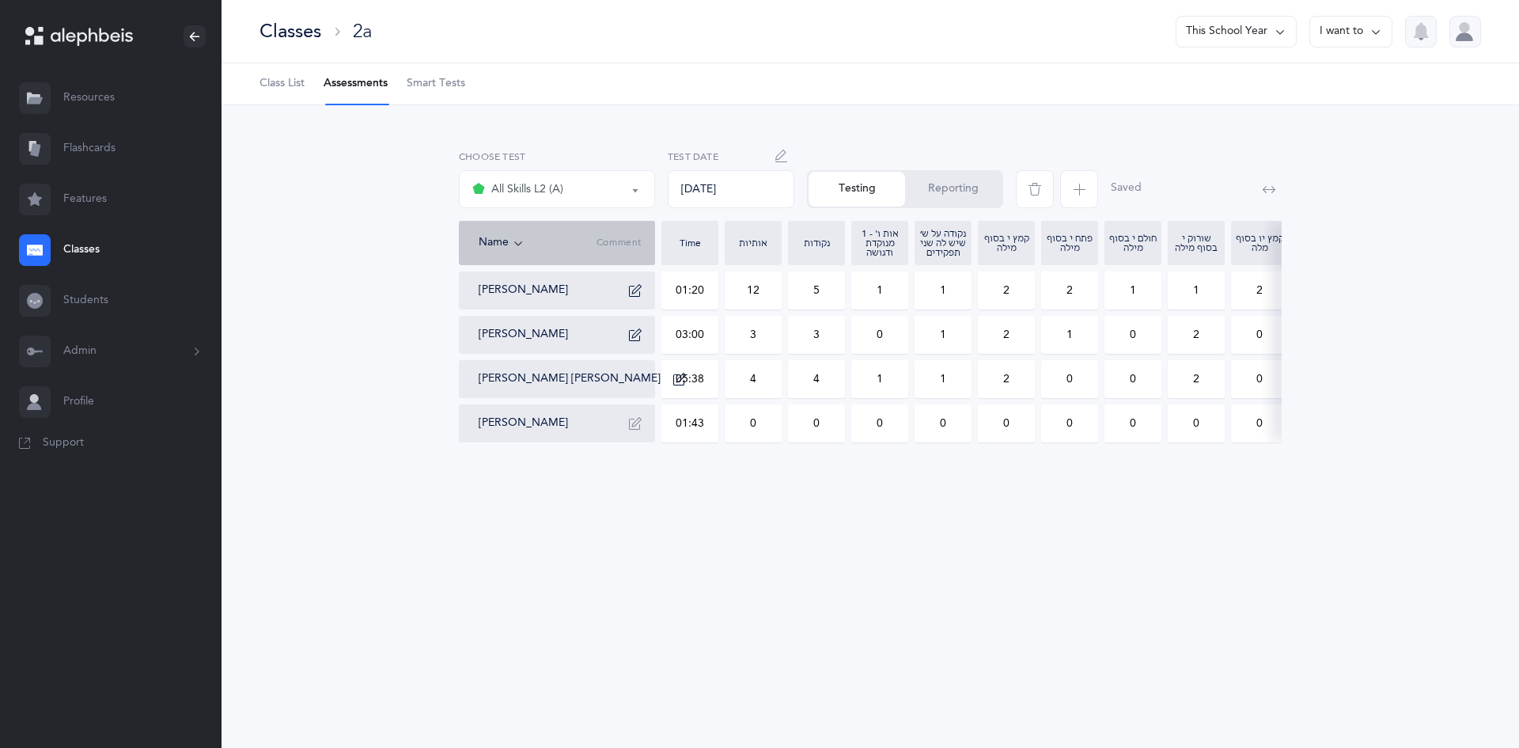
click at [733, 426] on input "0" at bounding box center [753, 423] width 55 height 36
type input "1"
drag, startPoint x: 807, startPoint y: 416, endPoint x: 838, endPoint y: 425, distance: 32.1
click at [838, 425] on input "0" at bounding box center [816, 423] width 55 height 36
type input "1"
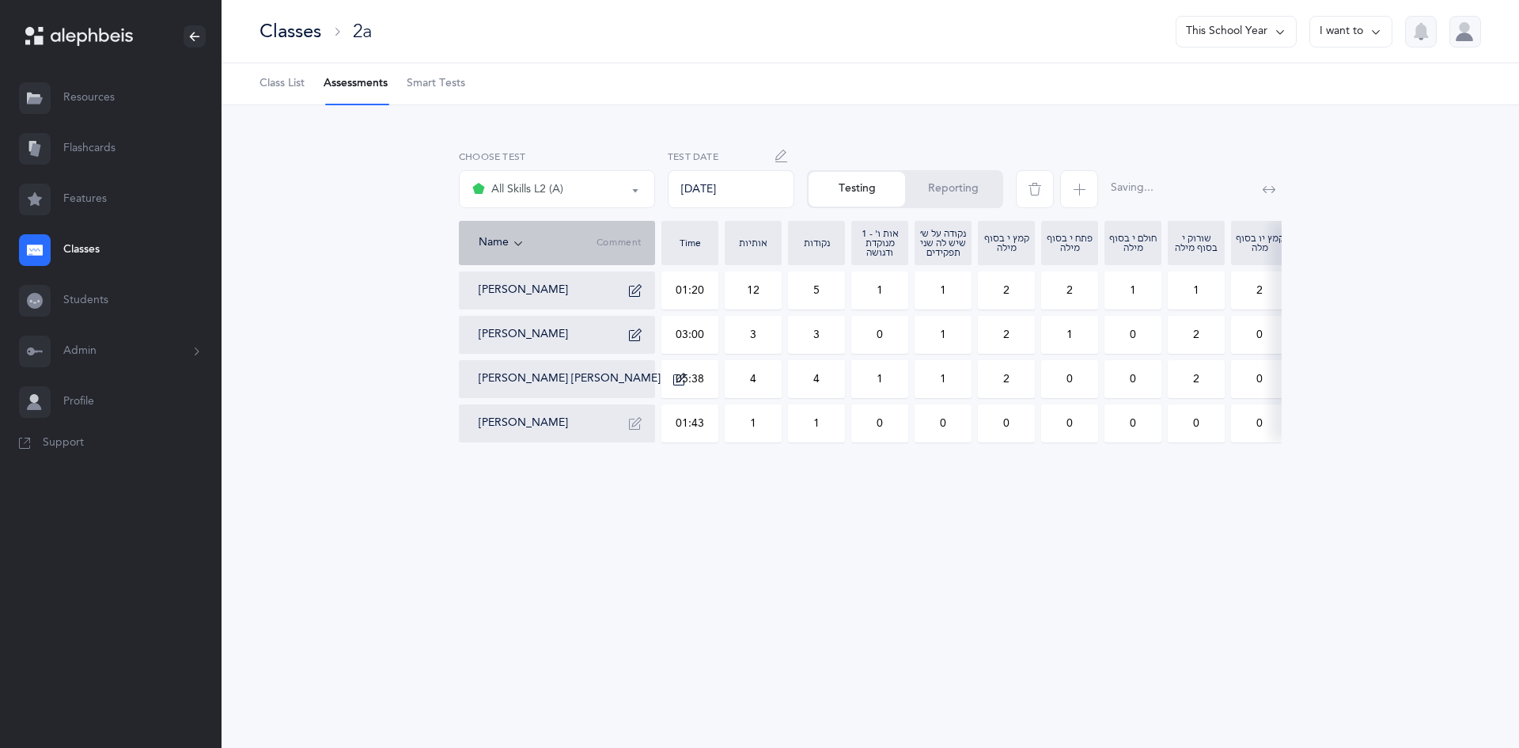
drag, startPoint x: 994, startPoint y: 425, endPoint x: 1033, endPoint y: 423, distance: 38.8
click at [1033, 423] on input "0" at bounding box center [1006, 423] width 55 height 36
type input "1"
drag, startPoint x: 1133, startPoint y: 419, endPoint x: 1177, endPoint y: 418, distance: 44.3
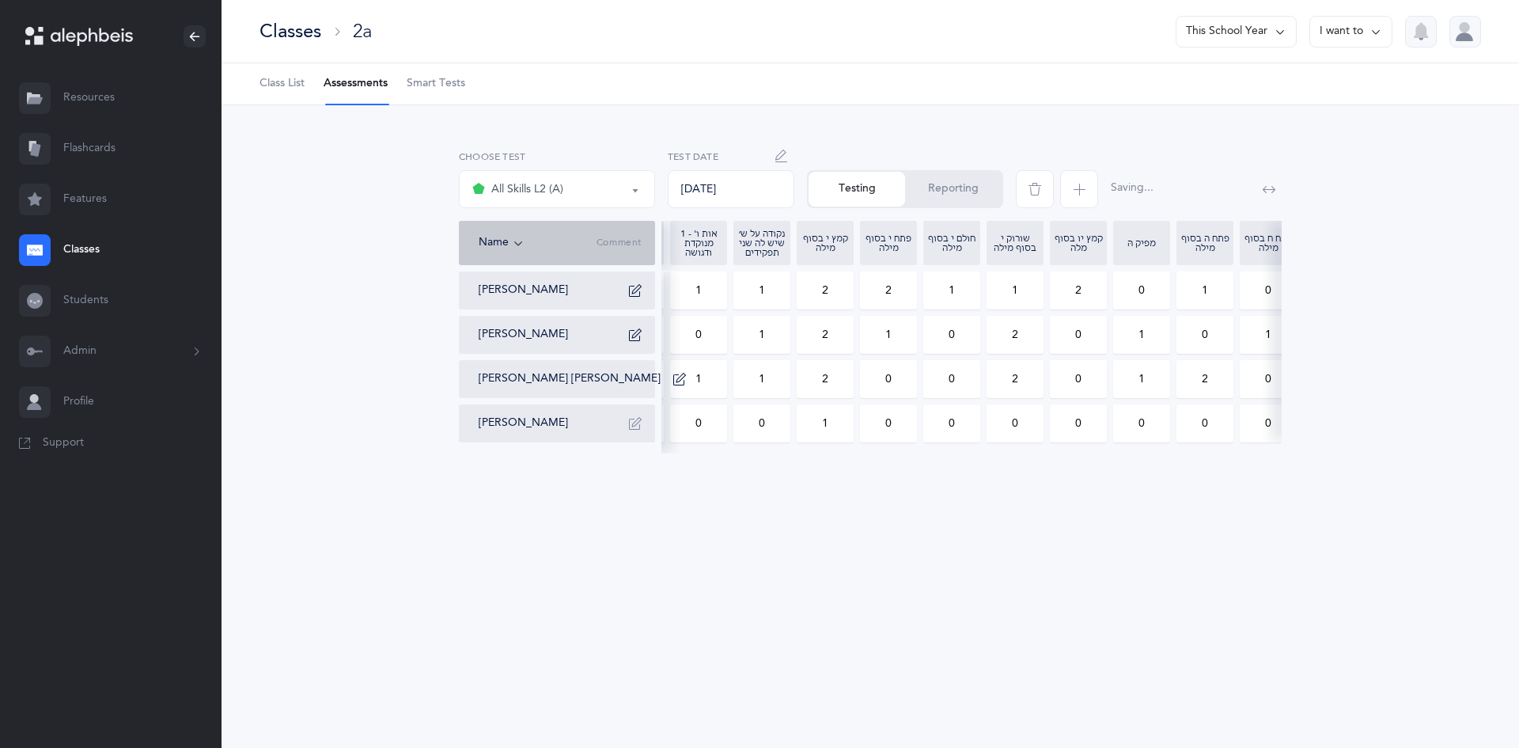
click at [1177, 418] on div "Pinchas Eliyahu Barber 01:20 12 5 1 1 2 2 1 1 2 0 1 0 0 1 0 0 0 3 1 0 Meir Sere…" at bounding box center [1040, 356] width 1525 height 171
type input "1"
drag, startPoint x: 937, startPoint y: 425, endPoint x: 955, endPoint y: 423, distance: 18.3
click at [955, 423] on input "0" at bounding box center [937, 423] width 55 height 36
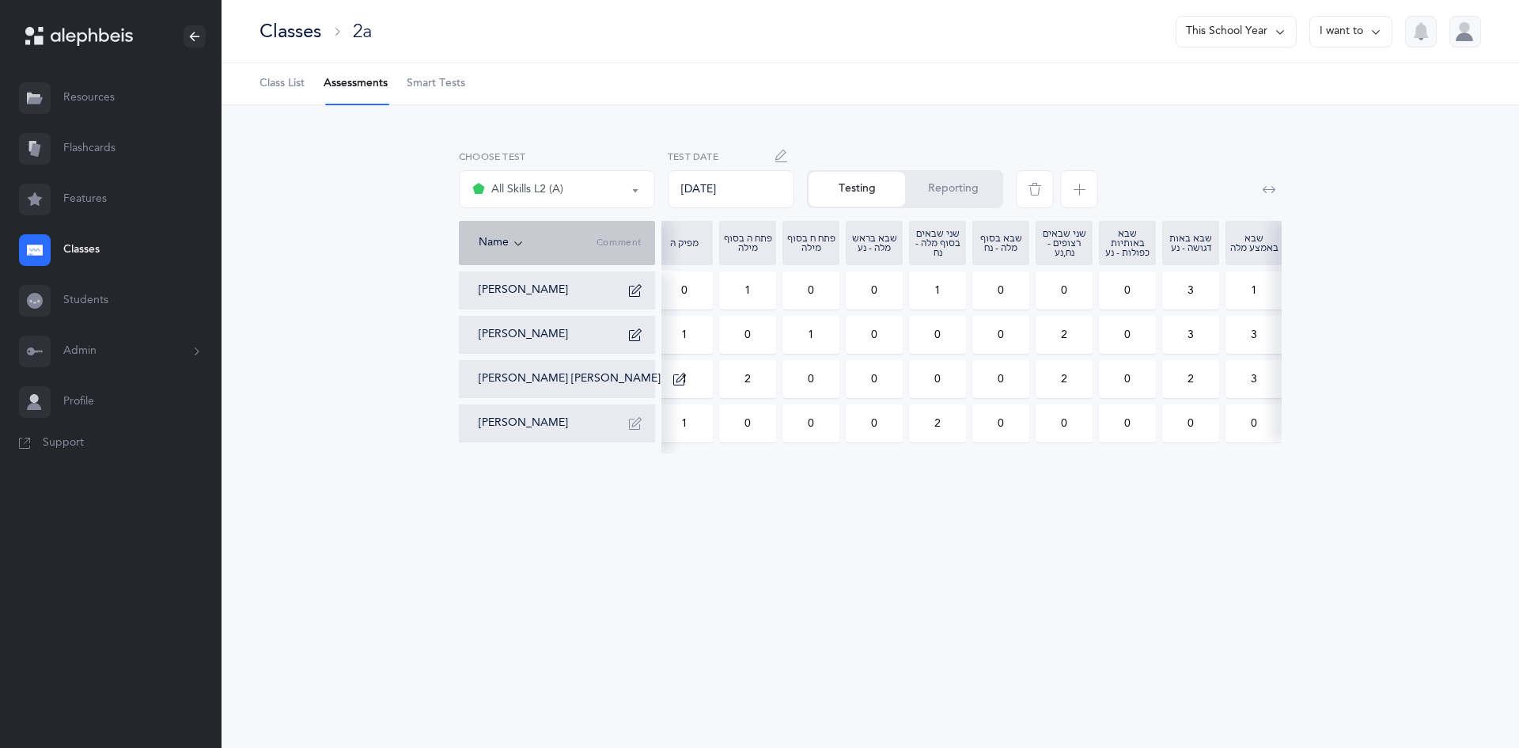
type input "2"
drag, startPoint x: 1071, startPoint y: 423, endPoint x: 1036, endPoint y: 423, distance: 35.6
click at [1036, 423] on div "0" at bounding box center [1064, 423] width 57 height 38
type input "1"
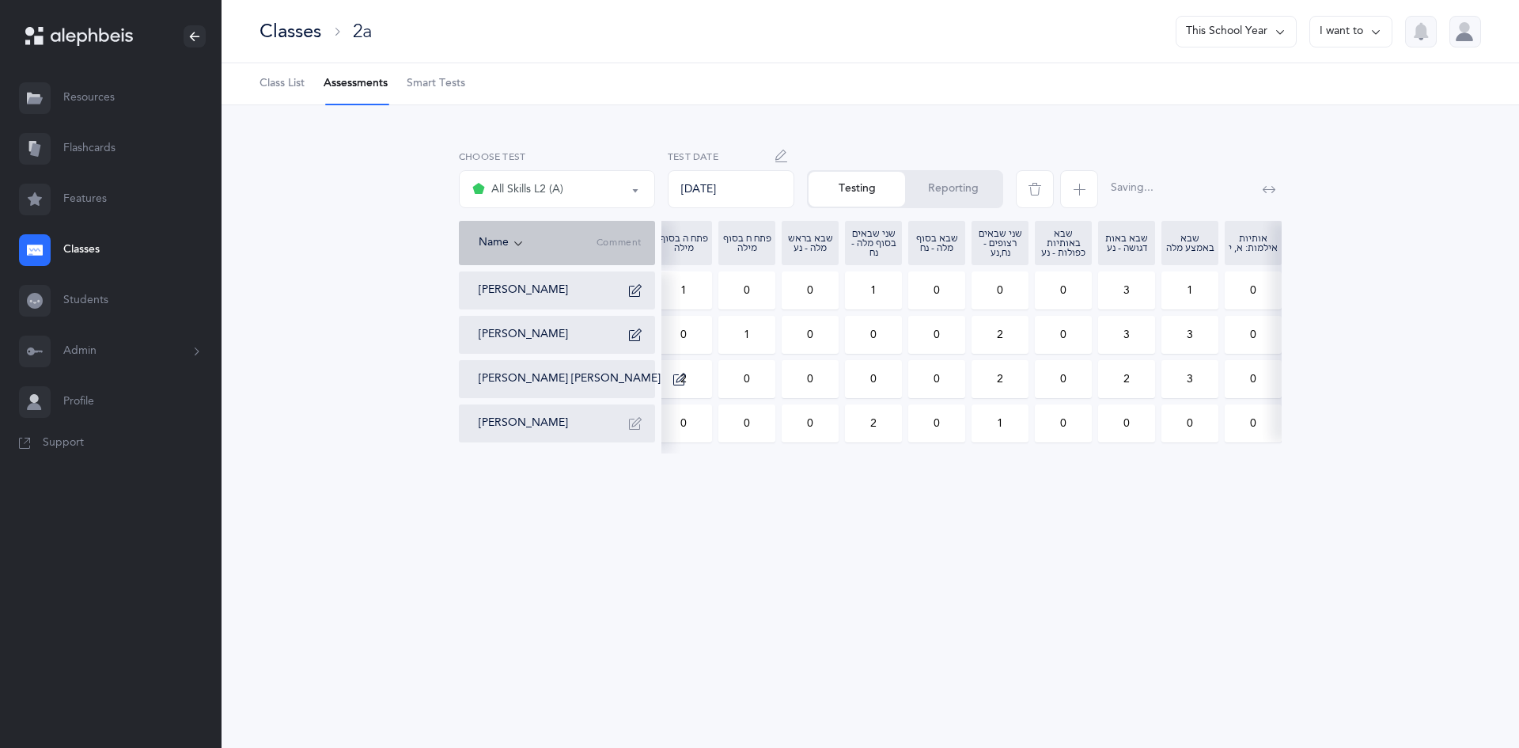
drag, startPoint x: 1249, startPoint y: 417, endPoint x: 1279, endPoint y: 419, distance: 30.1
click at [1279, 419] on div "Pinchas Eliyahu Barber 01:20 12 5 1 1 2 2 1 1 2 0 1 0 0 1 0 0 0 3 1 0 Meir Sere…" at bounding box center [518, 356] width 1525 height 171
type input "4"
click at [629, 421] on icon "button" at bounding box center [635, 423] width 13 height 13
click at [629, 477] on textarea at bounding box center [557, 483] width 182 height 82
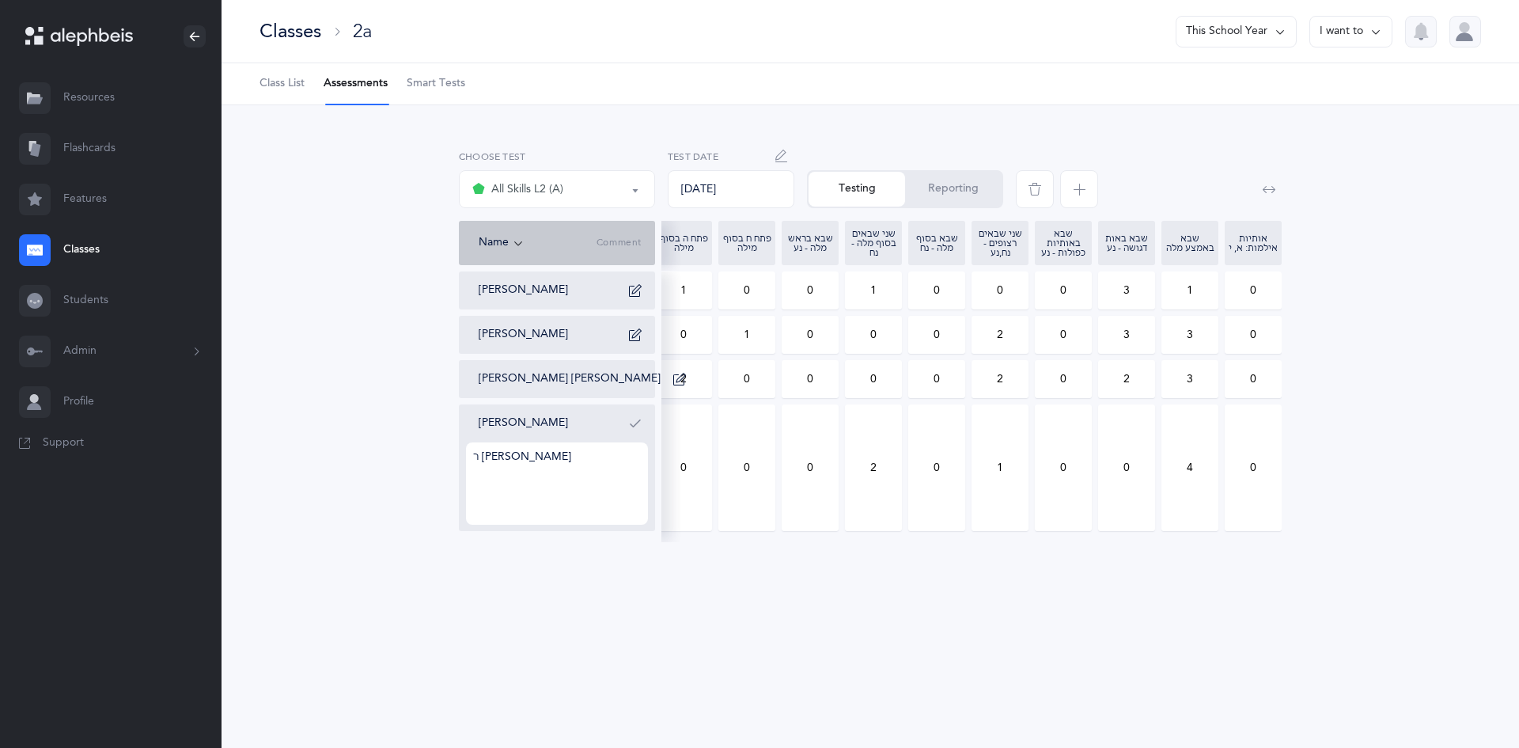
type textarea "ר segel"
click at [639, 430] on button "button" at bounding box center [635, 423] width 25 height 25
click at [932, 176] on button "Reporting" at bounding box center [953, 189] width 97 height 35
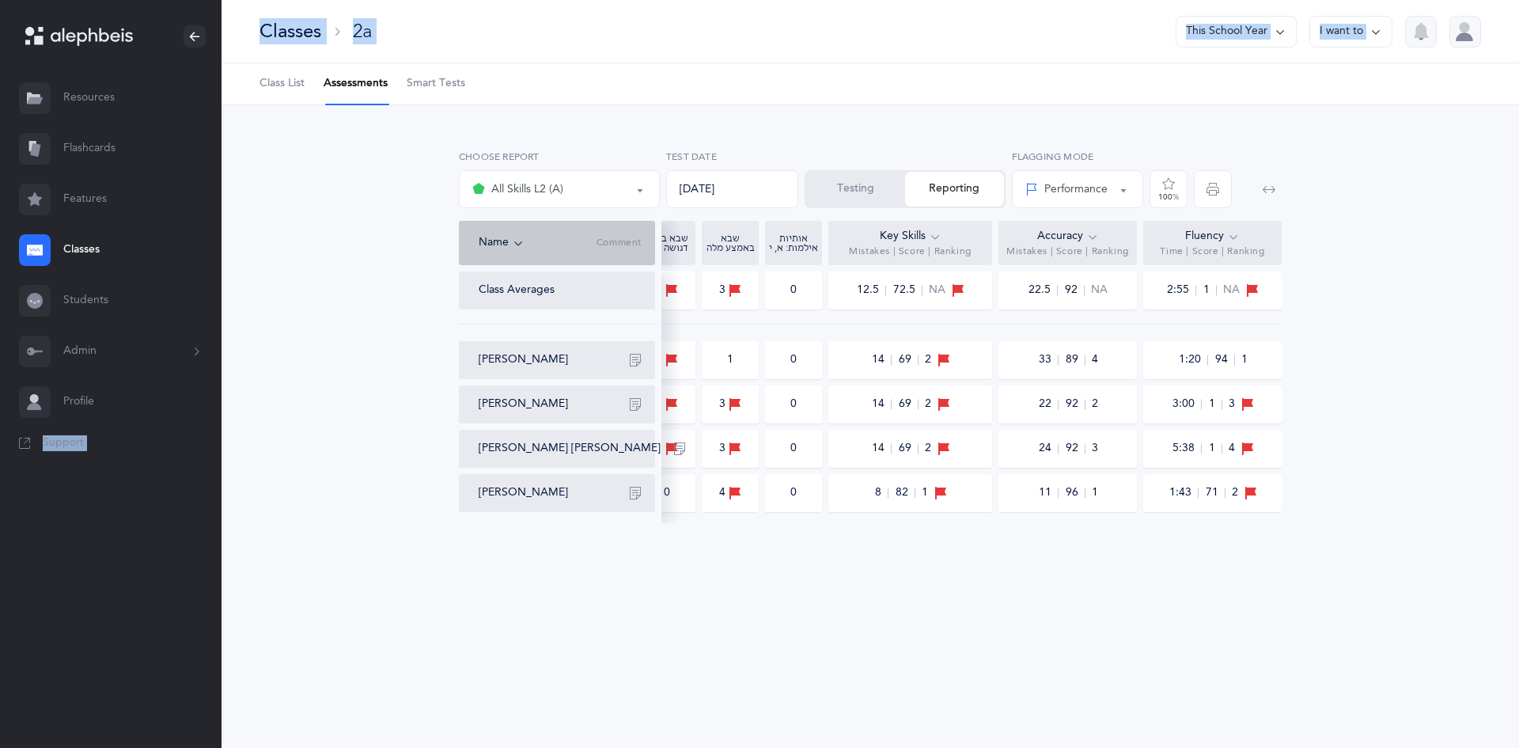
scroll to position [0, 0]
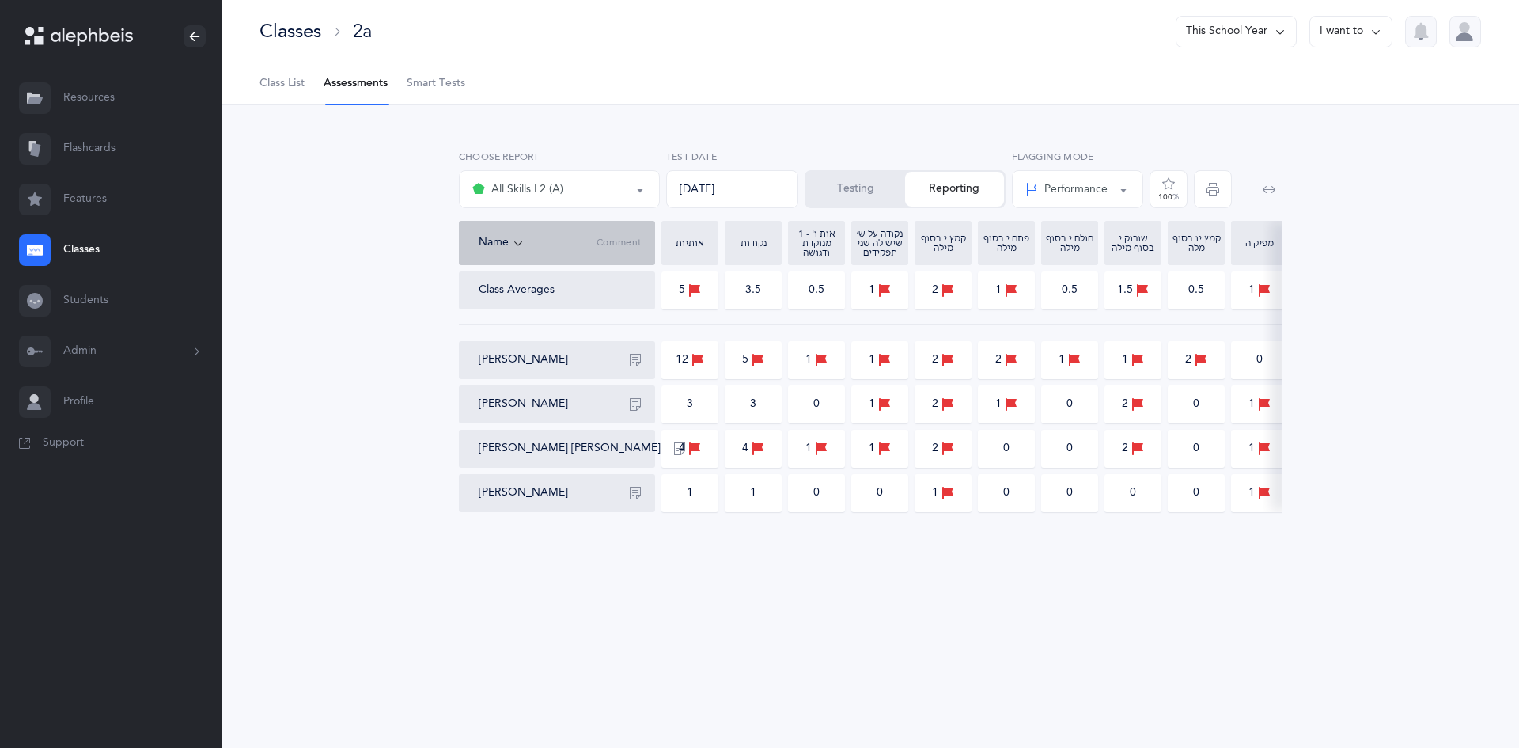
drag, startPoint x: 656, startPoint y: 210, endPoint x: 345, endPoint y: 160, distance: 315.1
click at [345, 160] on div "אותיות אותיות ונקודות L2 All Skills L2 (A) All Skills L2 (A) Choose test 09/12/…" at bounding box center [870, 333] width 1209 height 381
click at [351, 164] on div "אותיות אותיות ונקודות L2 All Skills L2 (A) All Skills L2 (A) Choose test 09/12/…" at bounding box center [870, 333] width 1209 height 381
drag, startPoint x: 423, startPoint y: 172, endPoint x: 0, endPoint y: 582, distance: 589.2
click at [0, 582] on main "Gitty Berenbaum Resources Resources Flashcards Flashcards Features Features Cla…" at bounding box center [759, 374] width 1519 height 748
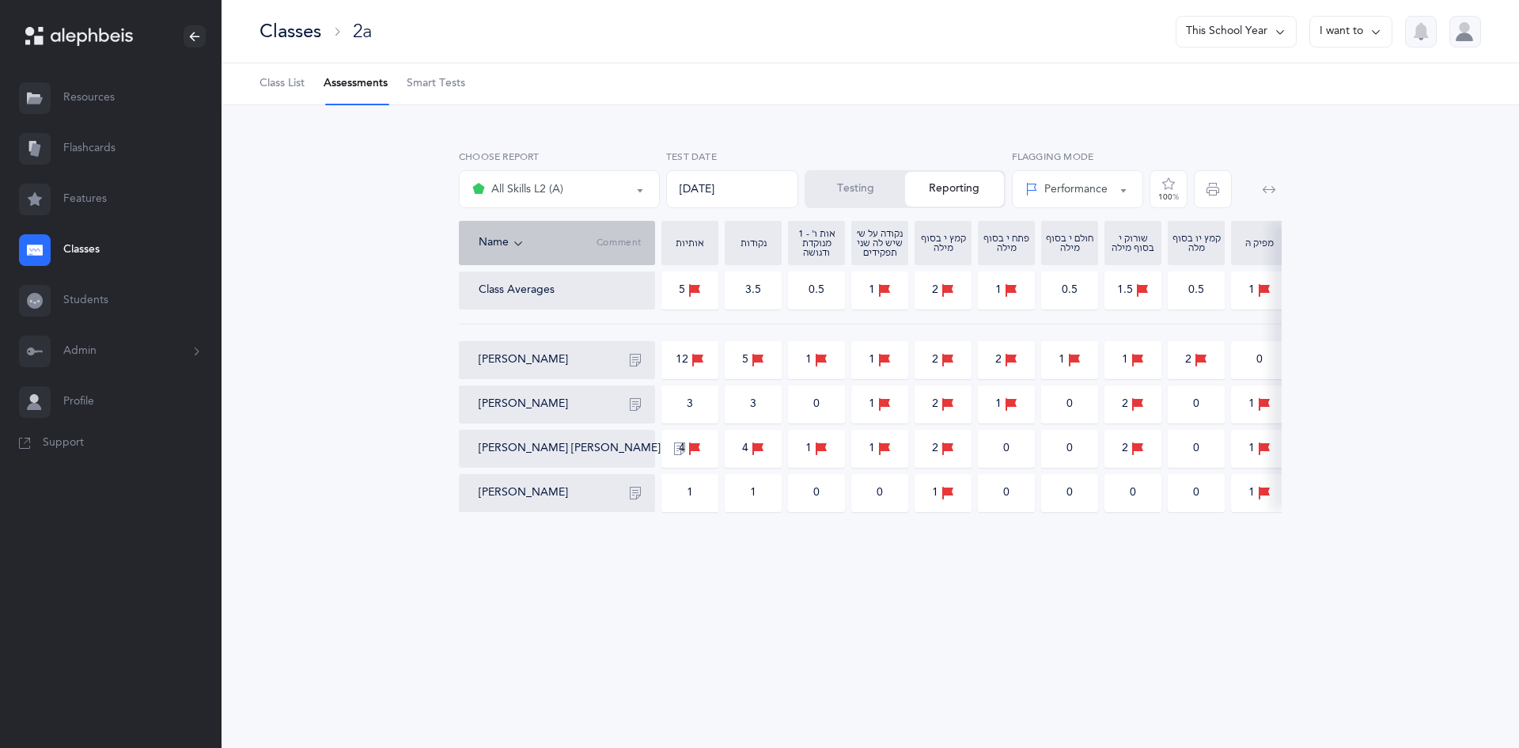
click at [308, 510] on div "אותיות אותיות ונקודות L2 All Skills L2 (A) All Skills L2 (A) Choose test 09/12/…" at bounding box center [870, 333] width 1209 height 381
click at [415, 359] on div "אותיות אותיות ונקודות L2 All Skills L2 (A) All Skills L2 (A) Choose test 09/12/…" at bounding box center [870, 333] width 1209 height 381
click at [1466, 30] on div at bounding box center [1466, 32] width 32 height 32
click at [1408, 172] on div "Account Edit profile Notifications Logout" at bounding box center [1410, 158] width 104 height 71
click at [1409, 184] on link "Logout" at bounding box center [1410, 185] width 104 height 16
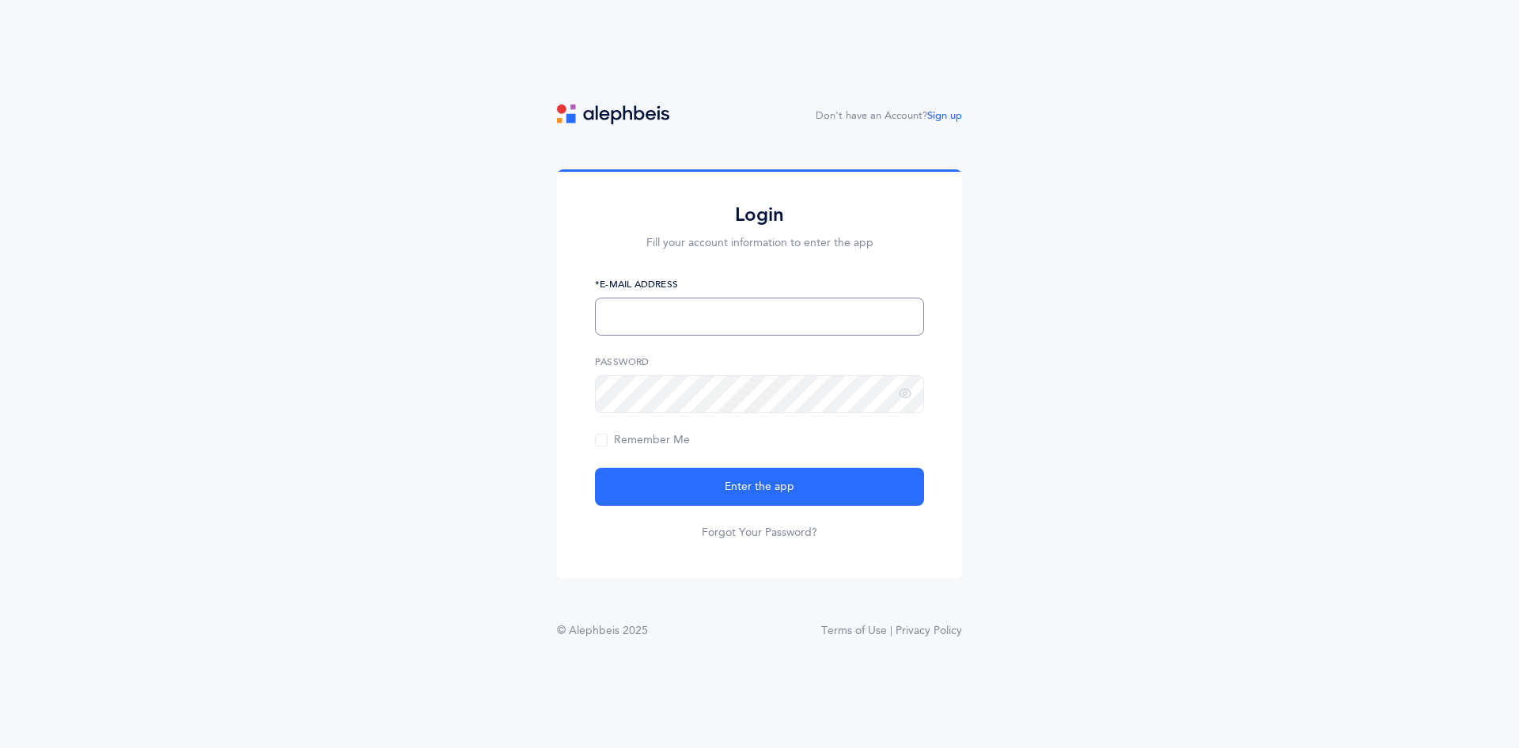
click at [656, 330] on input "text" at bounding box center [759, 317] width 329 height 38
type input "[PERSON_NAME][EMAIL_ADDRESS][DOMAIN_NAME]"
click at [595, 468] on button "Enter the app" at bounding box center [759, 487] width 329 height 38
